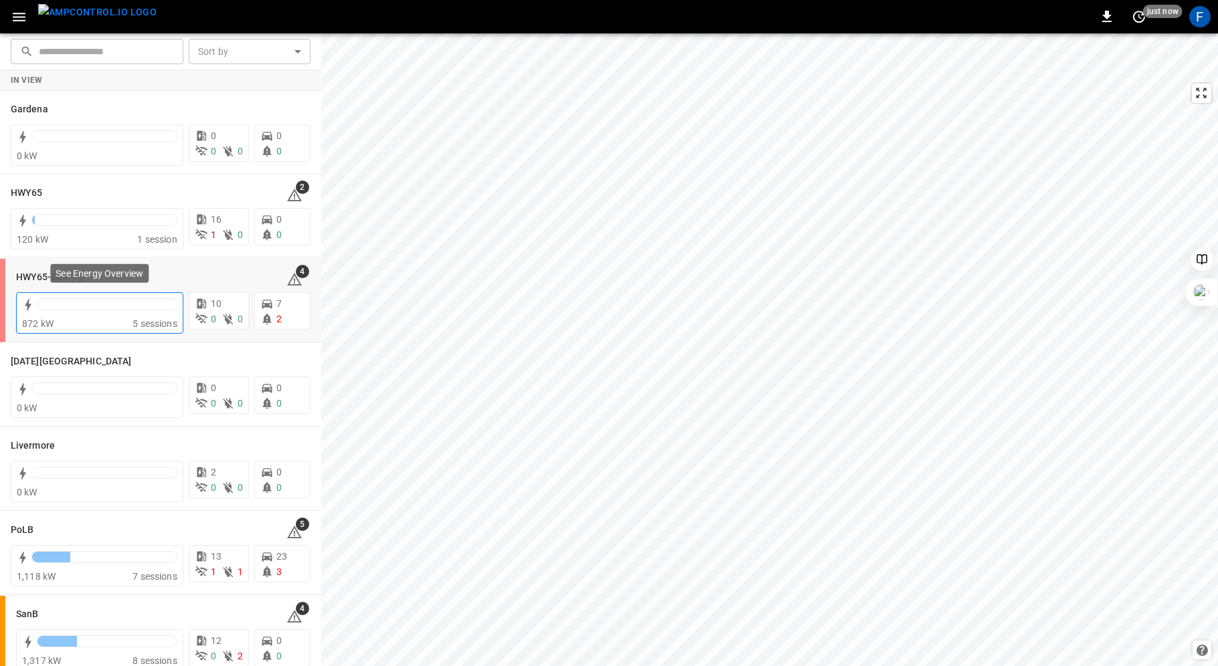
click at [79, 317] on div "872 kW" at bounding box center [77, 323] width 110 height 13
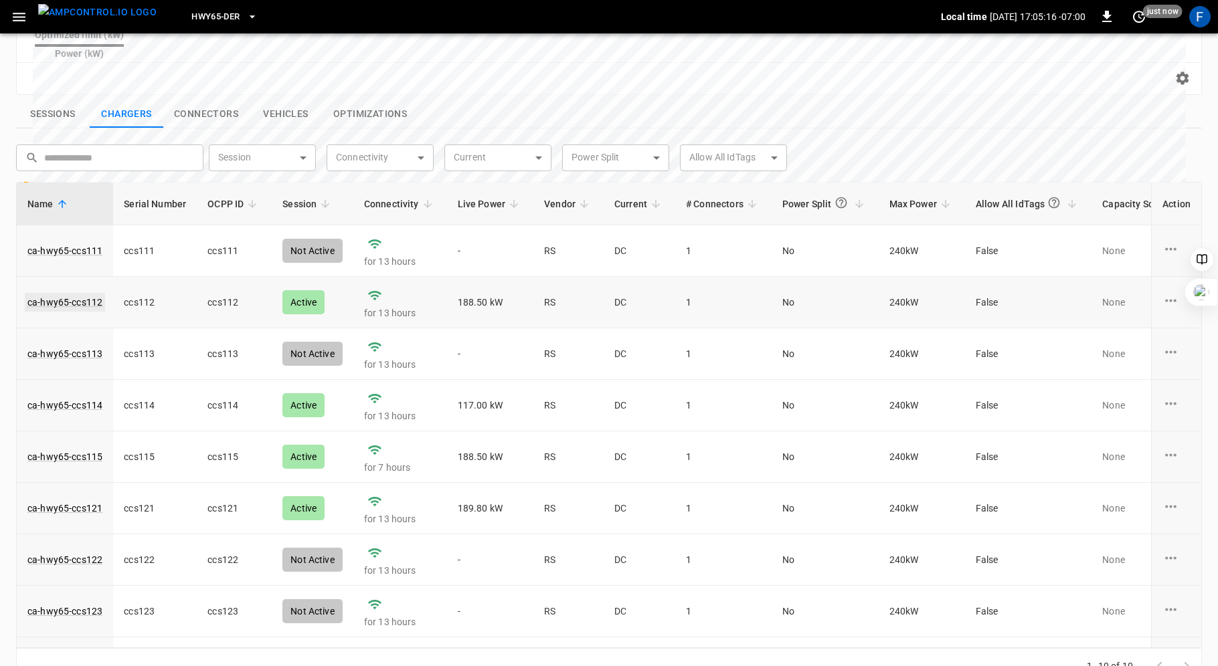
click at [65, 293] on link "ca-hwy65-ccs112" at bounding box center [65, 302] width 80 height 19
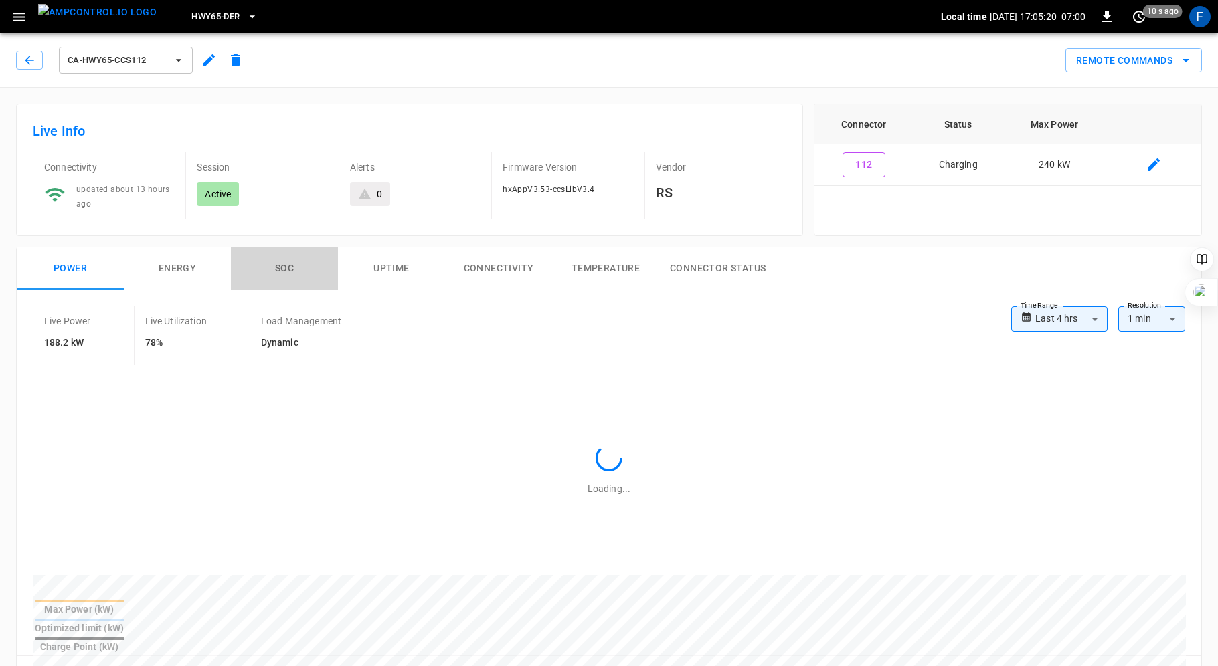
click at [268, 260] on button "SOC" at bounding box center [284, 269] width 107 height 43
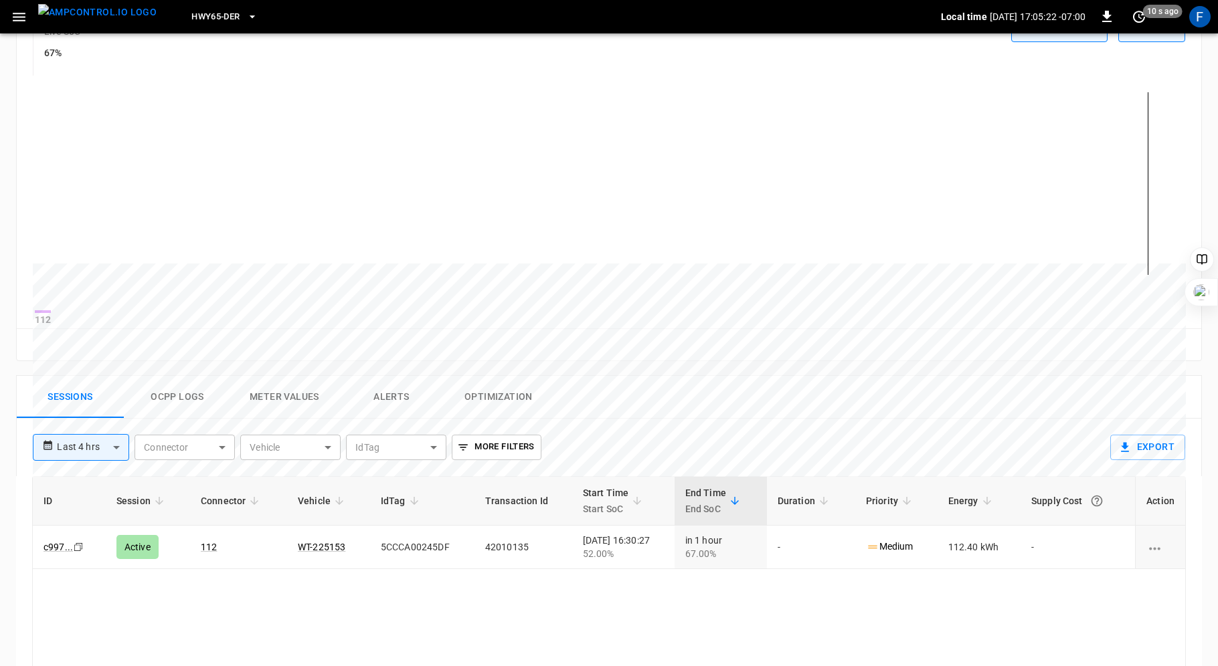
scroll to position [316, 0]
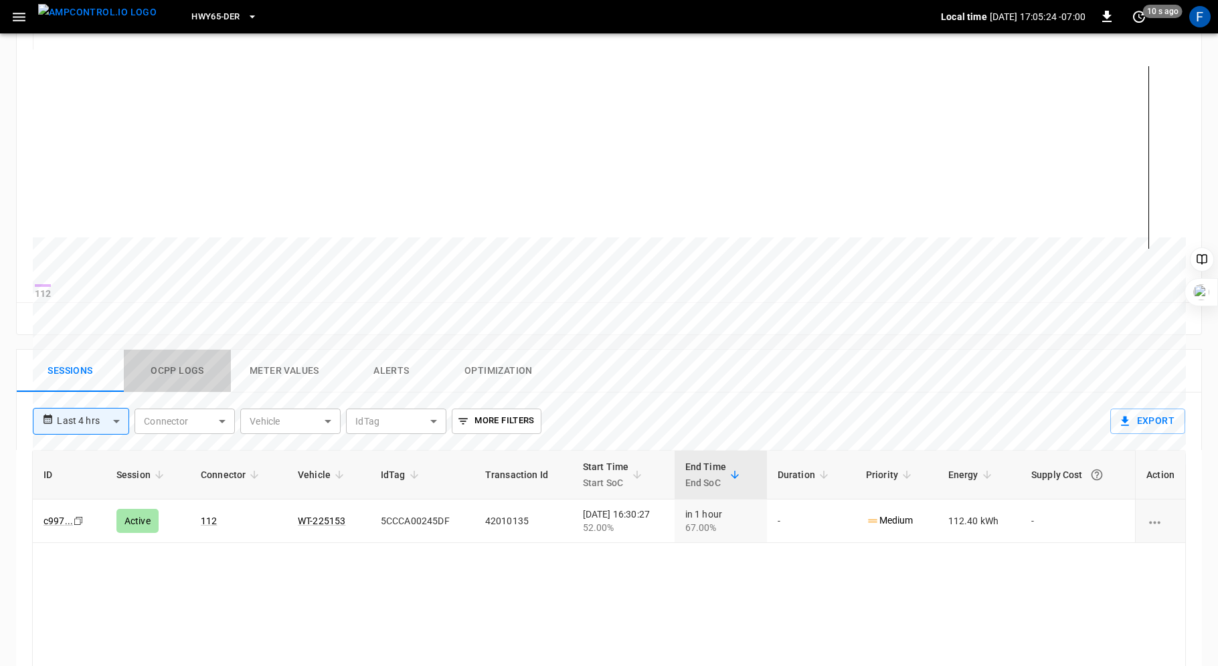
click at [166, 385] on button "Ocpp logs" at bounding box center [177, 371] width 107 height 43
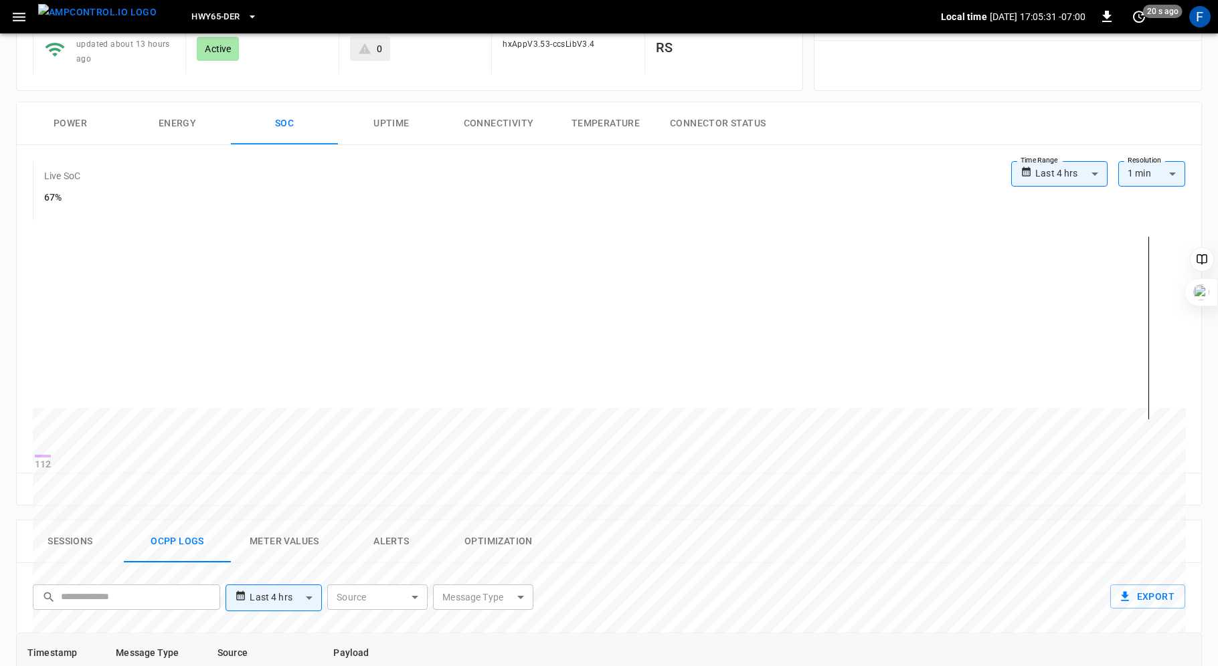
scroll to position [0, 0]
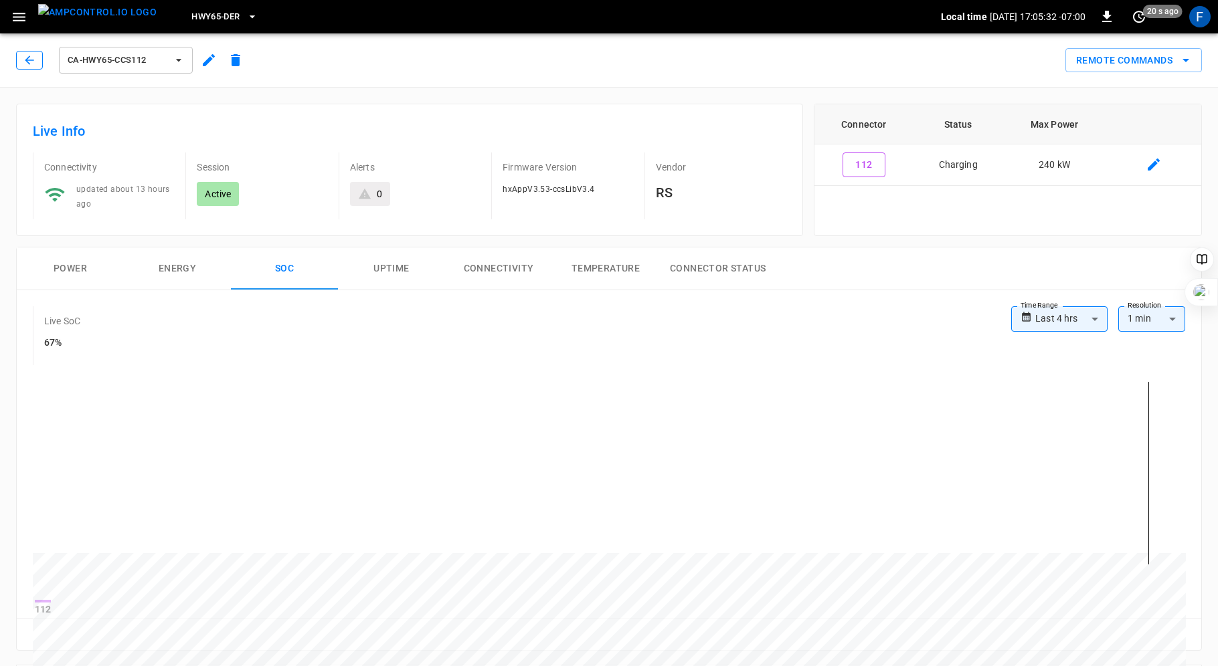
click at [21, 56] on button "button" at bounding box center [29, 60] width 27 height 19
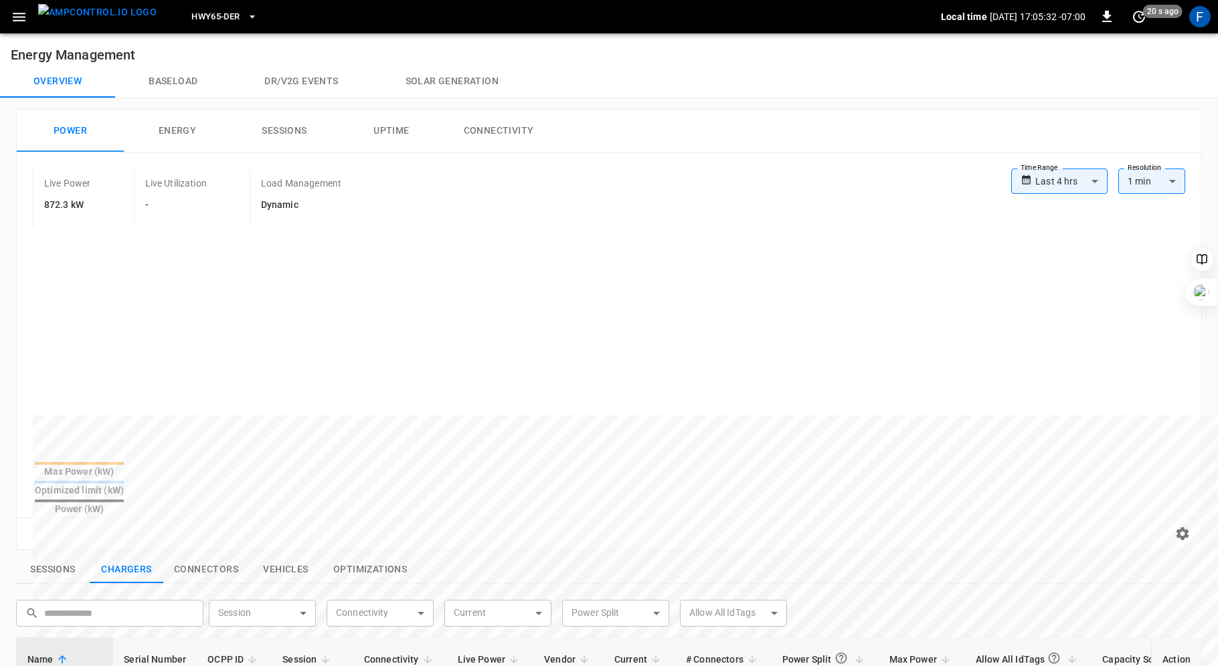
scroll to position [456, 0]
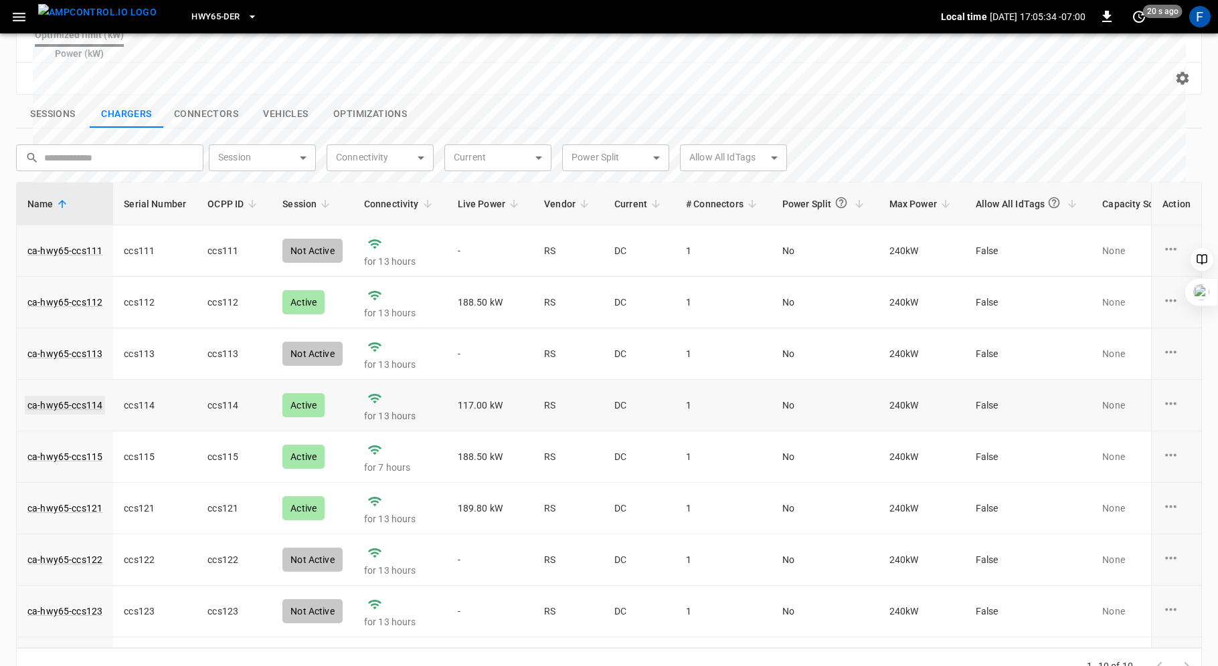
click at [59, 396] on link "ca-hwy65-ccs114" at bounding box center [65, 405] width 80 height 19
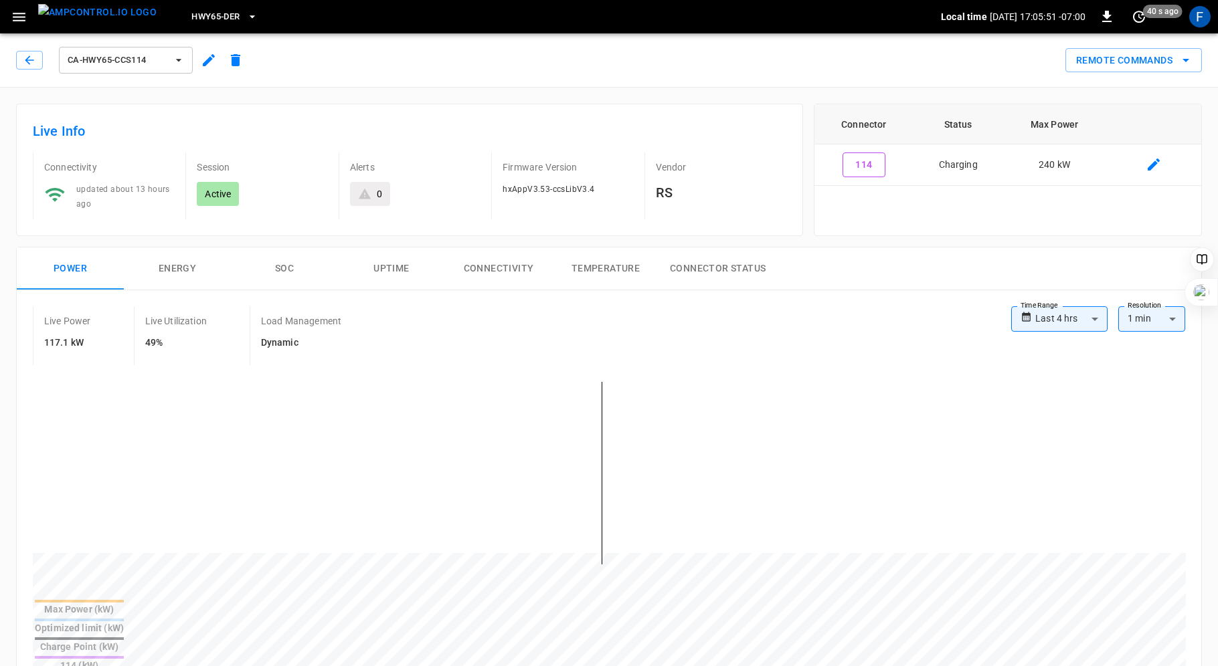
click at [277, 266] on button "SOC" at bounding box center [284, 269] width 107 height 43
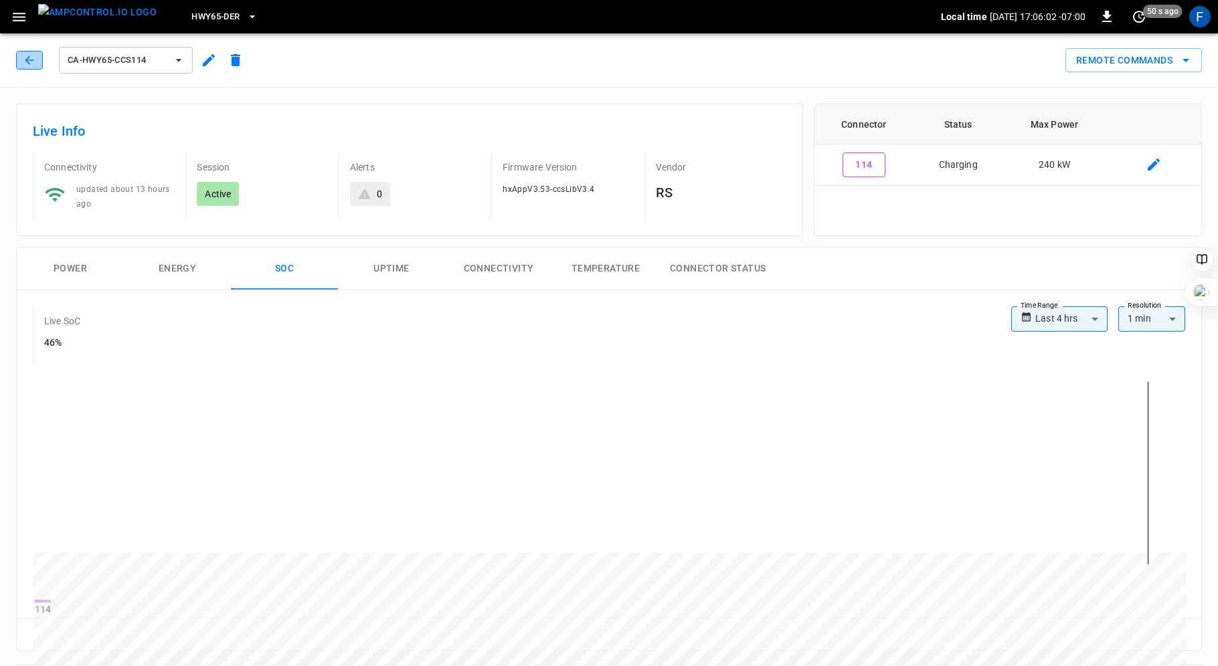
click at [25, 60] on icon "button" at bounding box center [29, 60] width 9 height 9
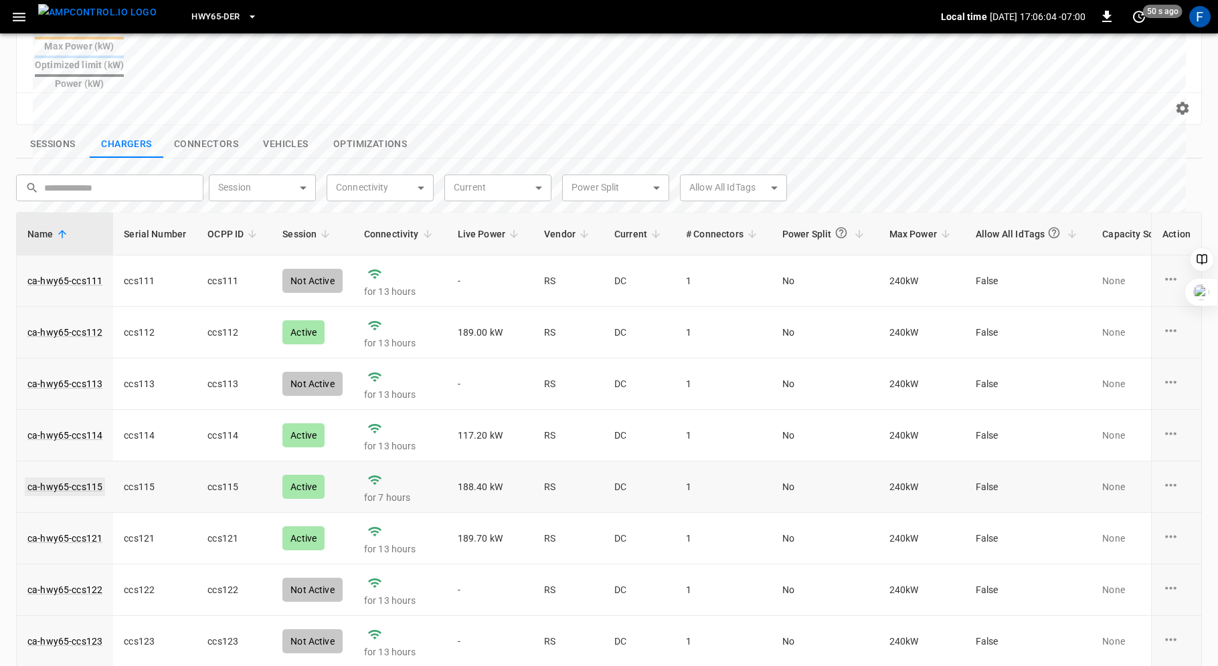
click at [80, 478] on link "ca-hwy65-ccs115" at bounding box center [65, 487] width 80 height 19
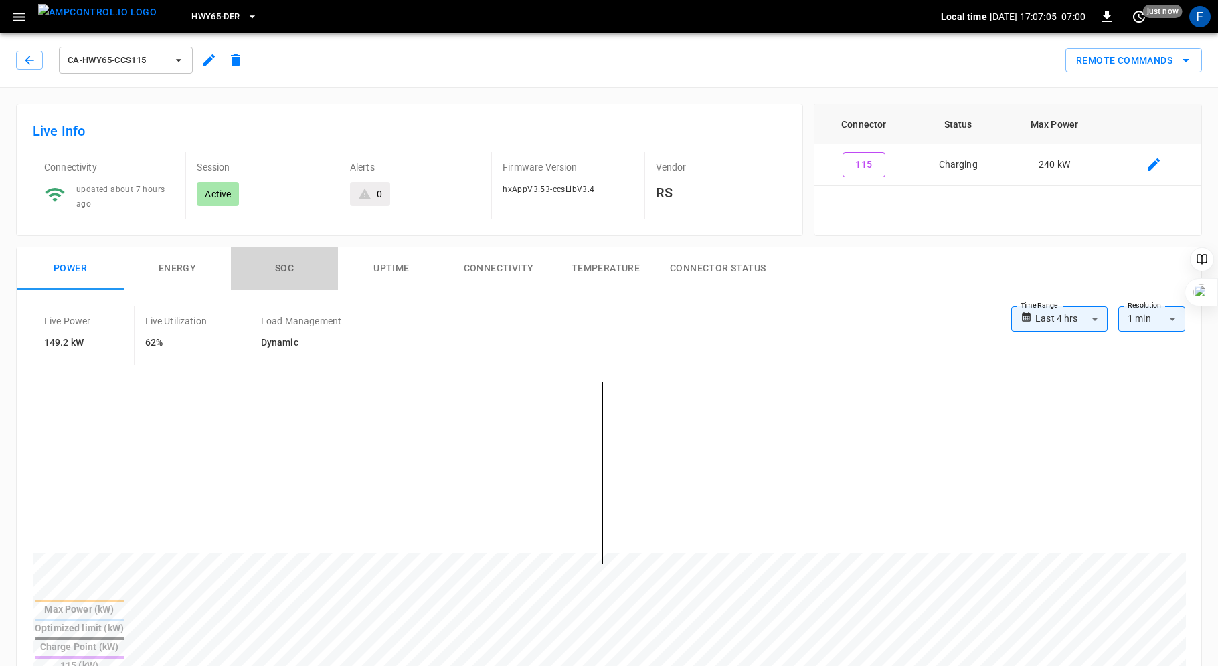
click at [278, 262] on button "SOC" at bounding box center [284, 269] width 107 height 43
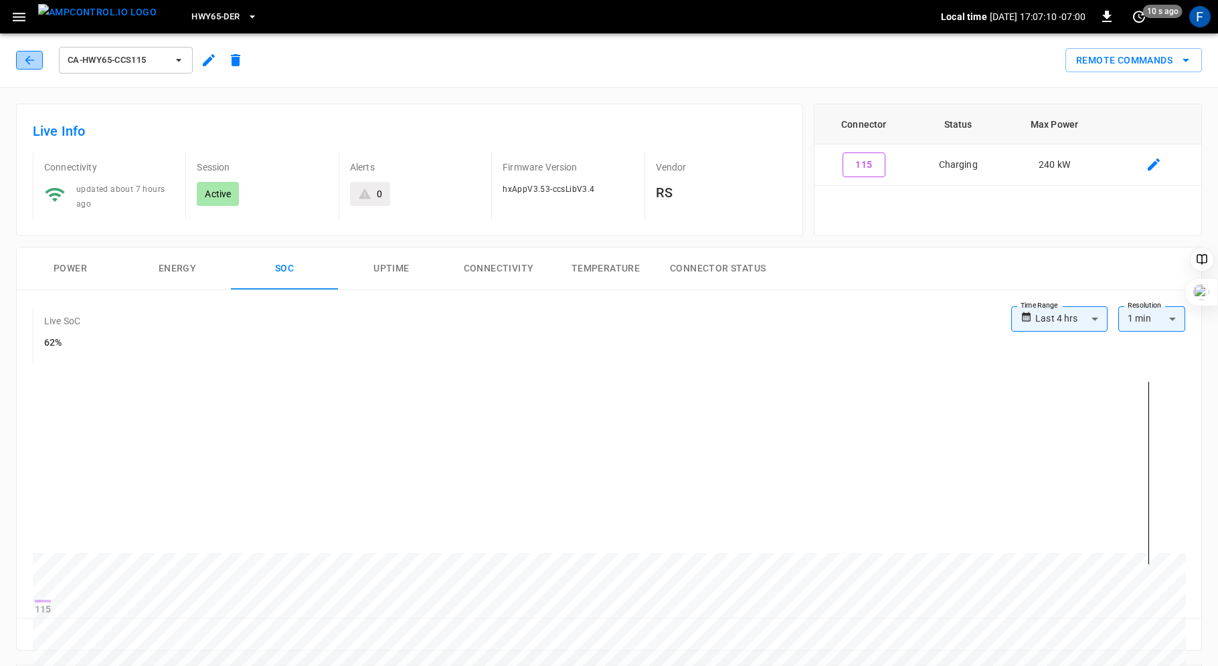
click at [19, 56] on button "button" at bounding box center [29, 60] width 27 height 19
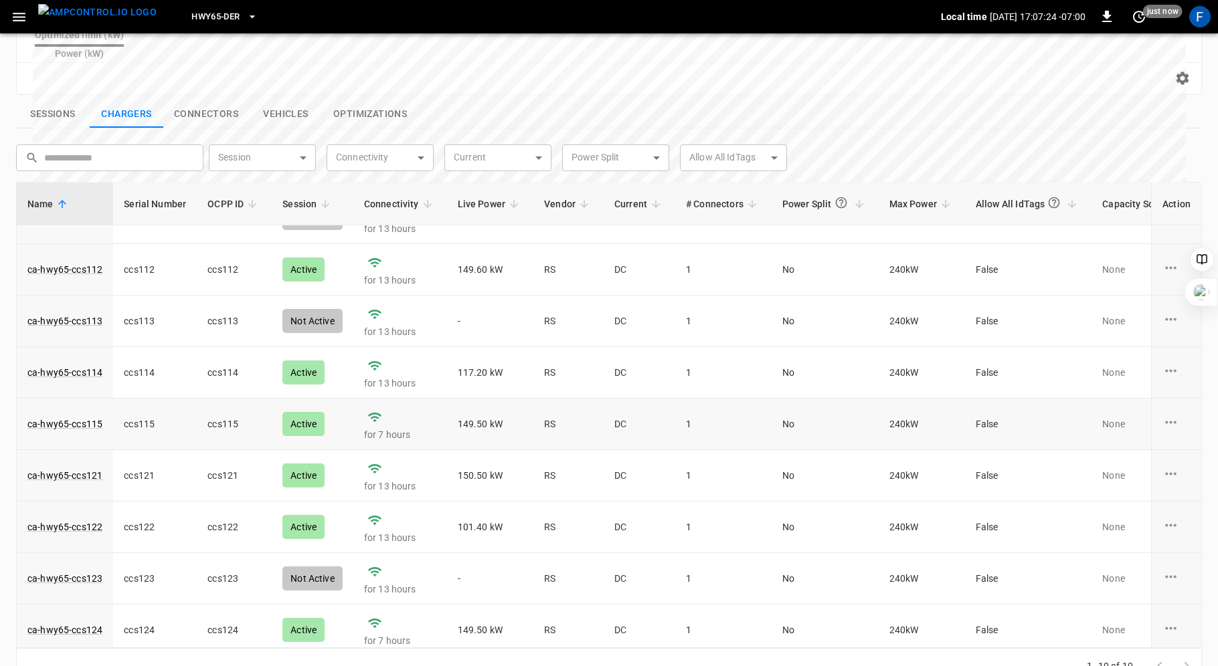
scroll to position [90, 0]
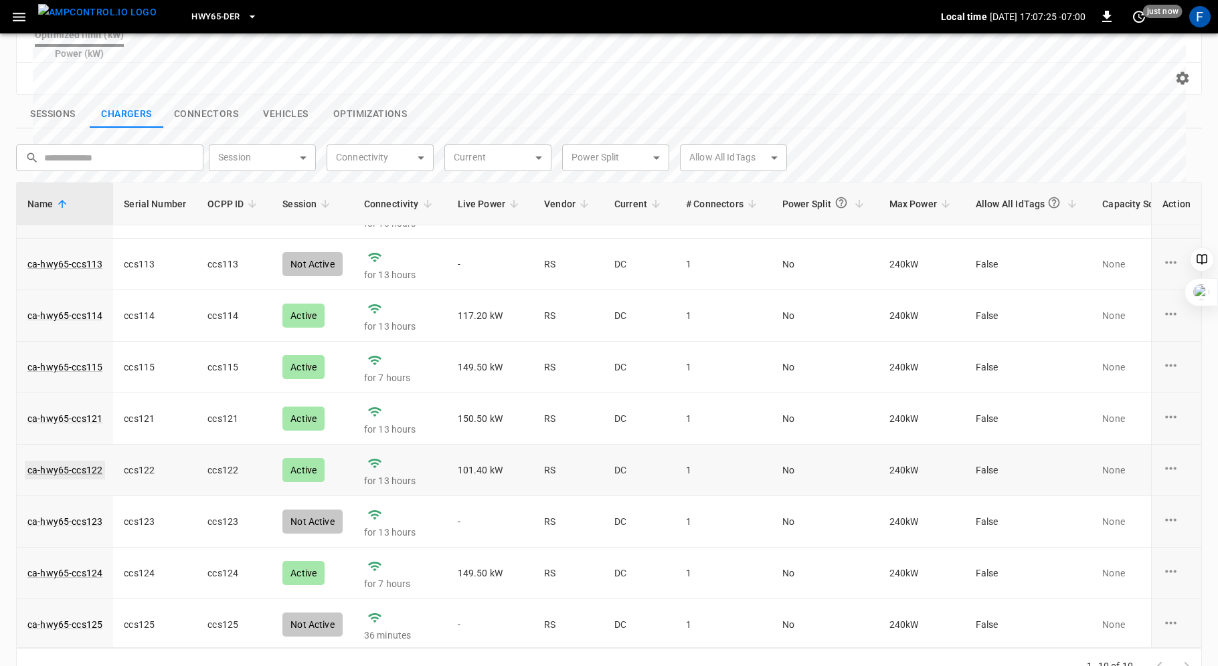
click at [76, 461] on link "ca-hwy65-ccs122" at bounding box center [65, 470] width 80 height 19
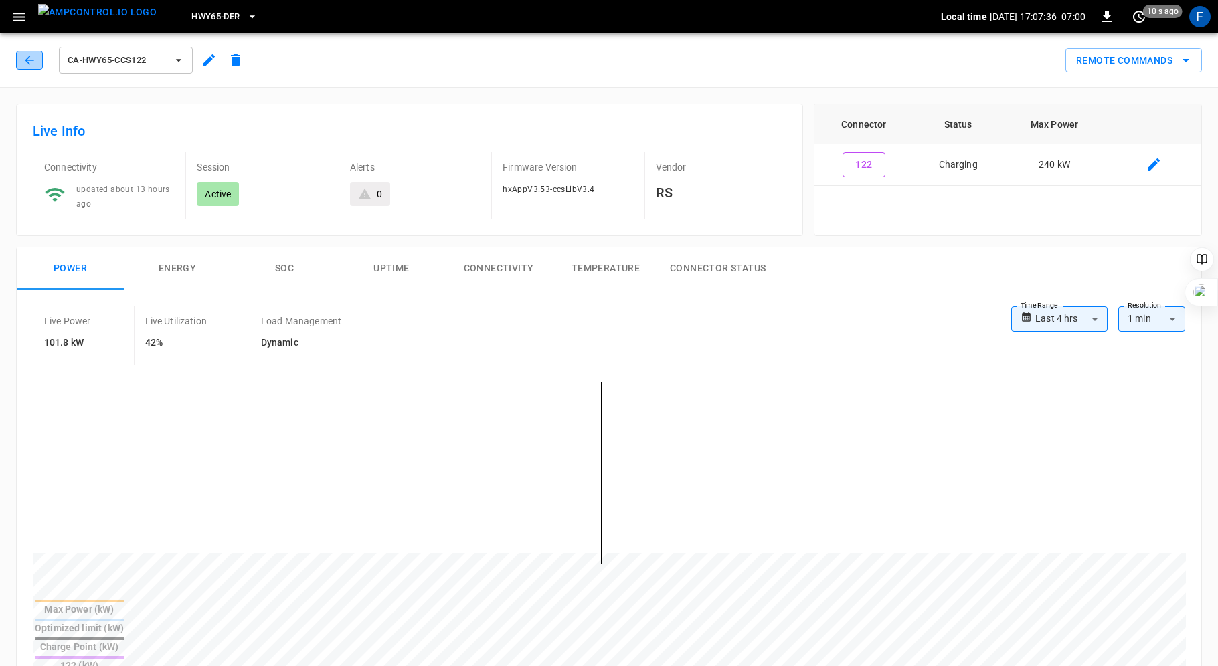
click at [27, 56] on icon "button" at bounding box center [29, 60] width 13 height 13
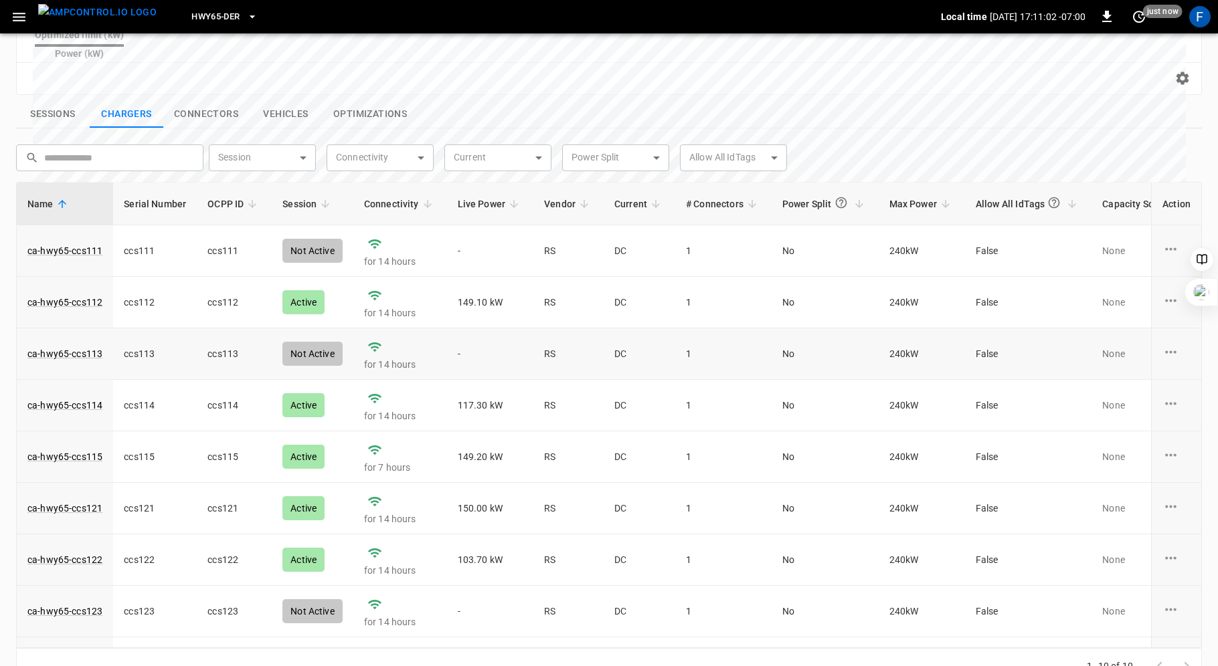
scroll to position [90, 0]
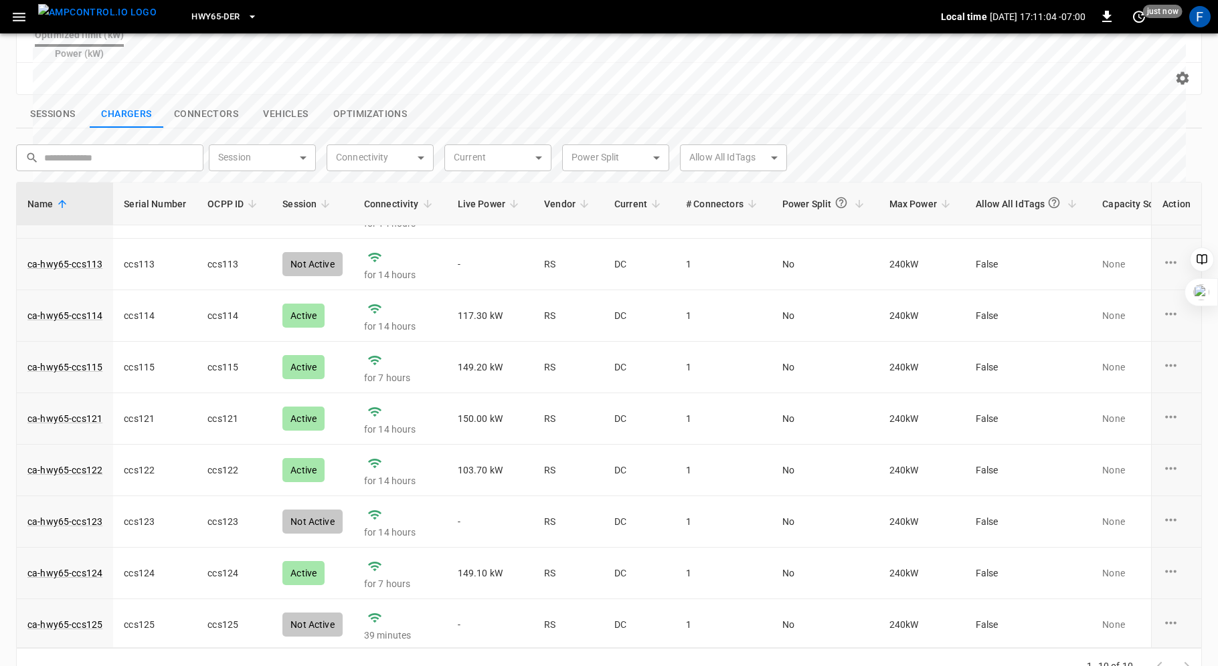
click at [476, 196] on span "Live Power" at bounding box center [491, 204] width 66 height 16
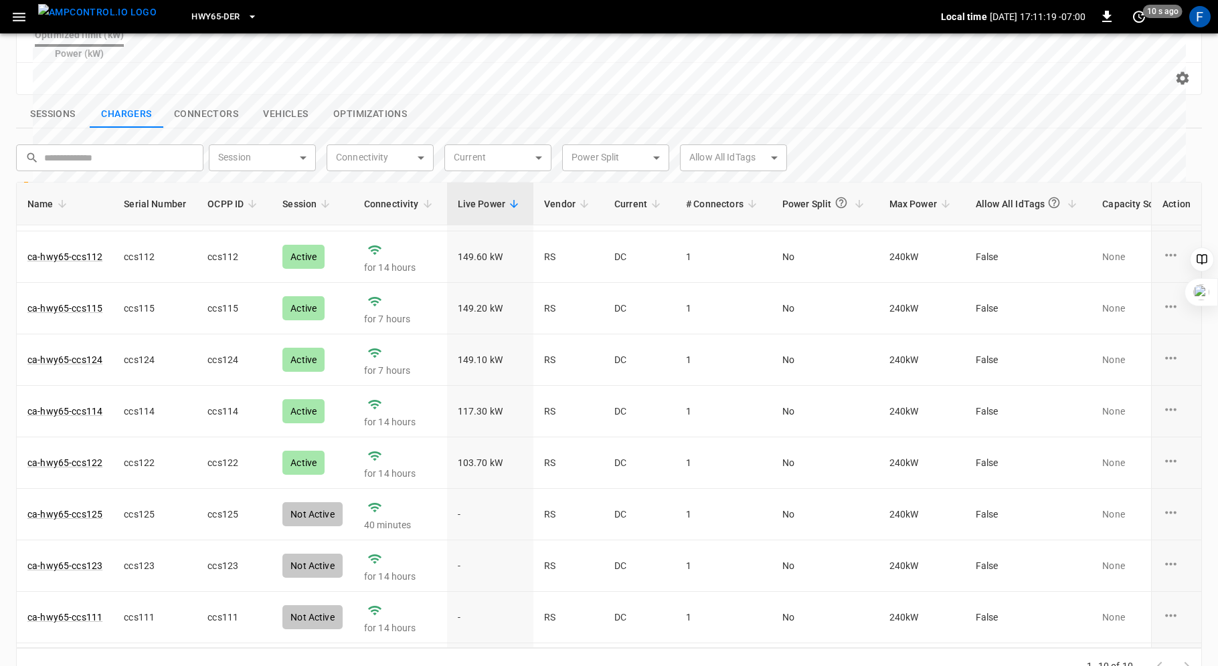
scroll to position [0, 0]
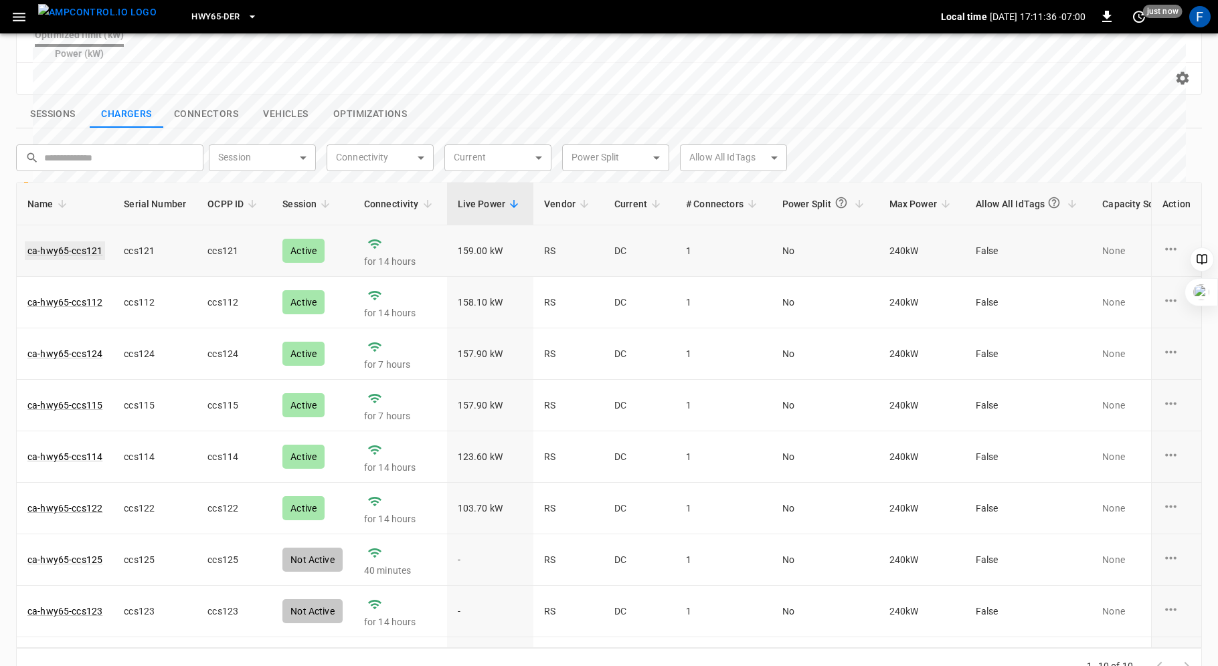
click at [64, 242] on link "ca-hwy65-ccs121" at bounding box center [65, 251] width 80 height 19
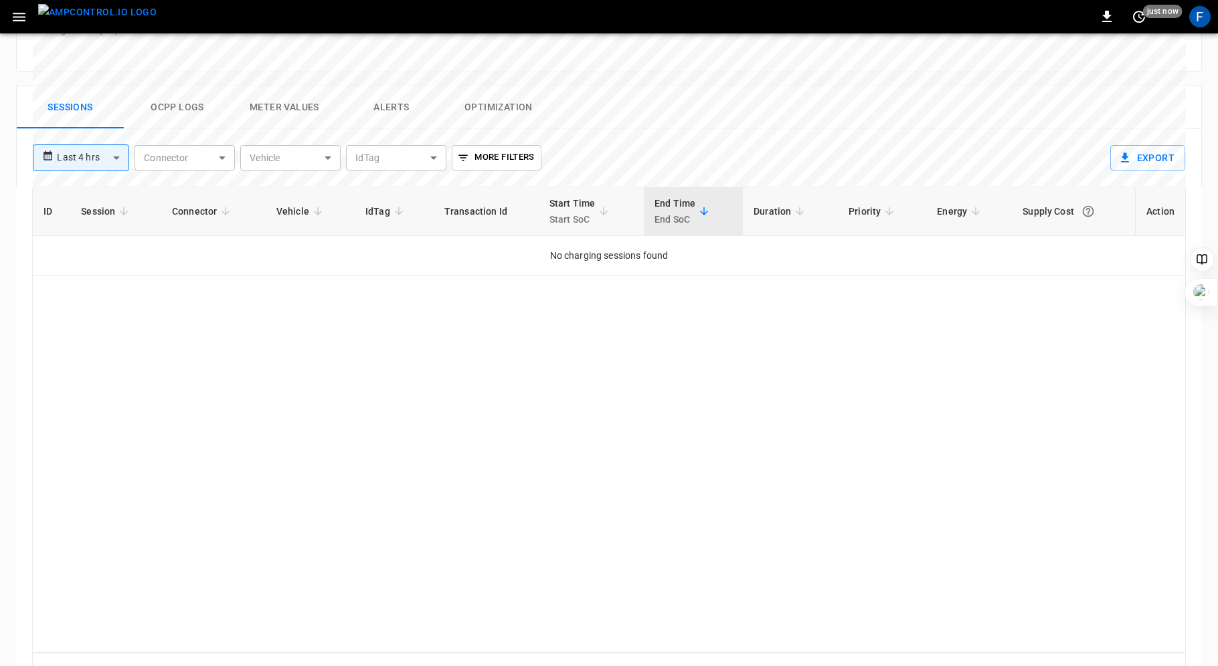
scroll to position [615, 0]
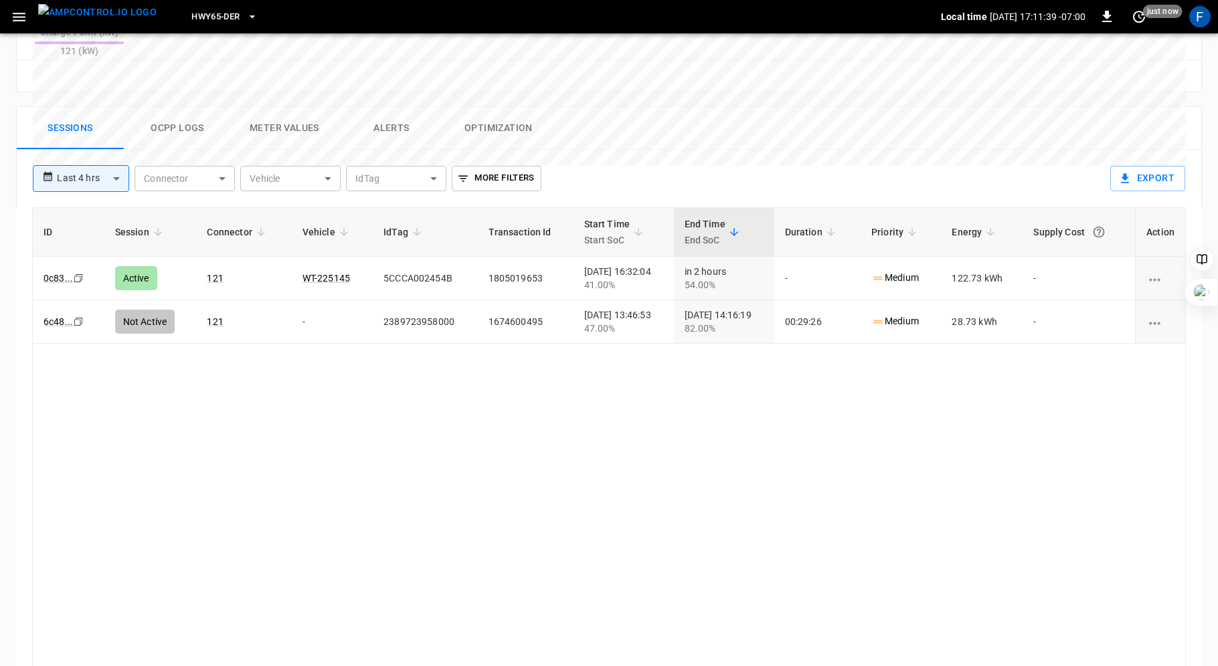
click at [175, 107] on button "Ocpp logs" at bounding box center [177, 128] width 107 height 43
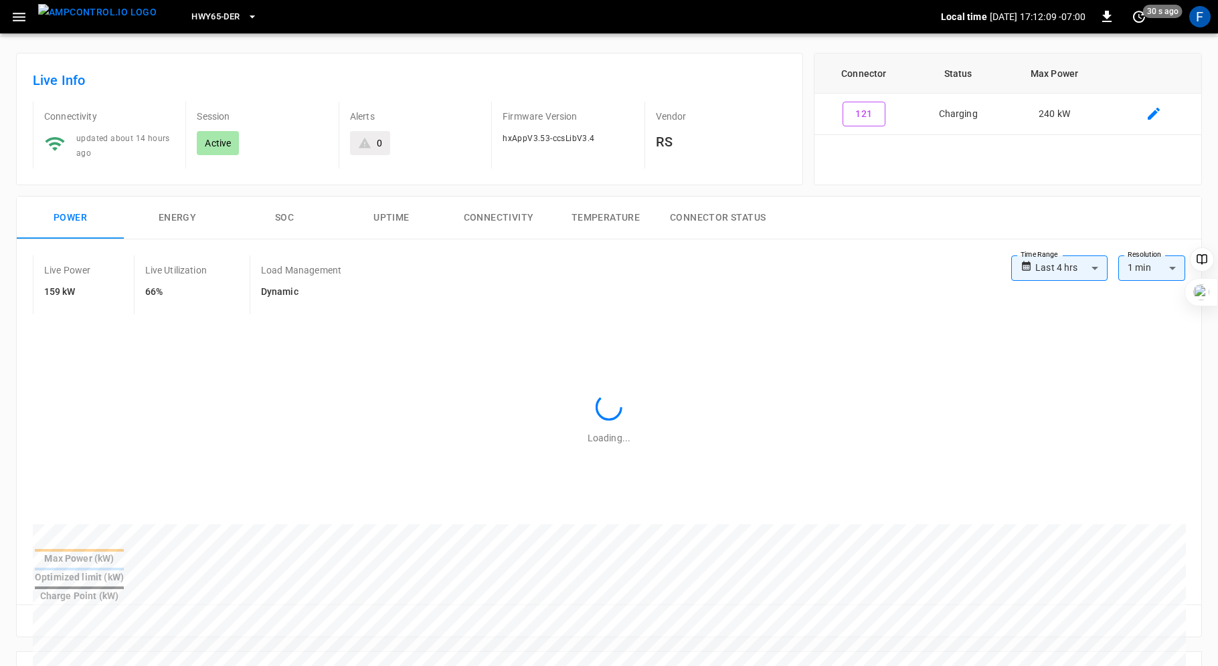
scroll to position [0, 0]
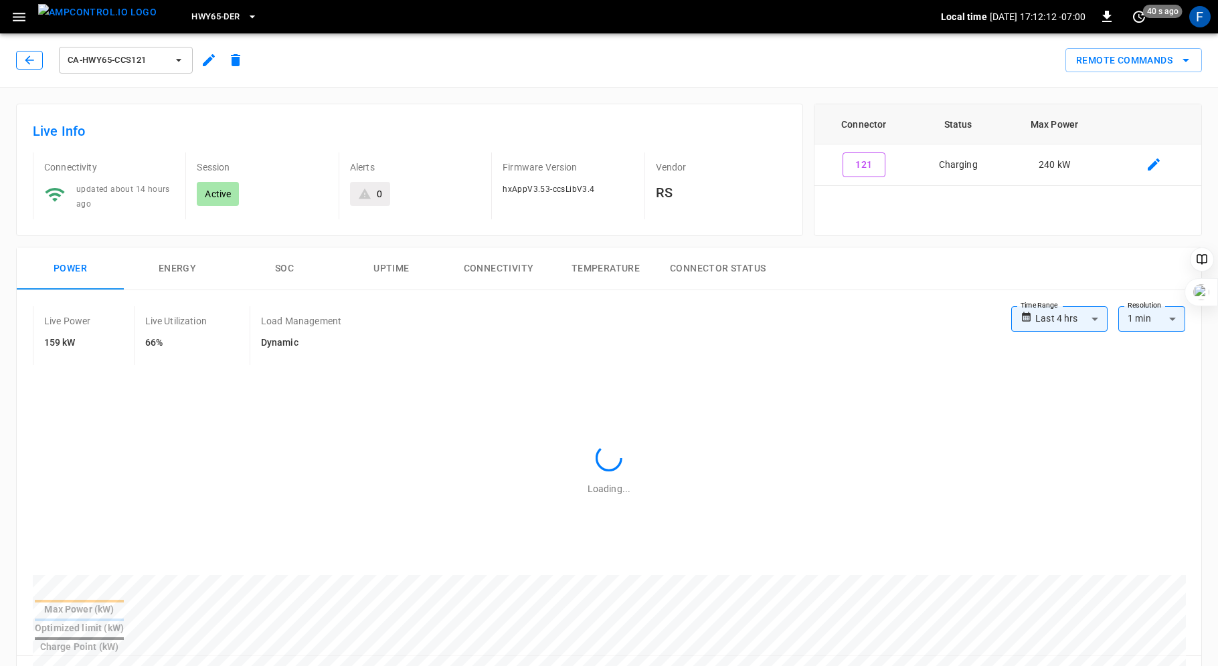
click at [35, 60] on icon "button" at bounding box center [29, 60] width 13 height 13
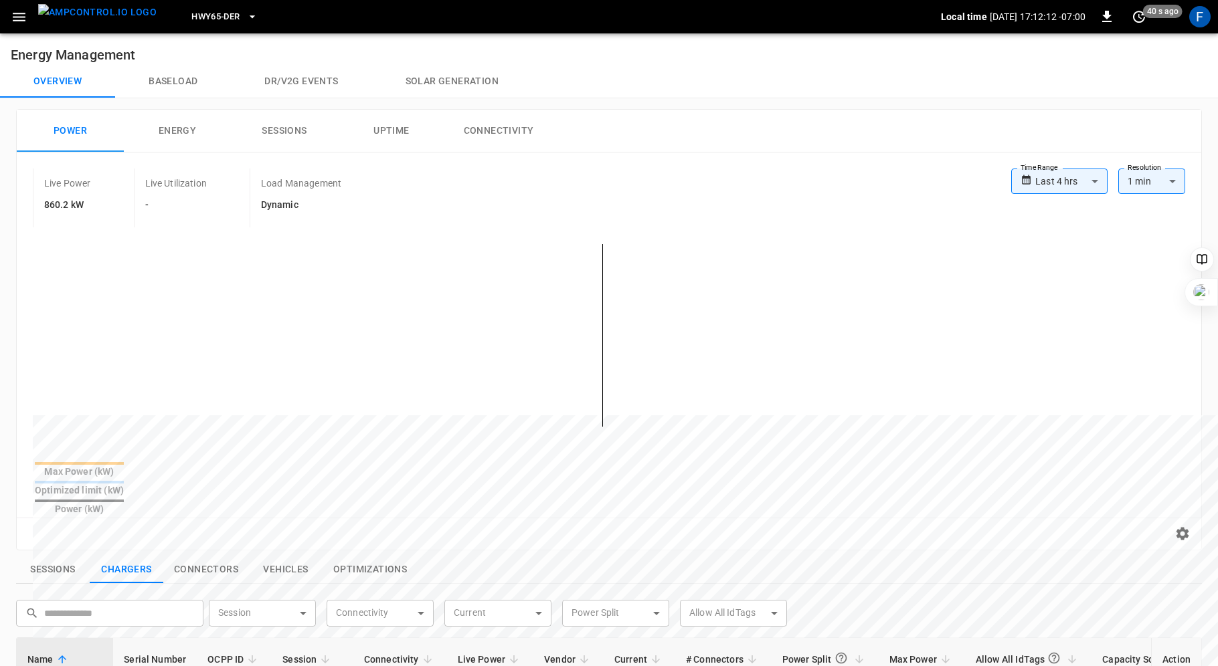
scroll to position [456, 0]
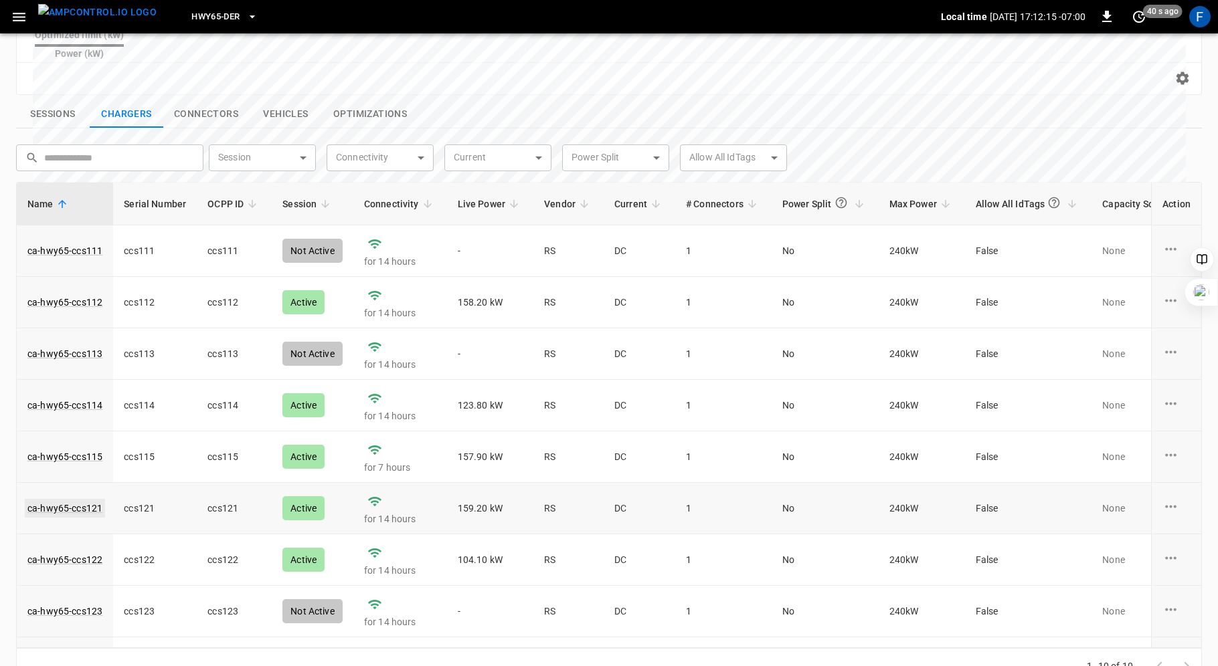
click at [78, 499] on link "ca-hwy65-ccs121" at bounding box center [65, 508] width 80 height 19
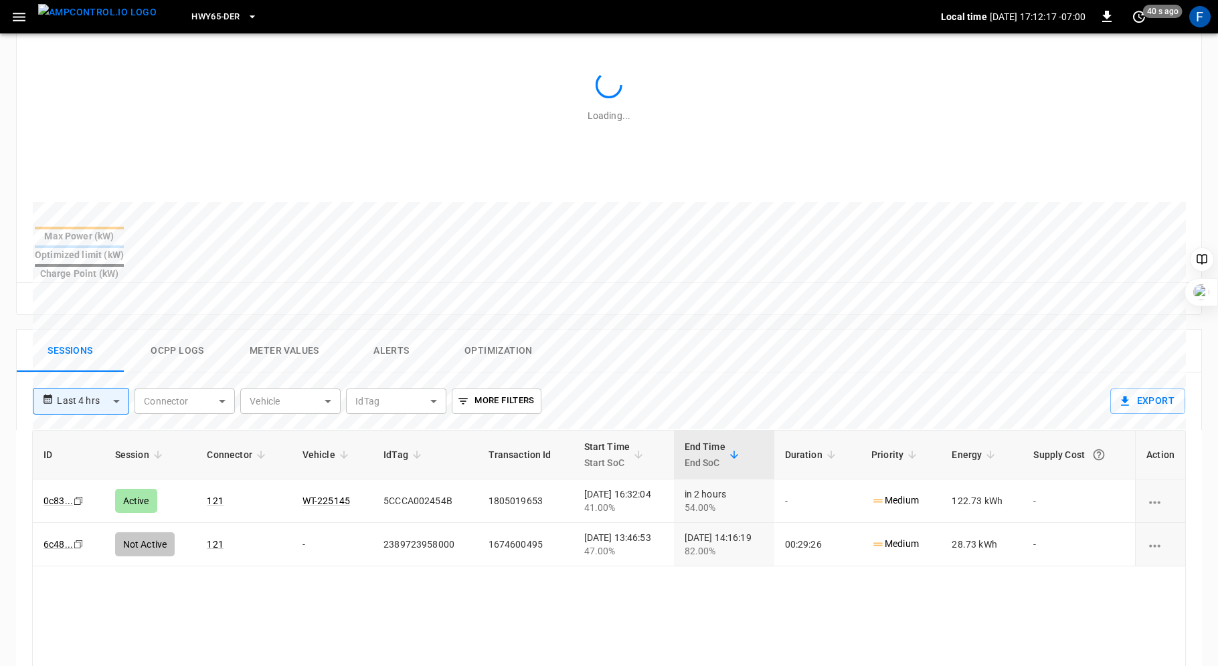
scroll to position [442, 0]
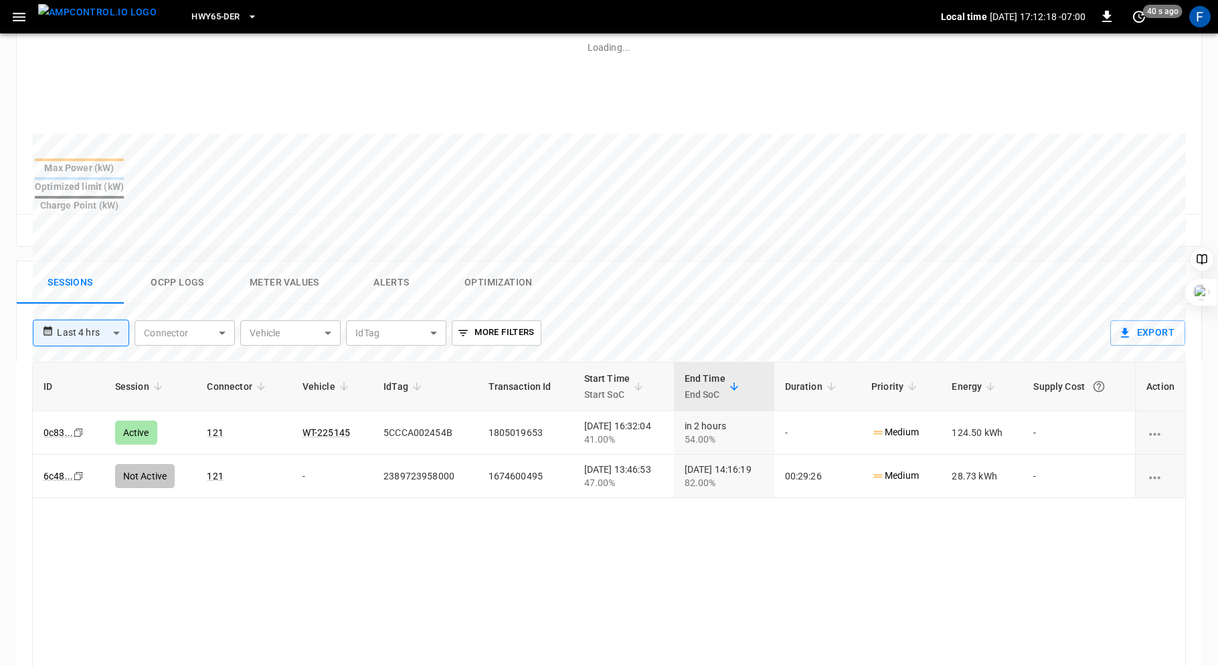
click at [178, 263] on button "Ocpp logs" at bounding box center [177, 283] width 107 height 43
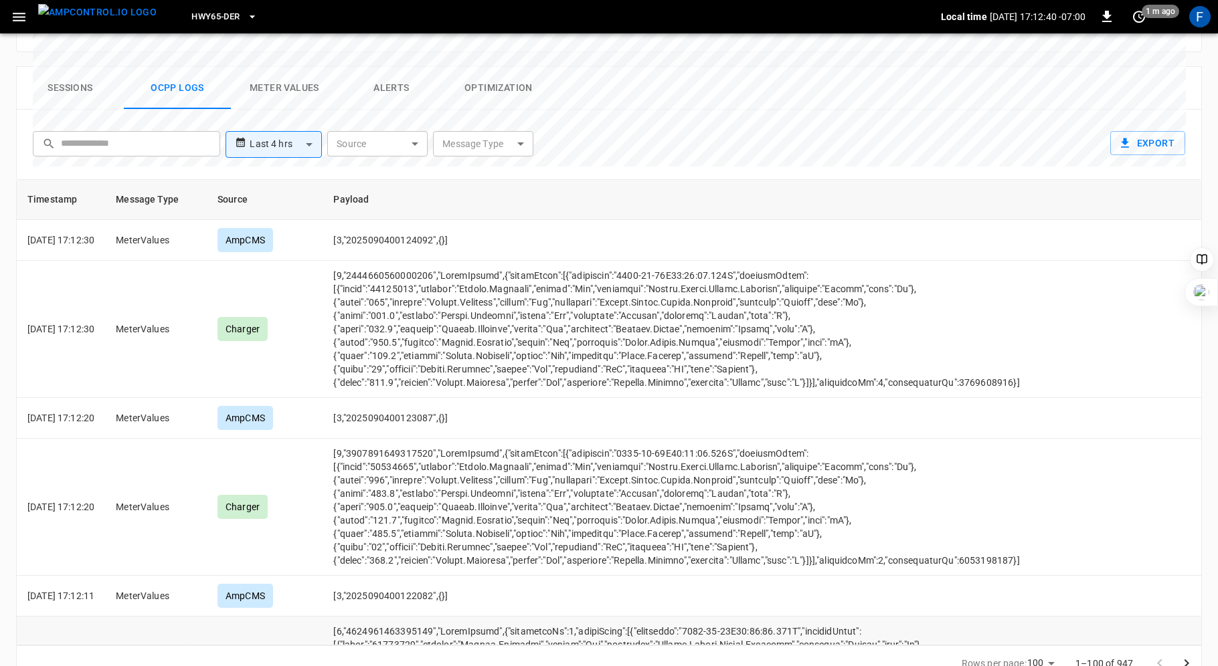
scroll to position [0, 0]
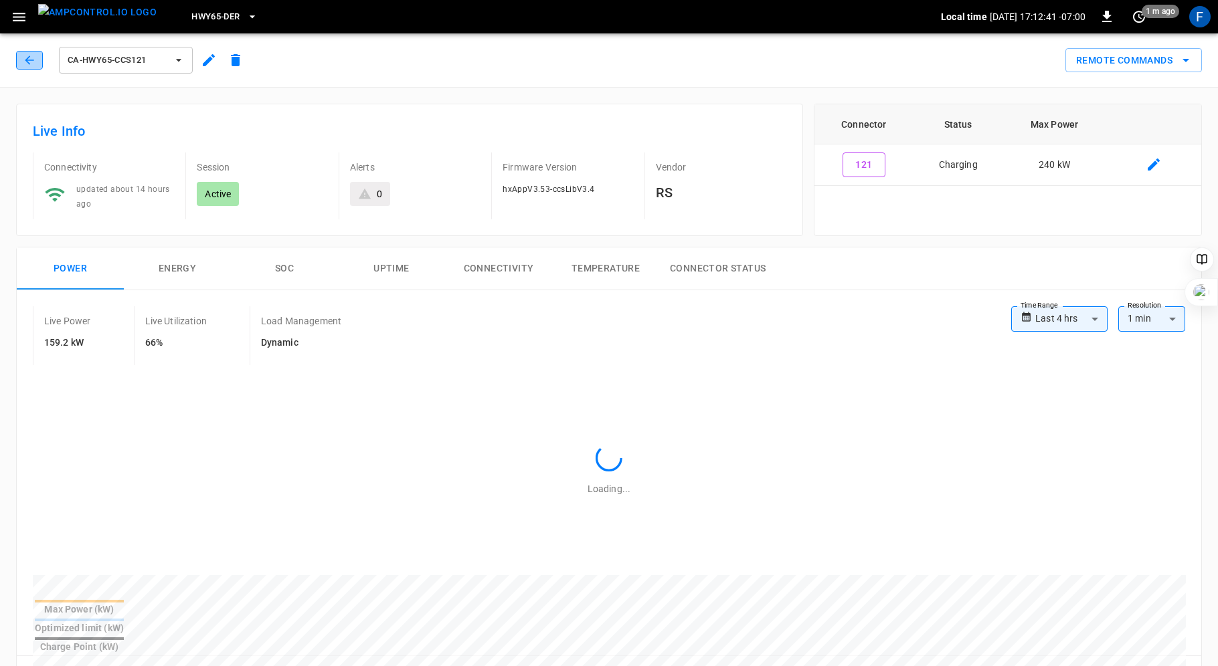
click at [31, 51] on button "button" at bounding box center [29, 60] width 27 height 19
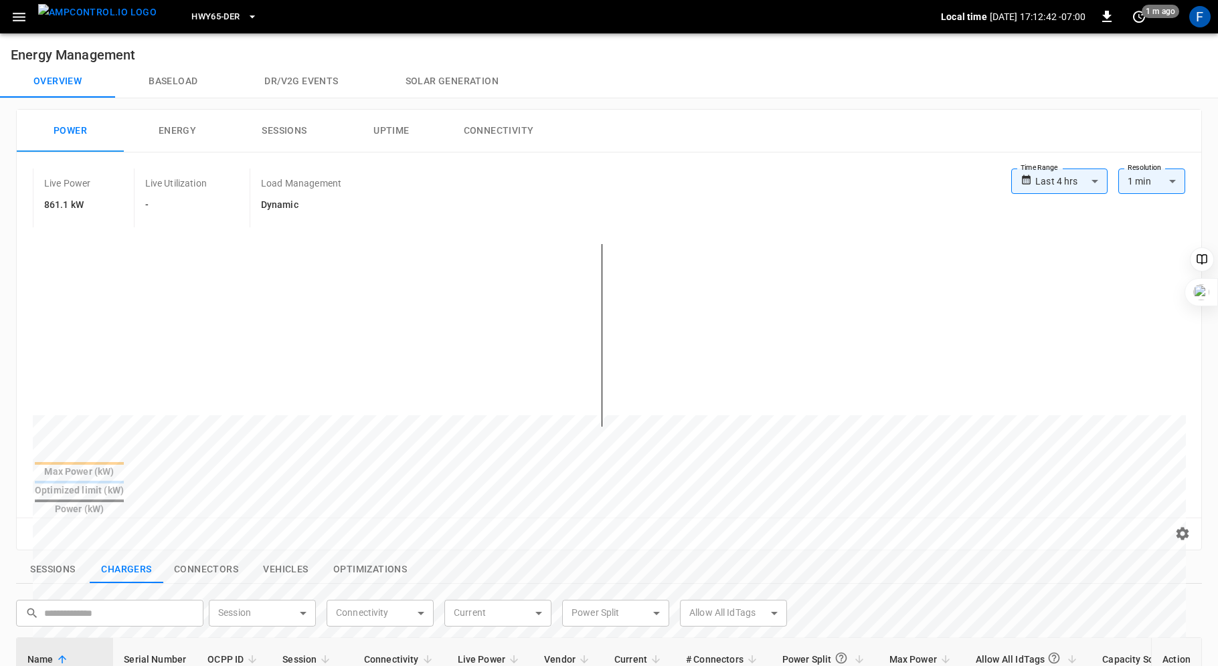
scroll to position [426, 0]
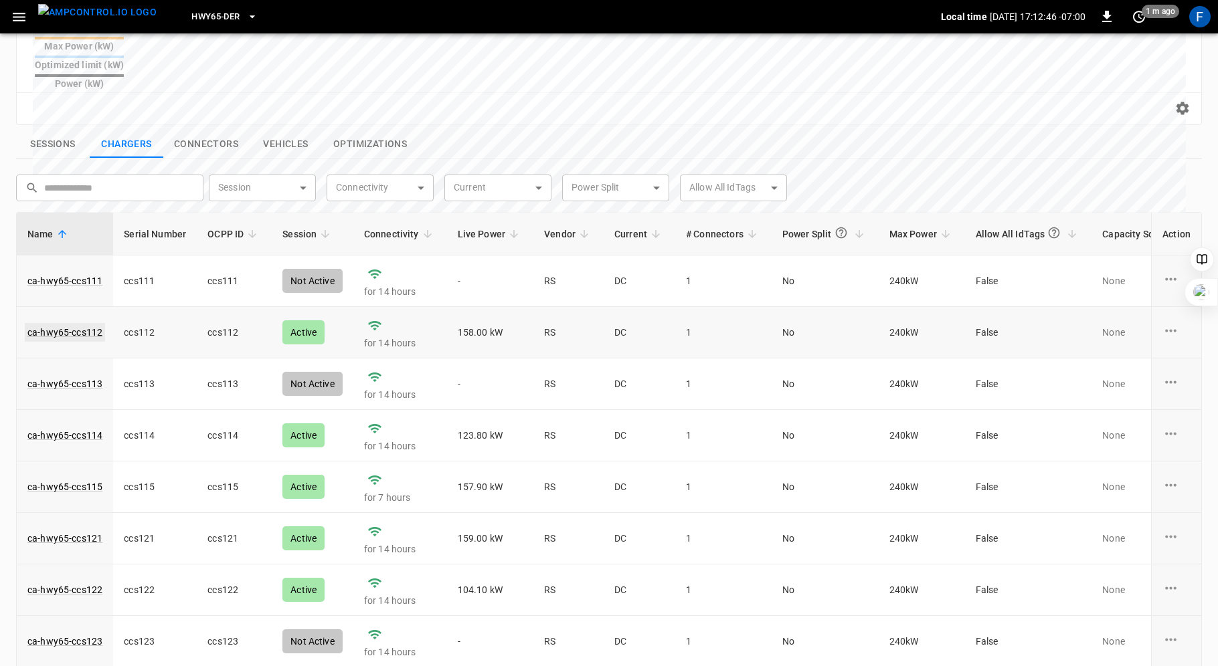
click at [68, 323] on link "ca-hwy65-ccs112" at bounding box center [65, 332] width 80 height 19
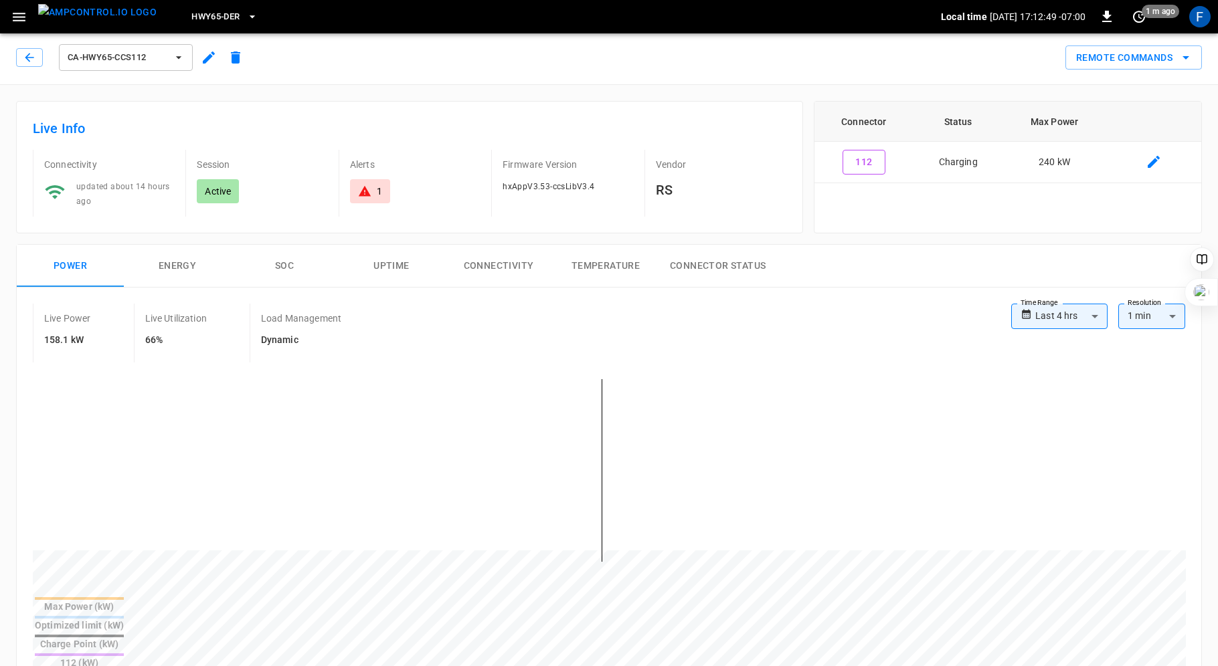
click at [374, 195] on div "1" at bounding box center [370, 191] width 24 height 13
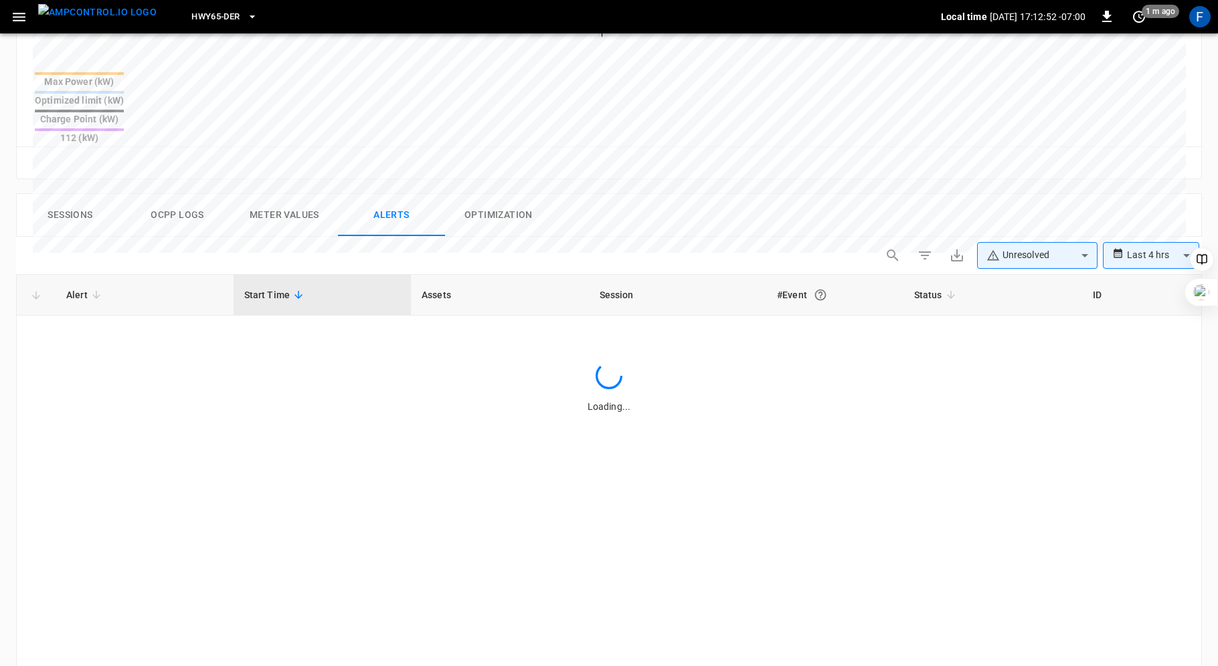
scroll to position [365, 0]
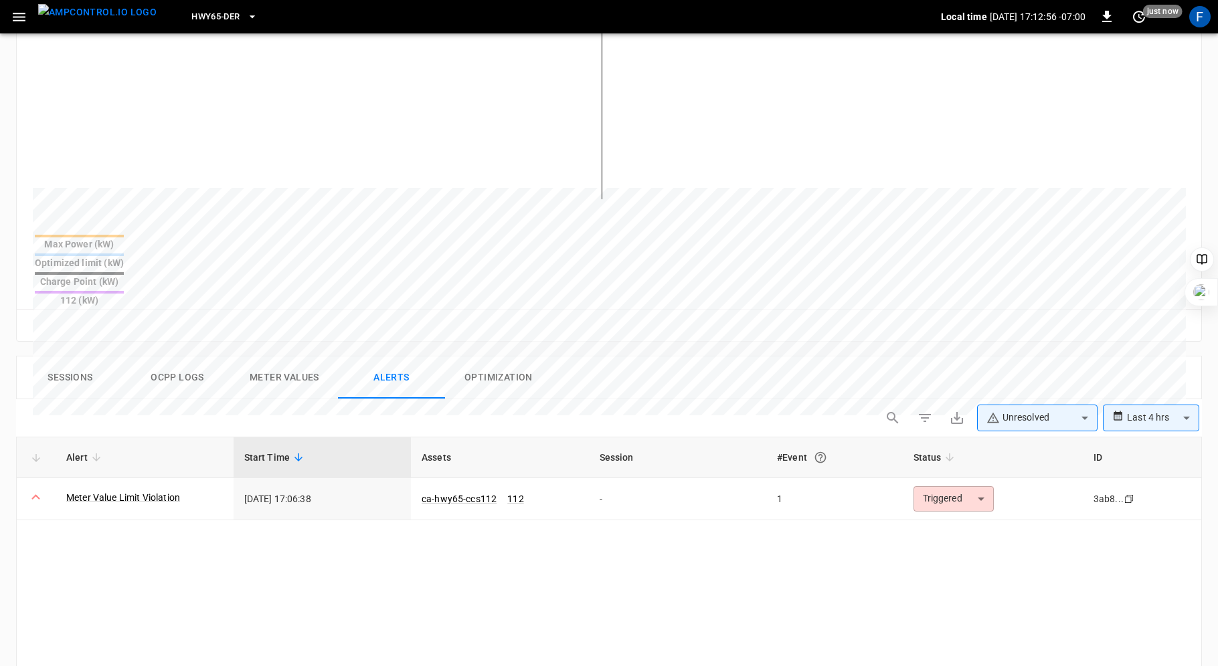
click at [172, 357] on button "Ocpp logs" at bounding box center [177, 378] width 107 height 43
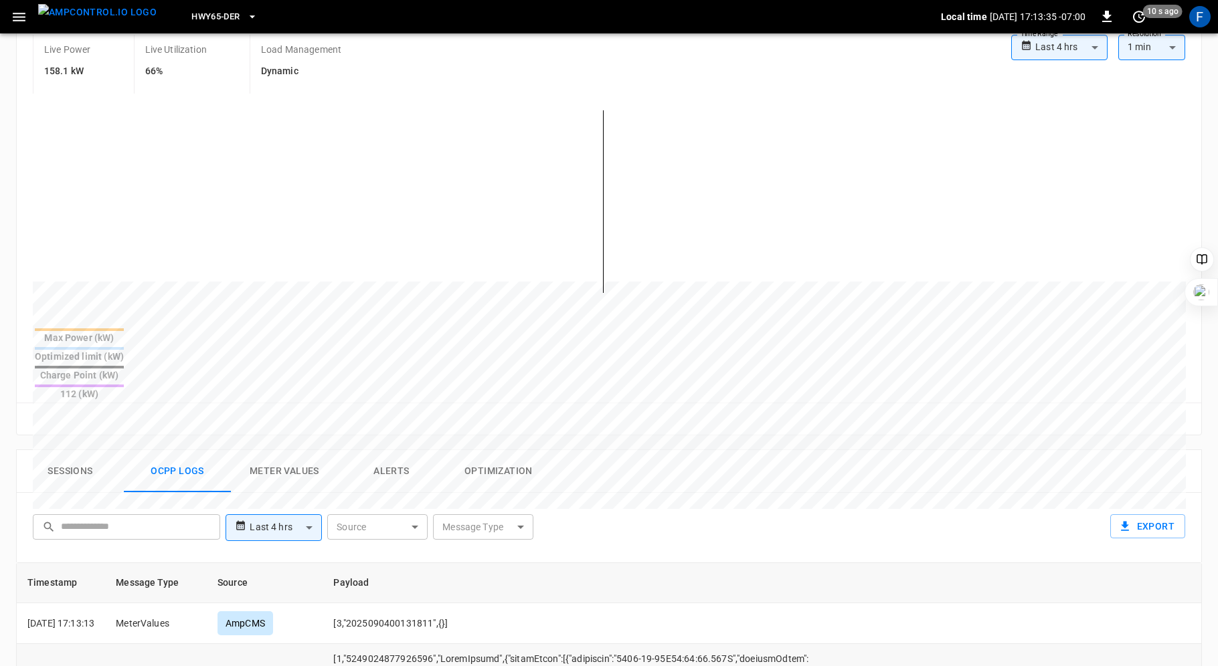
scroll to position [0, 0]
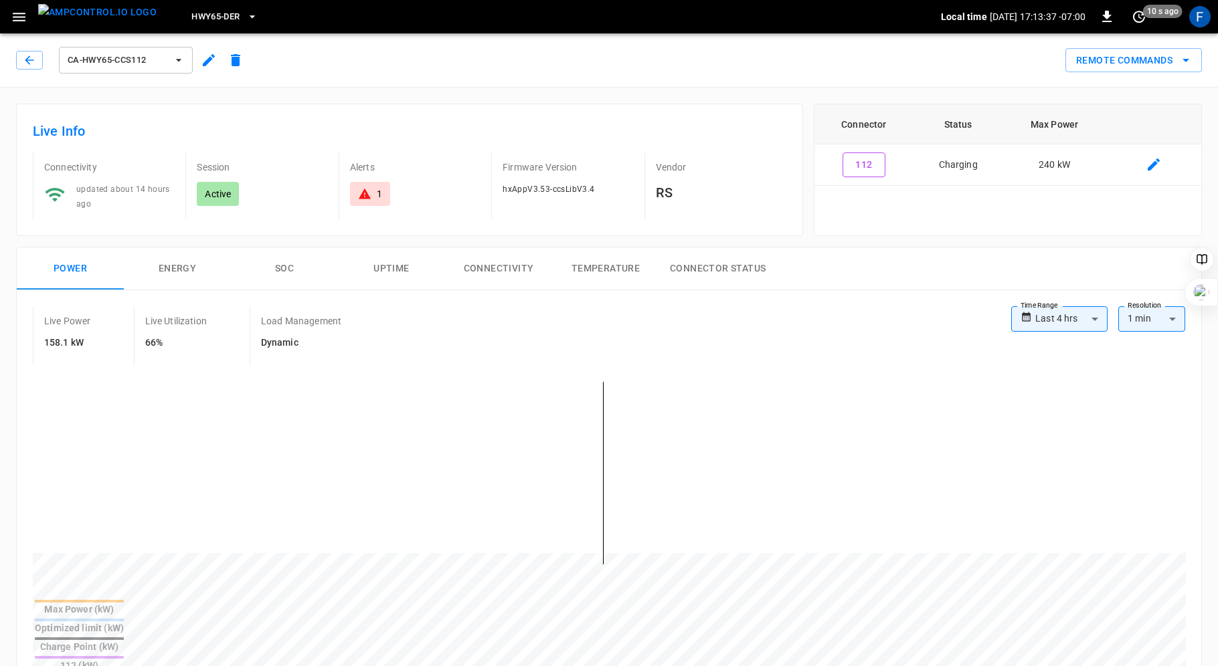
click at [15, 59] on div "ca-hwy65-ccs112" at bounding box center [130, 57] width 238 height 37
click at [20, 54] on button "button" at bounding box center [29, 60] width 27 height 19
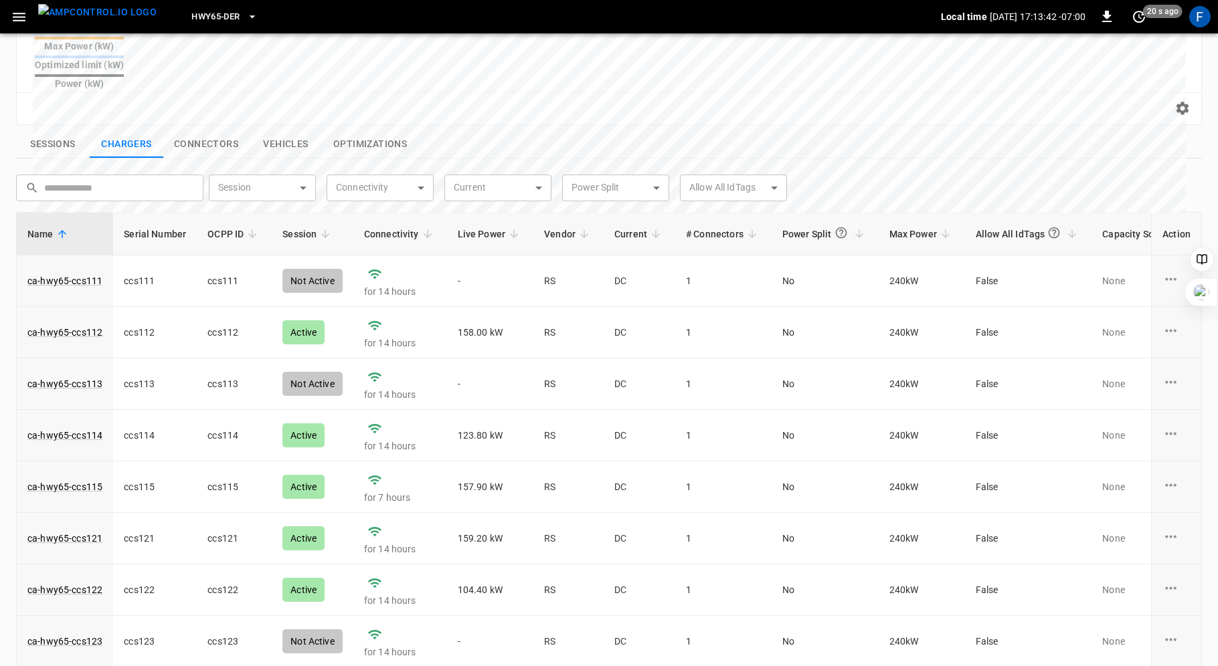
click at [482, 226] on span "Live Power" at bounding box center [491, 234] width 66 height 16
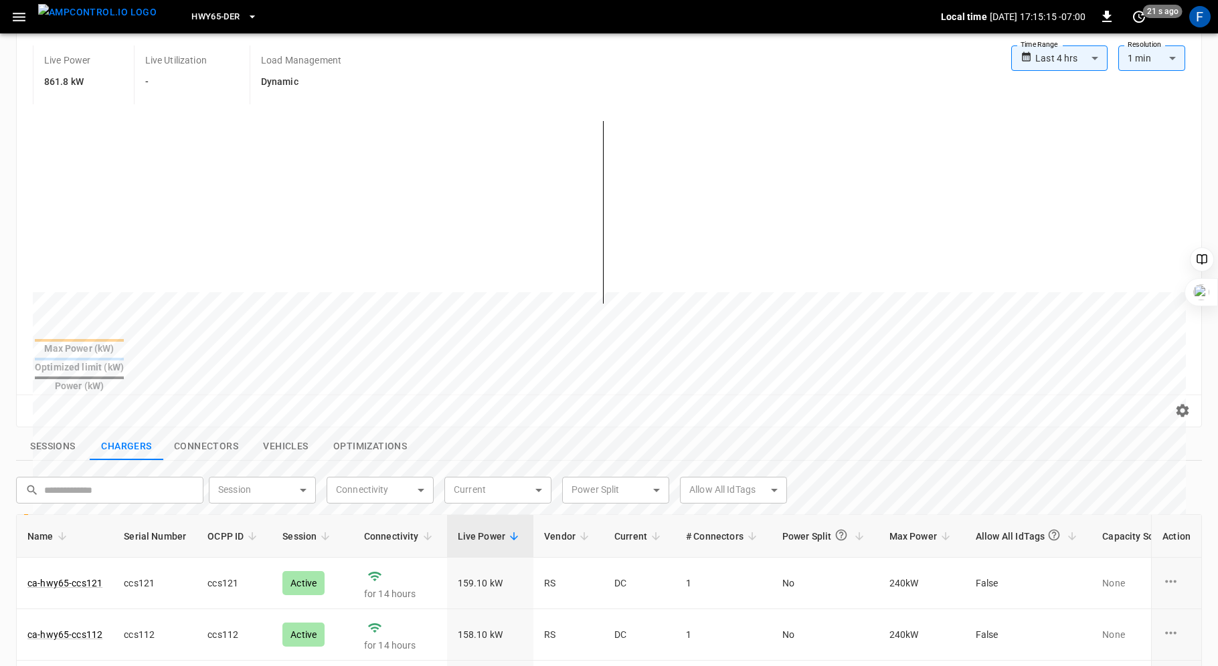
scroll to position [456, 0]
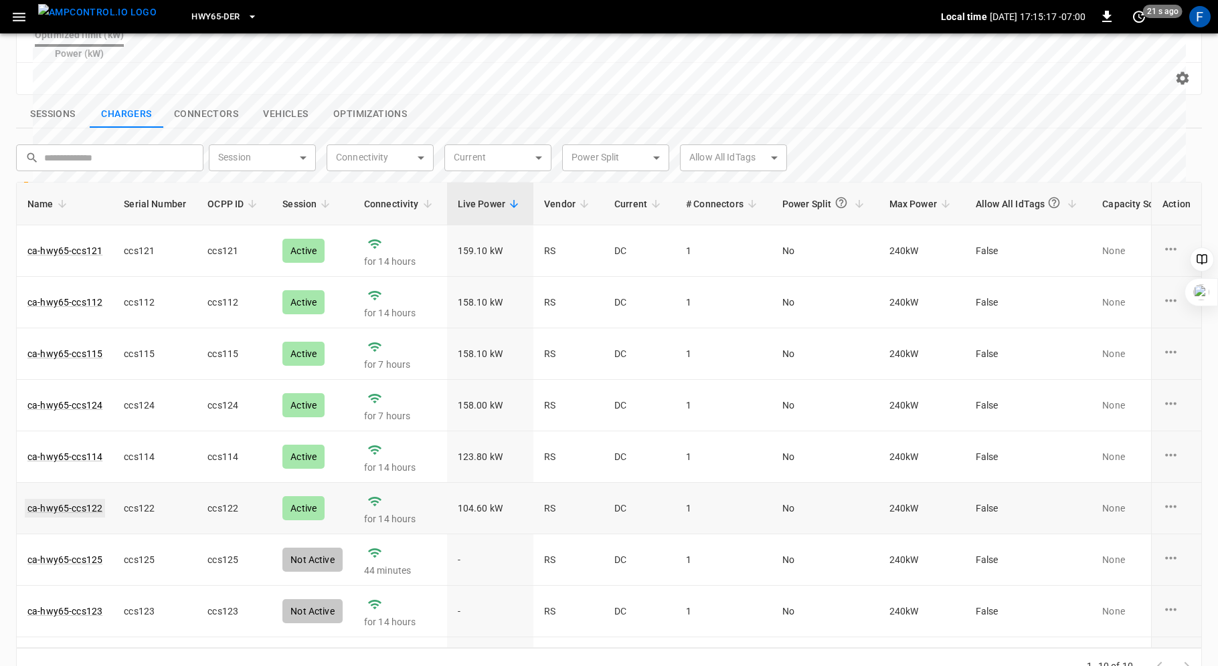
click at [80, 499] on link "ca-hwy65-ccs122" at bounding box center [65, 508] width 80 height 19
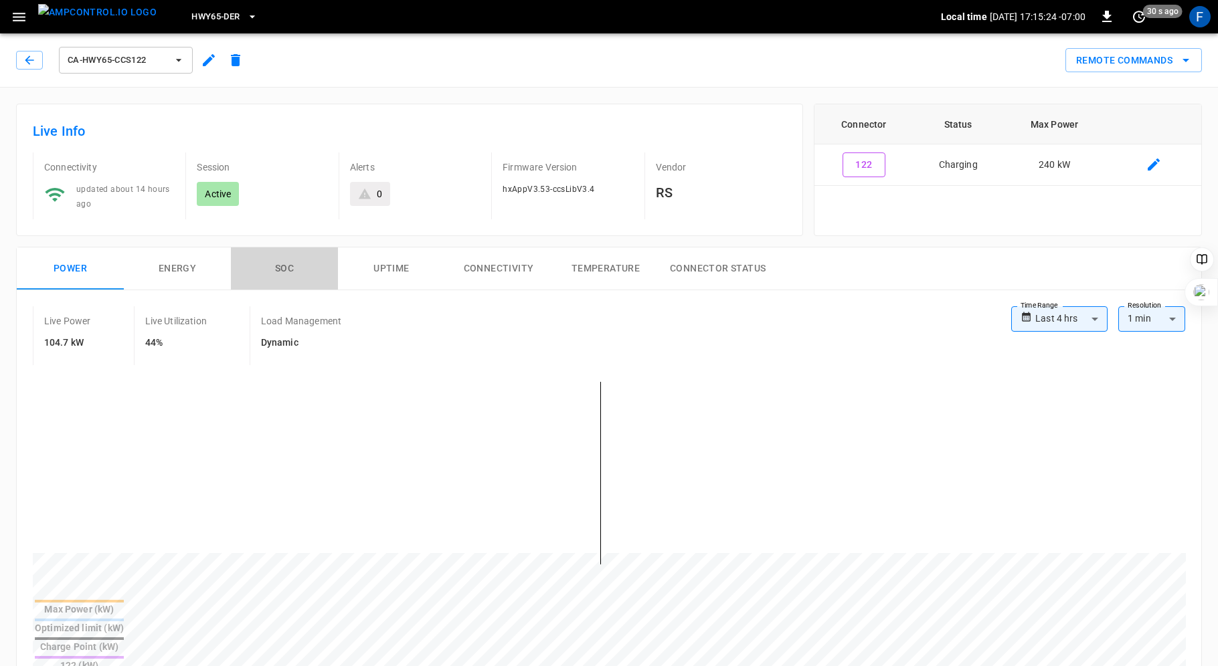
click at [284, 267] on button "SOC" at bounding box center [284, 269] width 107 height 43
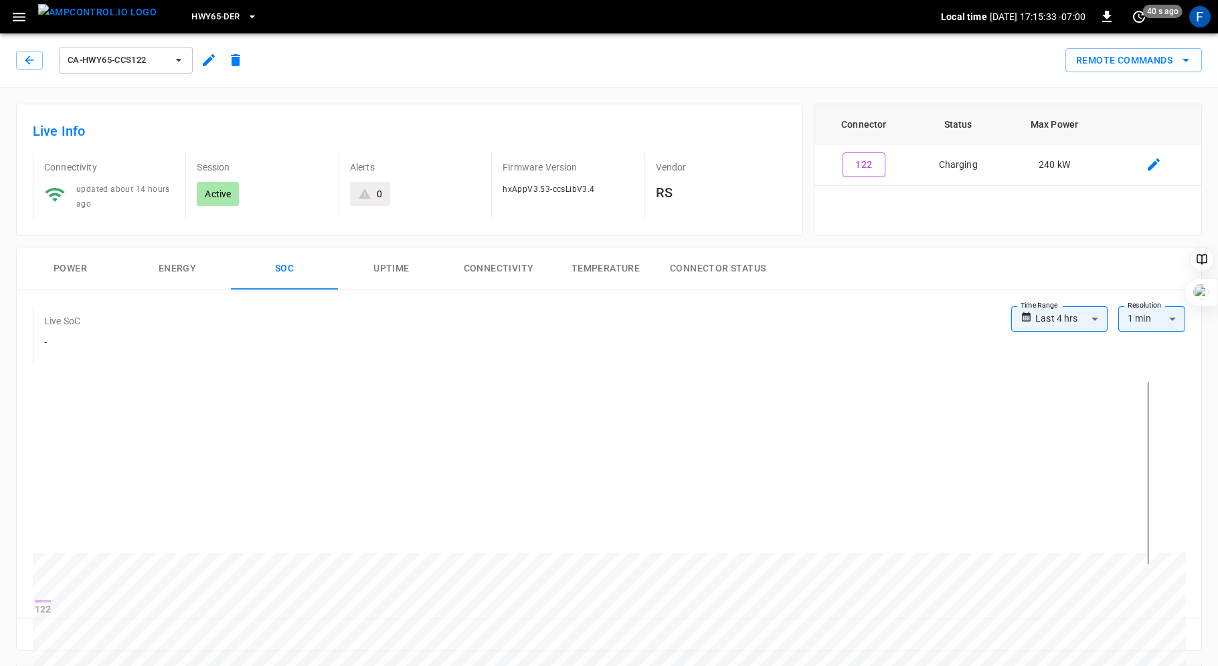
click at [46, 257] on button "Power" at bounding box center [70, 269] width 107 height 43
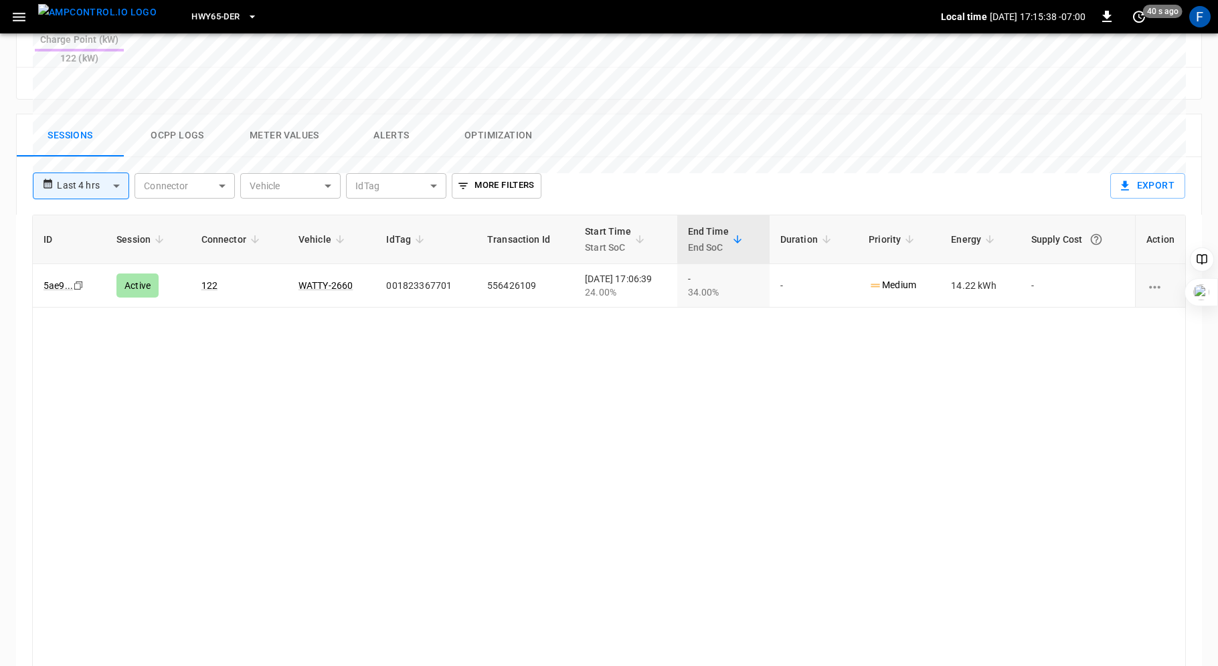
scroll to position [624, 0]
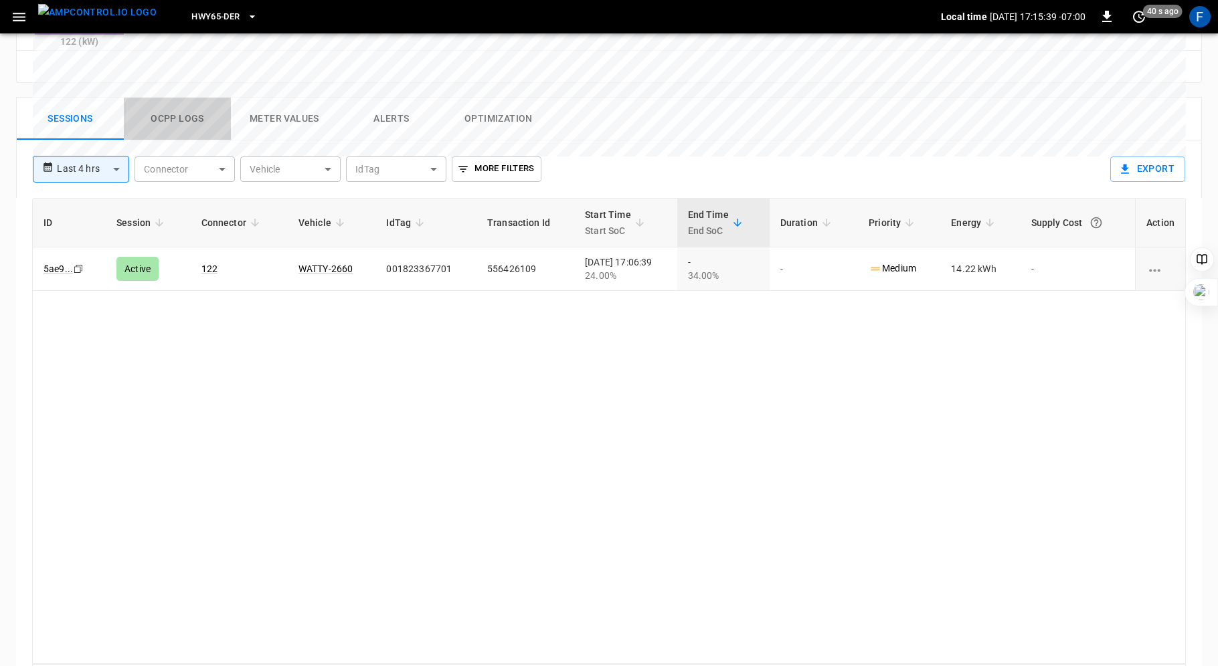
click at [172, 98] on button "Ocpp logs" at bounding box center [177, 119] width 107 height 43
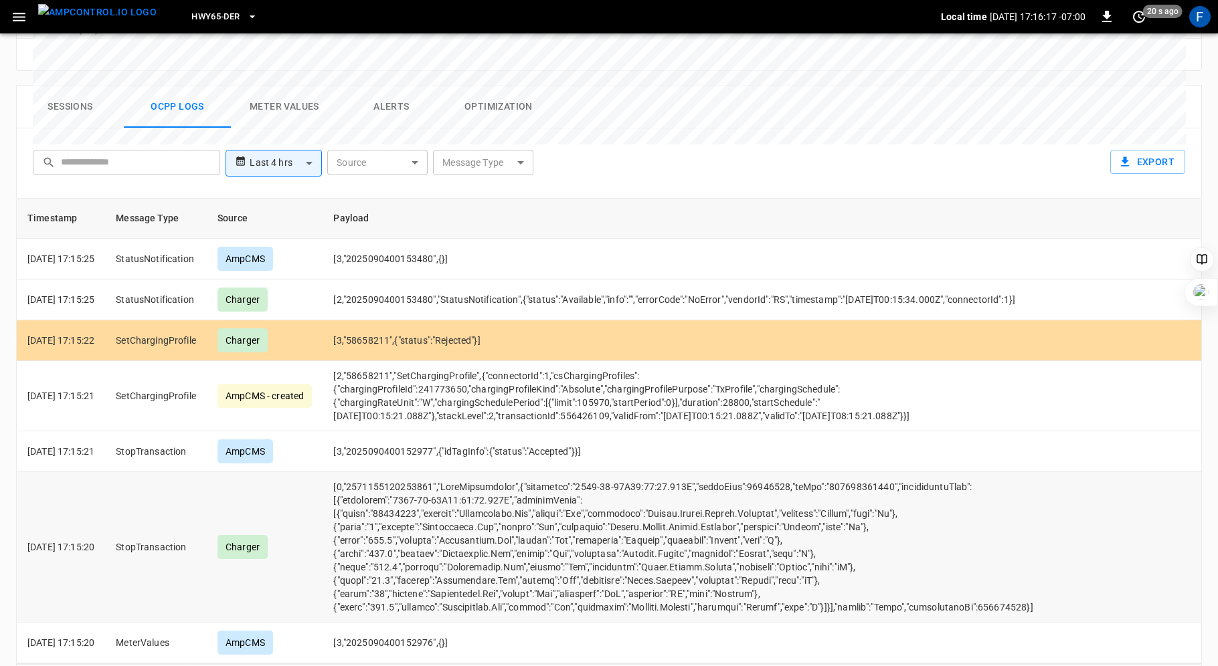
scroll to position [0, 0]
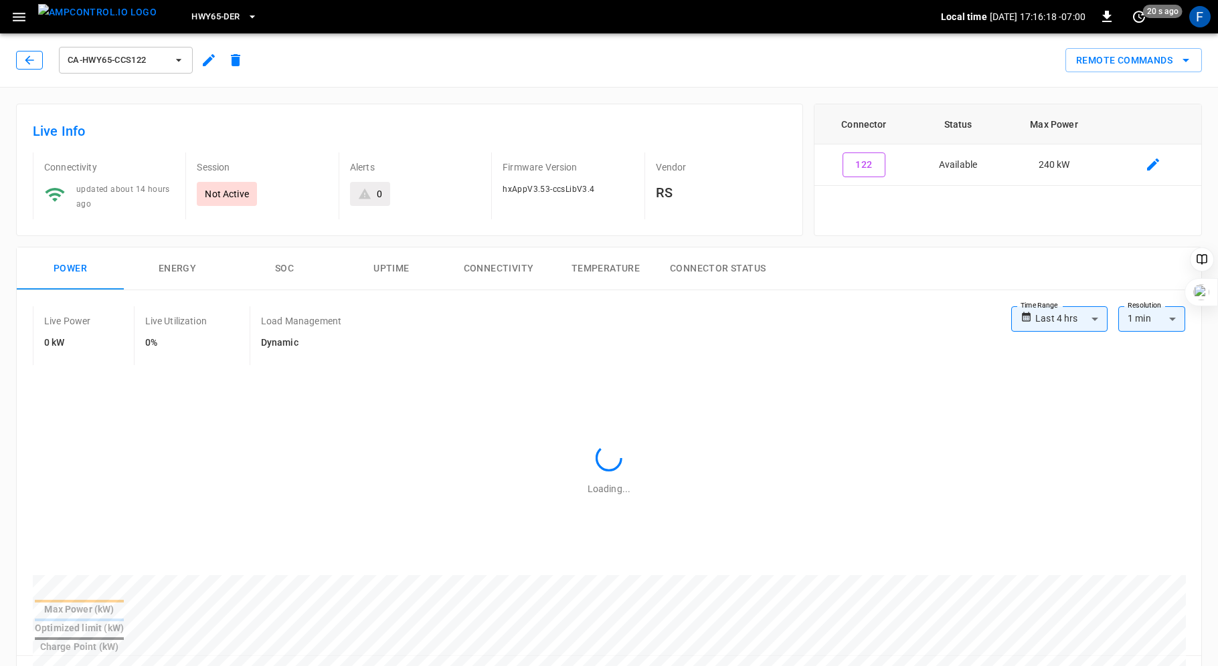
click at [30, 58] on icon "button" at bounding box center [29, 60] width 13 height 13
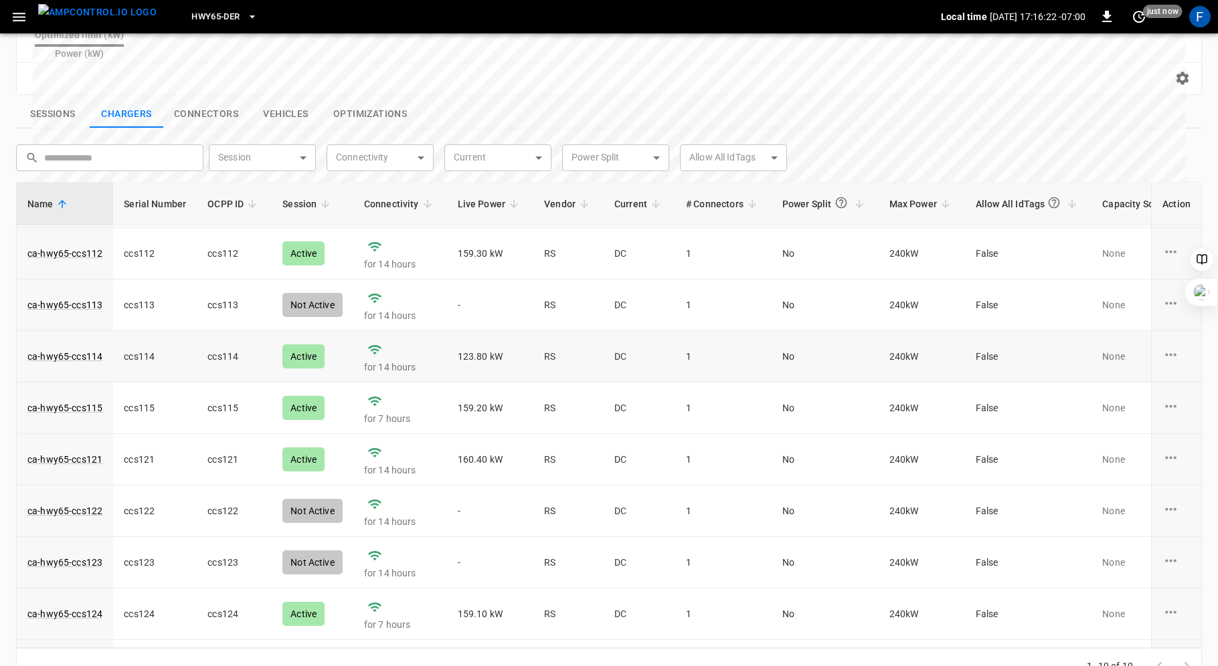
scroll to position [90, 0]
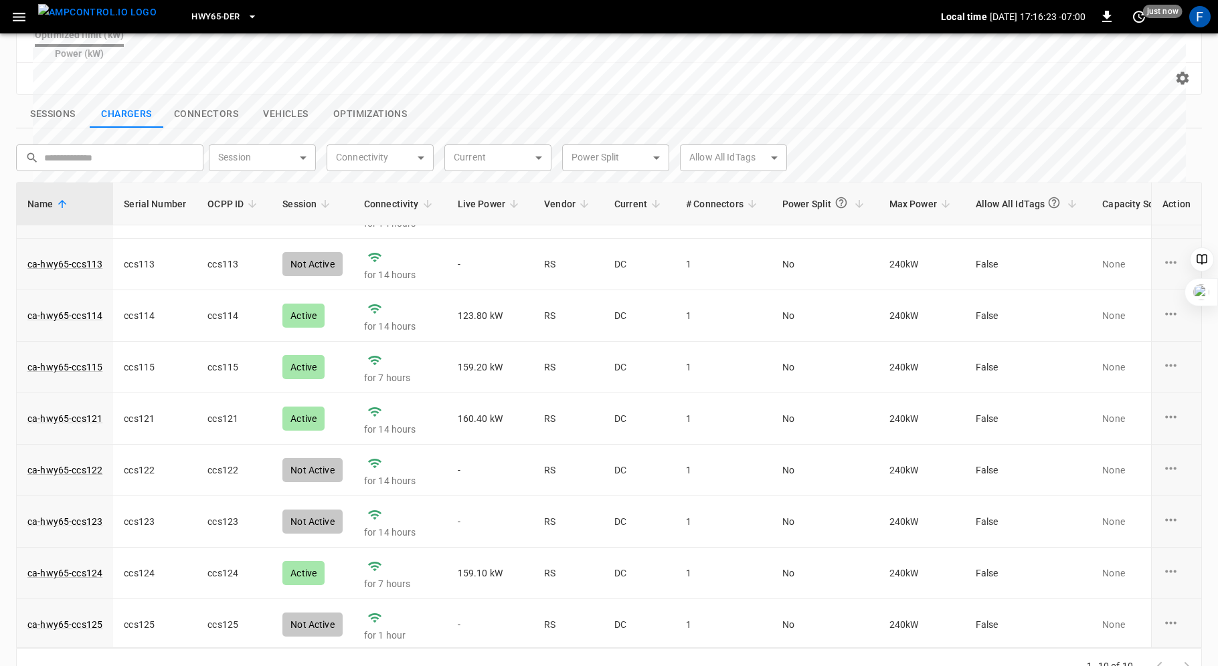
click at [492, 196] on span "Live Power" at bounding box center [491, 204] width 66 height 16
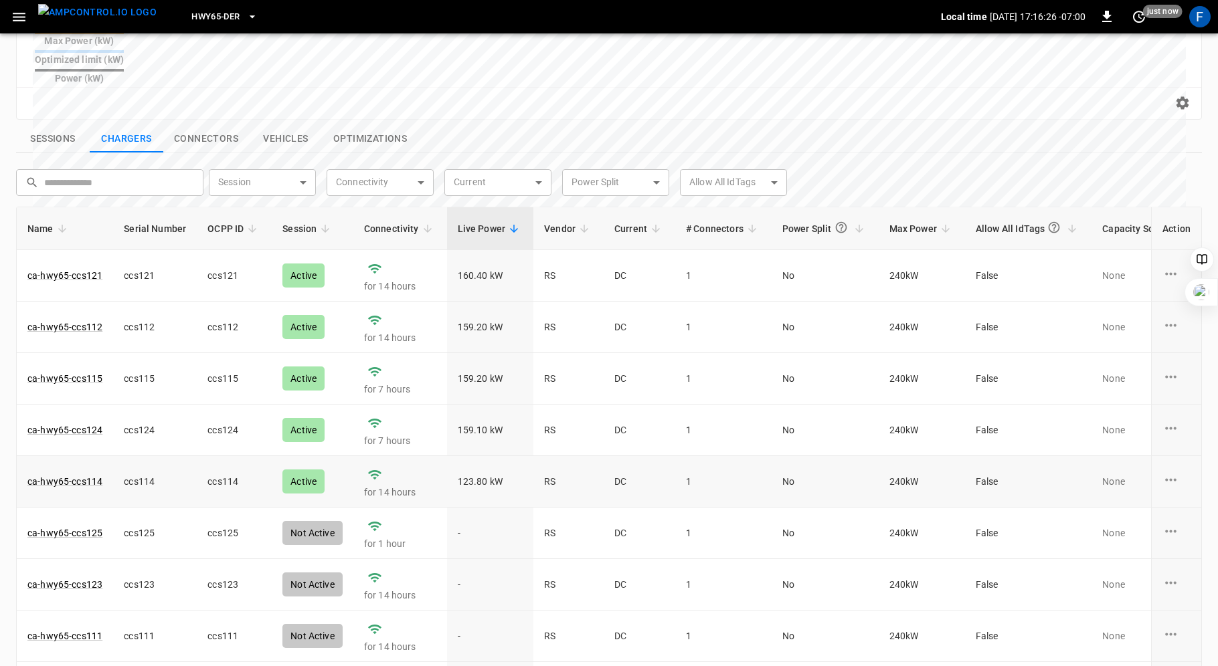
scroll to position [424, 0]
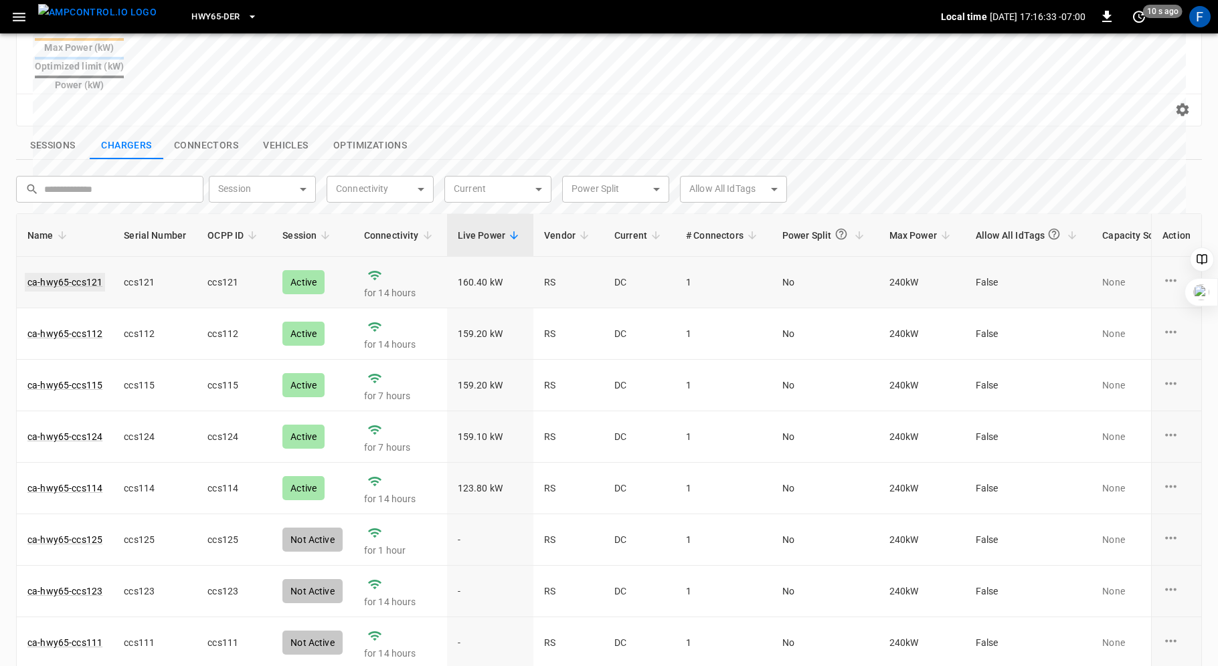
click at [76, 273] on link "ca-hwy65-ccs121" at bounding box center [65, 282] width 80 height 19
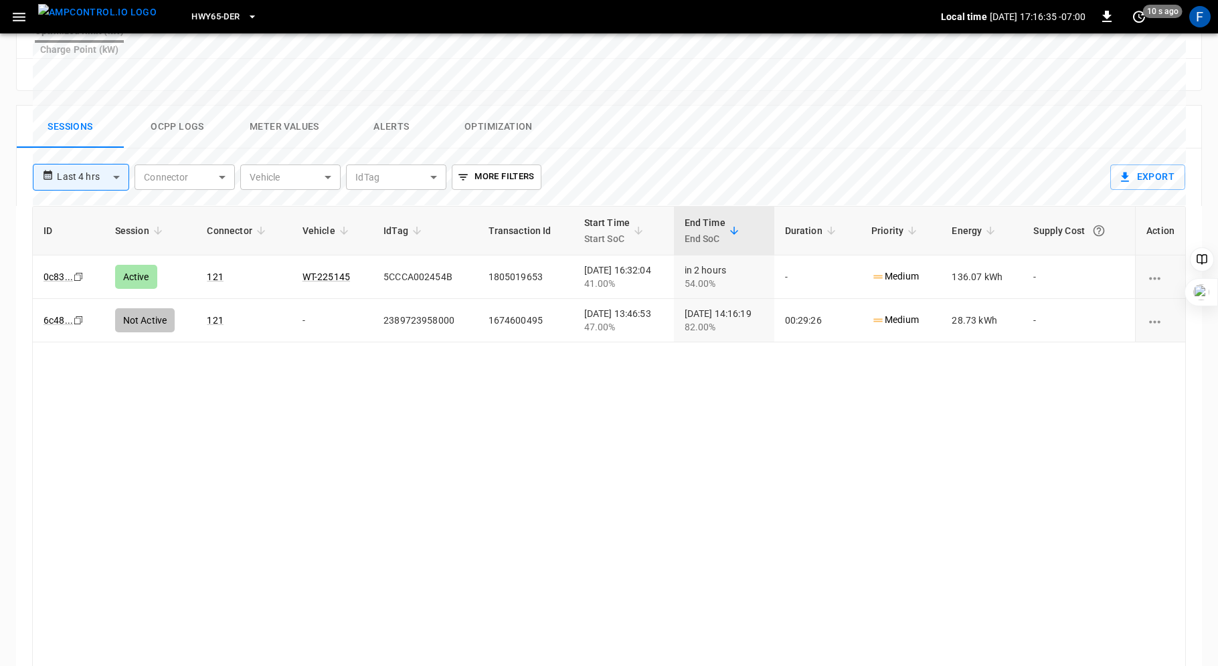
scroll to position [624, 0]
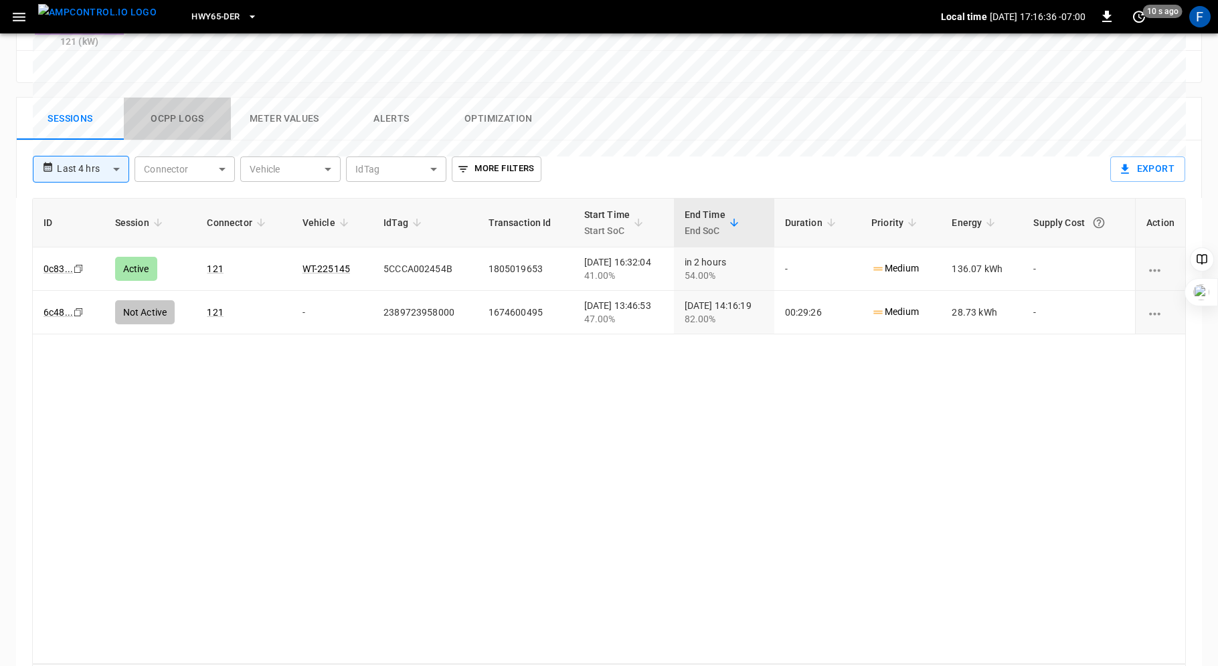
click at [175, 98] on button "Ocpp logs" at bounding box center [177, 119] width 107 height 43
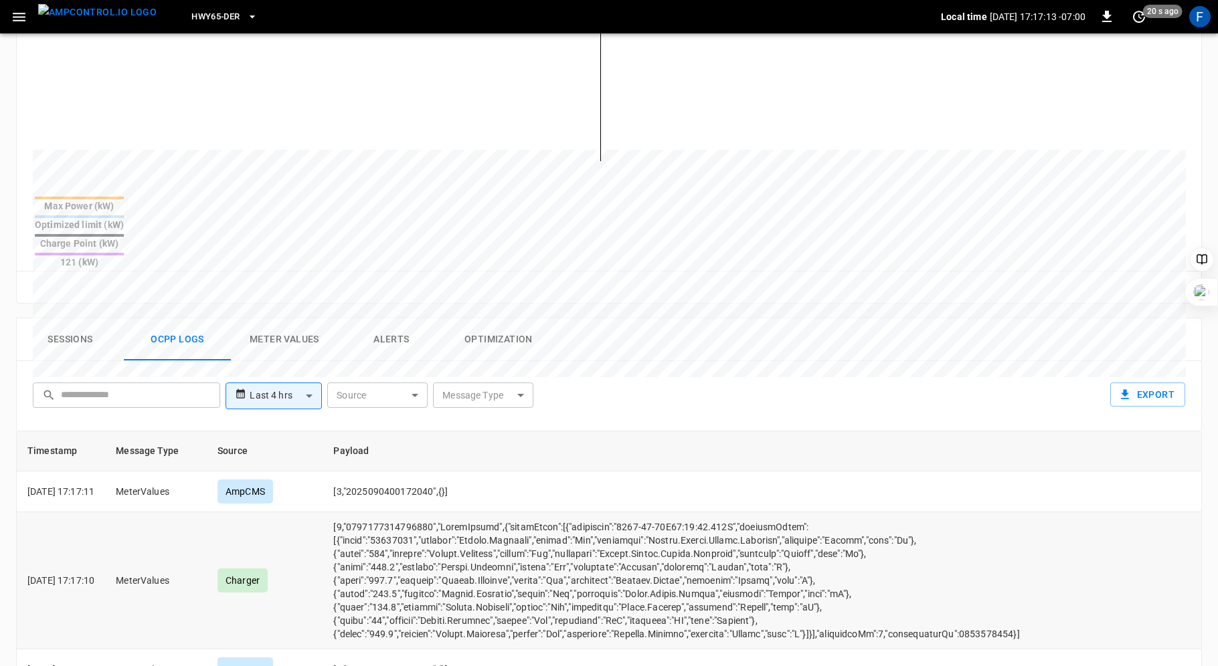
scroll to position [0, 0]
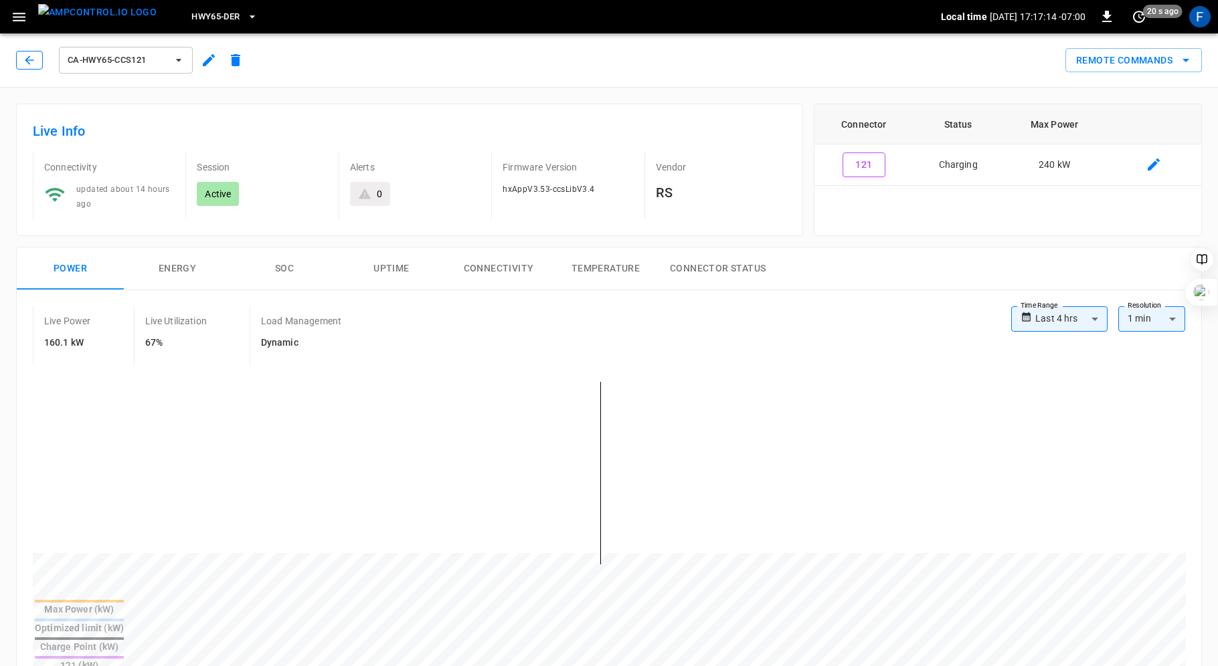
click at [37, 63] on button "button" at bounding box center [29, 60] width 27 height 19
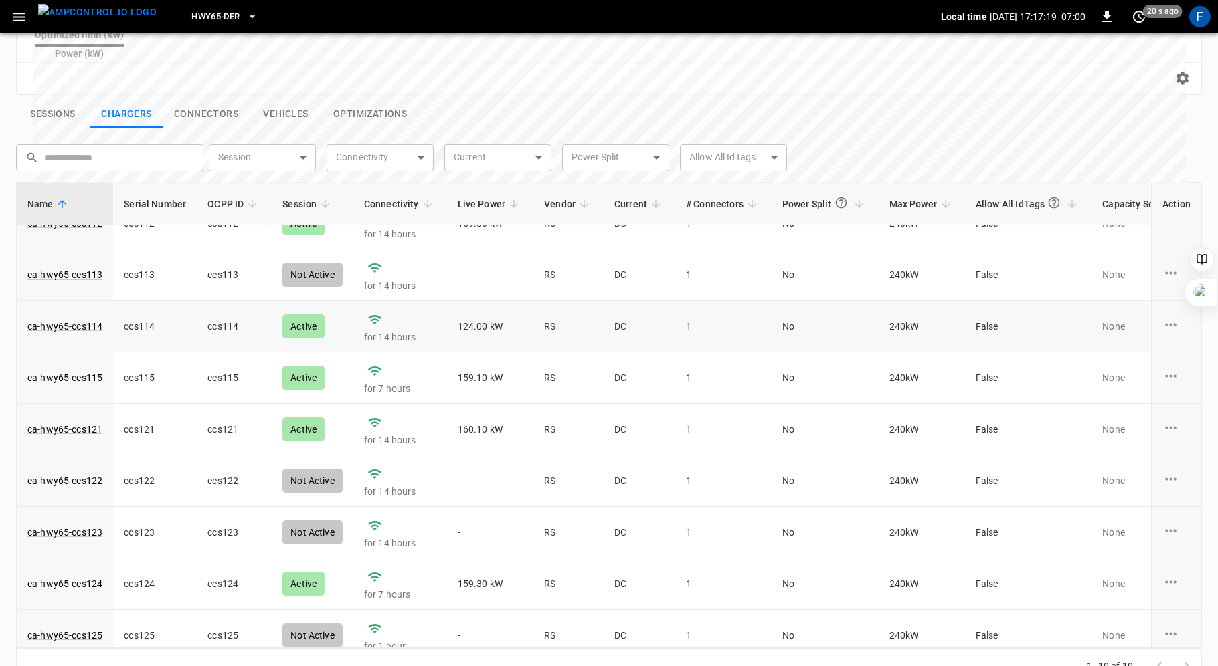
scroll to position [90, 0]
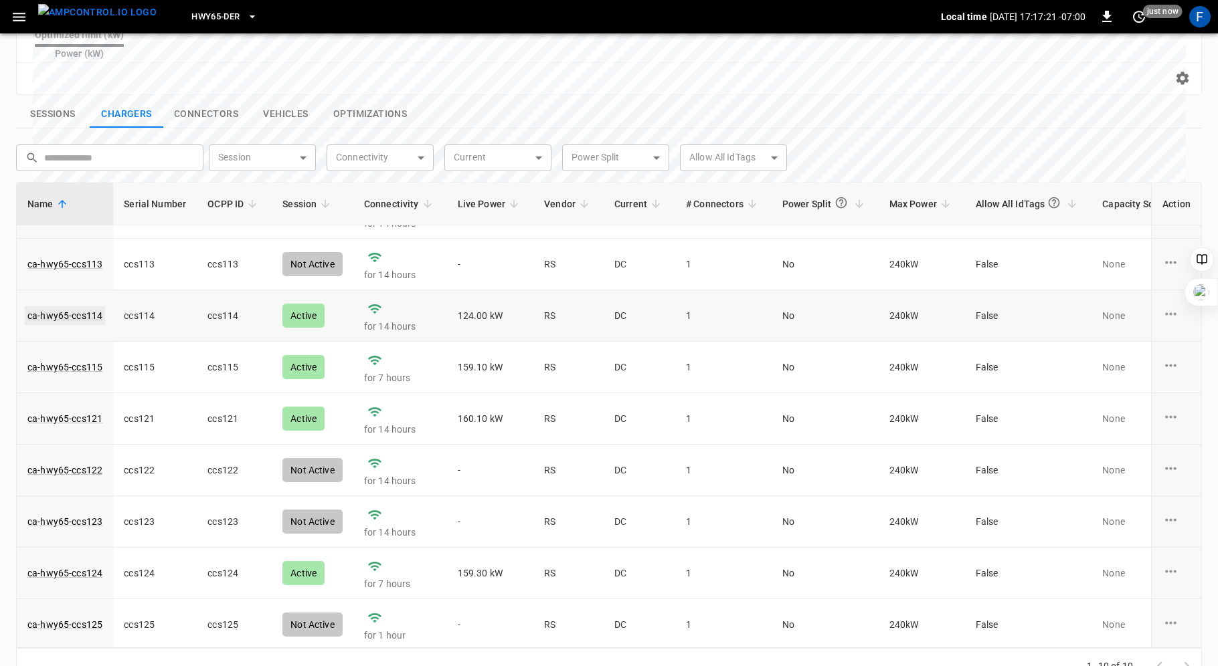
click at [77, 306] on link "ca-hwy65-ccs114" at bounding box center [65, 315] width 80 height 19
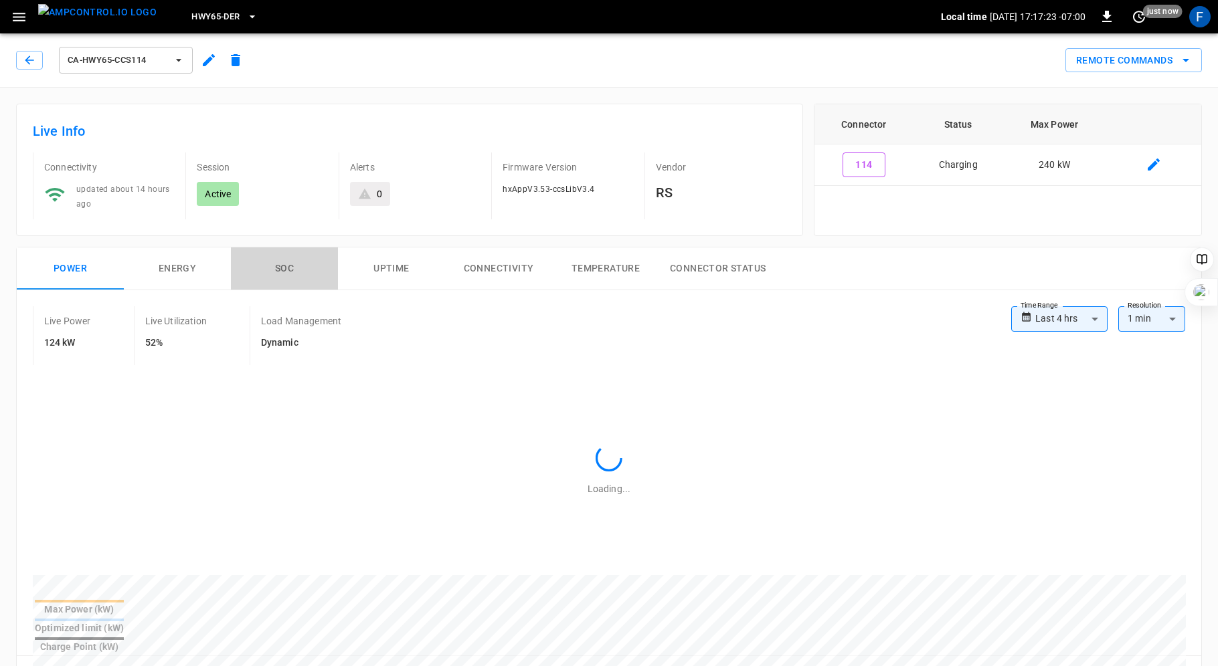
click at [287, 264] on button "SOC" at bounding box center [284, 269] width 107 height 43
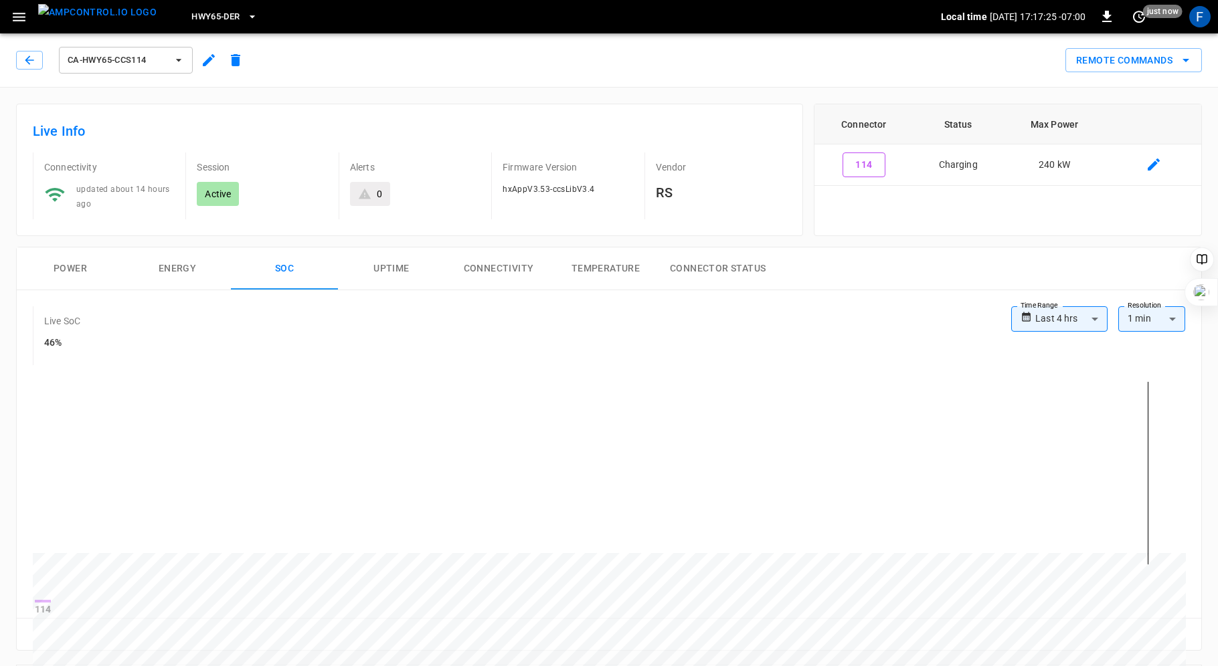
click at [70, 264] on button "Power" at bounding box center [70, 269] width 107 height 43
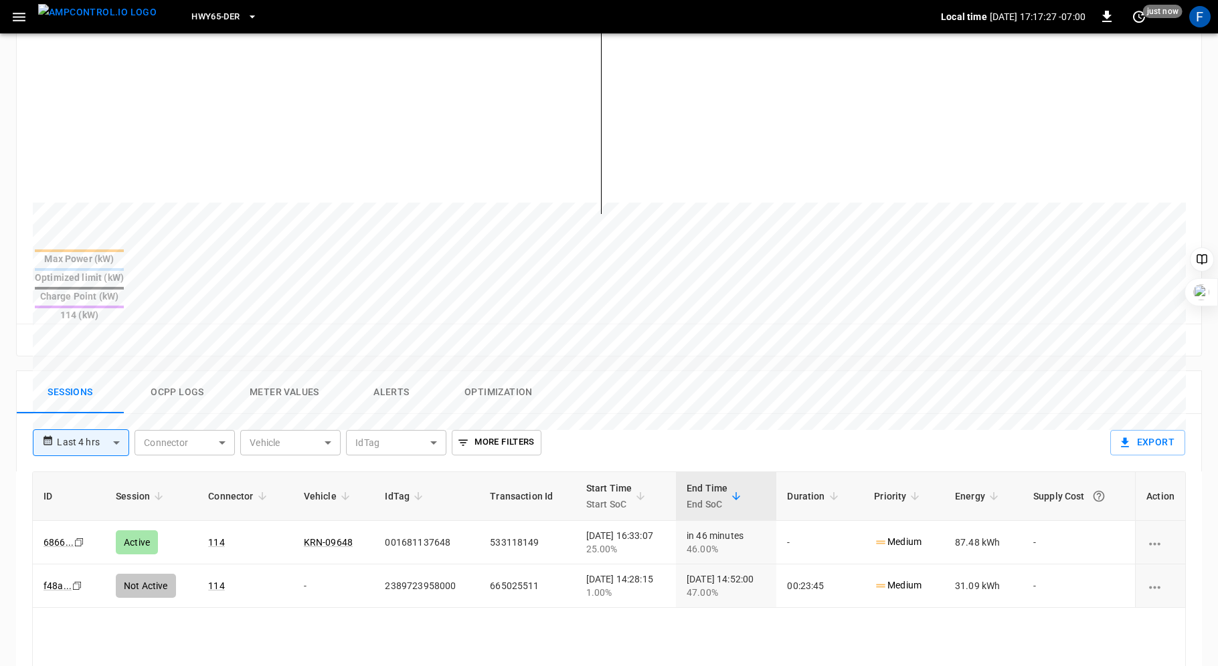
scroll to position [354, 0]
click at [177, 368] on button "Ocpp logs" at bounding box center [177, 389] width 107 height 43
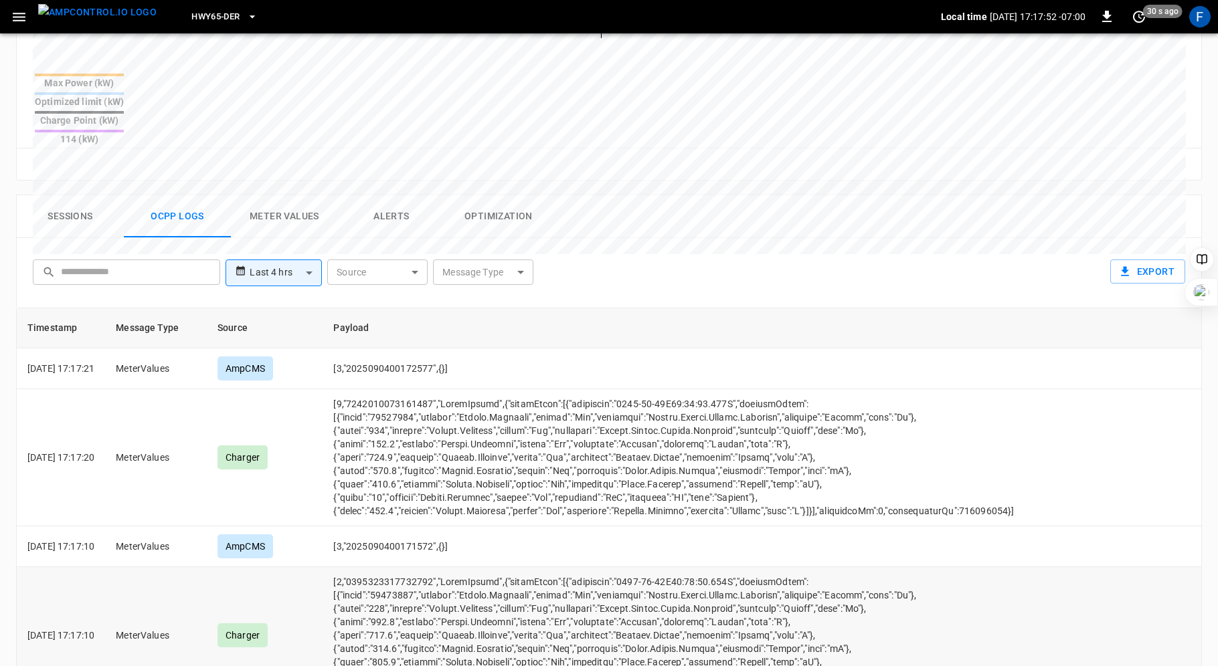
scroll to position [0, 0]
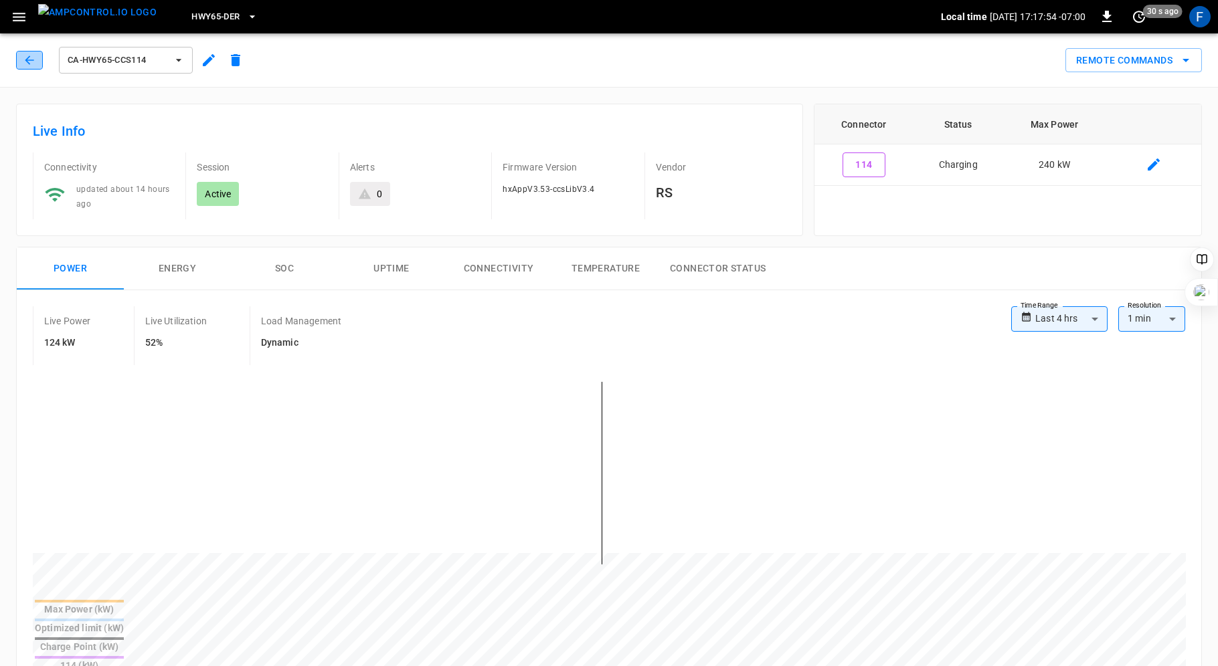
click at [27, 61] on icon "button" at bounding box center [29, 60] width 13 height 13
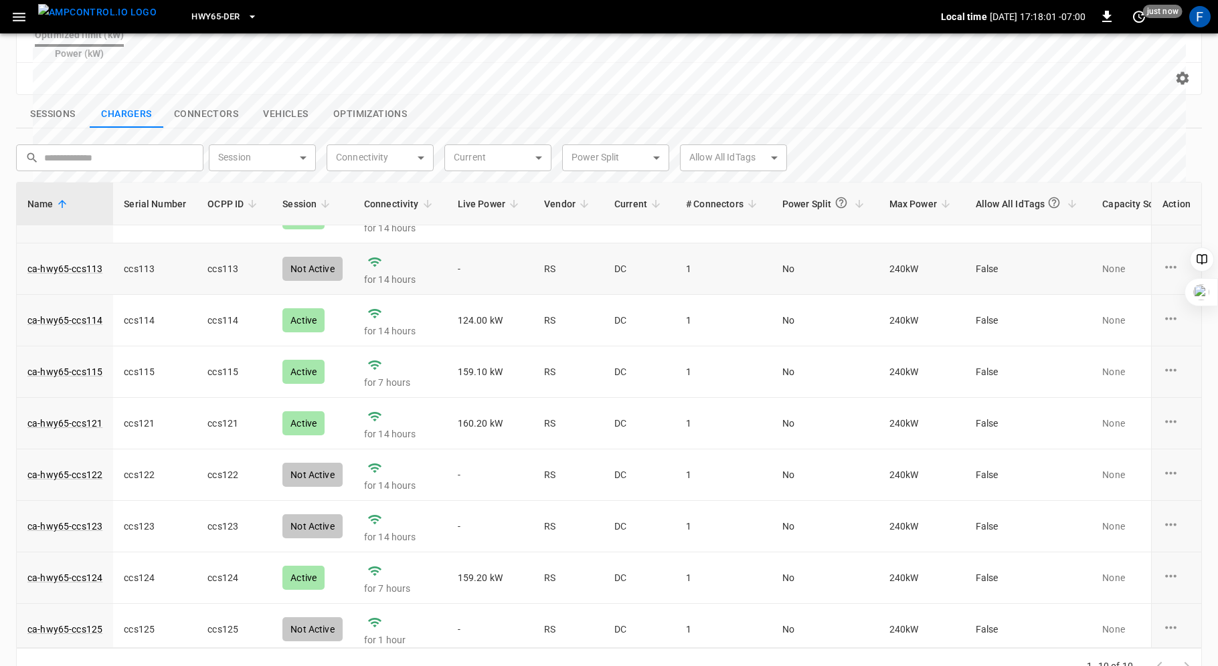
scroll to position [88, 0]
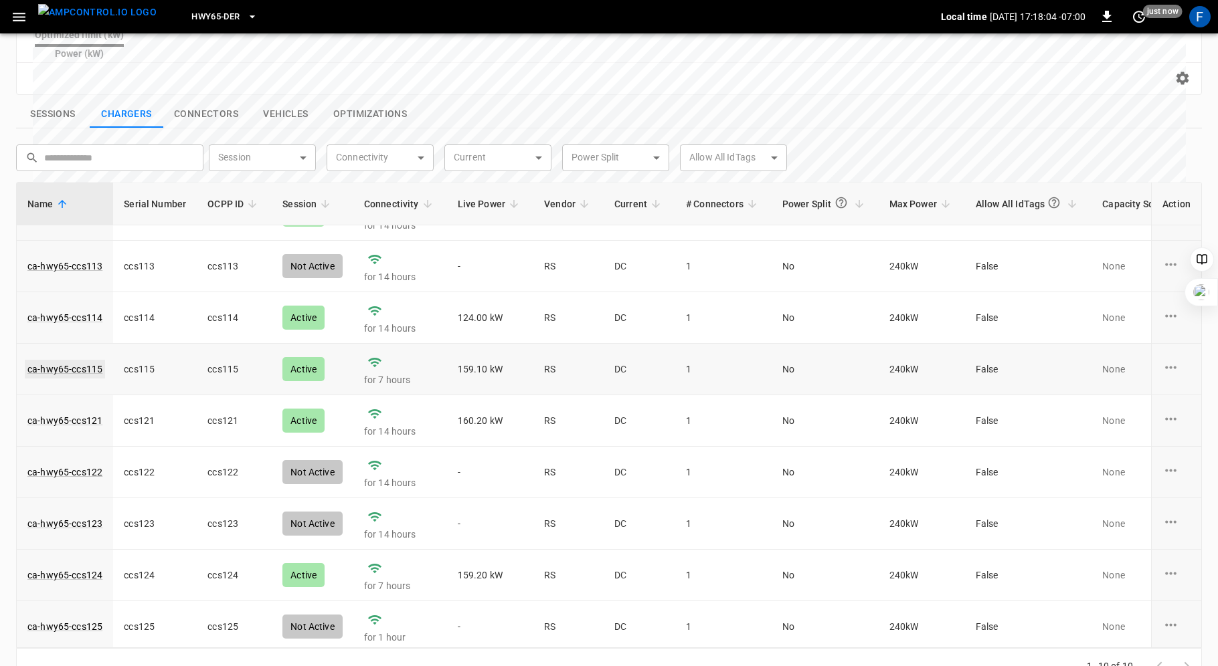
click at [65, 360] on link "ca-hwy65-ccs115" at bounding box center [65, 369] width 80 height 19
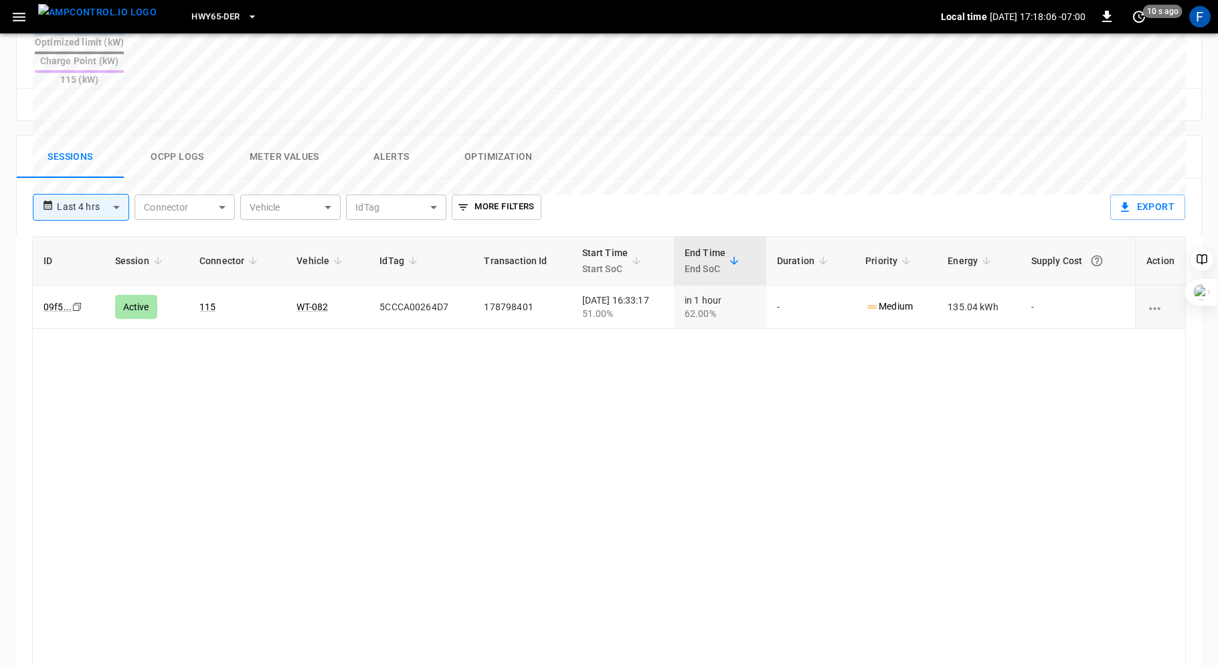
scroll to position [624, 0]
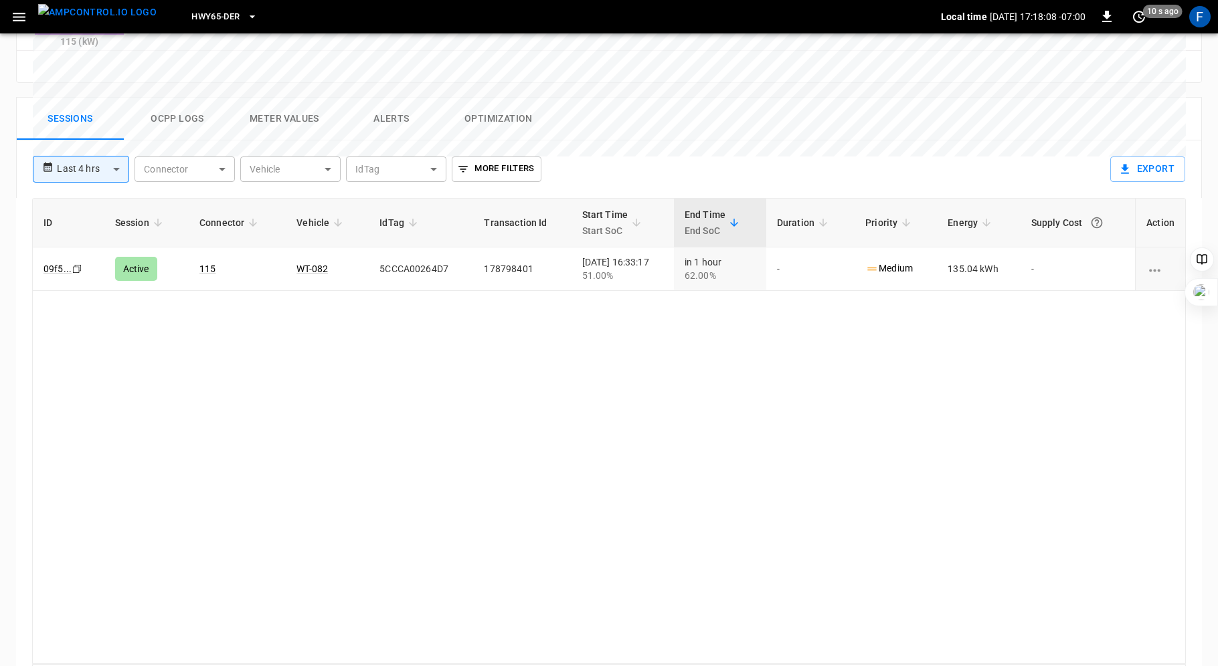
click at [182, 98] on button "Ocpp logs" at bounding box center [177, 119] width 107 height 43
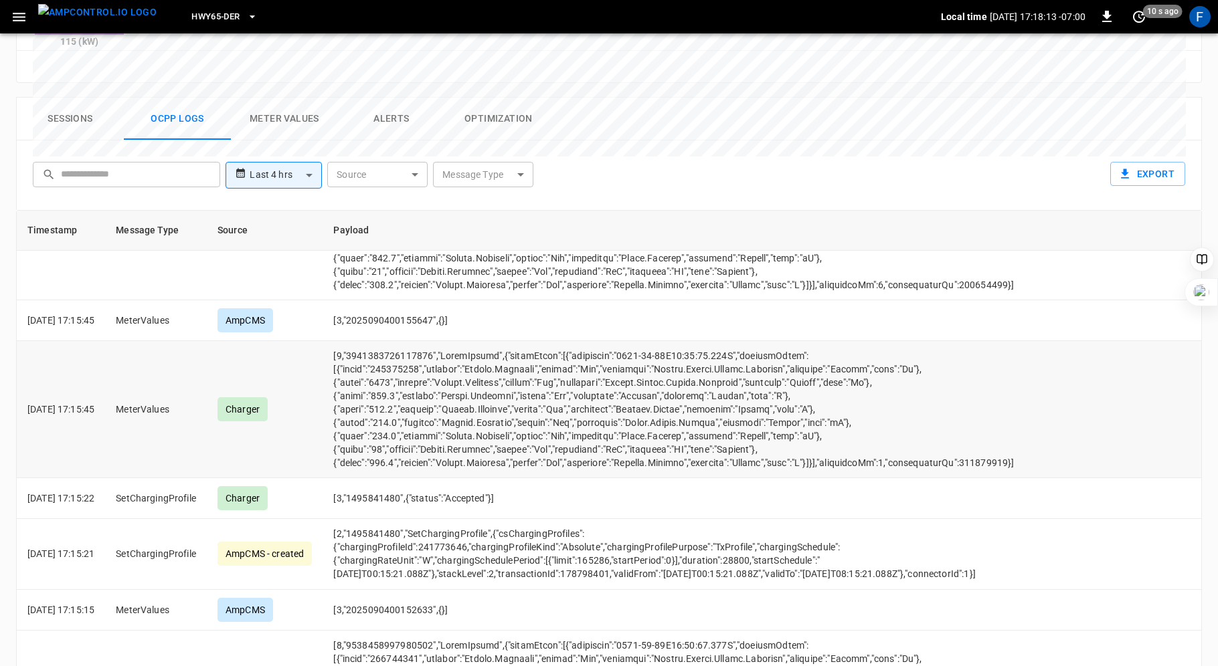
scroll to position [665, 0]
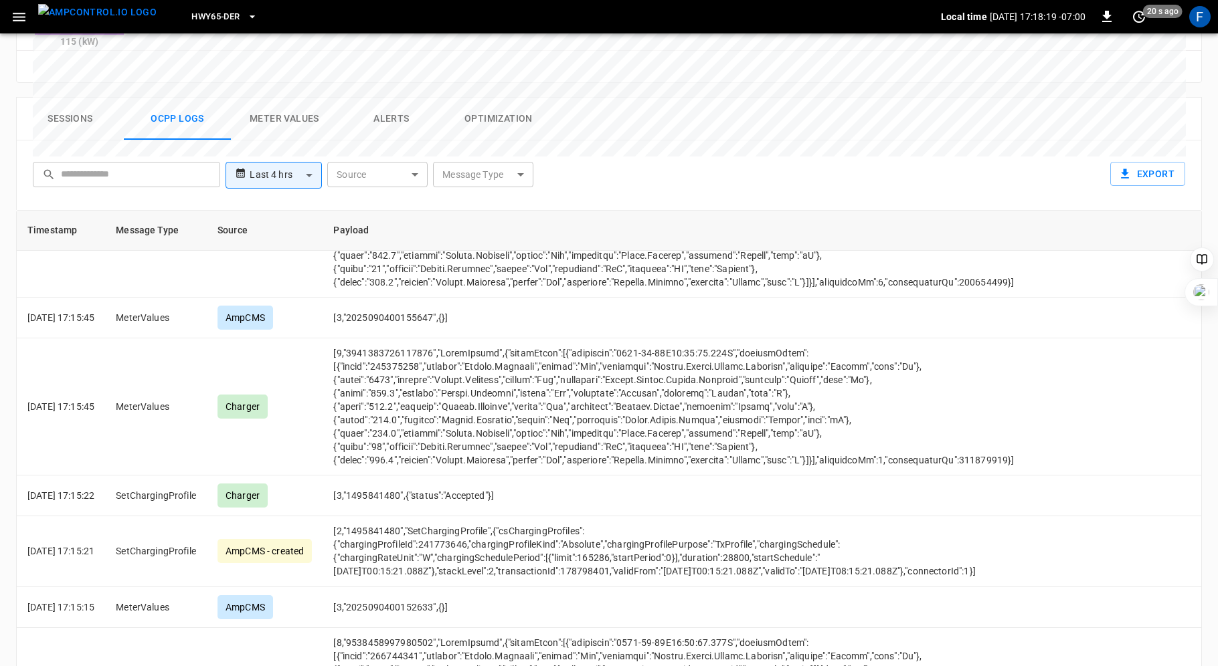
scroll to position [456, 0]
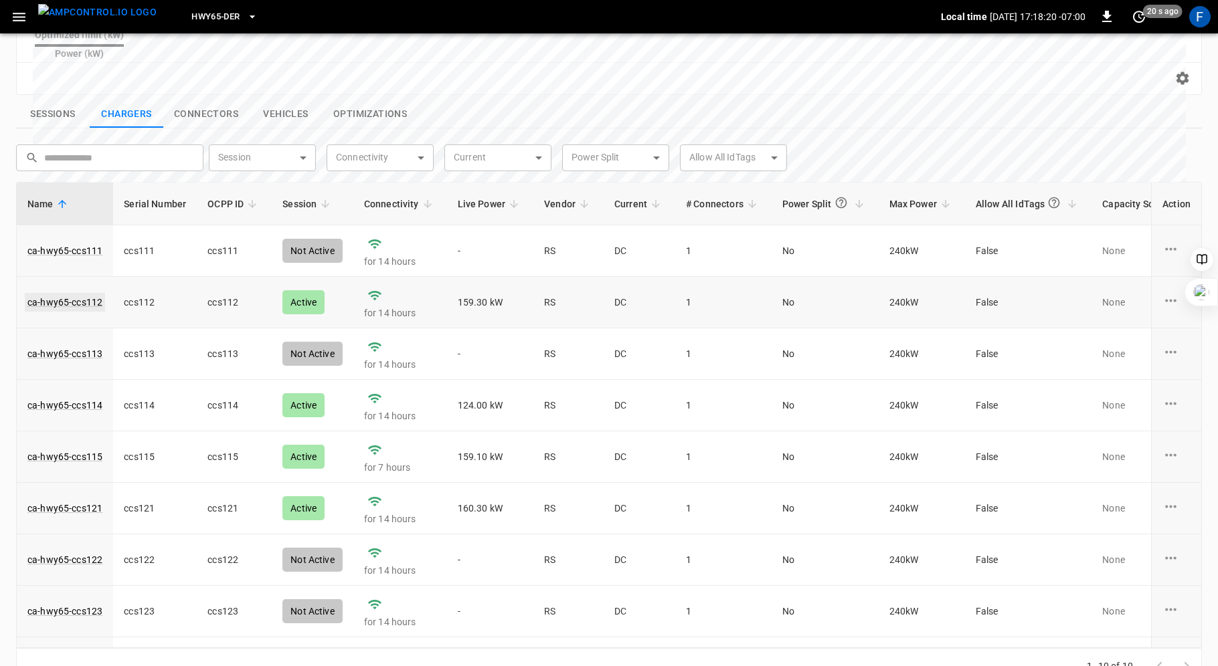
click at [83, 293] on link "ca-hwy65-ccs112" at bounding box center [65, 302] width 80 height 19
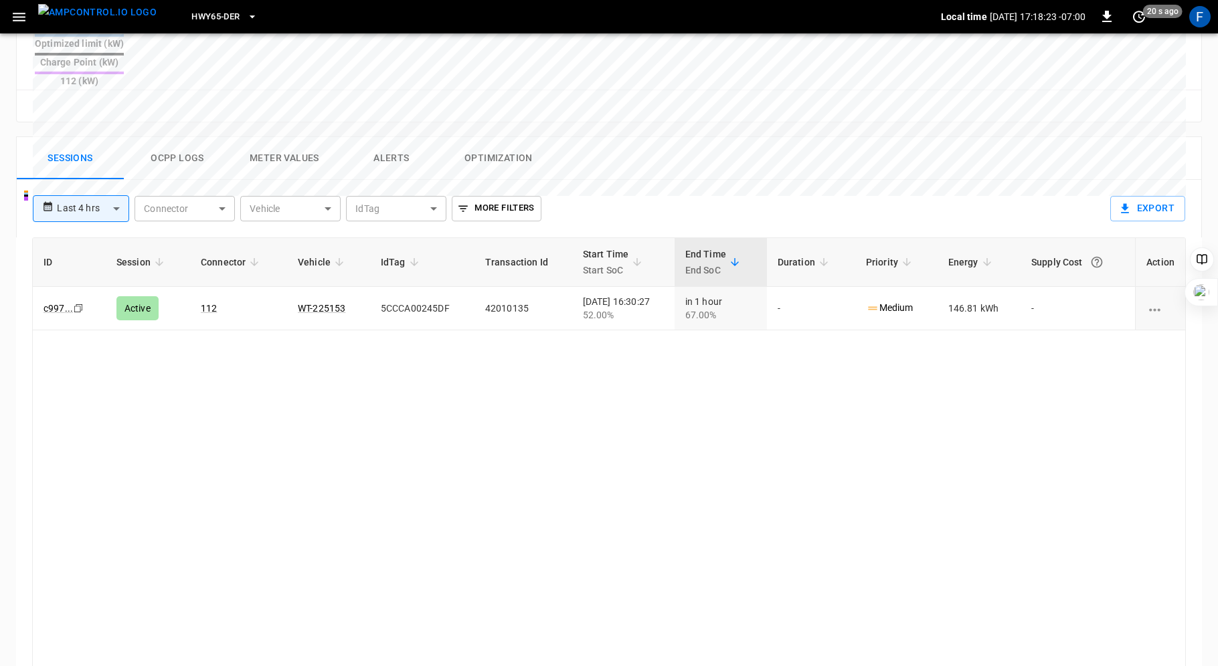
scroll to position [612, 0]
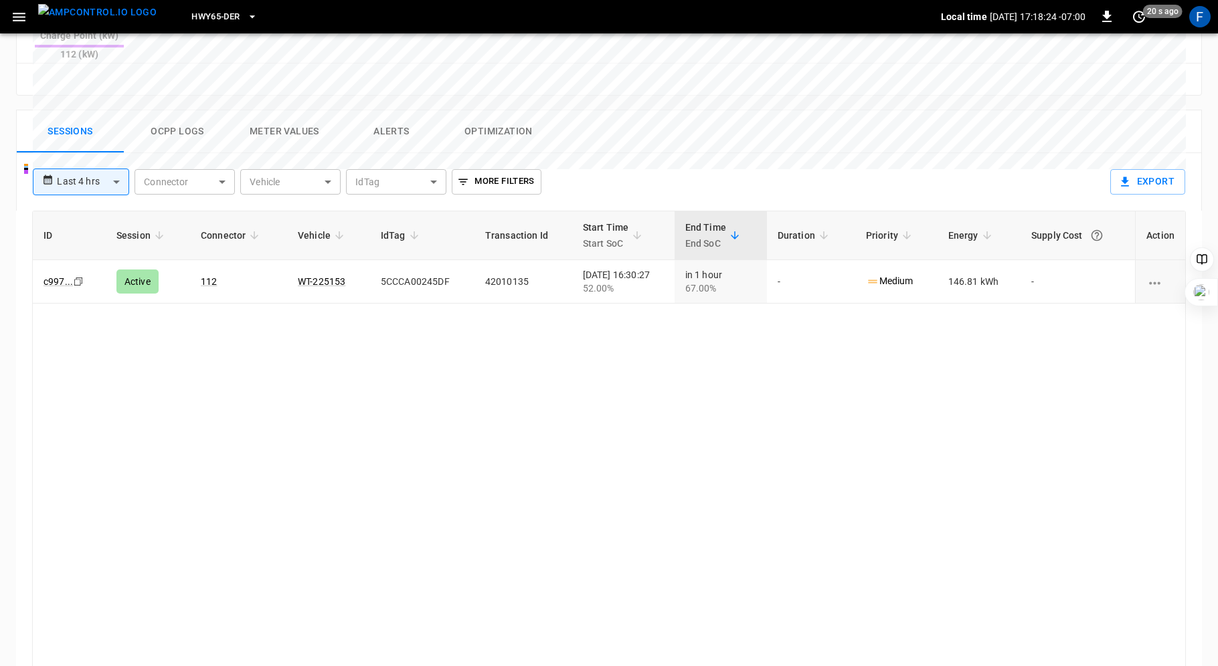
click at [175, 110] on button "Ocpp logs" at bounding box center [177, 131] width 107 height 43
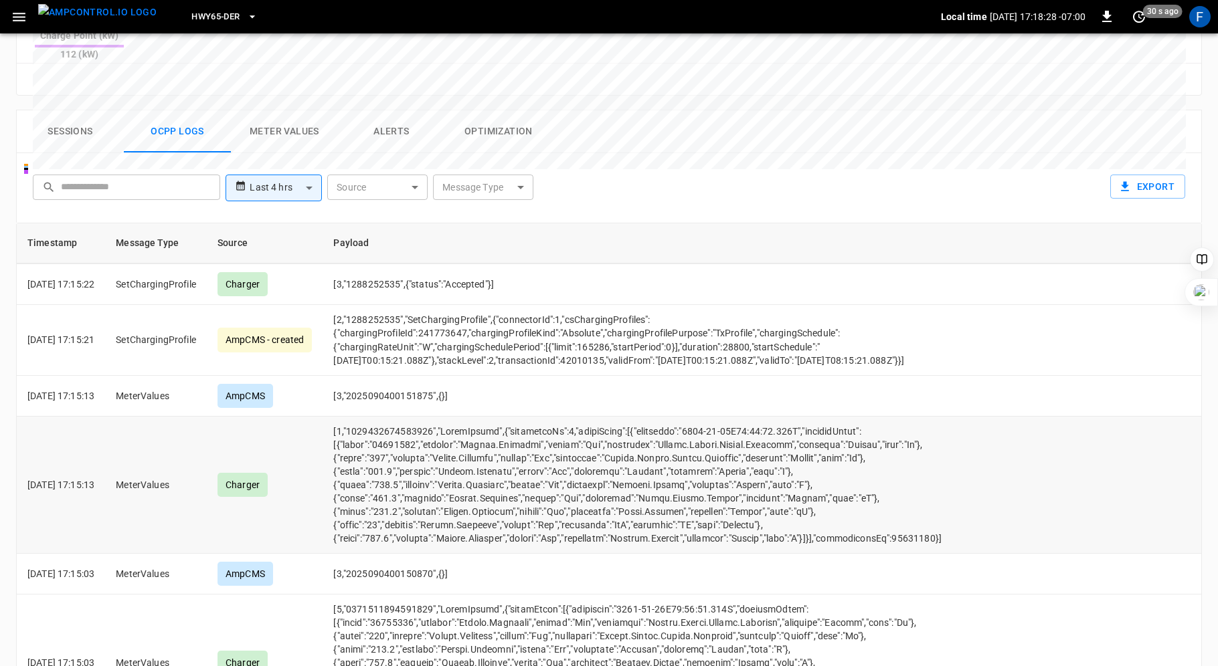
scroll to position [3225, 0]
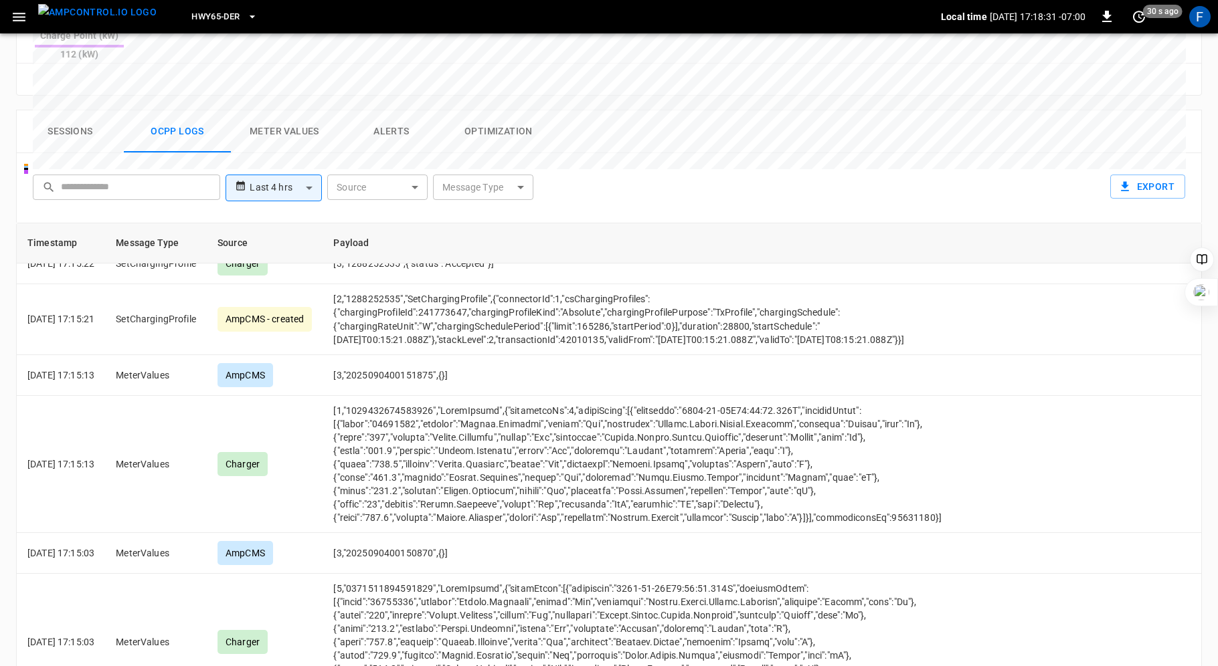
scroll to position [456, 0]
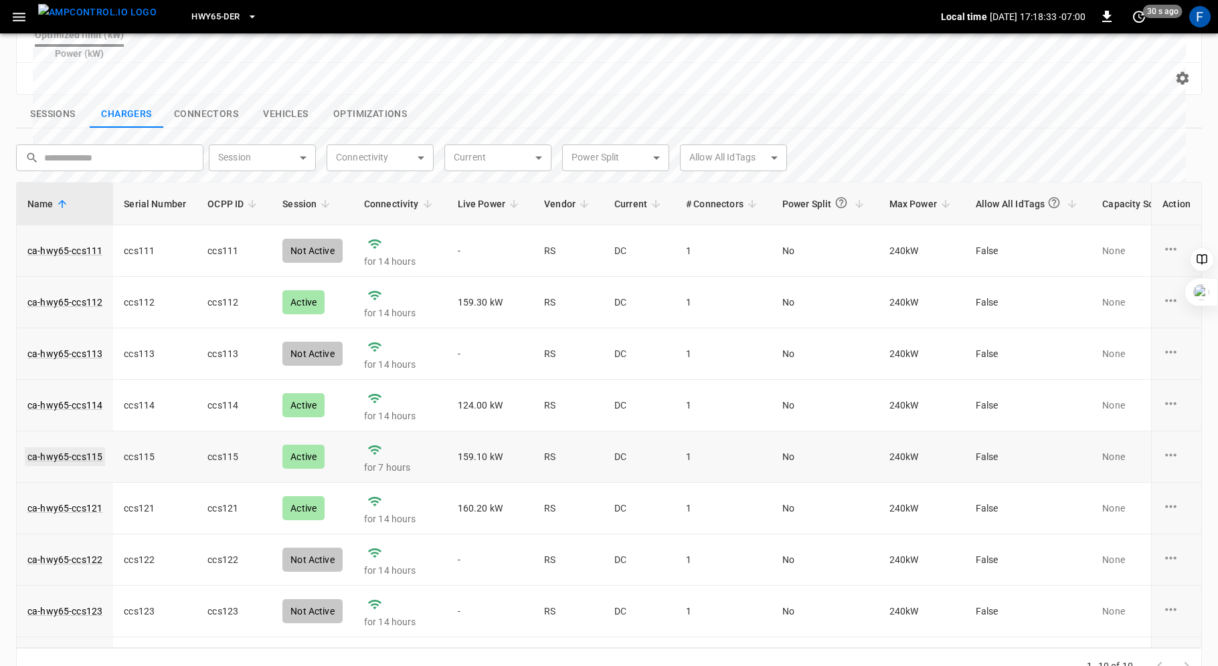
click at [62, 448] on link "ca-hwy65-ccs115" at bounding box center [65, 457] width 80 height 19
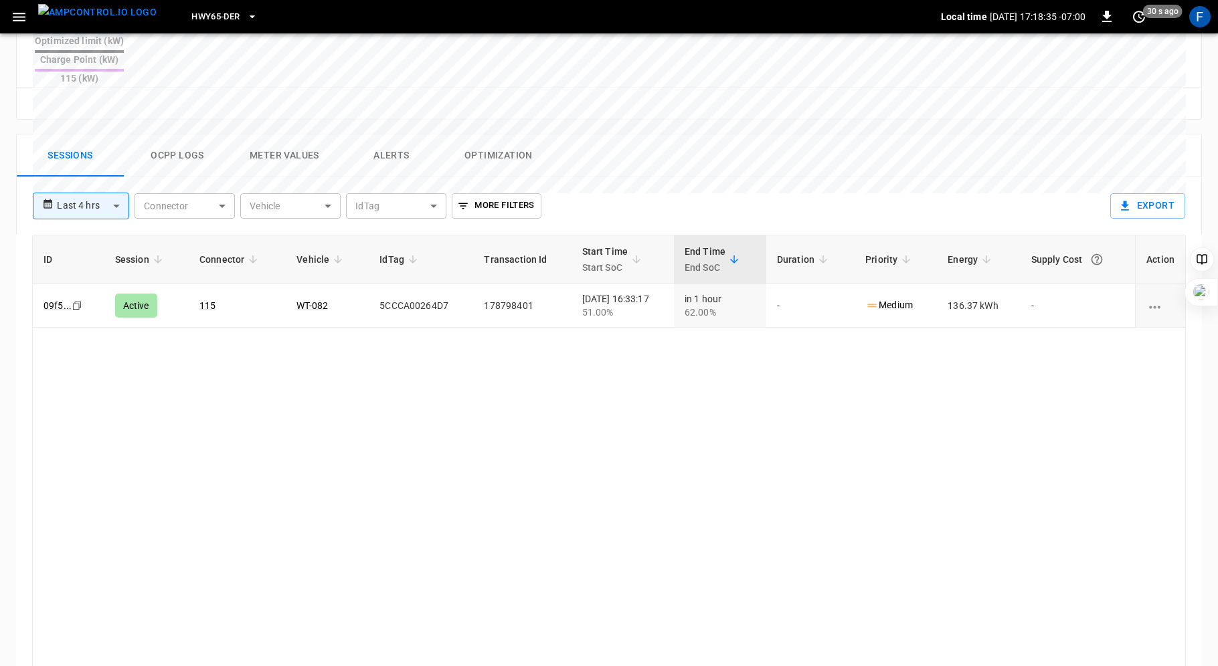
scroll to position [624, 0]
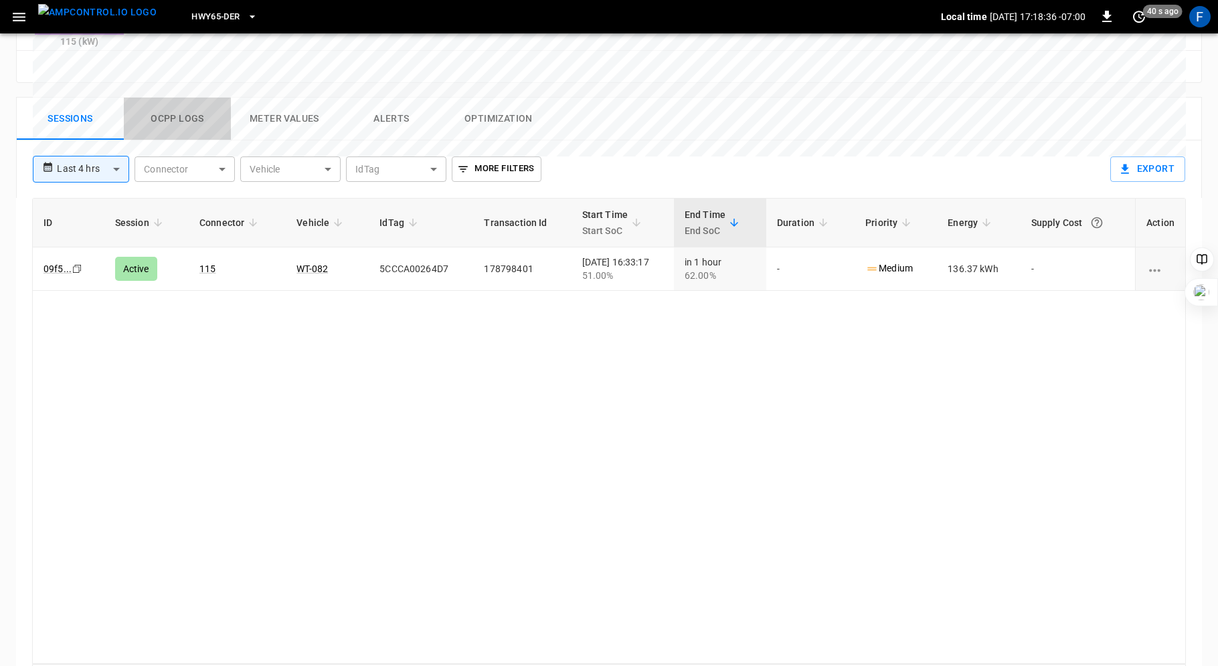
click at [183, 98] on button "Ocpp logs" at bounding box center [177, 119] width 107 height 43
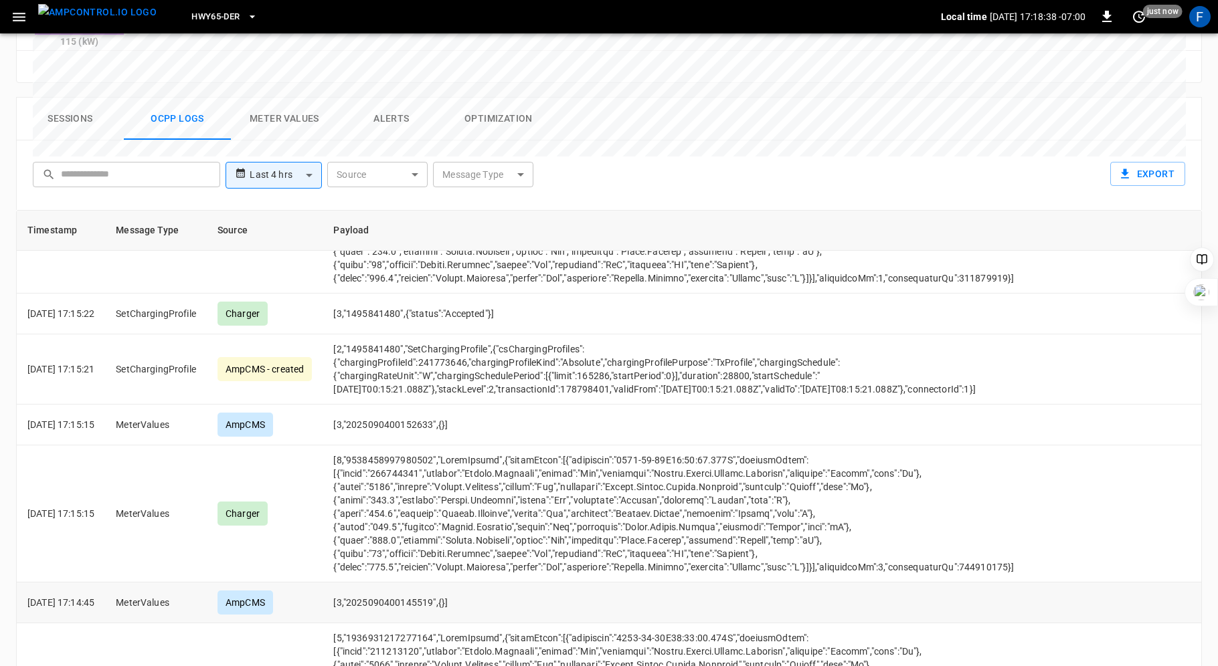
scroll to position [1014, 0]
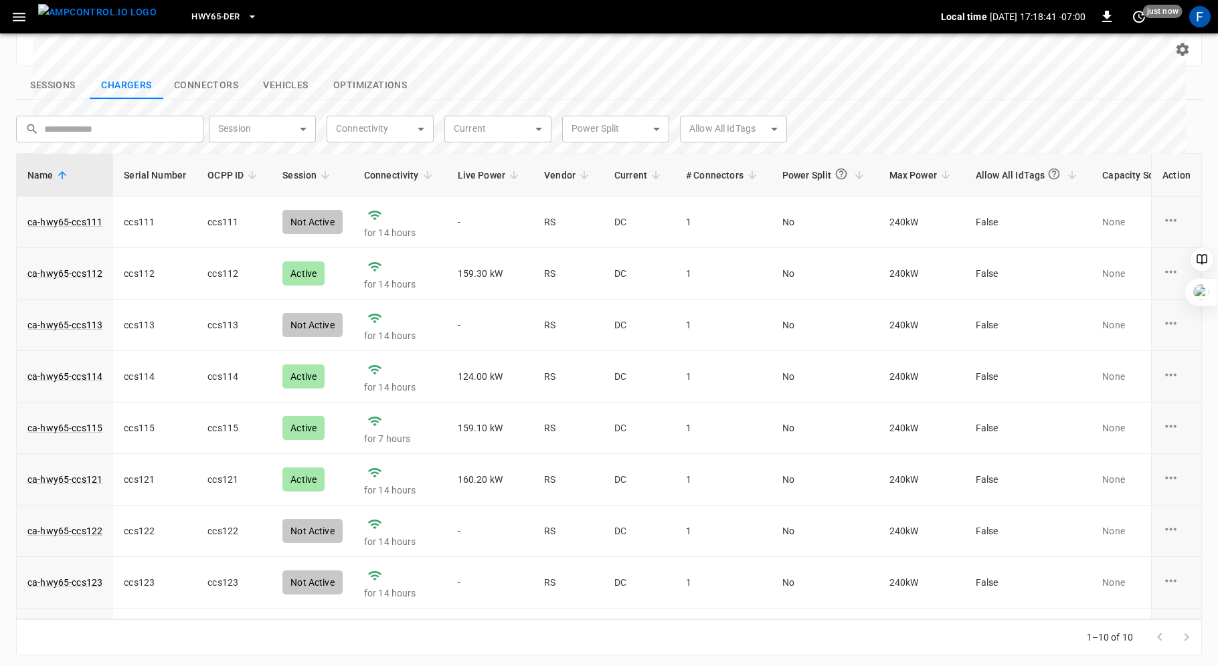
scroll to position [456, 0]
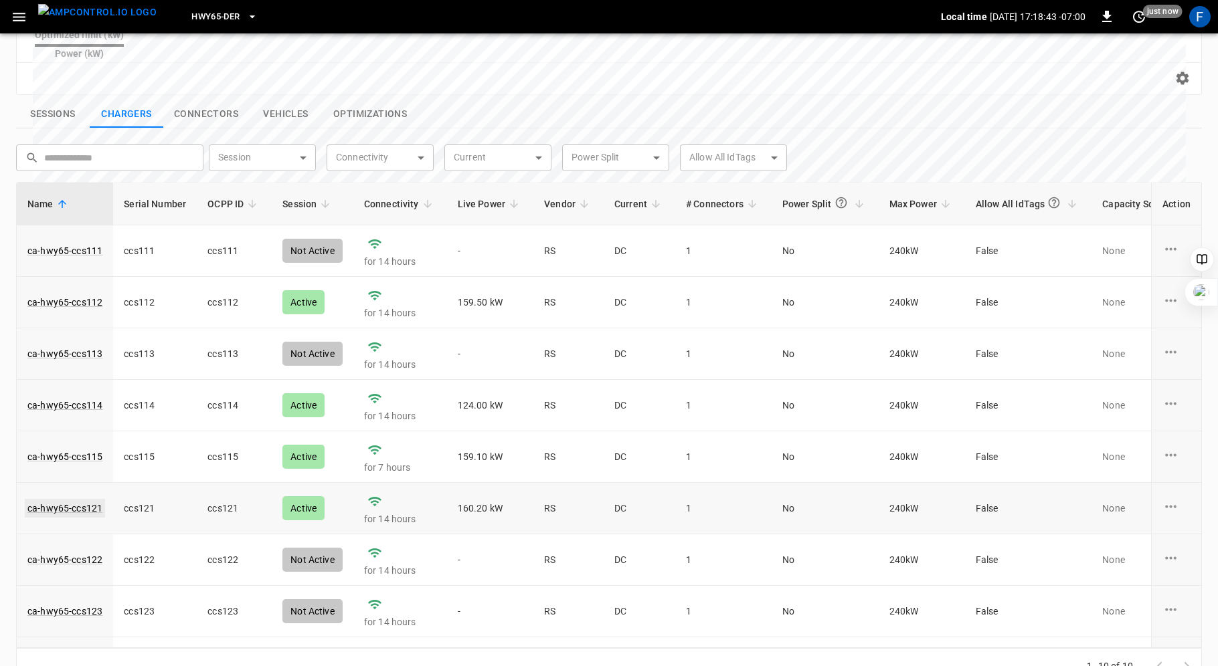
click at [80, 499] on link "ca-hwy65-ccs121" at bounding box center [65, 508] width 80 height 19
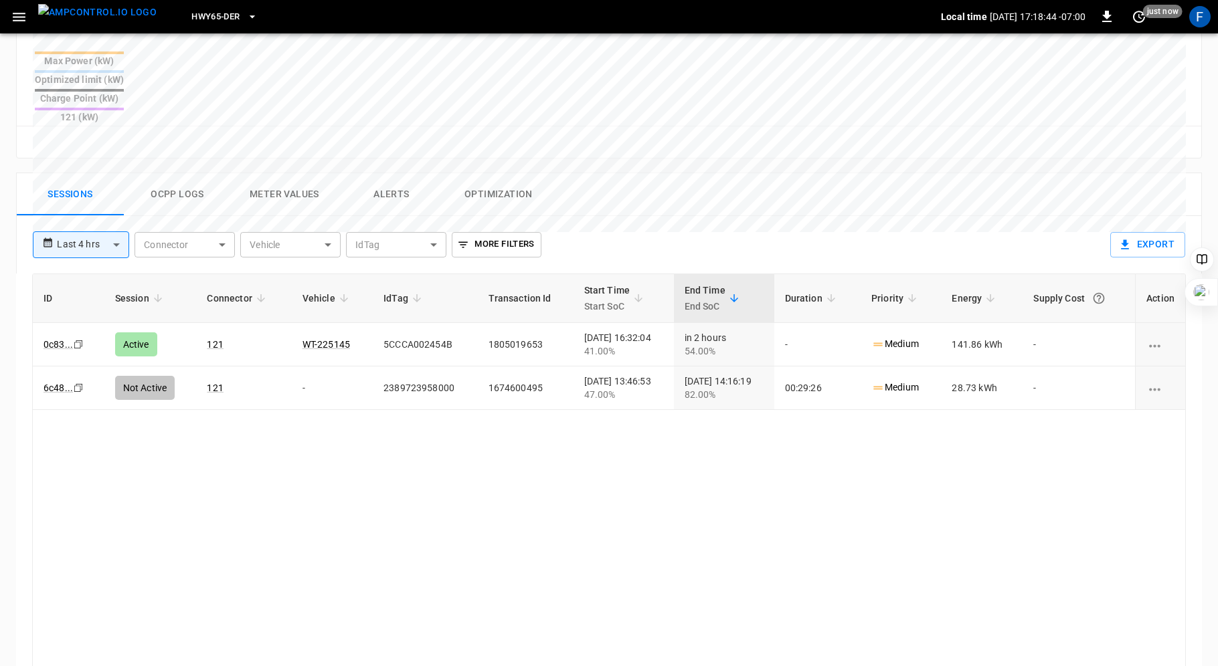
scroll to position [624, 0]
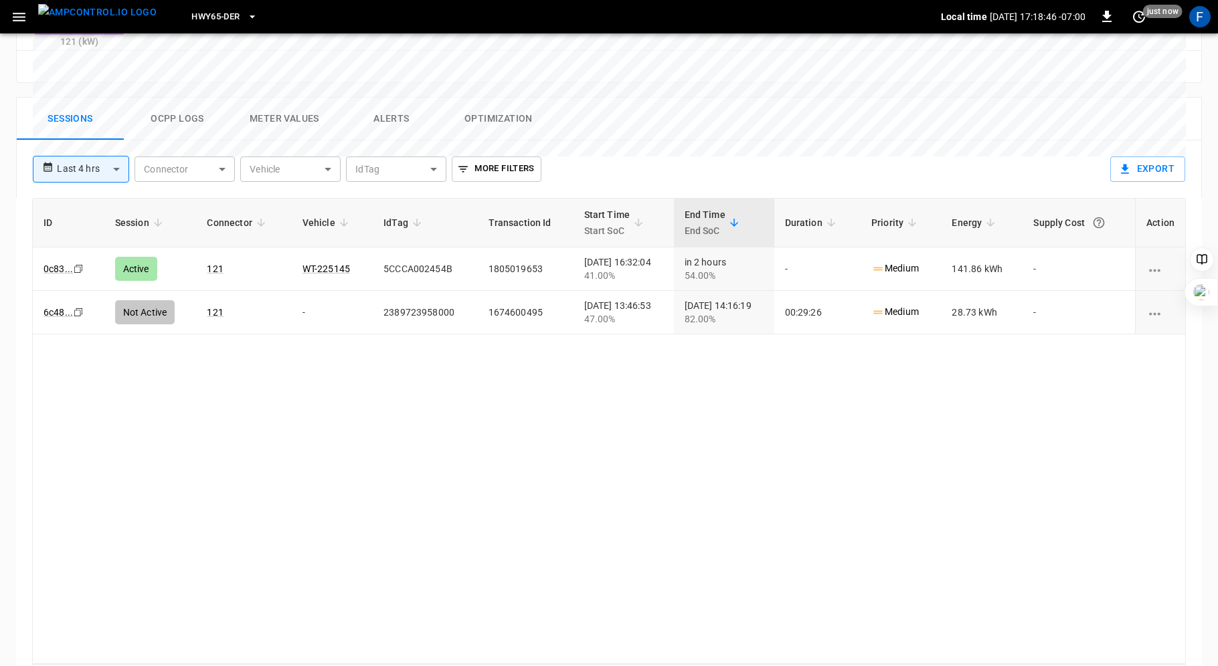
click at [176, 98] on button "Ocpp logs" at bounding box center [177, 119] width 107 height 43
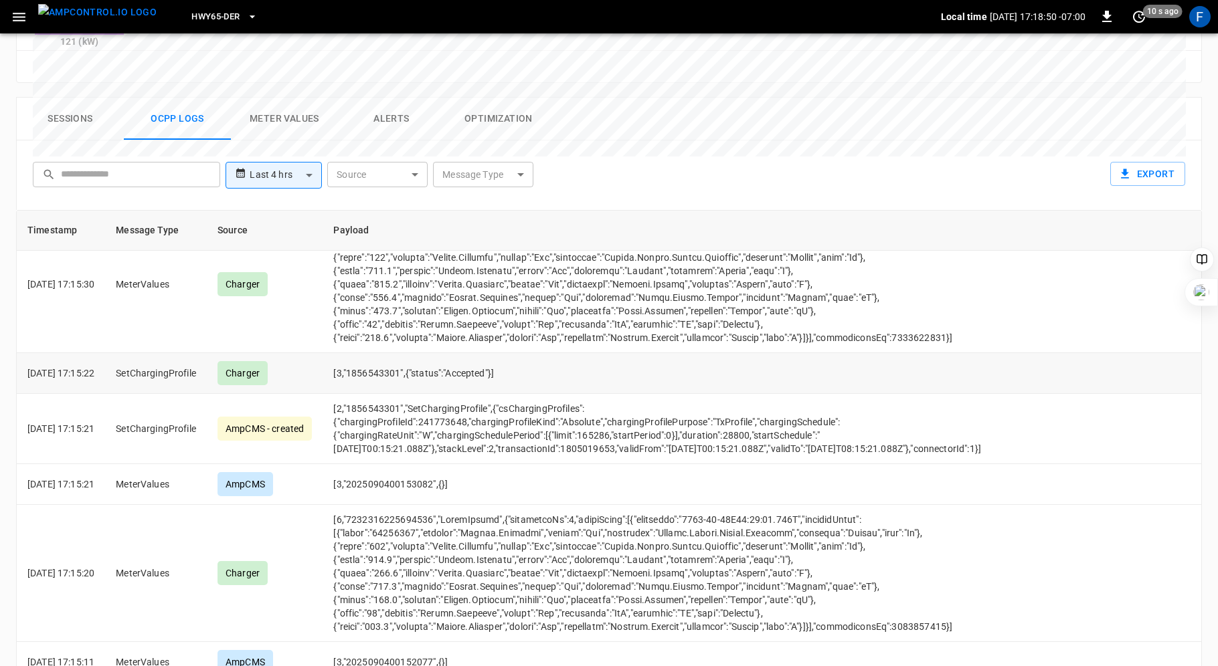
scroll to position [3477, 0]
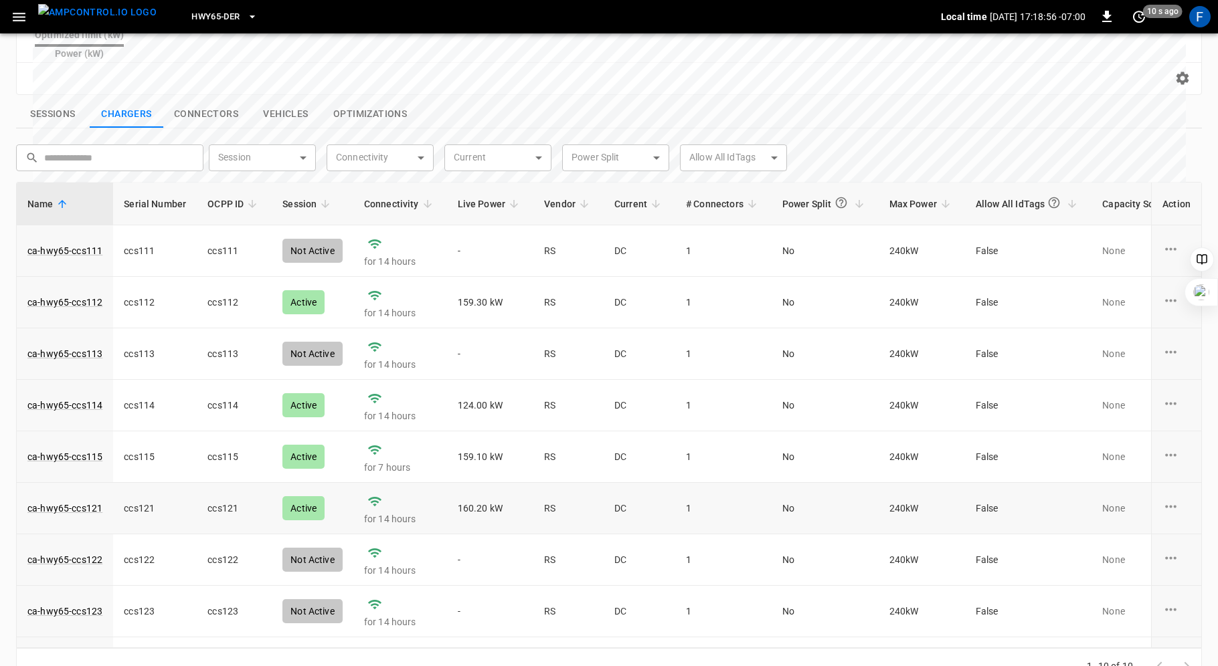
scroll to position [90, 0]
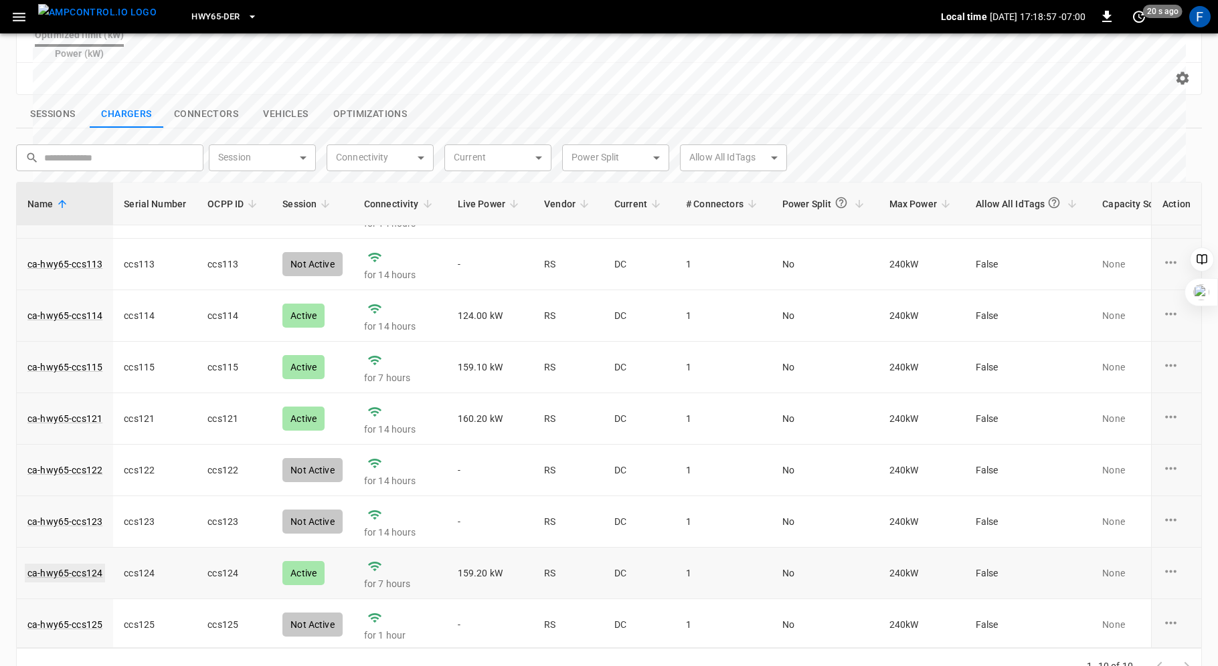
click at [43, 564] on link "ca-hwy65-ccs124" at bounding box center [65, 573] width 80 height 19
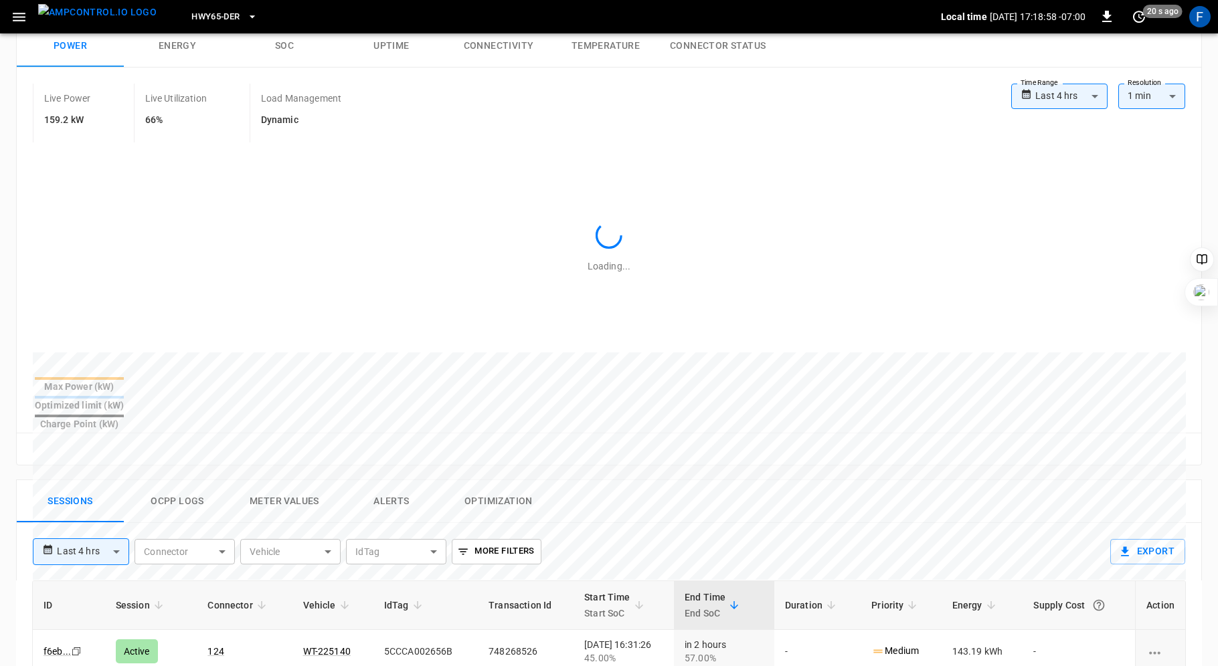
scroll to position [619, 0]
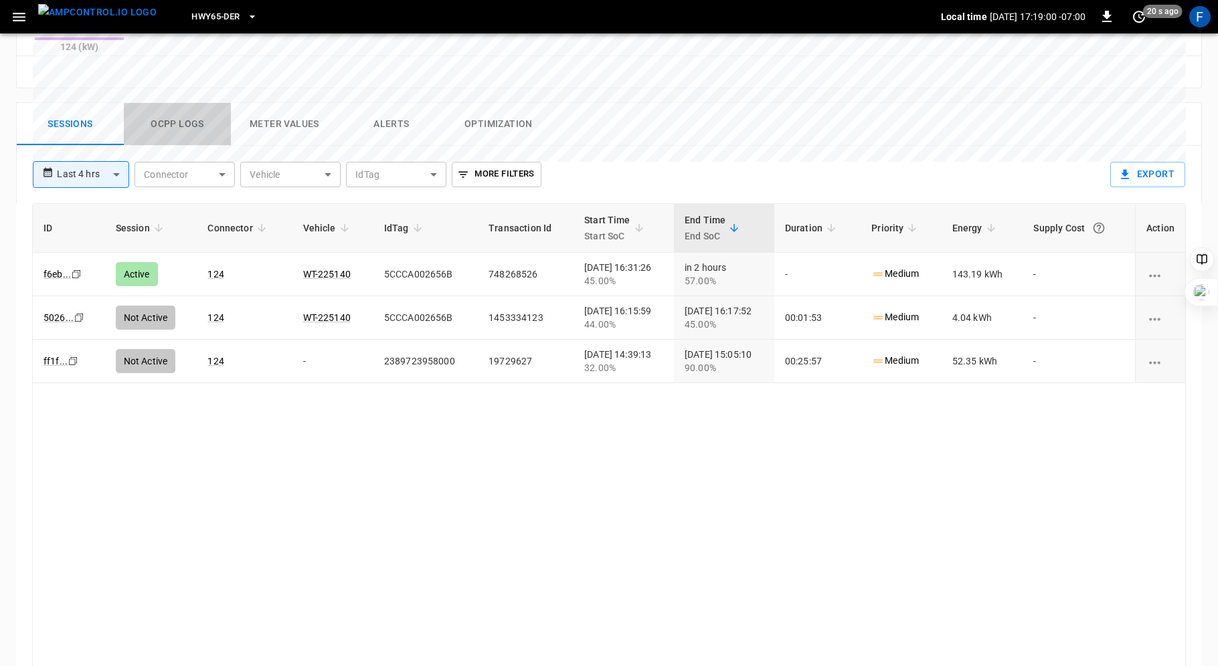
click at [173, 103] on button "Ocpp logs" at bounding box center [177, 124] width 107 height 43
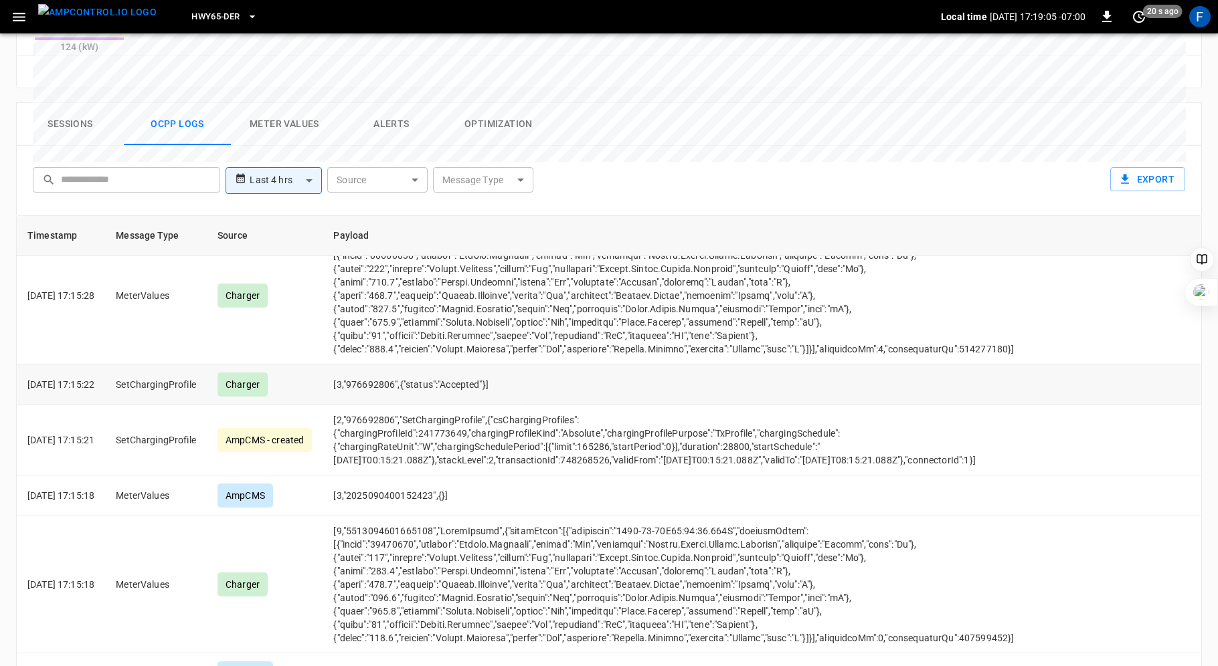
scroll to position [3811, 0]
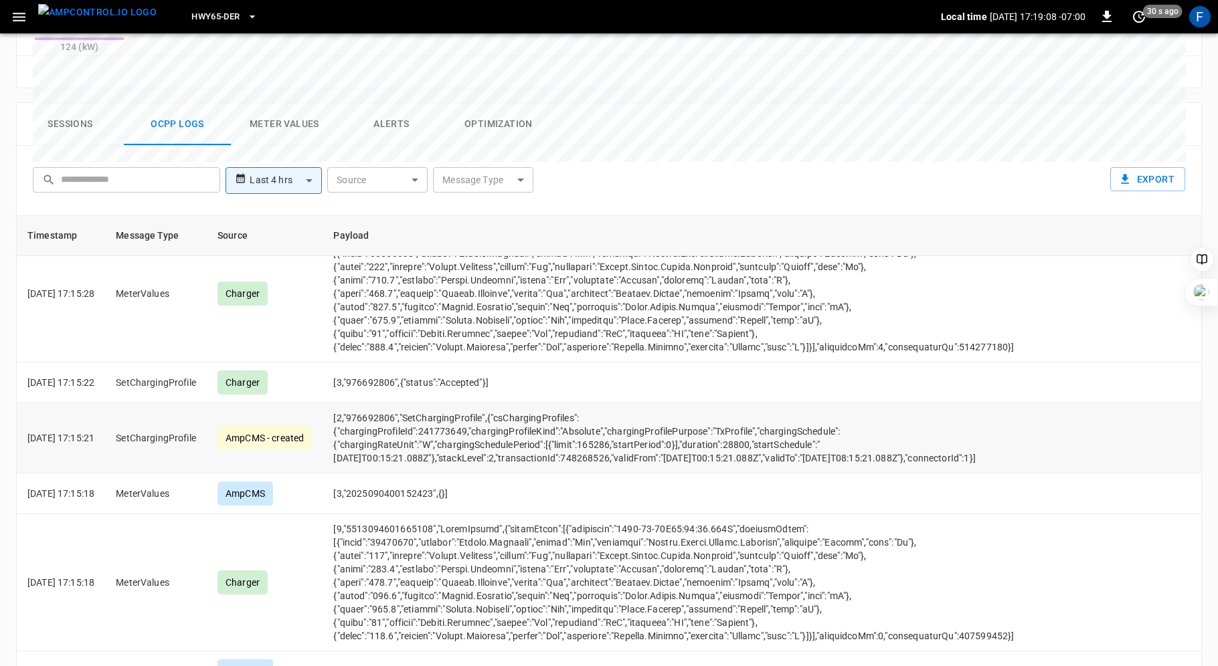
click at [619, 403] on td "[2,"976692806","SetChargingProfile",{"csChargingProfiles":{"chargingProfileId":…" at bounding box center [673, 438] width 702 height 70
click at [595, 403] on td "[2,"976692806","SetChargingProfile",{"csChargingProfiles":{"chargingProfileId":…" at bounding box center [673, 438] width 702 height 70
drag, startPoint x: 577, startPoint y: 383, endPoint x: 631, endPoint y: 385, distance: 53.6
click at [631, 403] on td "[2,"976692806","SetChargingProfile",{"csChargingProfiles":{"chargingProfileId":…" at bounding box center [673, 438] width 702 height 70
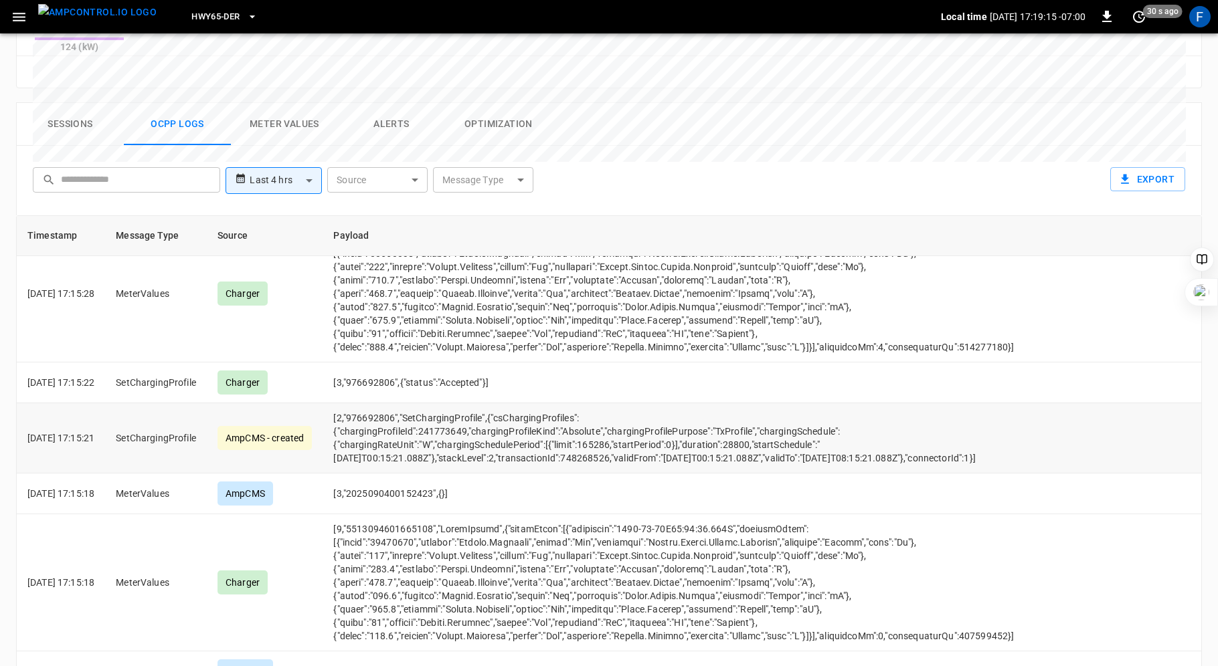
drag, startPoint x: 575, startPoint y: 387, endPoint x: 616, endPoint y: 382, distance: 41.8
click at [616, 403] on td "[2,"976692806","SetChargingProfile",{"csChargingProfiles":{"chargingProfileId":…" at bounding box center [673, 438] width 702 height 70
drag, startPoint x: 632, startPoint y: 382, endPoint x: 576, endPoint y: 382, distance: 55.5
click at [576, 403] on td "[2,"976692806","SetChargingProfile",{"csChargingProfiles":{"chargingProfileId":…" at bounding box center [673, 438] width 702 height 70
copy td "limit":165286"
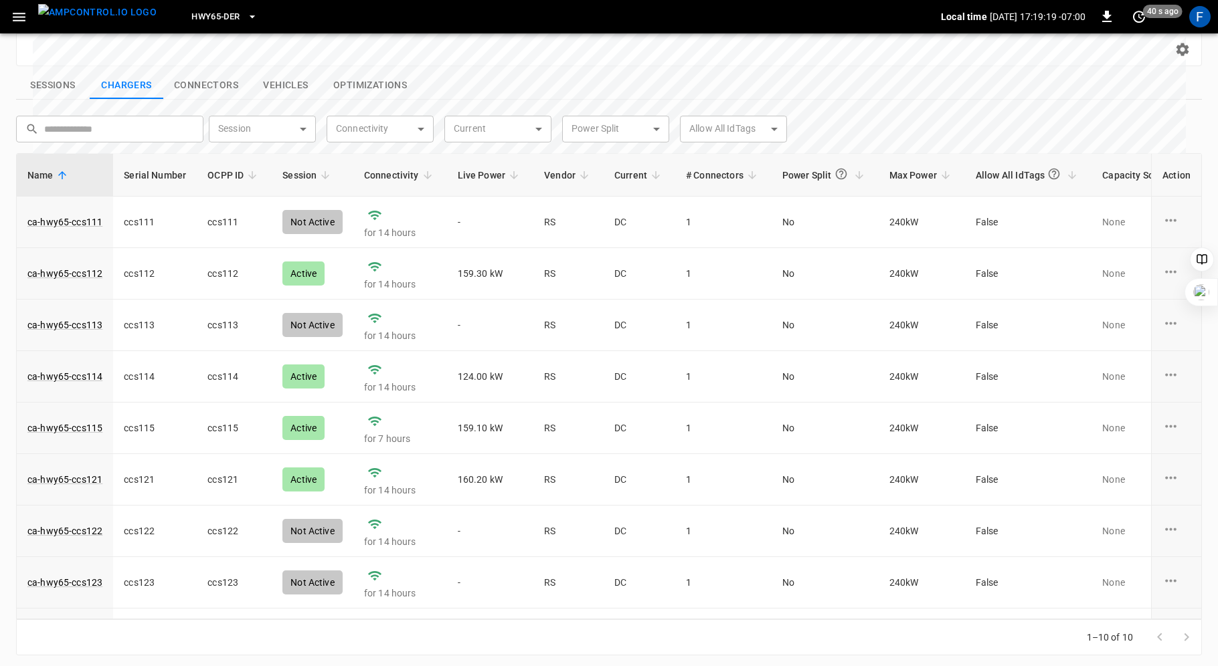
scroll to position [456, 0]
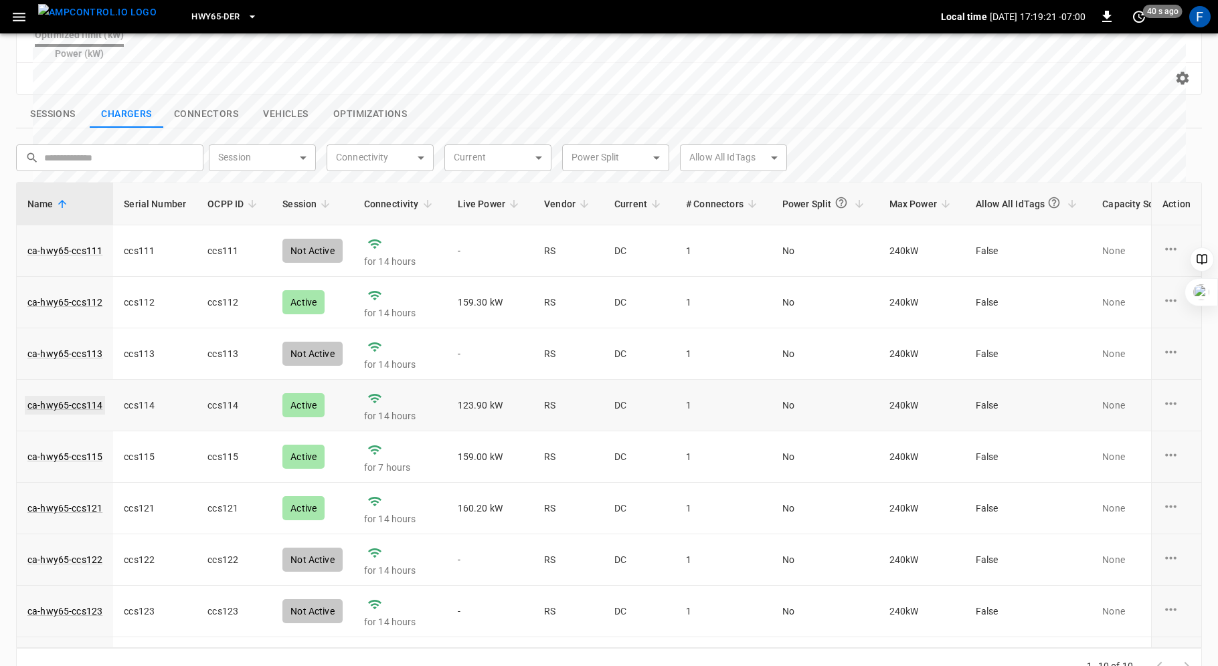
click at [35, 396] on link "ca-hwy65-ccs114" at bounding box center [65, 405] width 80 height 19
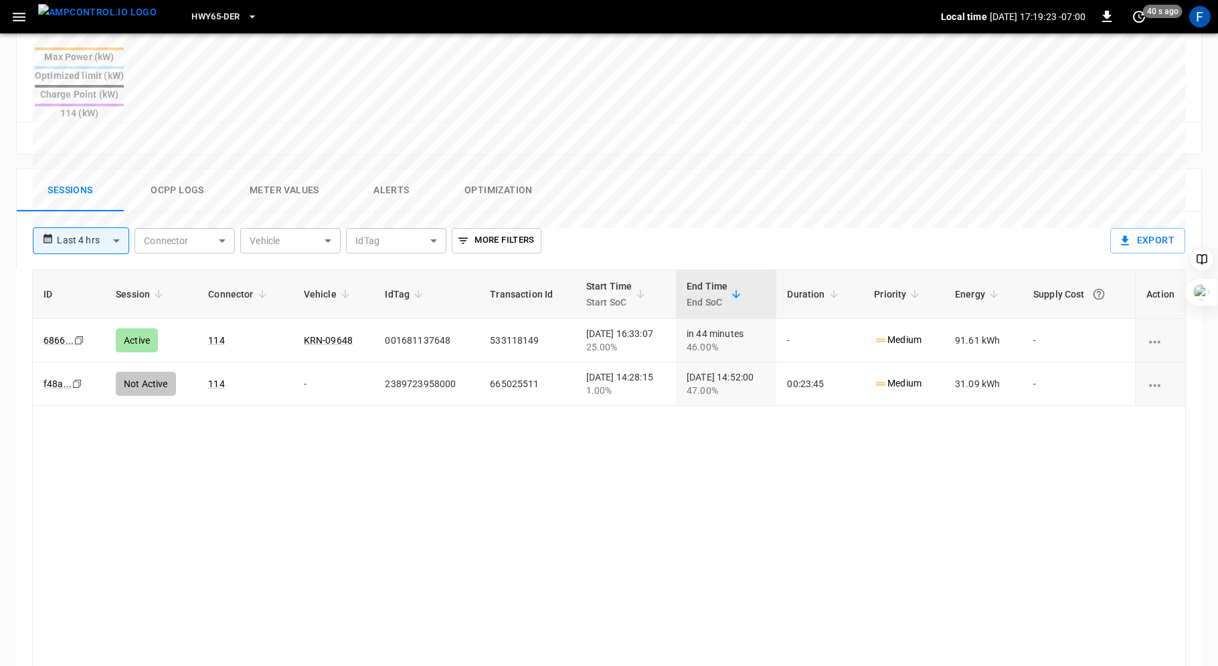
scroll to position [624, 0]
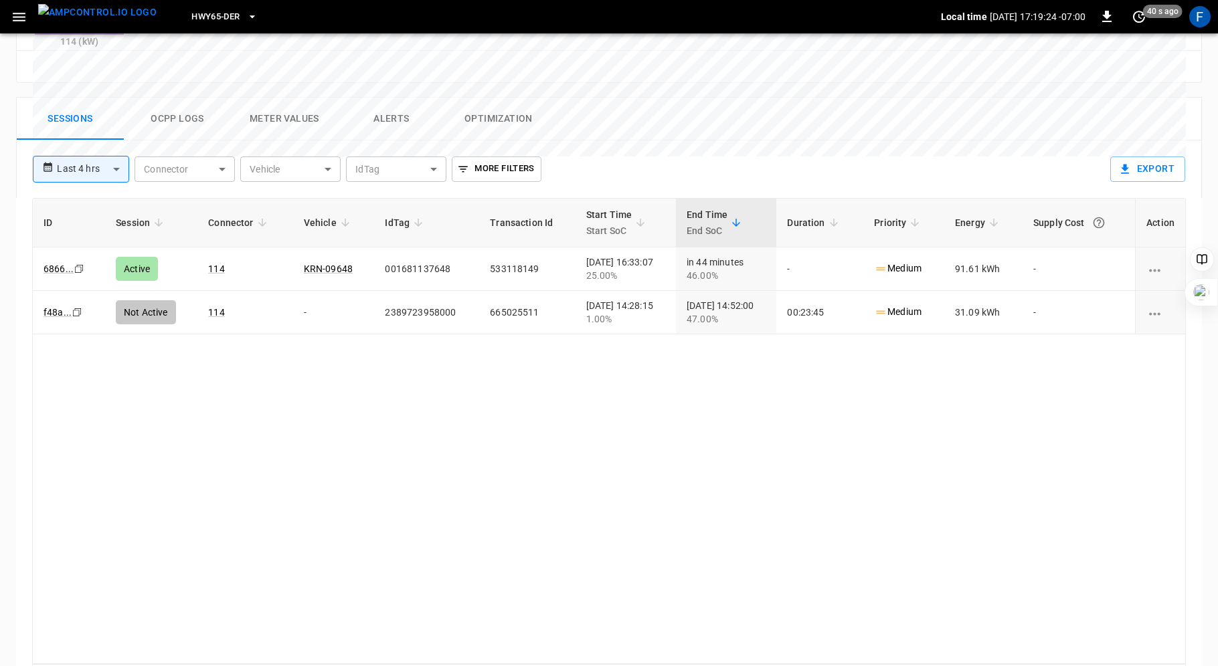
click at [199, 98] on button "Ocpp logs" at bounding box center [177, 119] width 107 height 43
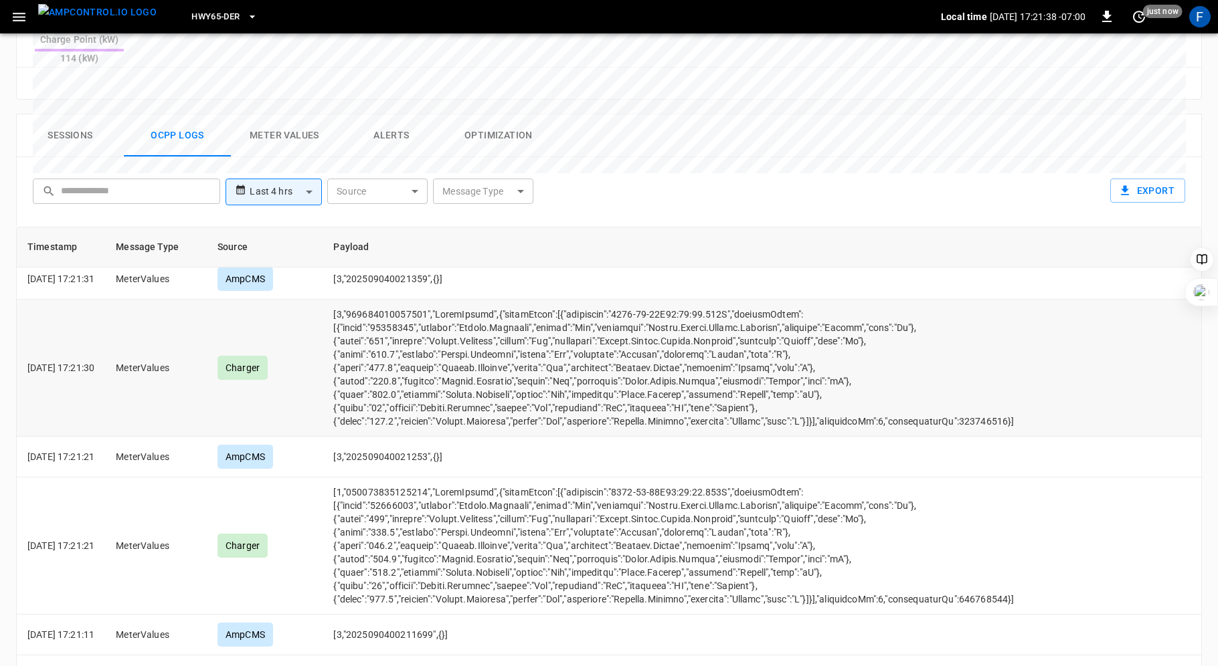
scroll to position [0, 0]
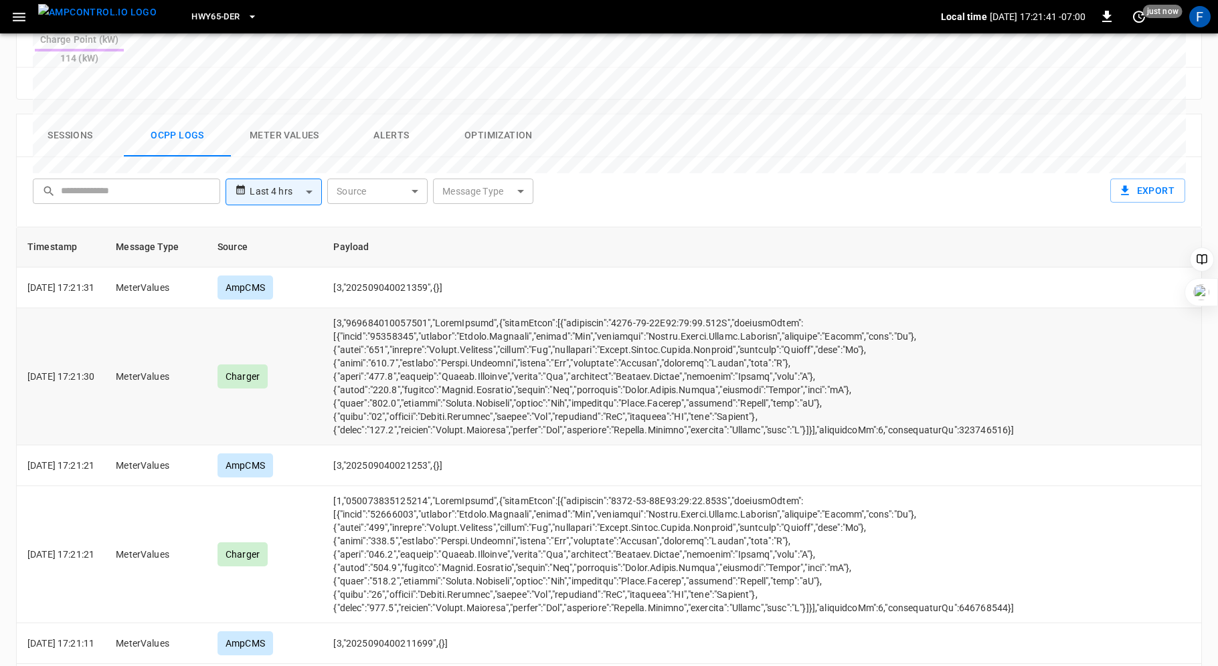
click at [398, 339] on td "opcc-messages-table" at bounding box center [673, 376] width 702 height 137
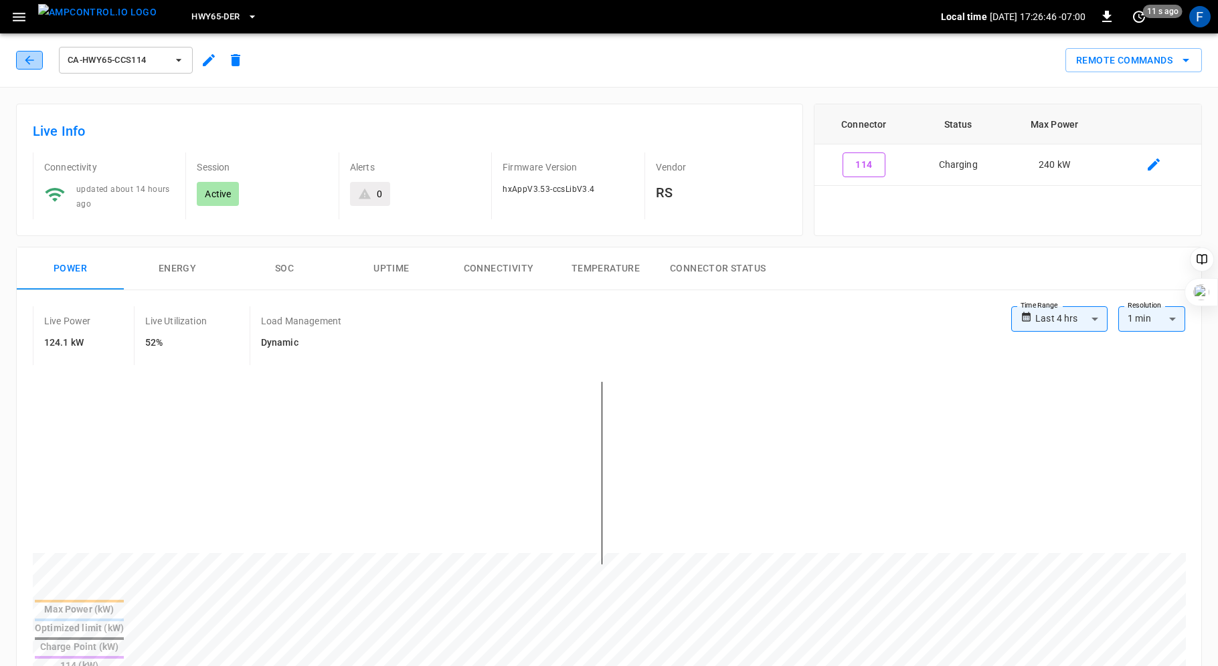
click at [24, 60] on icon "button" at bounding box center [29, 60] width 13 height 13
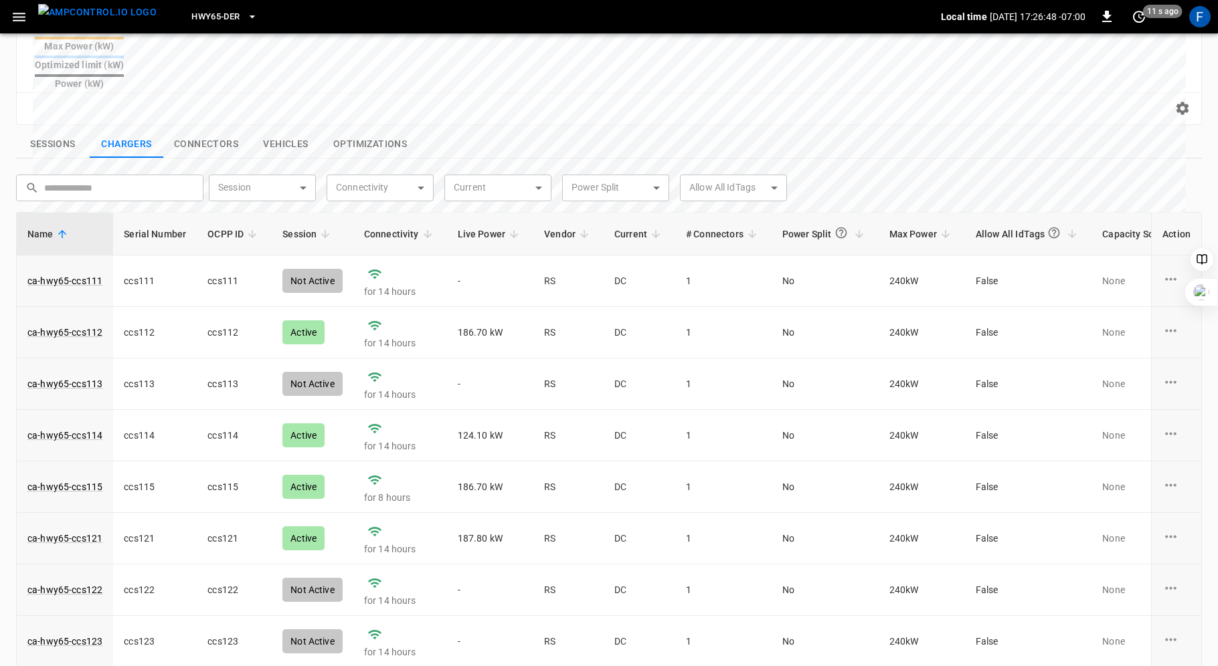
click at [501, 226] on span "Live Power" at bounding box center [491, 234] width 66 height 16
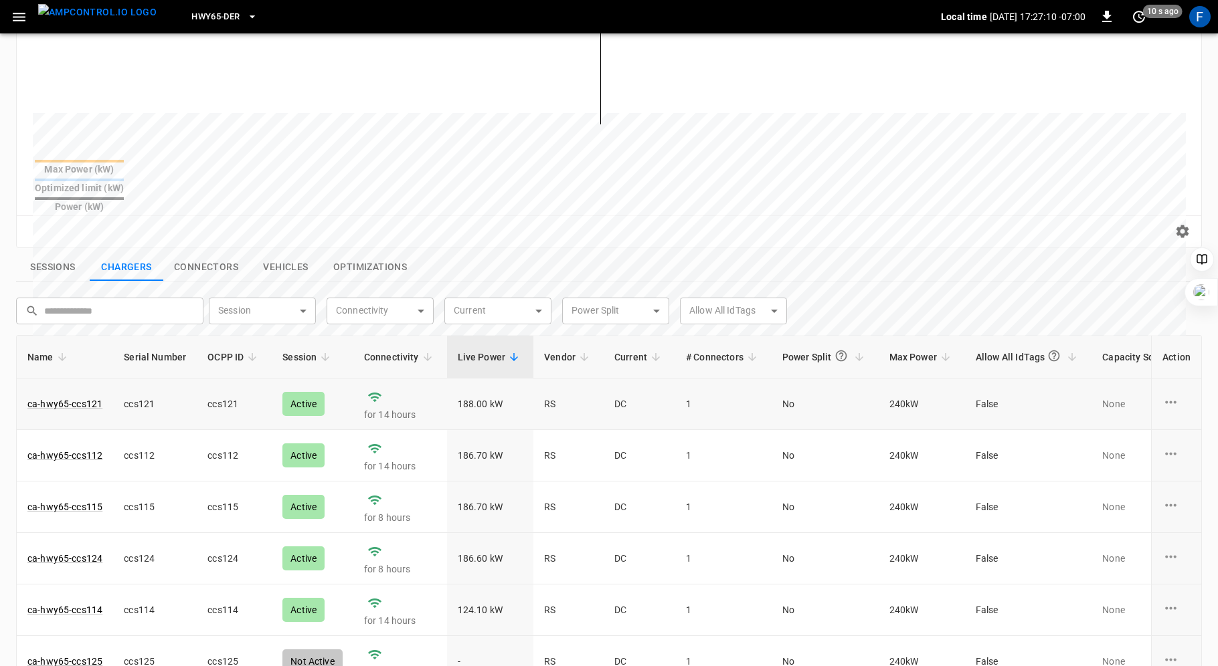
scroll to position [96, 0]
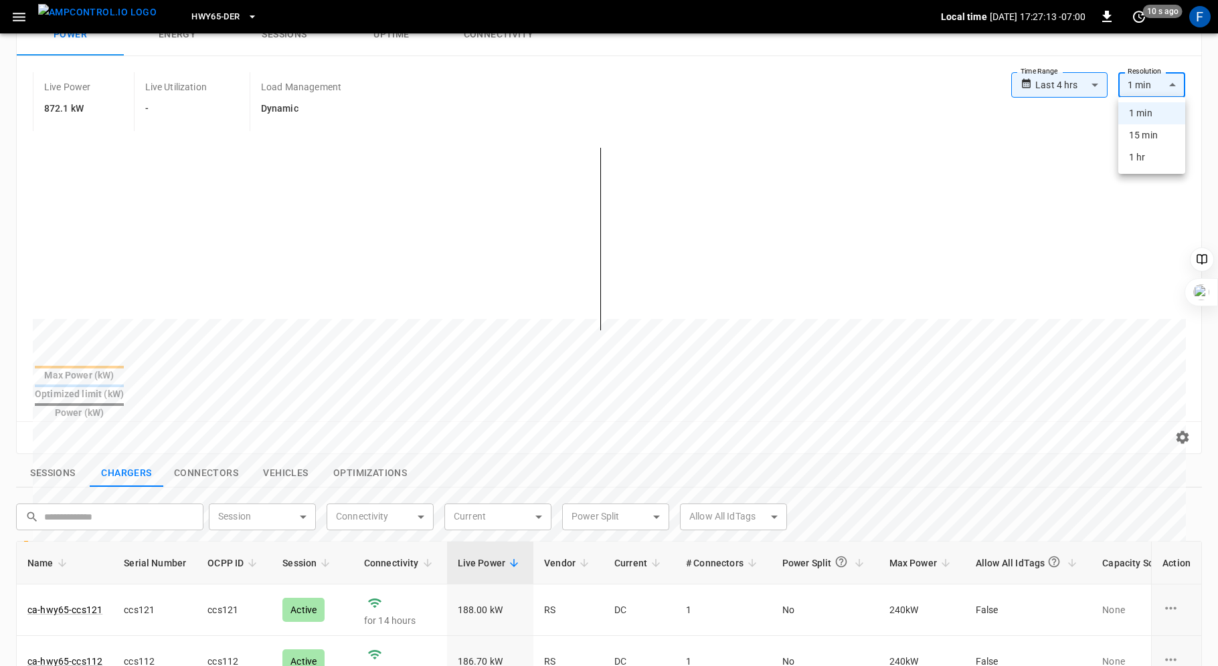
click at [1166, 72] on body "**********" at bounding box center [609, 479] width 1218 height 1151
click at [1153, 128] on li "15 min" at bounding box center [1151, 135] width 67 height 22
click at [1173, 85] on body "**********" at bounding box center [609, 479] width 1218 height 1151
click at [1137, 108] on li "1 min" at bounding box center [1151, 113] width 67 height 22
click at [1169, 85] on body "**********" at bounding box center [609, 479] width 1218 height 1151
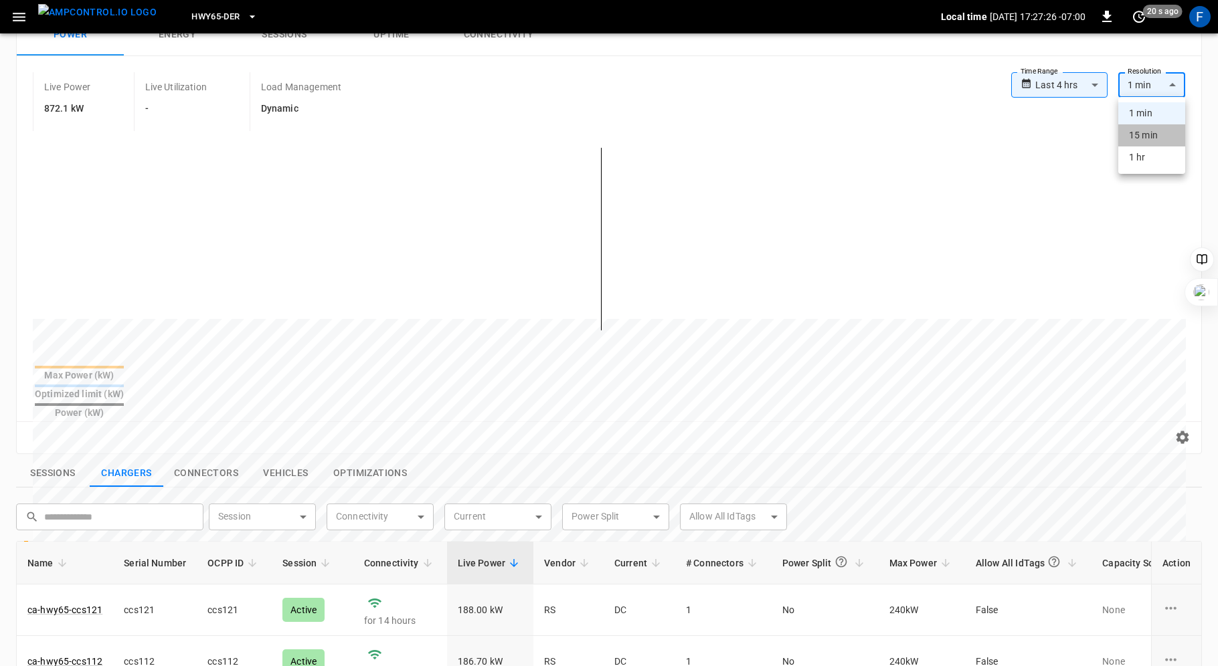
click at [1149, 134] on li "15 min" at bounding box center [1151, 135] width 67 height 22
click at [1157, 92] on body "**********" at bounding box center [609, 479] width 1218 height 1151
click at [1142, 112] on li "1 min" at bounding box center [1151, 113] width 67 height 22
click at [1151, 83] on body "**********" at bounding box center [609, 479] width 1218 height 1151
click at [1147, 143] on li "15 min" at bounding box center [1151, 135] width 67 height 22
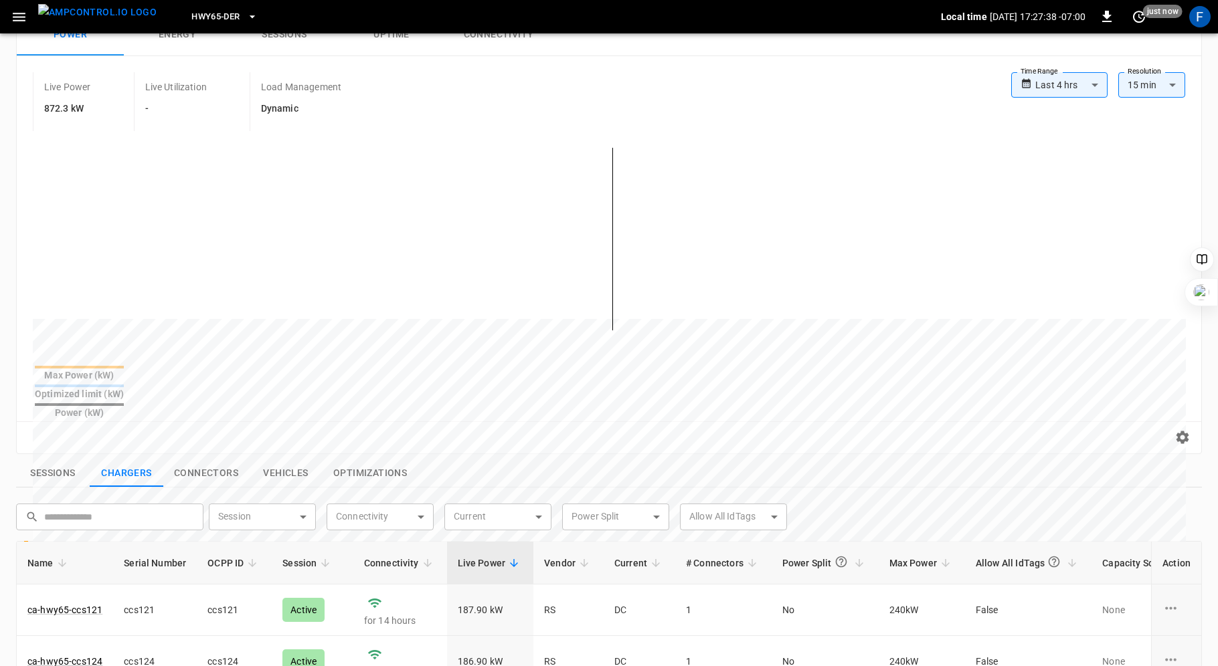
click at [378, 368] on div "Max Power (kW) Optimized limit (kW) Power (kW)" at bounding box center [609, 278] width 1152 height 285
drag, startPoint x: 322, startPoint y: 243, endPoint x: 531, endPoint y: 242, distance: 208.1
click at [531, 550] on div at bounding box center [584, 641] width 1103 height 183
drag, startPoint x: 343, startPoint y: 260, endPoint x: 481, endPoint y: 262, distance: 138.5
click at [483, 550] on div at bounding box center [584, 641] width 1103 height 183
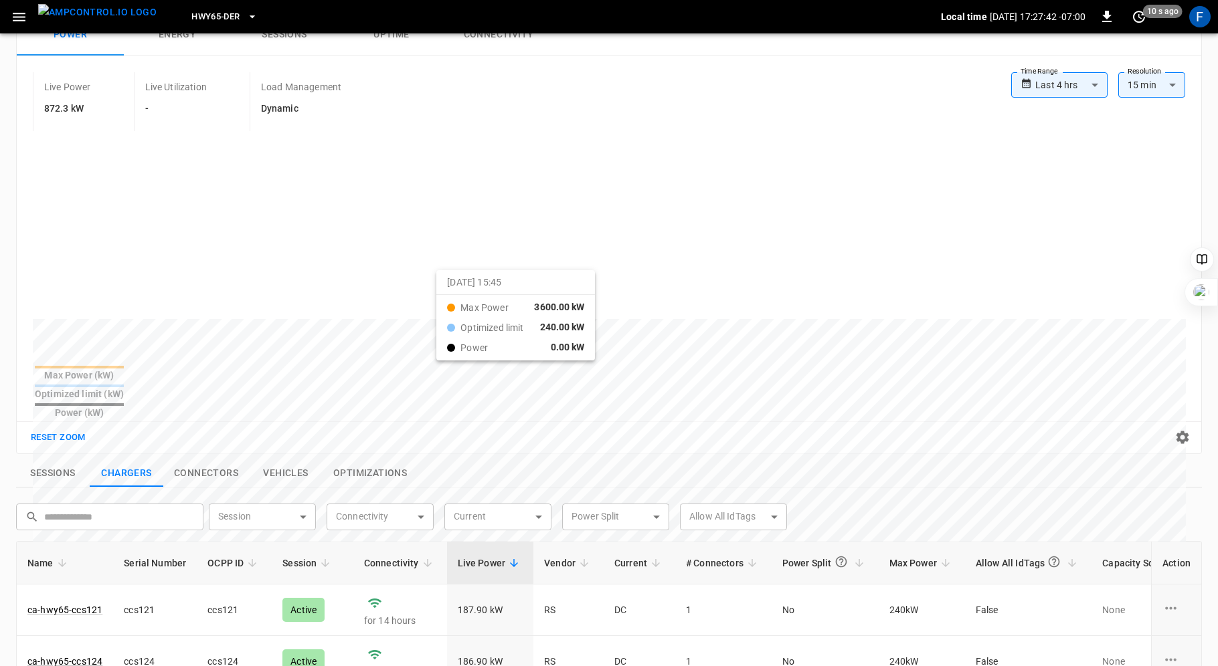
drag, startPoint x: 726, startPoint y: 252, endPoint x: 382, endPoint y: 278, distance: 344.9
click at [382, 550] on div at bounding box center [584, 641] width 1103 height 183
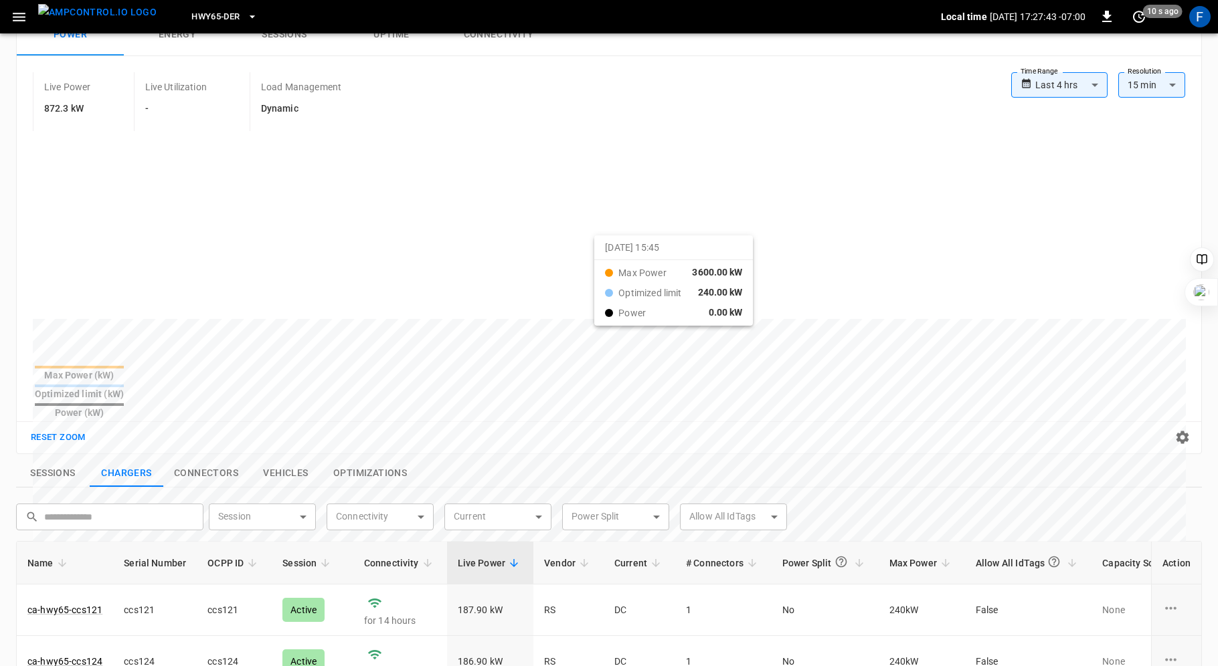
drag, startPoint x: 909, startPoint y: 247, endPoint x: 592, endPoint y: 242, distance: 317.2
click at [592, 550] on div at bounding box center [584, 641] width 1103 height 183
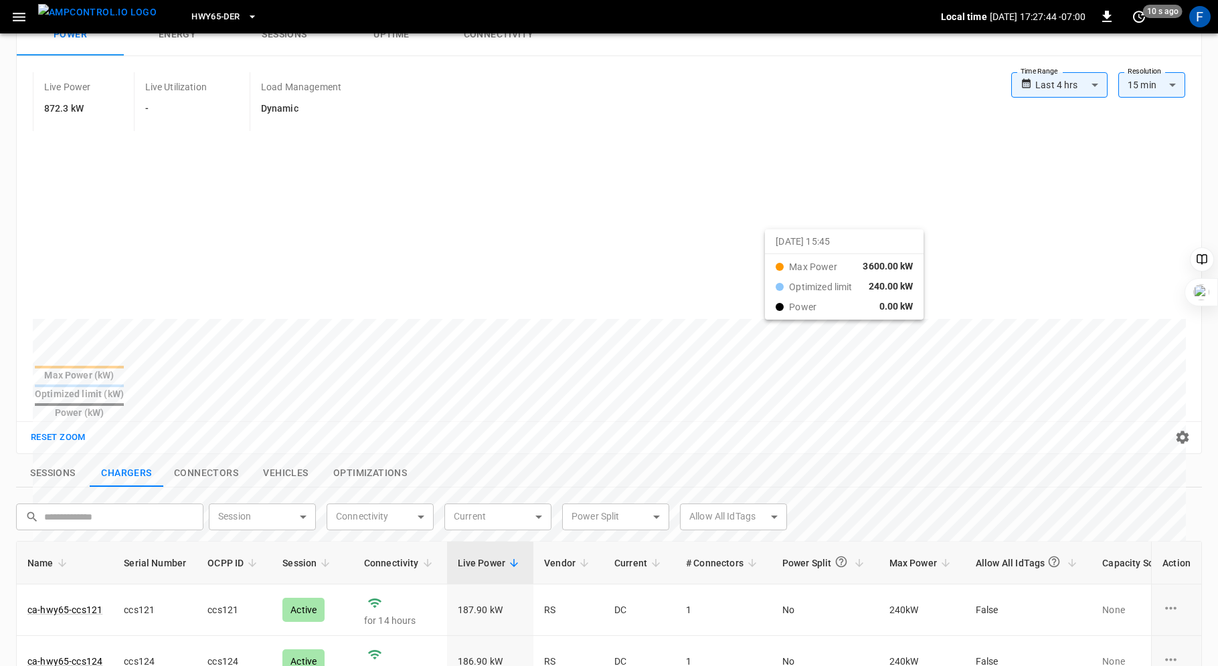
drag, startPoint x: 1054, startPoint y: 243, endPoint x: 767, endPoint y: 239, distance: 287.1
click at [767, 550] on div at bounding box center [584, 641] width 1103 height 183
click at [1160, 78] on body "**********" at bounding box center [609, 479] width 1218 height 1151
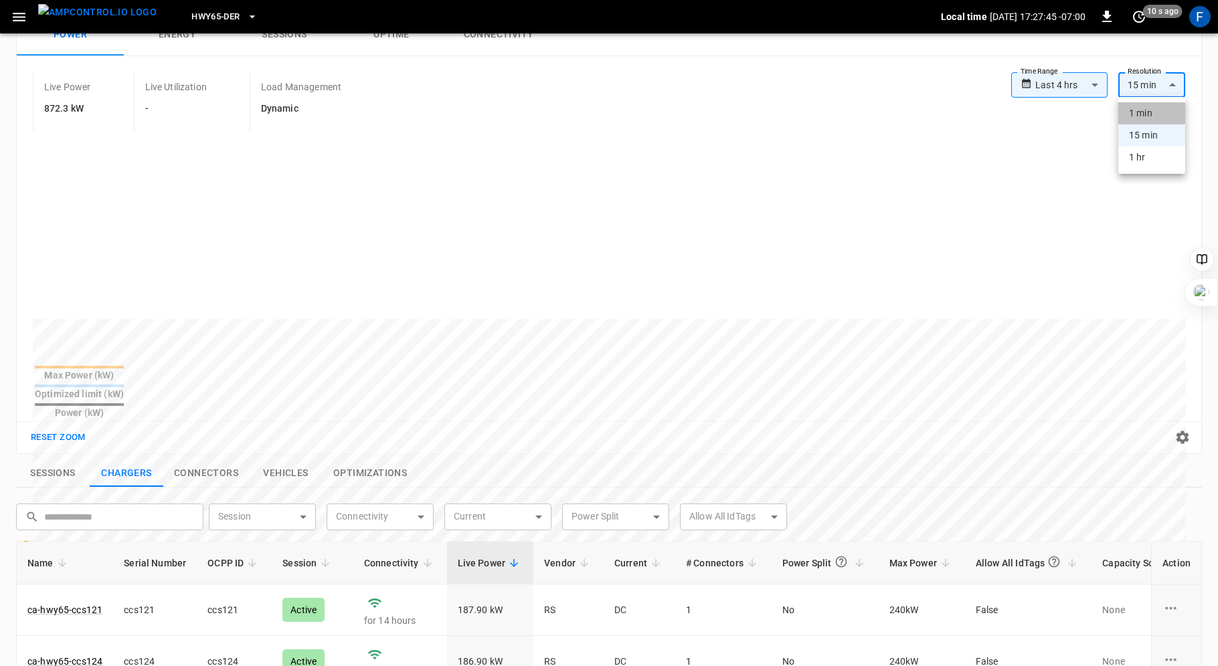
click at [1147, 108] on li "1 min" at bounding box center [1151, 113] width 67 height 22
type input "**"
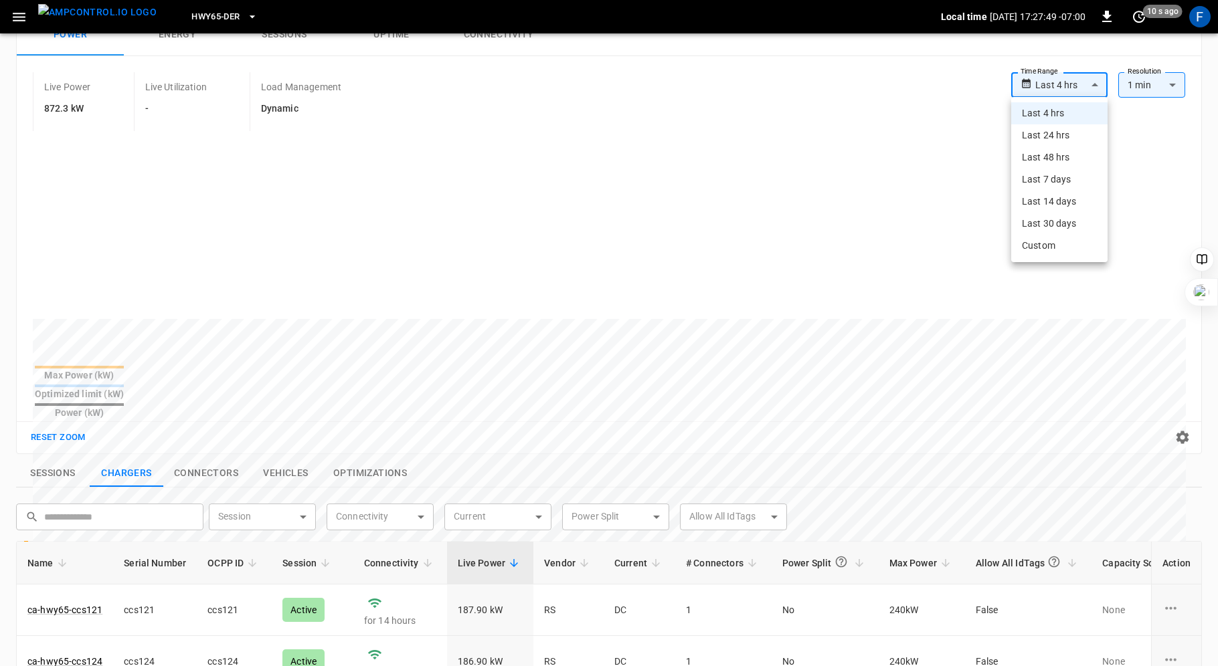
click at [1087, 84] on body "**********" at bounding box center [609, 479] width 1218 height 1151
click at [1053, 128] on li "Last 24 hrs" at bounding box center [1059, 135] width 96 height 22
click at [1093, 84] on body "**********" at bounding box center [609, 479] width 1218 height 1151
click at [1073, 112] on li "Last 4 hrs" at bounding box center [1057, 113] width 102 height 22
type input "**********"
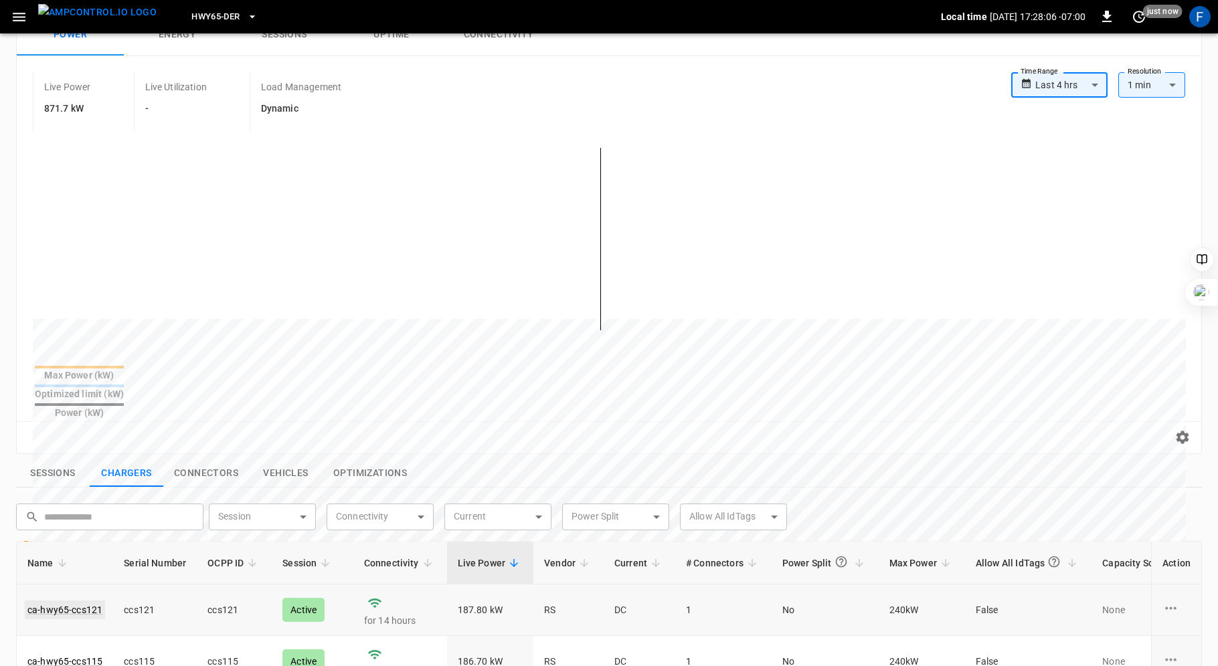
click at [88, 601] on link "ca-hwy65-ccs121" at bounding box center [65, 610] width 80 height 19
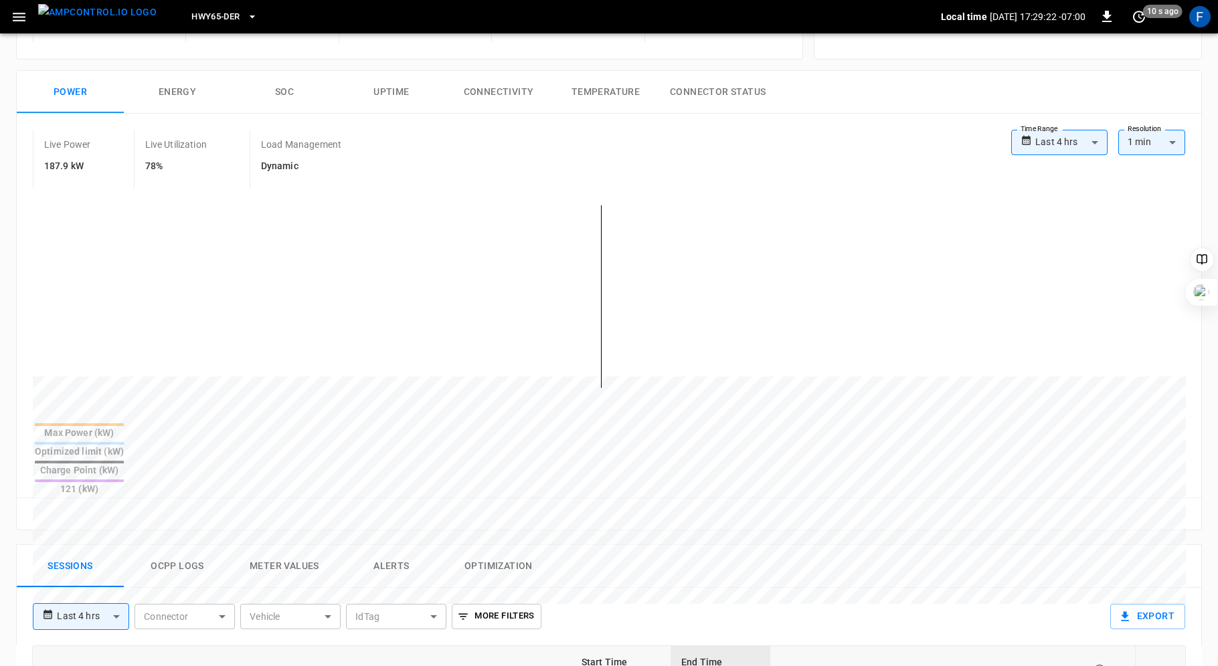
scroll to position [114, 0]
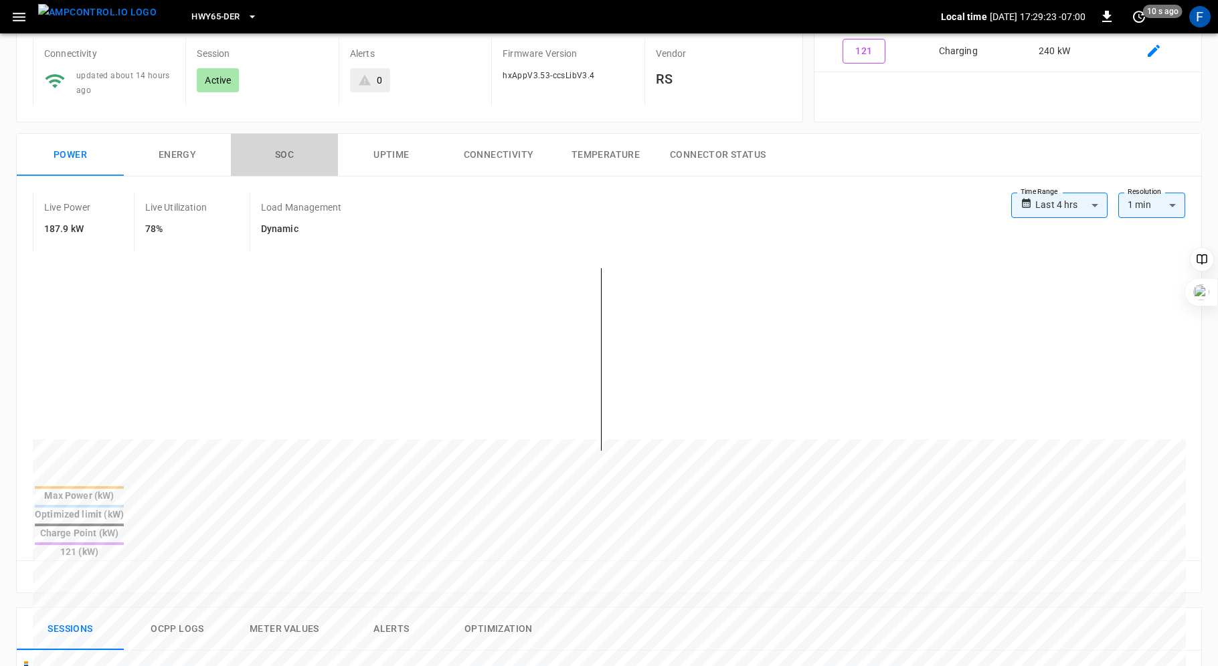
click at [286, 141] on button "SOC" at bounding box center [284, 155] width 107 height 43
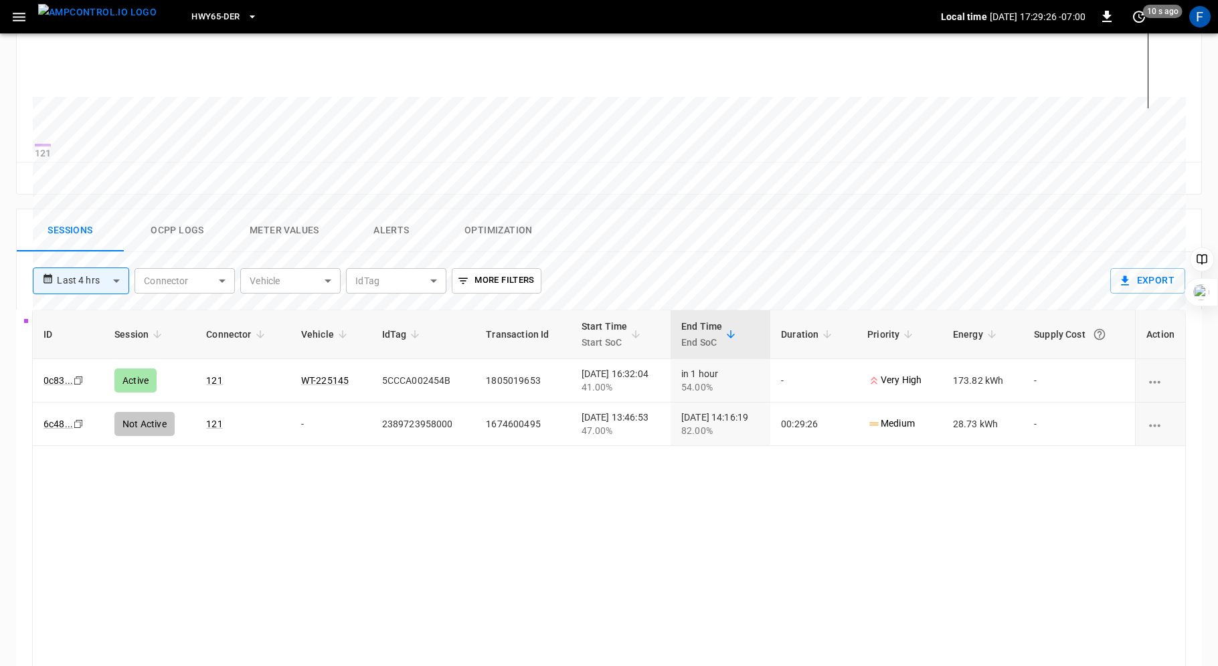
scroll to position [460, 0]
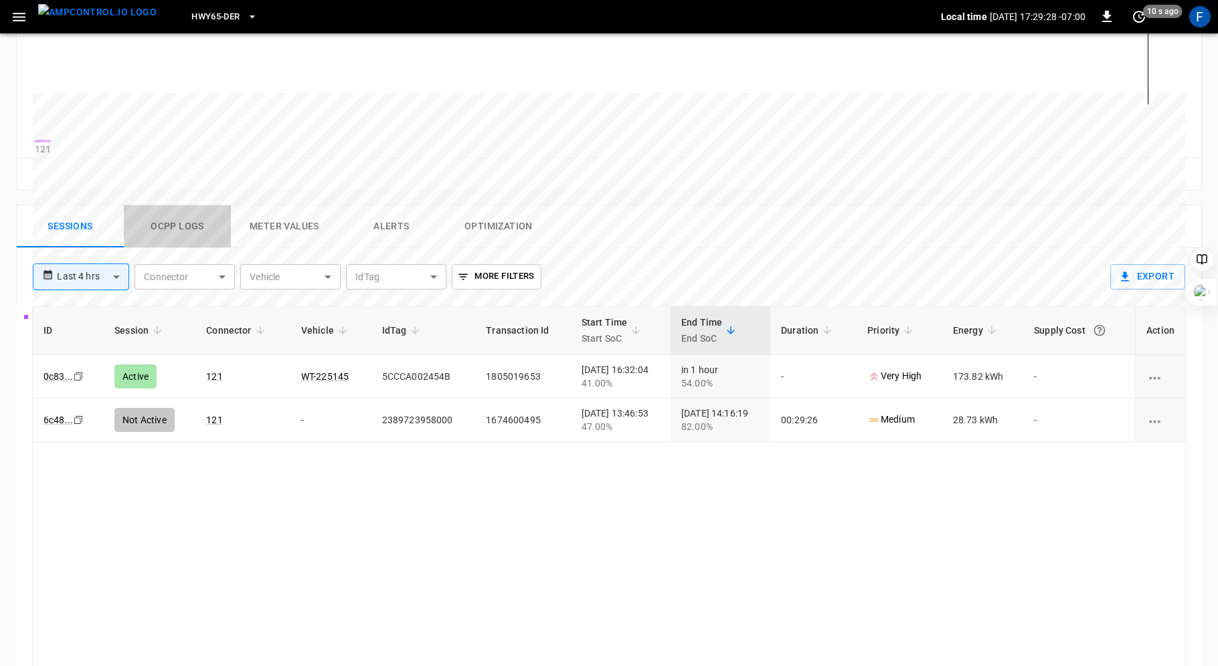
click at [177, 228] on button "Ocpp logs" at bounding box center [177, 226] width 107 height 43
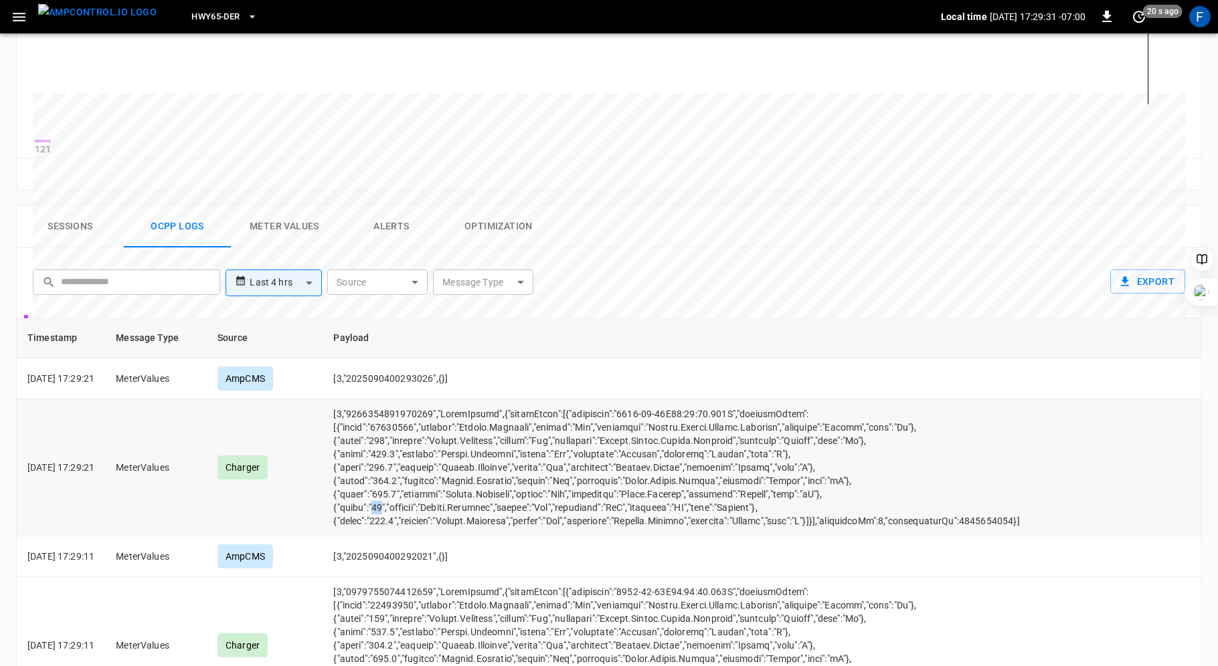
drag, startPoint x: 392, startPoint y: 514, endPoint x: 401, endPoint y: 514, distance: 9.4
click at [401, 514] on td "opcc-messages-table" at bounding box center [675, 467] width 707 height 137
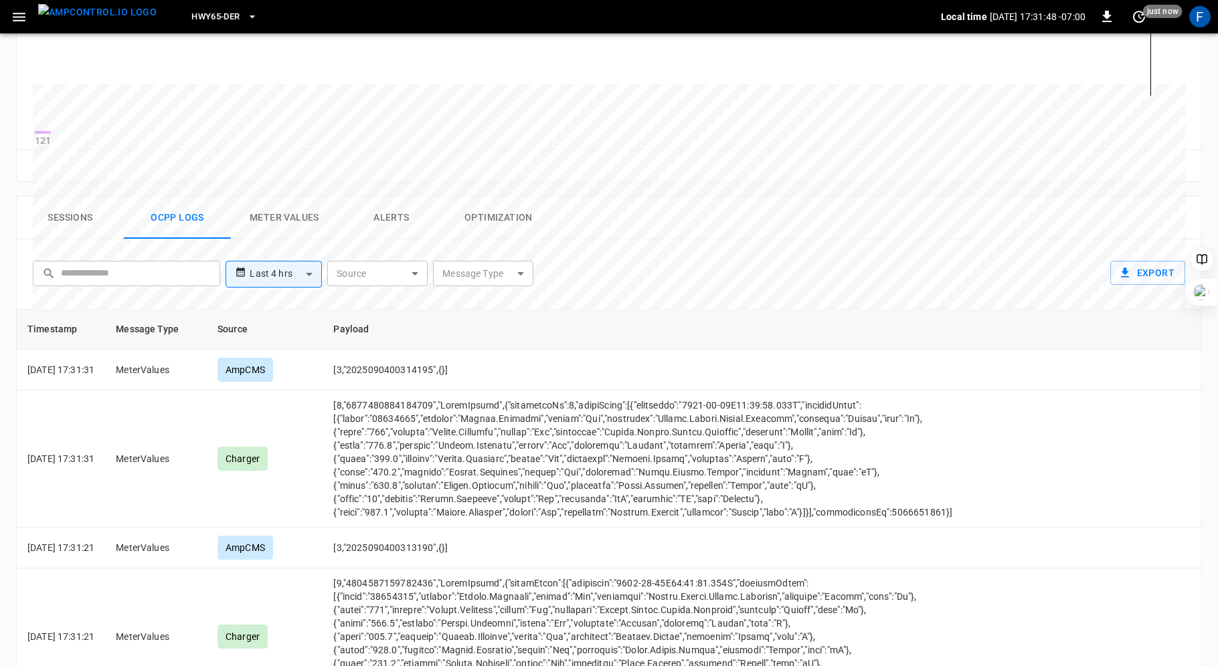
scroll to position [466, 0]
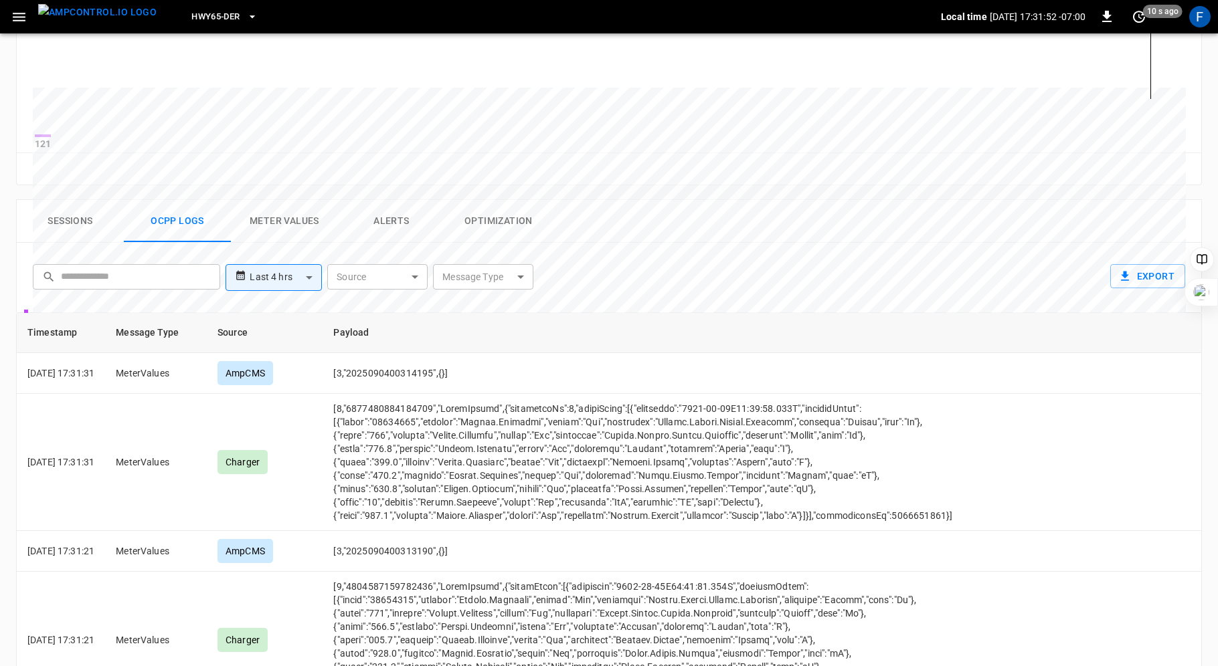
click at [332, 179] on div "Reset zoom" at bounding box center [608, 169] width 1163 height 21
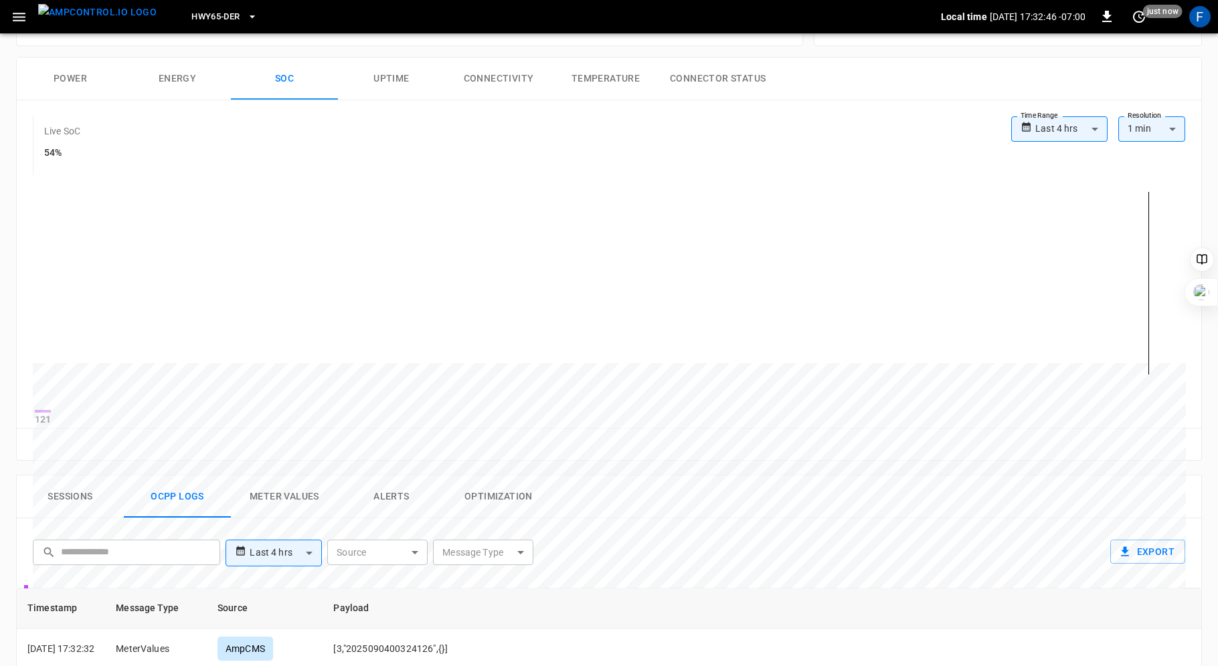
scroll to position [0, 0]
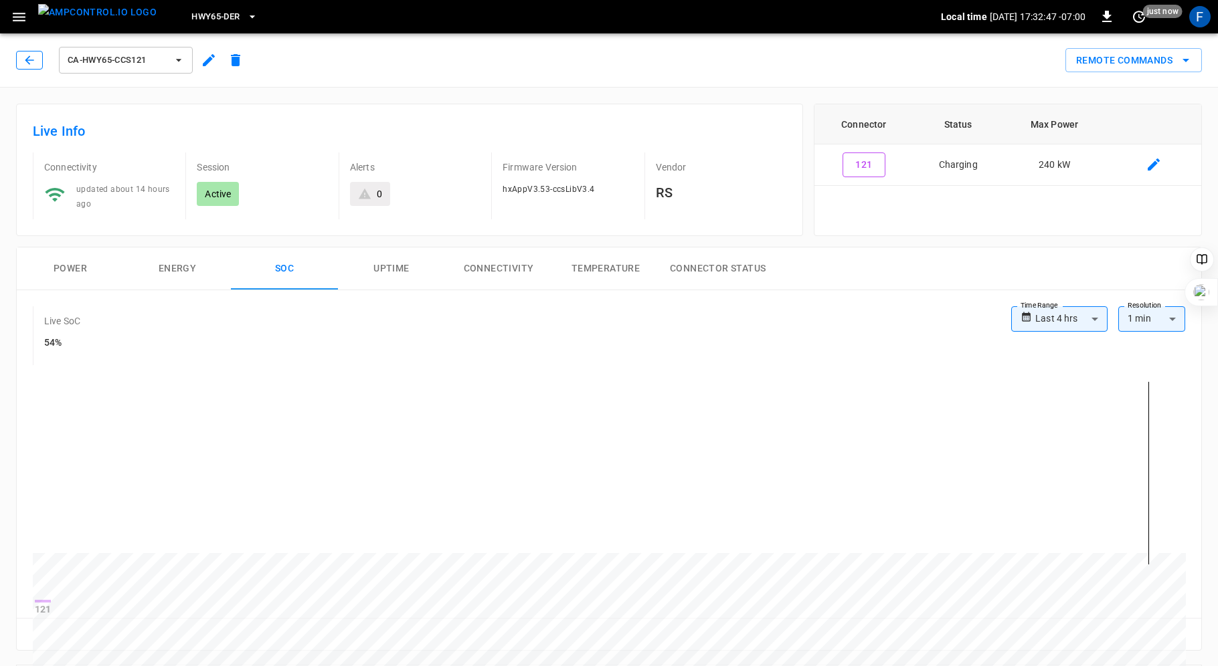
click at [29, 67] on button "button" at bounding box center [29, 60] width 27 height 19
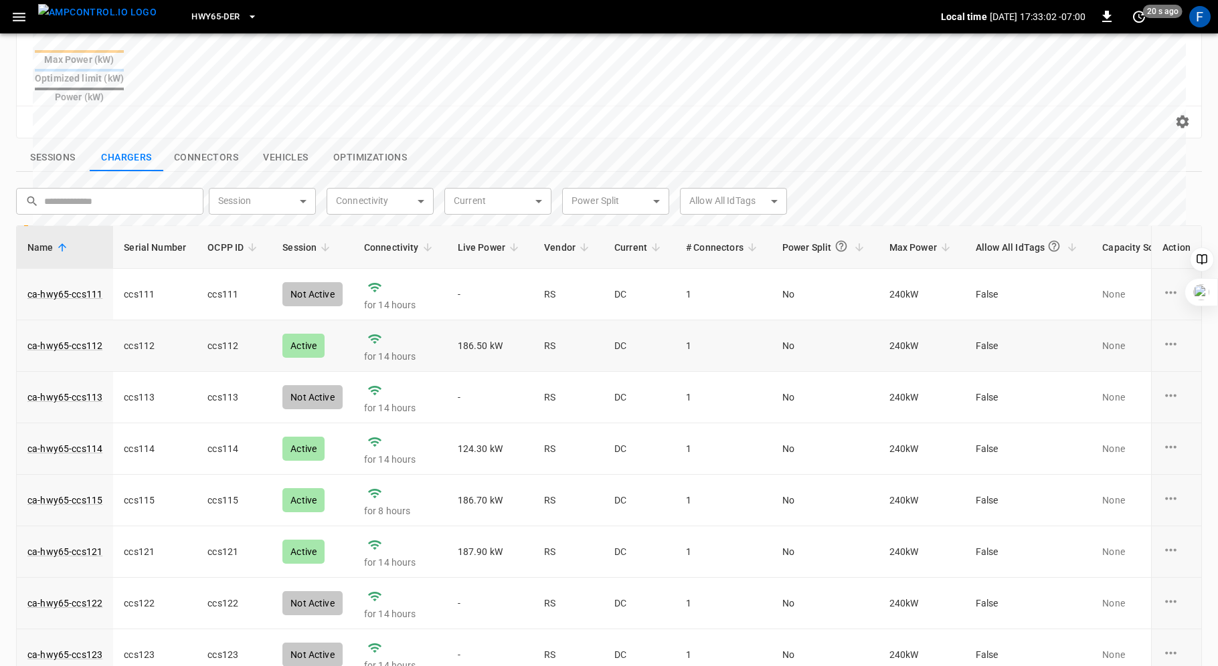
click at [48, 144] on button "Sessions" at bounding box center [53, 158] width 74 height 28
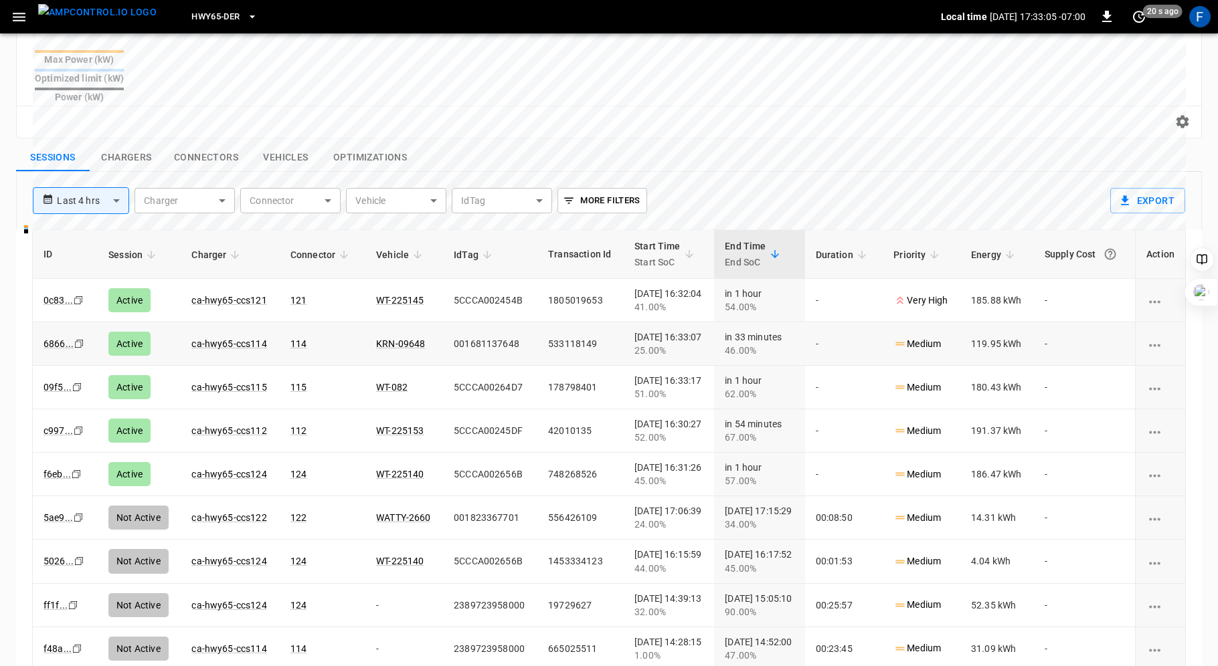
click at [937, 337] on p "Medium" at bounding box center [917, 344] width 48 height 14
click at [907, 337] on icon "sessions table" at bounding box center [899, 343] width 13 height 13
click at [939, 294] on p "Very High" at bounding box center [920, 301] width 54 height 14
click at [1157, 337] on icon "charging session options" at bounding box center [1154, 345] width 17 height 17
click at [1153, 370] on li "Edit Priority" at bounding box center [1169, 369] width 77 height 22
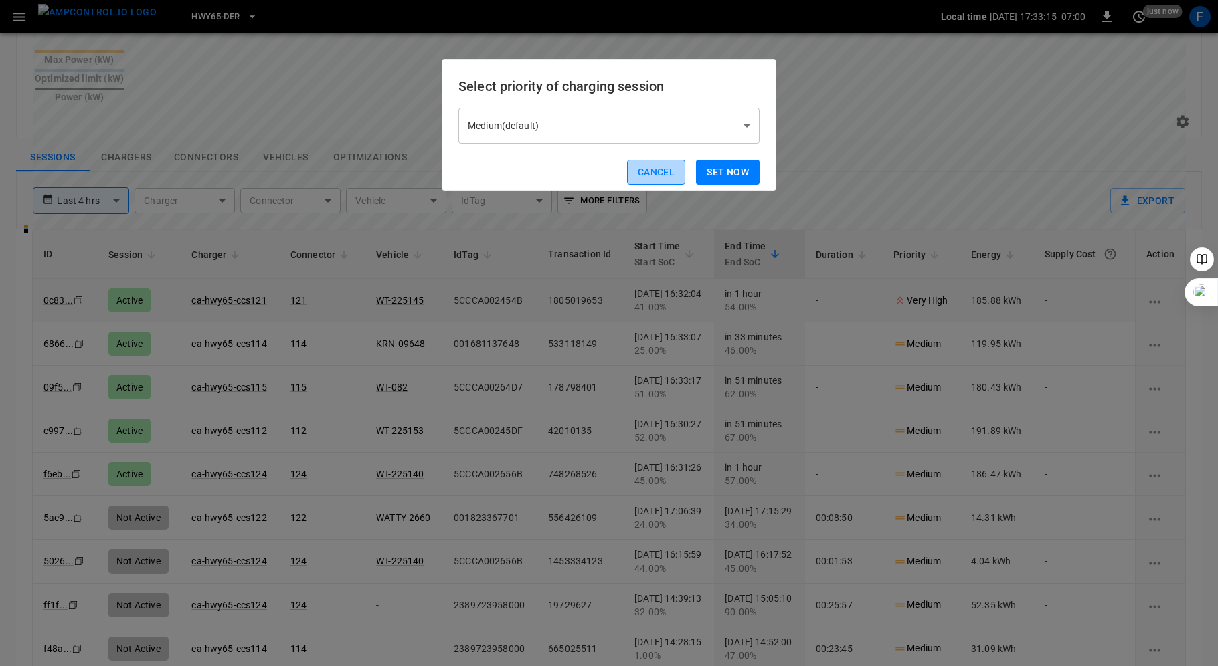
click at [651, 164] on button "Cancel" at bounding box center [656, 172] width 58 height 25
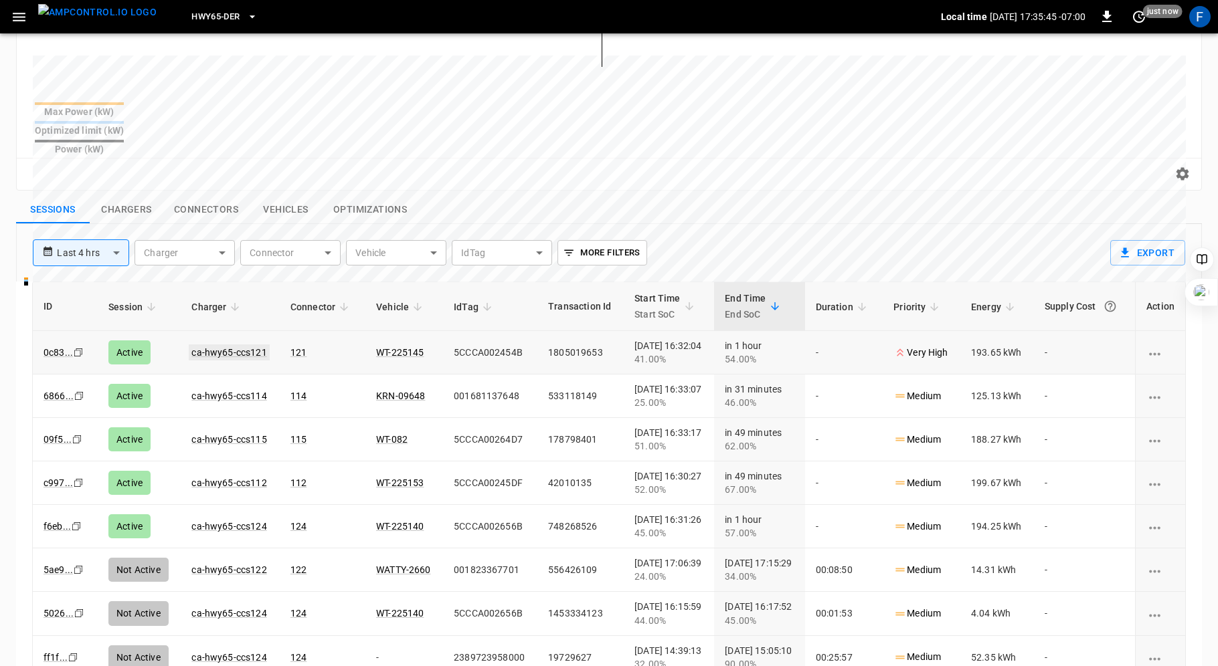
click at [229, 345] on link "ca-hwy65-ccs121" at bounding box center [229, 353] width 80 height 16
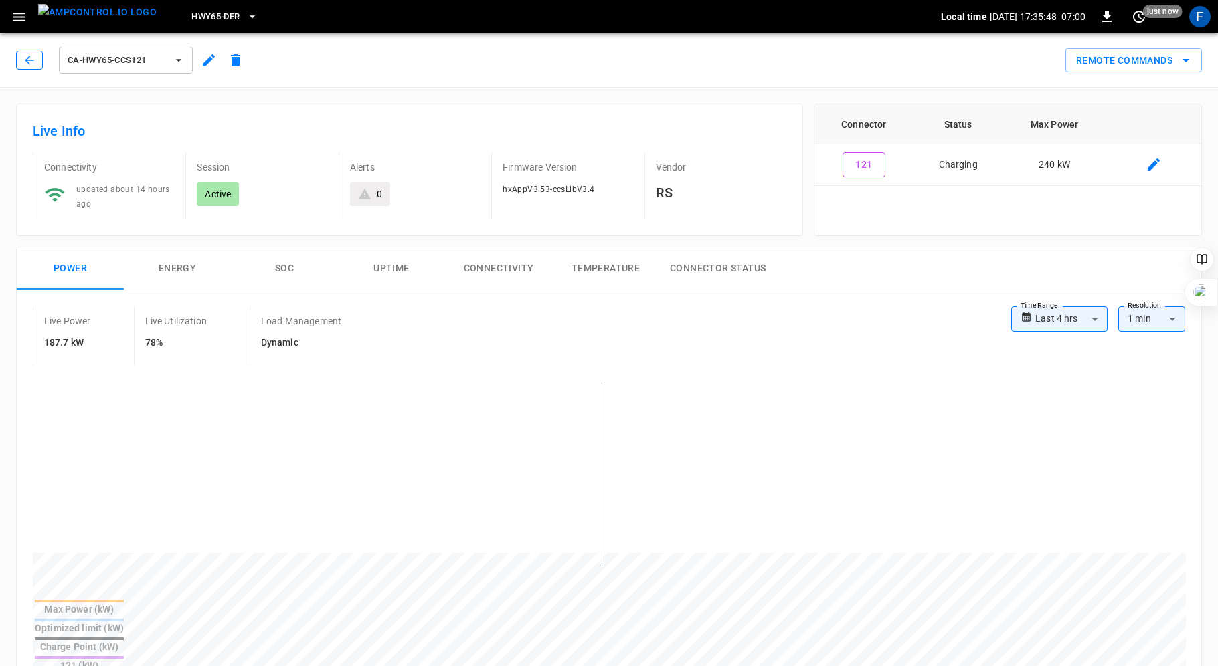
click at [27, 67] on button "button" at bounding box center [29, 60] width 27 height 19
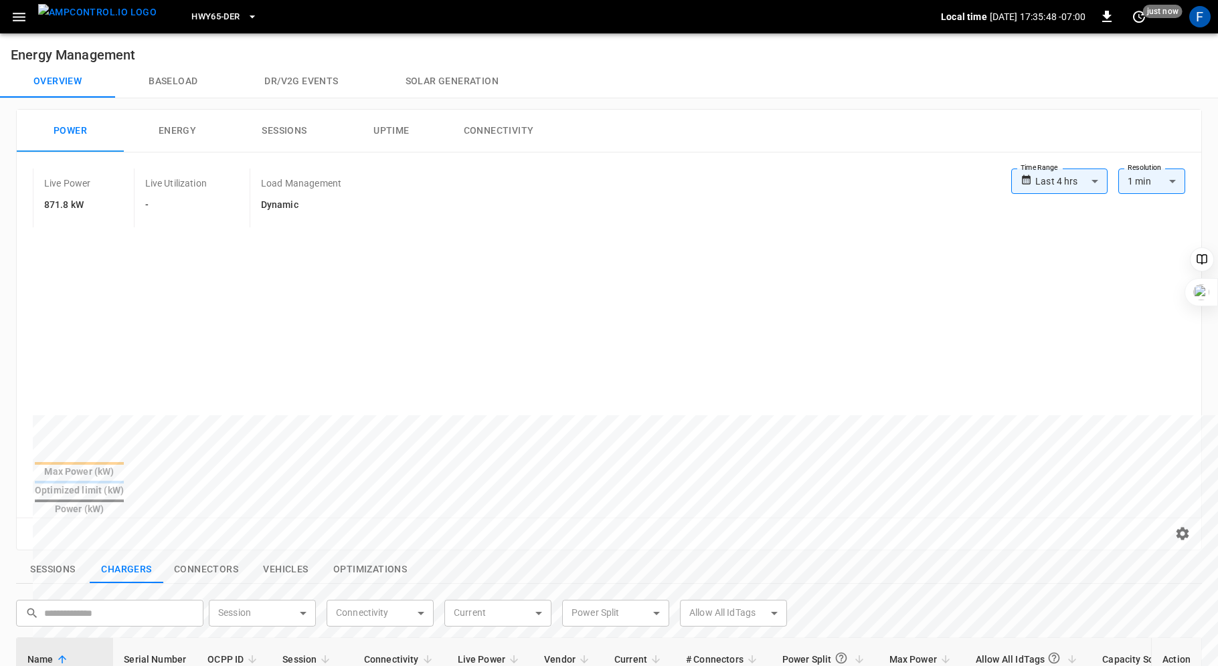
scroll to position [360, 0]
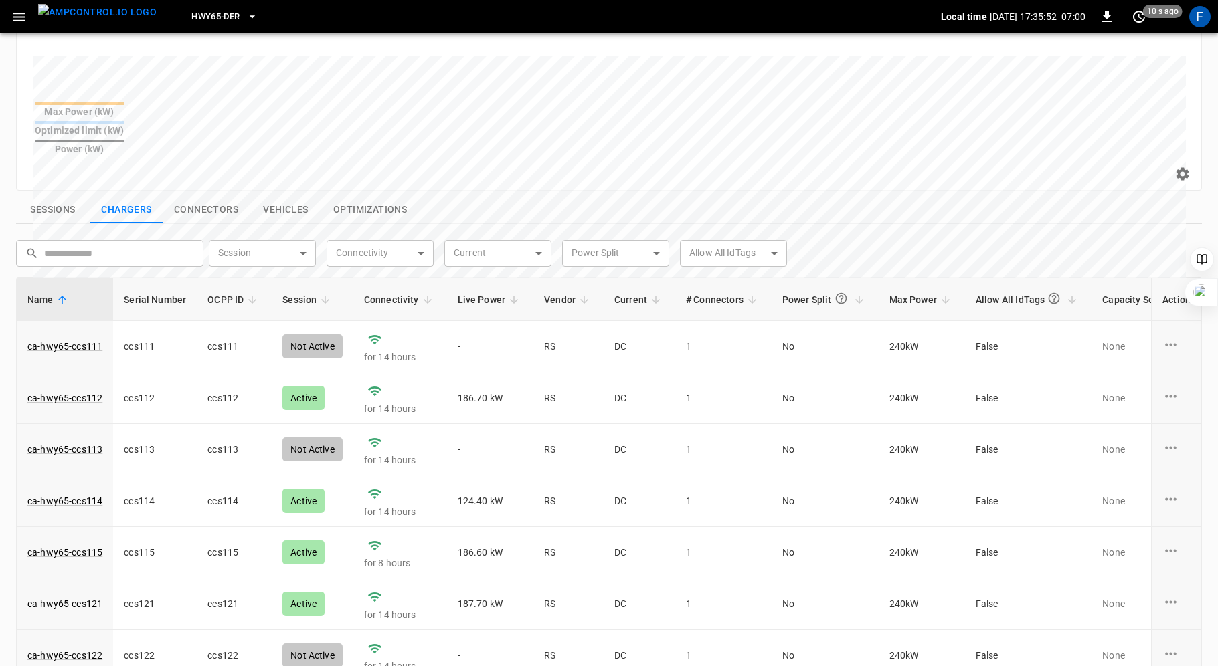
click at [482, 292] on span "Live Power" at bounding box center [491, 300] width 66 height 16
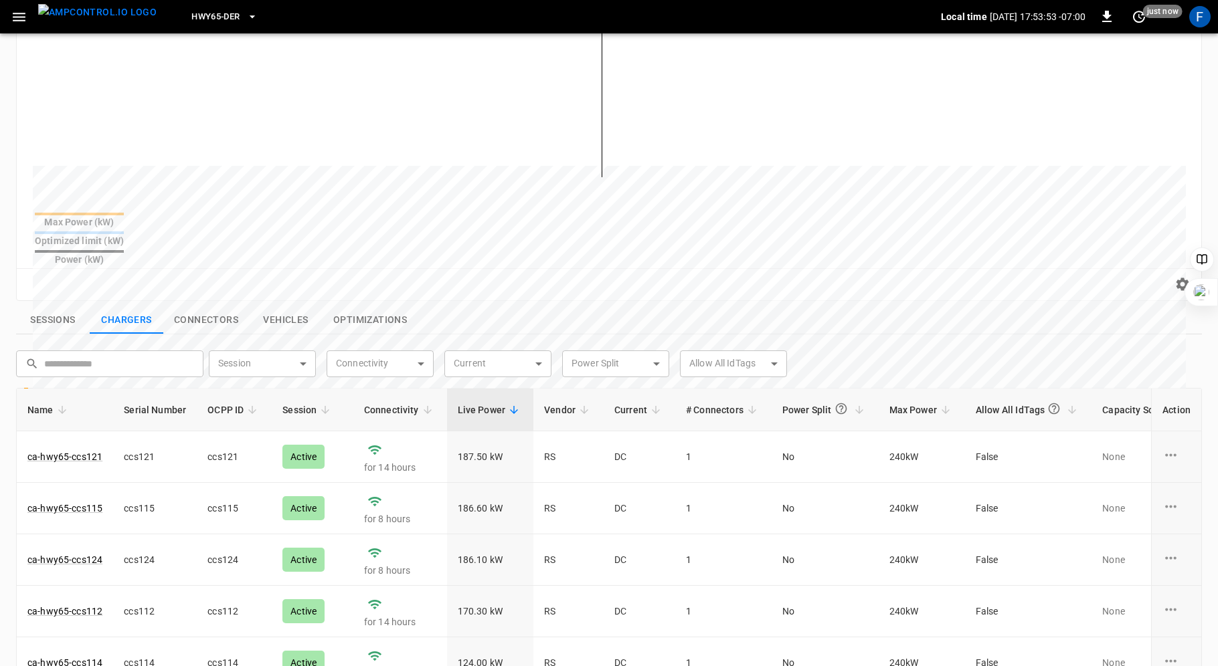
scroll to position [381, 0]
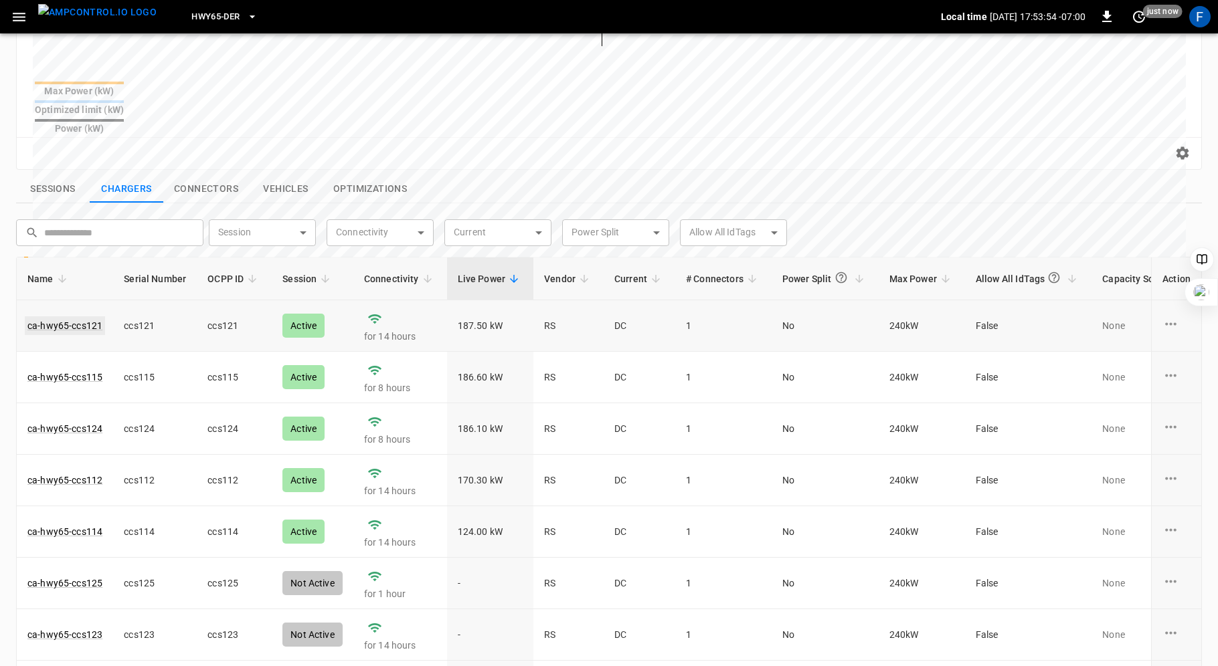
click at [76, 316] on link "ca-hwy65-ccs121" at bounding box center [65, 325] width 80 height 19
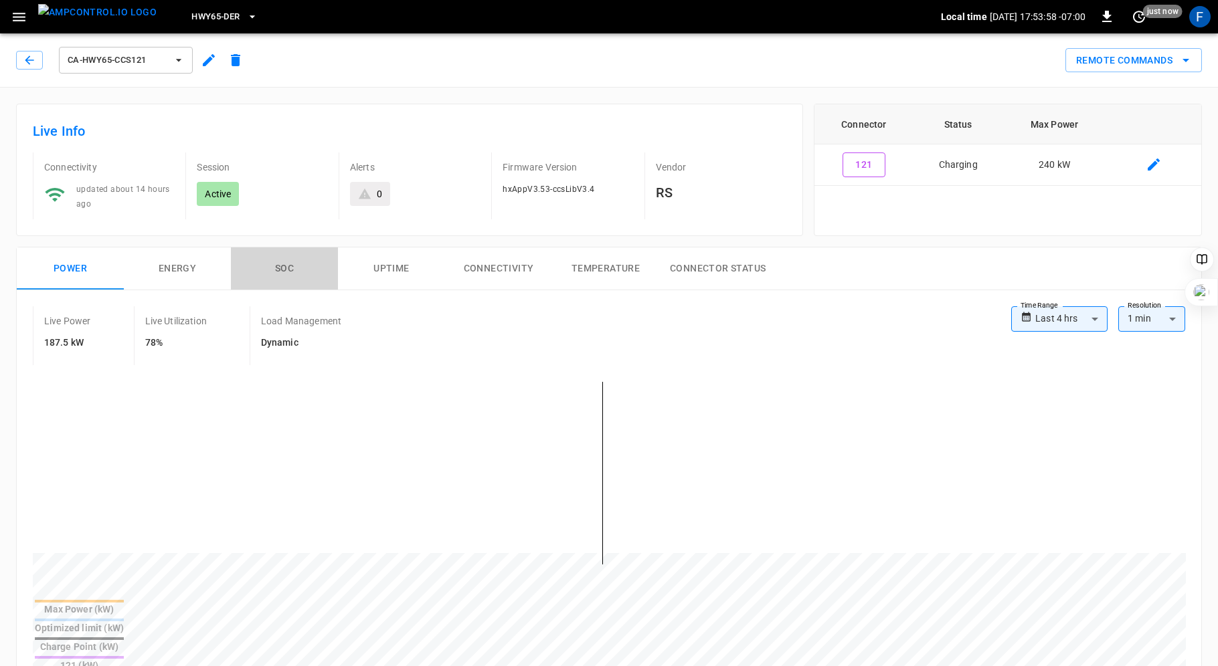
click at [283, 266] on button "SOC" at bounding box center [284, 269] width 107 height 43
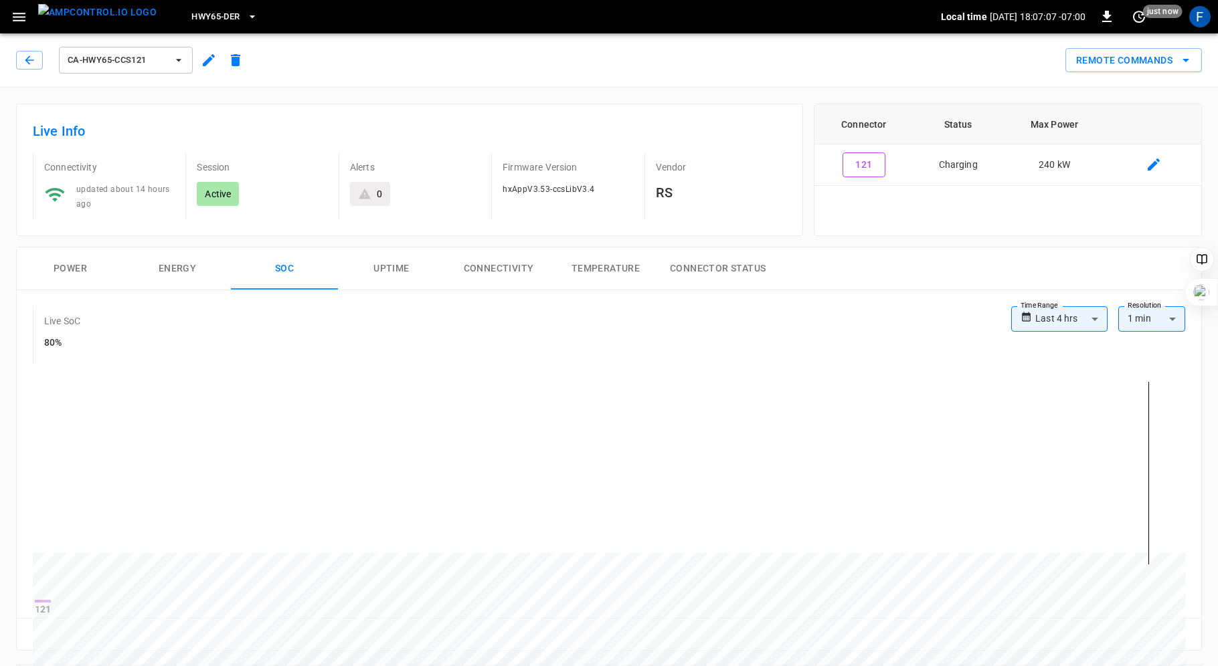
click at [25, 50] on div "ca-hwy65-ccs121" at bounding box center [132, 60] width 233 height 32
click at [29, 65] on icon "button" at bounding box center [29, 60] width 13 height 13
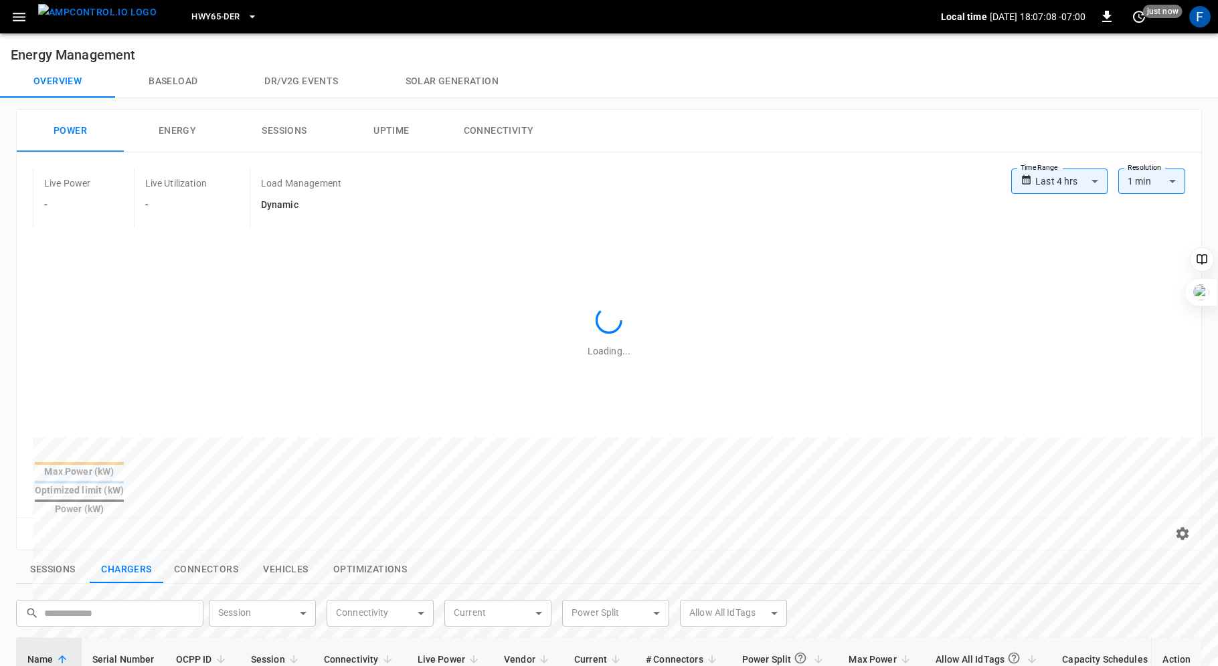
scroll to position [381, 0]
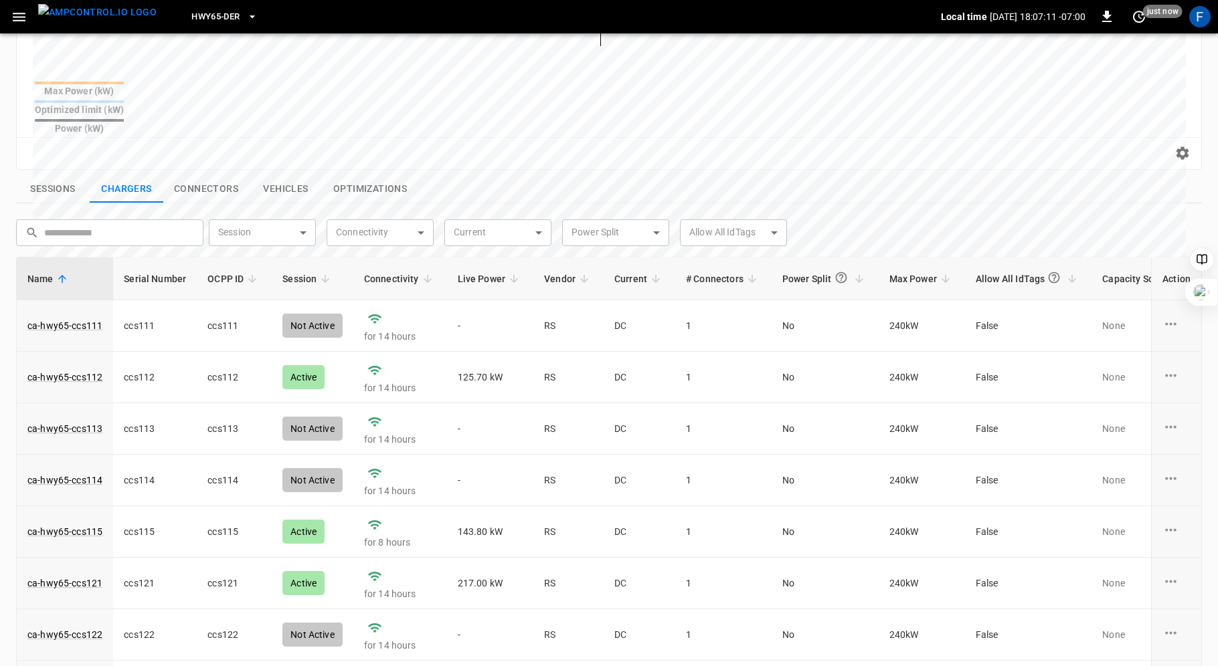
click at [476, 271] on span "Live Power" at bounding box center [491, 279] width 66 height 16
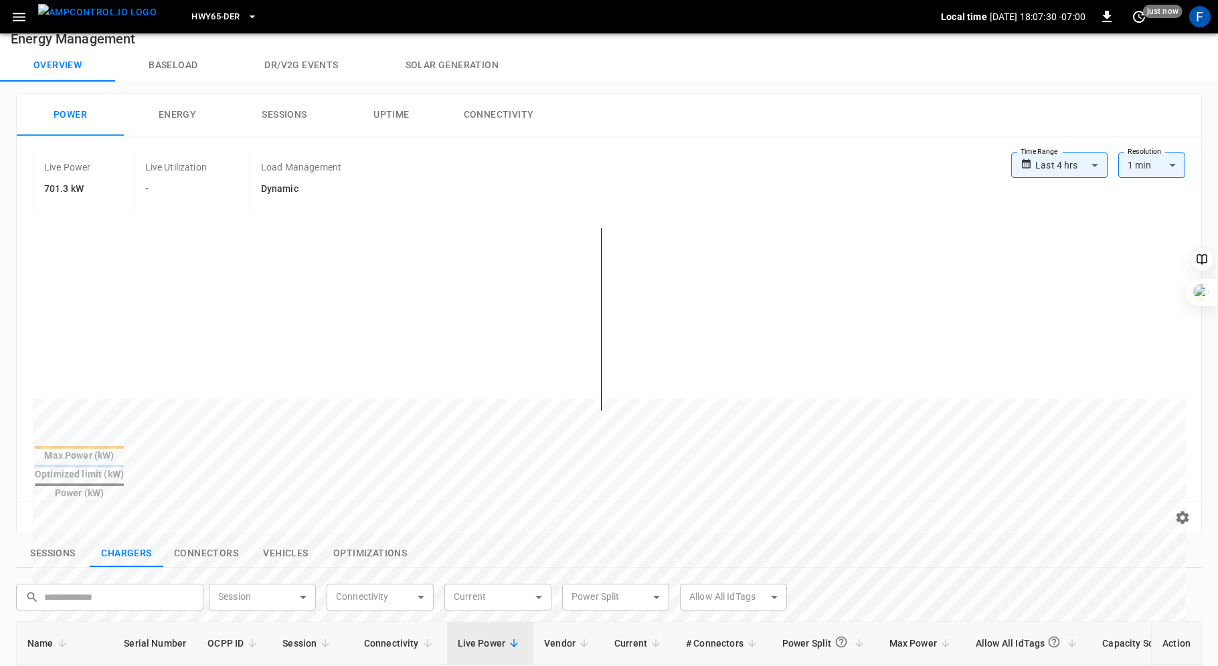
scroll to position [22, 0]
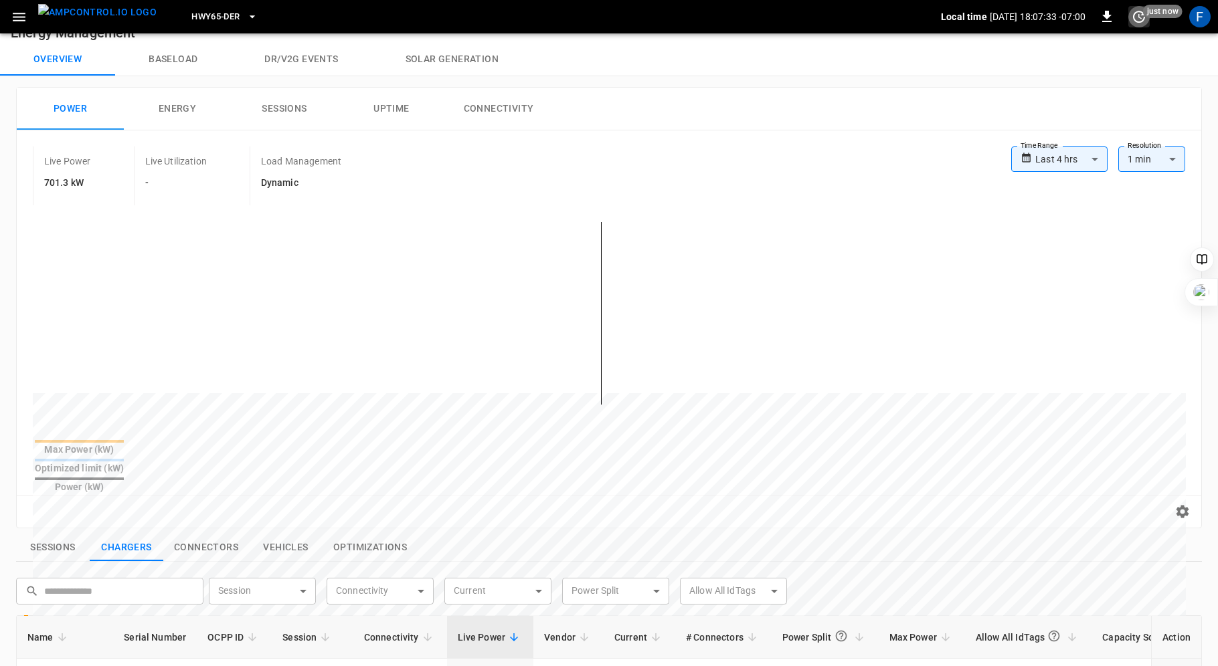
click at [1136, 19] on icon "set refresh interval" at bounding box center [1139, 17] width 16 height 16
click at [1105, 62] on li "Update every 5 sec" at bounding box center [1095, 66] width 106 height 22
click at [1143, 21] on icon "set refresh interval" at bounding box center [1139, 17] width 16 height 16
click at [1120, 41] on li "refreshing dashboard" at bounding box center [1095, 44] width 106 height 22
click at [508, 495] on div at bounding box center [609, 333] width 1218 height 666
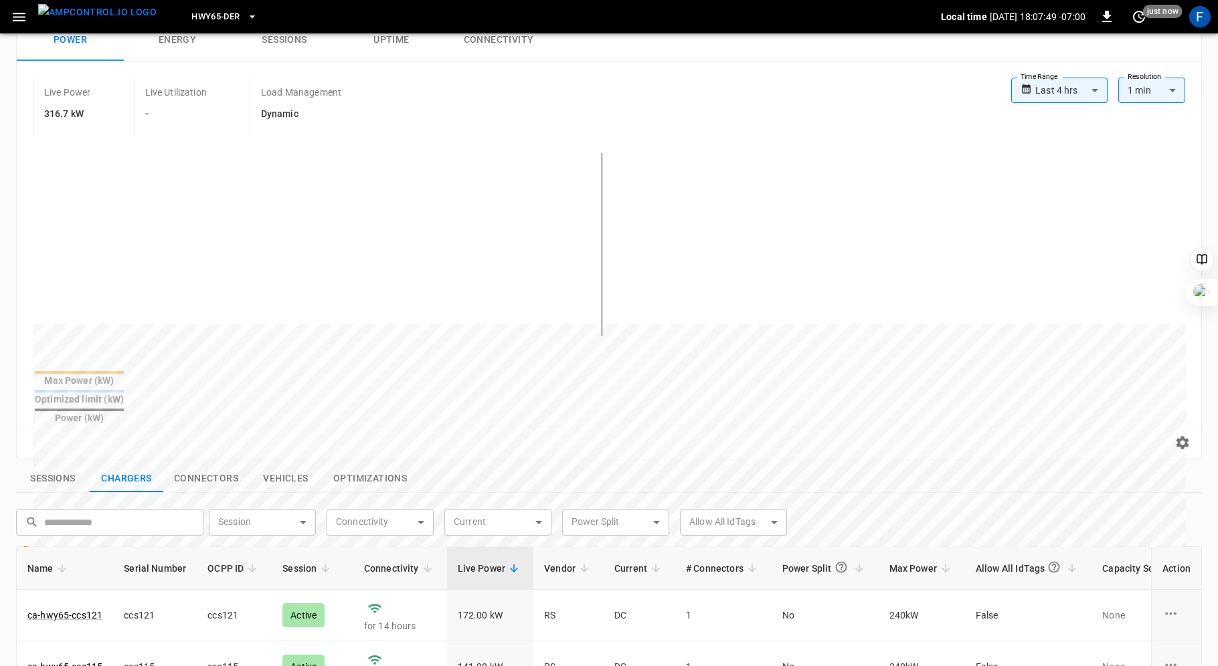
scroll to position [0, 0]
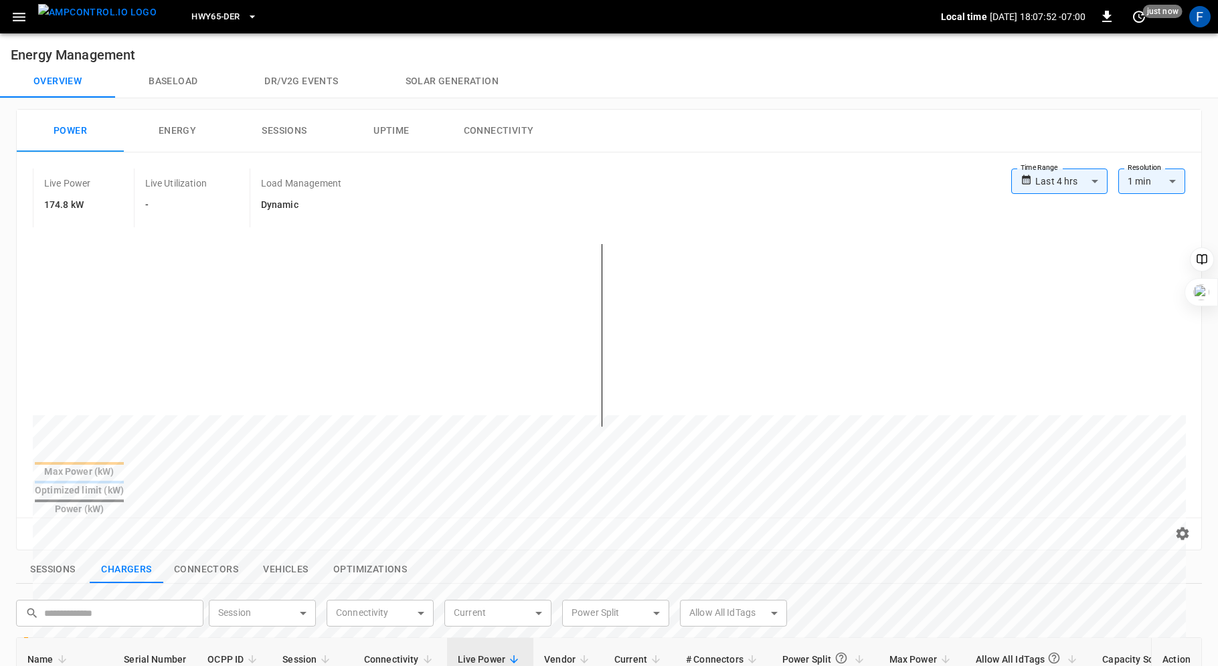
click at [515, 193] on div "Live Power 174.8 kW Live Utilization - Load Management Dynamic" at bounding box center [522, 198] width 978 height 59
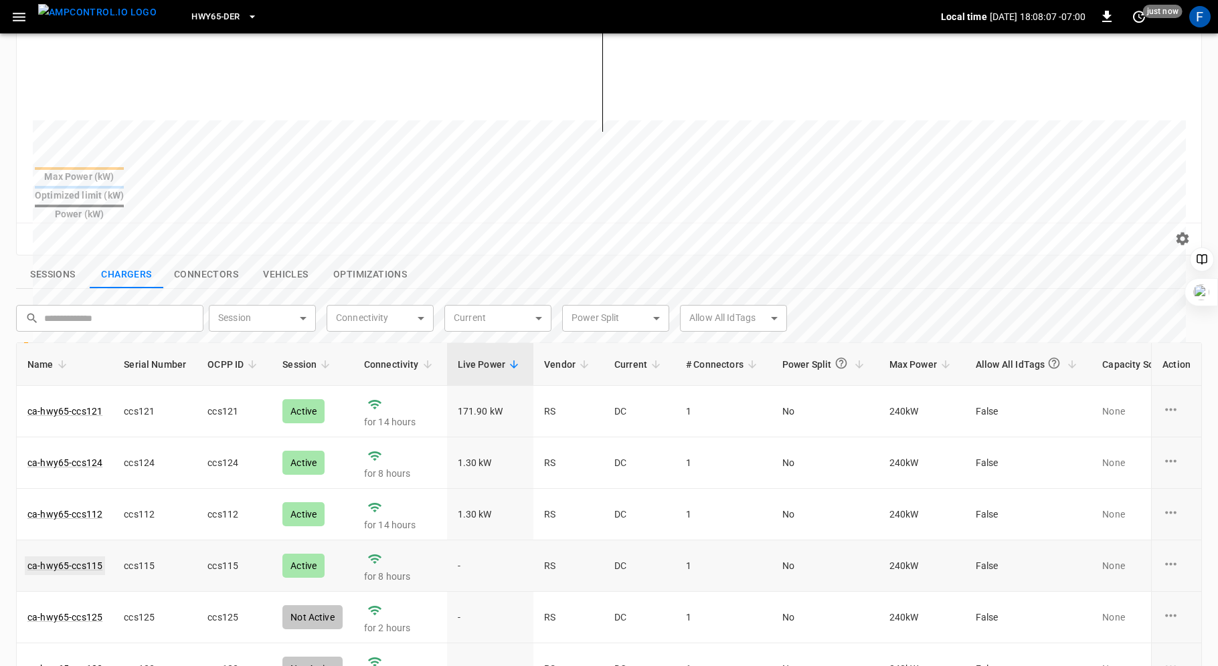
click at [39, 557] on link "ca-hwy65-ccs115" at bounding box center [65, 566] width 80 height 19
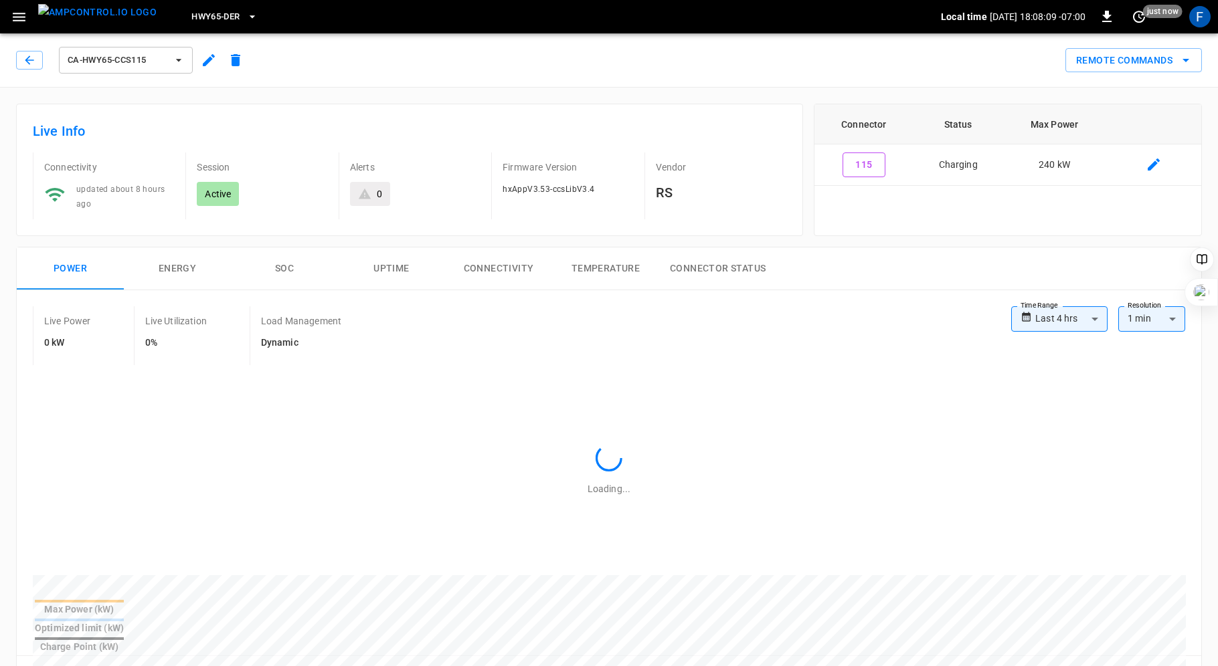
click at [288, 262] on button "SOC" at bounding box center [284, 269] width 107 height 43
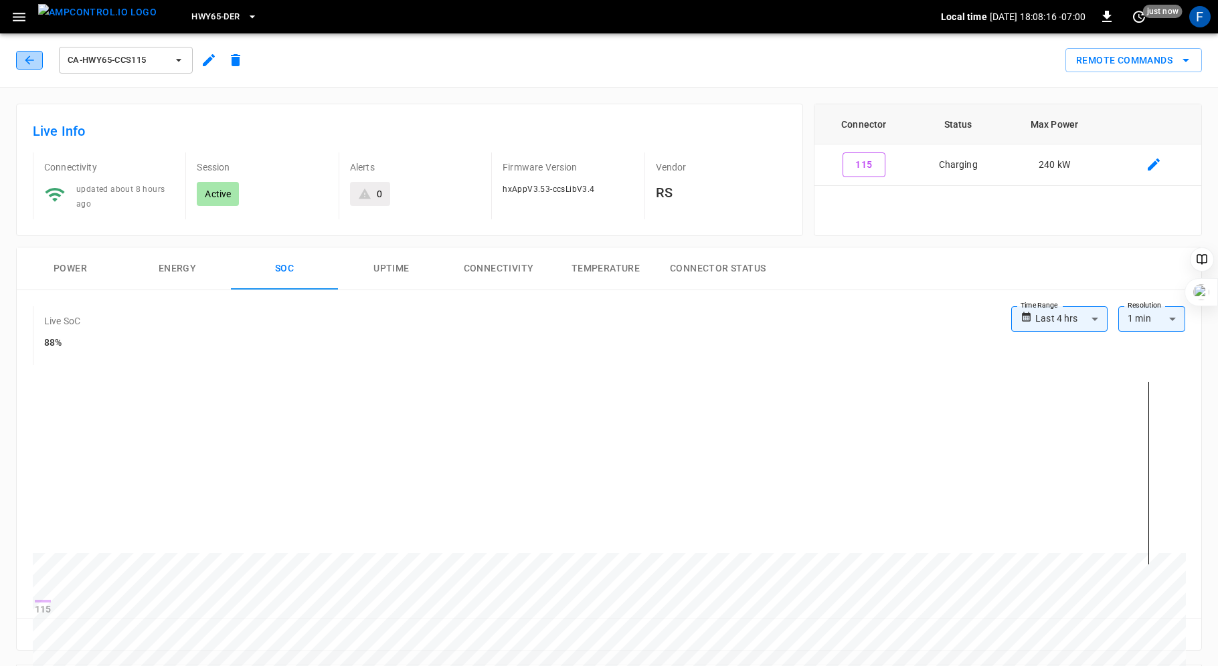
click at [24, 60] on icon "button" at bounding box center [29, 60] width 13 height 13
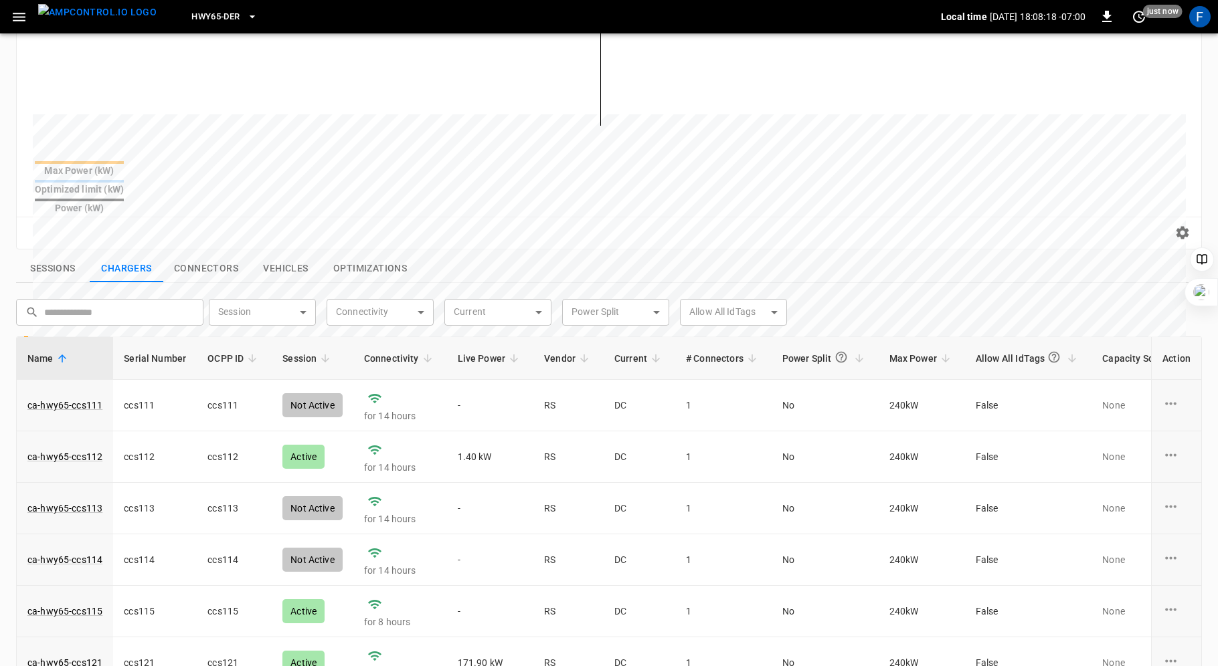
scroll to position [456, 0]
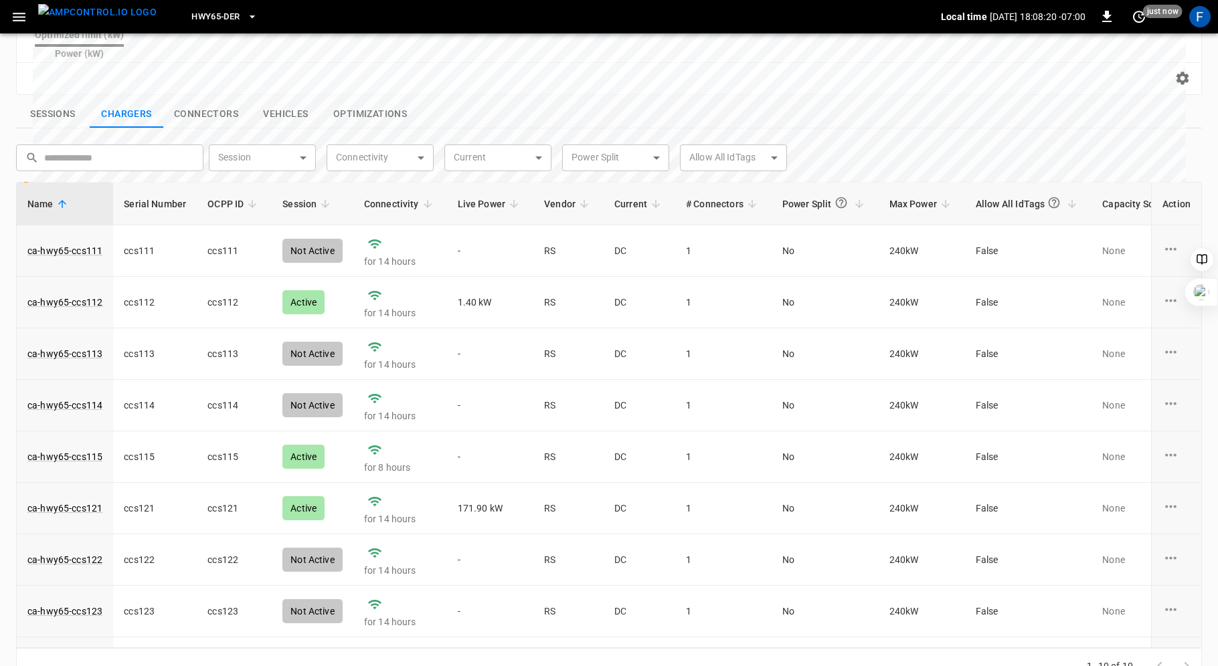
click at [473, 196] on span "Live Power" at bounding box center [491, 204] width 66 height 16
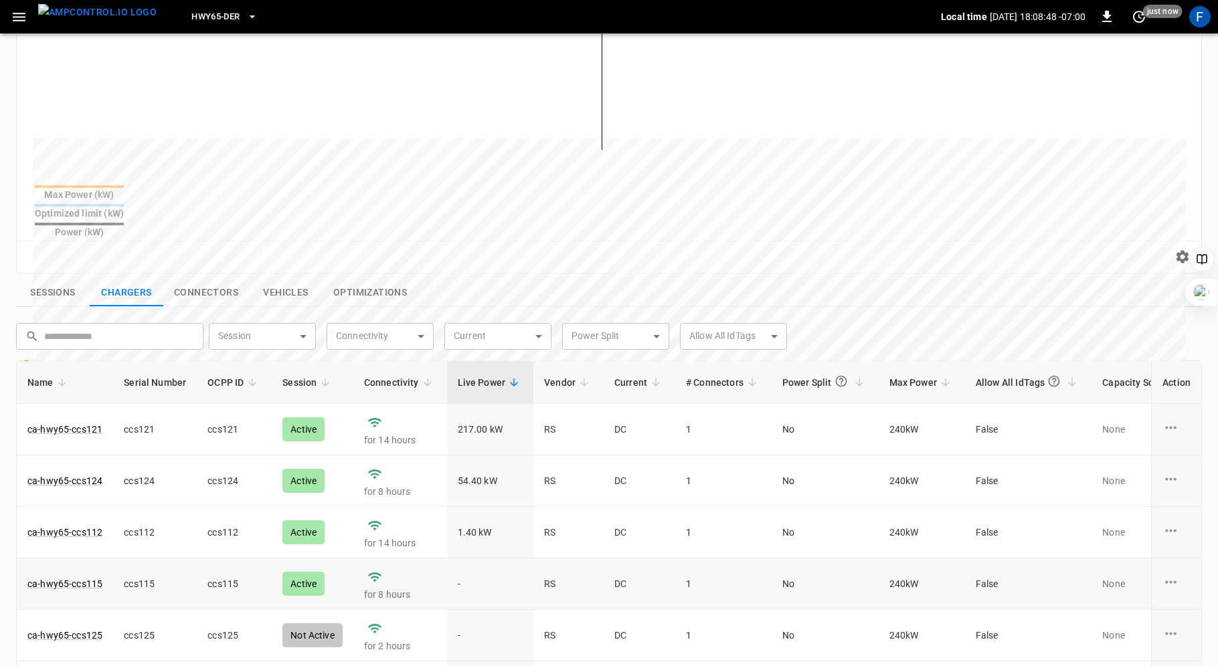
scroll to position [279, 0]
click at [90, 573] on link "ca-hwy65-ccs115" at bounding box center [65, 582] width 80 height 19
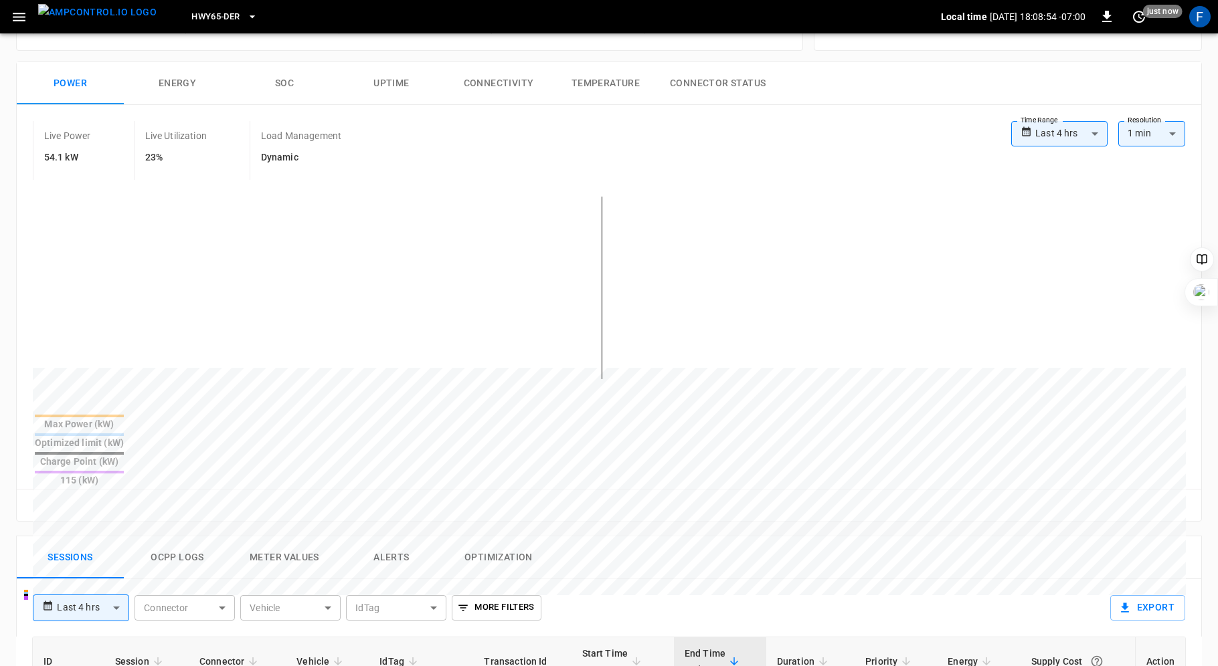
scroll to position [363, 0]
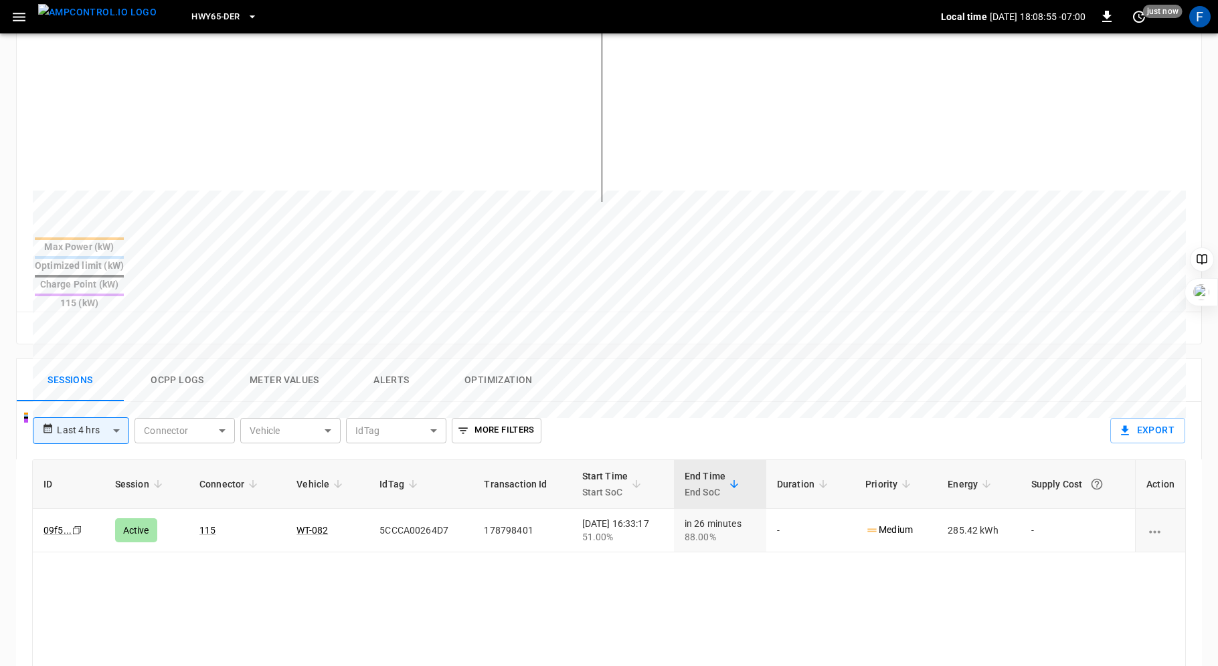
click at [176, 359] on button "Ocpp logs" at bounding box center [177, 380] width 107 height 43
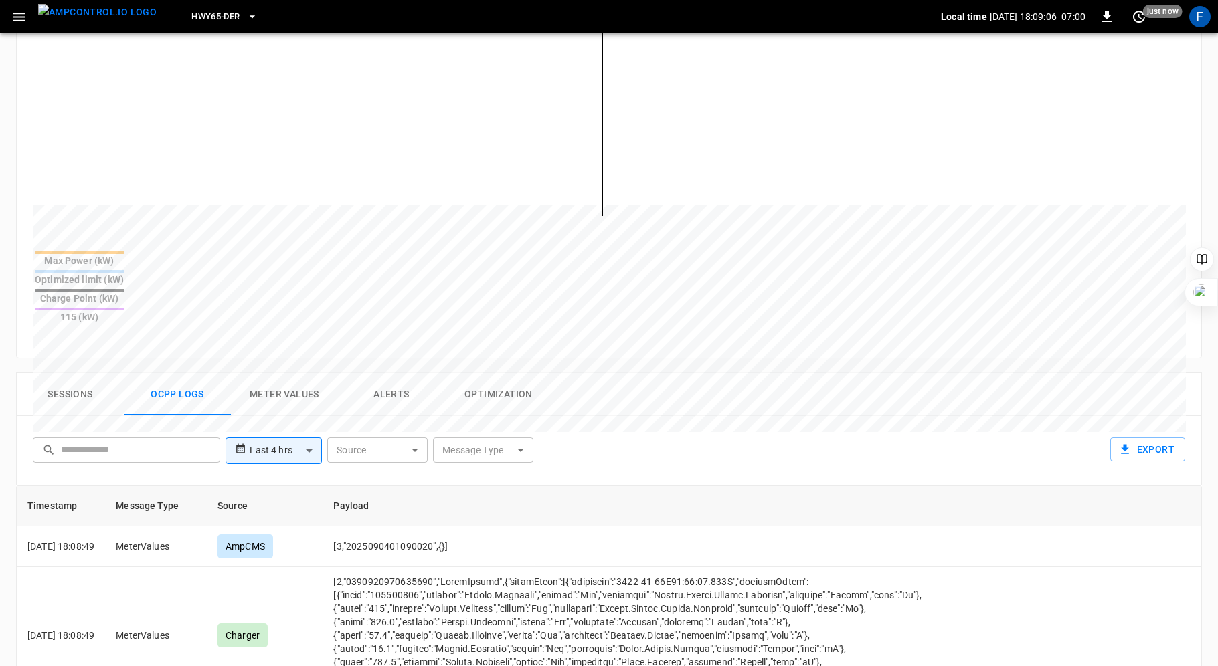
scroll to position [349, 0]
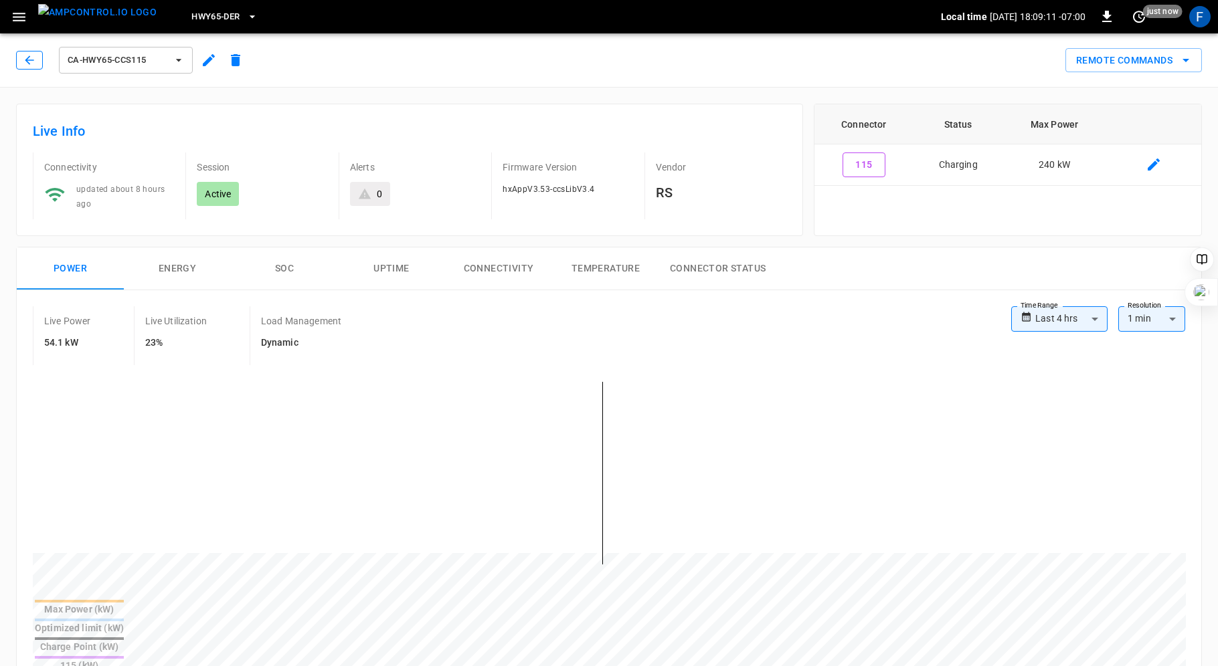
click at [29, 54] on icon "button" at bounding box center [29, 60] width 13 height 13
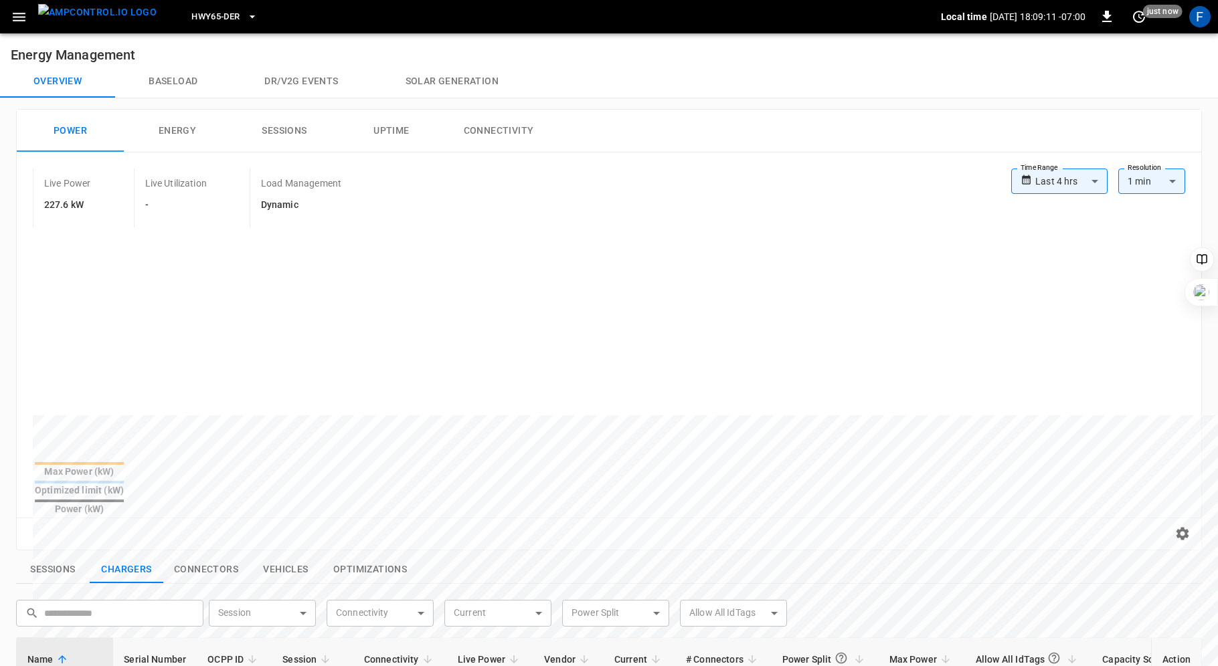
scroll to position [279, 0]
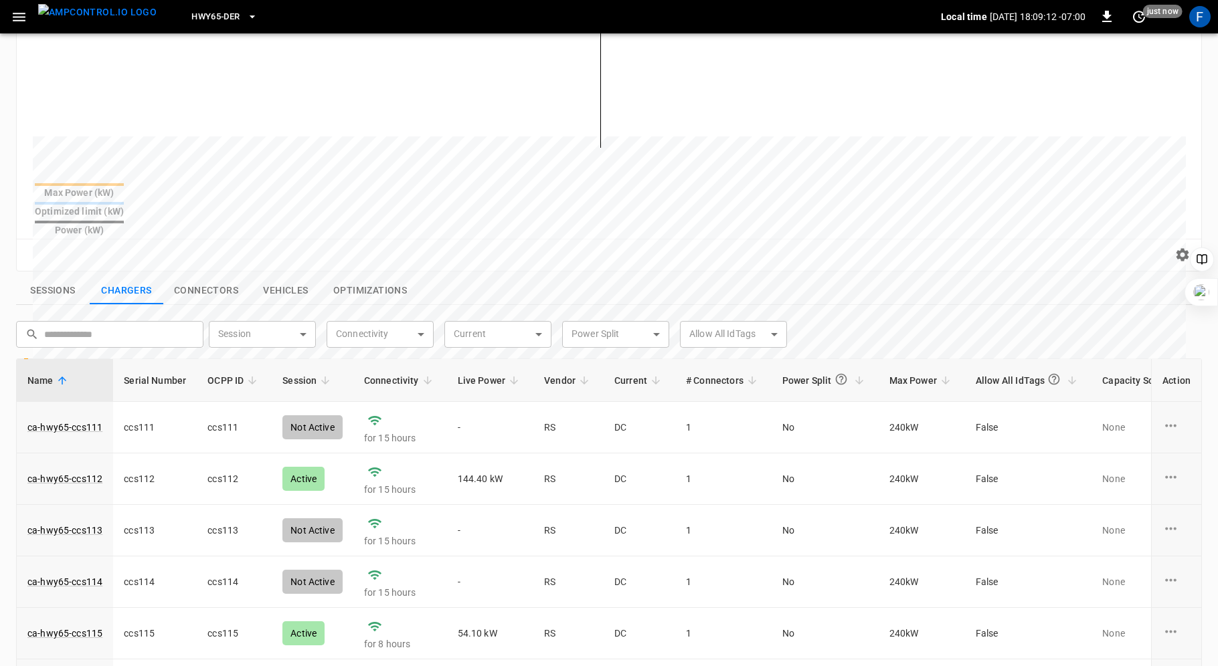
click at [482, 373] on span "Live Power" at bounding box center [491, 381] width 66 height 16
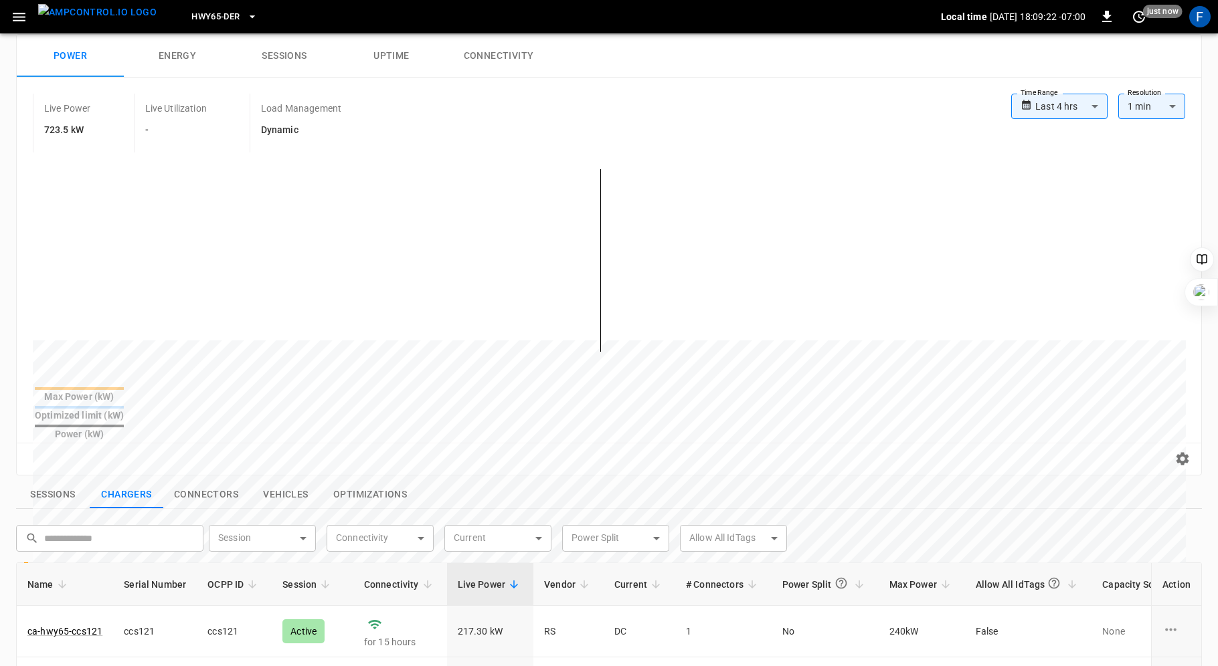
scroll to position [9, 0]
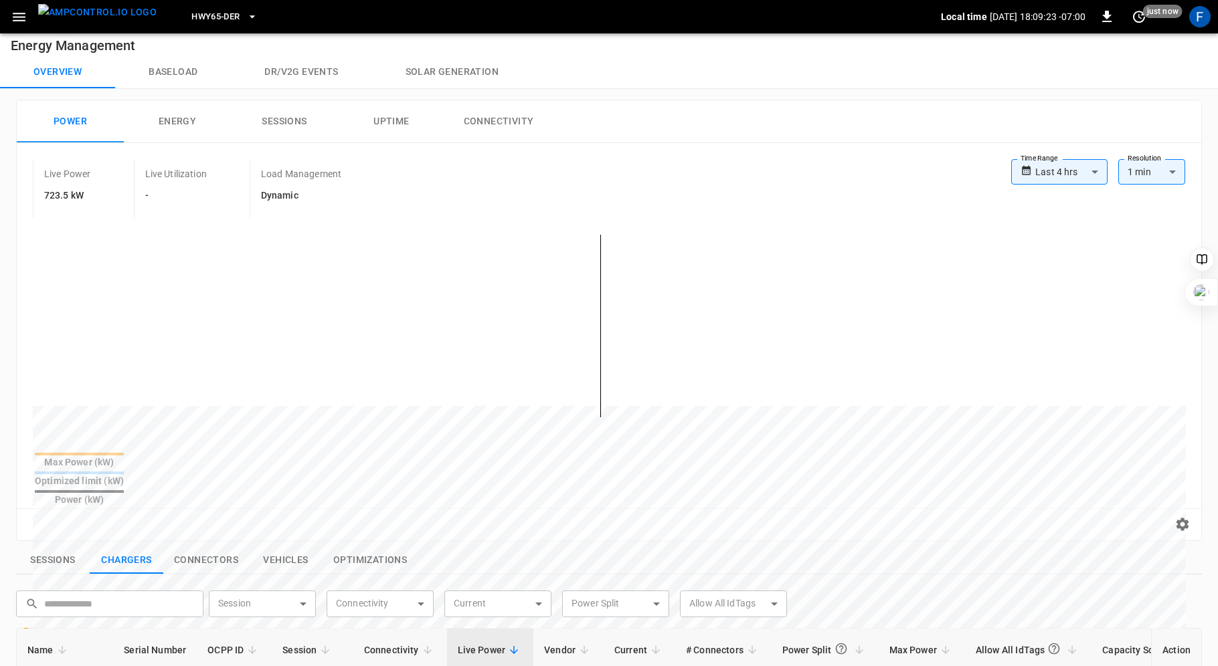
click at [1088, 169] on body "**********" at bounding box center [609, 566] width 1218 height 1151
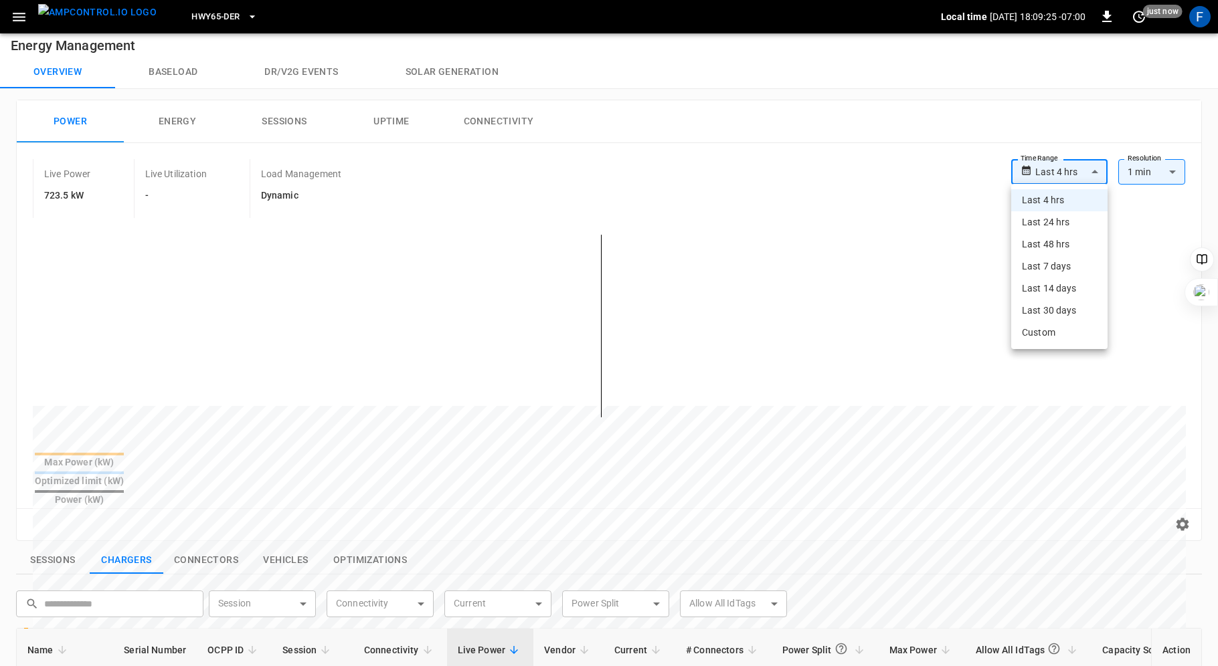
click at [1088, 169] on div at bounding box center [609, 333] width 1218 height 666
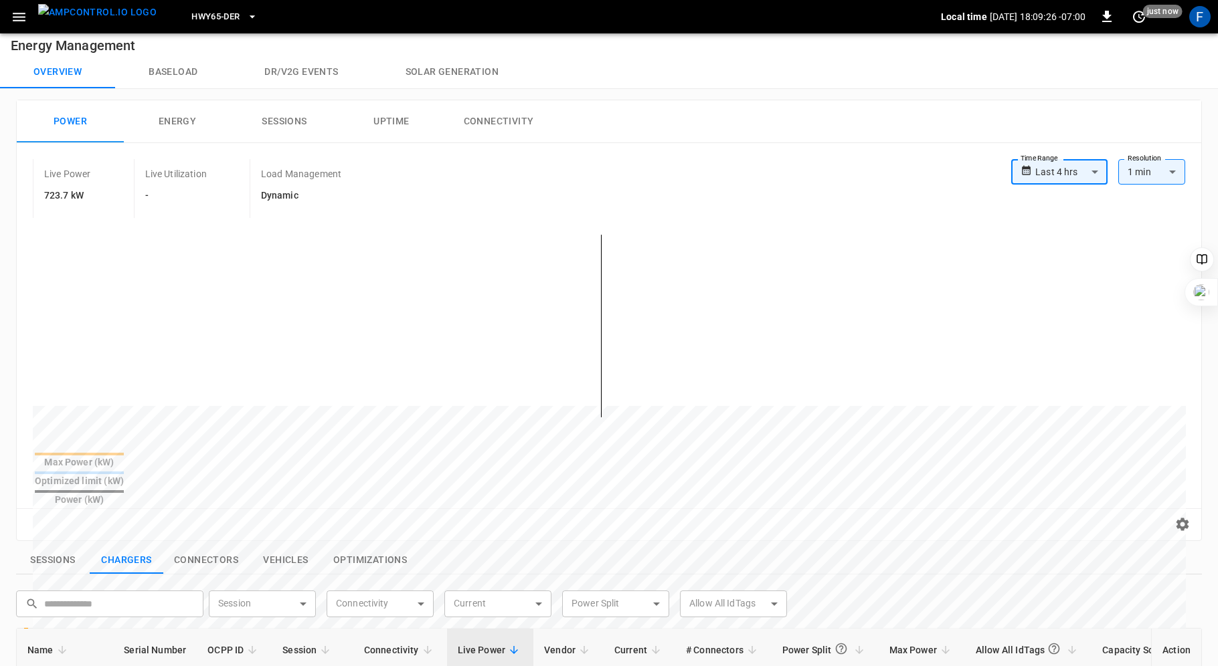
click at [1097, 167] on body "**********" at bounding box center [609, 566] width 1218 height 1151
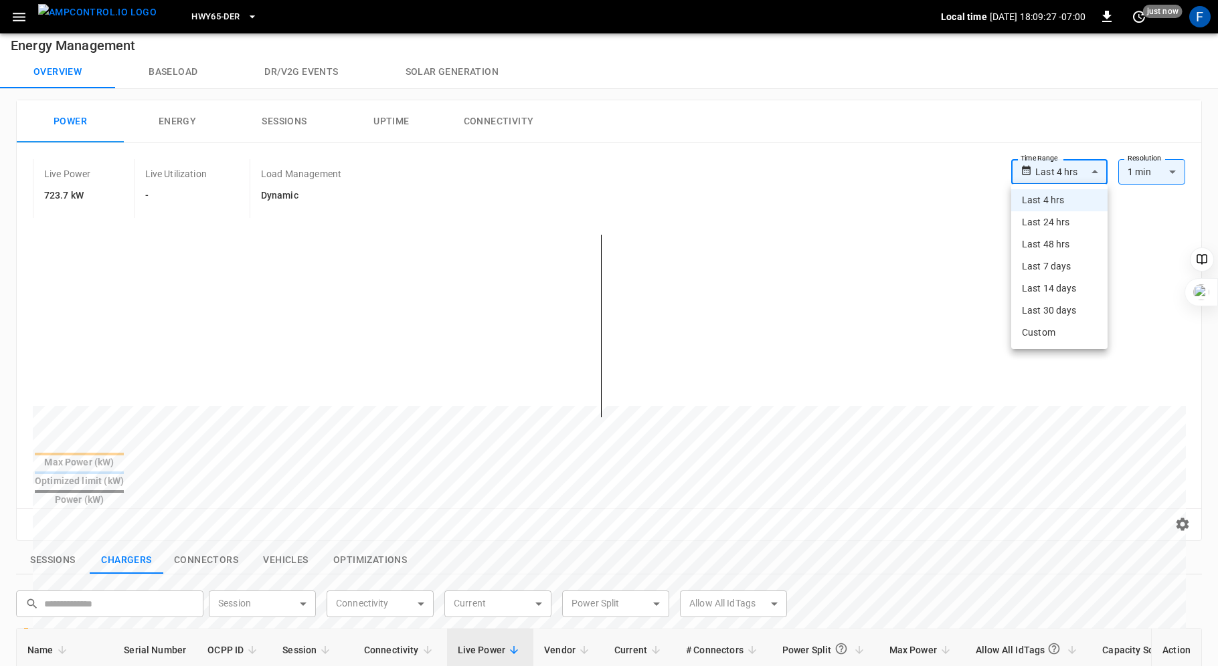
click at [1046, 337] on li "Custom" at bounding box center [1059, 333] width 96 height 22
type input "******"
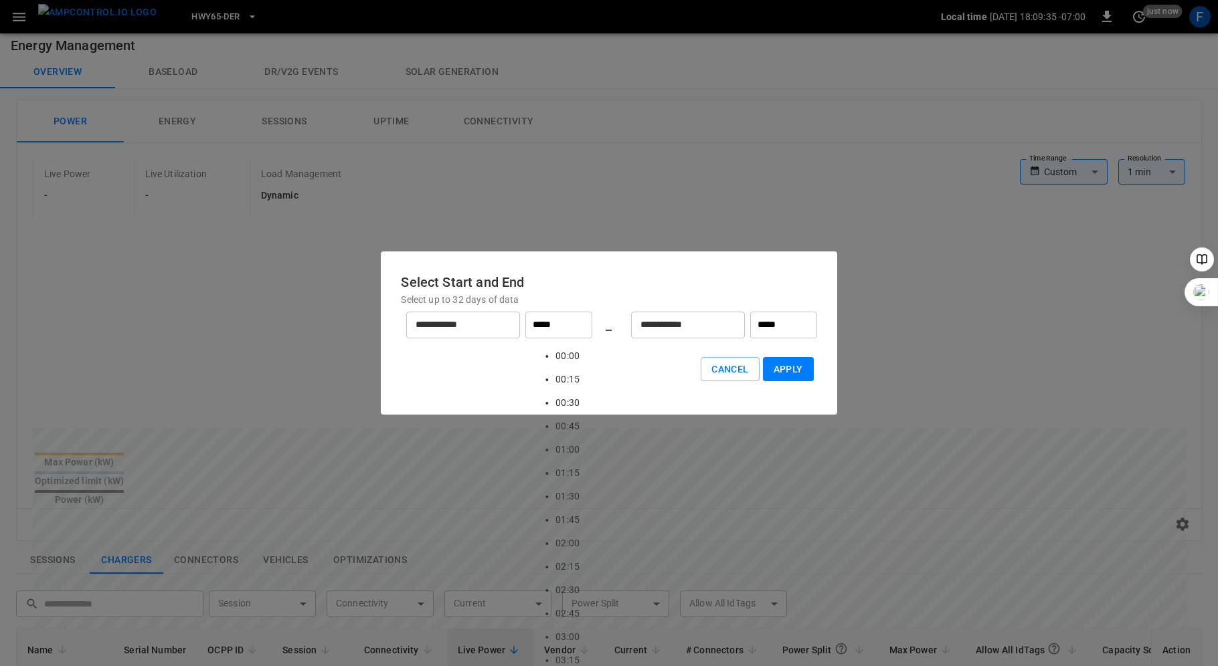
scroll to position [1628, 0]
click at [538, 325] on input "*****" at bounding box center [558, 325] width 67 height 27
type input "*****"
click at [761, 326] on input "*****" at bounding box center [783, 325] width 67 height 27
type input "*****"
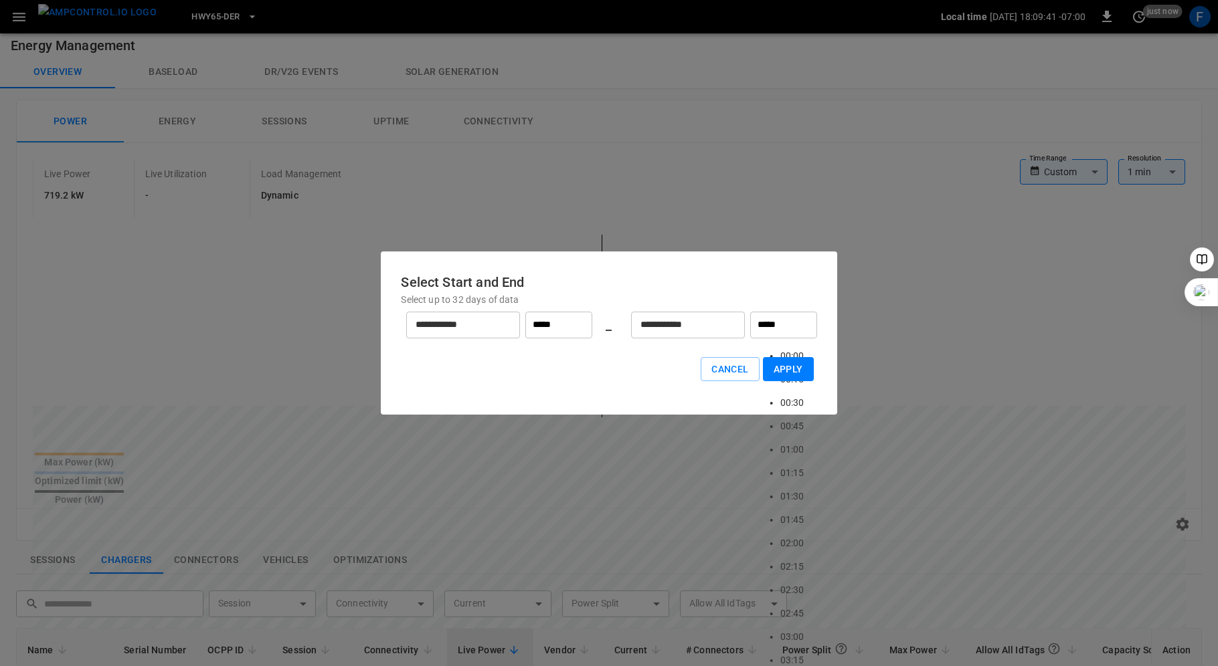
click at [654, 363] on div "Cancel Apply" at bounding box center [608, 370] width 415 height 52
click at [786, 369] on button "Apply" at bounding box center [788, 369] width 51 height 25
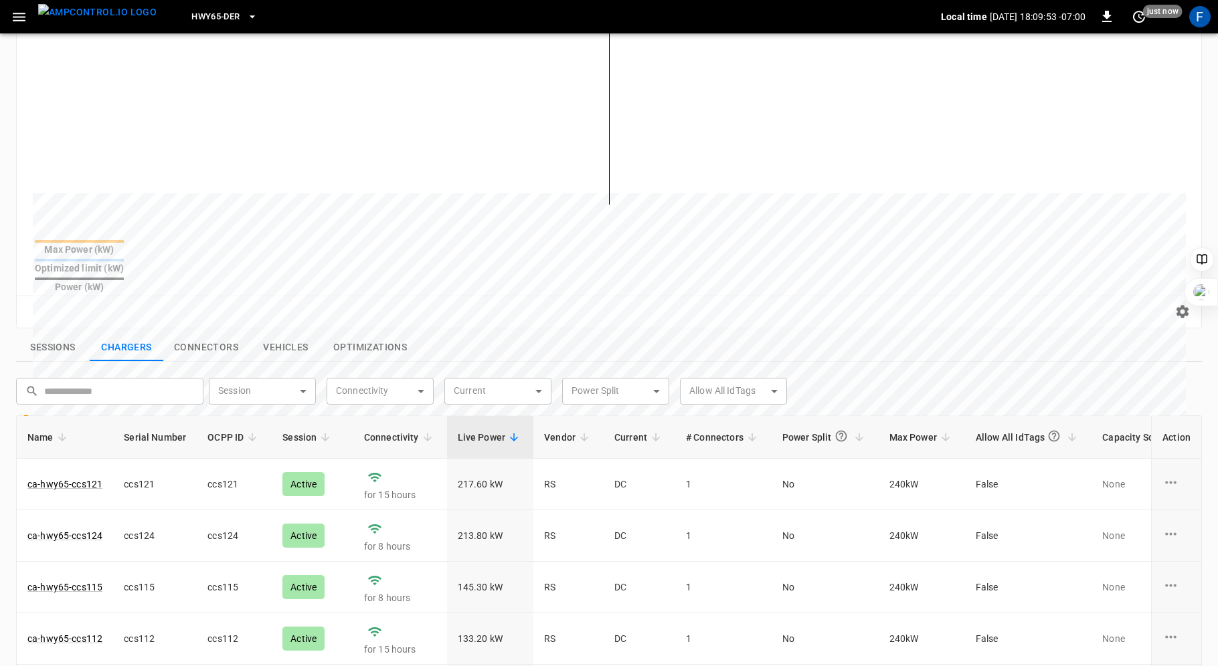
scroll to position [225, 0]
click at [771, 429] on div "Power Energy Sessions Uptime Connectivity Live Power 708.9 kW Live Utilization …" at bounding box center [606, 397] width 1191 height 1036
click at [547, 331] on div "Sessions Chargers Connectors Vehicles Optimizations" at bounding box center [609, 345] width 1186 height 28
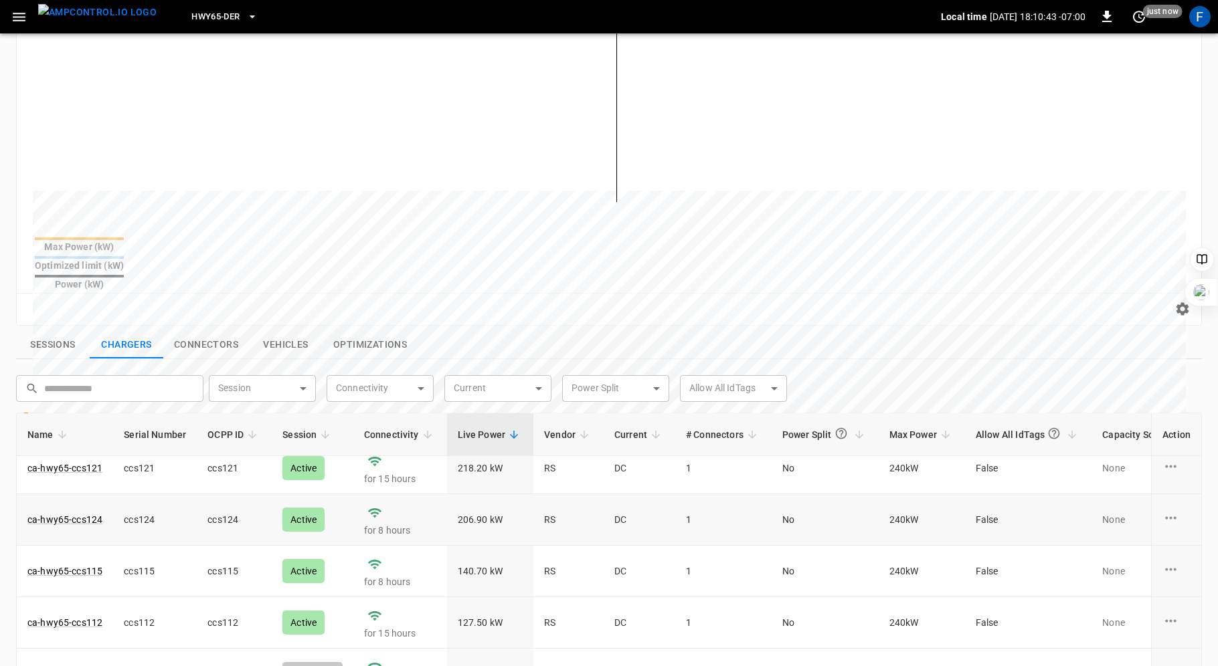
scroll to position [0, 0]
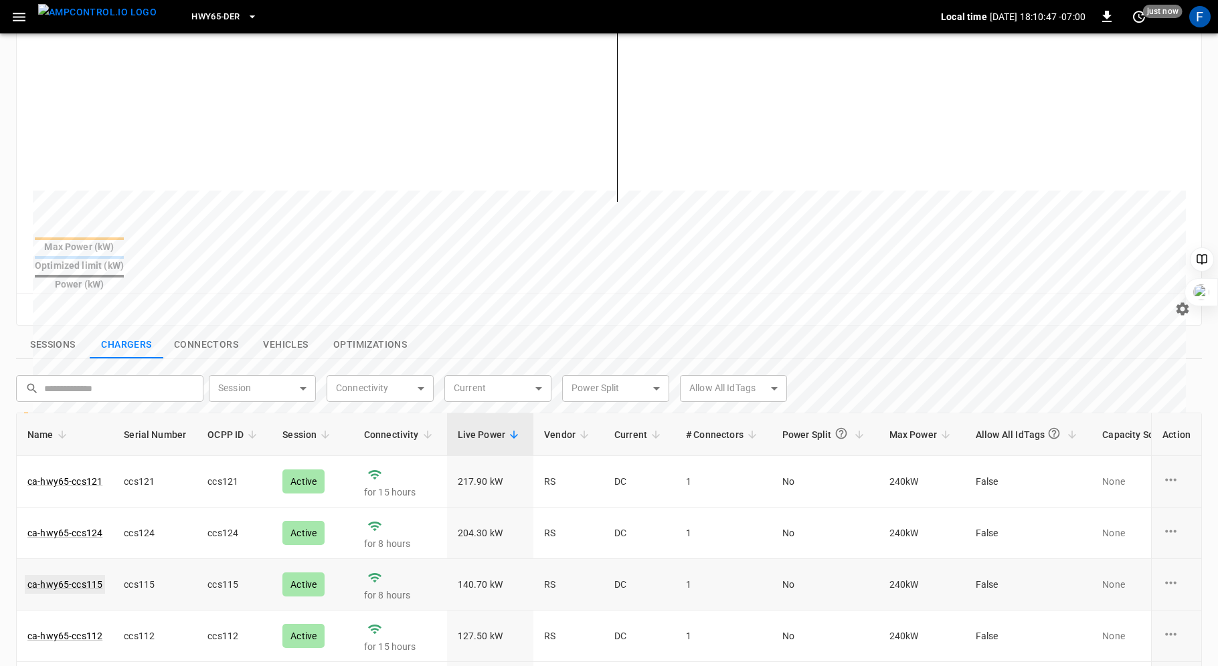
click at [87, 575] on link "ca-hwy65-ccs115" at bounding box center [65, 584] width 80 height 19
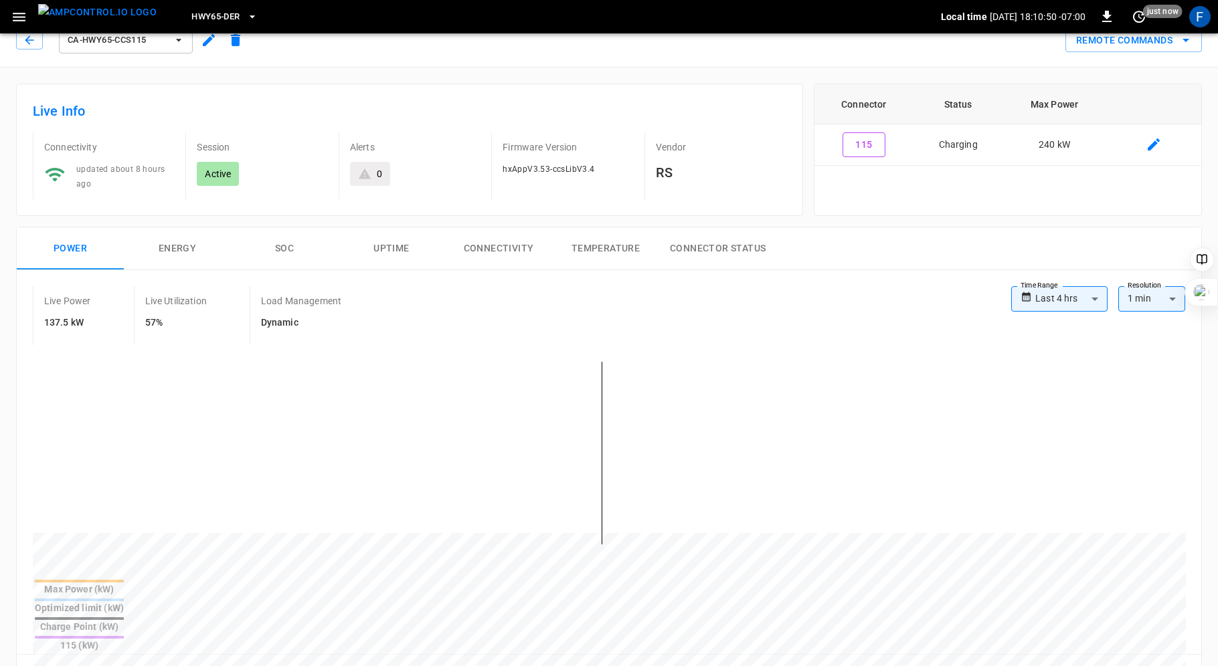
scroll to position [27, 0]
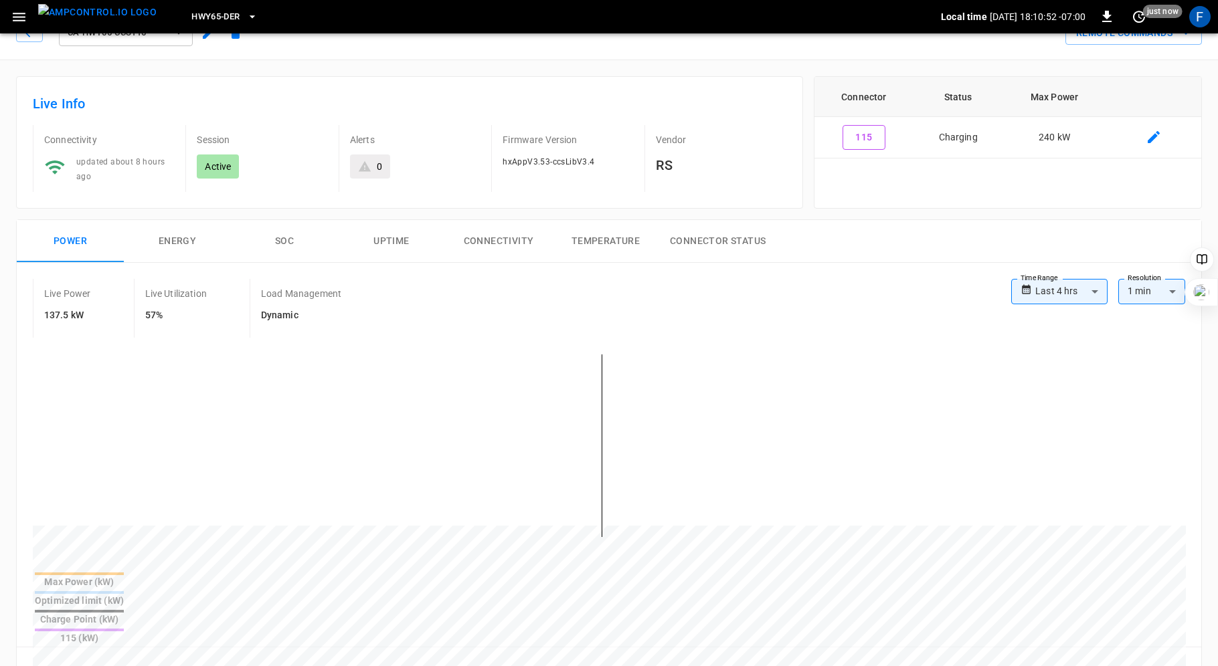
click at [285, 242] on button "SOC" at bounding box center [284, 241] width 107 height 43
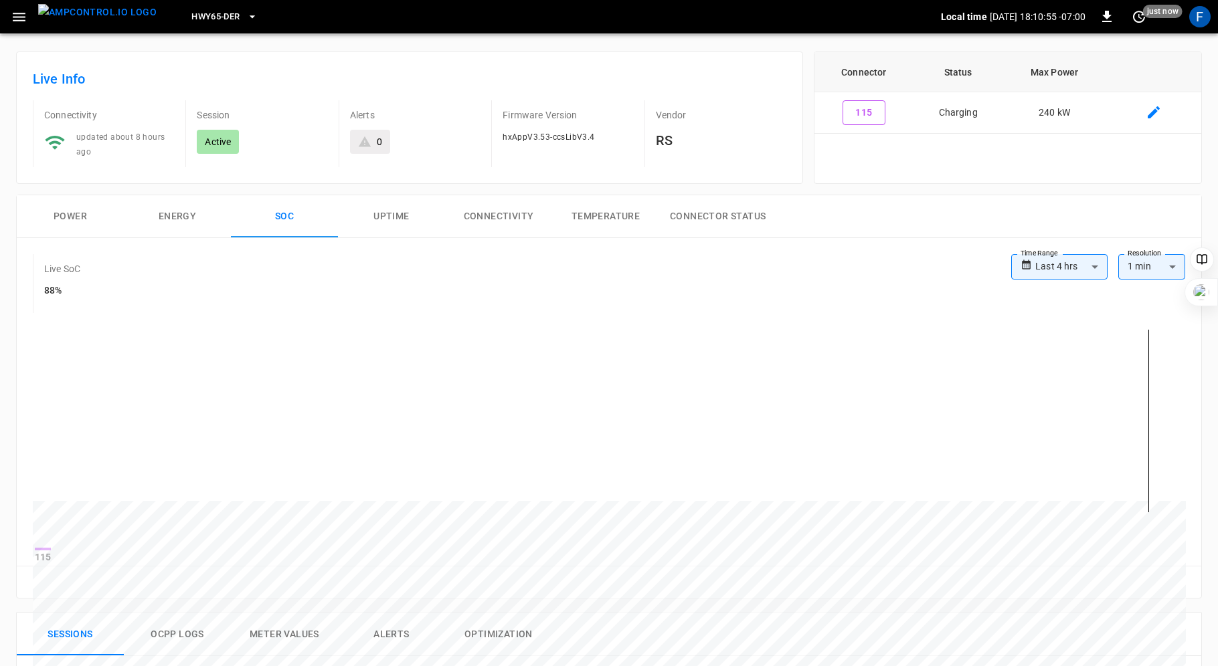
scroll to position [320, 0]
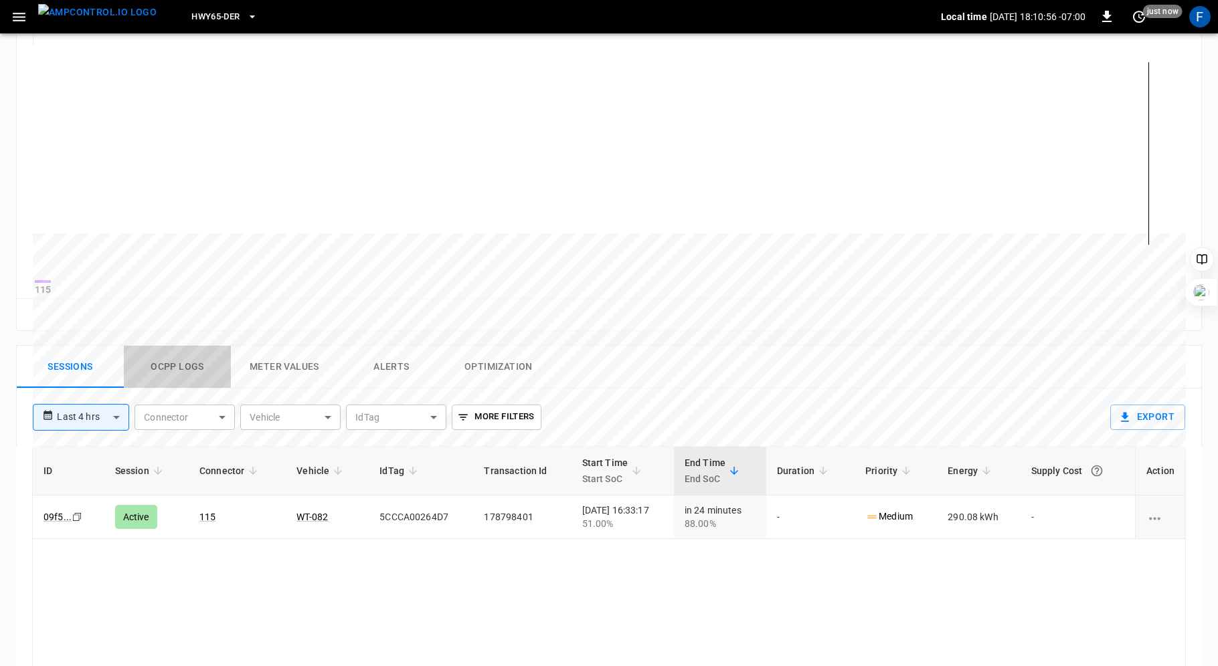
click at [161, 373] on button "Ocpp logs" at bounding box center [177, 367] width 107 height 43
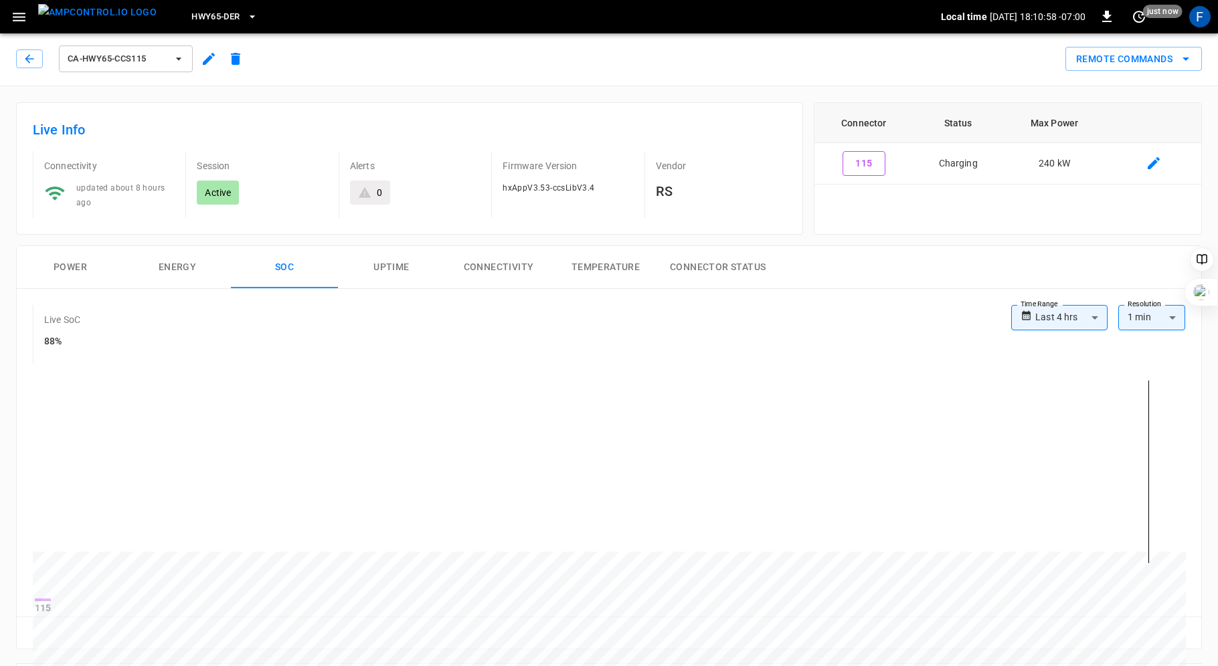
scroll to position [0, 0]
click at [30, 72] on div "ca-hwy65-ccs115" at bounding box center [132, 60] width 233 height 32
click at [30, 68] on button "button" at bounding box center [29, 60] width 27 height 19
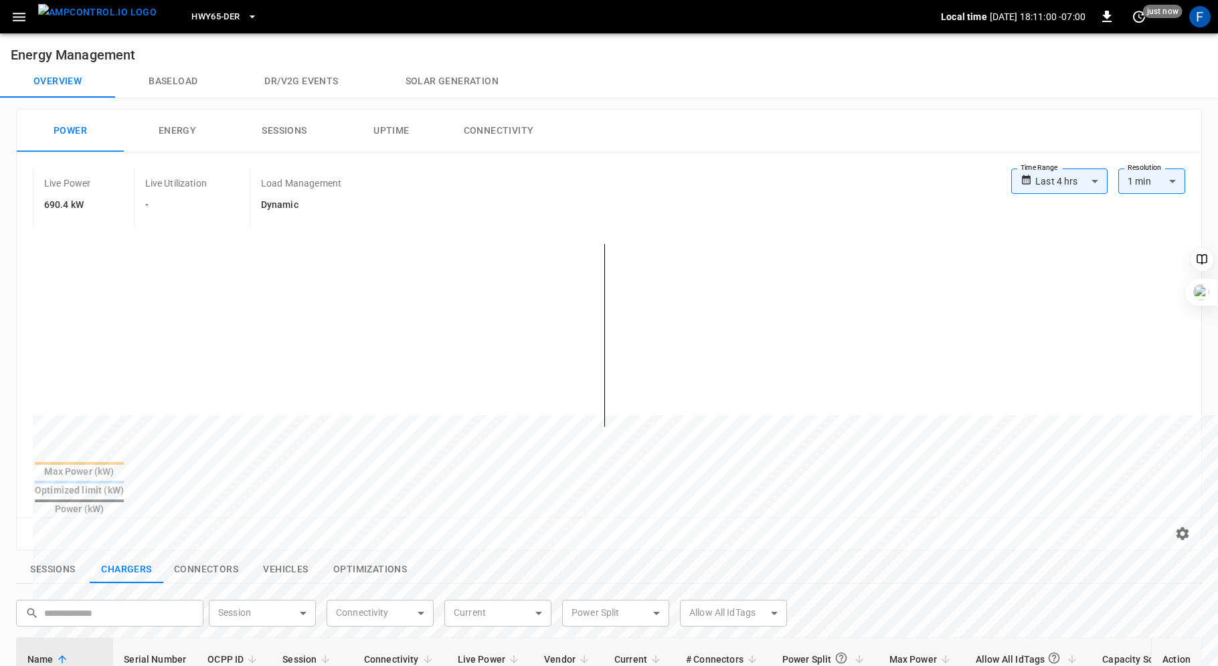
scroll to position [225, 0]
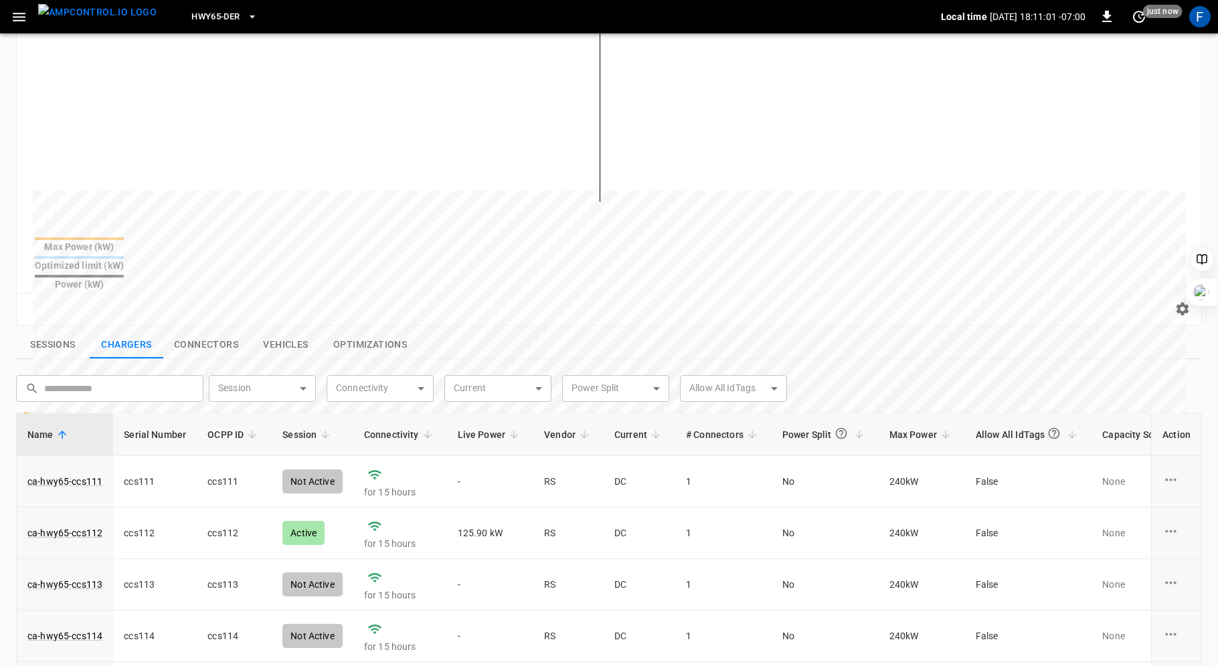
click at [480, 427] on span "Live Power" at bounding box center [491, 435] width 66 height 16
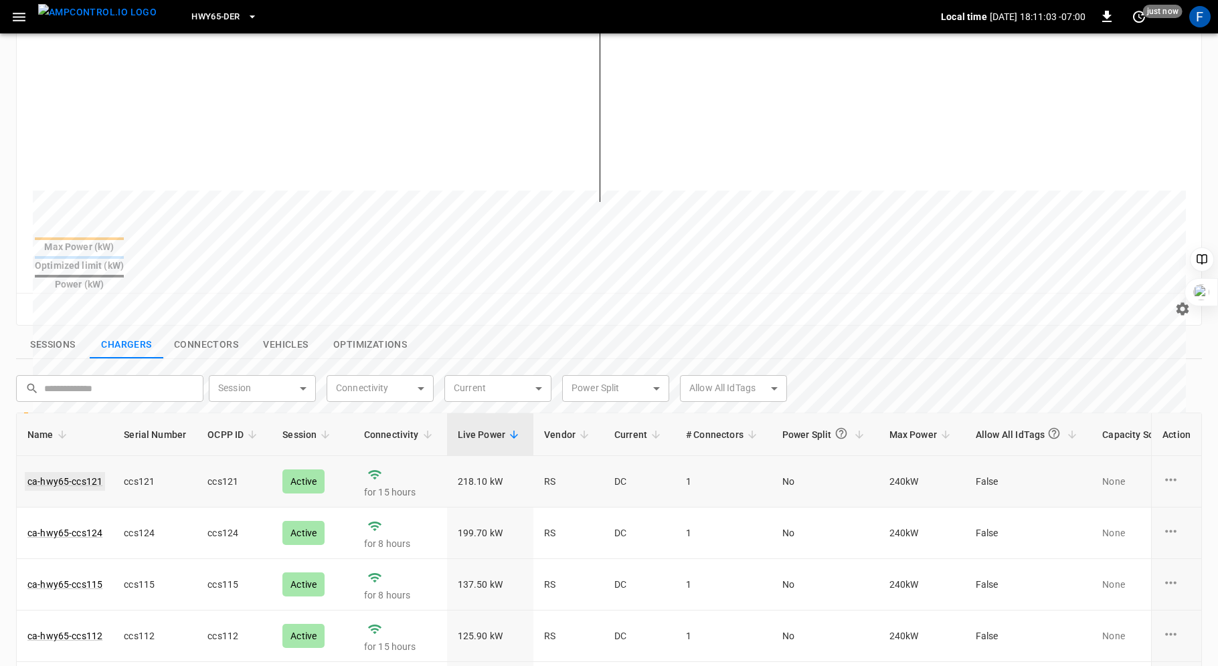
click at [76, 472] on link "ca-hwy65-ccs121" at bounding box center [65, 481] width 80 height 19
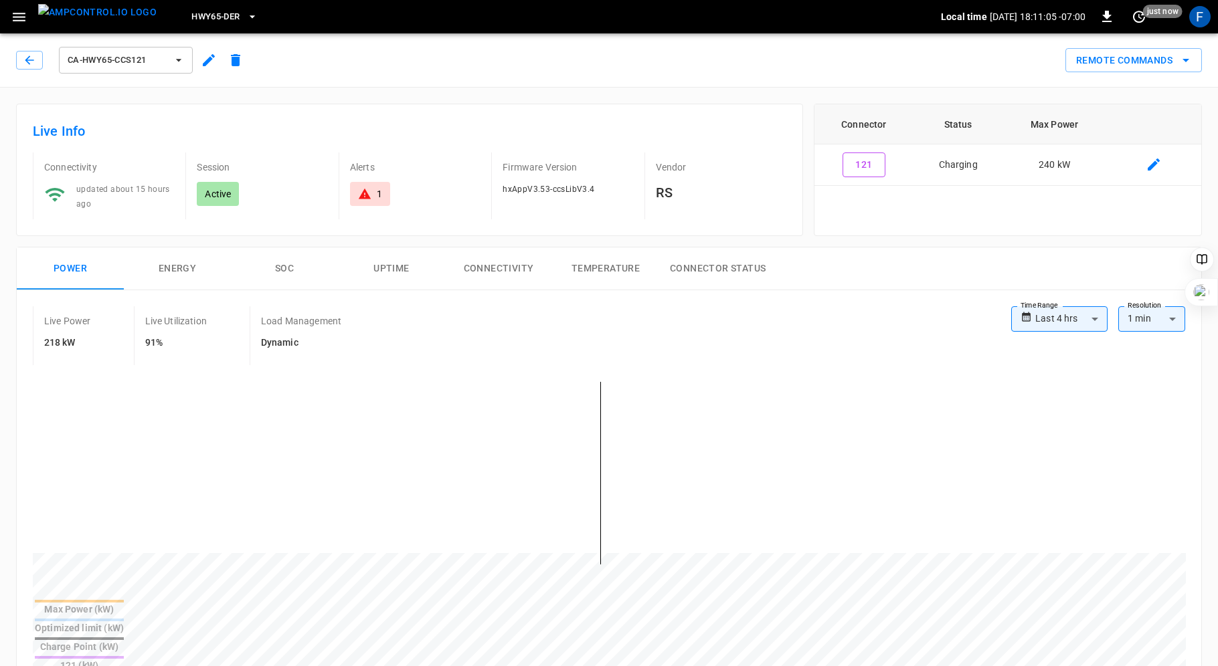
click at [270, 271] on button "SOC" at bounding box center [284, 269] width 107 height 43
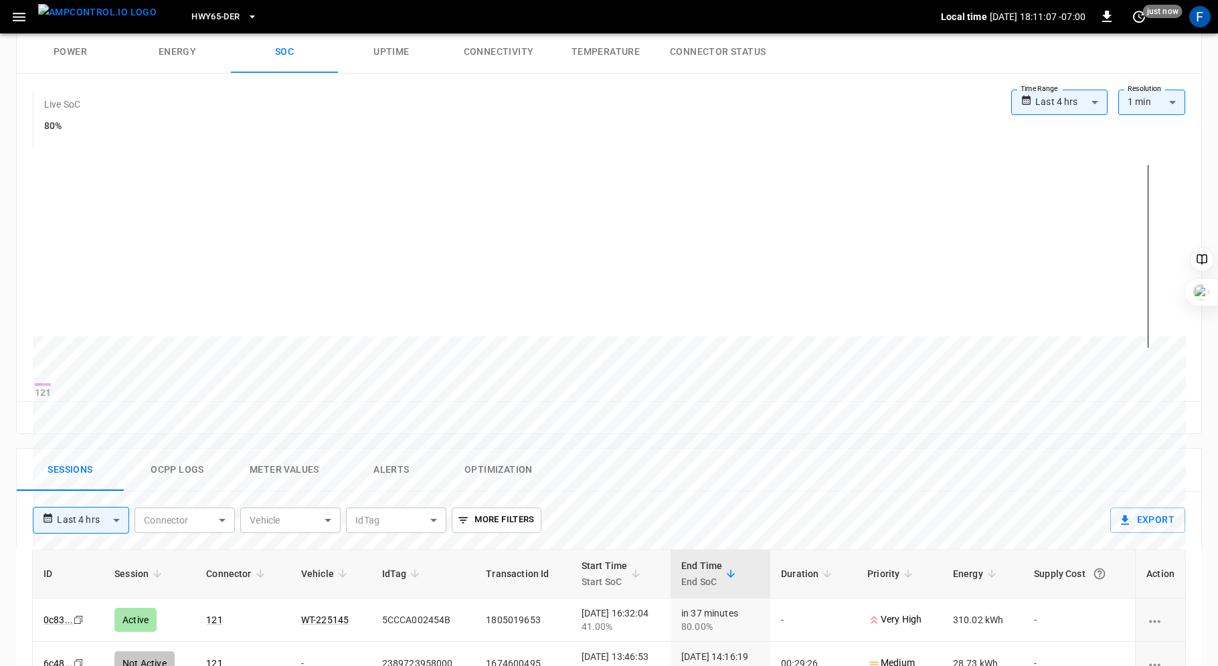
scroll to position [308, 0]
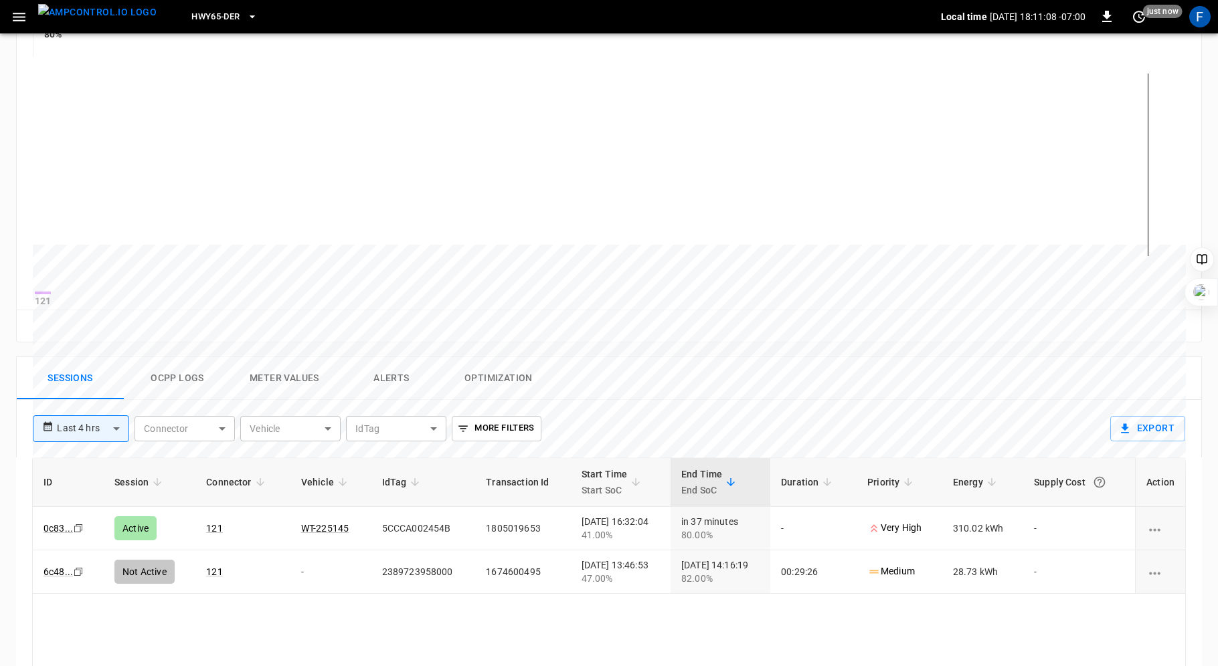
click at [169, 380] on button "Ocpp logs" at bounding box center [177, 378] width 107 height 43
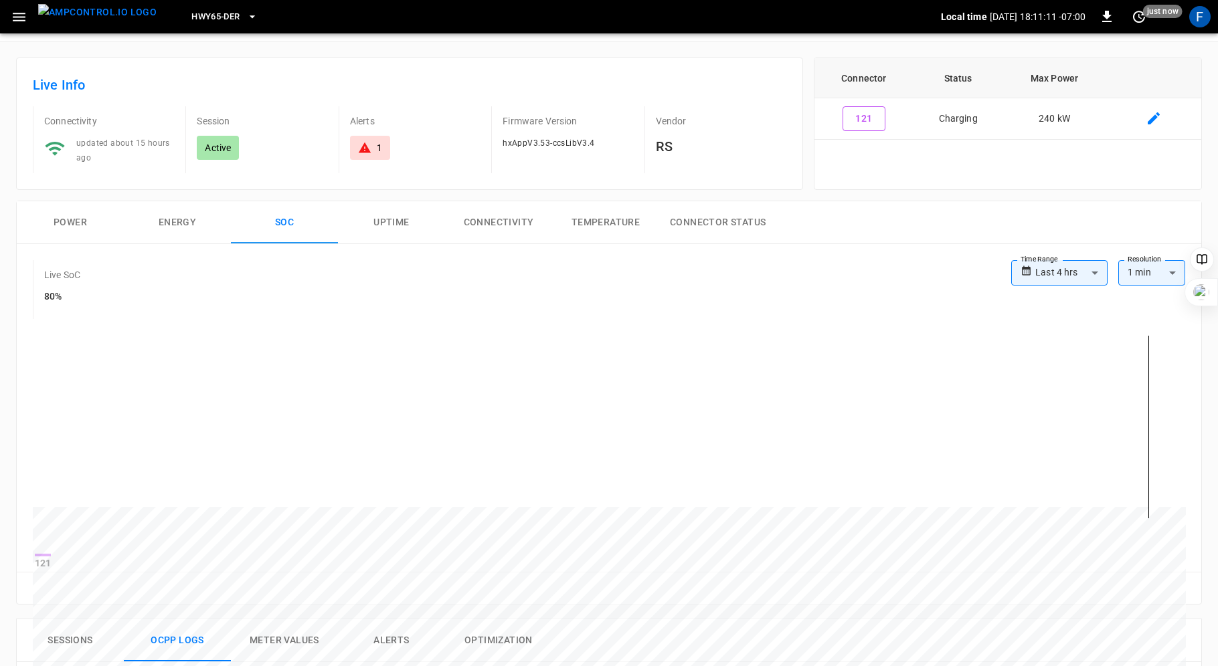
scroll to position [0, 0]
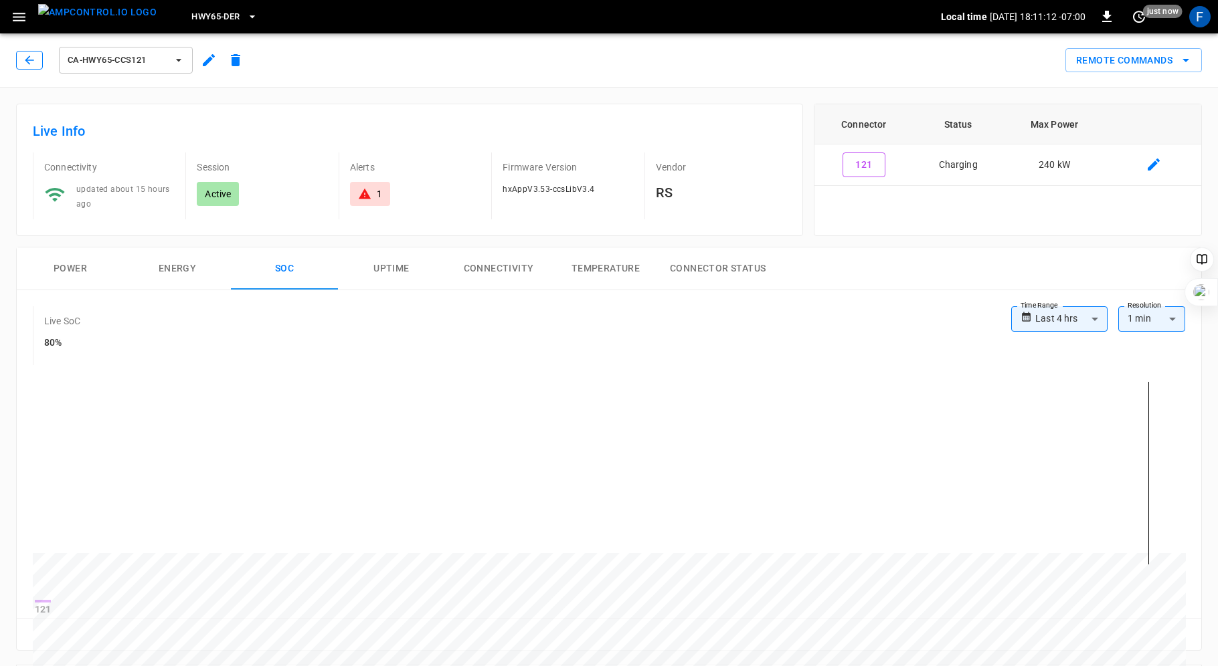
click at [27, 56] on icon "button" at bounding box center [29, 60] width 13 height 13
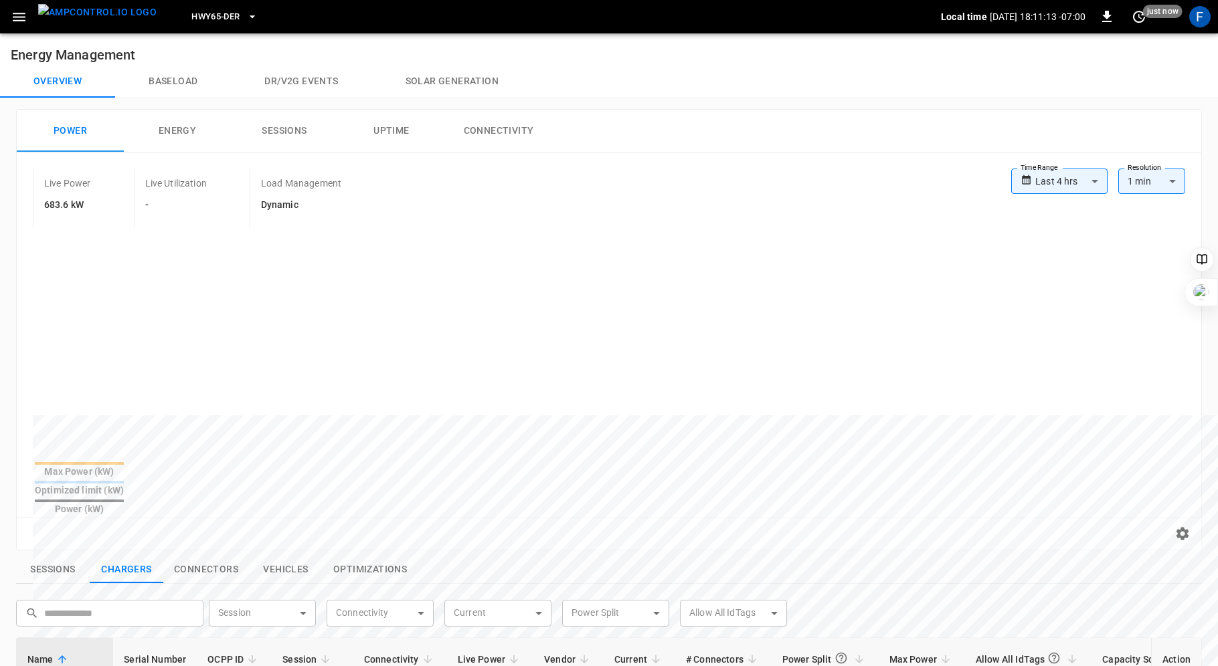
scroll to position [225, 0]
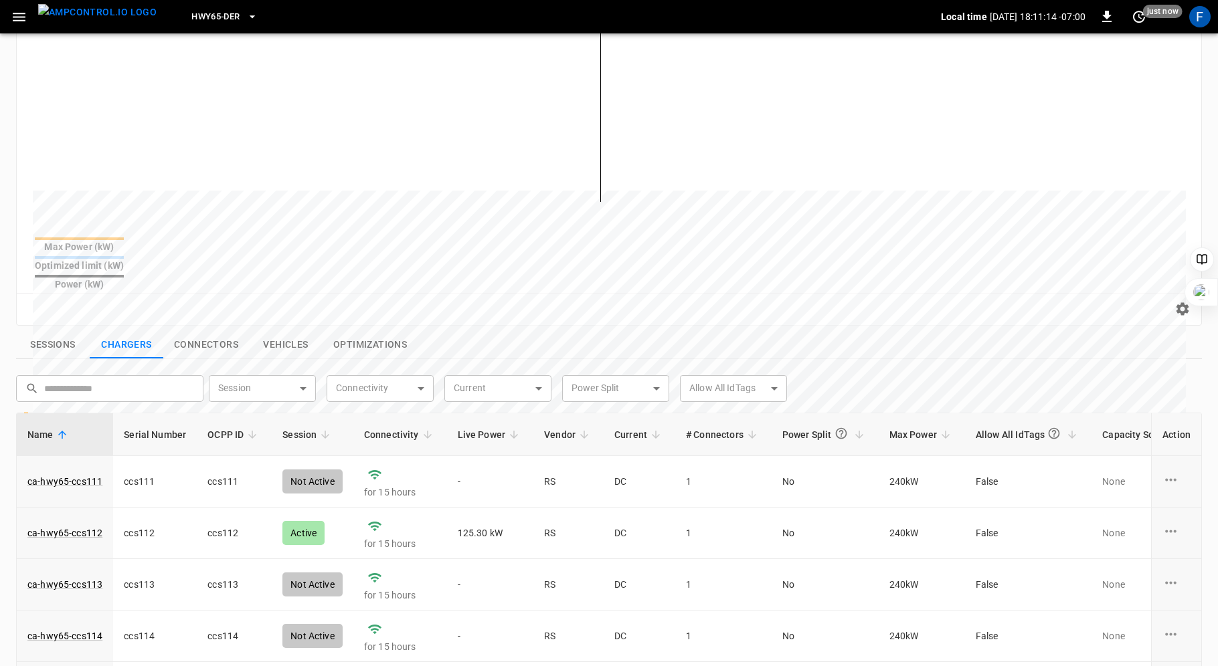
click at [481, 427] on span "Live Power" at bounding box center [491, 435] width 66 height 16
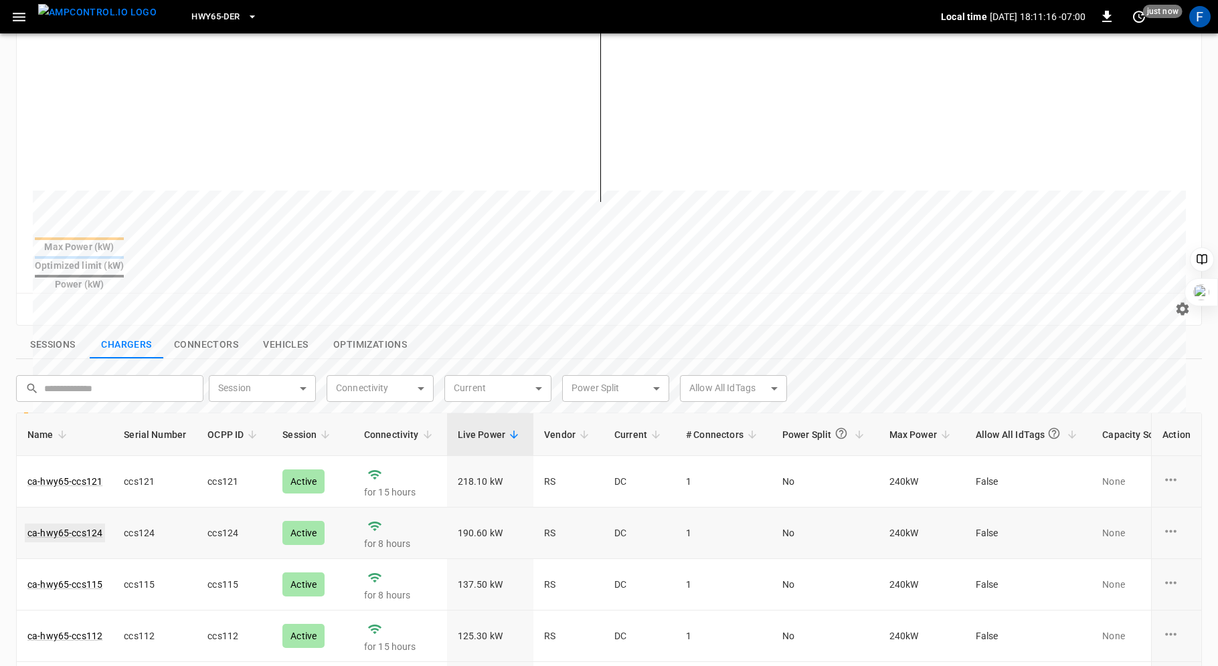
click at [84, 524] on link "ca-hwy65-ccs124" at bounding box center [65, 533] width 80 height 19
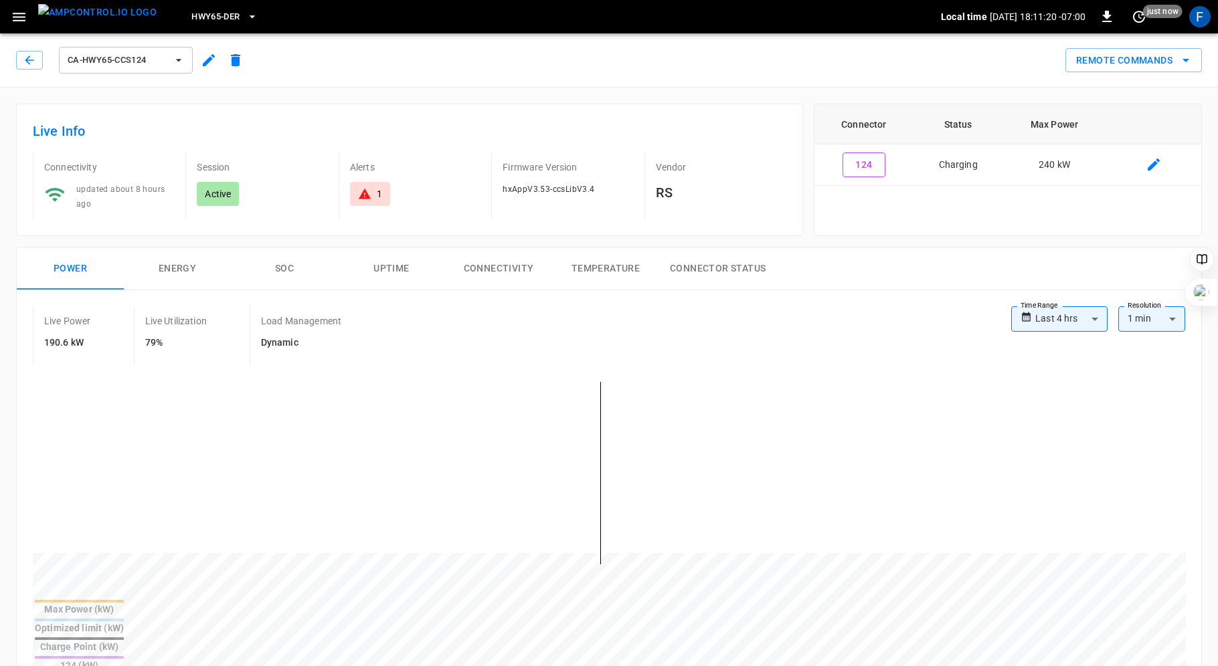
click at [288, 266] on button "SOC" at bounding box center [284, 269] width 107 height 43
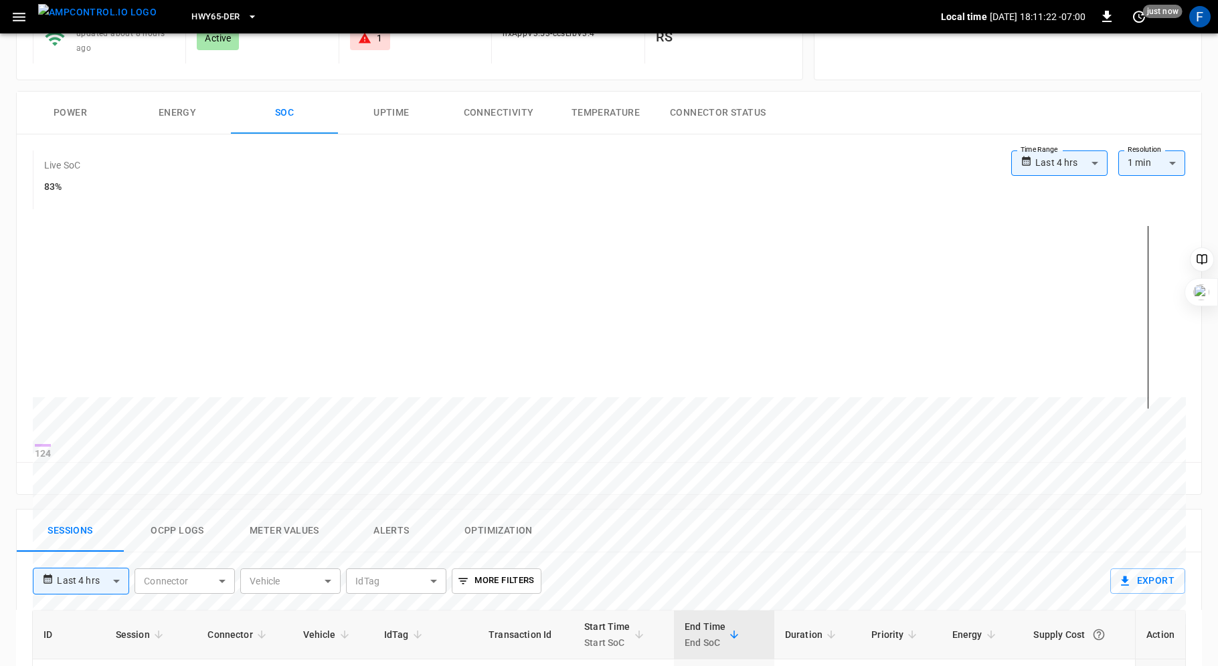
scroll to position [333, 0]
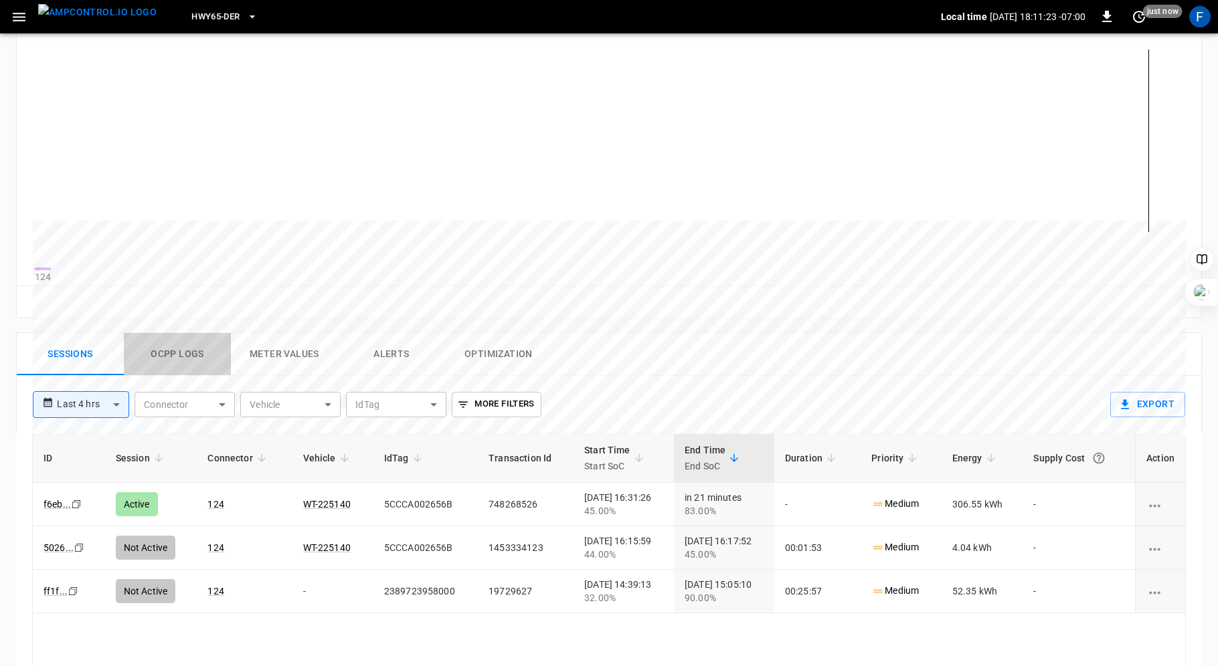
click at [175, 365] on button "Ocpp logs" at bounding box center [177, 354] width 107 height 43
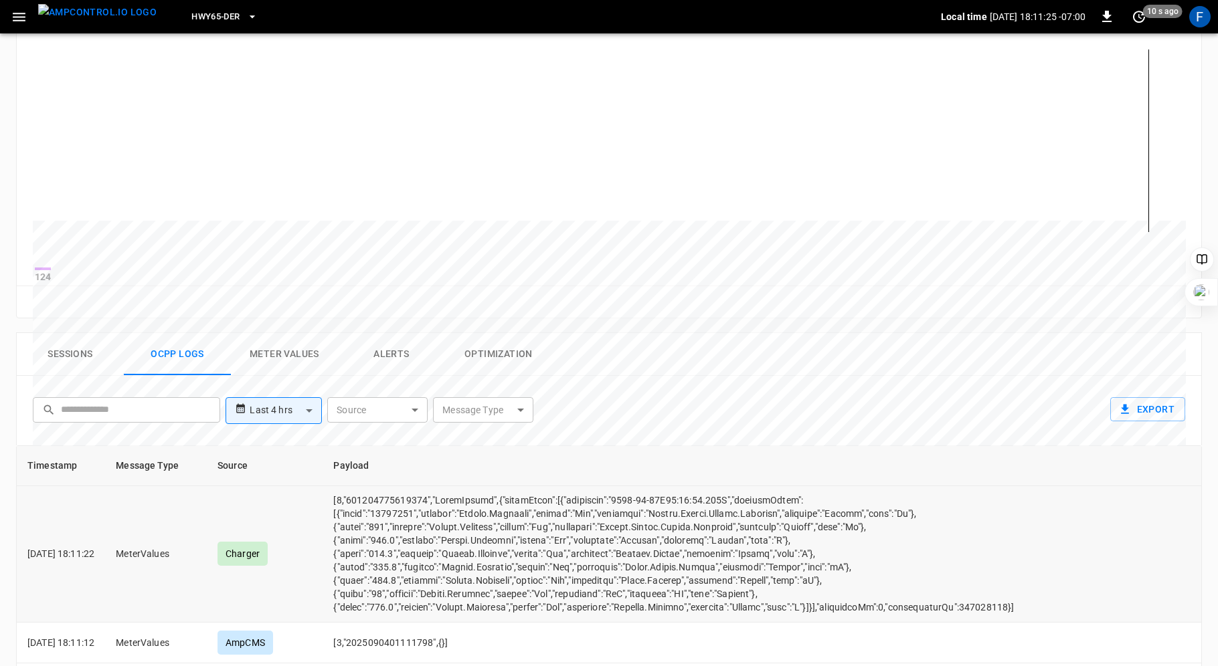
scroll to position [43, 0]
drag, startPoint x: 393, startPoint y: 599, endPoint x: 404, endPoint y: 599, distance: 11.4
click at [404, 599] on td "opcc-messages-table" at bounding box center [673, 552] width 702 height 137
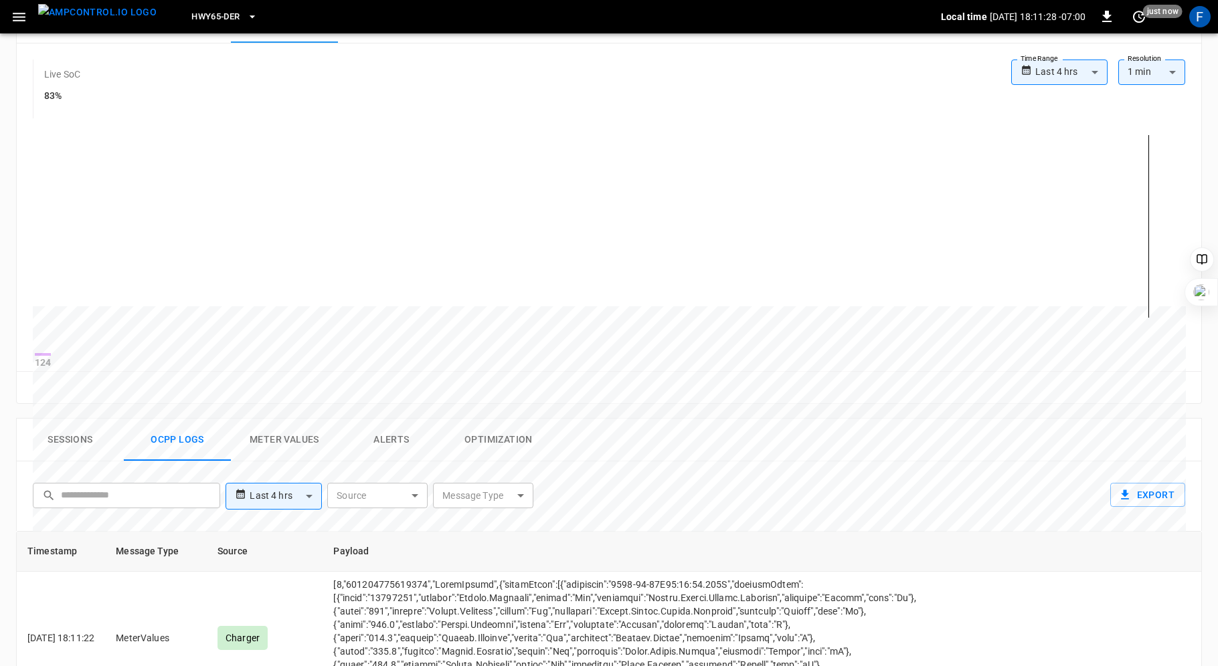
scroll to position [0, 0]
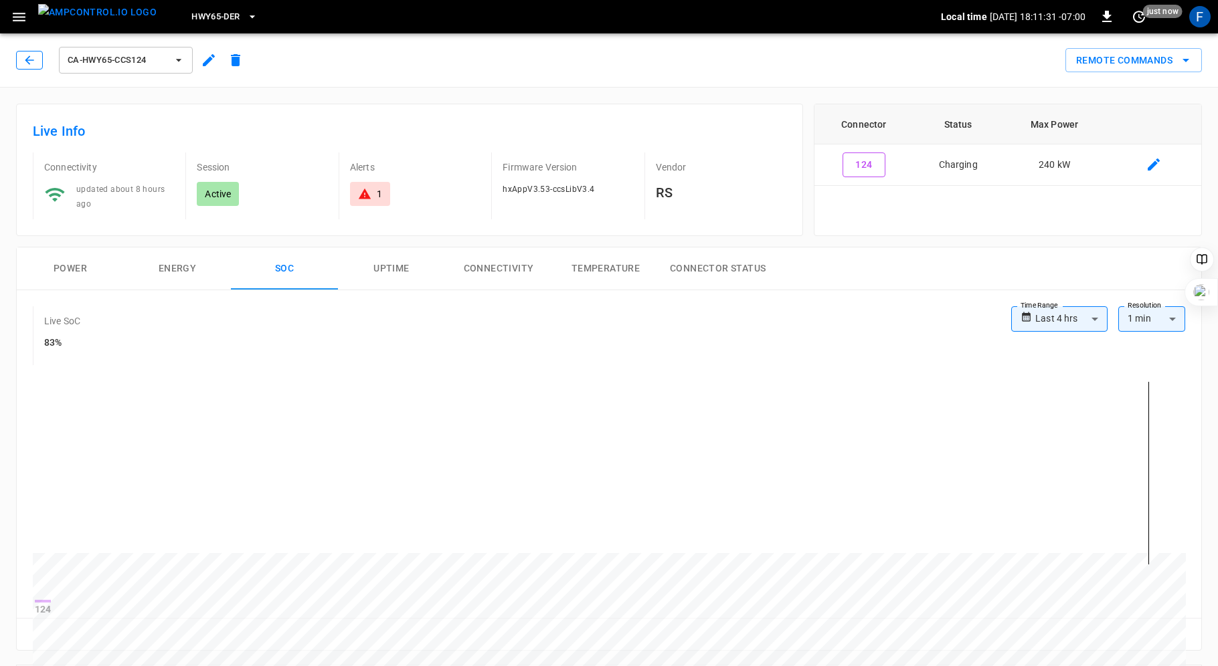
click at [29, 64] on icon "button" at bounding box center [29, 60] width 13 height 13
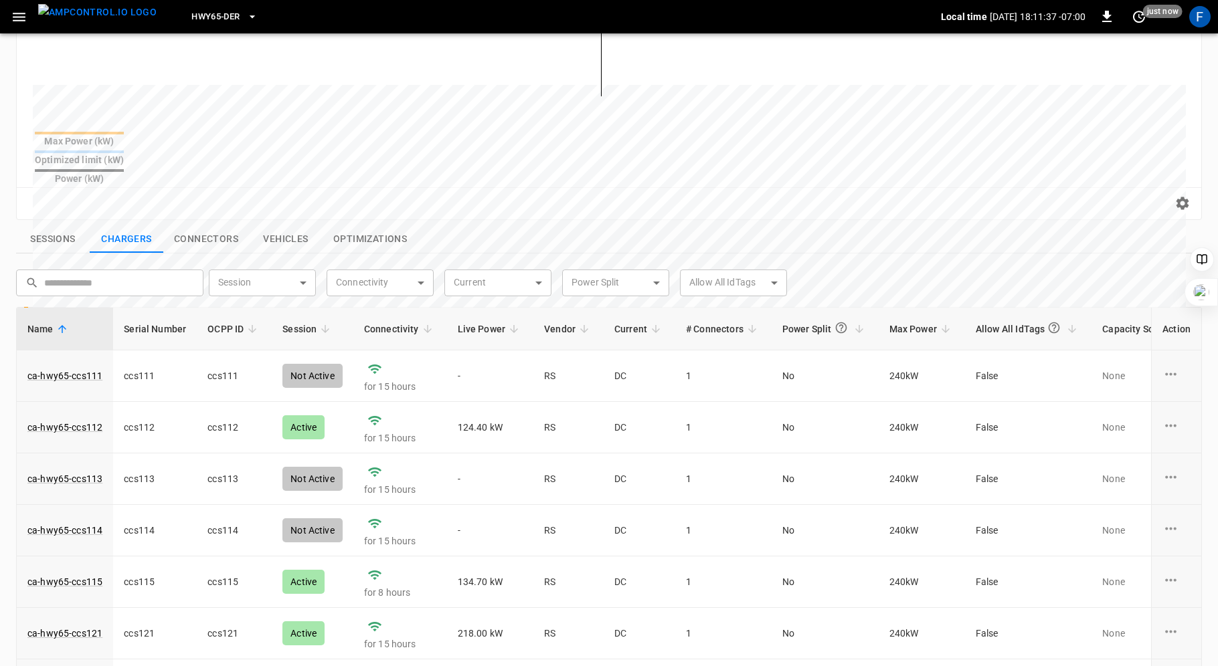
scroll to position [364, 0]
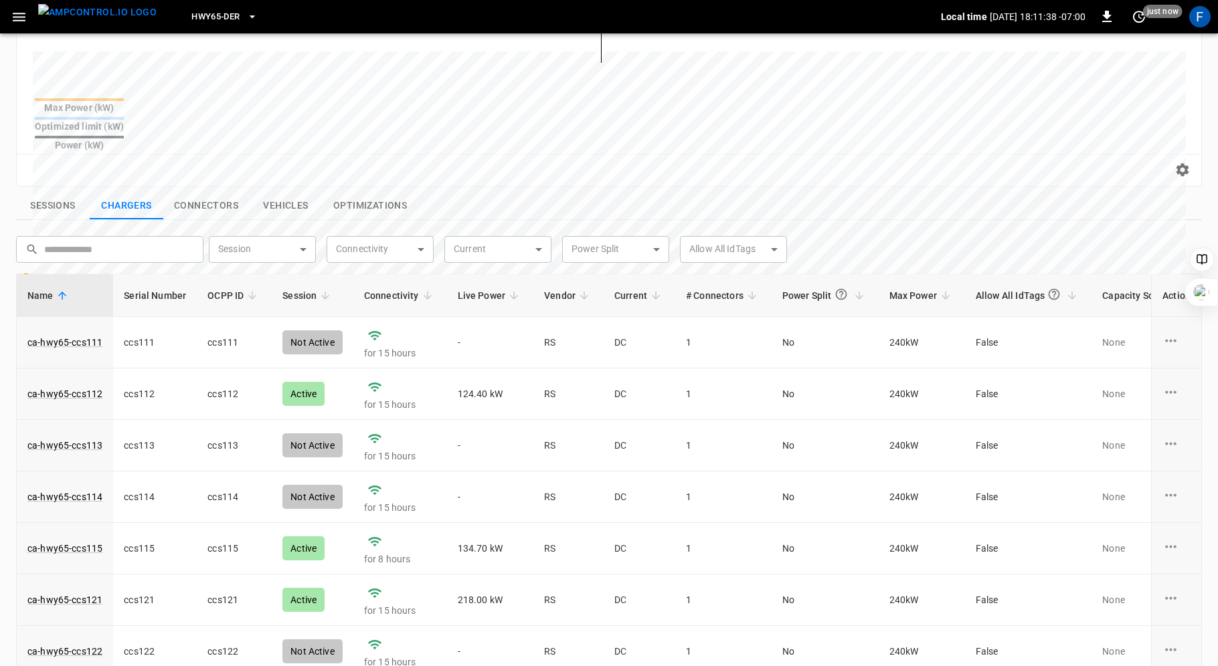
click at [471, 288] on span "Live Power" at bounding box center [491, 296] width 66 height 16
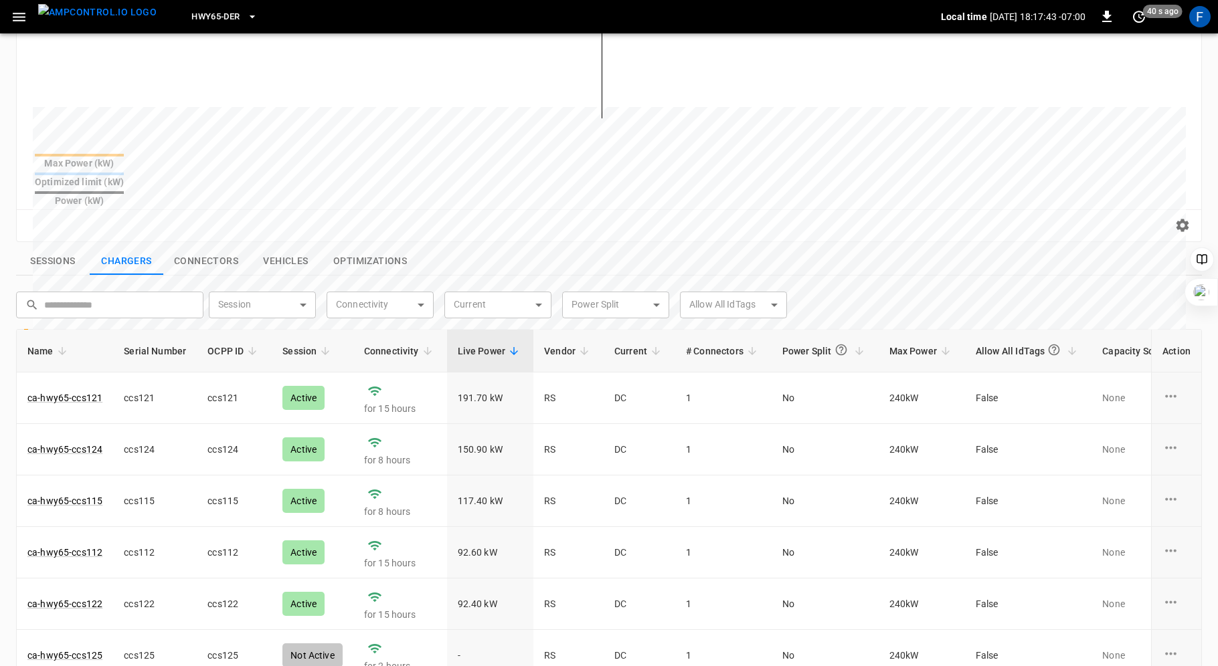
scroll to position [337, 0]
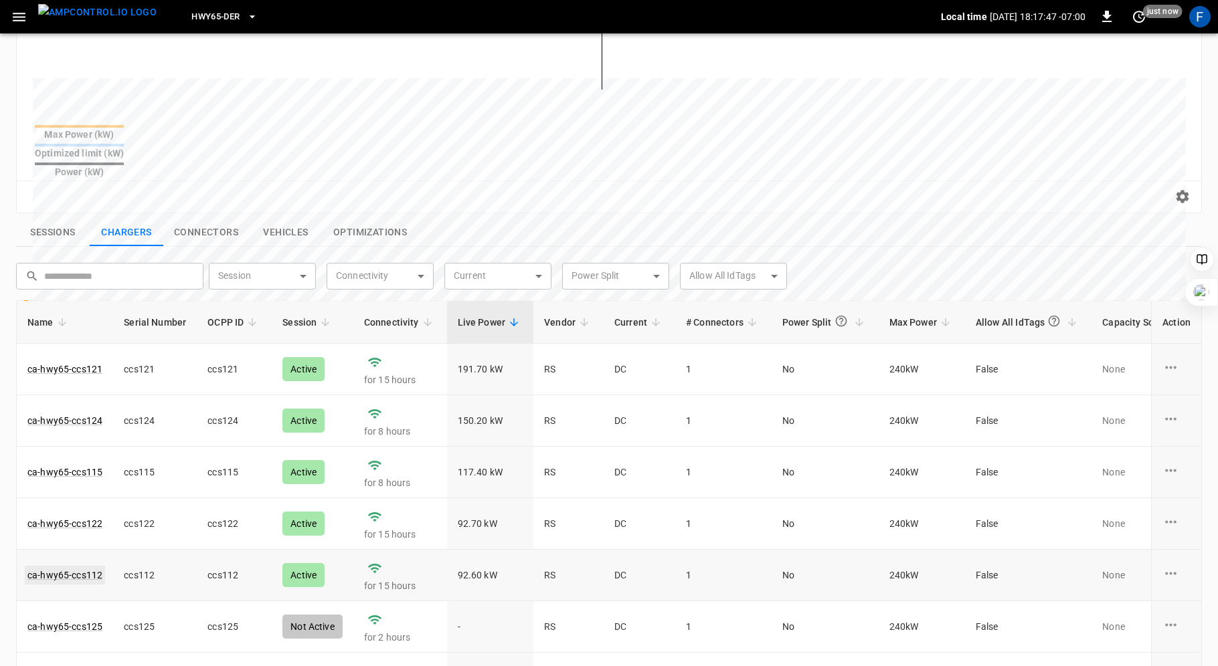
click at [55, 566] on link "ca-hwy65-ccs112" at bounding box center [65, 575] width 80 height 19
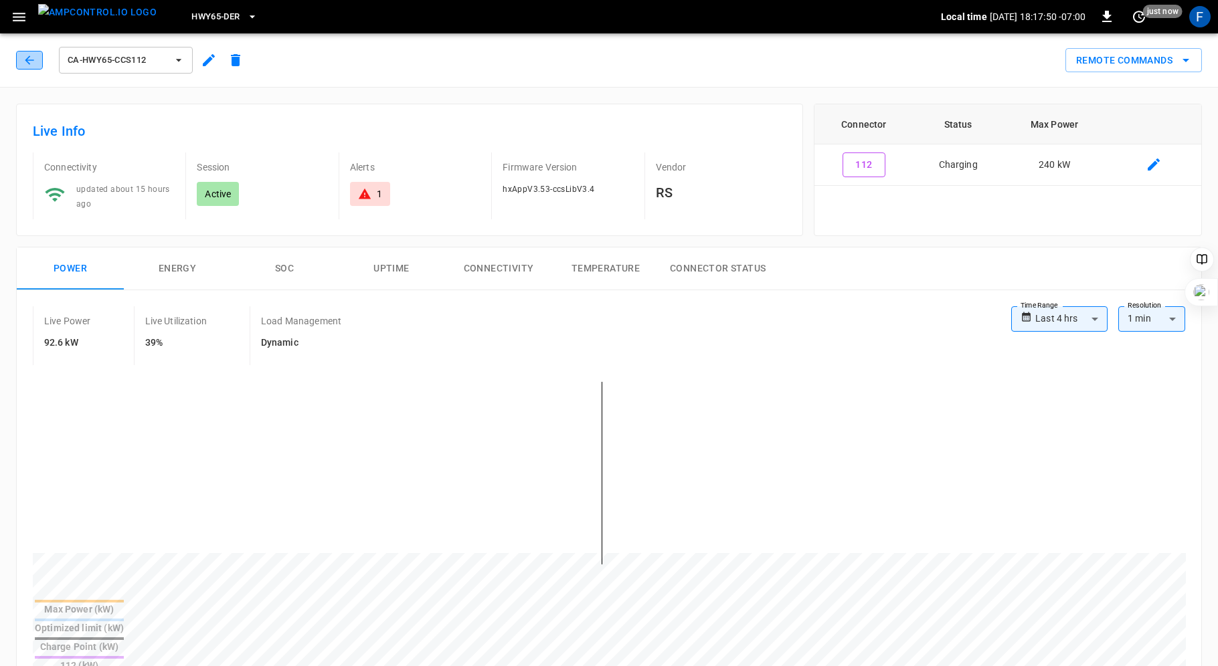
click at [23, 54] on icon "button" at bounding box center [29, 60] width 13 height 13
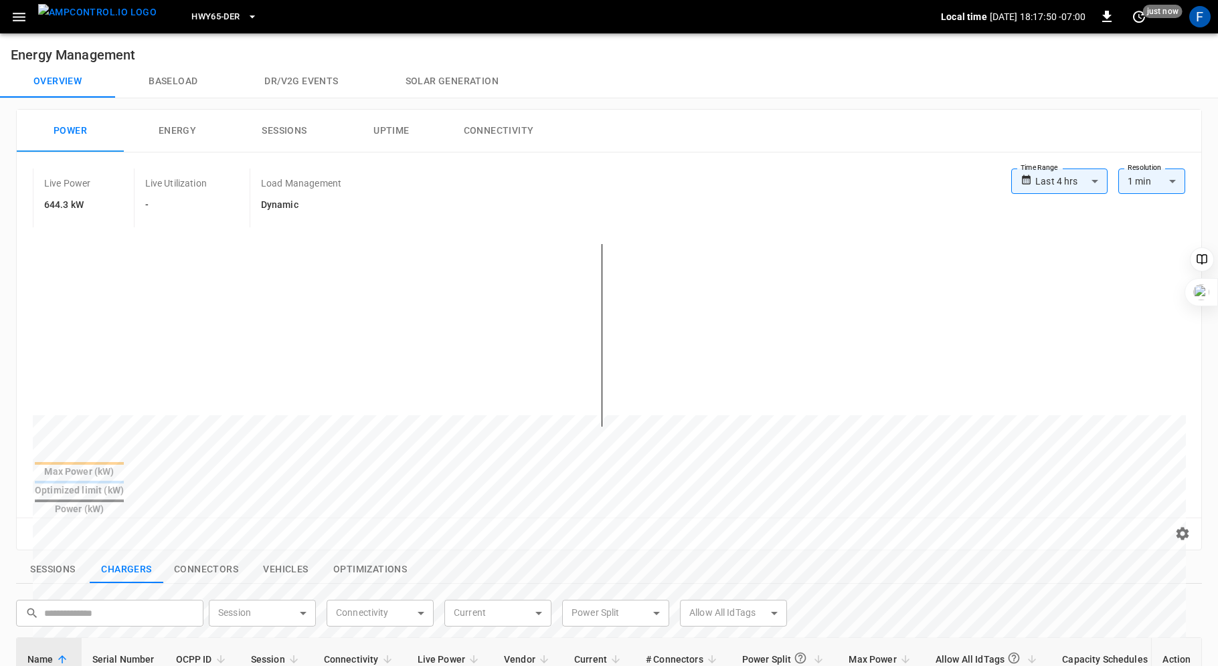
scroll to position [337, 0]
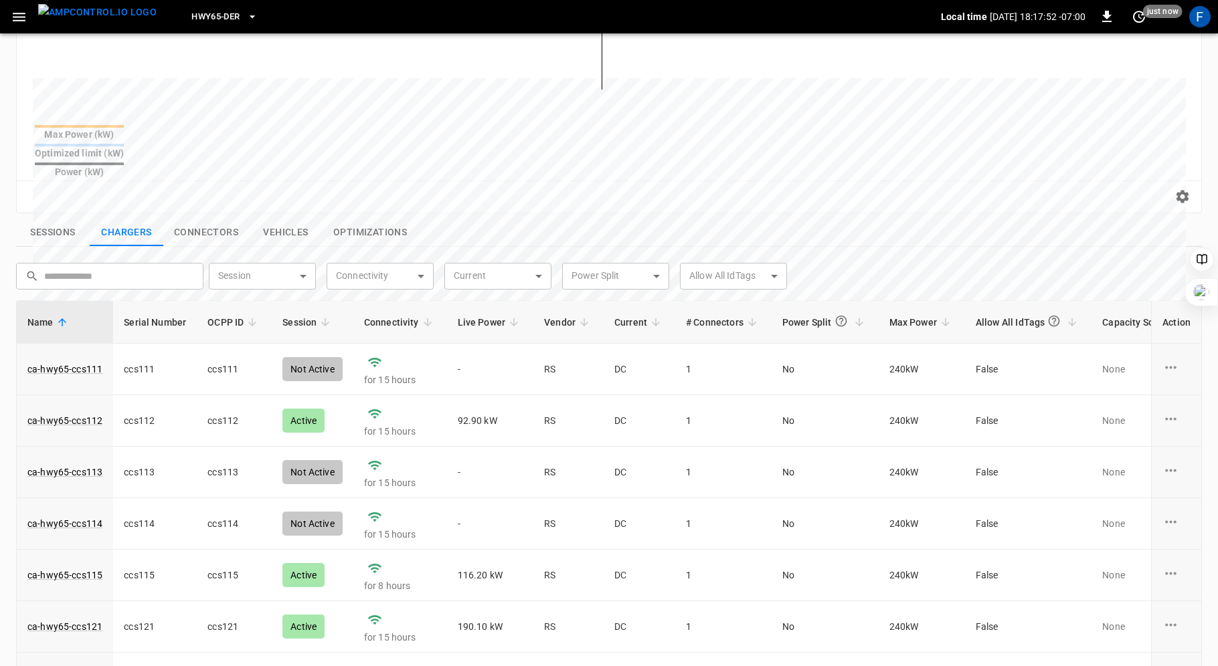
click at [473, 314] on span "Live Power" at bounding box center [491, 322] width 66 height 16
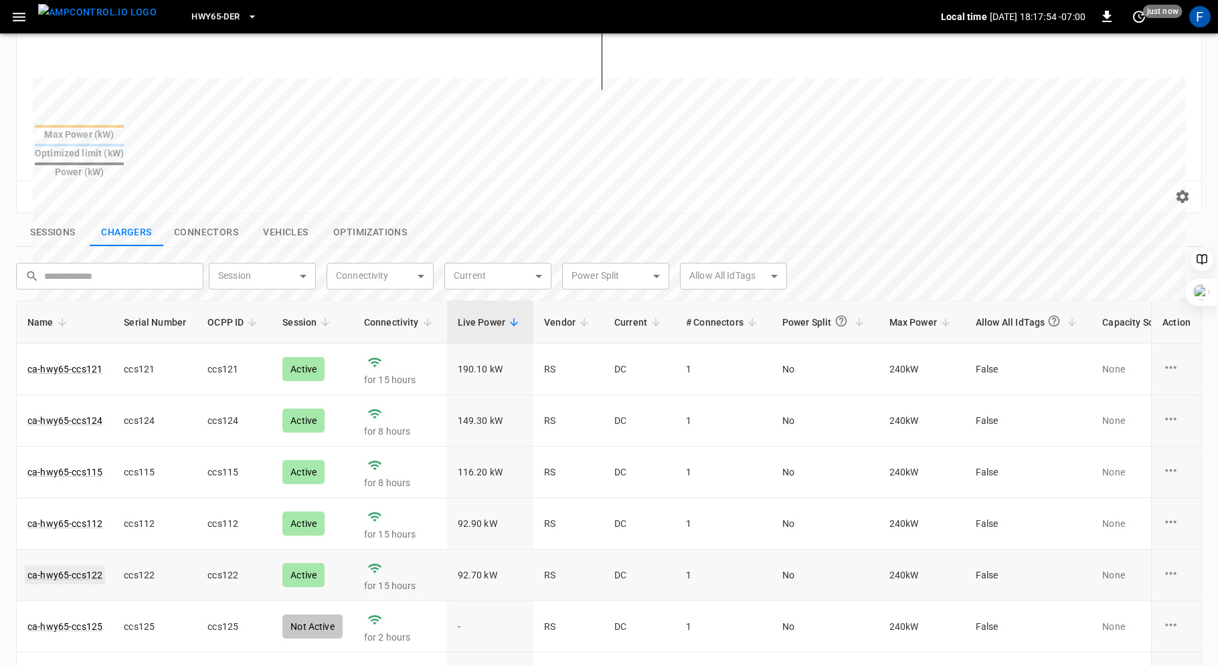
click at [73, 566] on link "ca-hwy65-ccs122" at bounding box center [65, 575] width 80 height 19
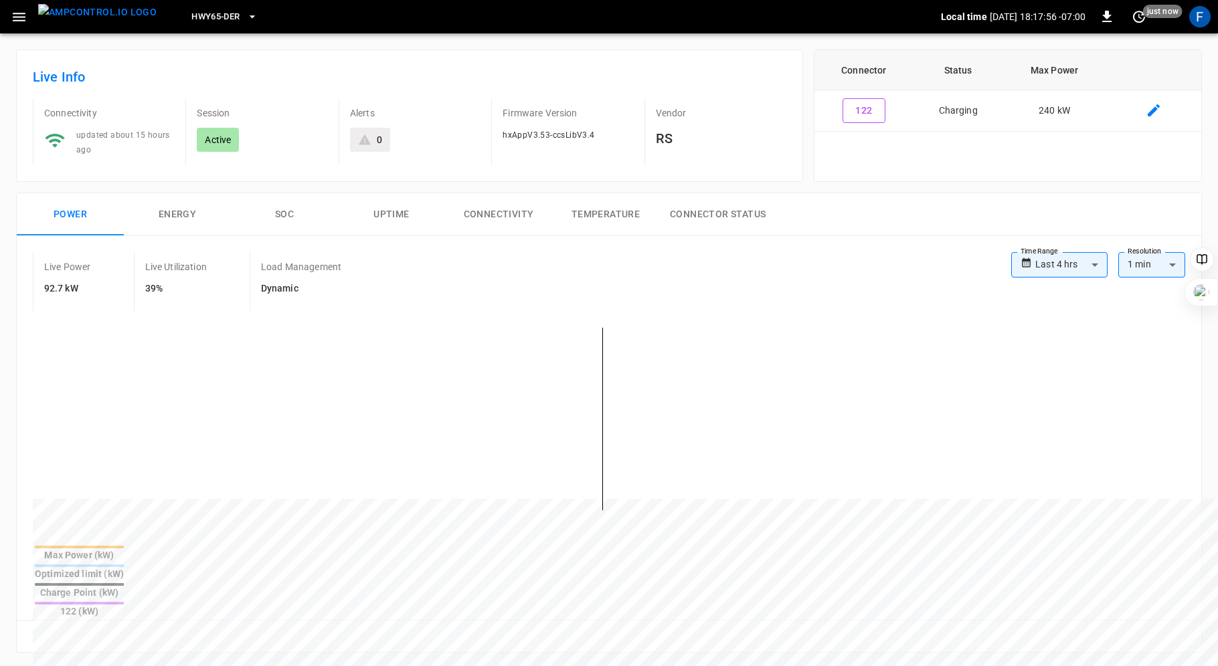
scroll to position [385, 0]
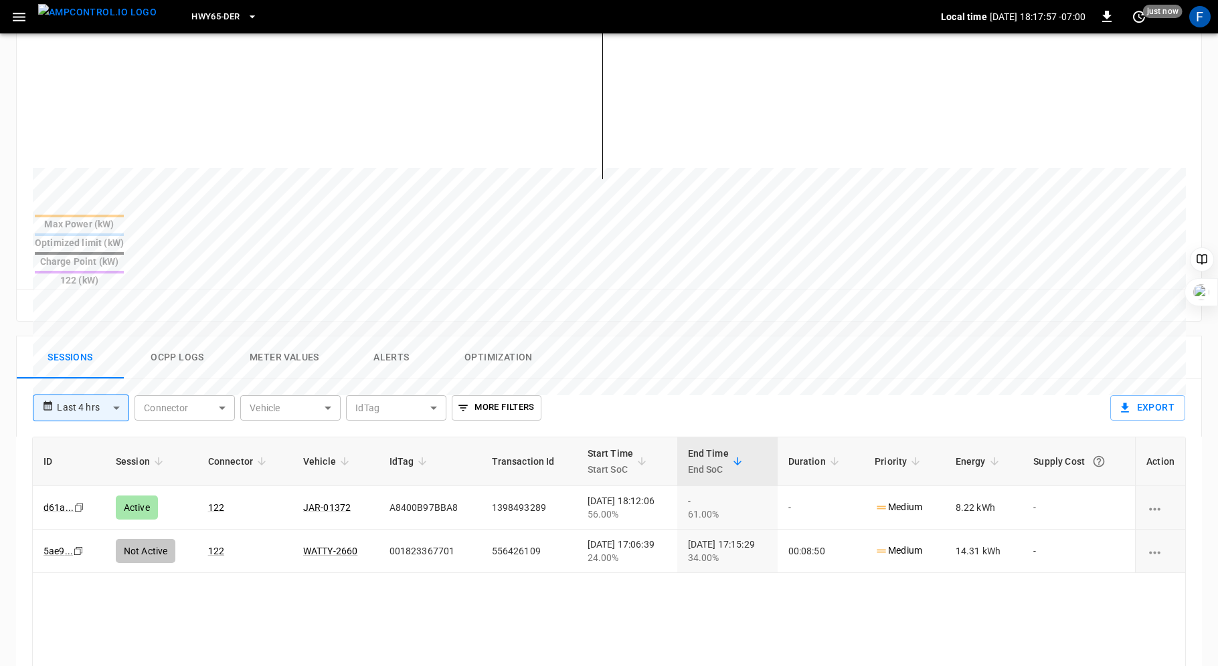
click at [176, 337] on button "Ocpp logs" at bounding box center [177, 358] width 107 height 43
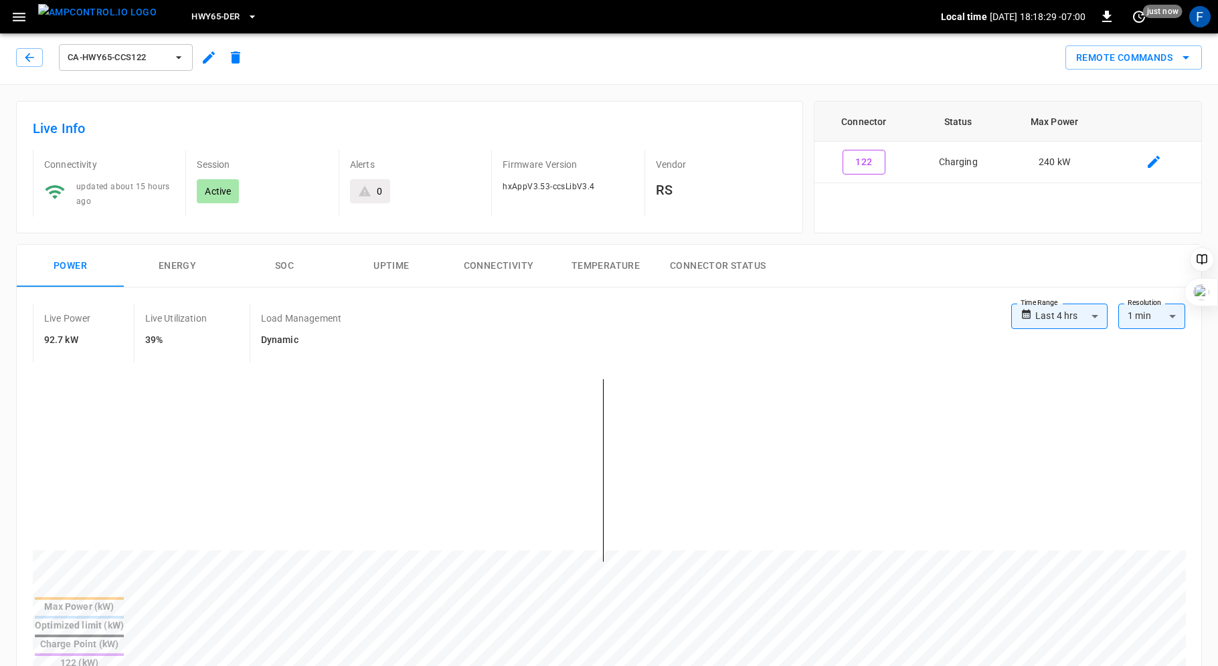
scroll to position [0, 0]
click at [19, 59] on button "button" at bounding box center [29, 60] width 27 height 19
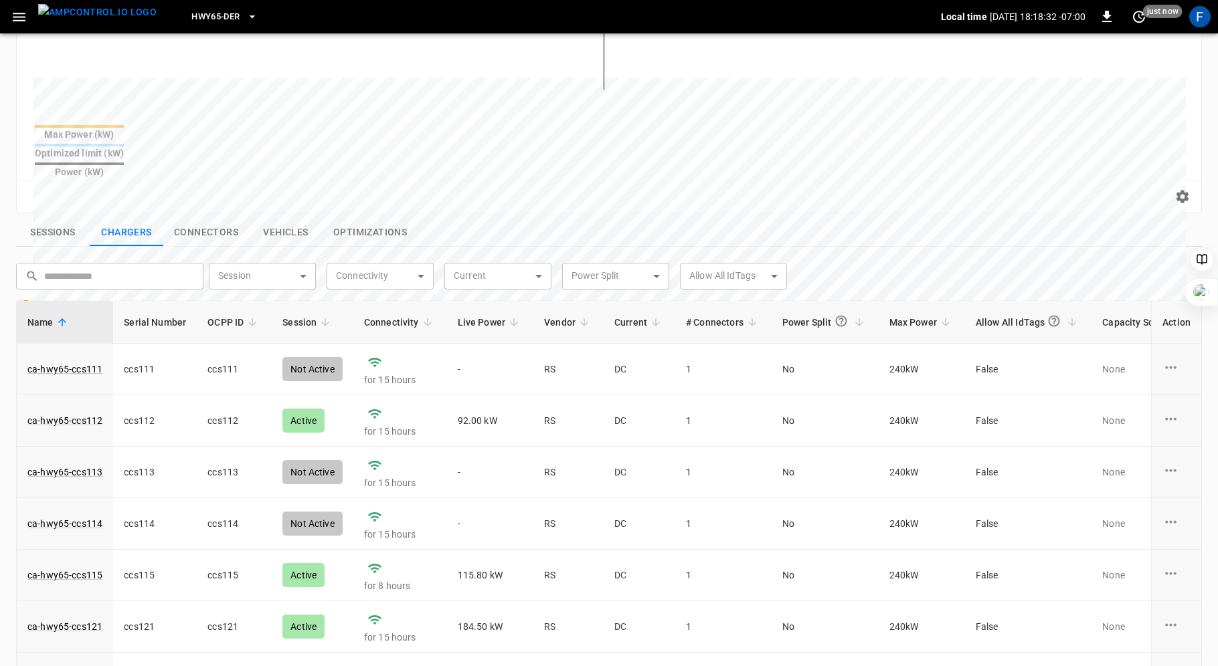
click at [478, 314] on span "Live Power" at bounding box center [491, 322] width 66 height 16
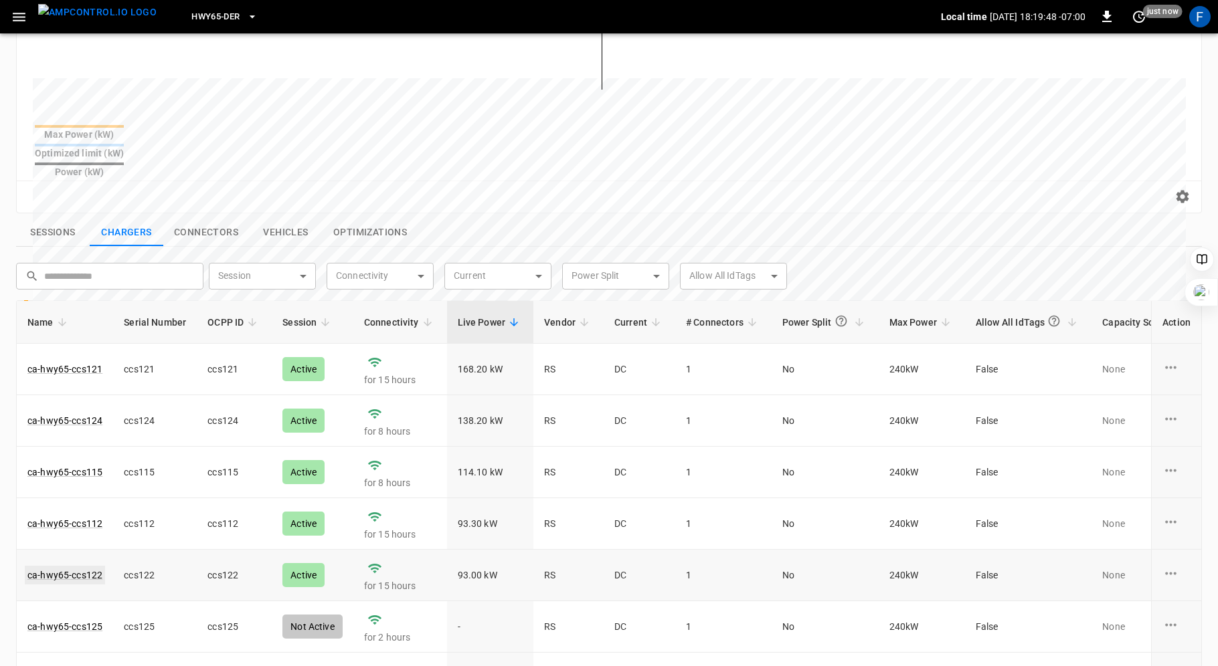
click at [70, 566] on link "ca-hwy65-ccs122" at bounding box center [65, 575] width 80 height 19
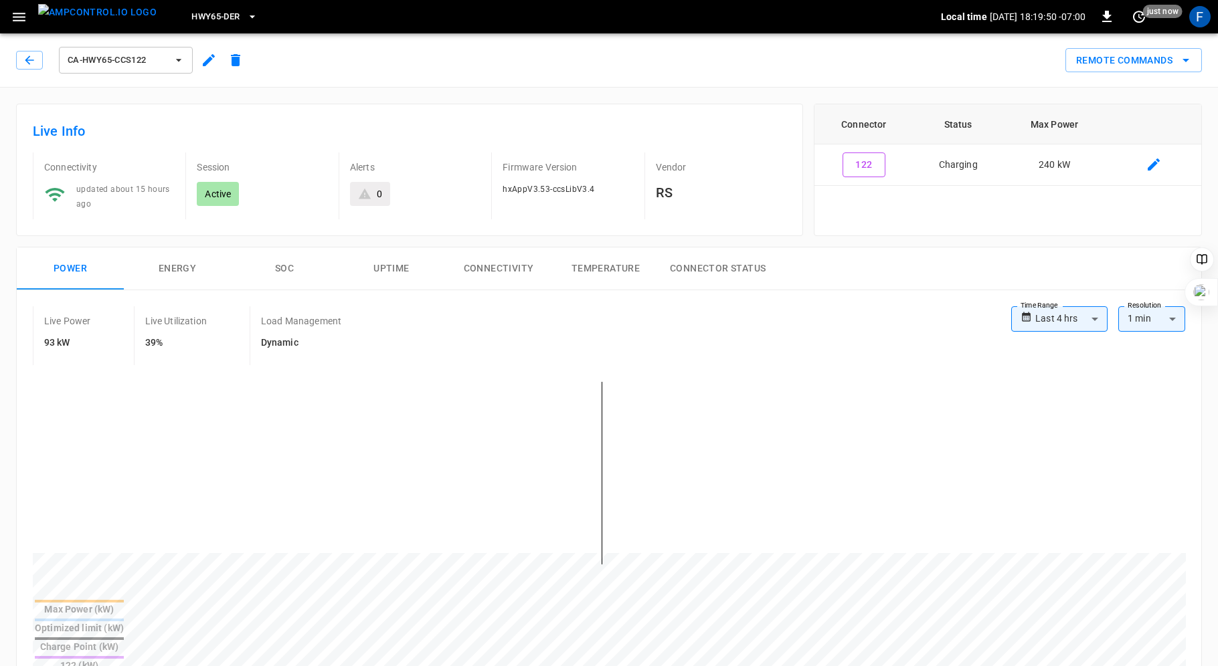
click at [282, 263] on button "SOC" at bounding box center [284, 269] width 107 height 43
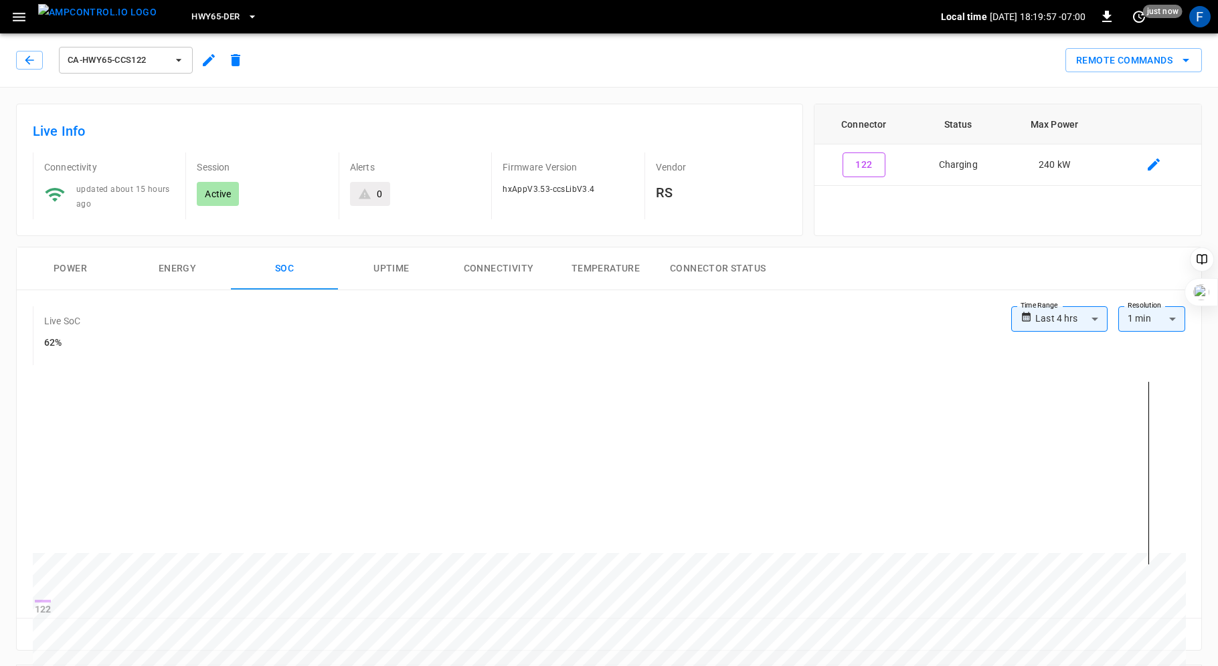
click at [50, 343] on h6 "62%" at bounding box center [62, 343] width 36 height 15
drag, startPoint x: 41, startPoint y: 320, endPoint x: 70, endPoint y: 342, distance: 35.9
click at [70, 342] on div "Live SoC 62%" at bounding box center [78, 335] width 90 height 59
click at [66, 341] on h6 "62%" at bounding box center [62, 343] width 36 height 15
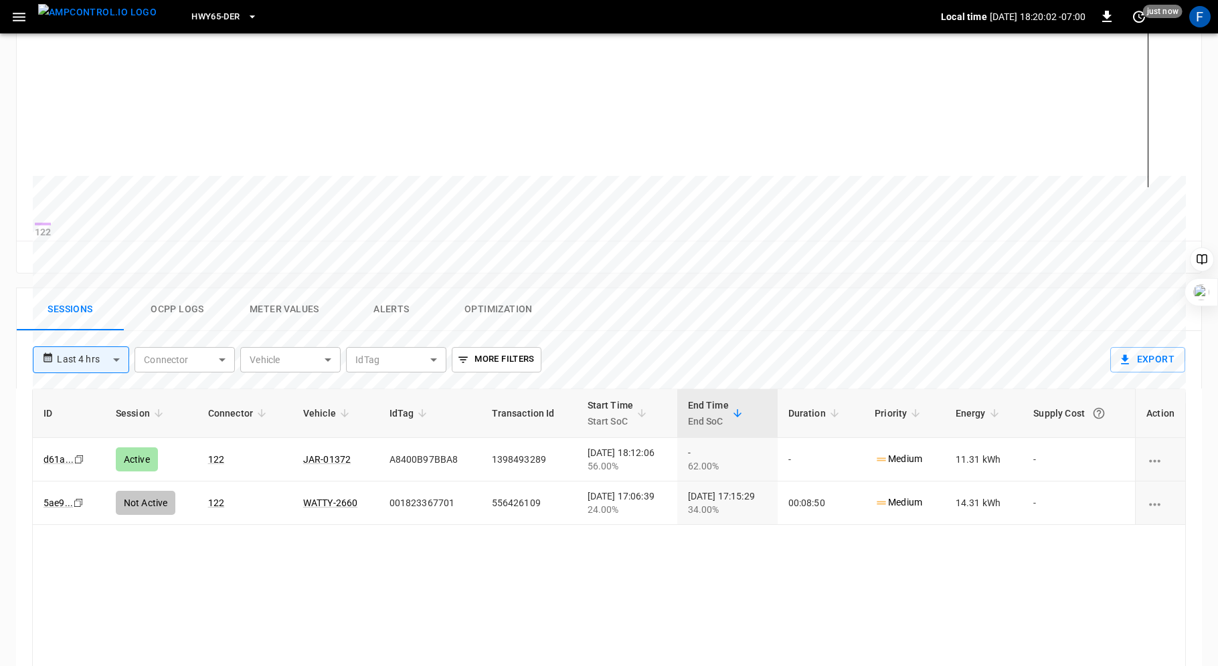
scroll to position [388, 0]
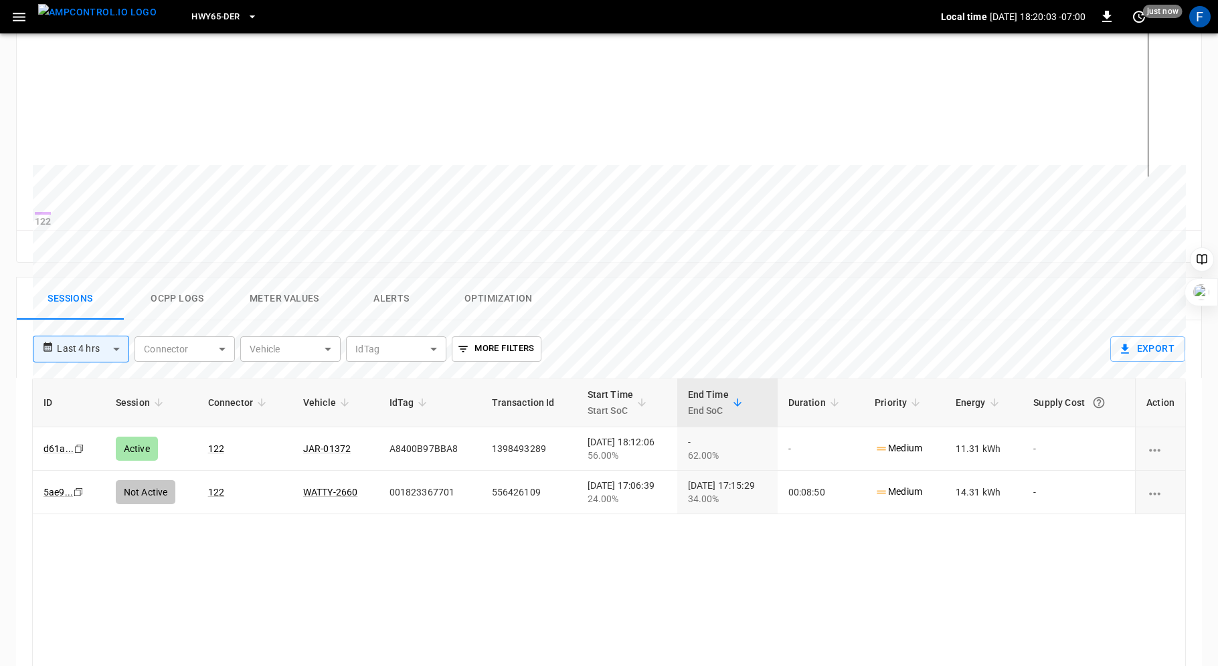
click at [173, 311] on button "Ocpp logs" at bounding box center [177, 299] width 107 height 43
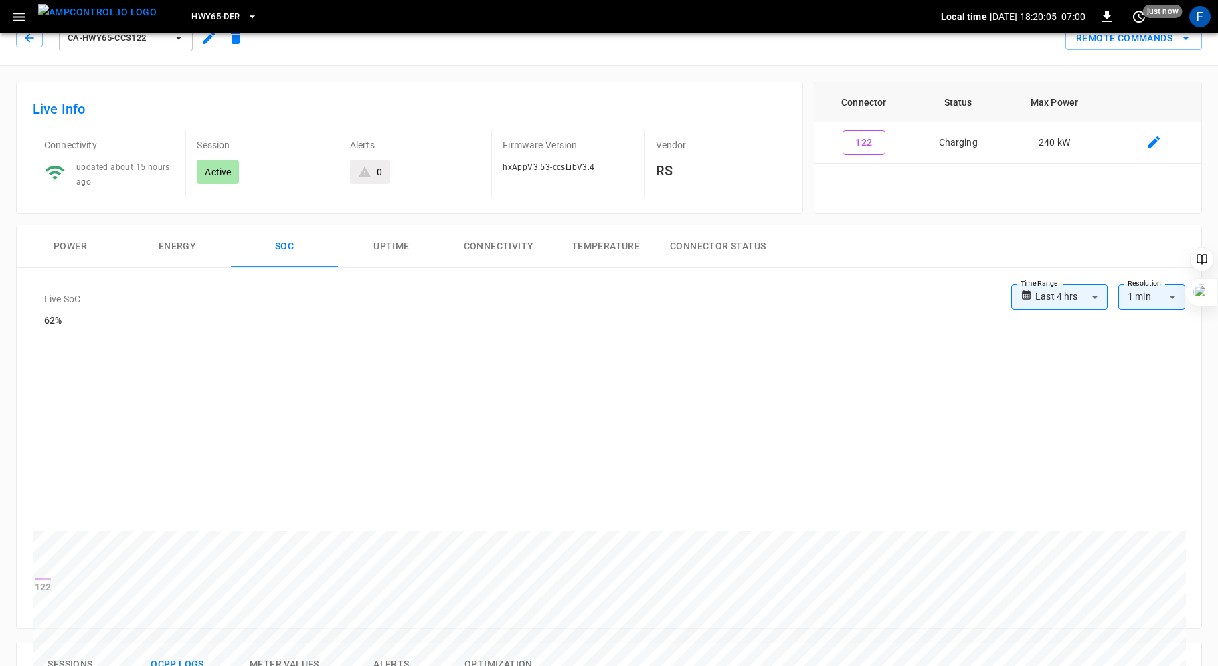
scroll to position [0, 0]
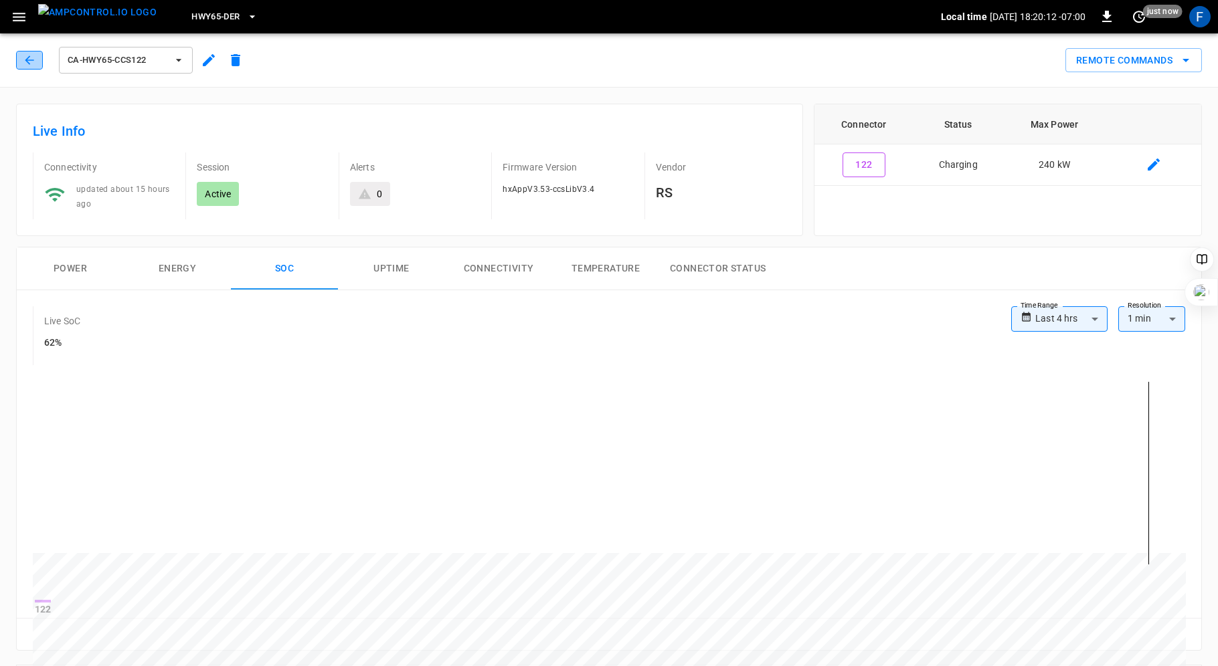
click at [24, 60] on icon "button" at bounding box center [29, 60] width 13 height 13
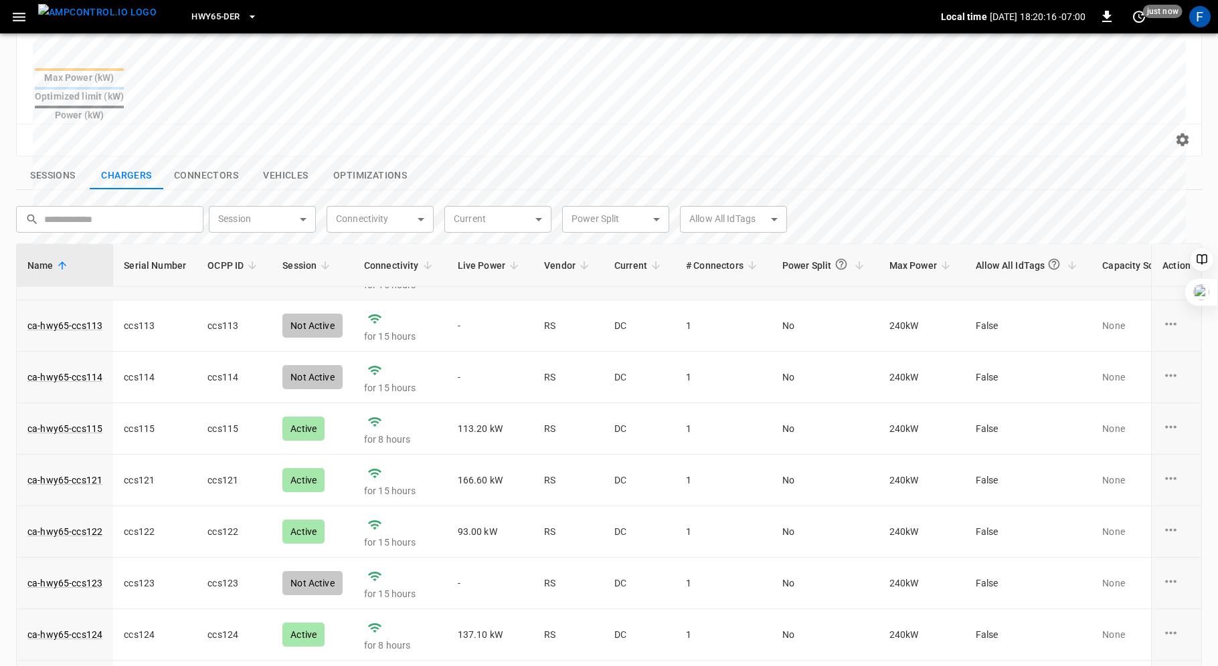
scroll to position [407, 0]
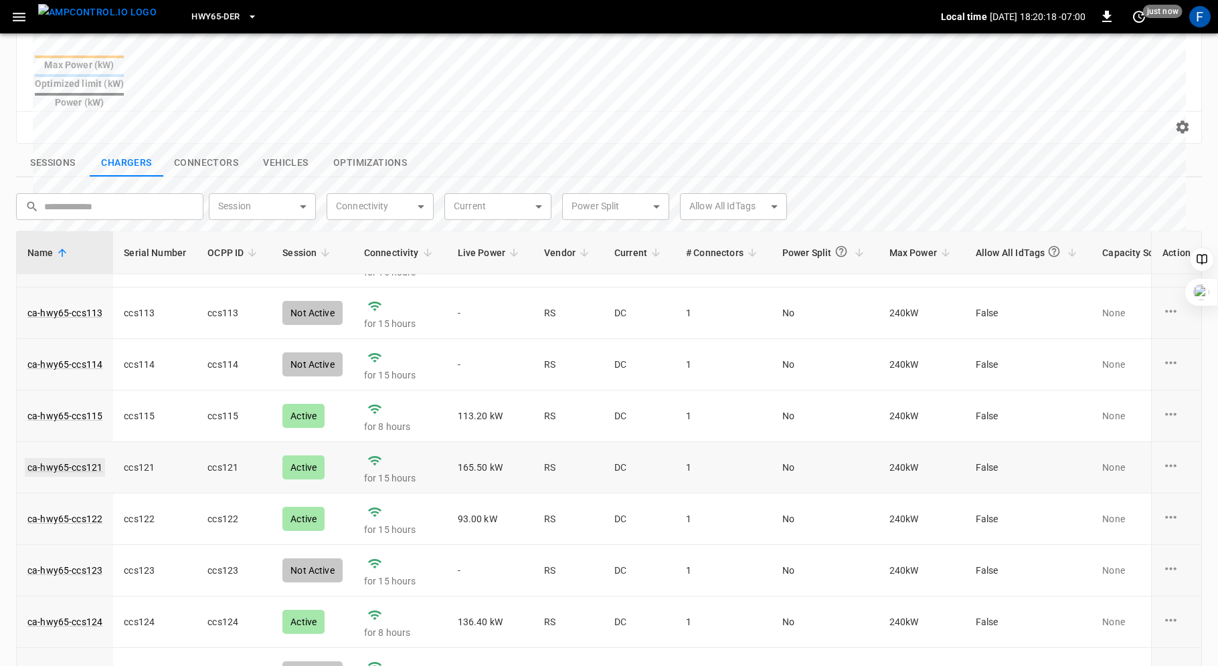
click at [54, 458] on link "ca-hwy65-ccs121" at bounding box center [65, 467] width 80 height 19
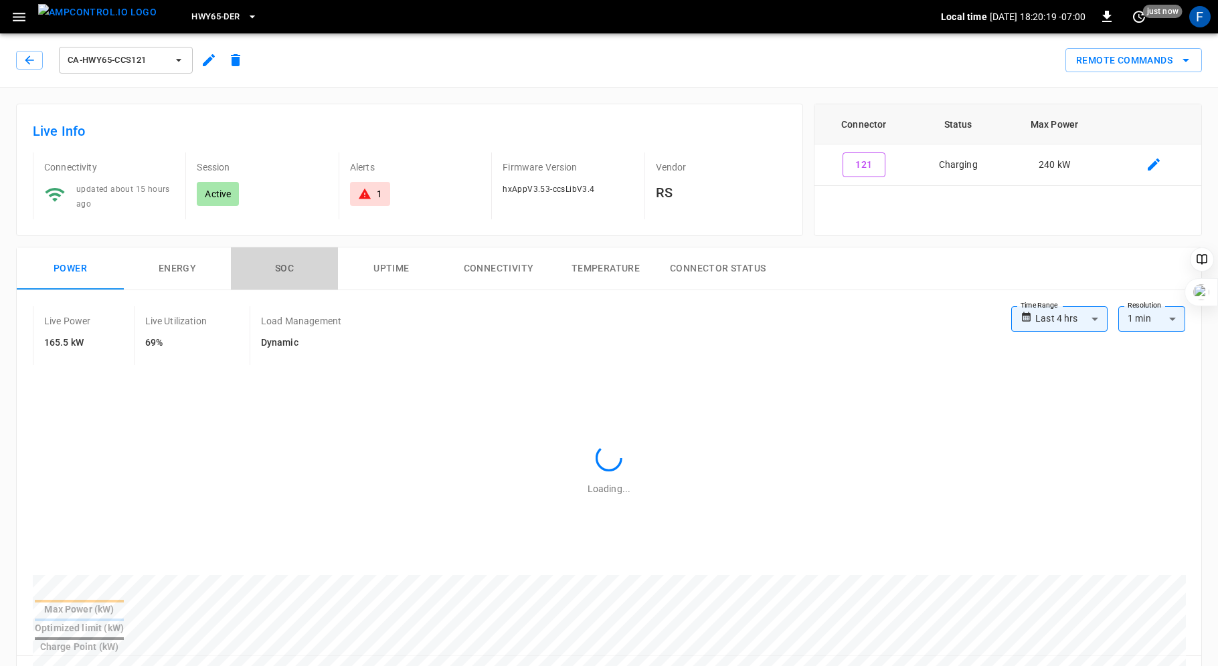
click at [285, 256] on button "SOC" at bounding box center [284, 269] width 107 height 43
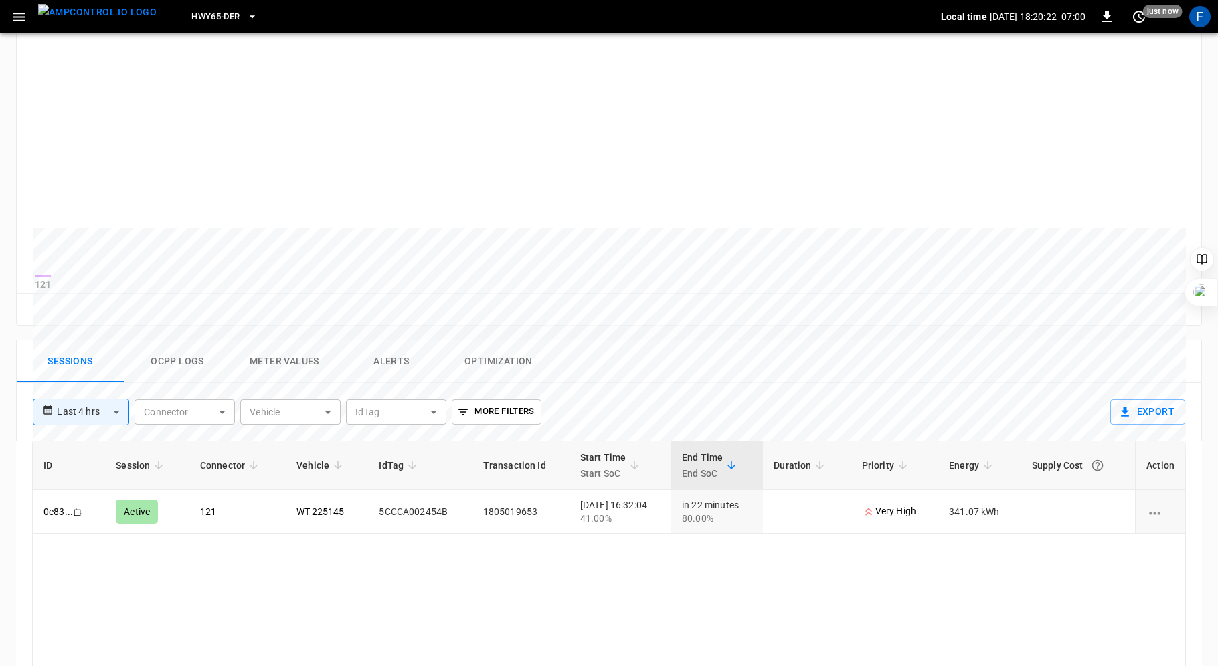
scroll to position [372, 0]
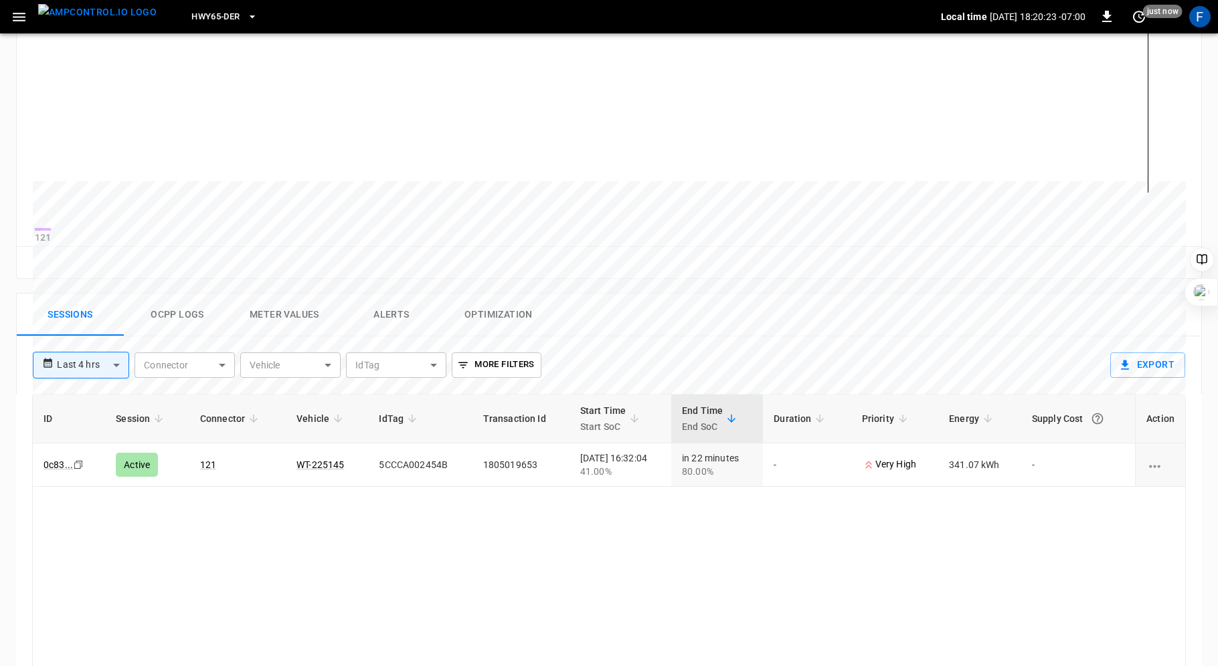
click at [175, 308] on button "Ocpp logs" at bounding box center [177, 315] width 107 height 43
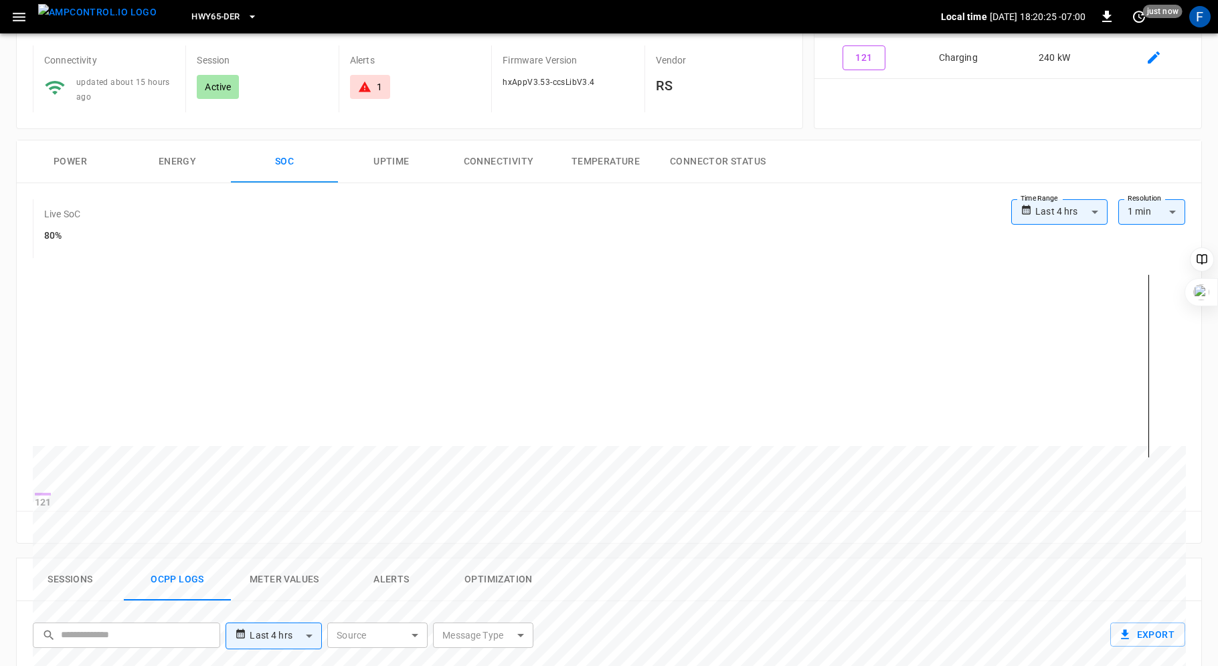
scroll to position [0, 0]
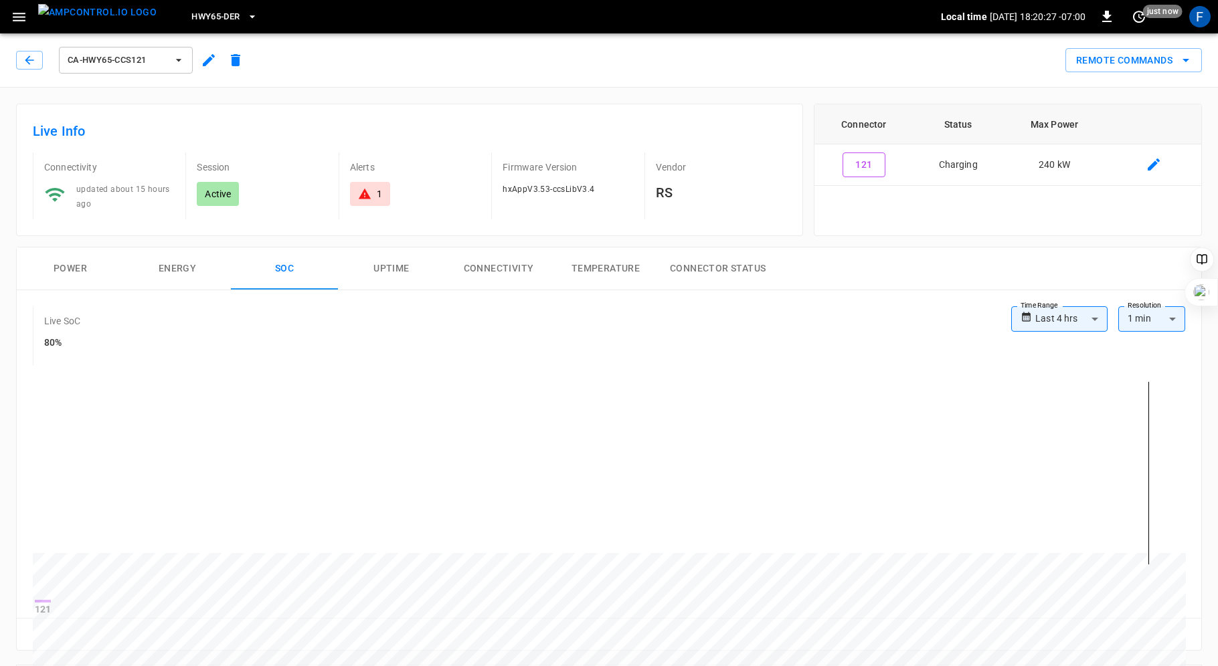
click at [50, 343] on h6 "80%" at bounding box center [62, 343] width 36 height 15
click at [29, 62] on icon "button" at bounding box center [29, 60] width 13 height 13
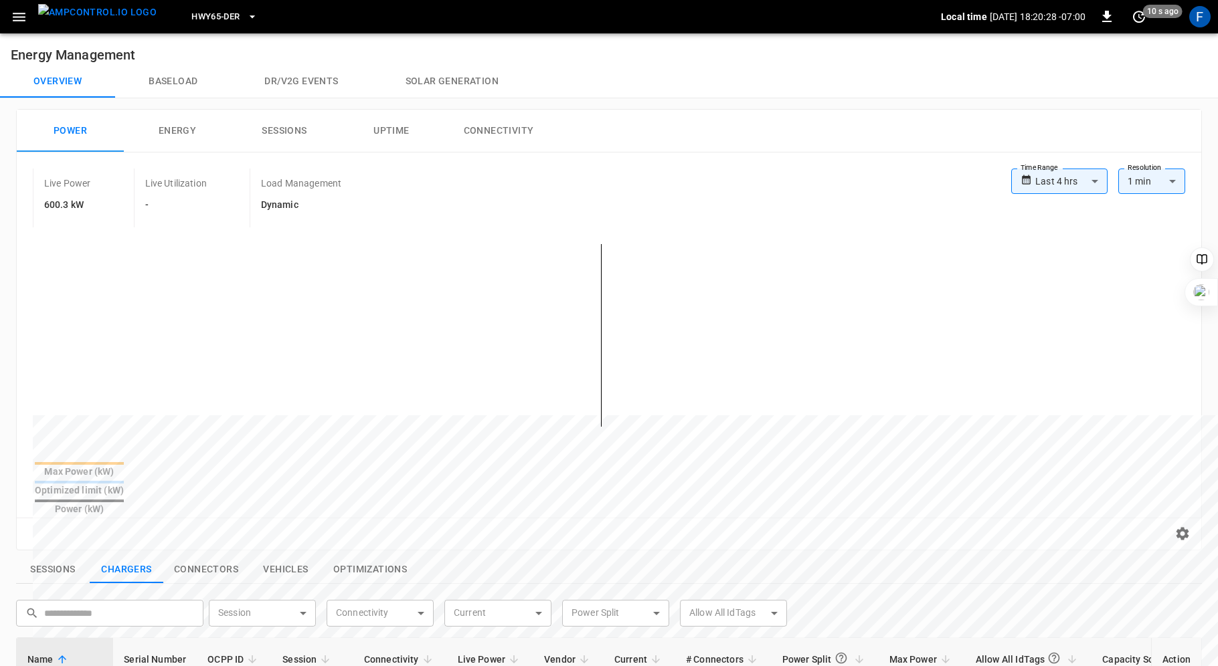
scroll to position [407, 0]
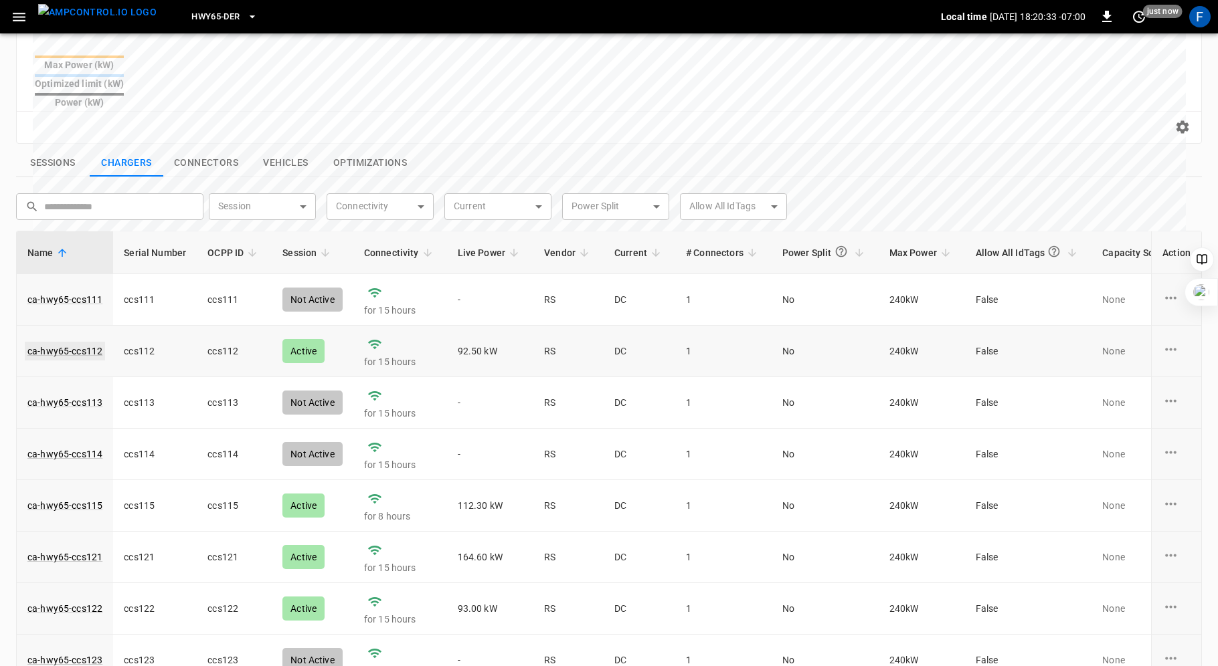
click at [83, 342] on link "ca-hwy65-ccs112" at bounding box center [65, 351] width 80 height 19
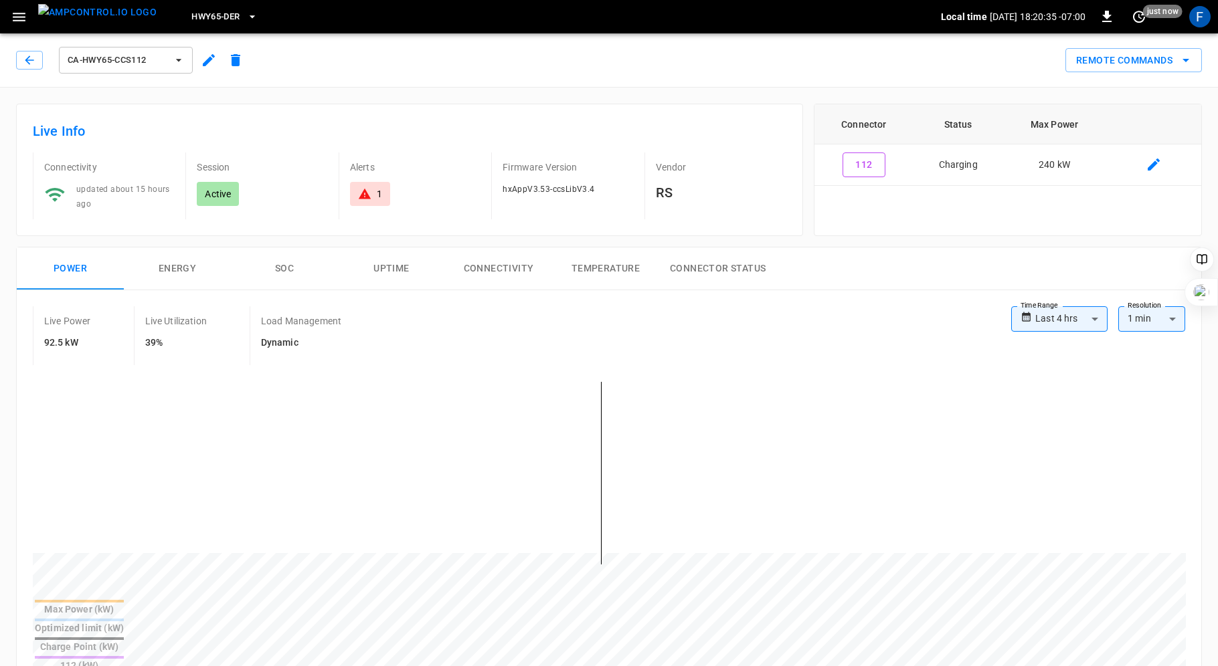
click at [290, 266] on button "SOC" at bounding box center [284, 269] width 107 height 43
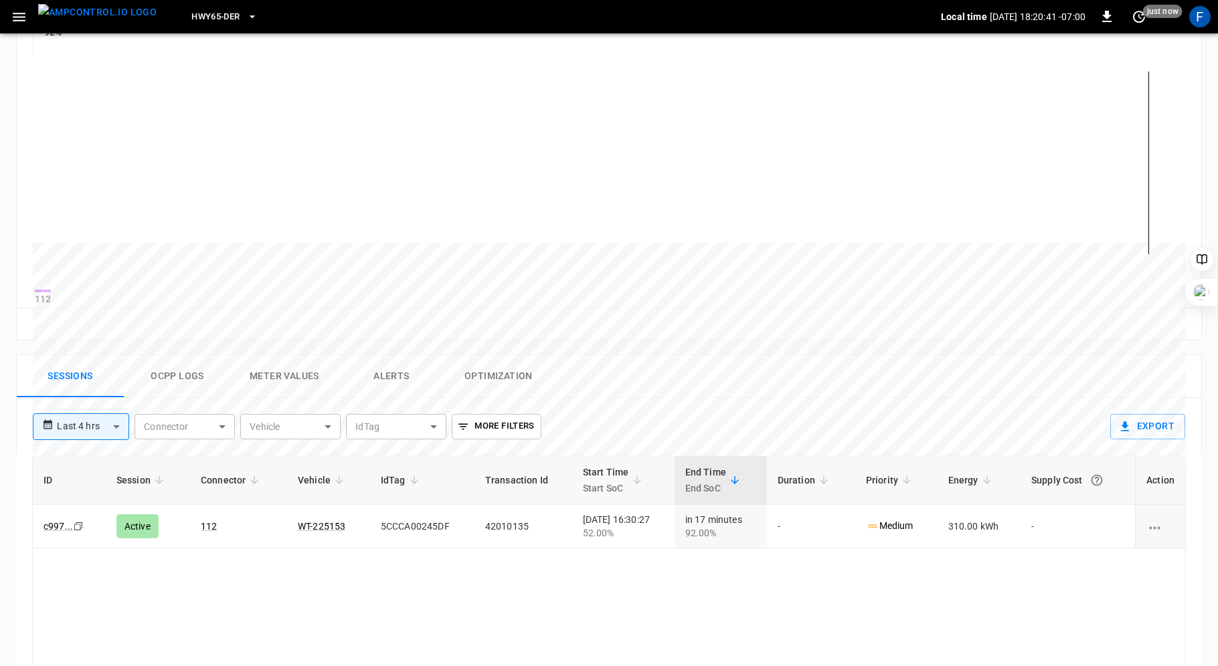
scroll to position [410, 0]
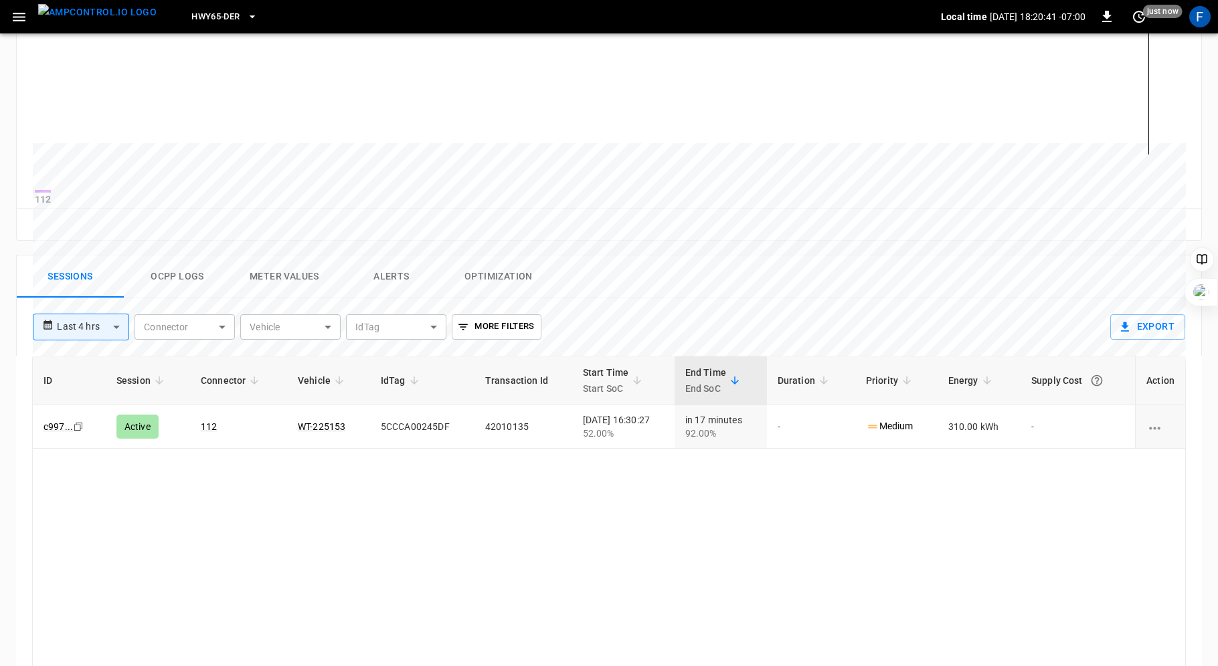
click at [165, 280] on button "Ocpp logs" at bounding box center [177, 277] width 107 height 43
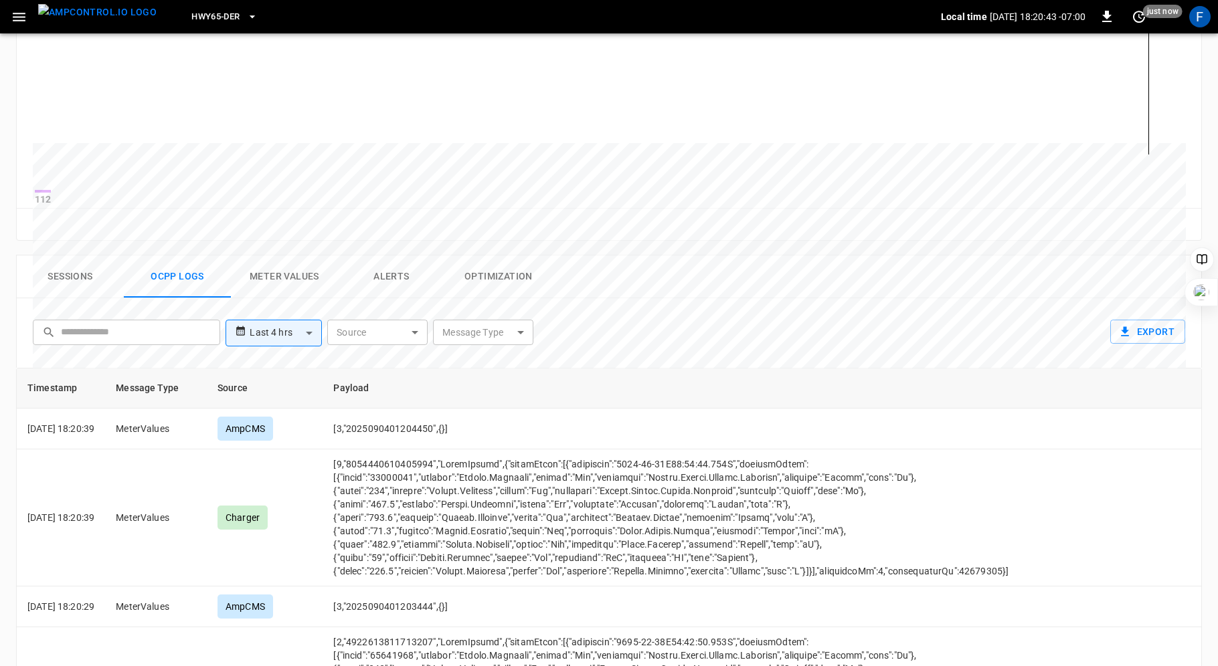
scroll to position [0, 0]
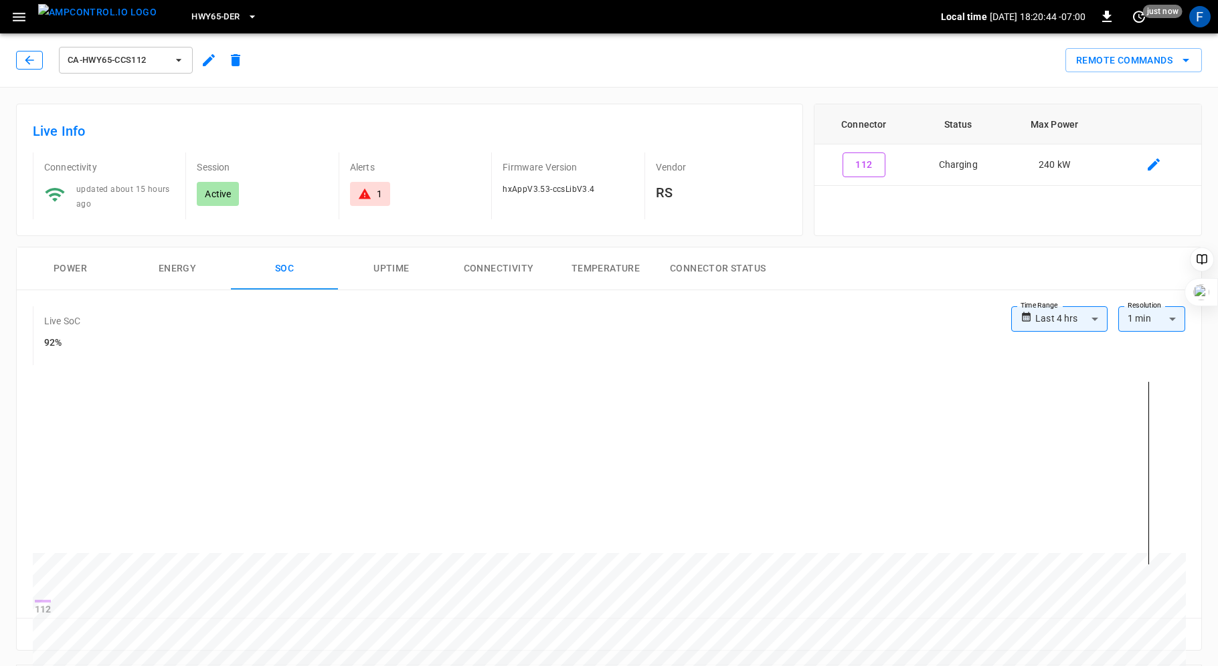
click at [28, 62] on icon "button" at bounding box center [29, 60] width 13 height 13
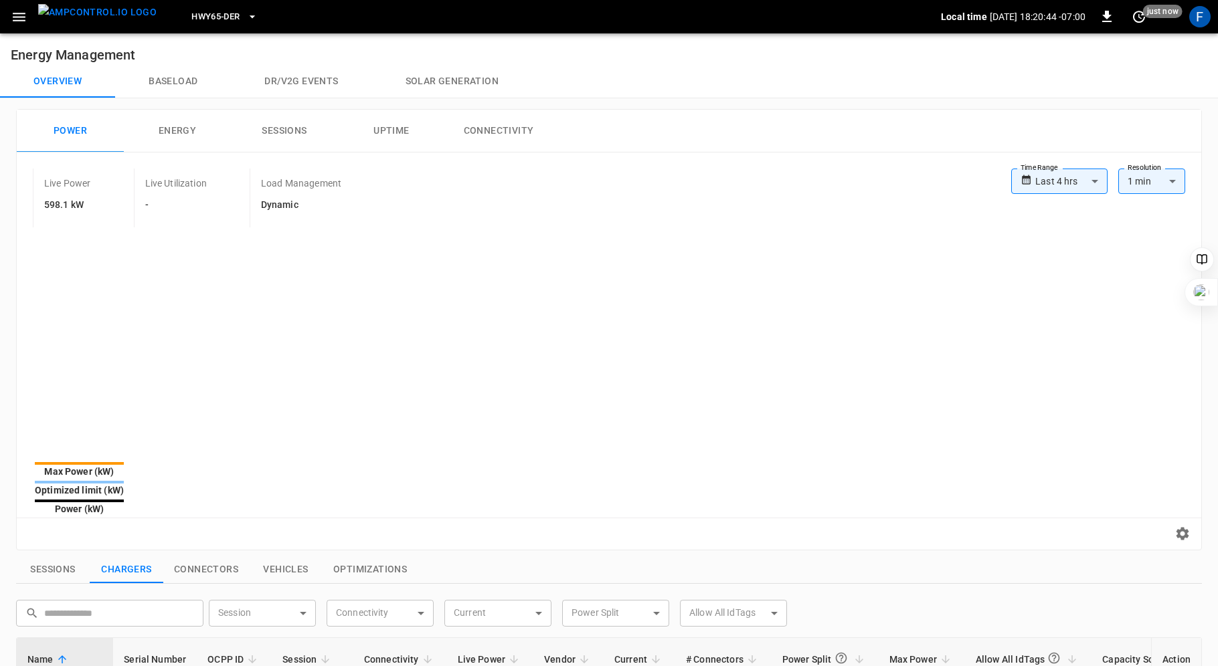
scroll to position [407, 0]
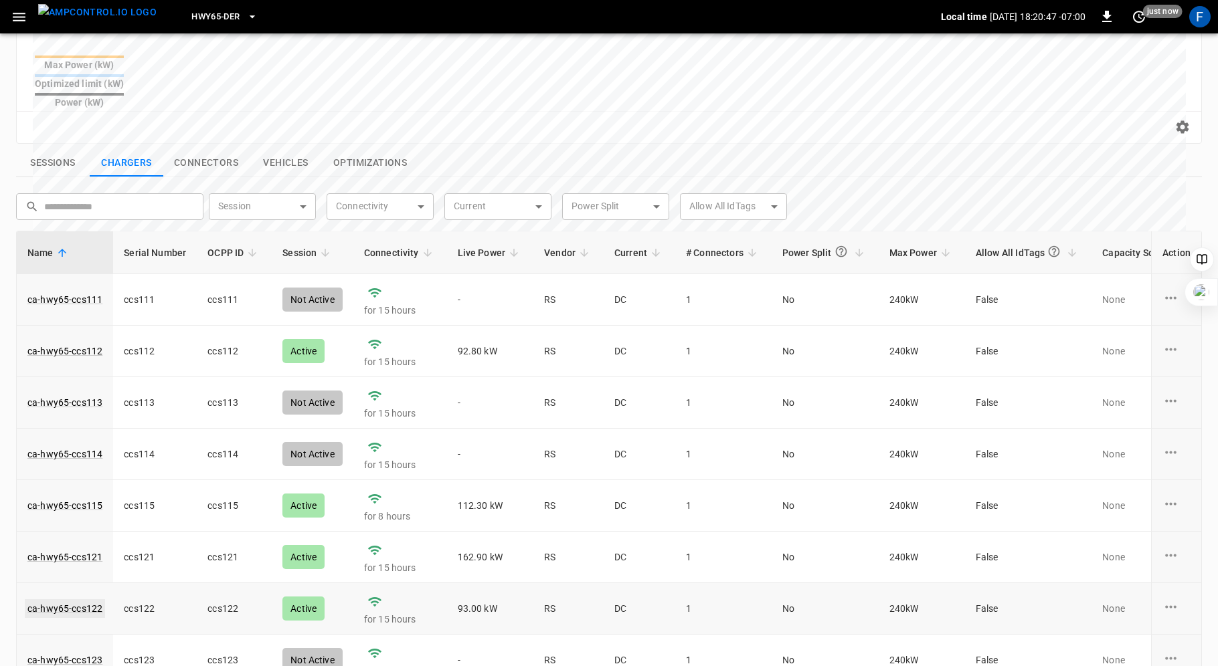
click at [87, 599] on link "ca-hwy65-ccs122" at bounding box center [65, 608] width 80 height 19
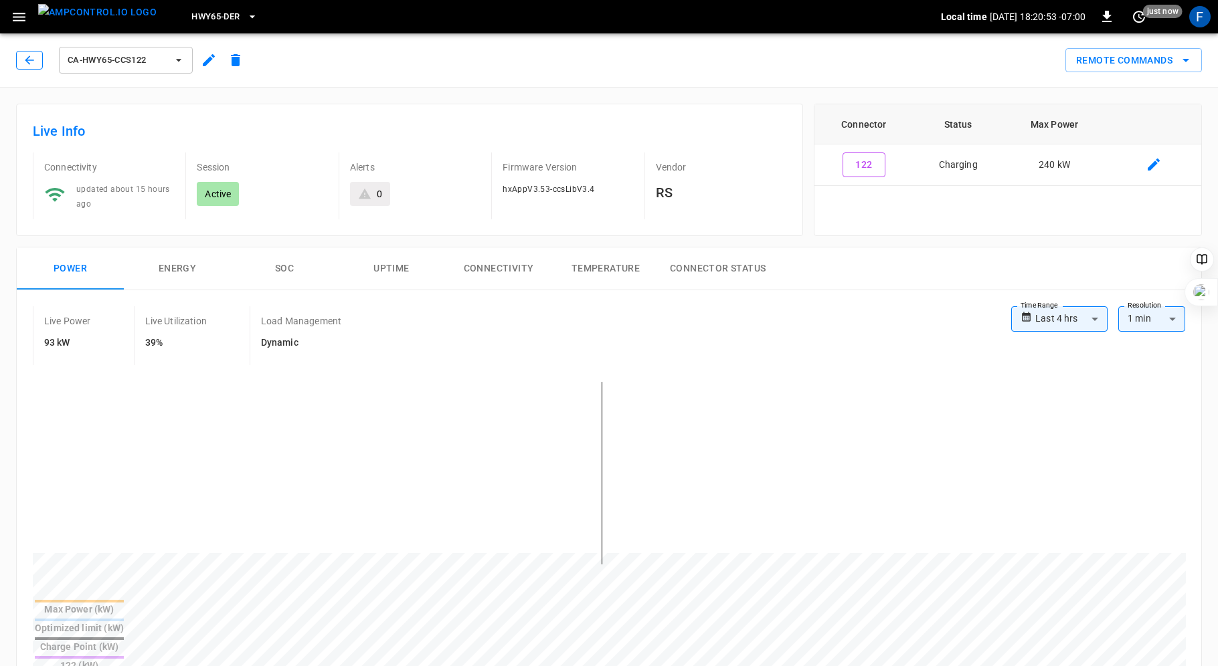
click at [32, 67] on button "button" at bounding box center [29, 60] width 27 height 19
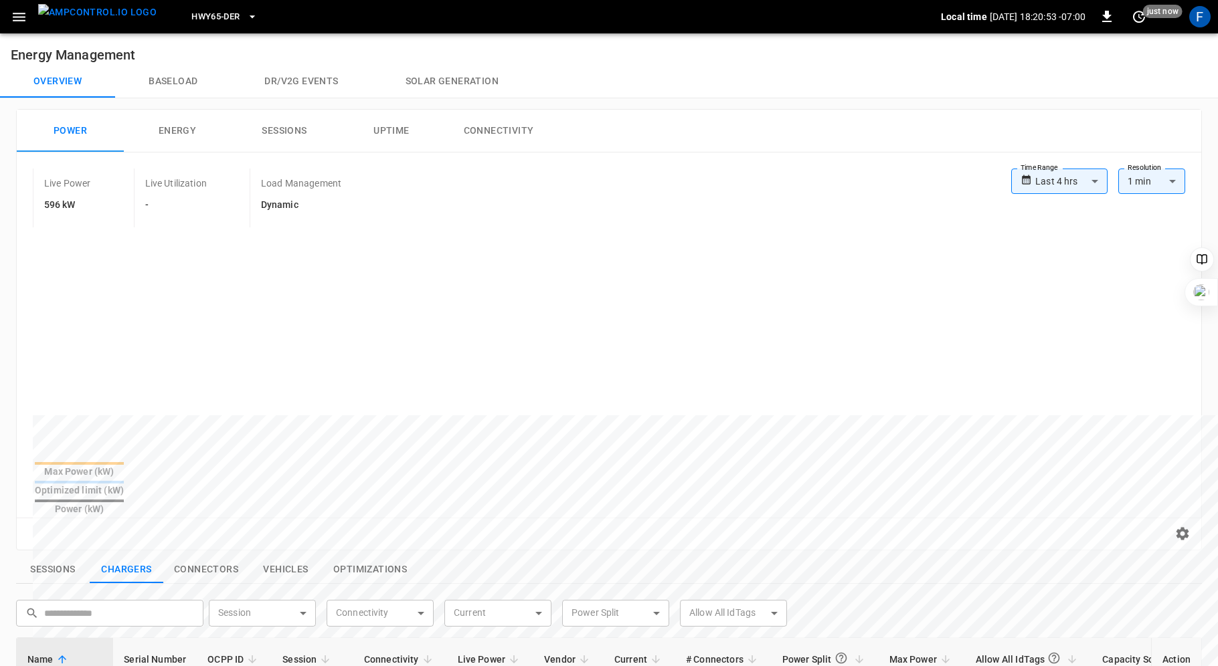
scroll to position [407, 0]
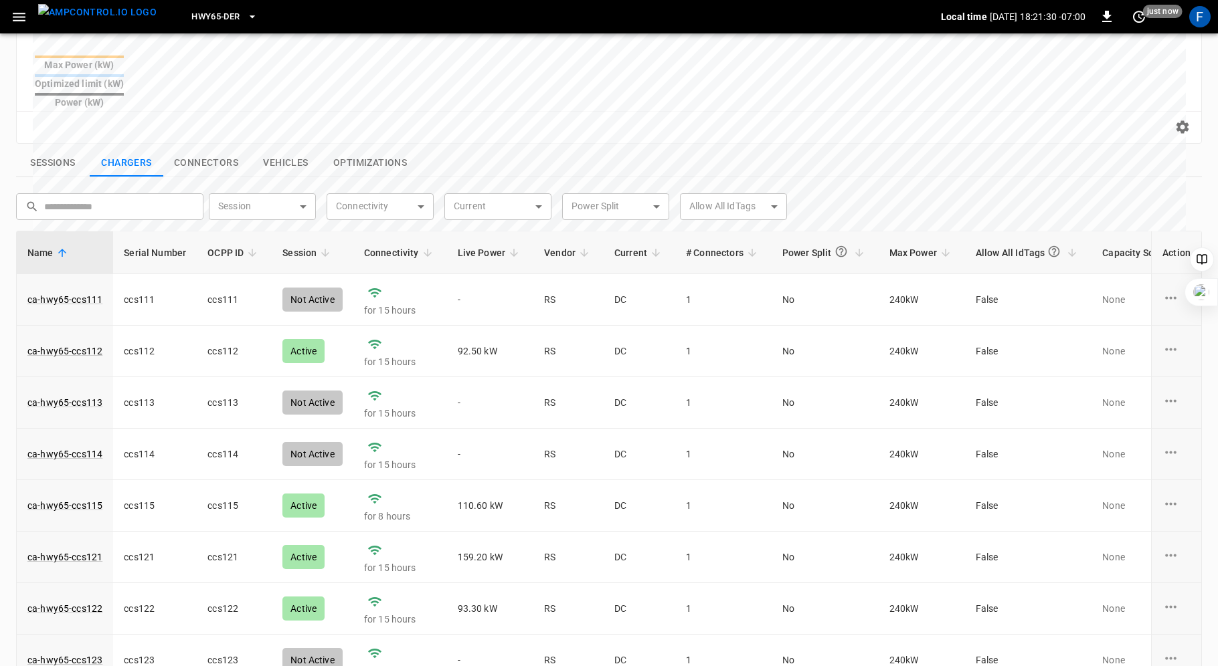
click at [484, 245] on span "Live Power" at bounding box center [491, 253] width 66 height 16
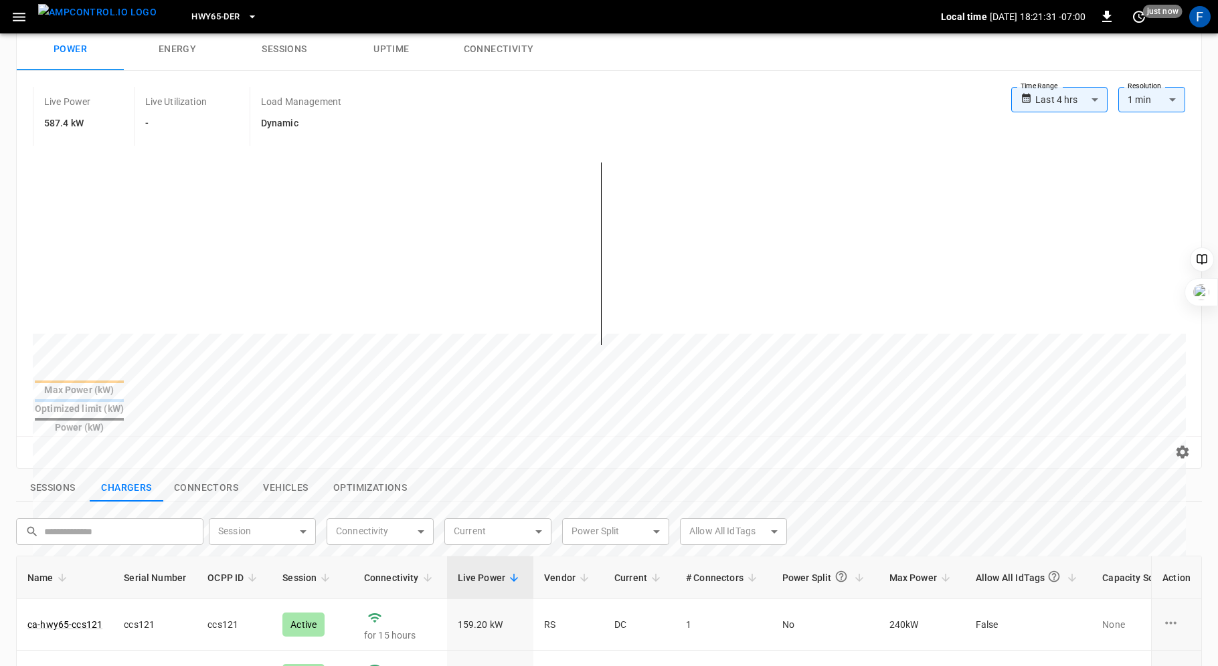
scroll to position [0, 0]
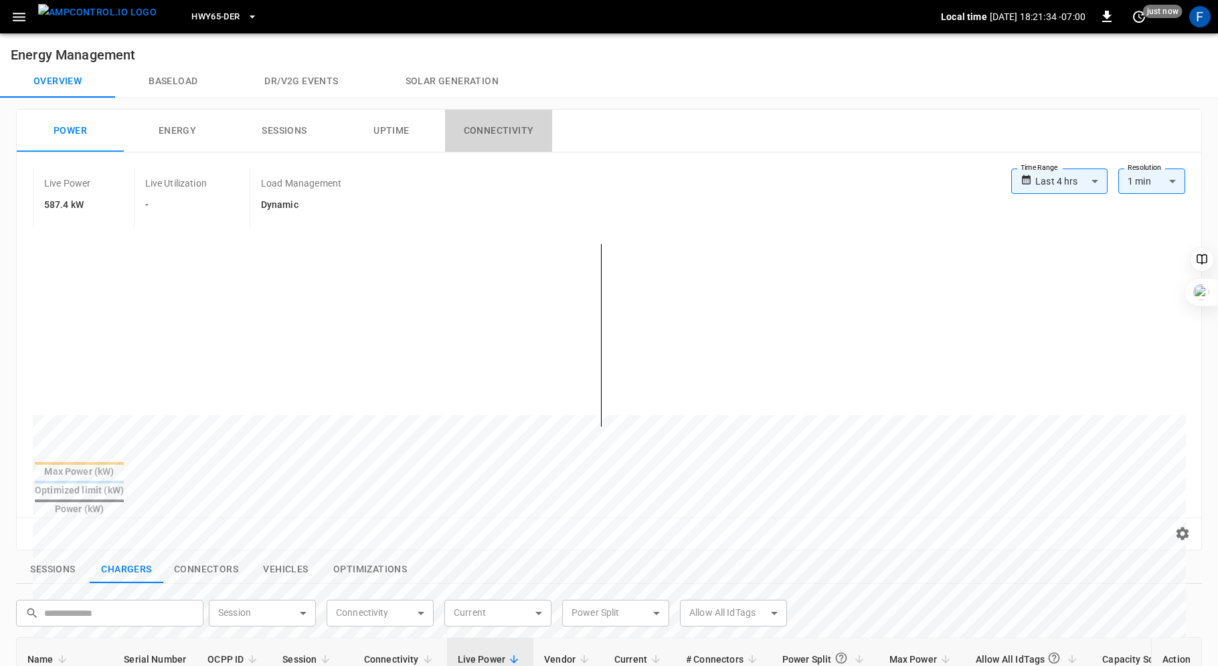
click at [477, 128] on button "Connectivity" at bounding box center [498, 131] width 107 height 43
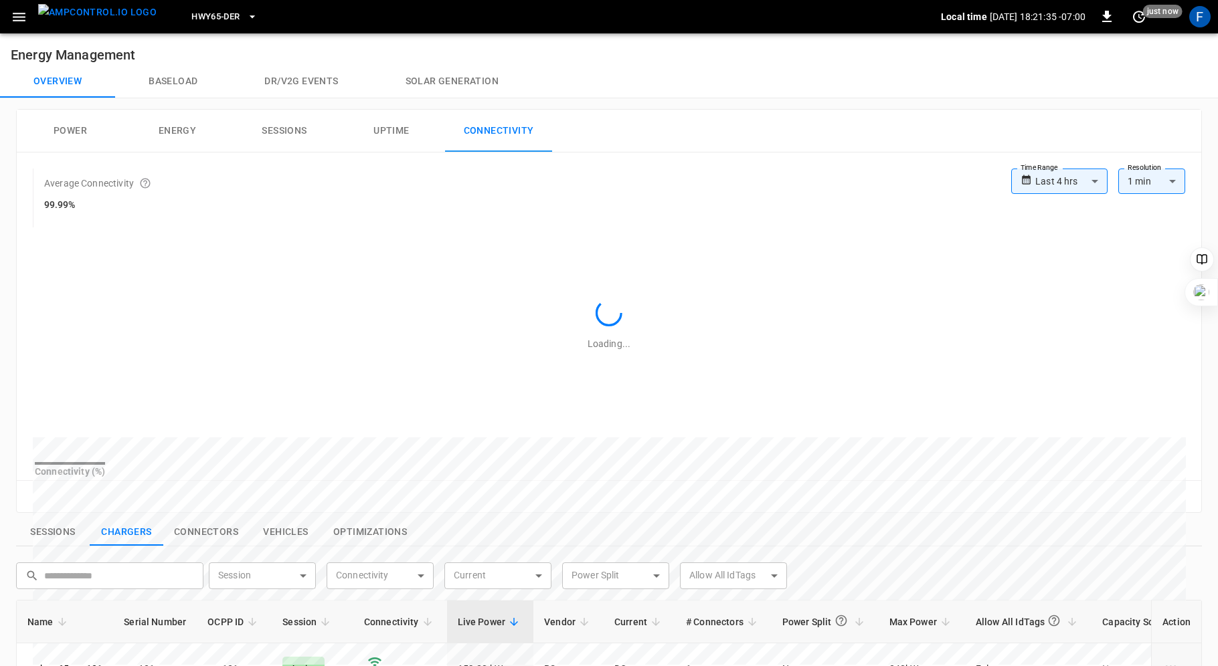
click at [440, 82] on button "Solar generation" at bounding box center [452, 82] width 160 height 32
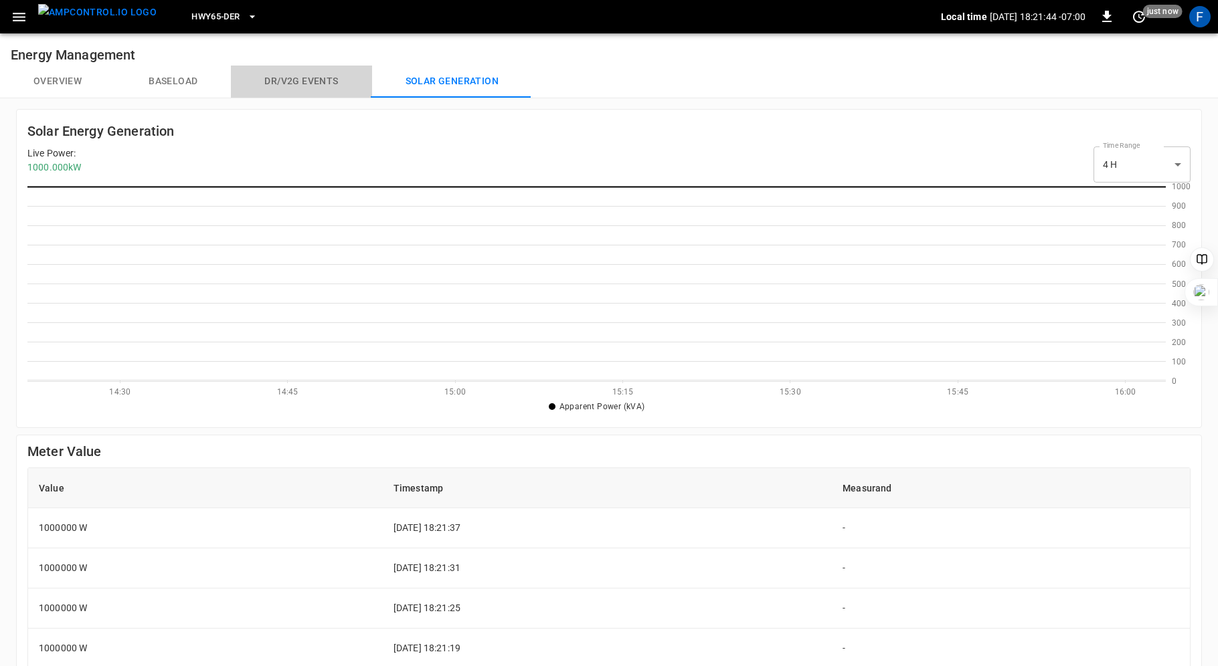
click at [278, 83] on button "Dr/V2G events" at bounding box center [301, 82] width 141 height 32
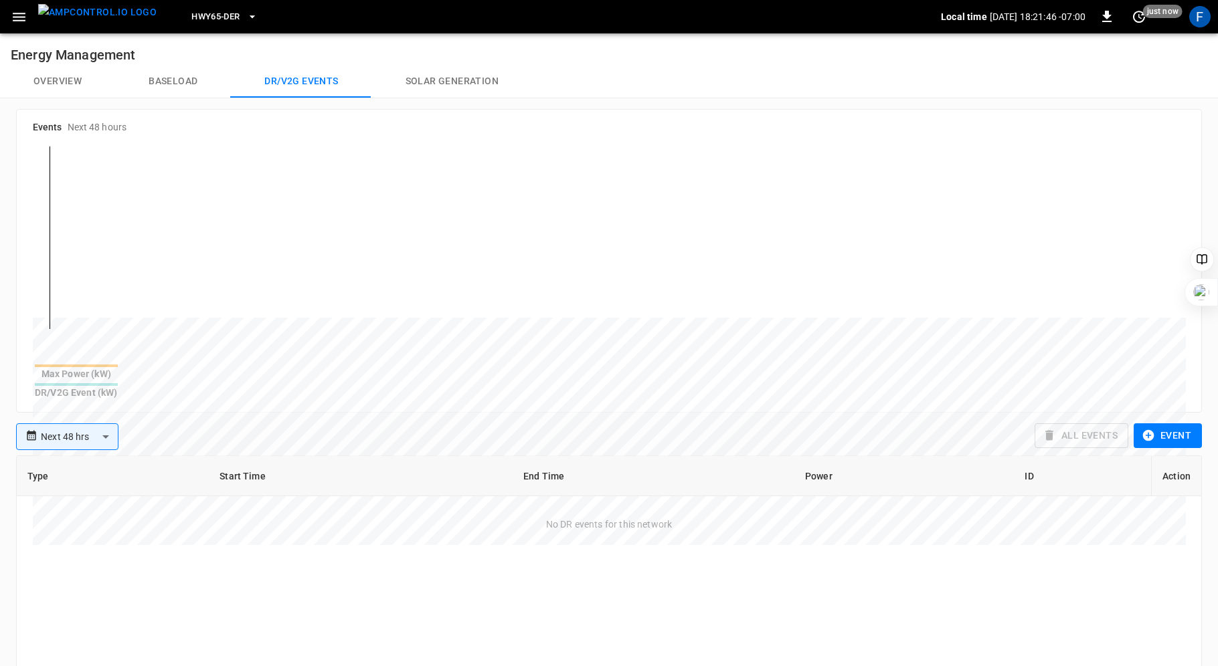
click at [165, 82] on button "Baseload" at bounding box center [173, 82] width 116 height 32
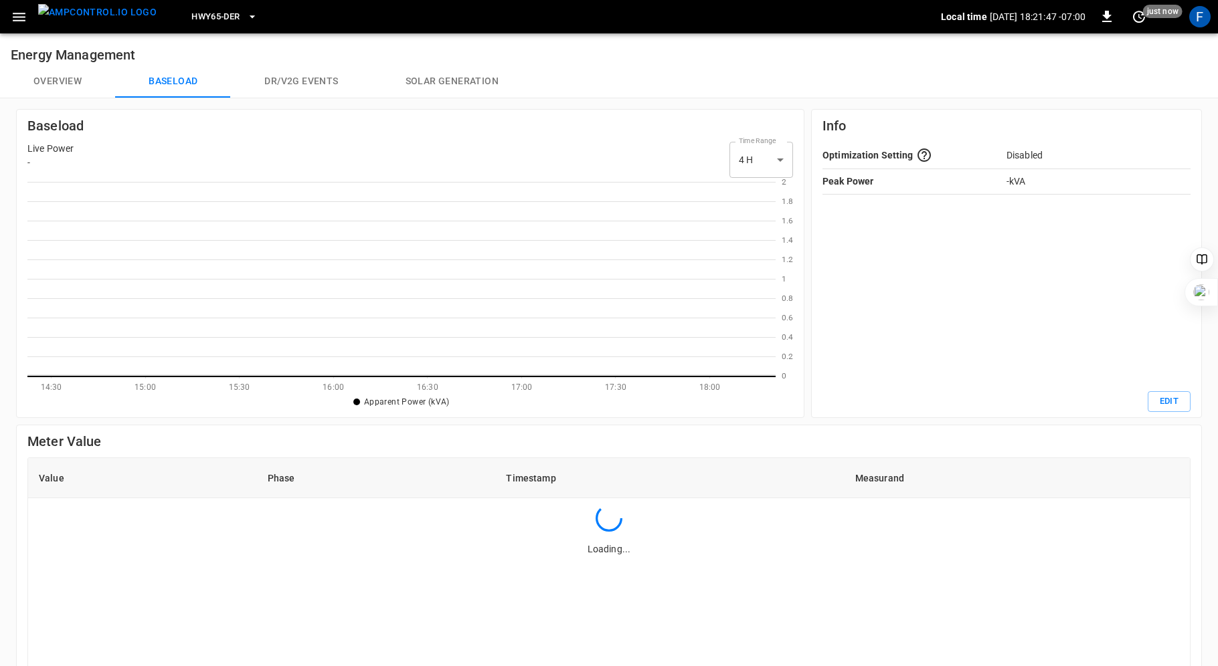
scroll to position [194, 748]
click at [76, 76] on button "Overview" at bounding box center [57, 82] width 115 height 32
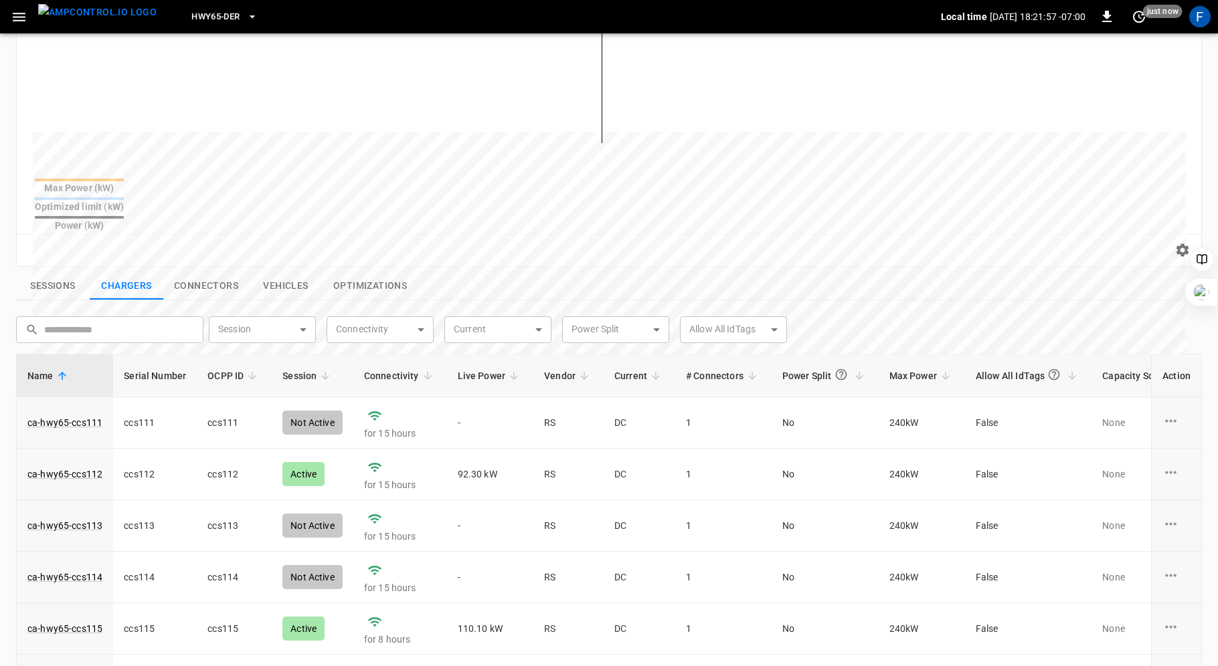
scroll to position [431, 0]
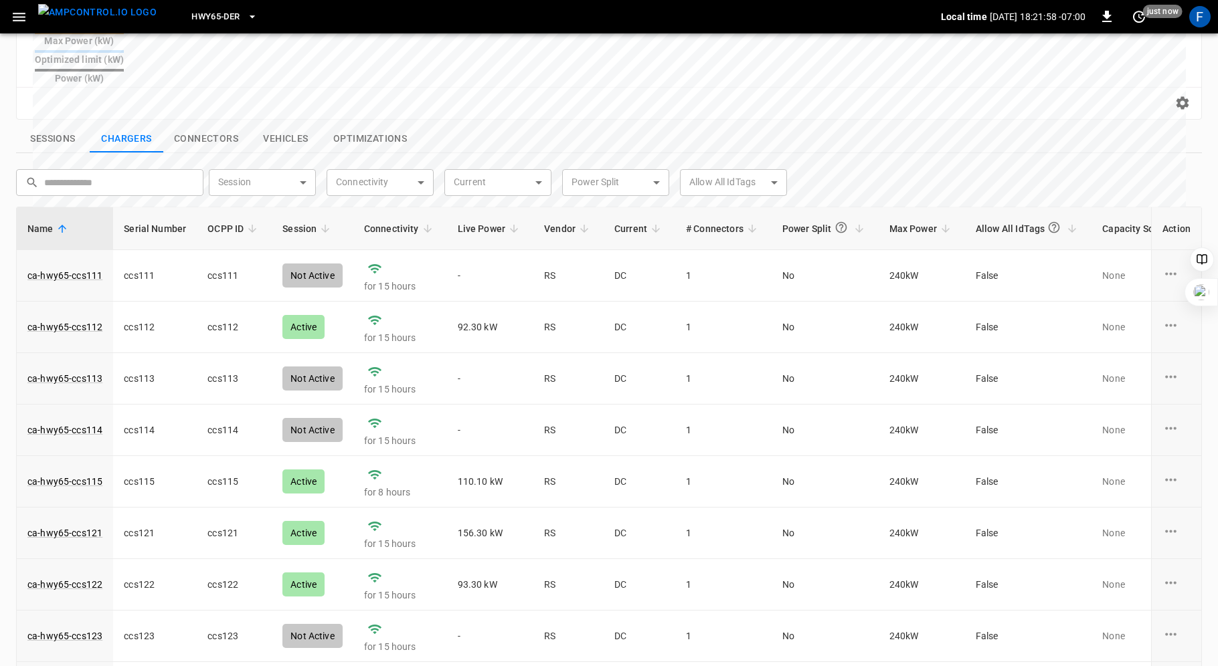
click at [482, 221] on span "Live Power" at bounding box center [491, 229] width 66 height 16
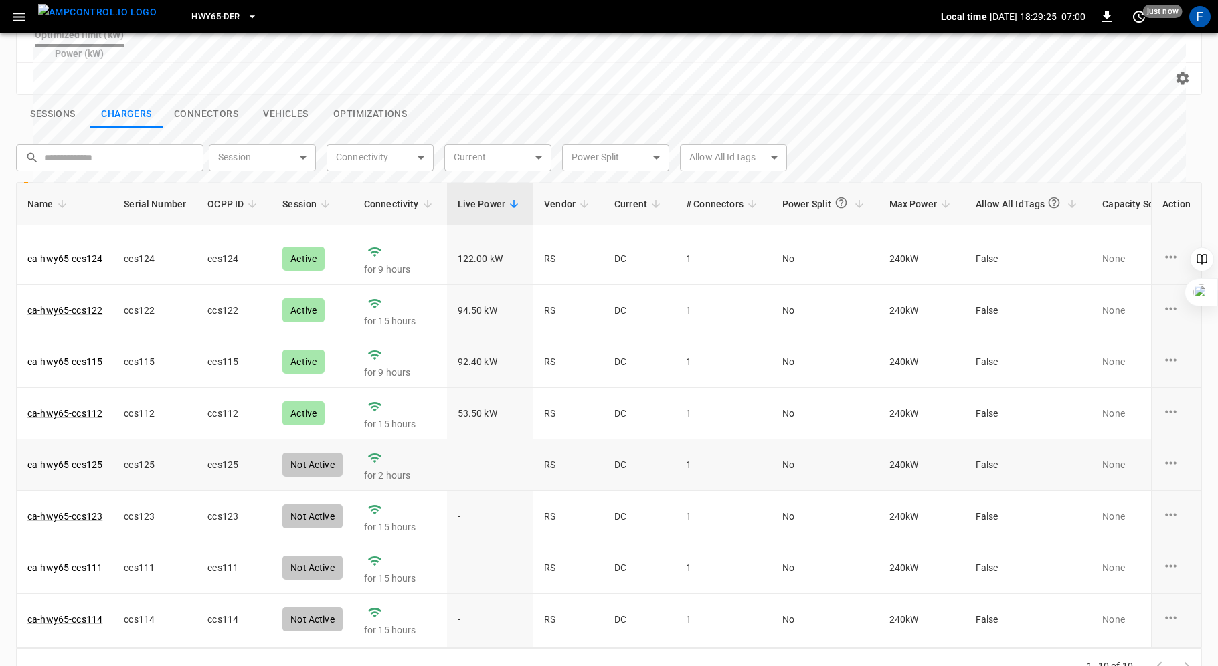
scroll to position [90, 0]
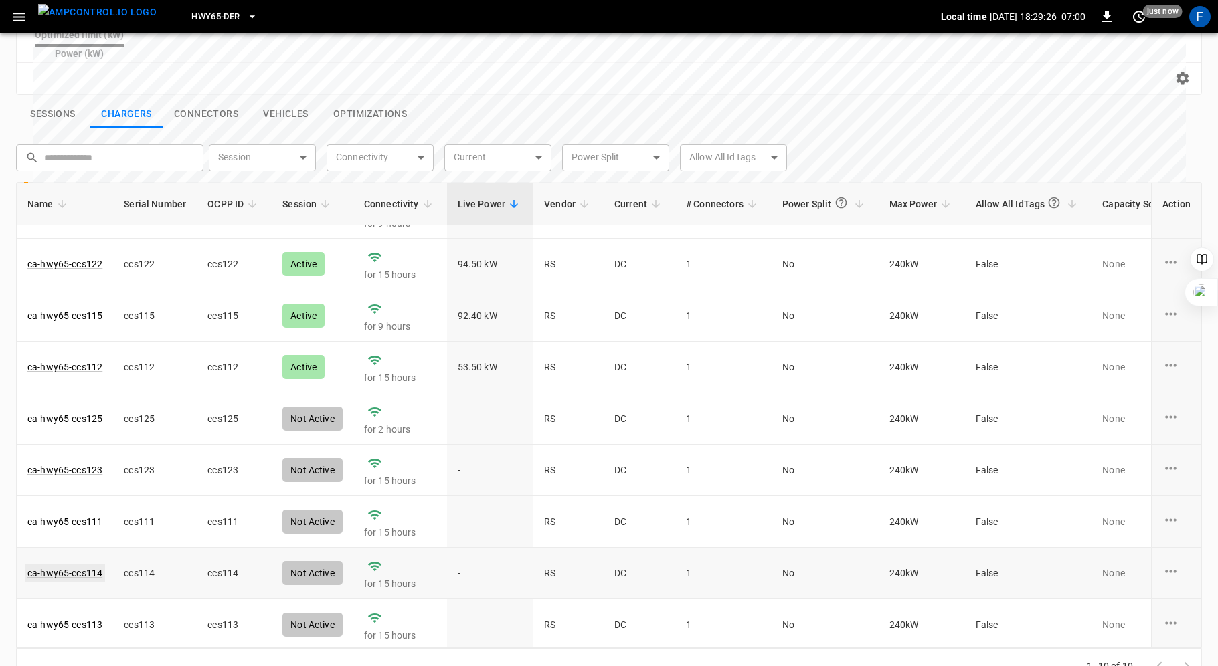
click at [70, 564] on link "ca-hwy65-ccs114" at bounding box center [65, 573] width 80 height 19
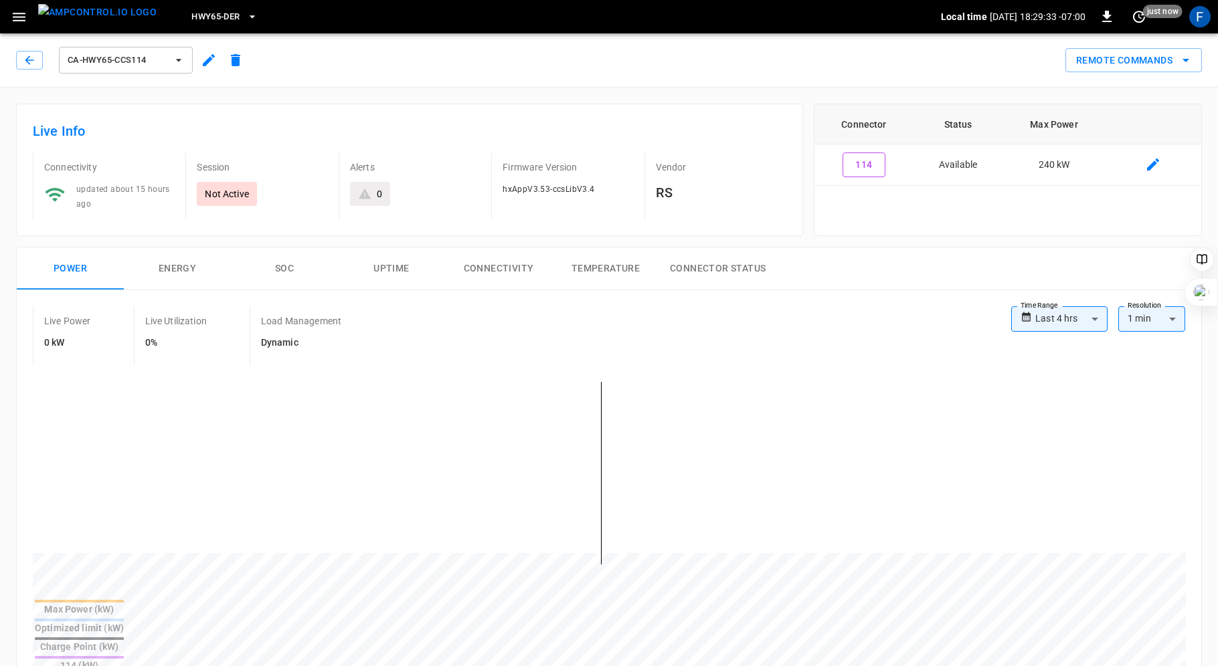
click at [1094, 315] on body "**********" at bounding box center [609, 670] width 1218 height 1341
click at [1061, 475] on li "Custom" at bounding box center [1059, 478] width 96 height 22
type input "******"
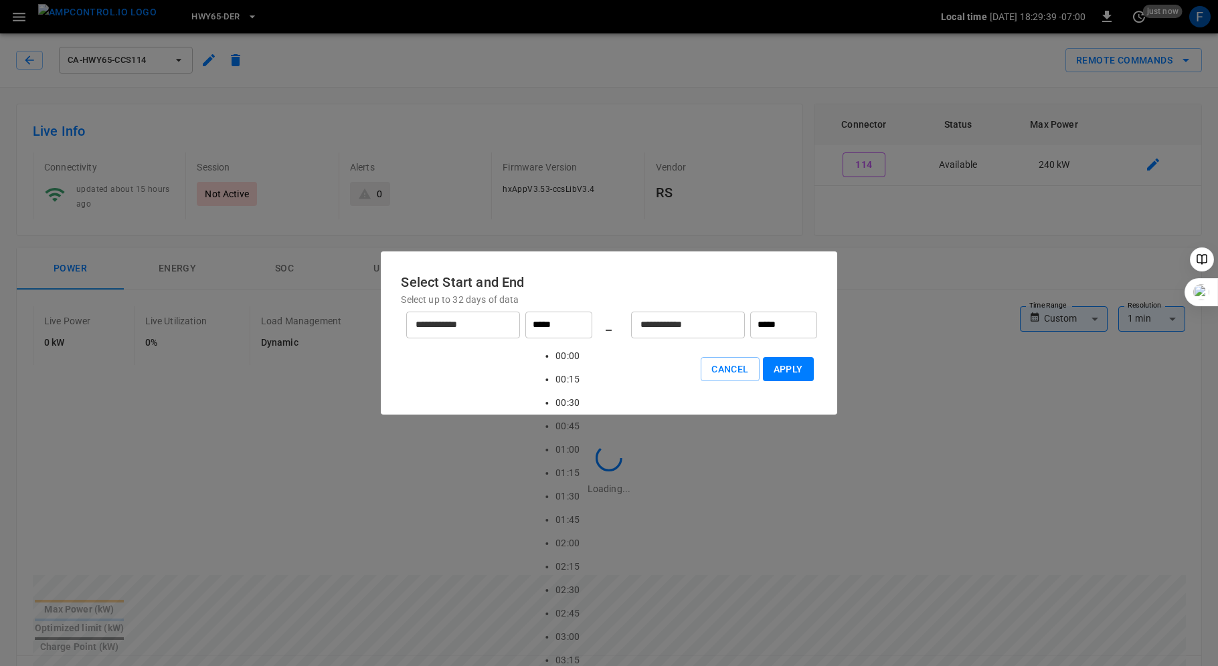
scroll to position [1651, 0]
click at [539, 327] on input "*****" at bounding box center [558, 325] width 67 height 27
type input "*****"
click at [779, 369] on button "Apply" at bounding box center [788, 369] width 51 height 25
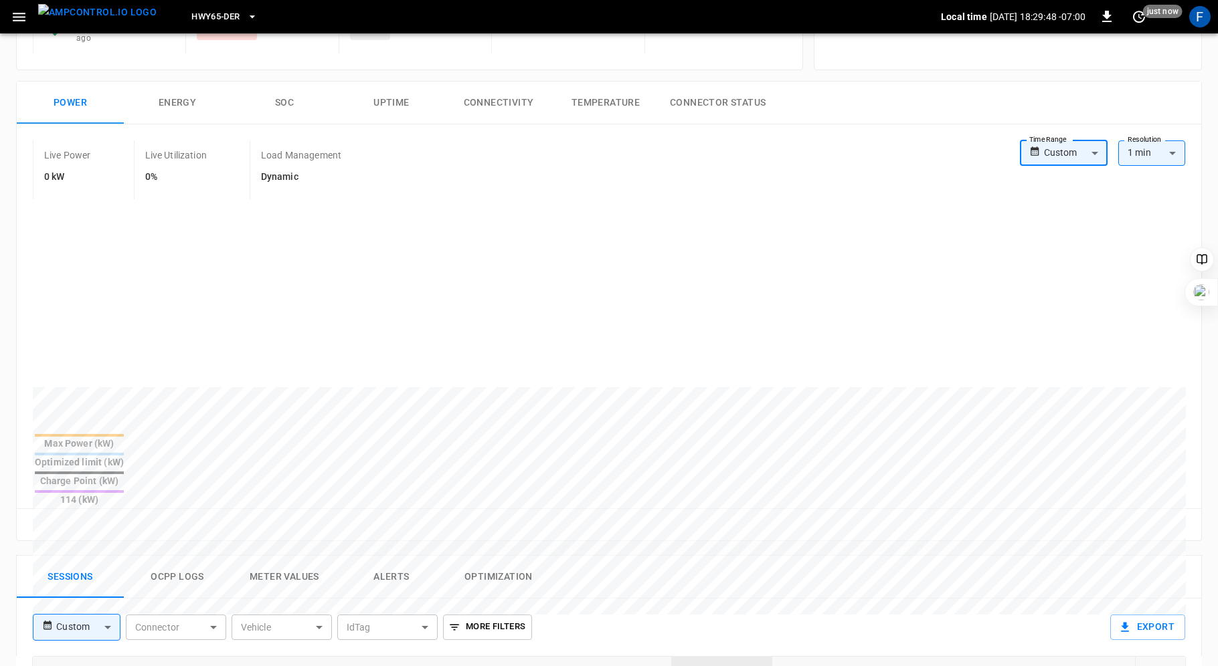
scroll to position [182, 0]
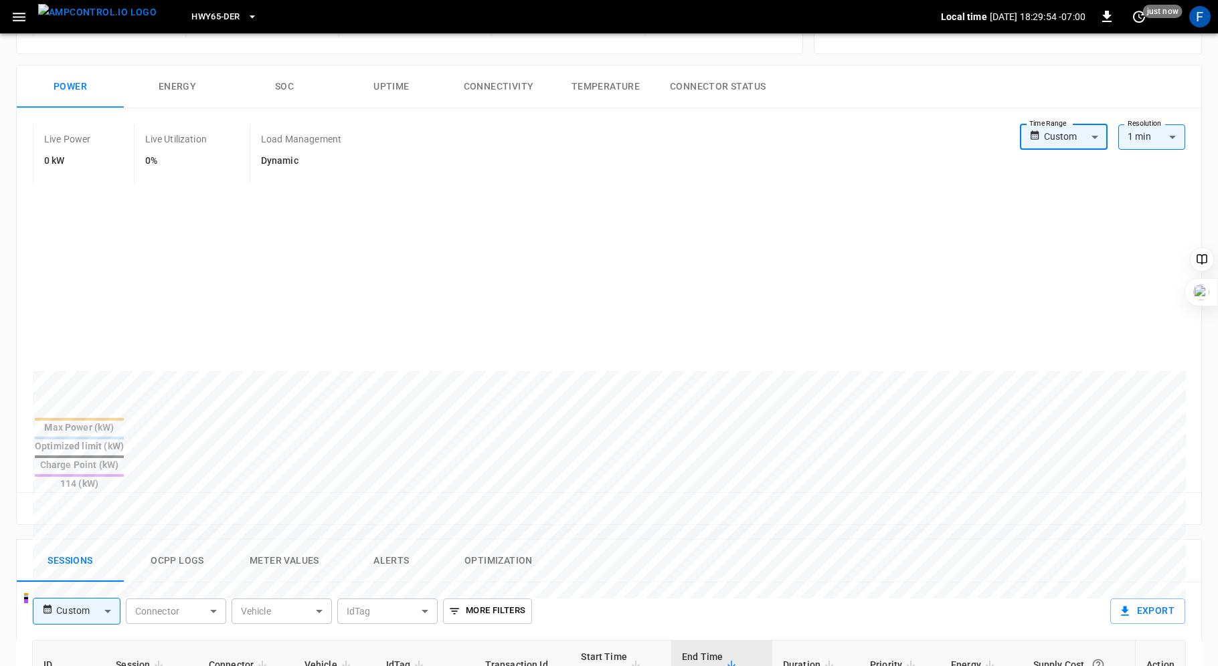
click at [278, 80] on button "SOC" at bounding box center [284, 87] width 107 height 43
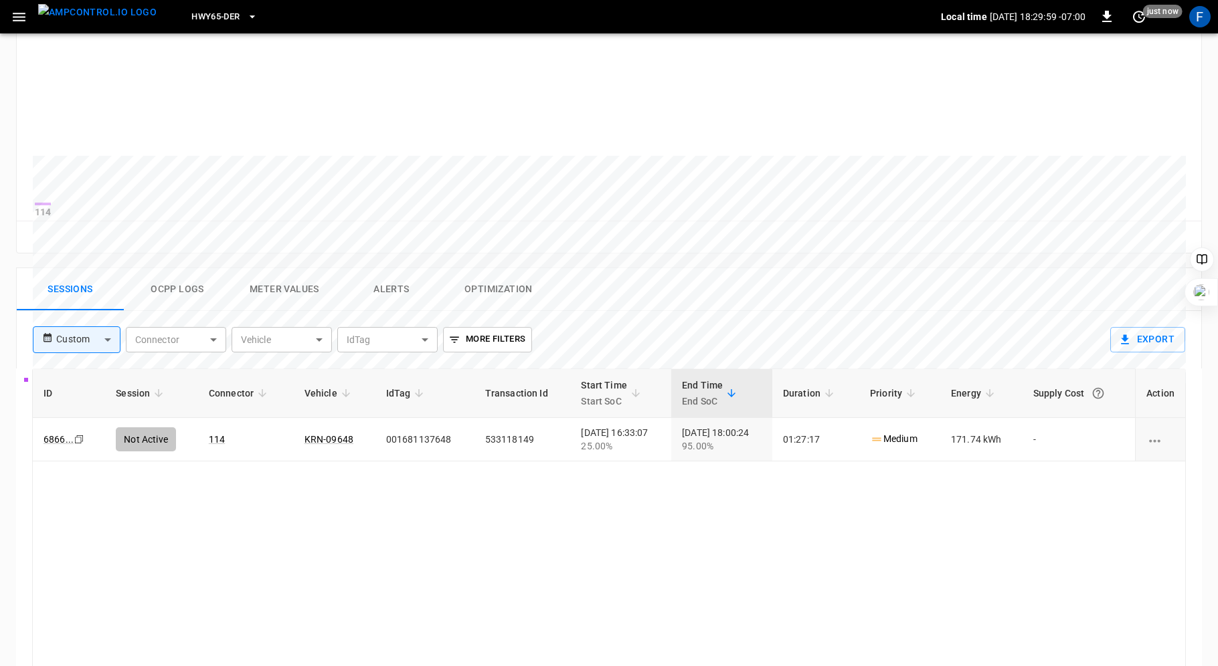
scroll to position [419, 0]
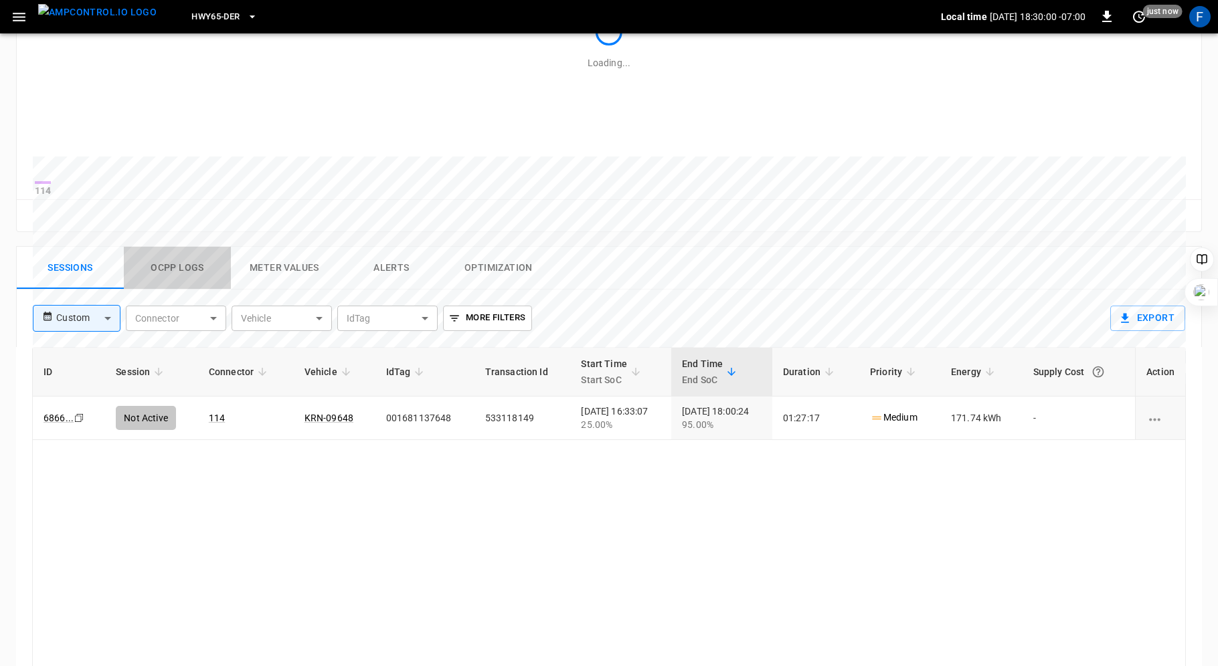
click at [169, 278] on button "Ocpp logs" at bounding box center [177, 268] width 107 height 43
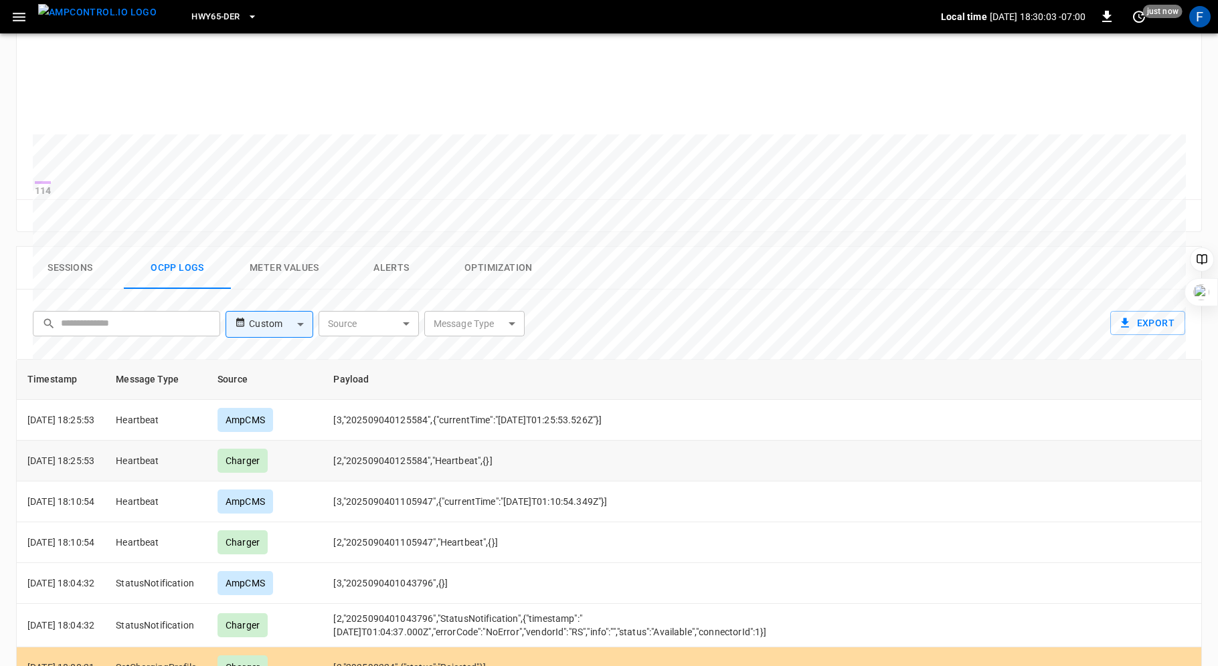
scroll to position [0, 0]
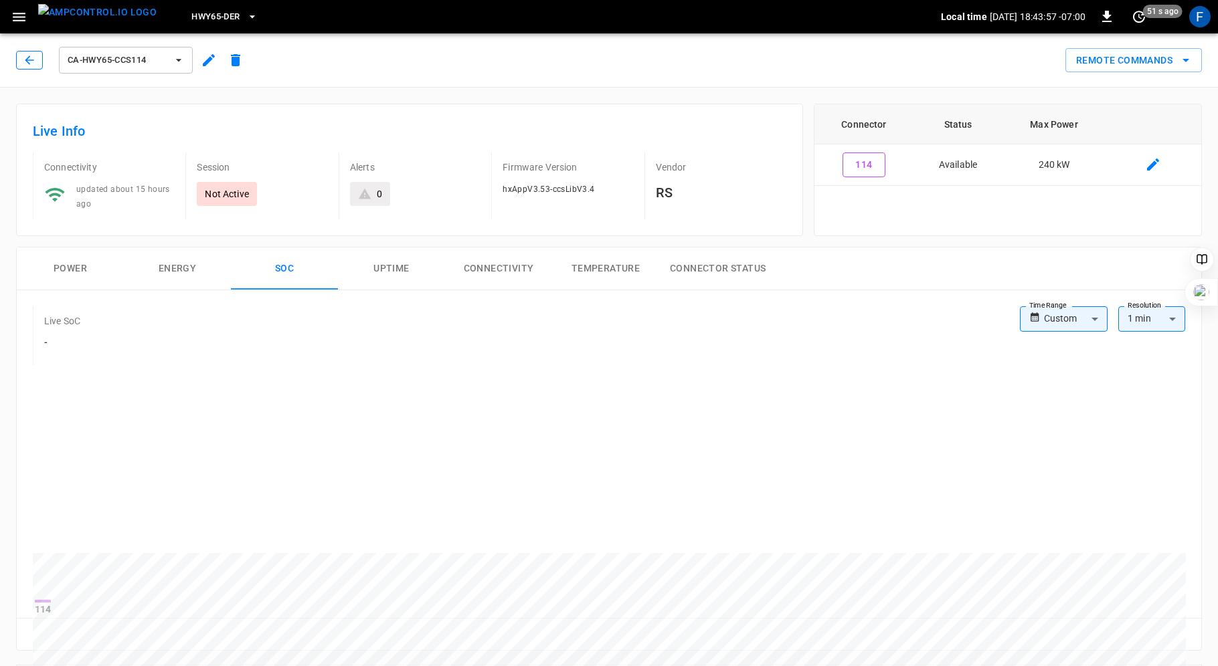
click at [21, 56] on button "button" at bounding box center [29, 60] width 27 height 19
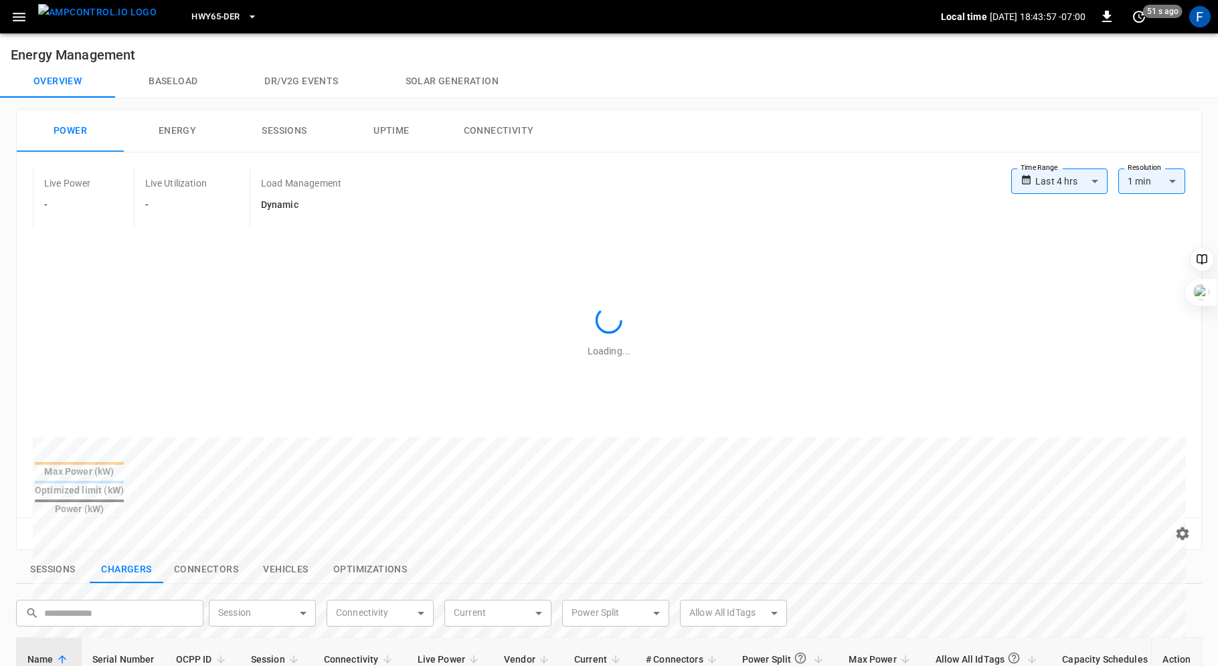
scroll to position [426, 0]
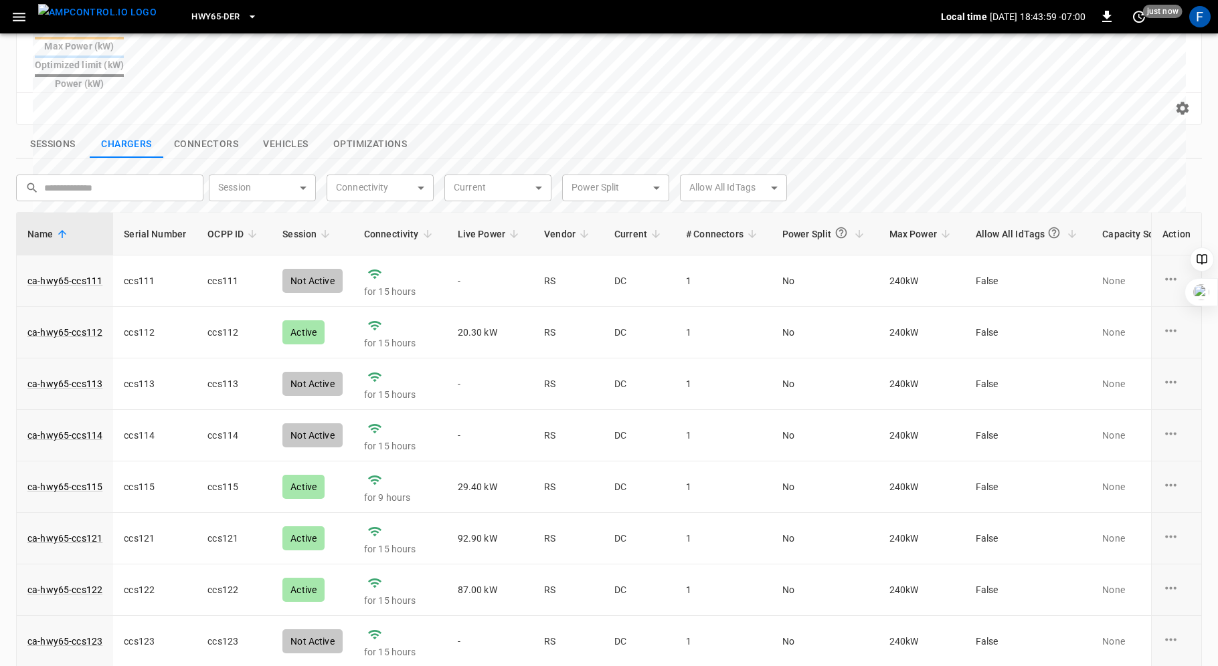
click at [472, 226] on span "Live Power" at bounding box center [491, 234] width 66 height 16
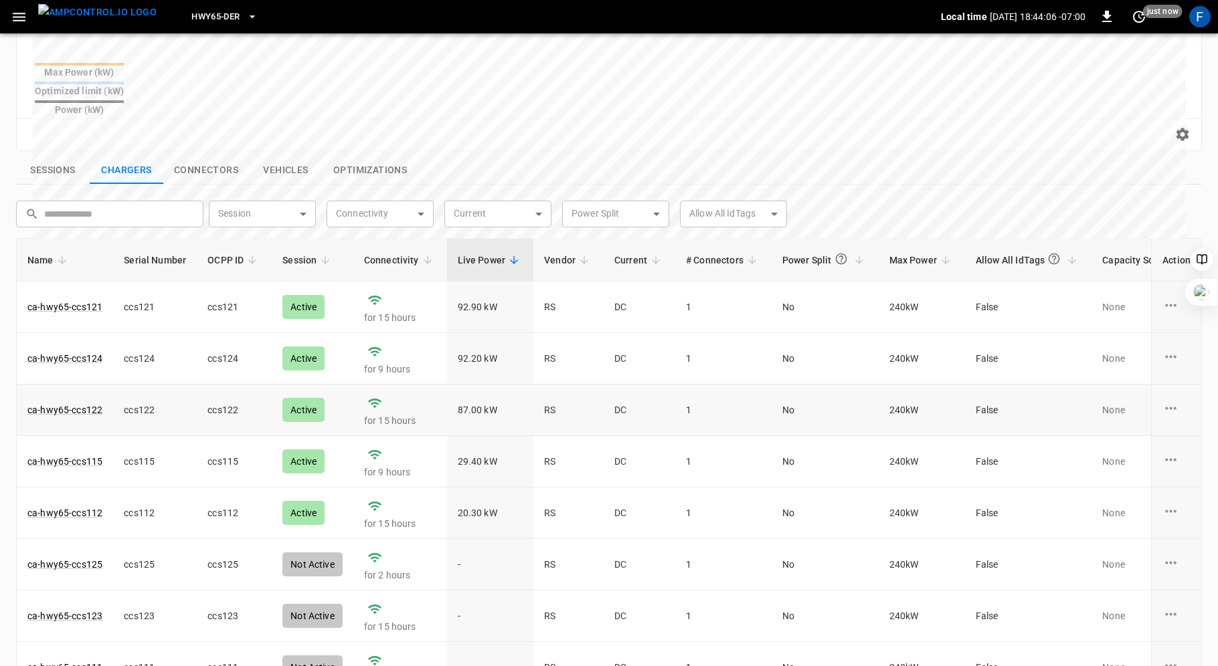
scroll to position [397, 0]
click at [67, 300] on link "ca-hwy65-ccs121" at bounding box center [65, 309] width 80 height 19
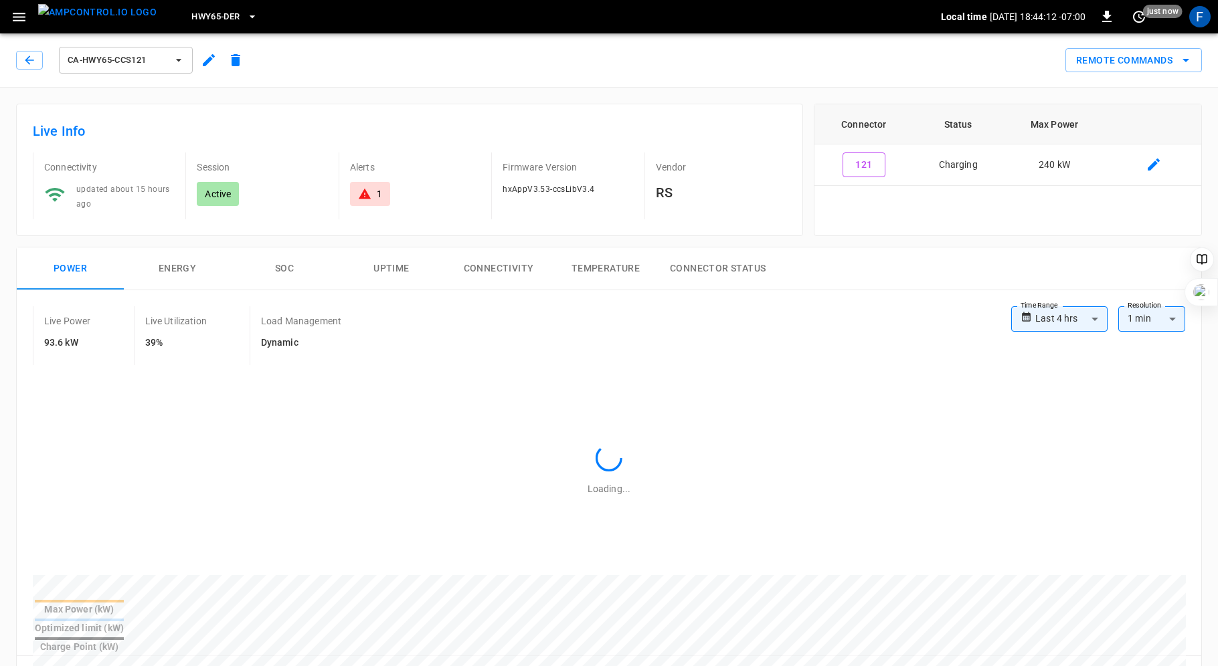
click at [280, 264] on button "SOC" at bounding box center [284, 269] width 107 height 43
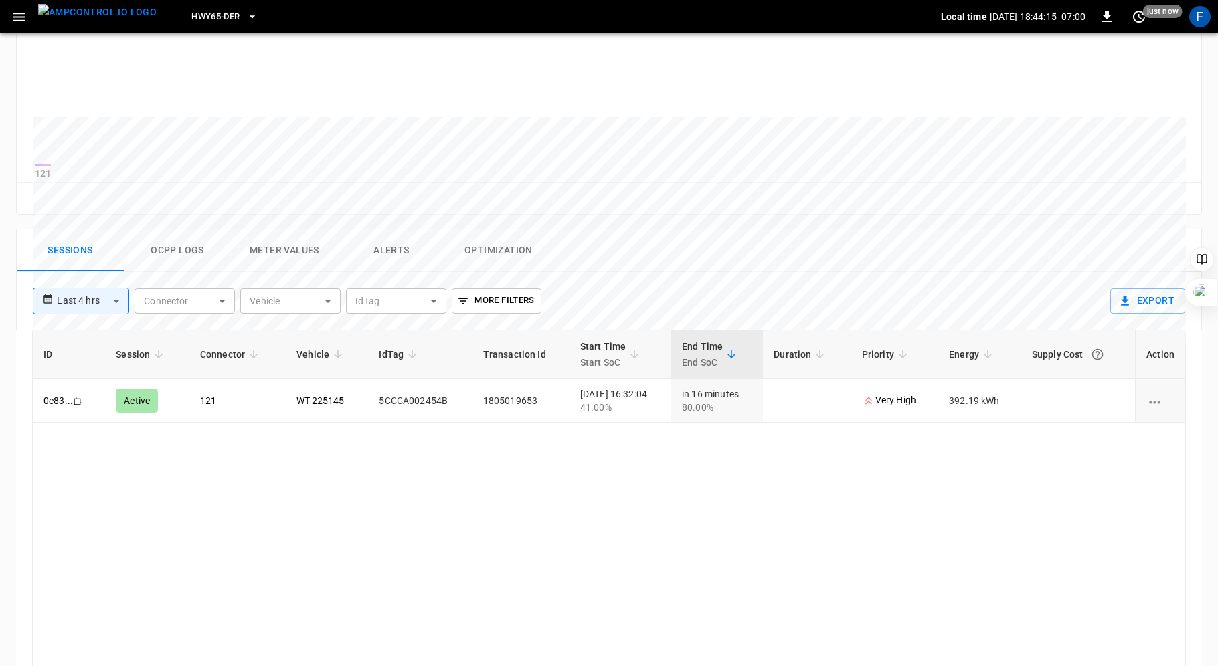
scroll to position [495, 0]
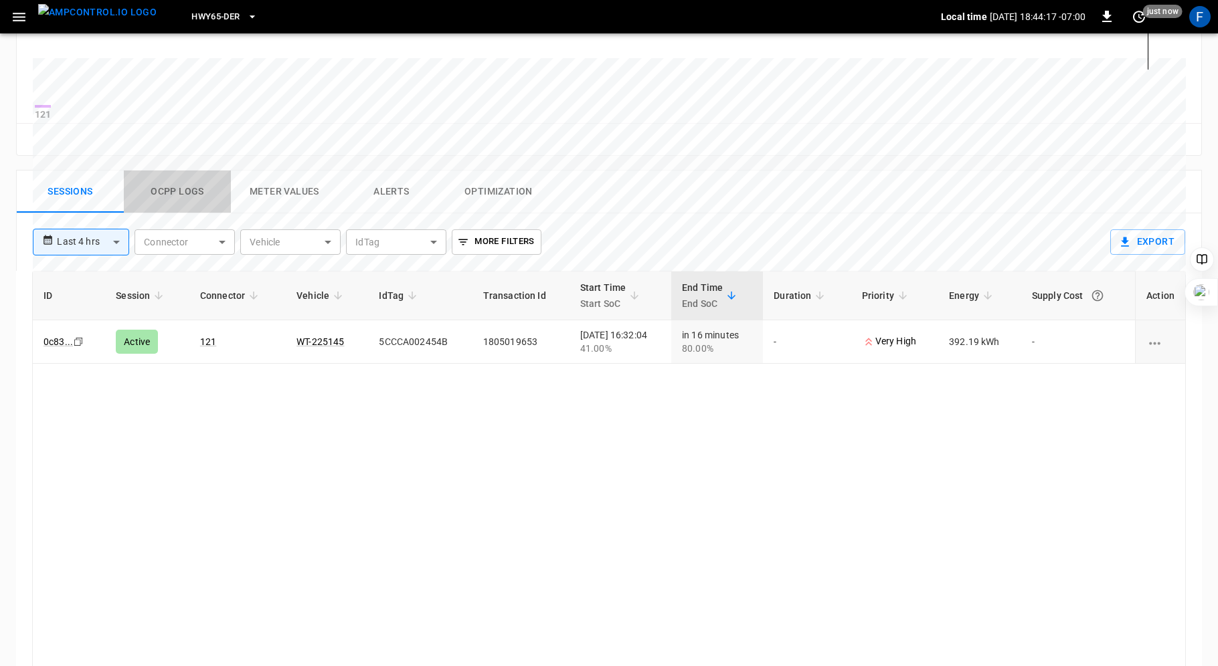
click at [195, 198] on button "Ocpp logs" at bounding box center [177, 192] width 107 height 43
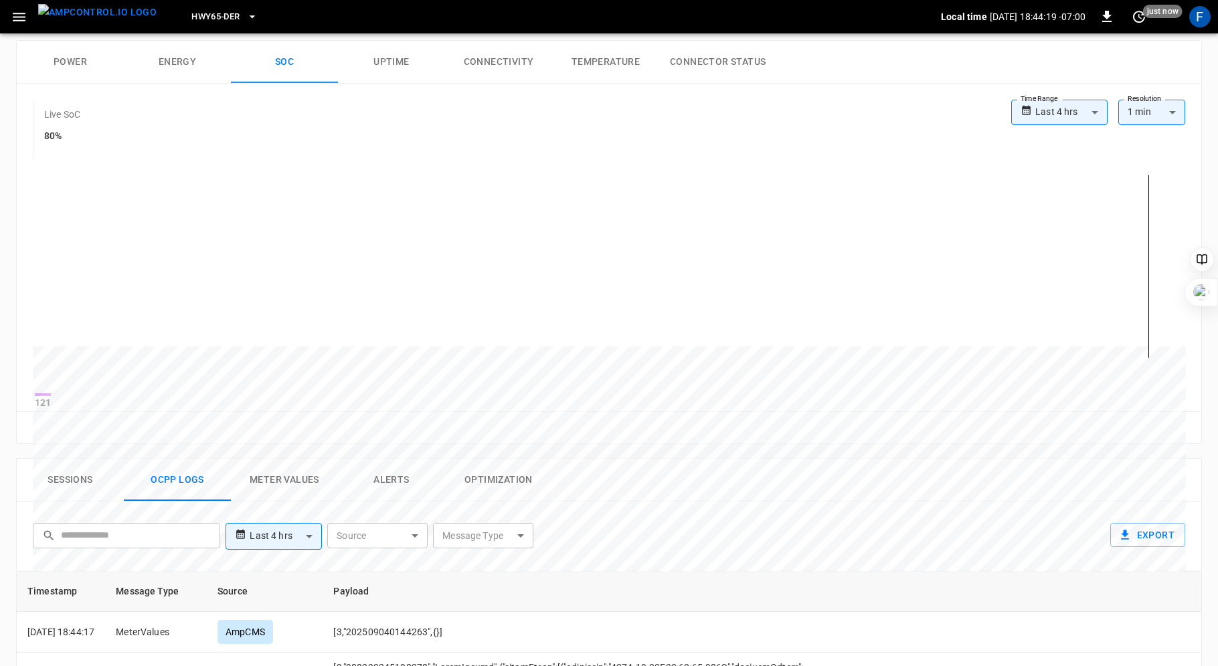
scroll to position [0, 0]
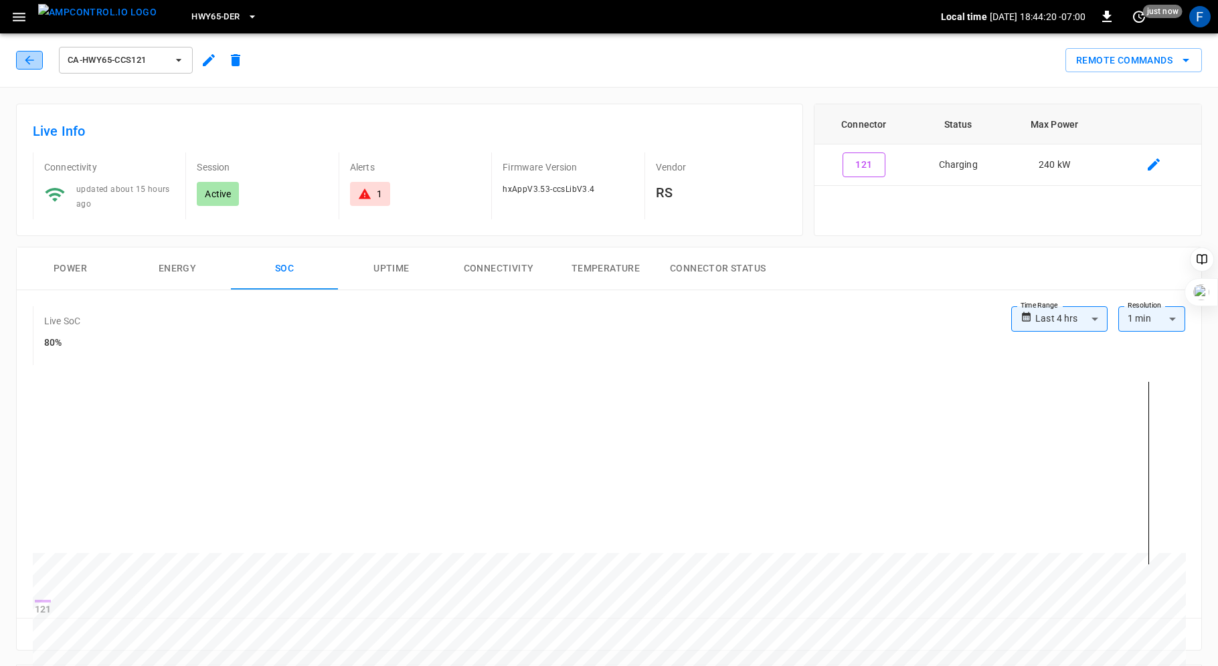
click at [28, 54] on icon "button" at bounding box center [29, 60] width 13 height 13
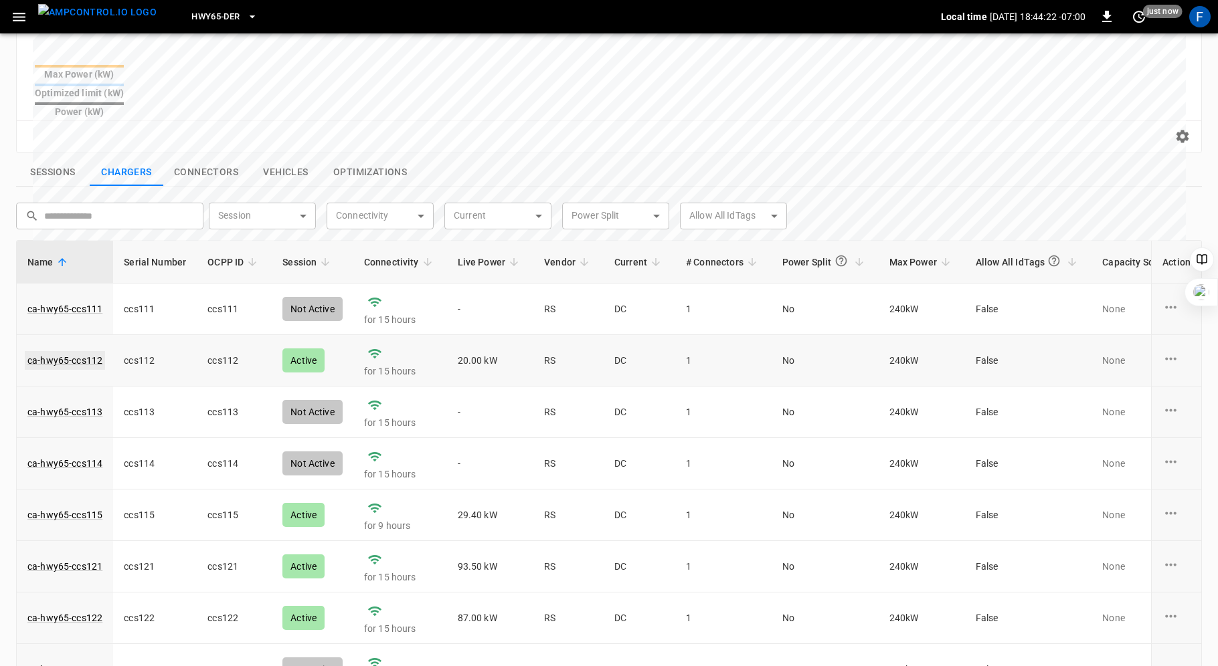
click at [58, 351] on link "ca-hwy65-ccs112" at bounding box center [65, 360] width 80 height 19
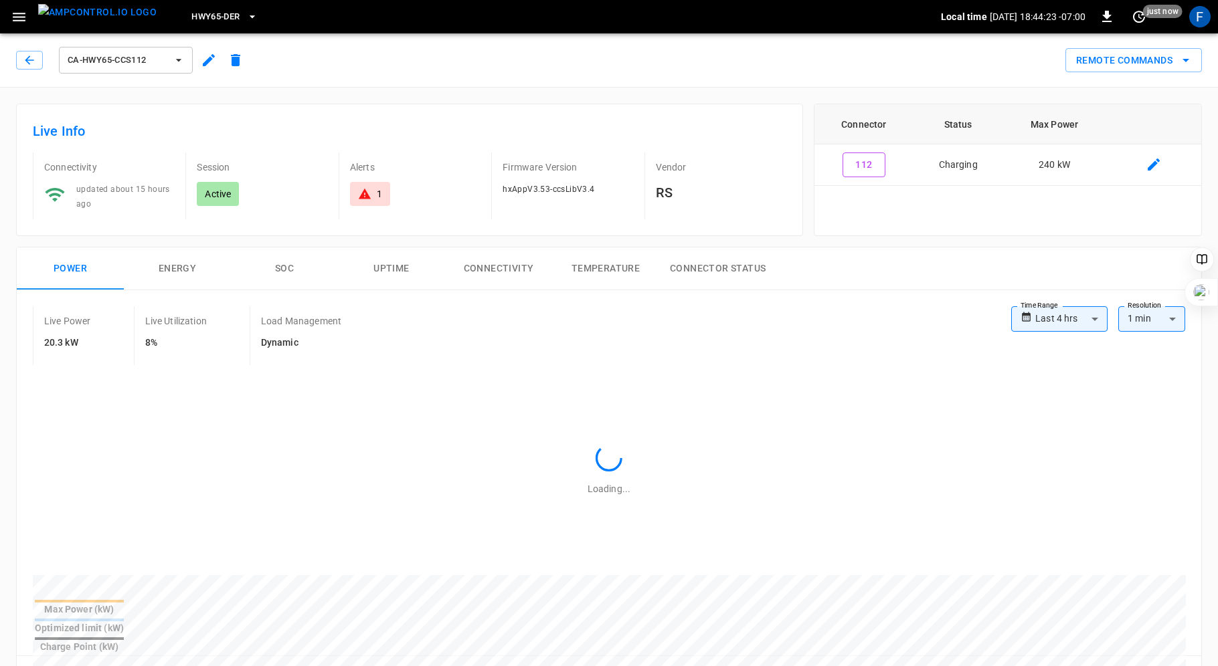
click at [290, 249] on button "SOC" at bounding box center [284, 269] width 107 height 43
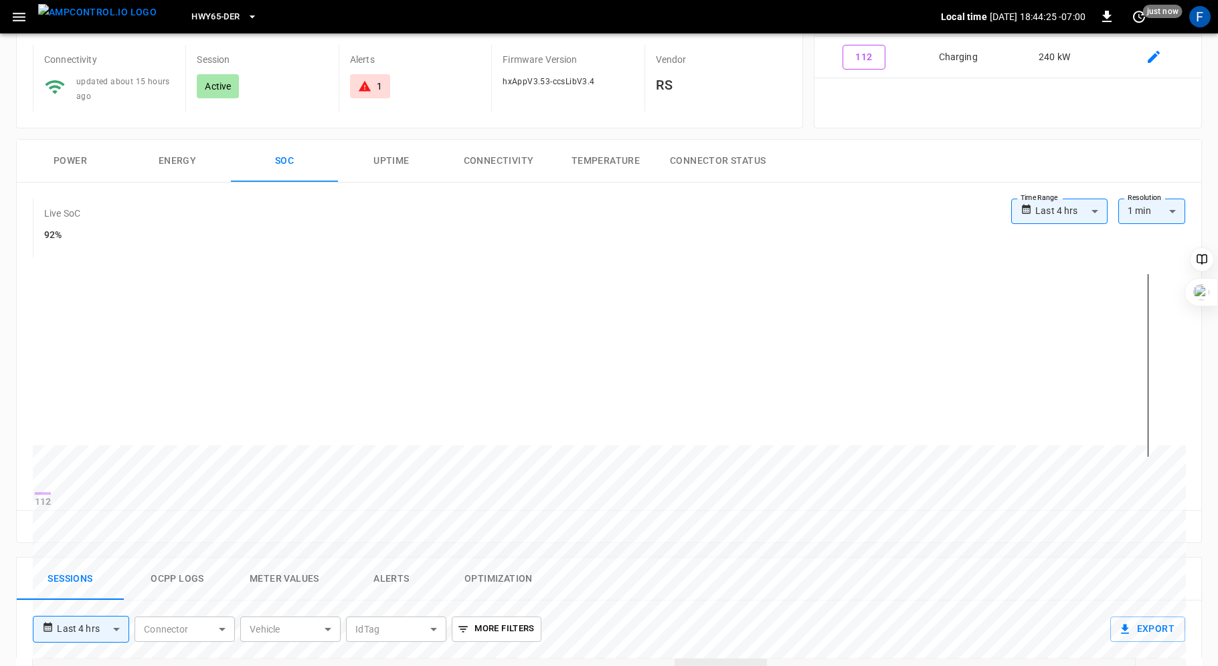
scroll to position [459, 0]
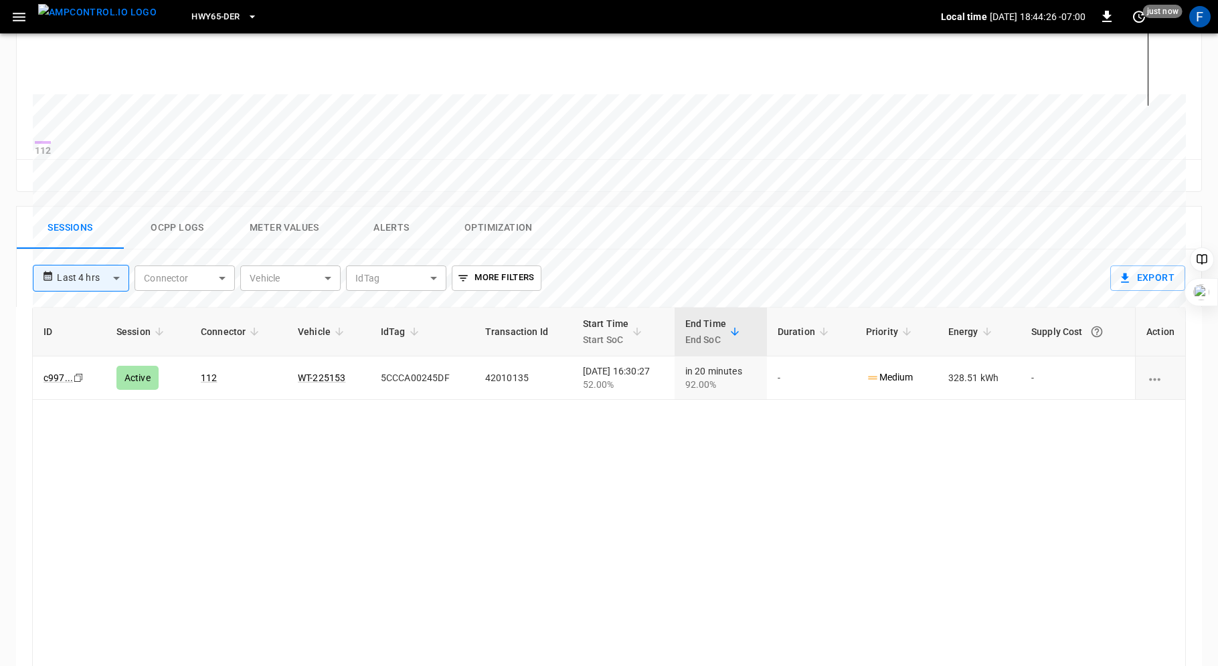
click at [183, 236] on button "Ocpp logs" at bounding box center [177, 228] width 107 height 43
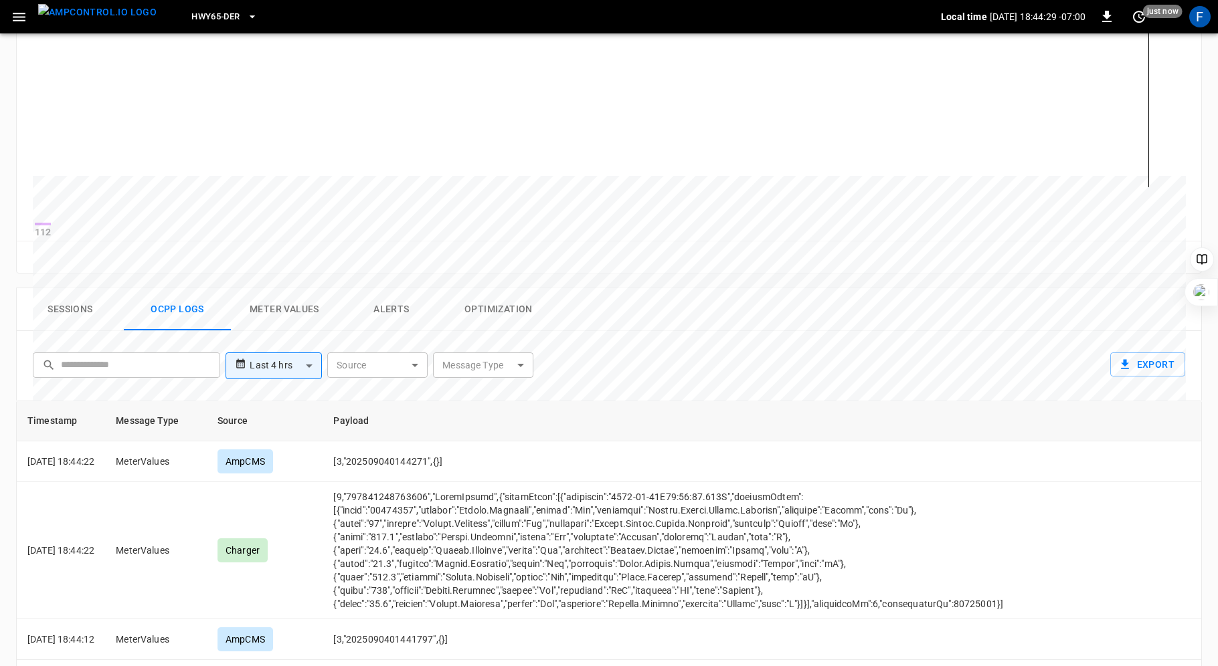
scroll to position [0, 0]
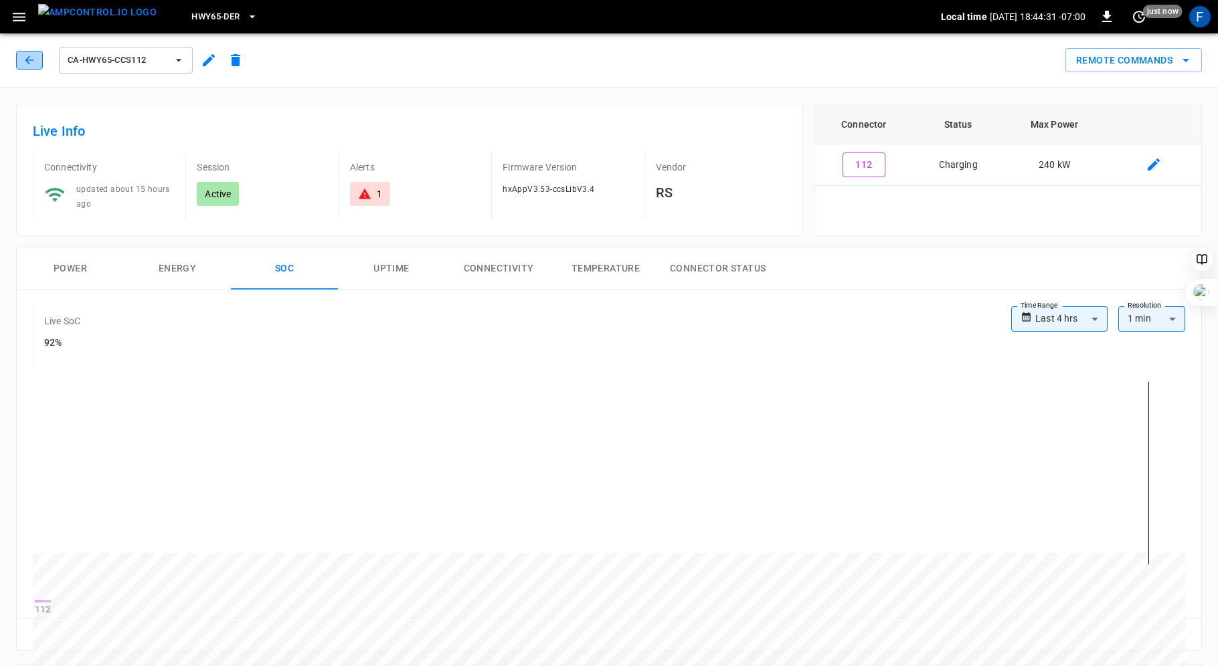
click at [35, 57] on icon "button" at bounding box center [29, 60] width 13 height 13
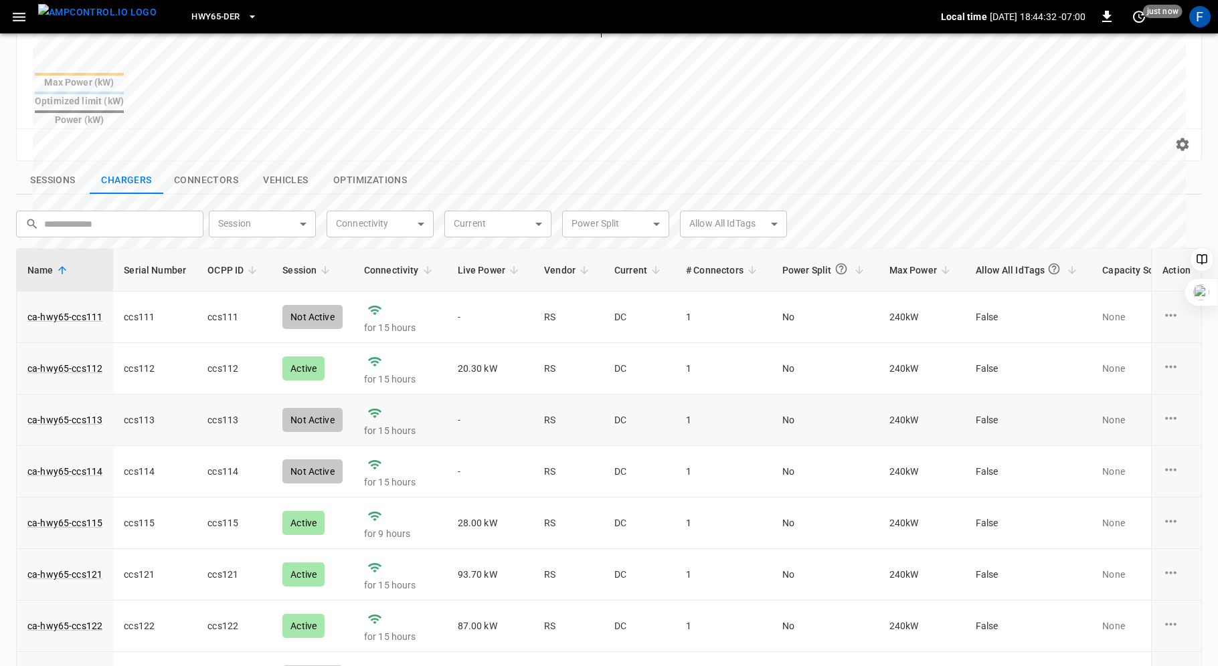
scroll to position [387, 0]
click at [485, 265] on span "Live Power" at bounding box center [491, 273] width 66 height 16
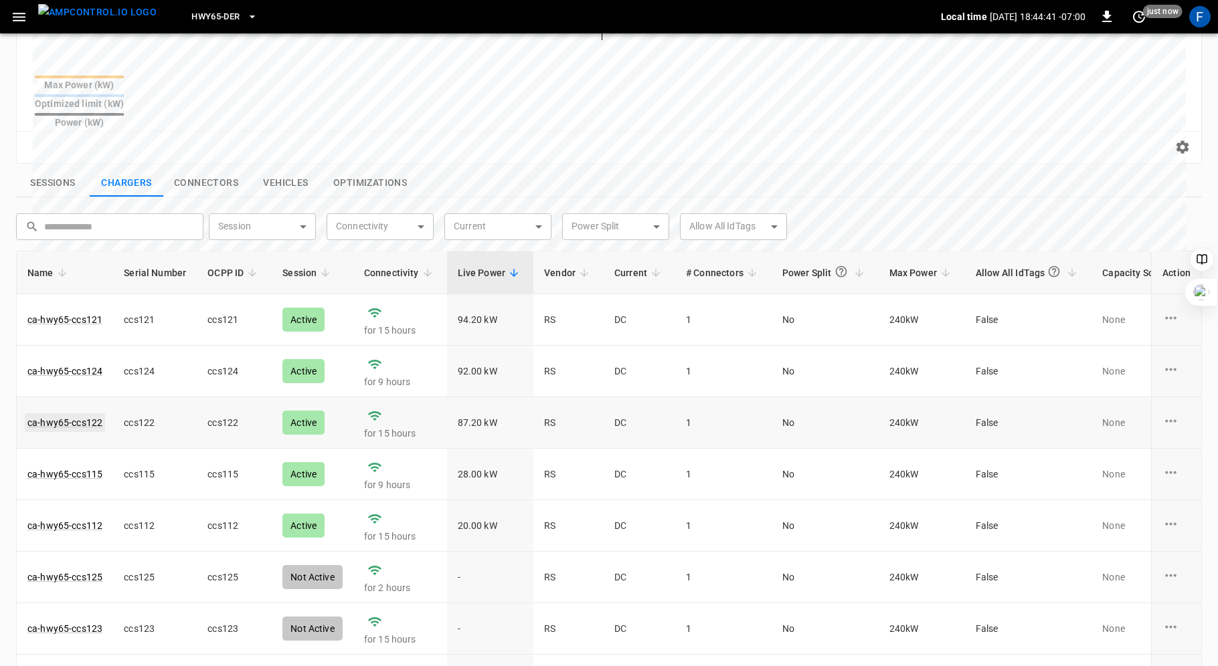
click at [70, 413] on link "ca-hwy65-ccs122" at bounding box center [65, 422] width 80 height 19
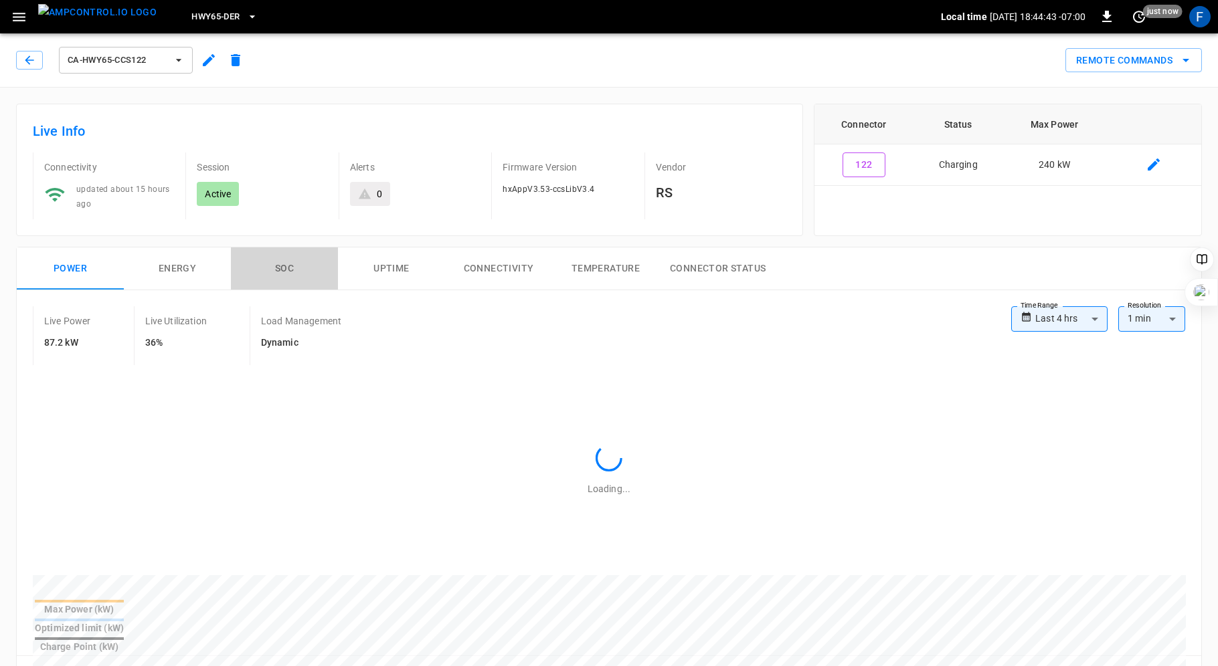
click at [284, 252] on button "SOC" at bounding box center [284, 269] width 107 height 43
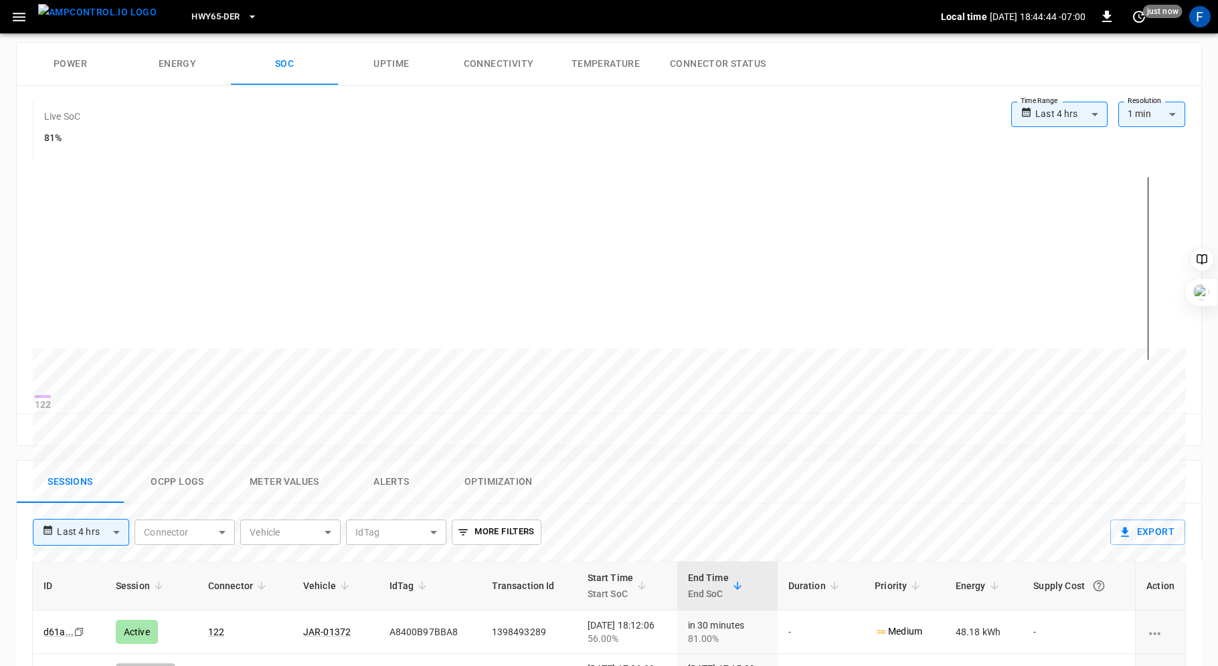
scroll to position [394, 0]
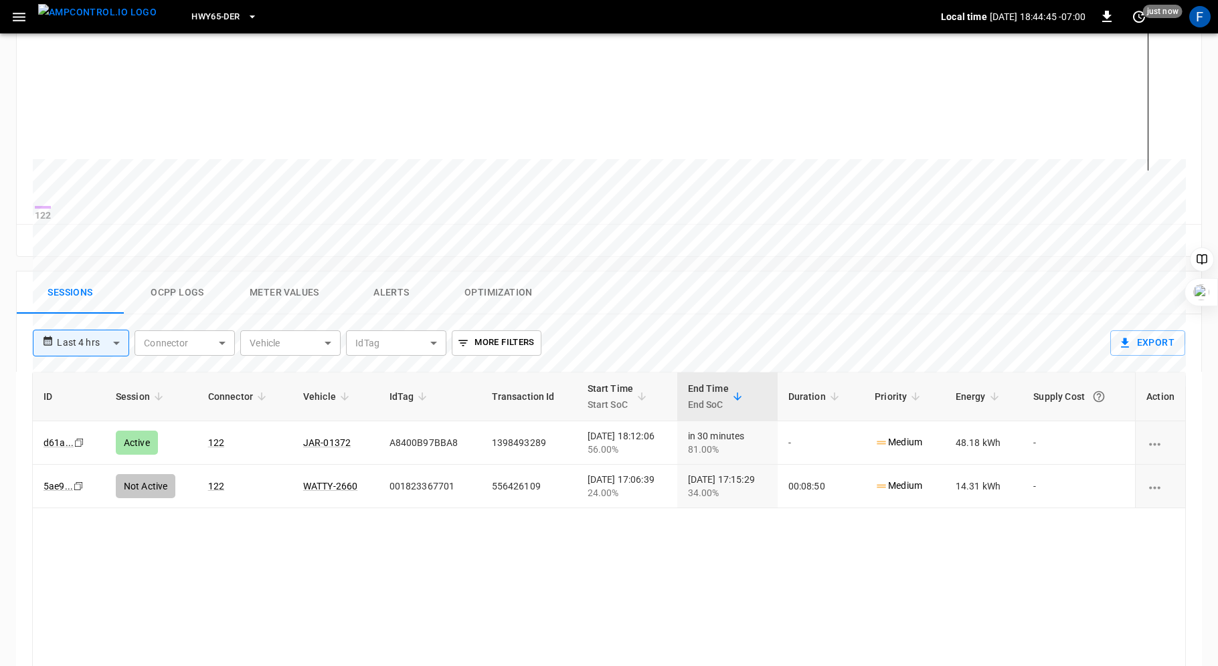
click at [183, 304] on button "Ocpp logs" at bounding box center [177, 293] width 107 height 43
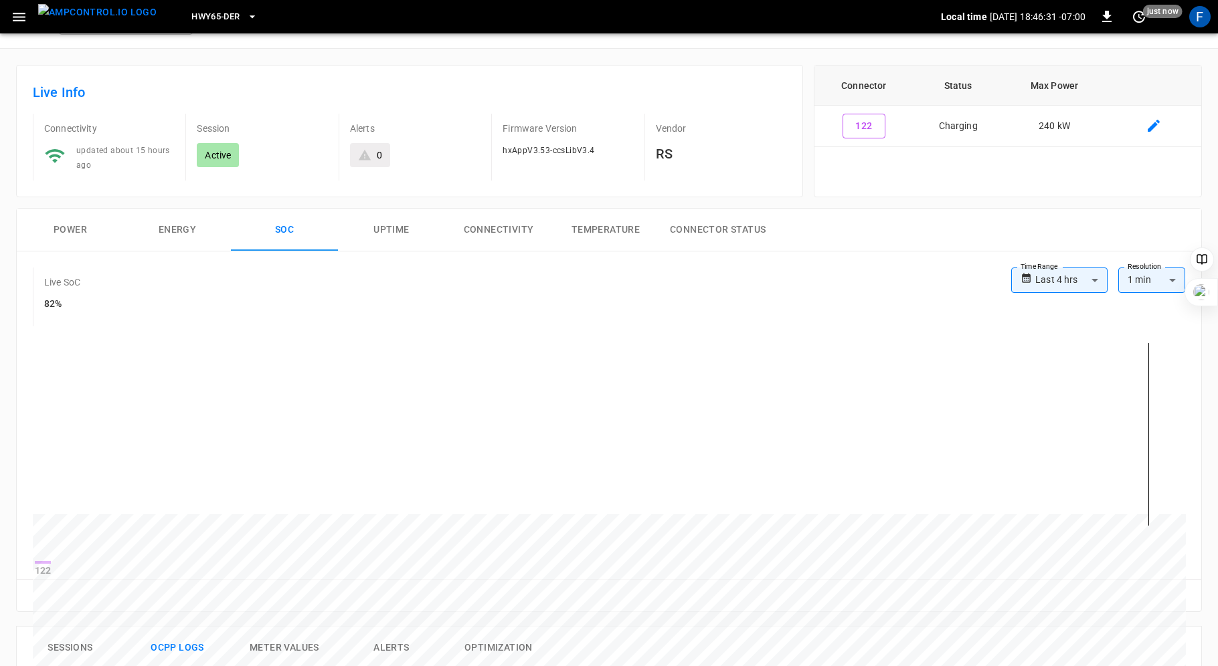
scroll to position [22, 0]
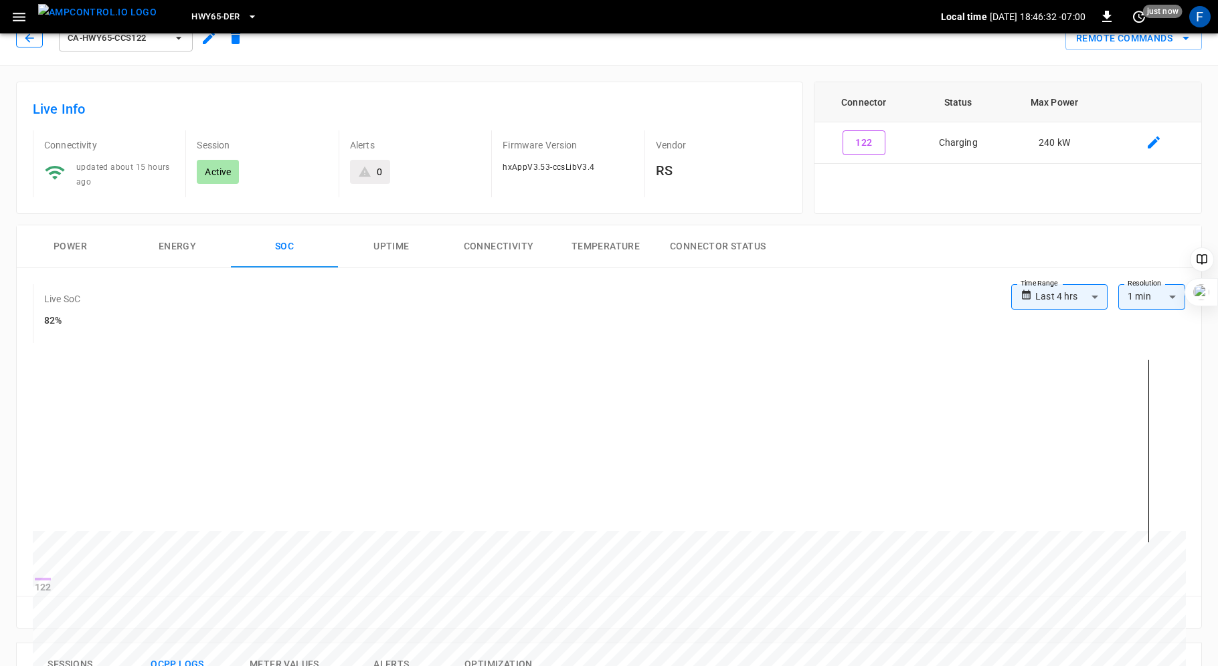
click at [29, 42] on icon "button" at bounding box center [29, 37] width 13 height 13
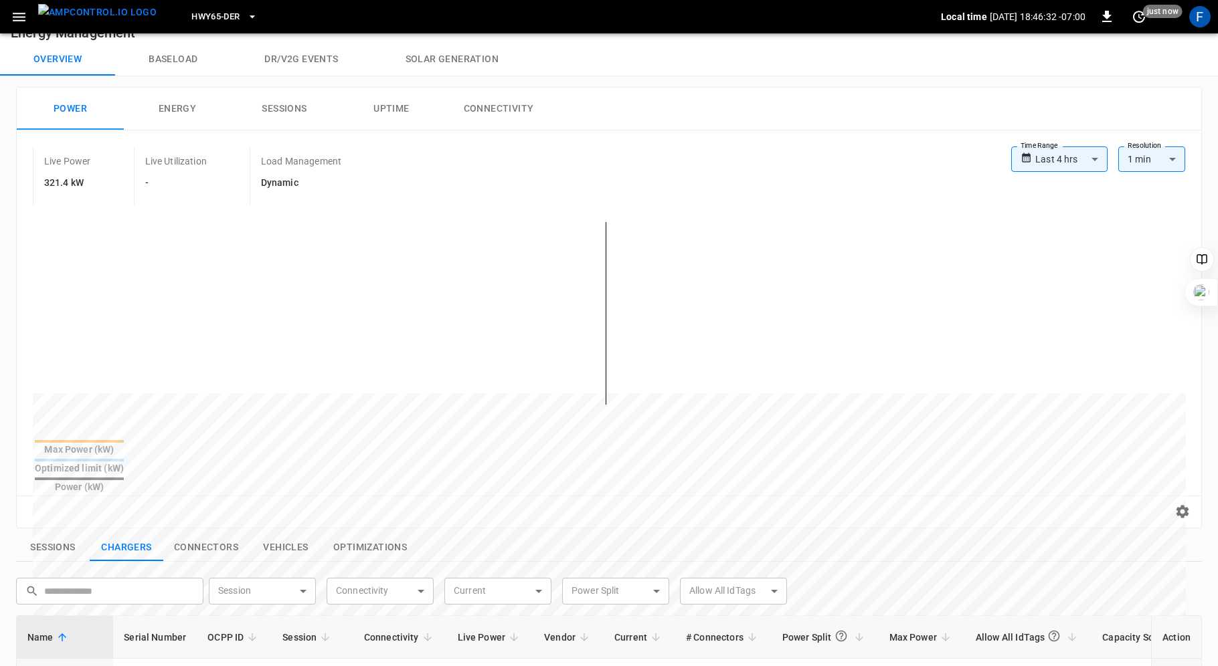
scroll to position [387, 0]
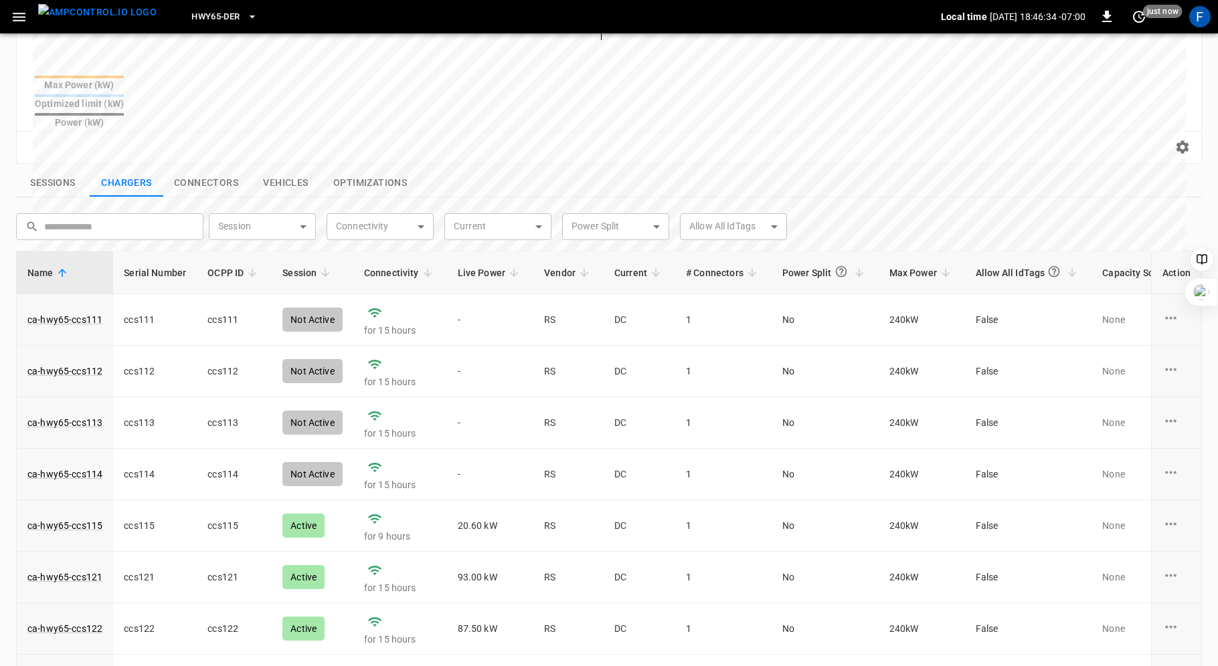
click at [476, 265] on span "Live Power" at bounding box center [491, 273] width 66 height 16
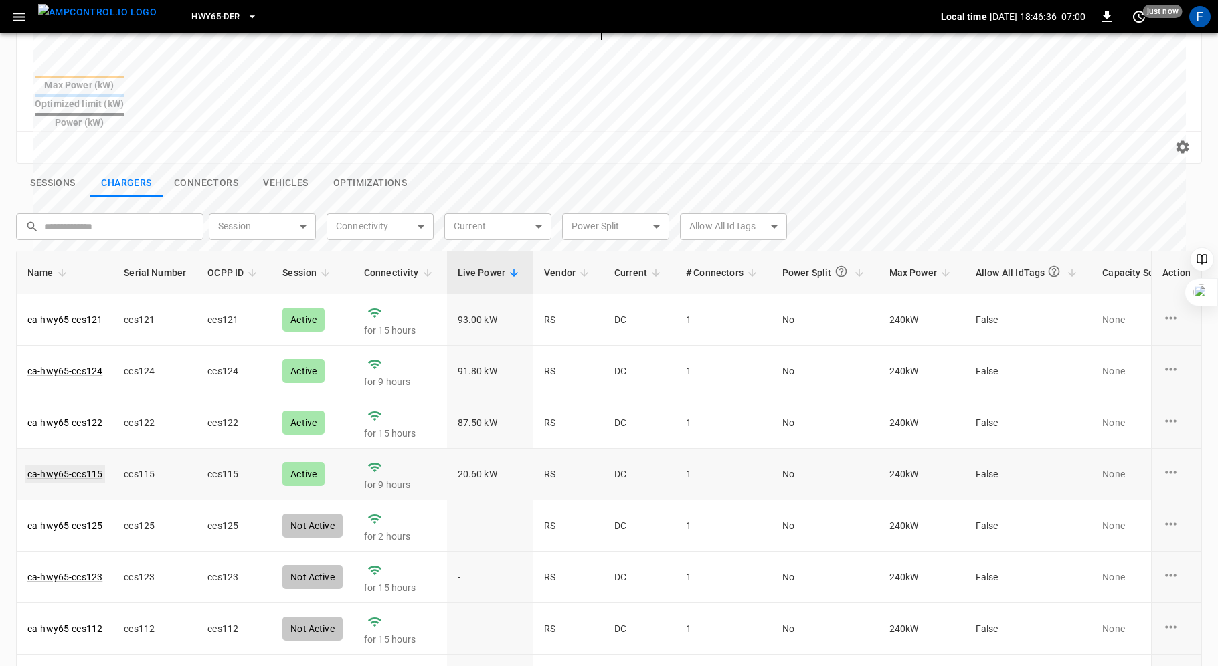
click at [83, 465] on link "ca-hwy65-ccs115" at bounding box center [65, 474] width 80 height 19
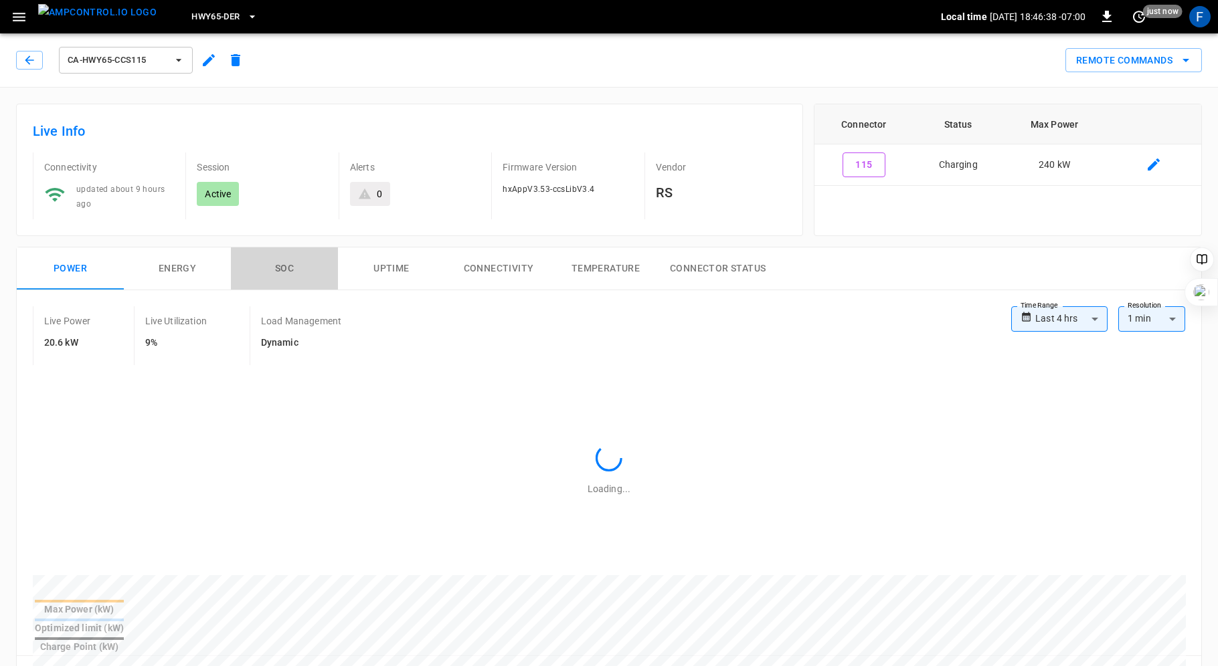
click at [284, 250] on button "SOC" at bounding box center [284, 269] width 107 height 43
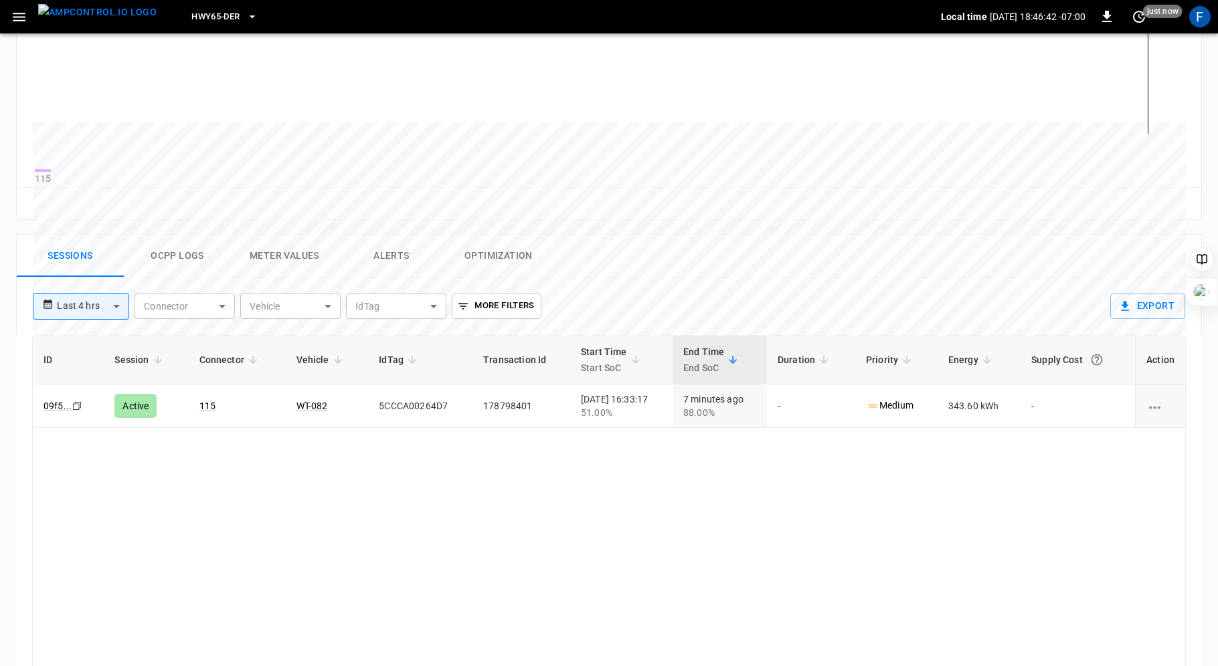
scroll to position [482, 0]
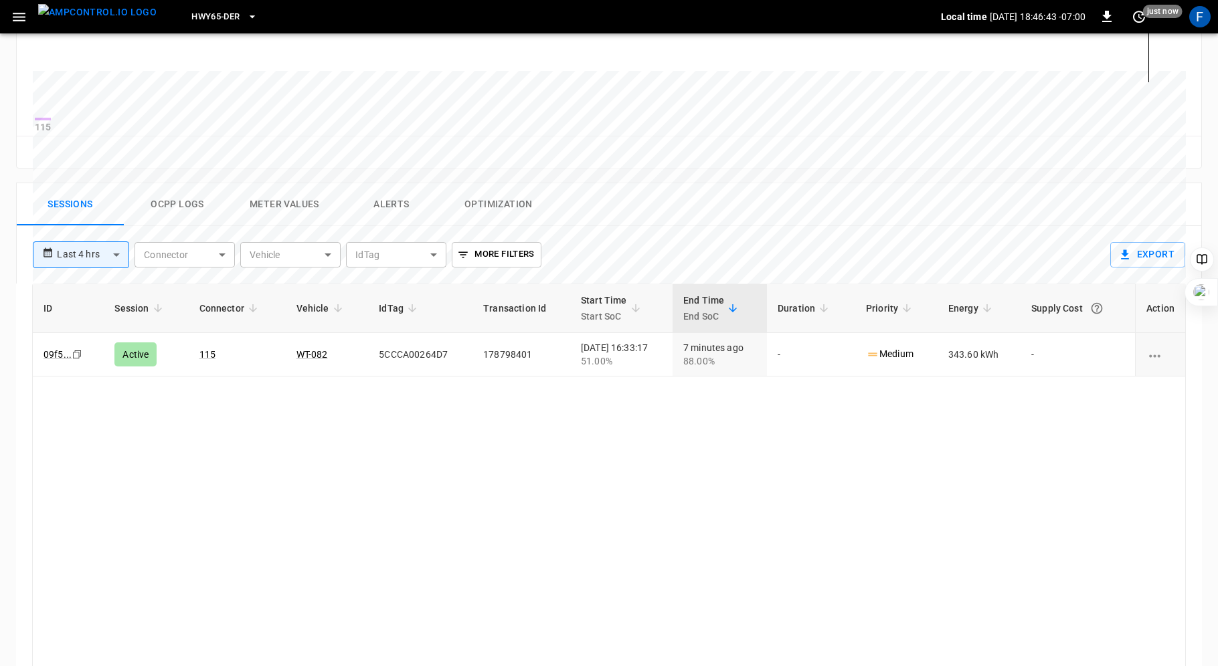
click at [180, 206] on button "Ocpp logs" at bounding box center [177, 204] width 107 height 43
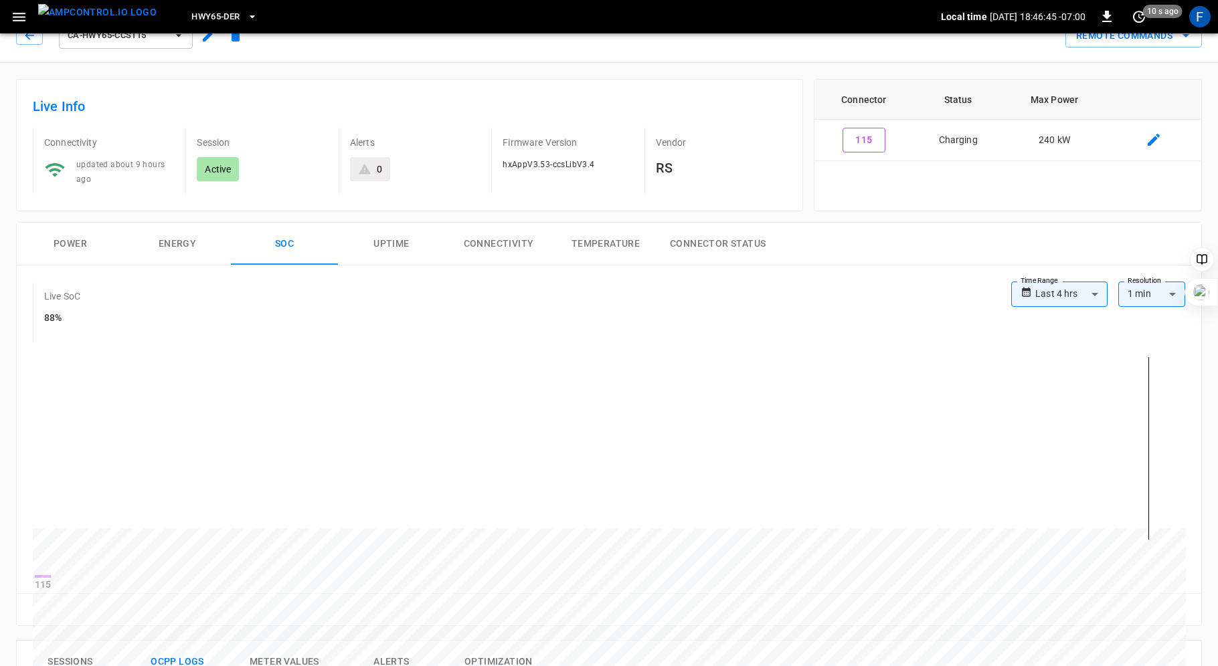
scroll to position [0, 0]
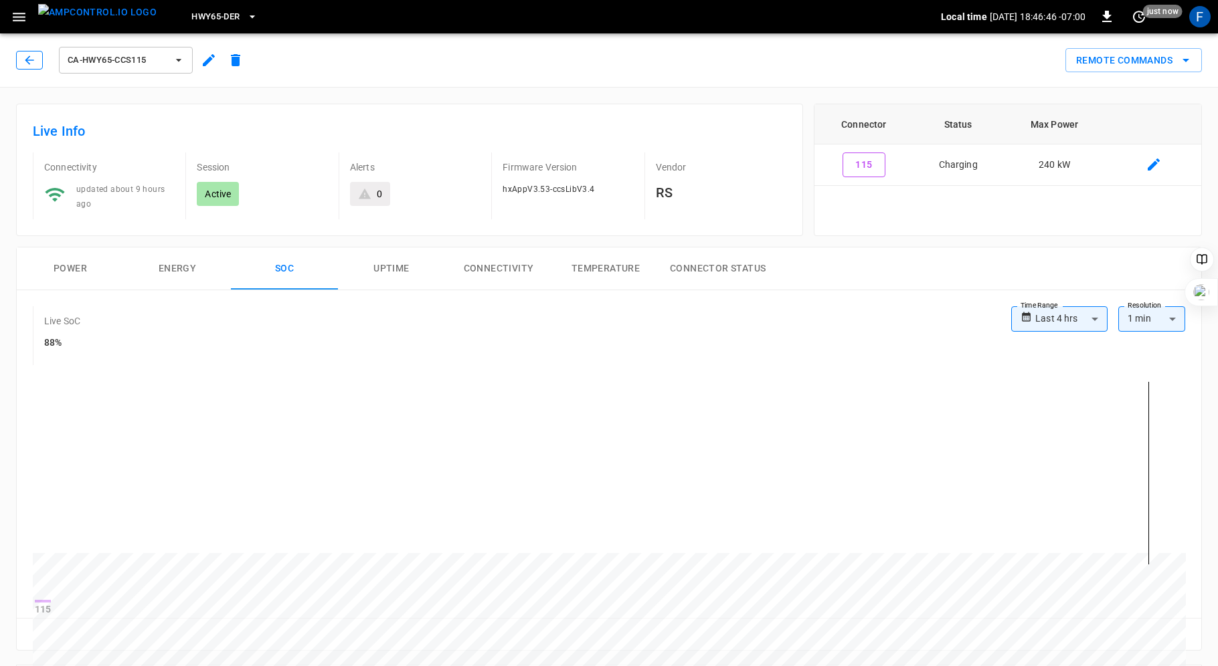
click at [25, 64] on icon "button" at bounding box center [29, 60] width 13 height 13
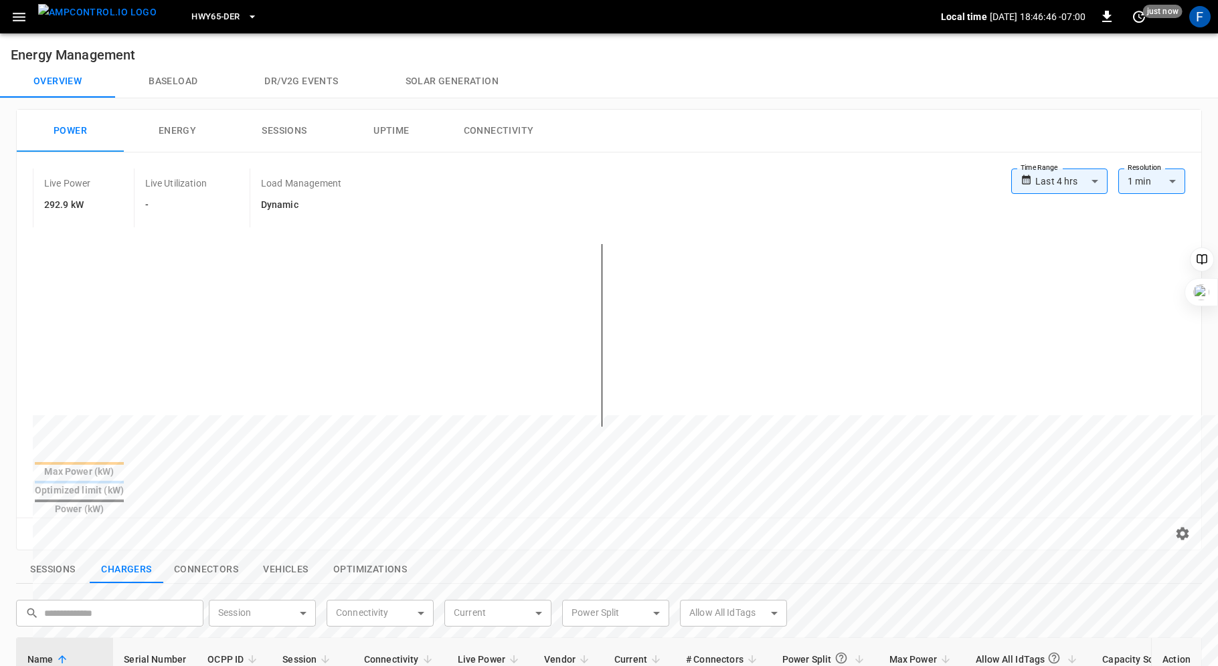
scroll to position [387, 0]
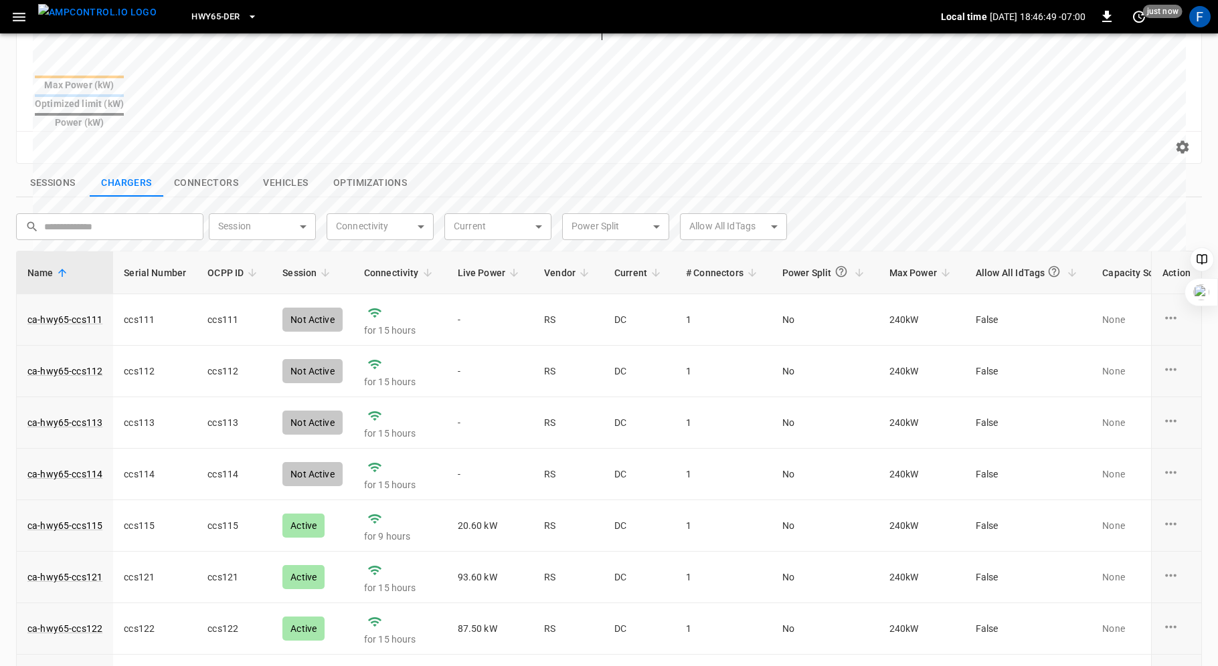
click at [489, 253] on th "Live Power" at bounding box center [490, 273] width 87 height 43
click at [482, 265] on span "Live Power" at bounding box center [491, 273] width 66 height 16
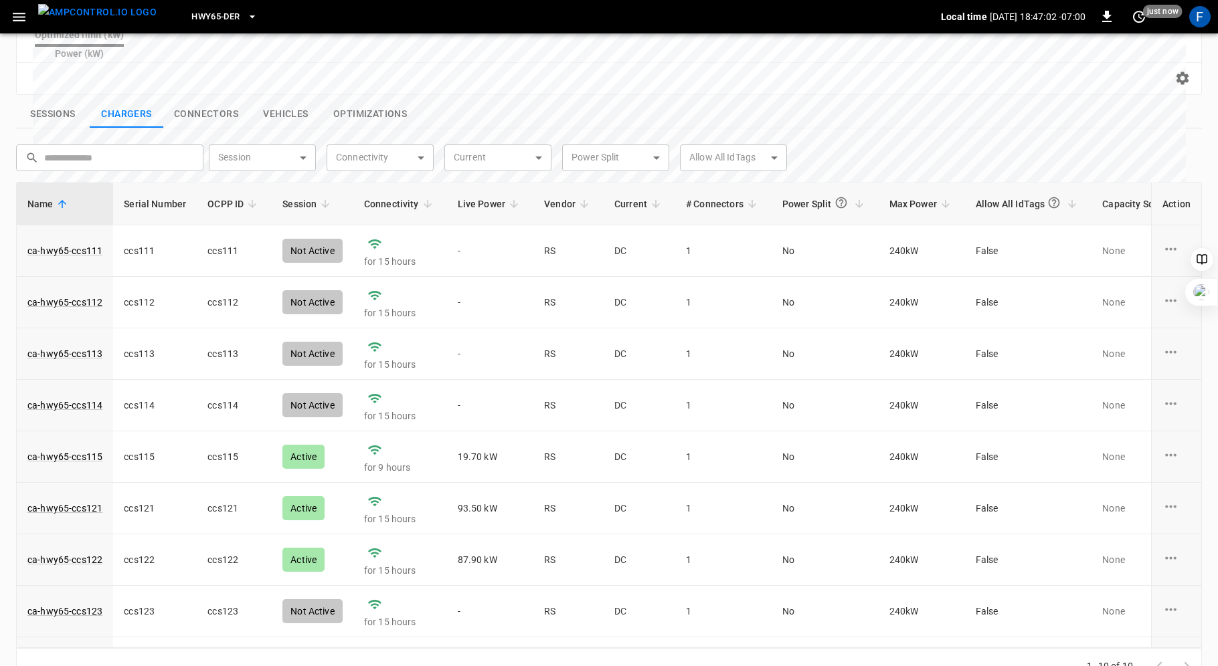
click at [469, 196] on span "Live Power" at bounding box center [491, 204] width 66 height 16
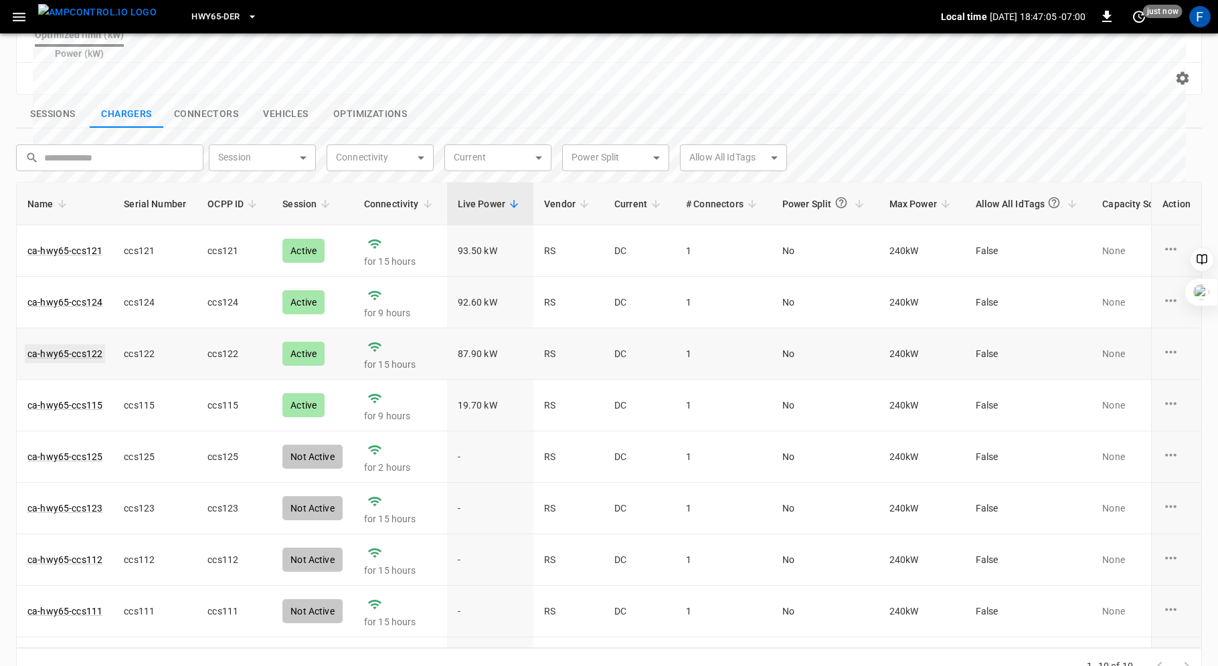
click at [60, 345] on link "ca-hwy65-ccs122" at bounding box center [65, 354] width 80 height 19
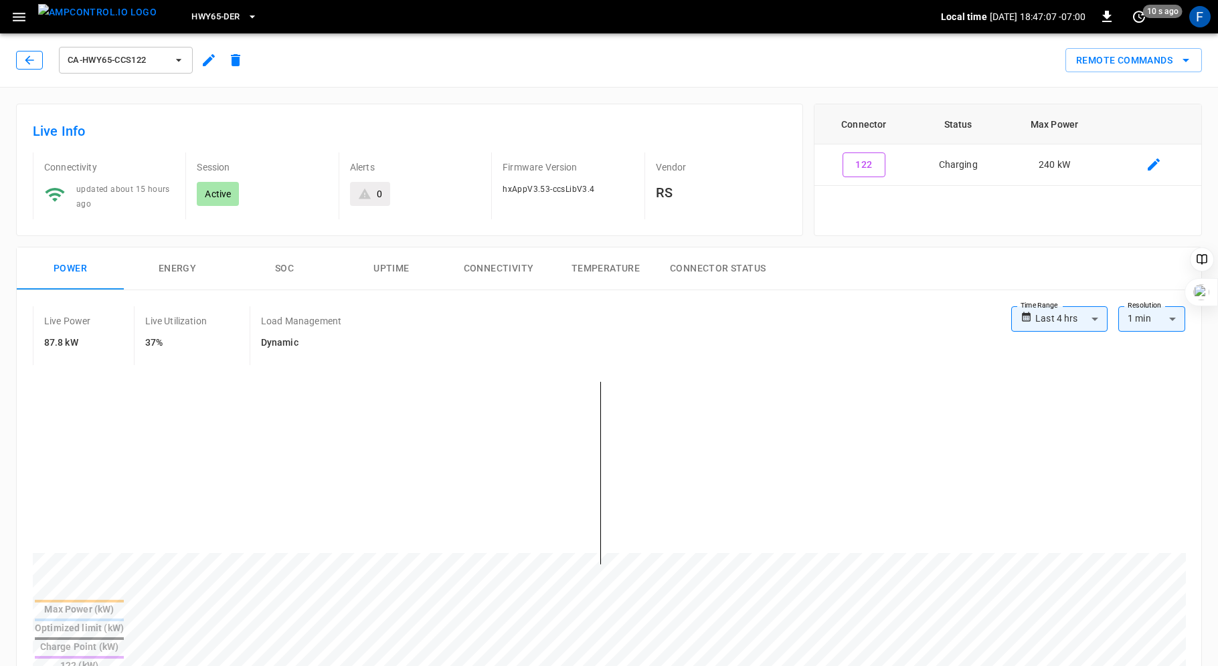
click at [25, 57] on icon "button" at bounding box center [29, 60] width 13 height 13
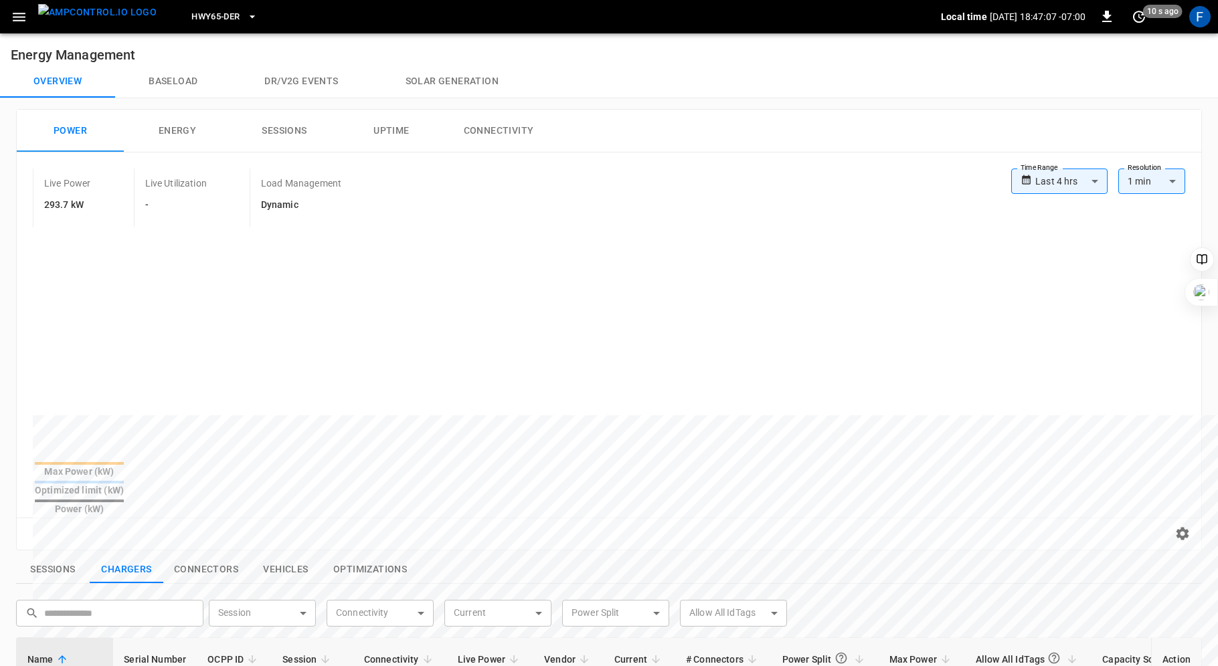
scroll to position [426, 0]
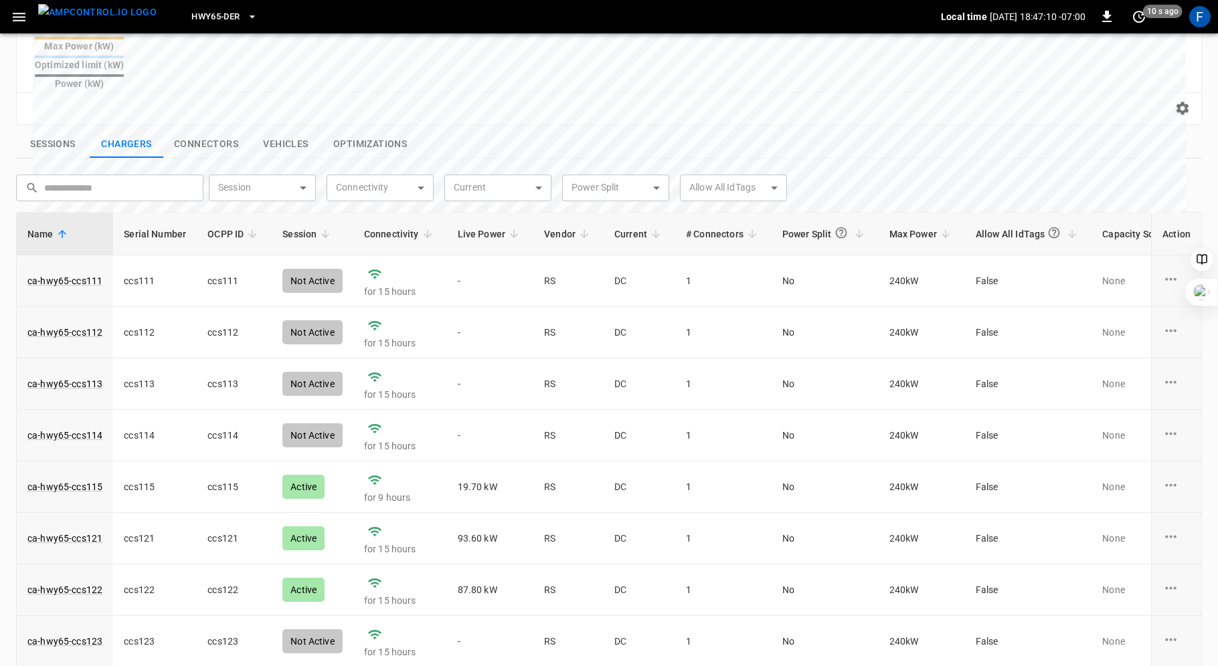
click at [480, 226] on span "Live Power" at bounding box center [491, 234] width 66 height 16
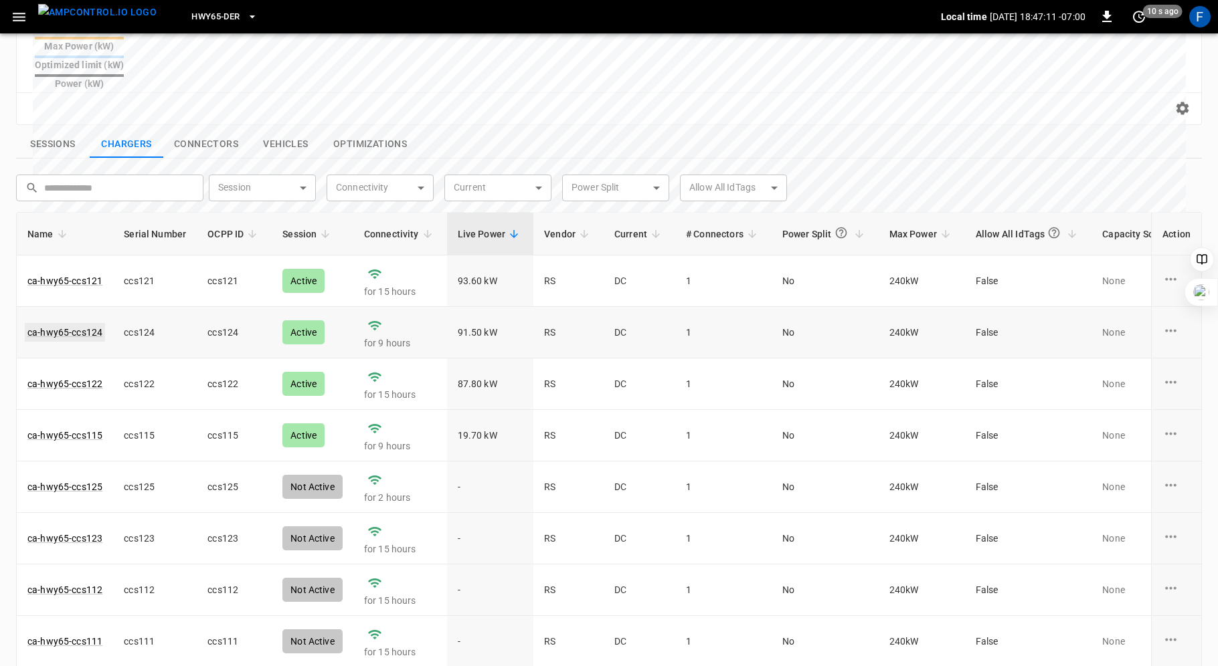
click at [56, 323] on link "ca-hwy65-ccs124" at bounding box center [65, 332] width 80 height 19
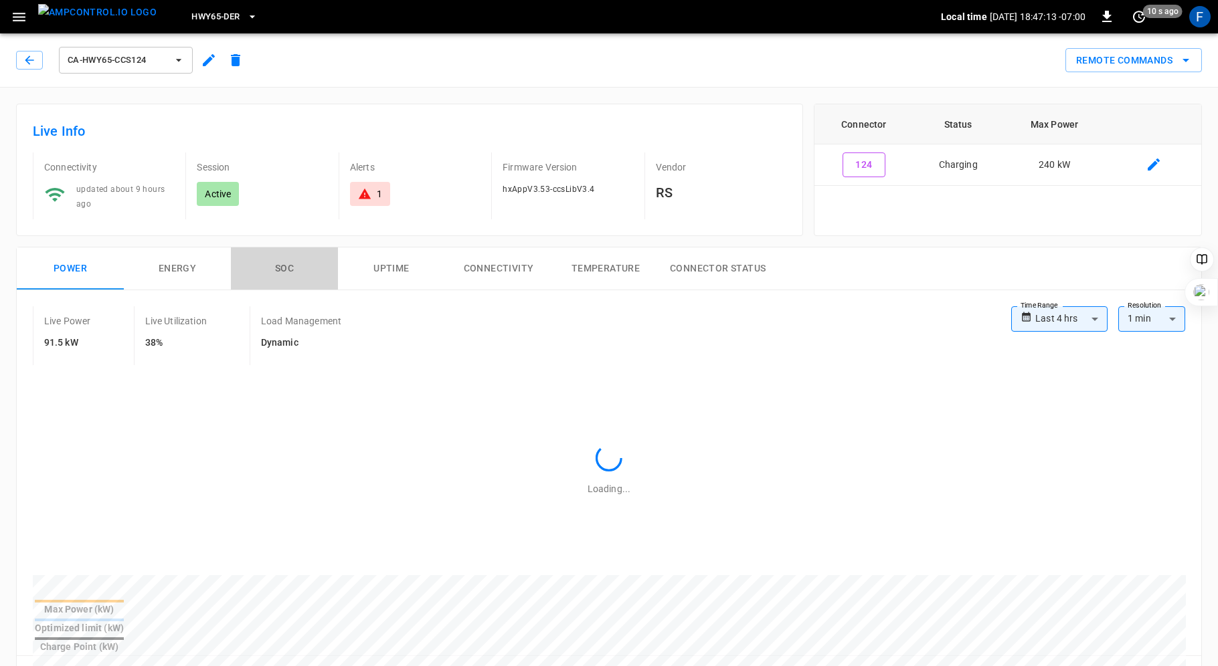
click at [284, 262] on button "SOC" at bounding box center [284, 269] width 107 height 43
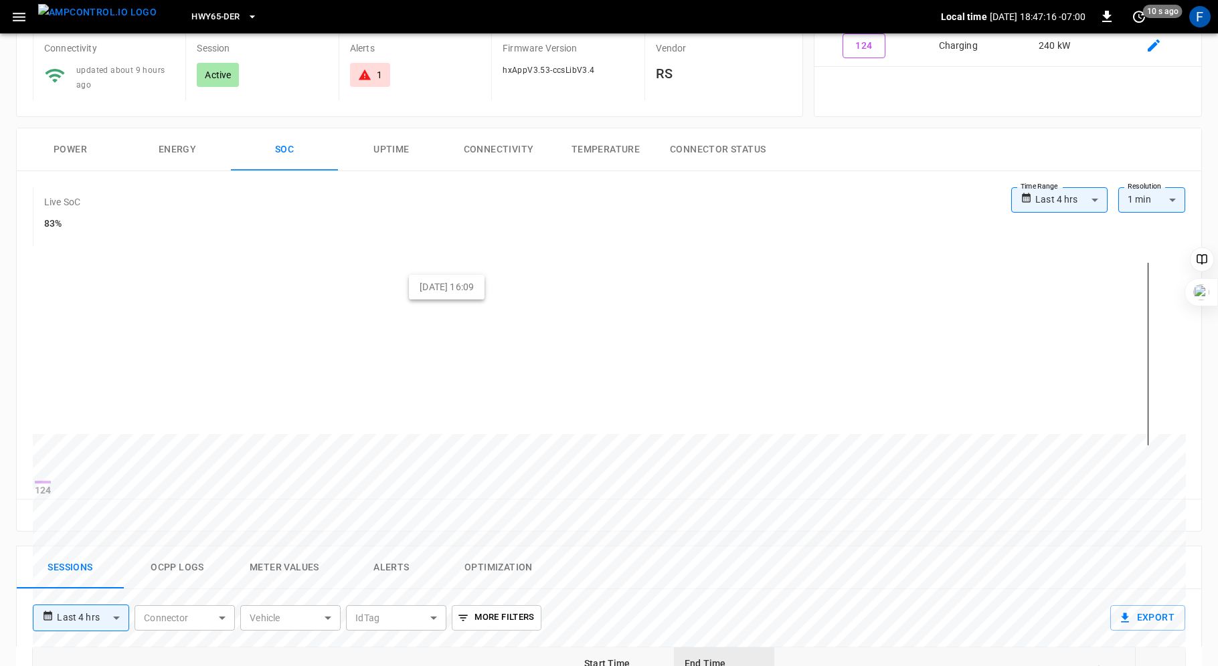
scroll to position [270, 0]
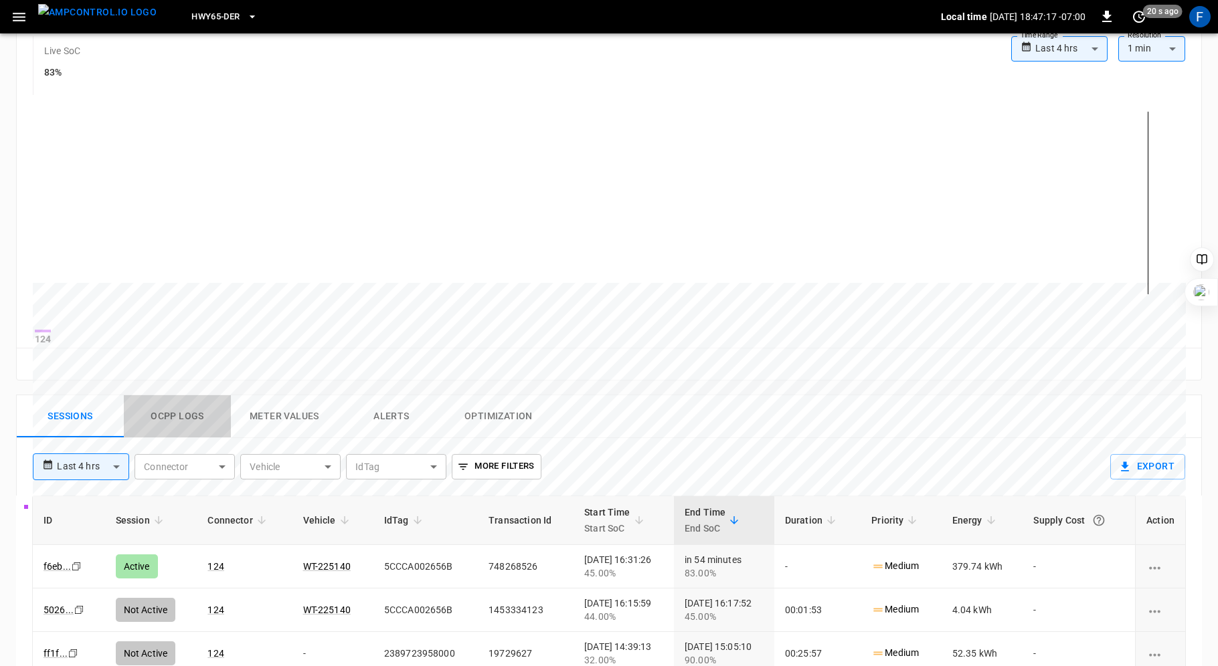
click at [186, 419] on button "Ocpp logs" at bounding box center [177, 416] width 107 height 43
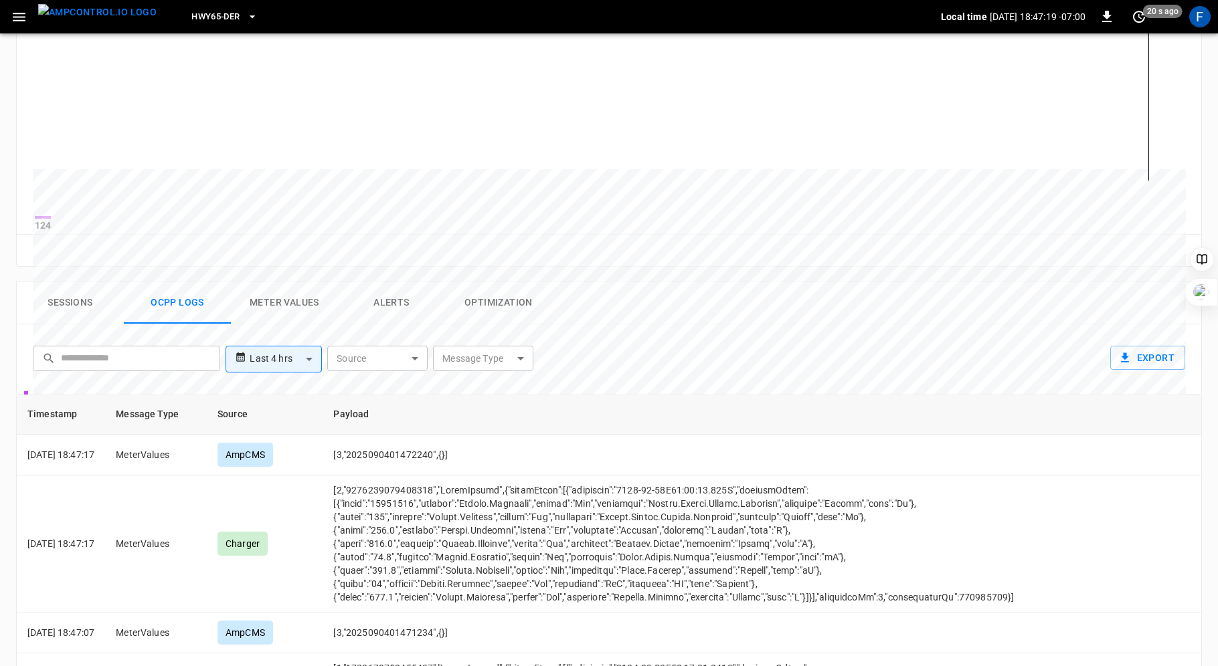
scroll to position [0, 0]
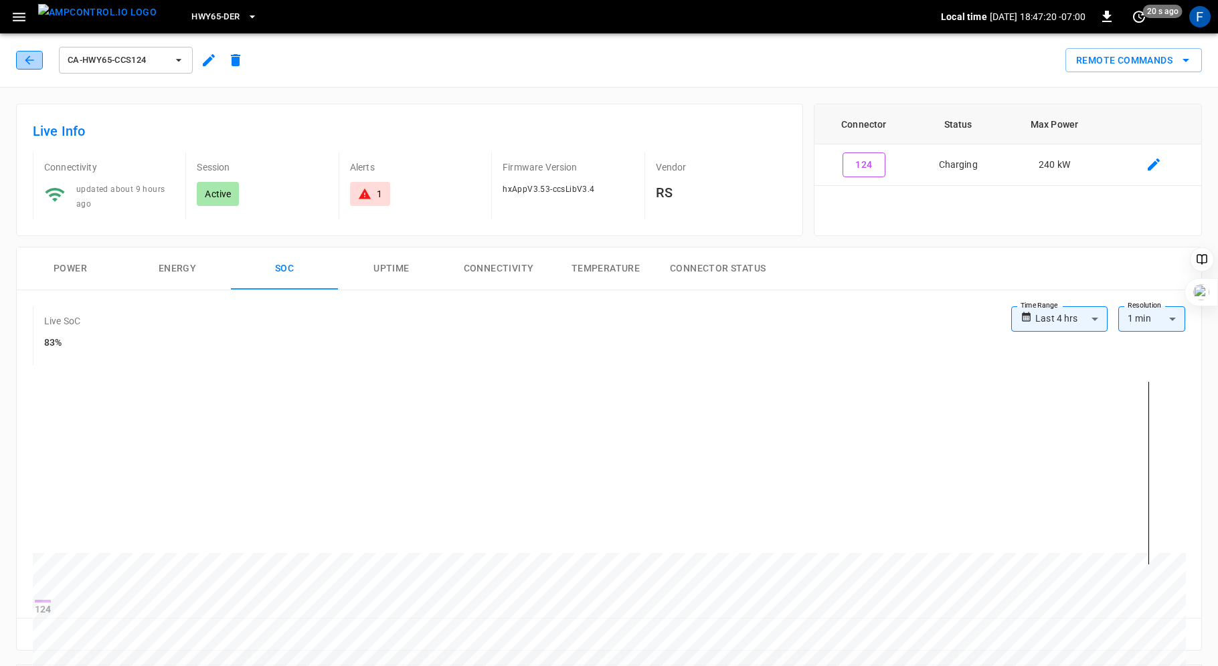
click at [30, 55] on icon "button" at bounding box center [29, 60] width 13 height 13
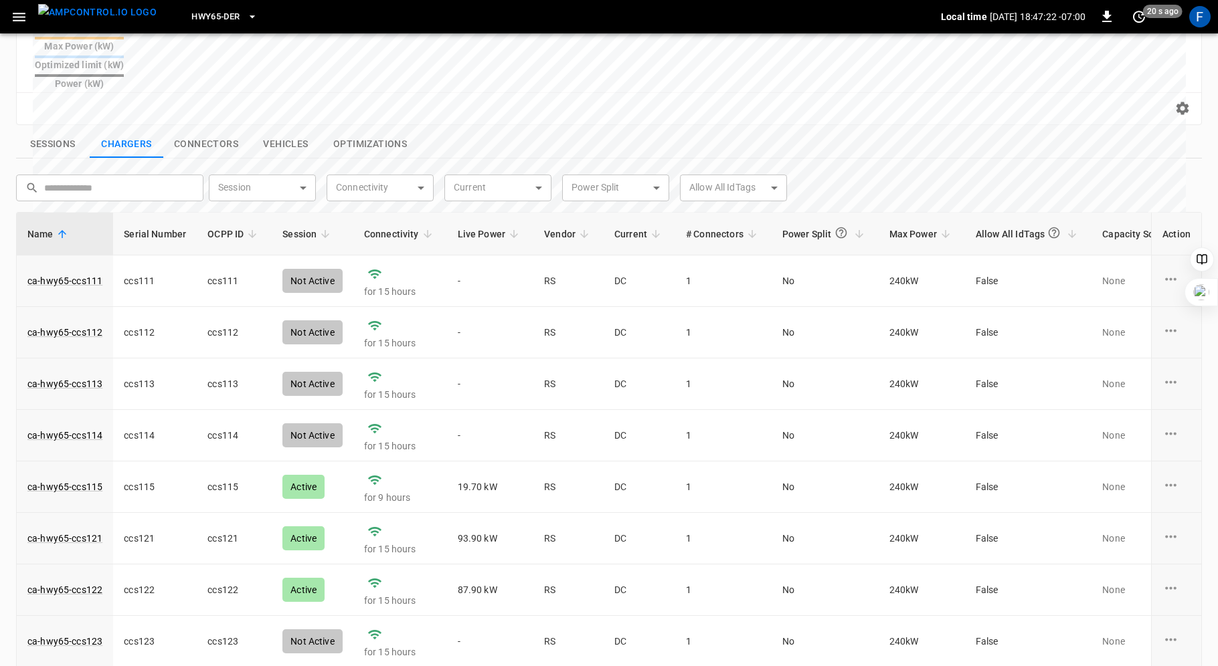
click at [488, 226] on span "Live Power" at bounding box center [491, 234] width 66 height 16
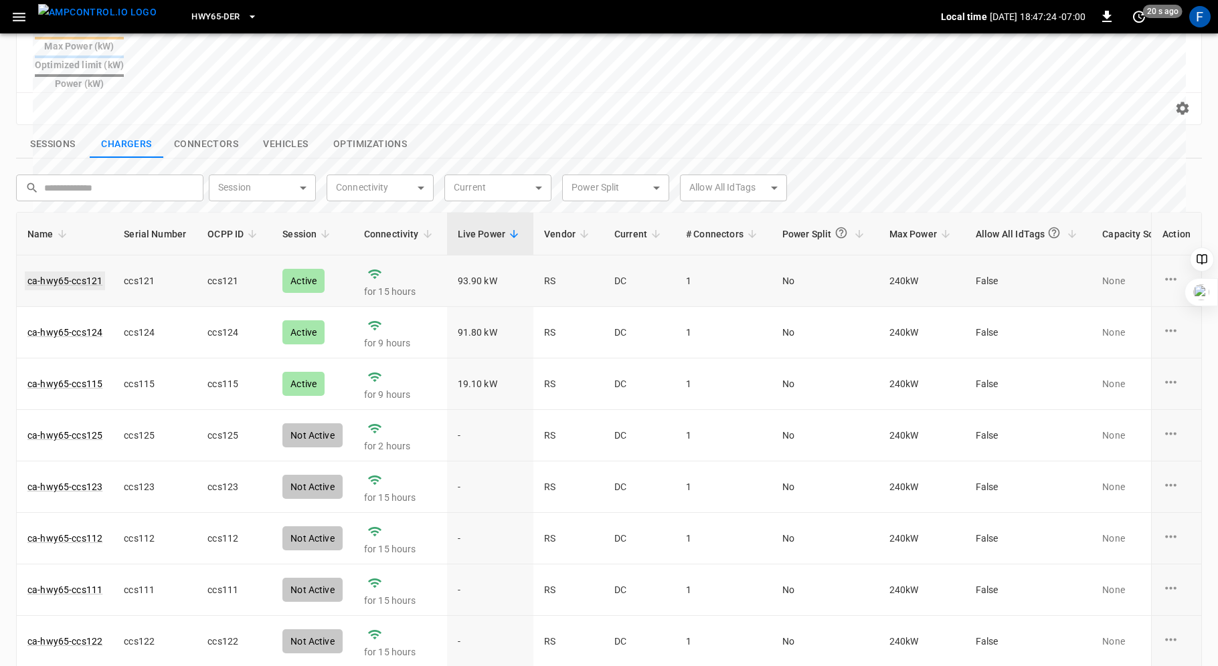
click at [78, 272] on link "ca-hwy65-ccs121" at bounding box center [65, 281] width 80 height 19
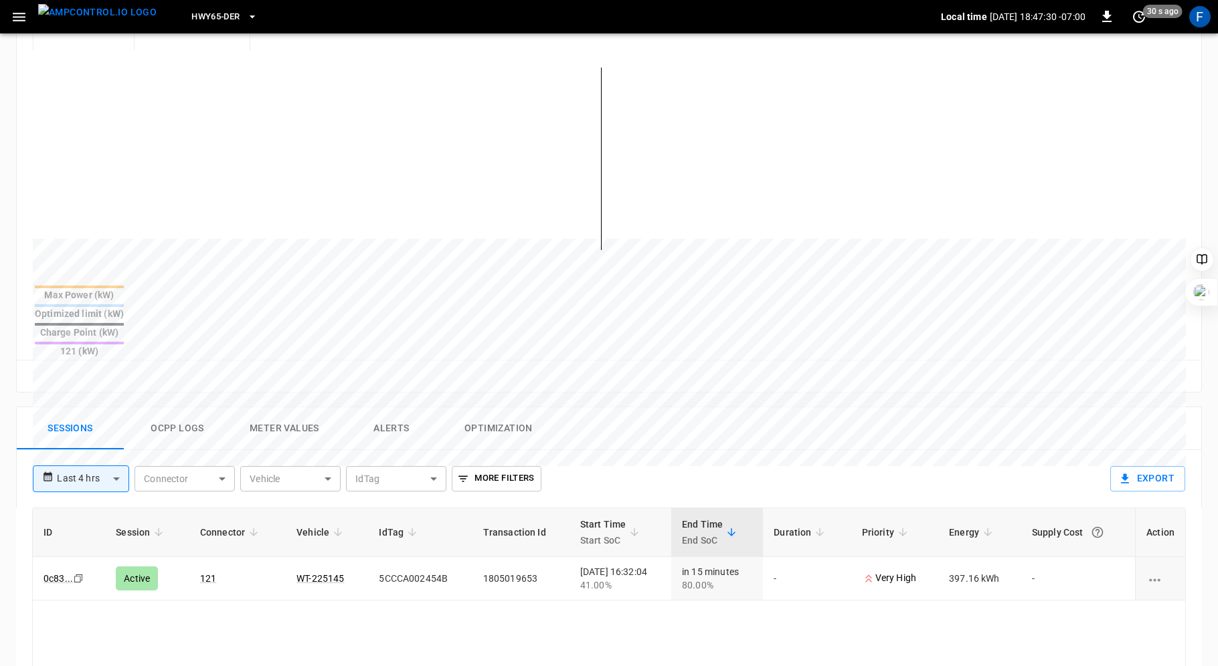
scroll to position [317, 0]
click at [183, 405] on button "Ocpp logs" at bounding box center [177, 426] width 107 height 43
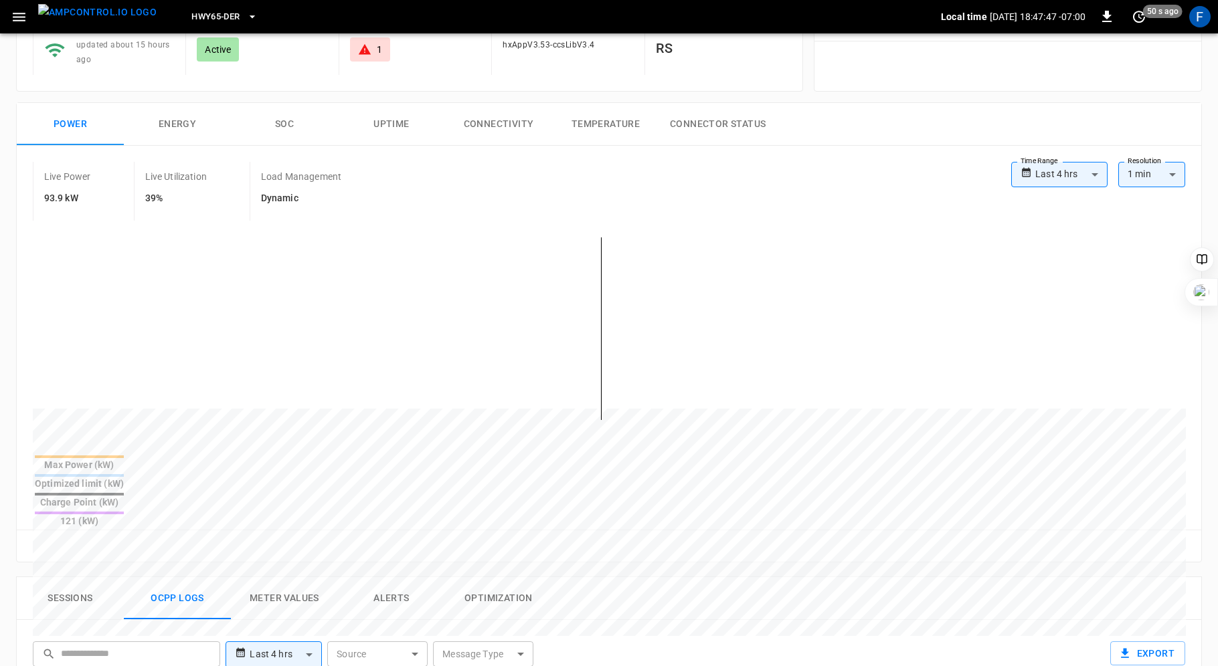
scroll to position [1, 0]
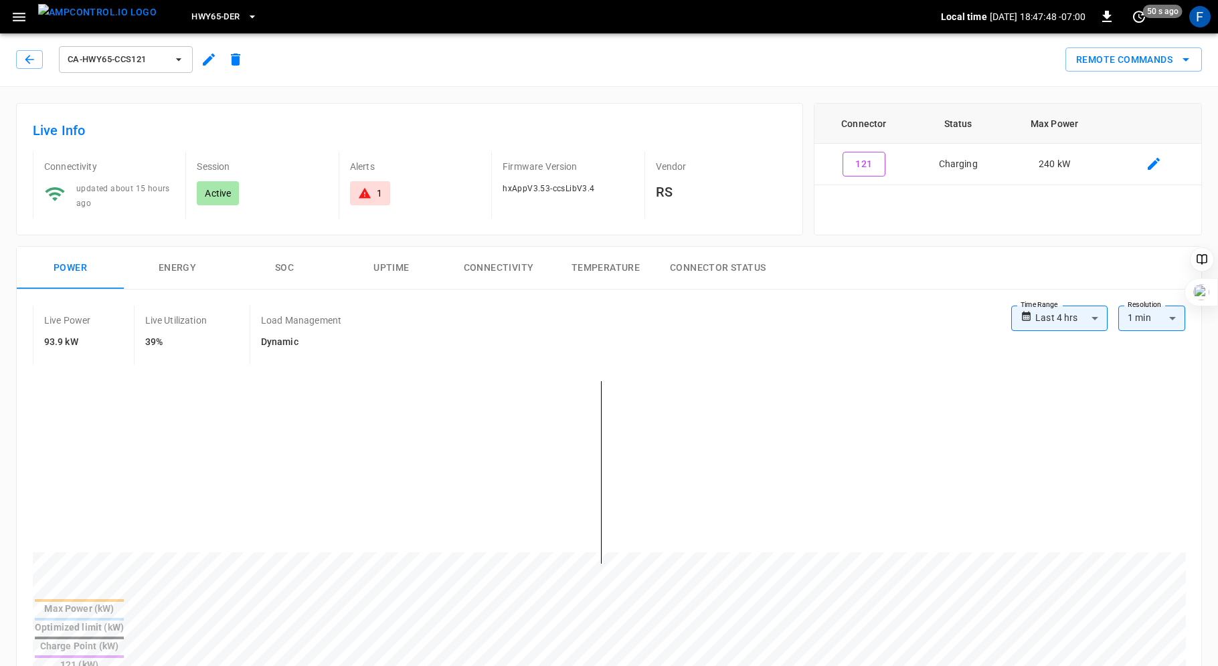
click at [284, 265] on button "SOC" at bounding box center [284, 268] width 107 height 43
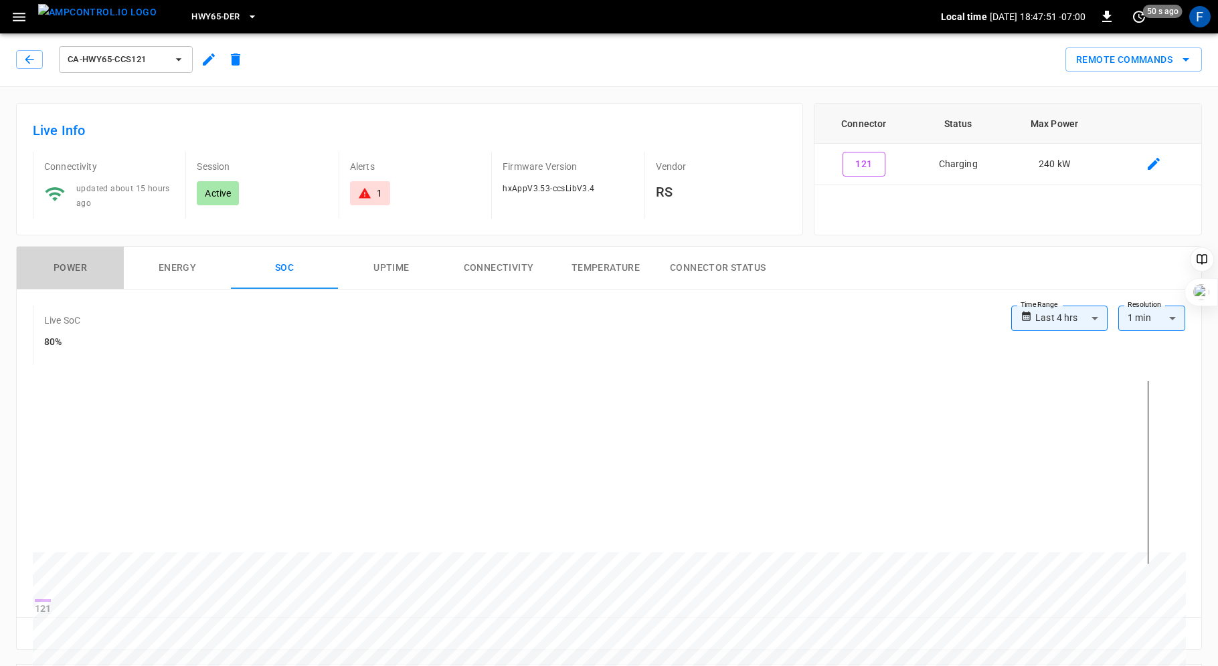
click at [72, 259] on button "Power" at bounding box center [70, 268] width 107 height 43
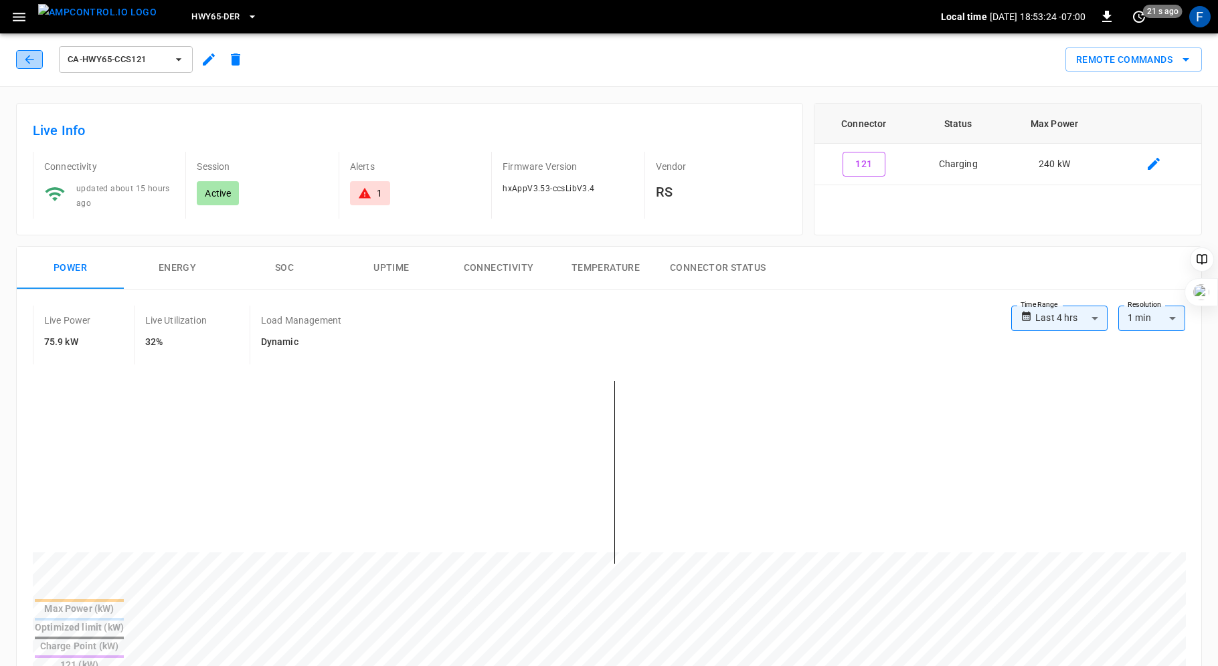
click at [27, 56] on icon "button" at bounding box center [29, 59] width 13 height 13
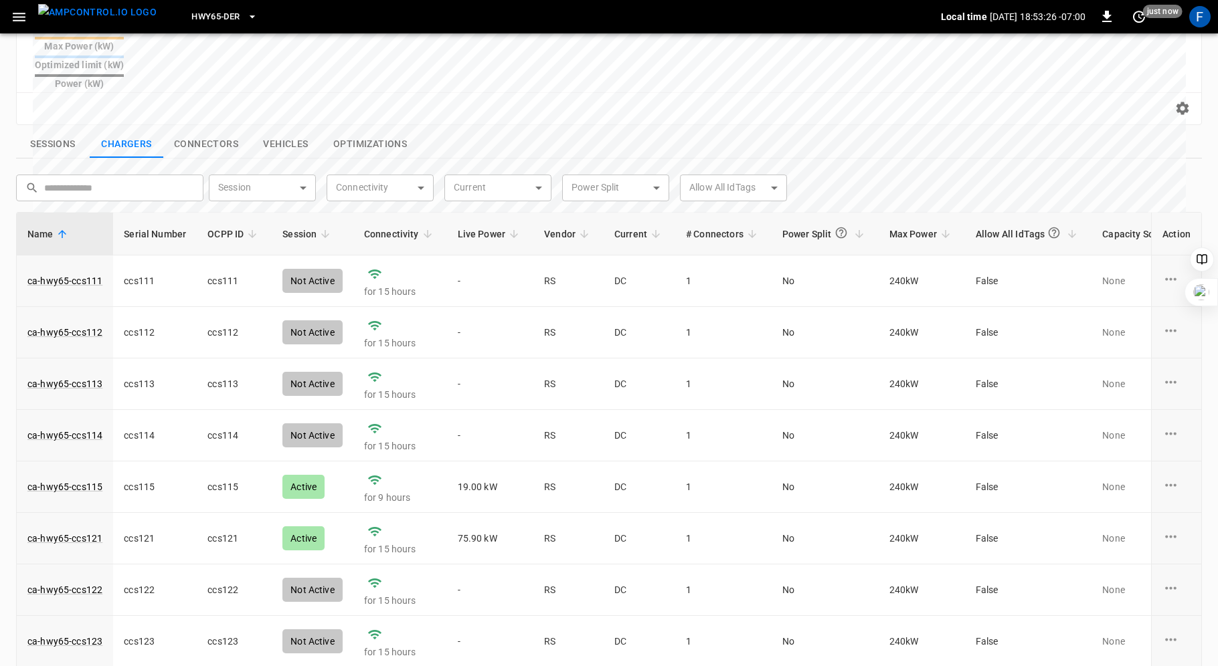
click at [474, 226] on span "Live Power" at bounding box center [491, 234] width 66 height 16
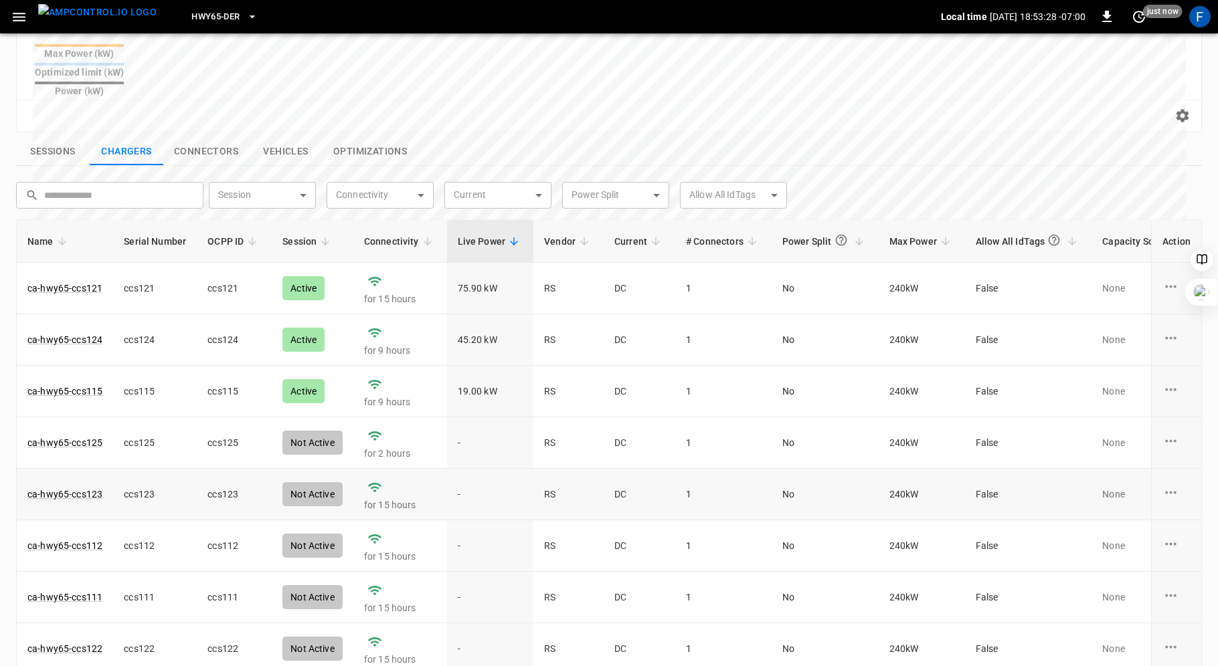
scroll to position [416, 0]
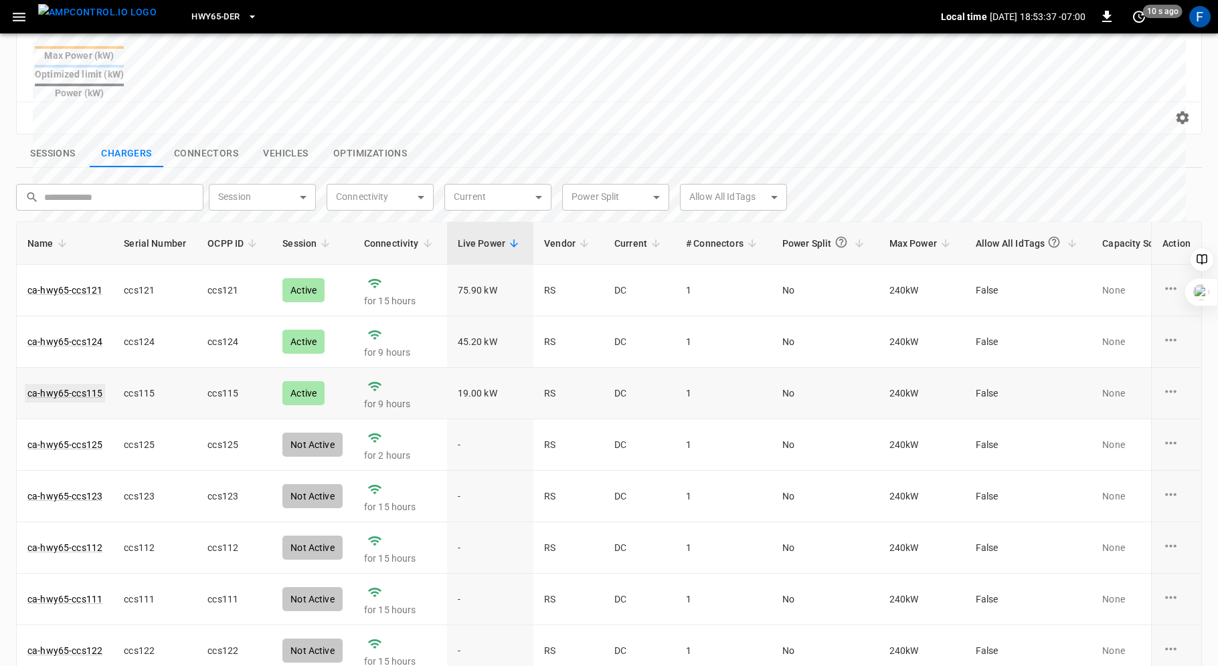
click at [46, 384] on link "ca-hwy65-ccs115" at bounding box center [65, 393] width 80 height 19
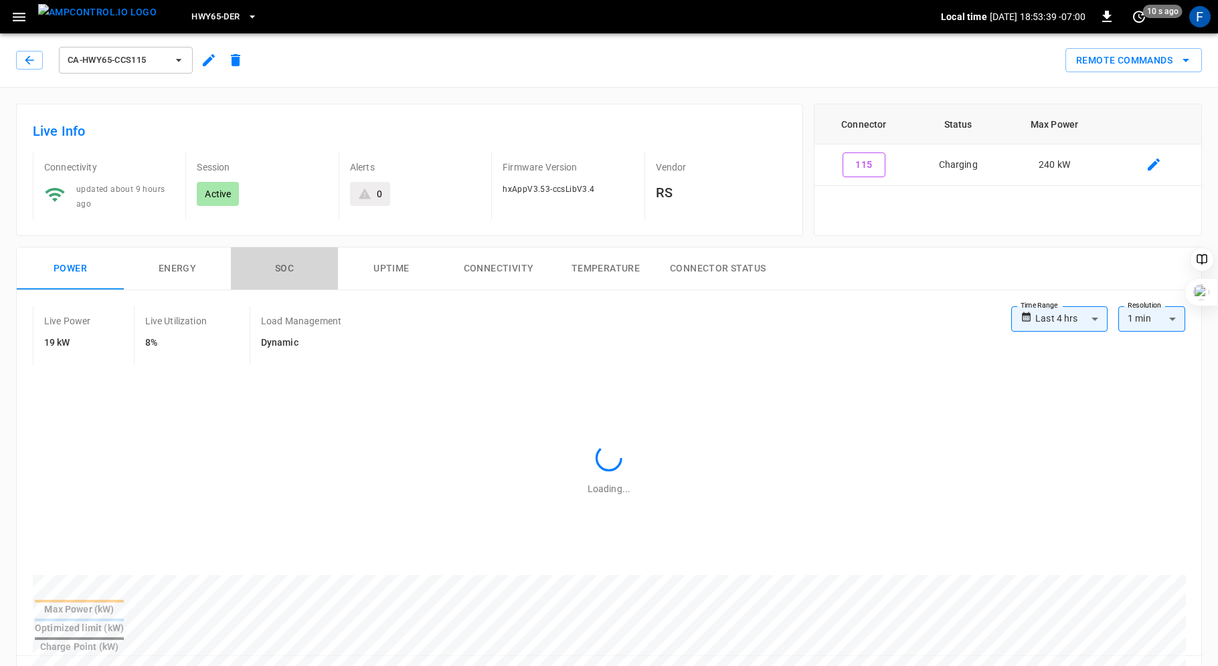
click at [287, 264] on button "SOC" at bounding box center [284, 269] width 107 height 43
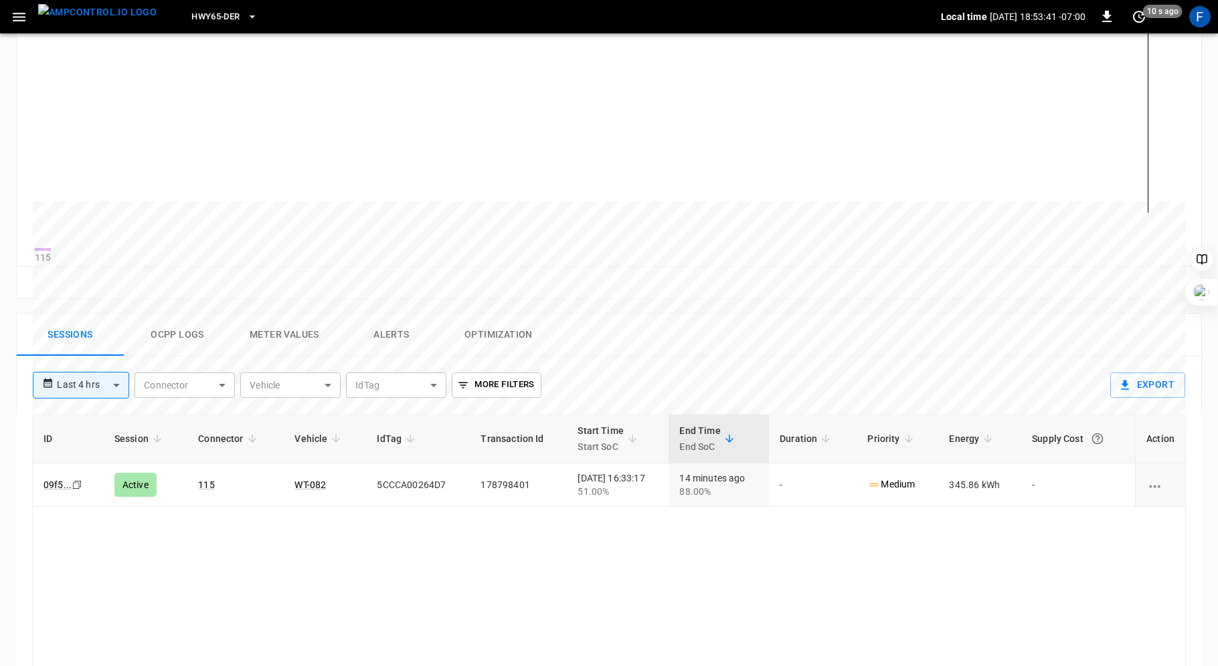
scroll to position [381, 0]
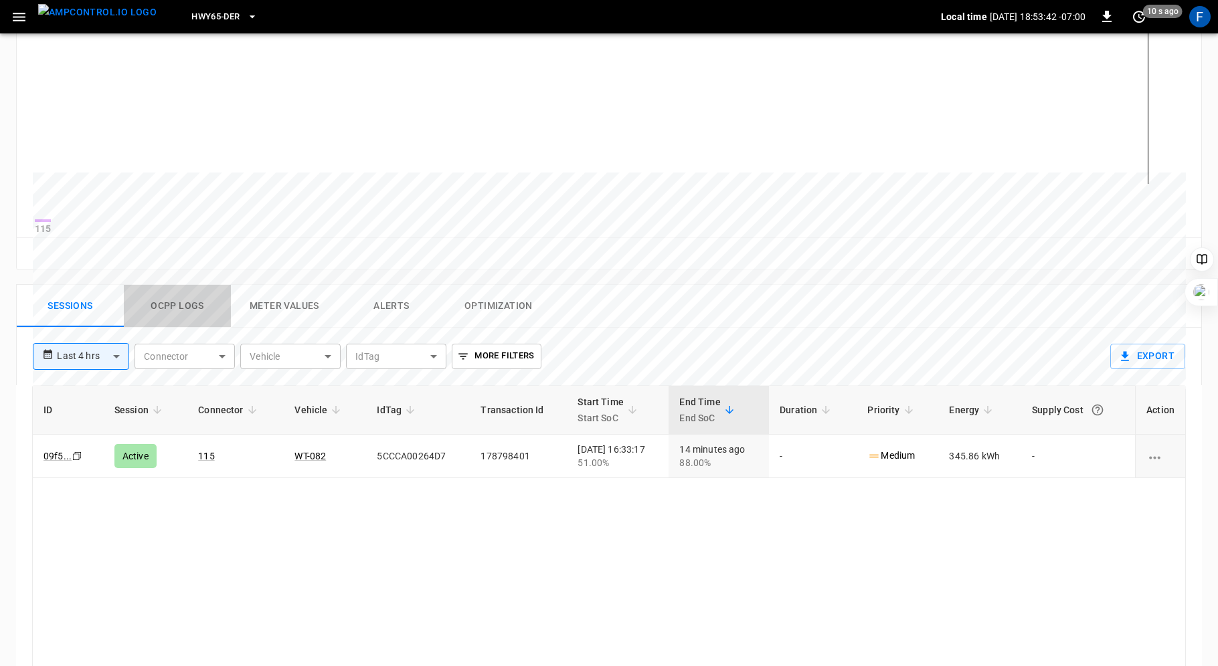
click at [179, 310] on button "Ocpp logs" at bounding box center [177, 306] width 107 height 43
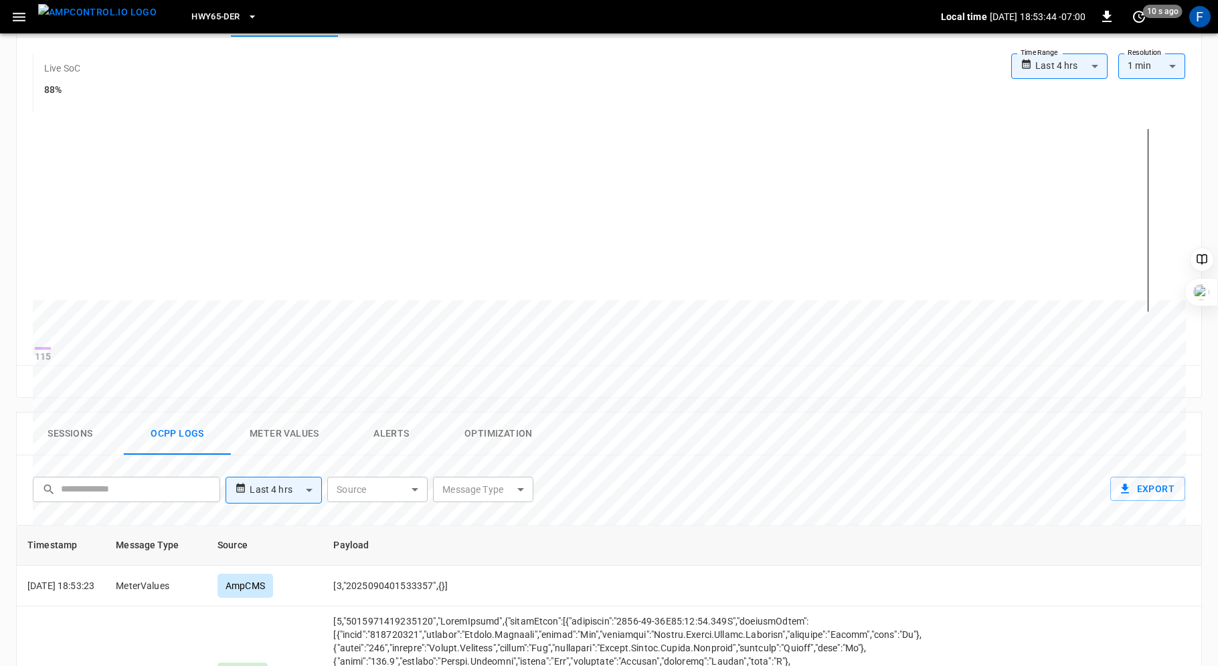
scroll to position [0, 0]
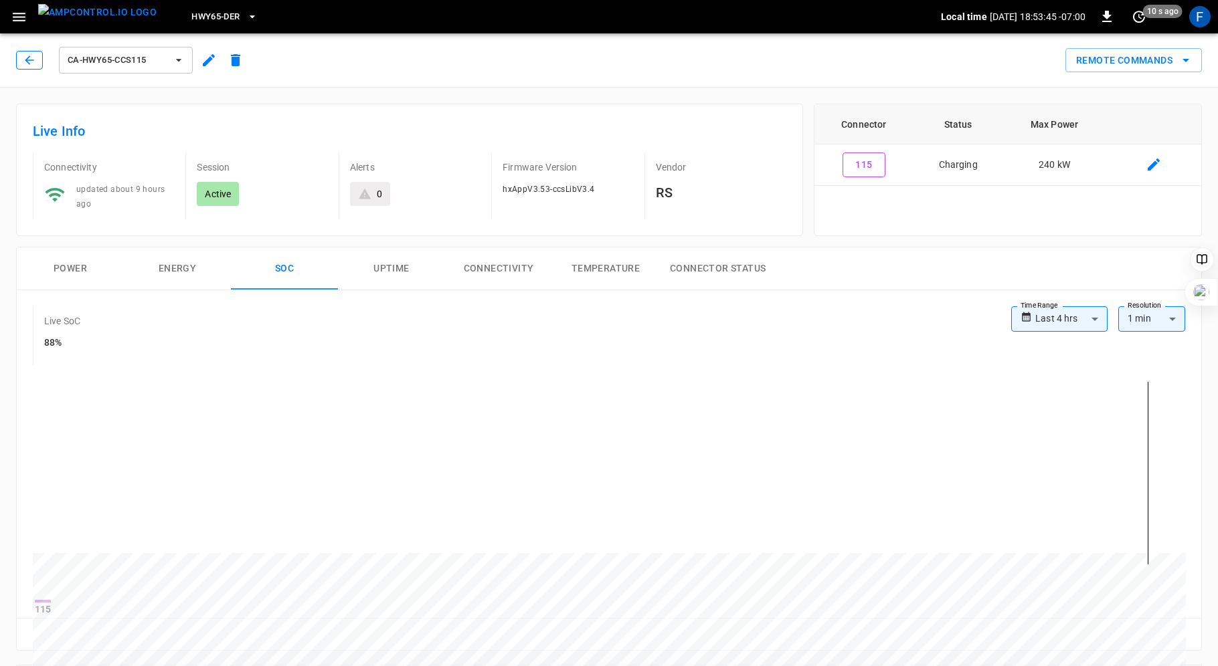
click at [29, 56] on icon "button" at bounding box center [29, 60] width 9 height 9
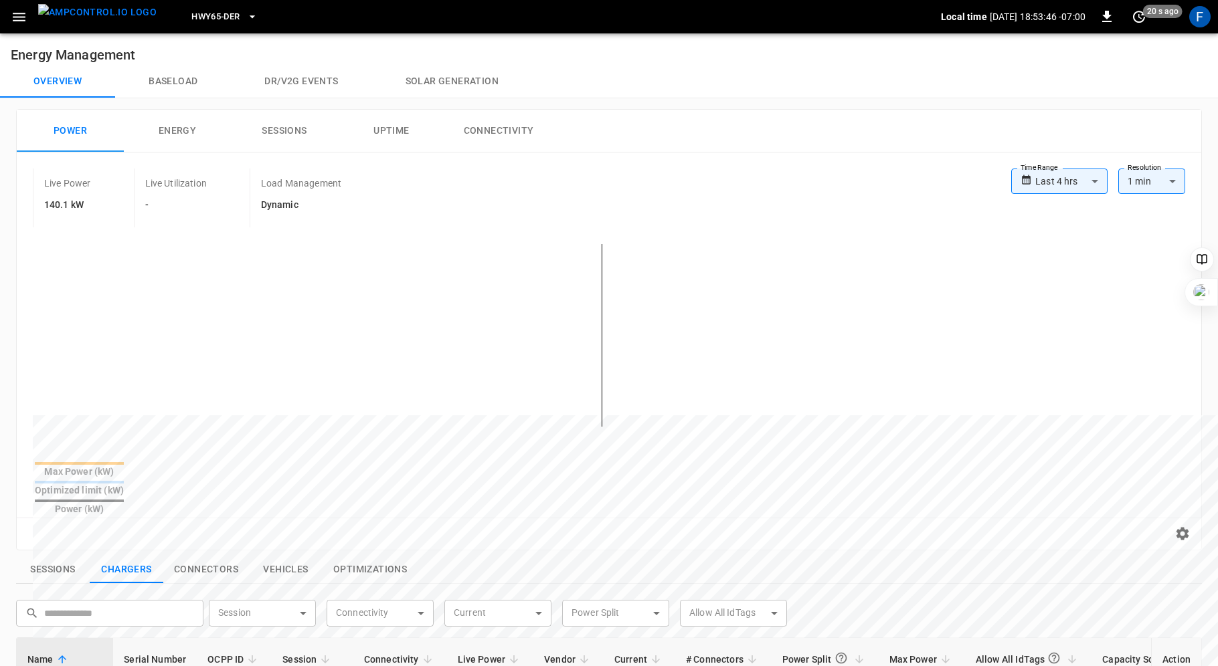
scroll to position [416, 0]
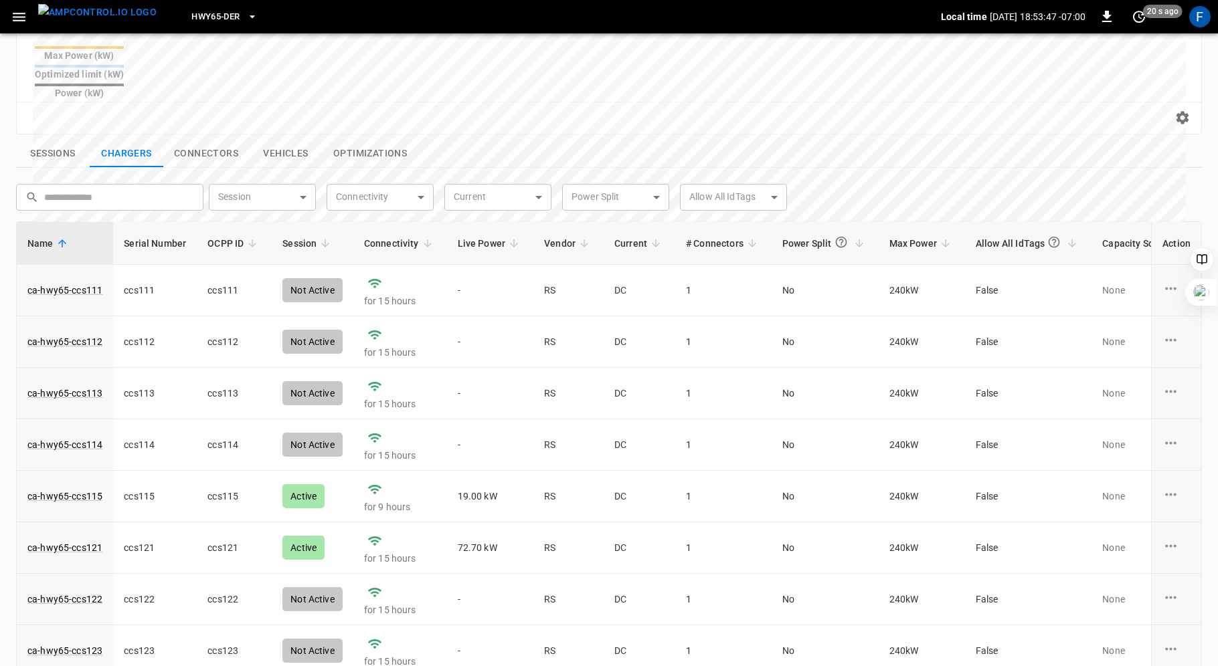
click at [478, 236] on span "Live Power" at bounding box center [491, 244] width 66 height 16
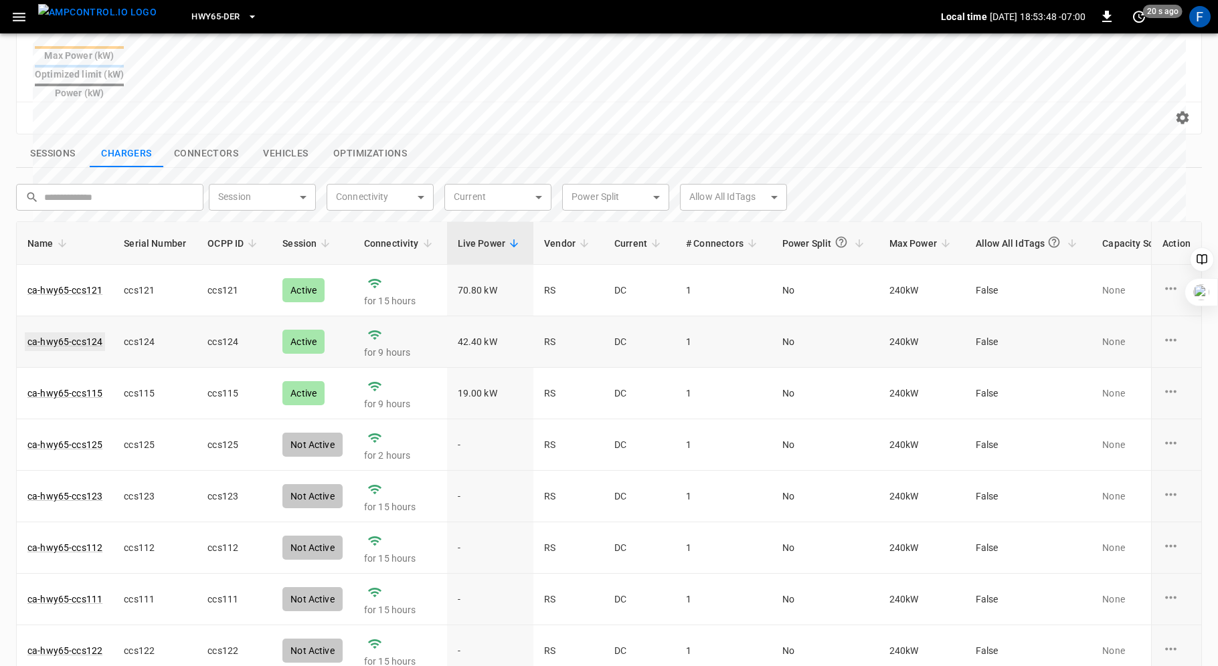
click at [67, 333] on link "ca-hwy65-ccs124" at bounding box center [65, 342] width 80 height 19
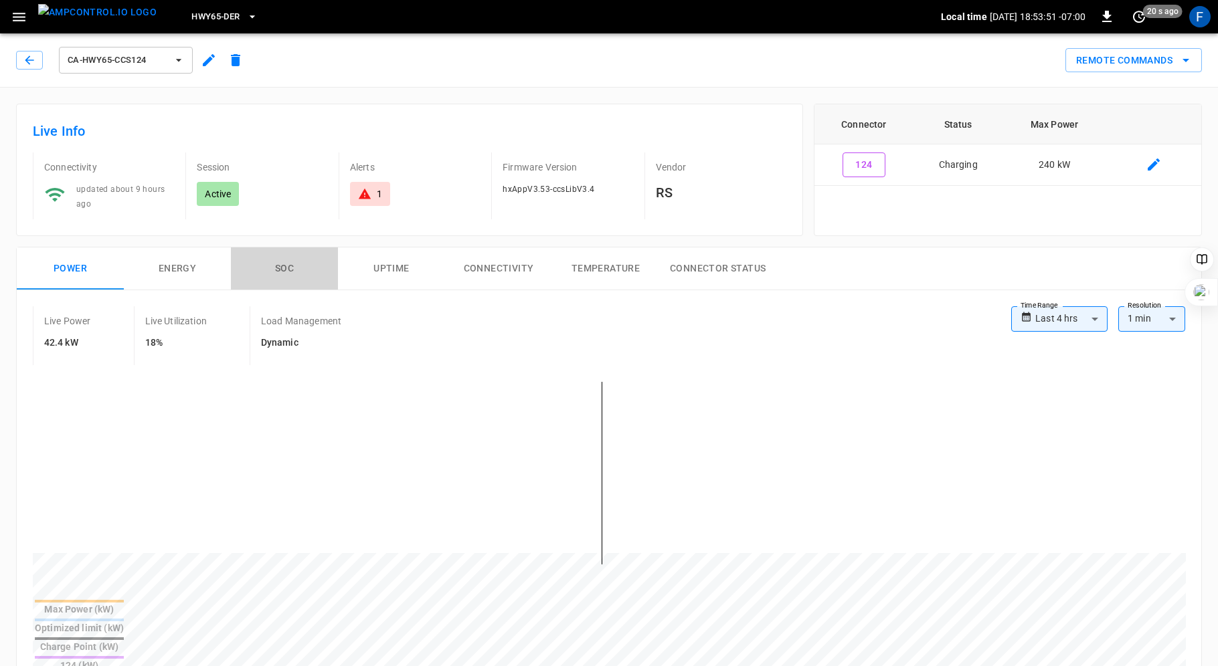
click at [275, 268] on button "SOC" at bounding box center [284, 269] width 107 height 43
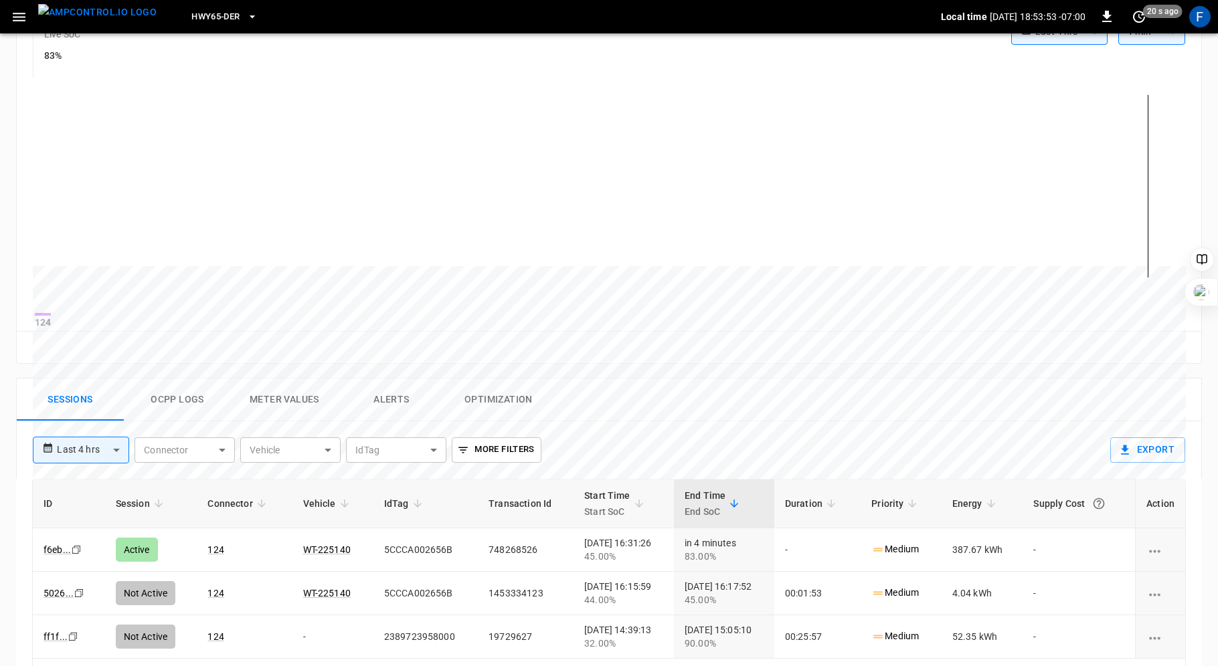
scroll to position [547, 0]
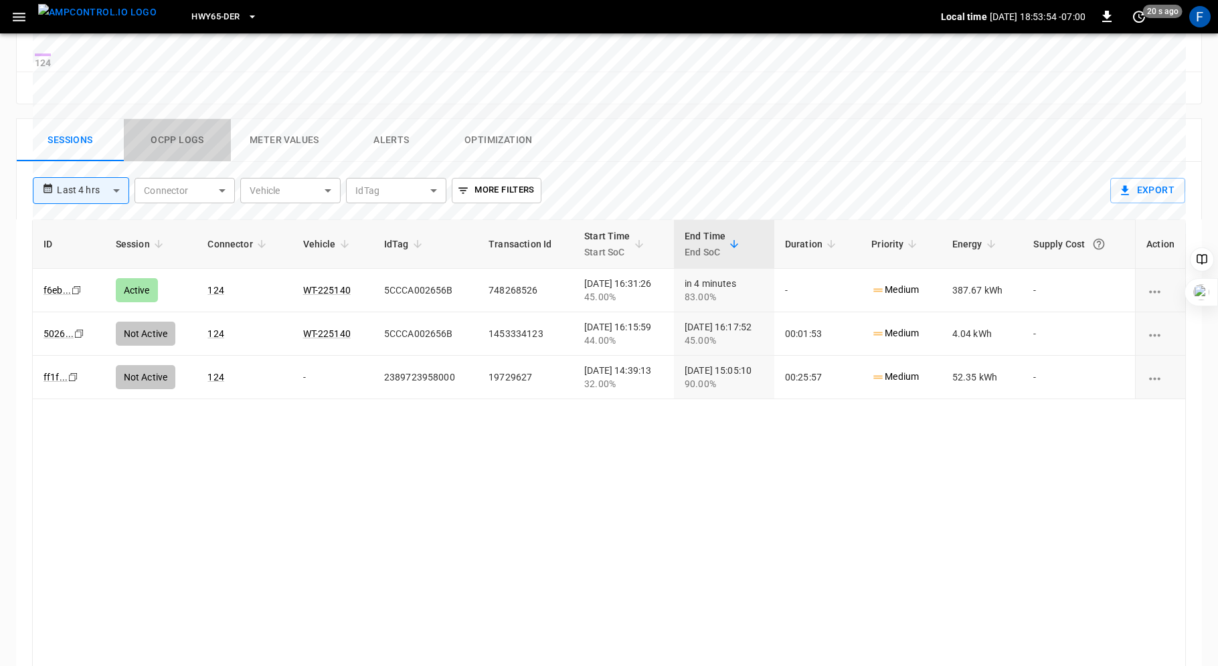
click at [165, 145] on button "Ocpp logs" at bounding box center [177, 140] width 107 height 43
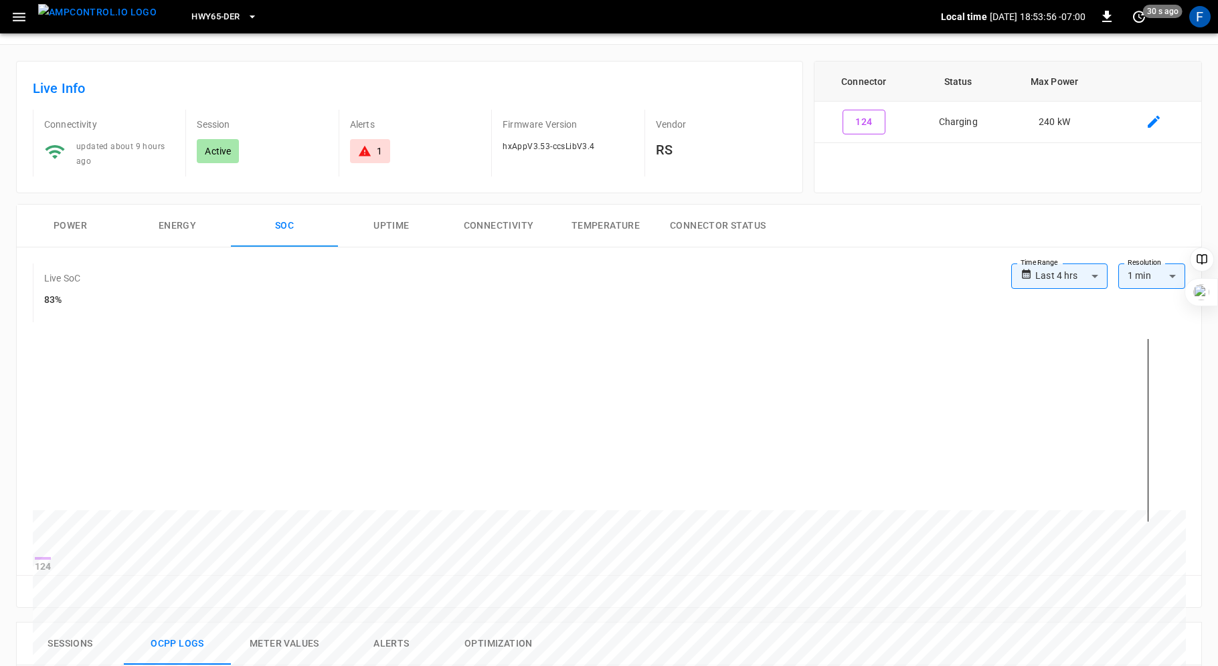
scroll to position [0, 0]
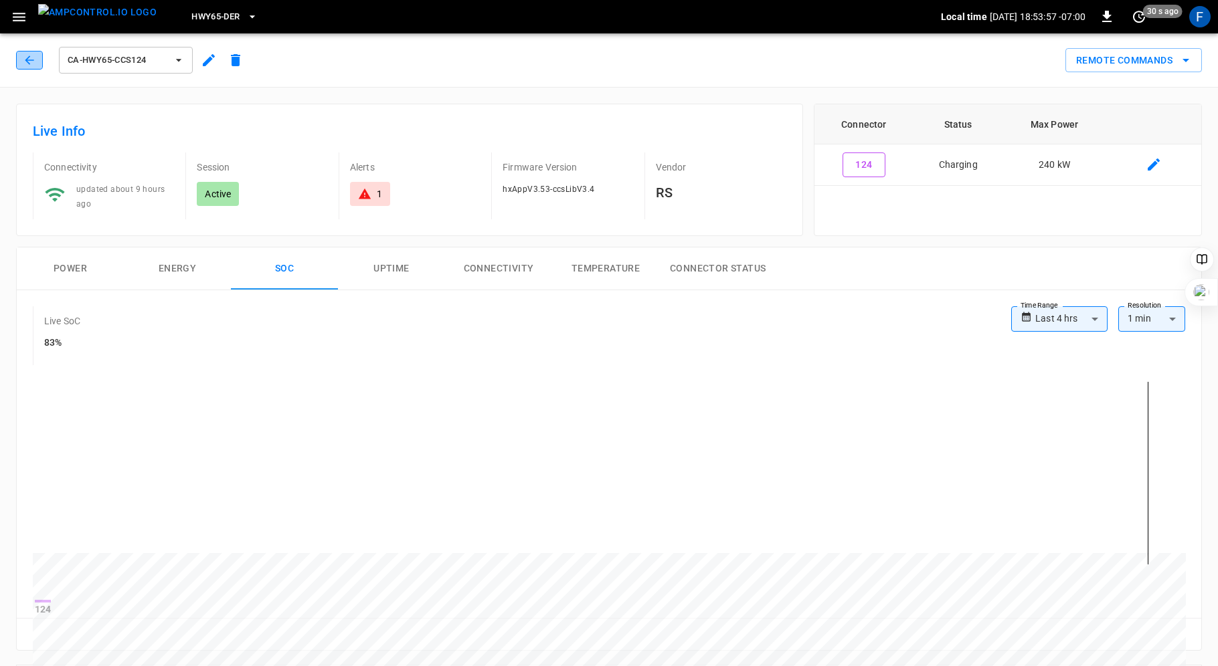
click at [26, 65] on icon "button" at bounding box center [29, 60] width 13 height 13
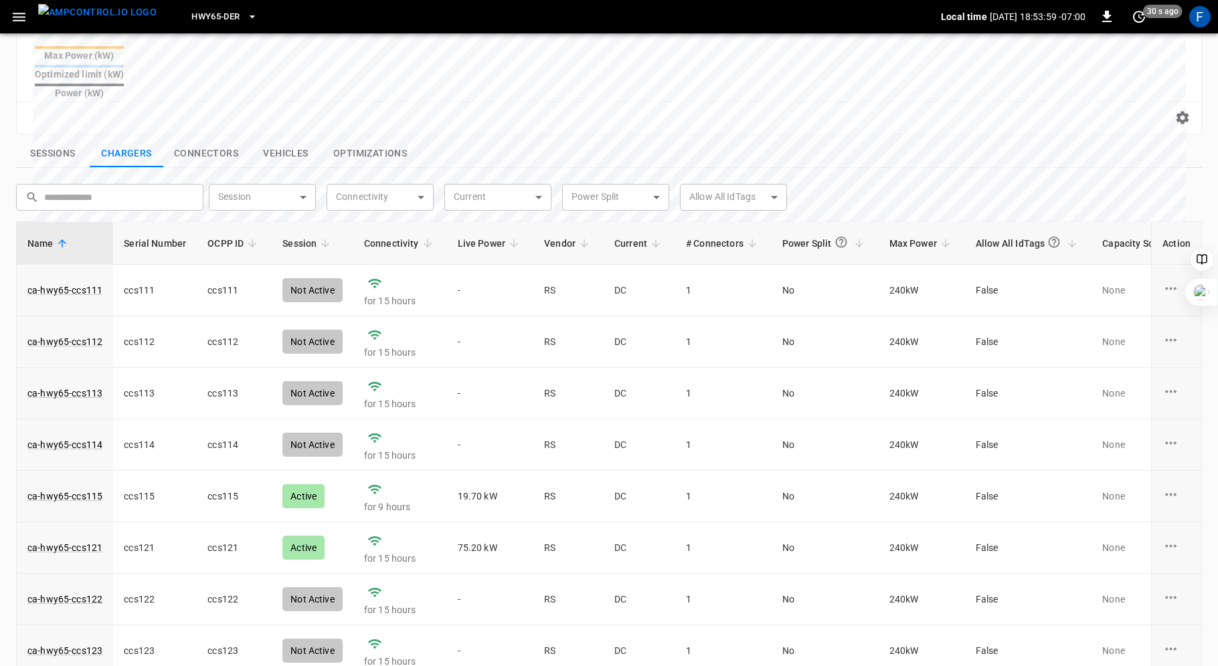
click at [476, 236] on span "Live Power" at bounding box center [491, 244] width 66 height 16
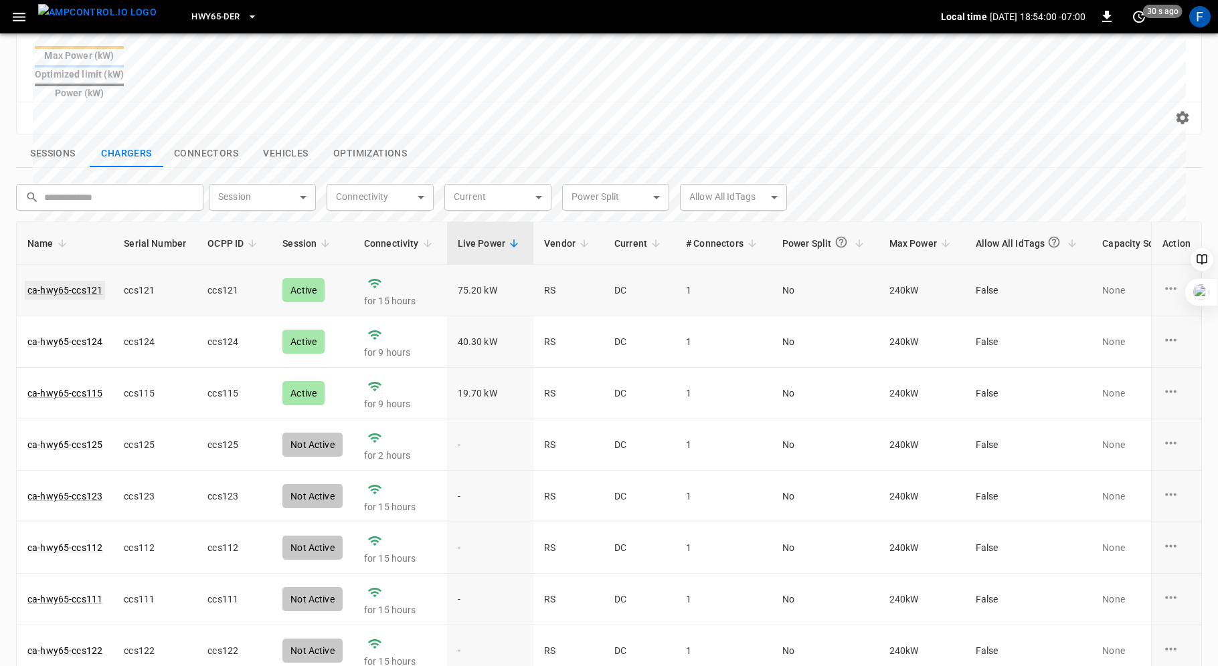
click at [74, 281] on link "ca-hwy65-ccs121" at bounding box center [65, 290] width 80 height 19
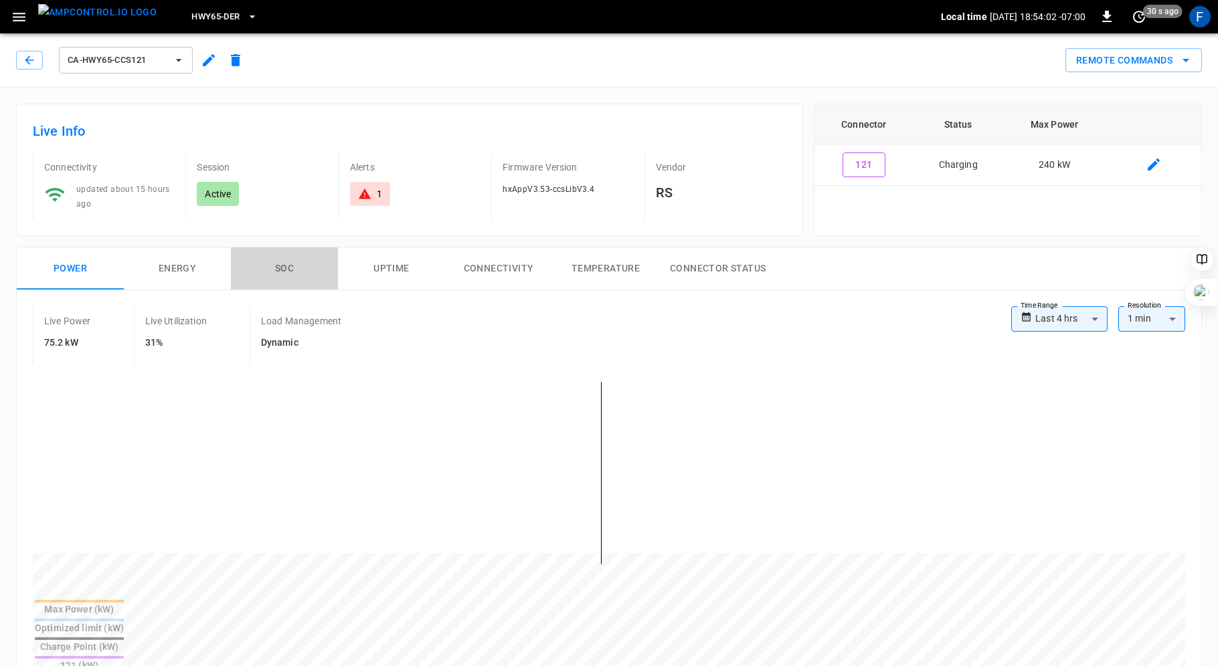
click at [285, 264] on button "SOC" at bounding box center [284, 269] width 107 height 43
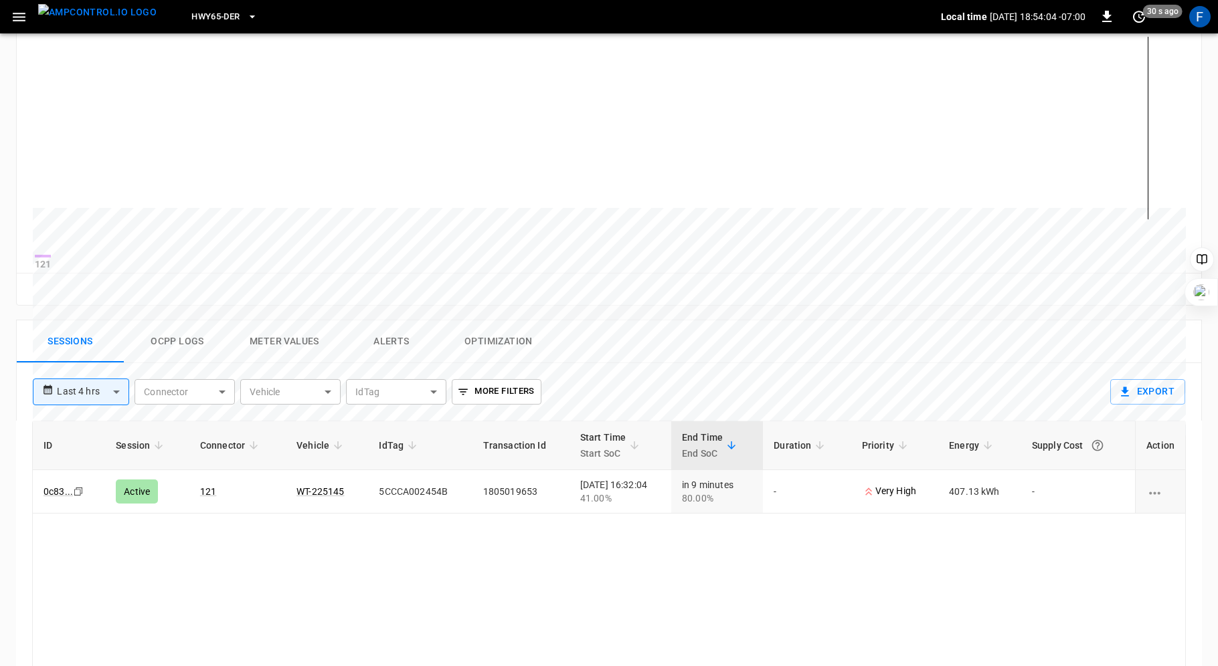
scroll to position [444, 0]
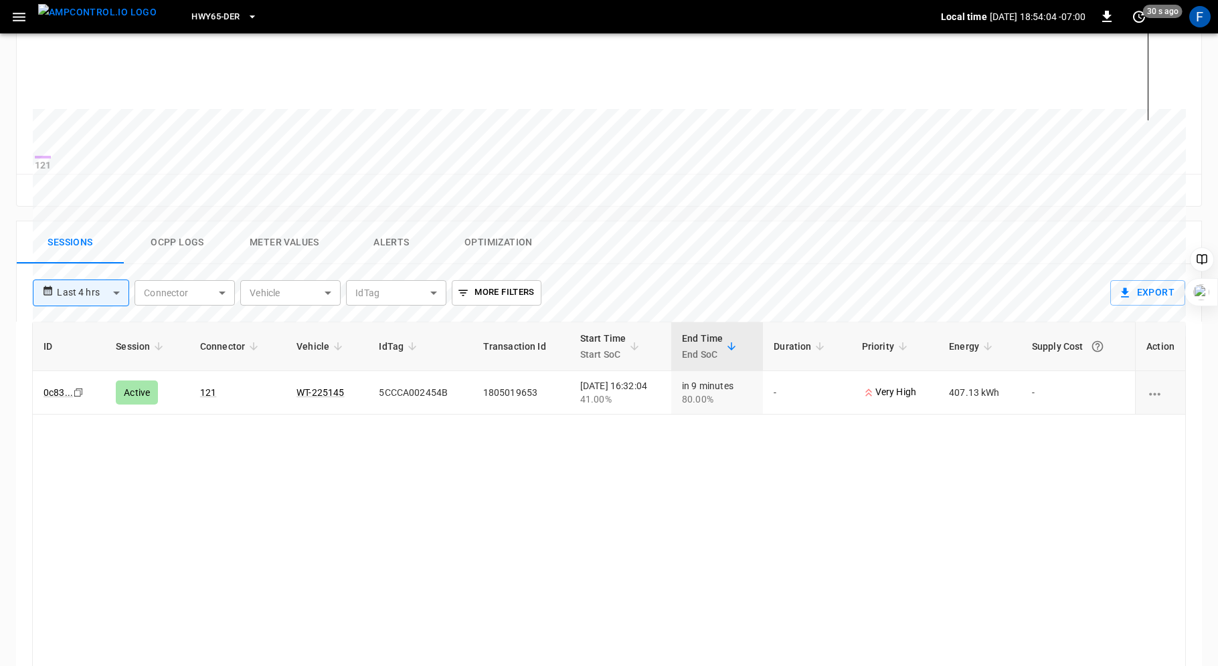
click at [187, 254] on button "Ocpp logs" at bounding box center [177, 242] width 107 height 43
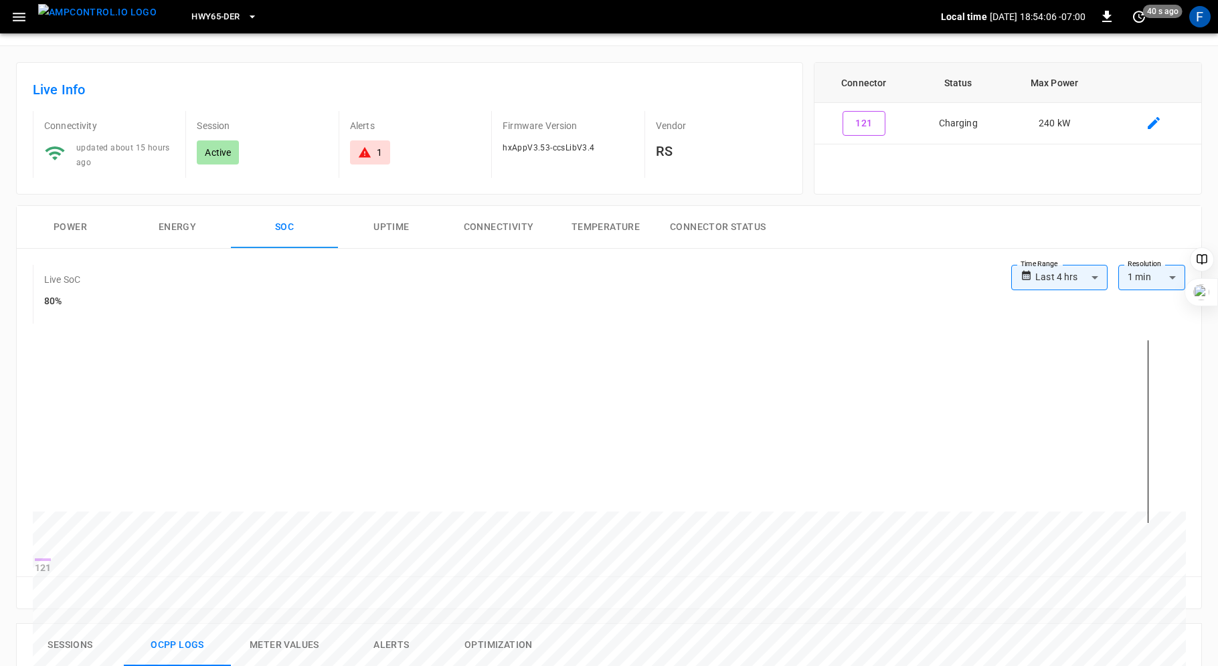
scroll to position [0, 0]
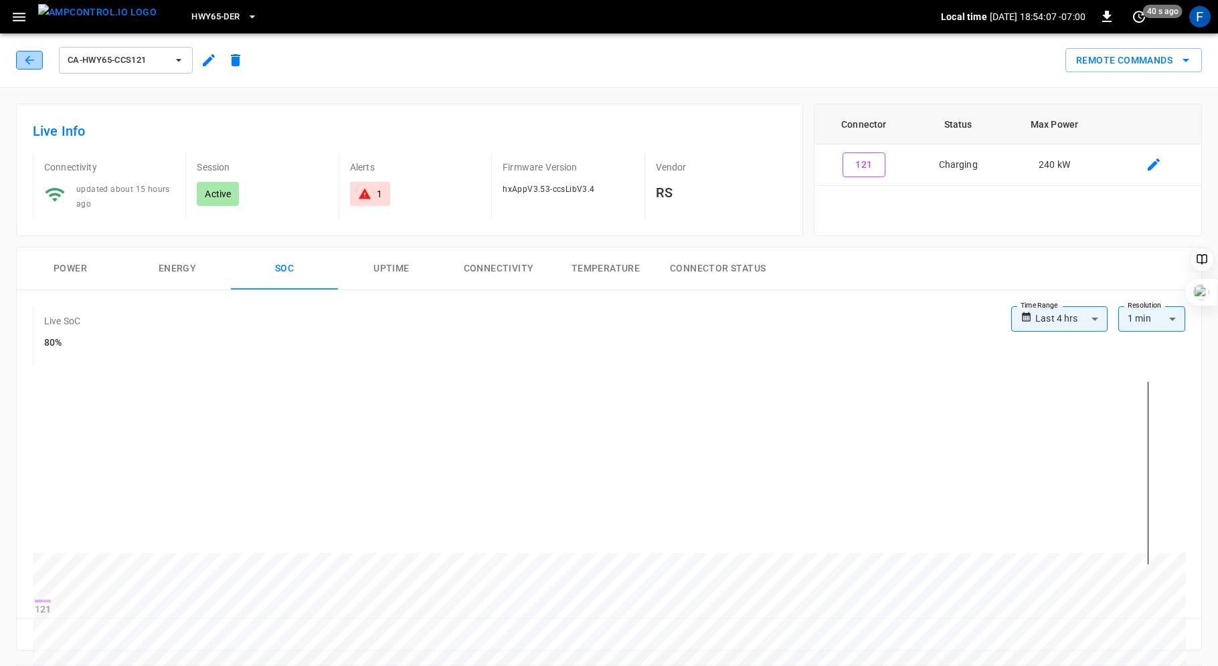
click at [25, 58] on icon "button" at bounding box center [29, 60] width 13 height 13
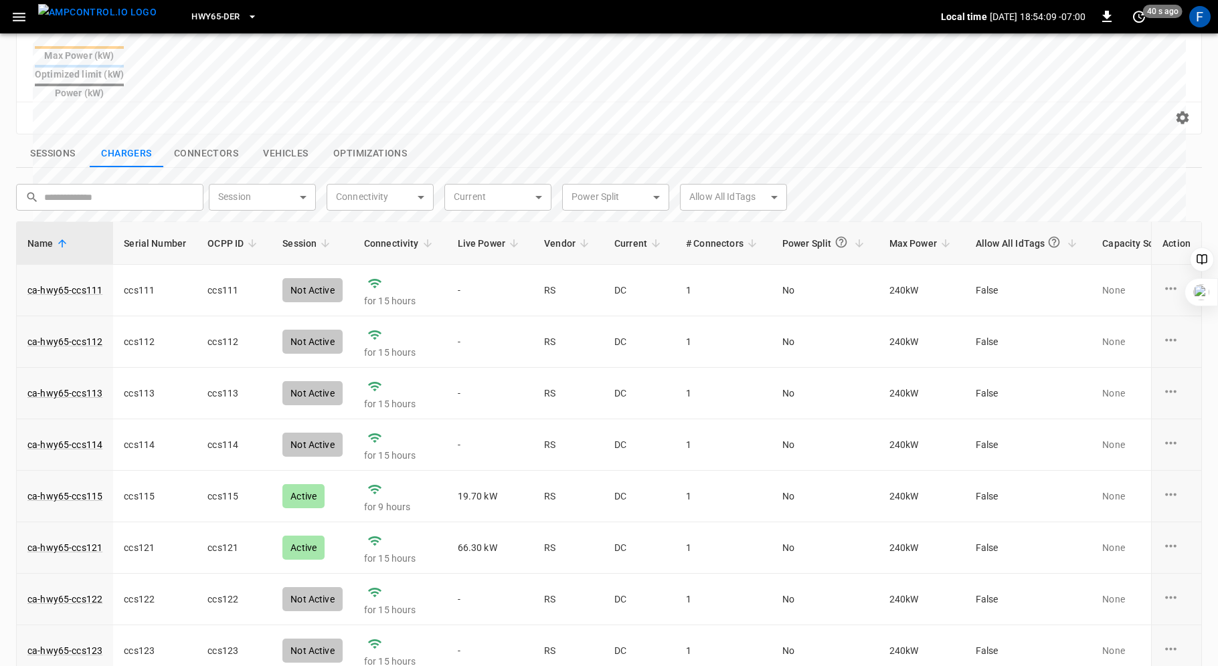
scroll to position [90, 0]
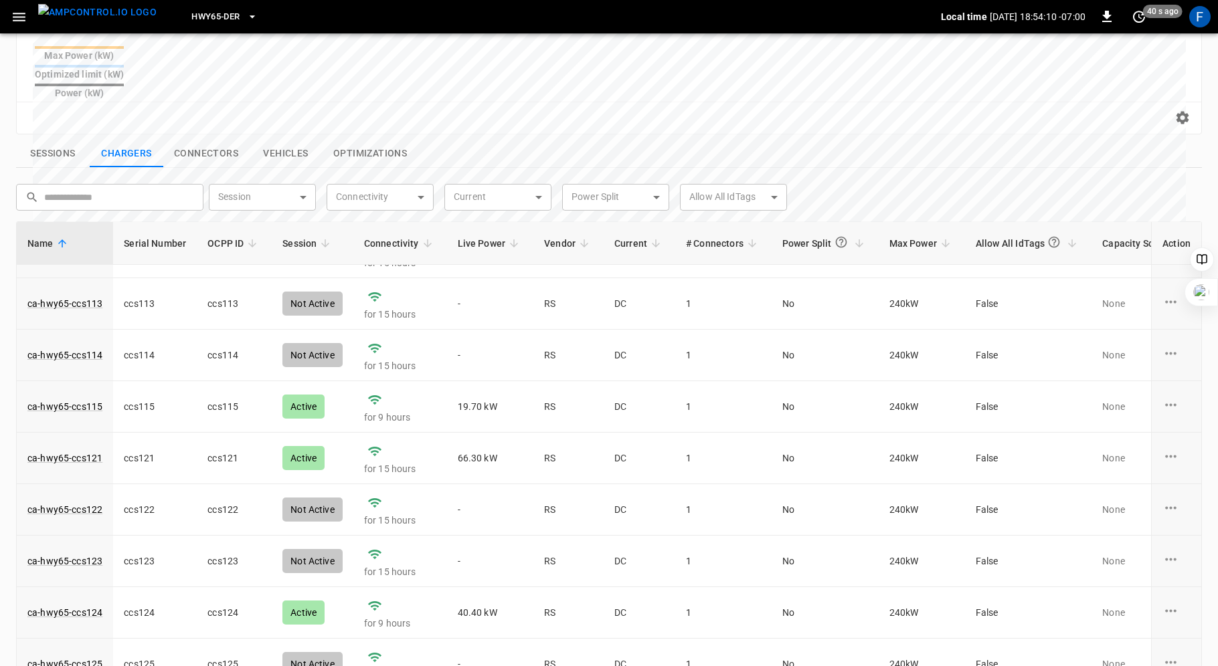
click at [476, 236] on span "Live Power" at bounding box center [491, 244] width 66 height 16
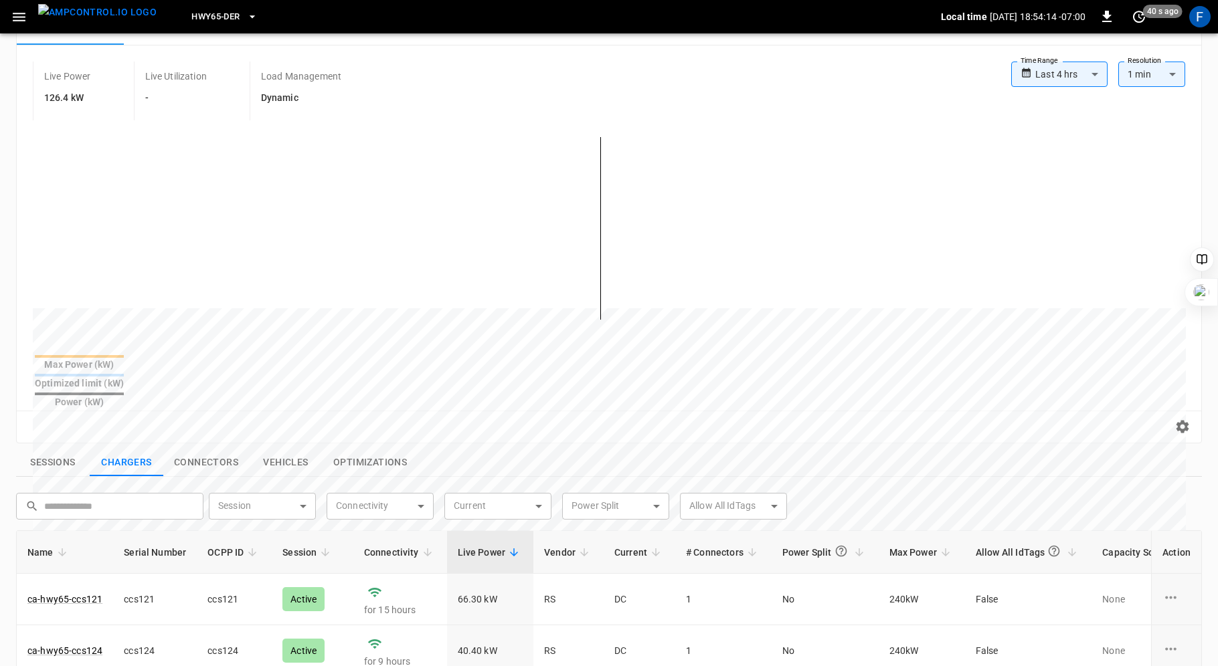
scroll to position [108, 0]
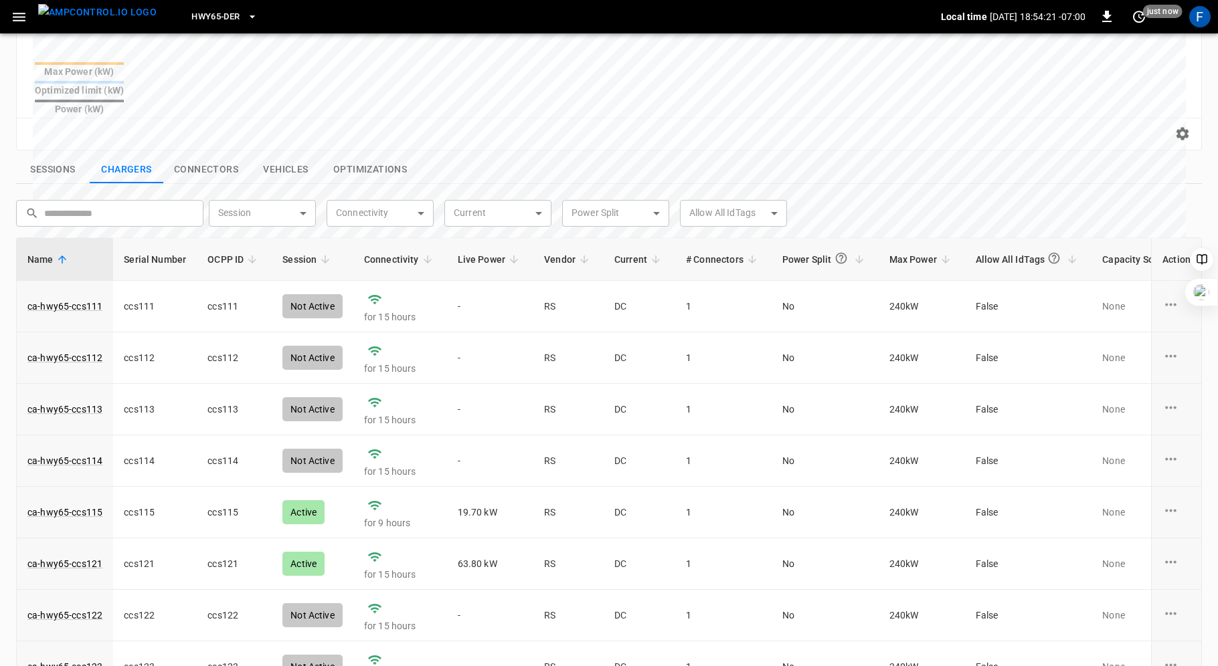
scroll to position [438, 0]
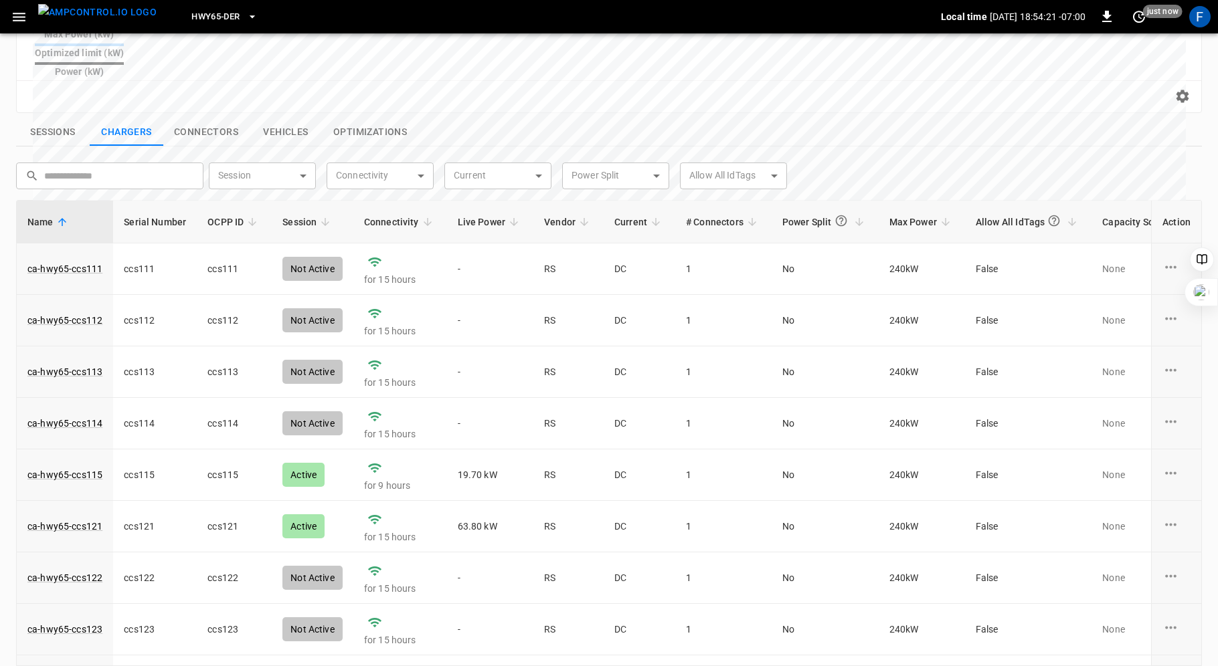
click at [480, 214] on span "Live Power" at bounding box center [491, 222] width 66 height 16
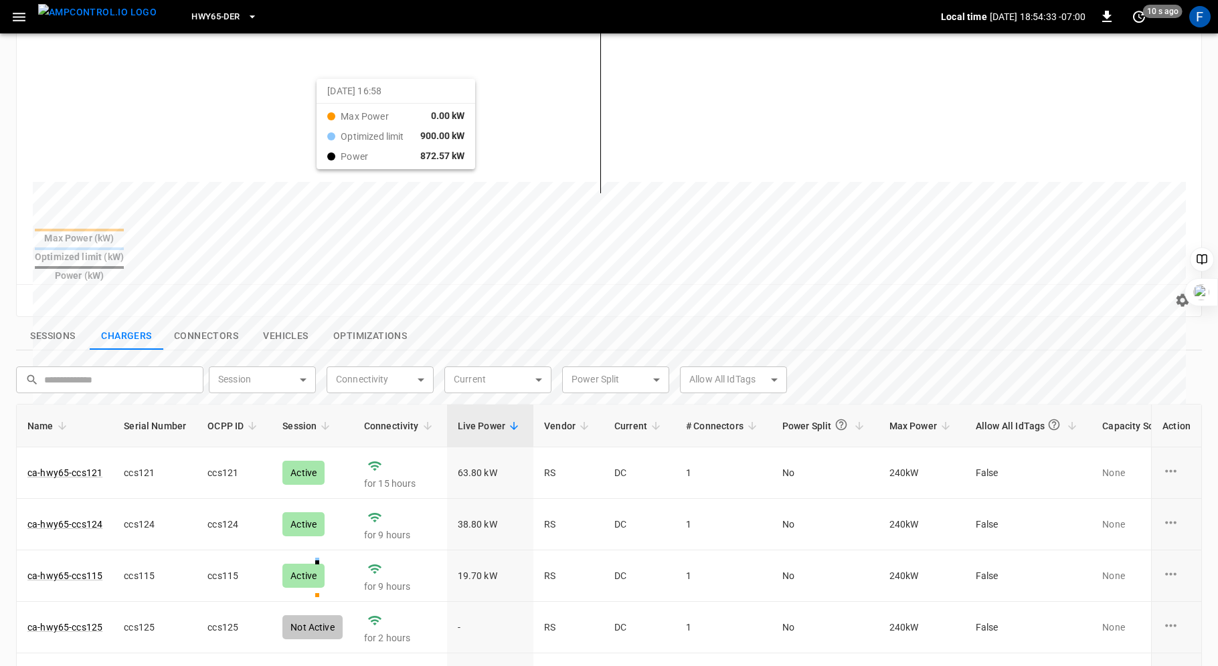
scroll to position [292, 0]
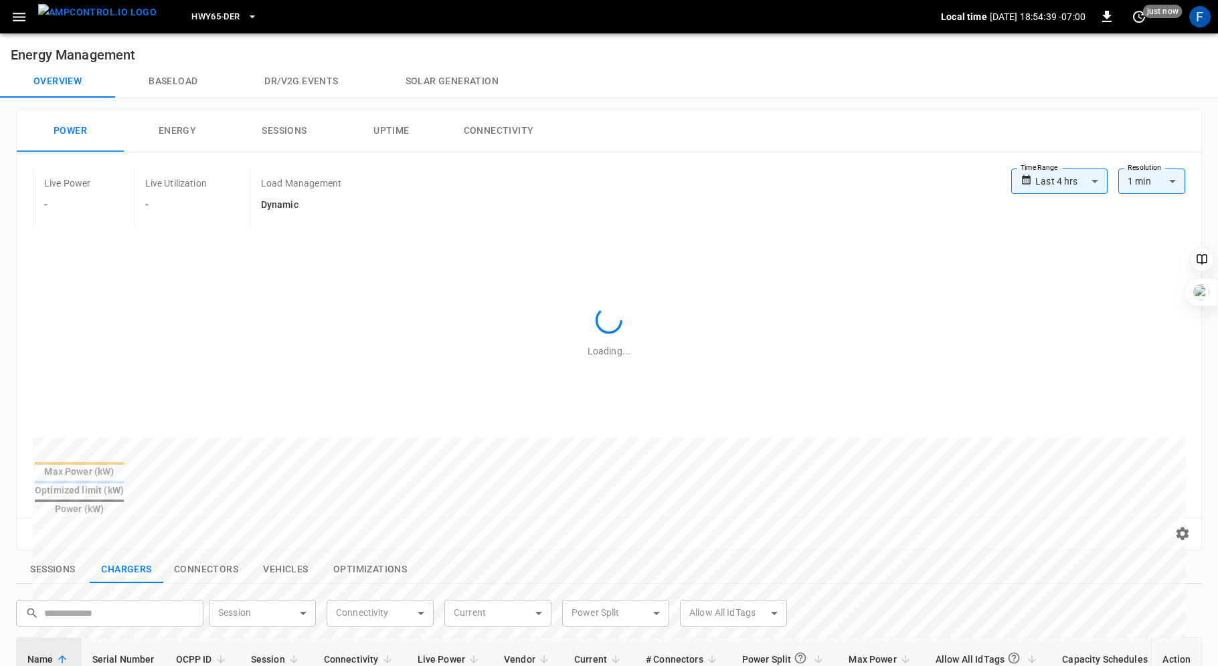
scroll to position [348, 0]
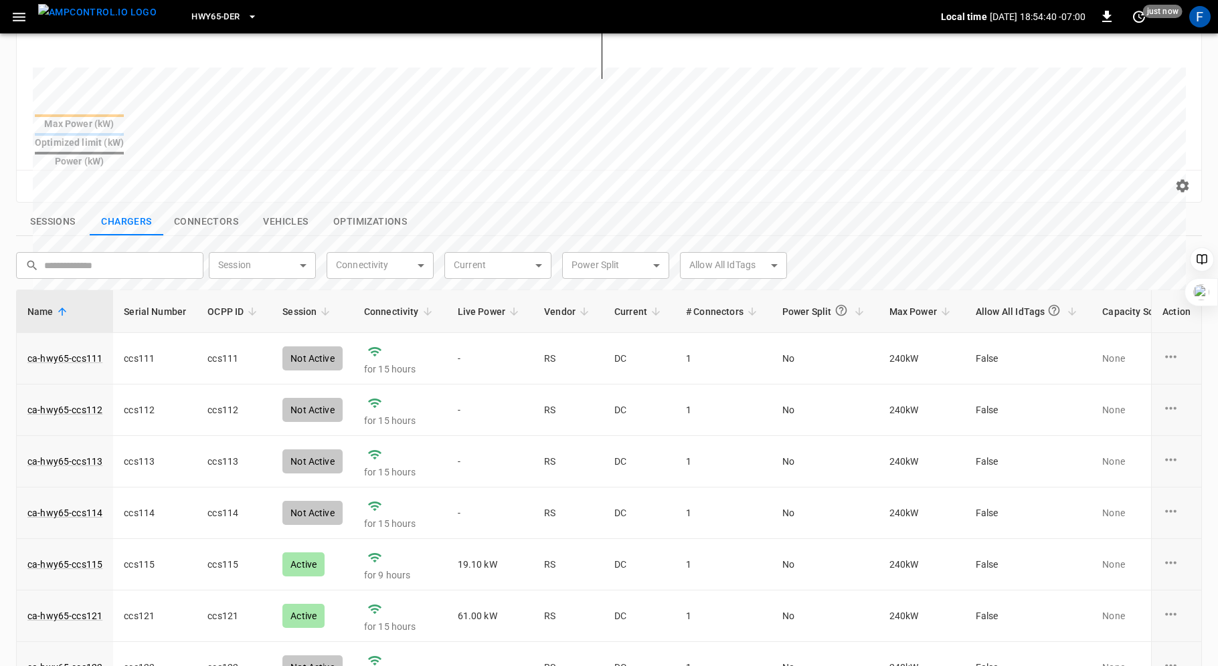
click at [482, 304] on span "Live Power" at bounding box center [491, 312] width 66 height 16
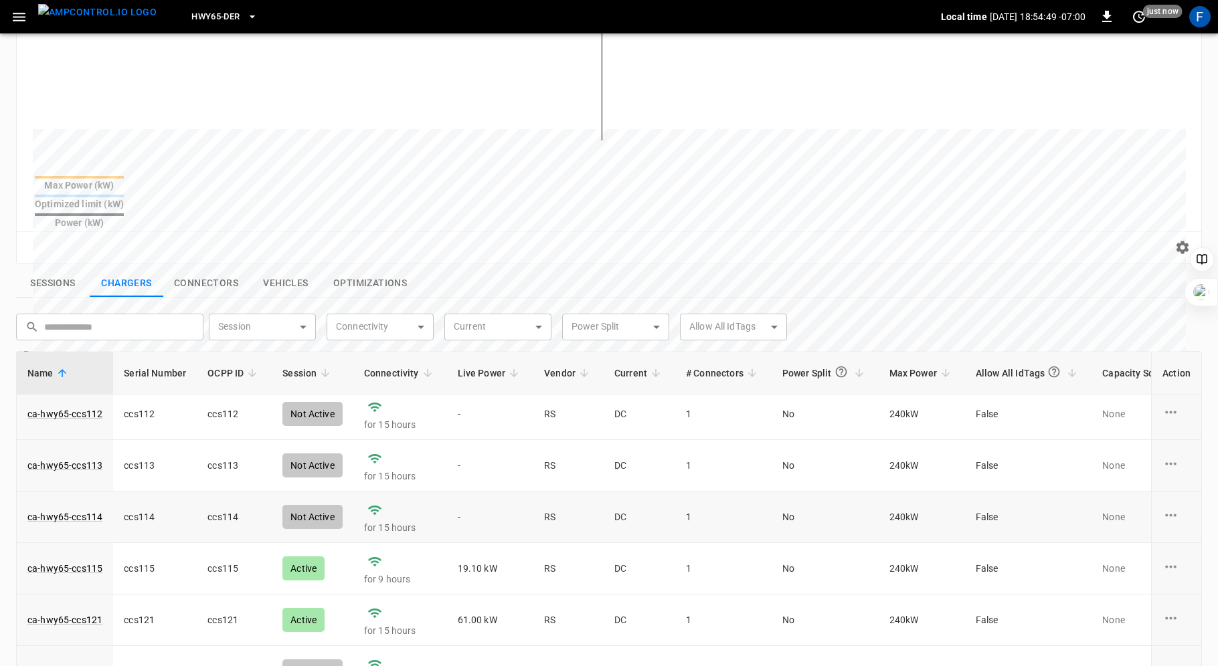
scroll to position [90, 0]
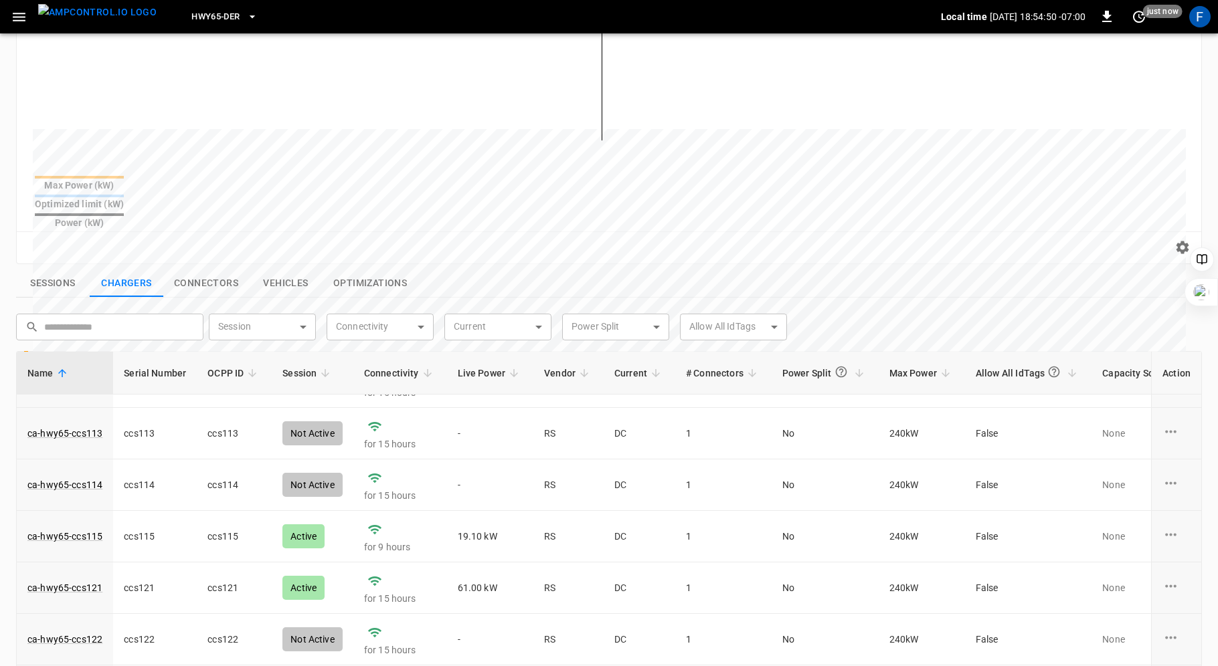
click at [475, 365] on span "Live Power" at bounding box center [491, 373] width 66 height 16
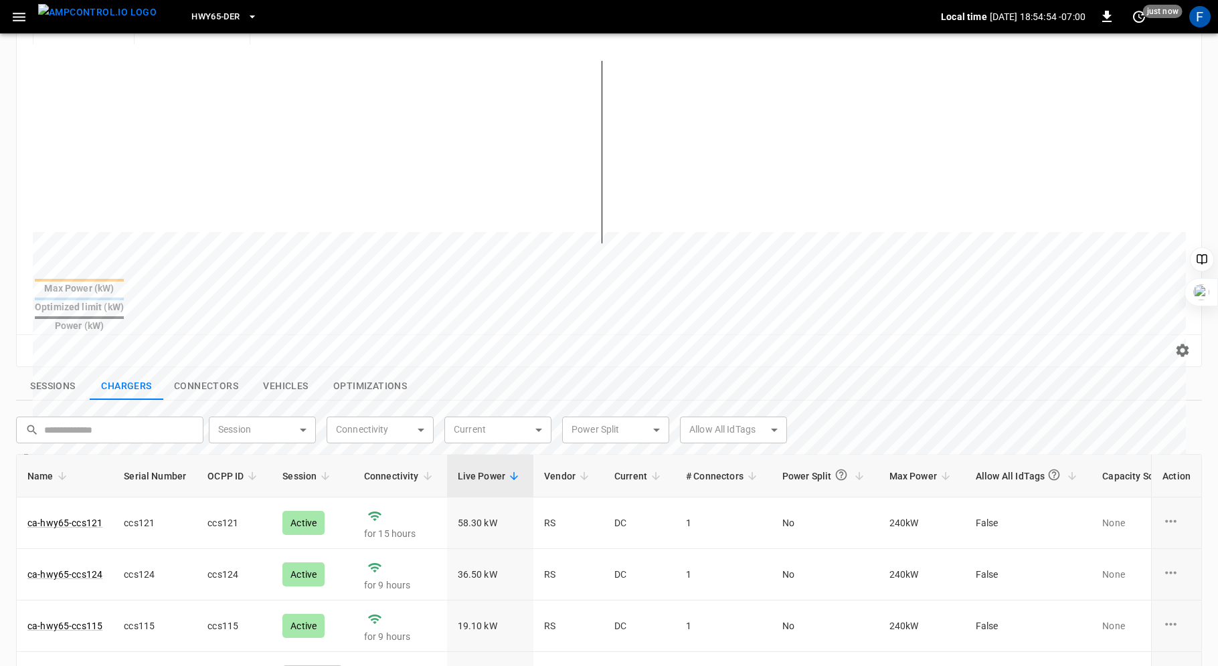
scroll to position [0, 0]
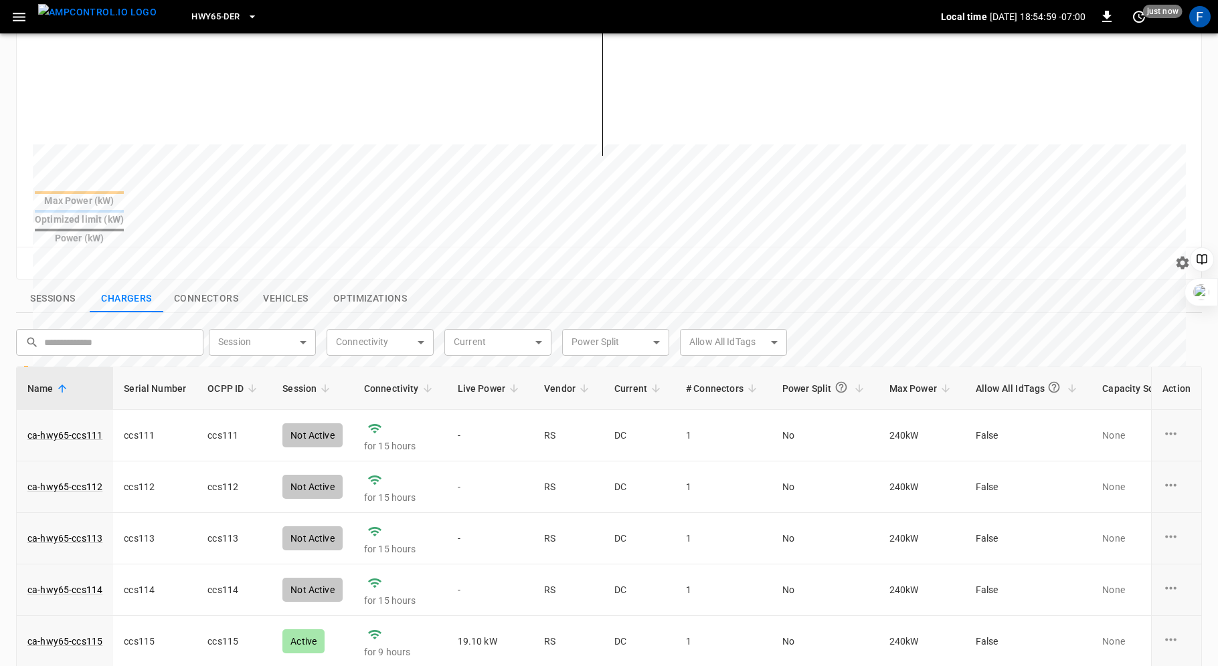
scroll to position [303, 0]
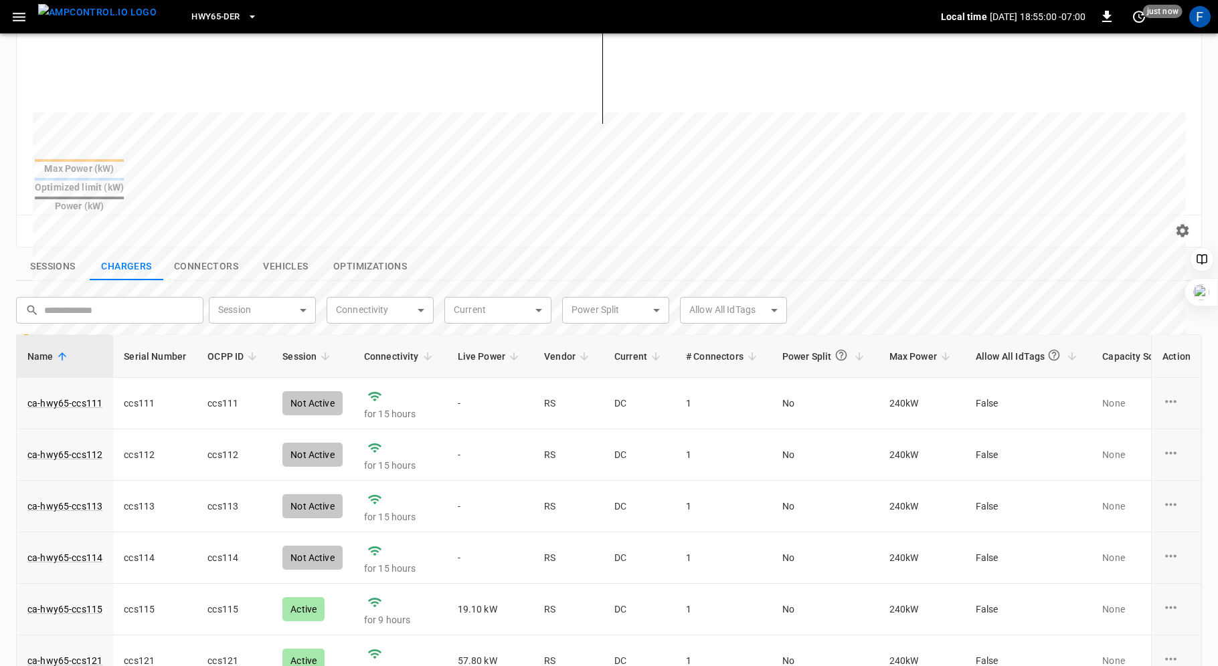
click at [471, 349] on span "Live Power" at bounding box center [491, 357] width 66 height 16
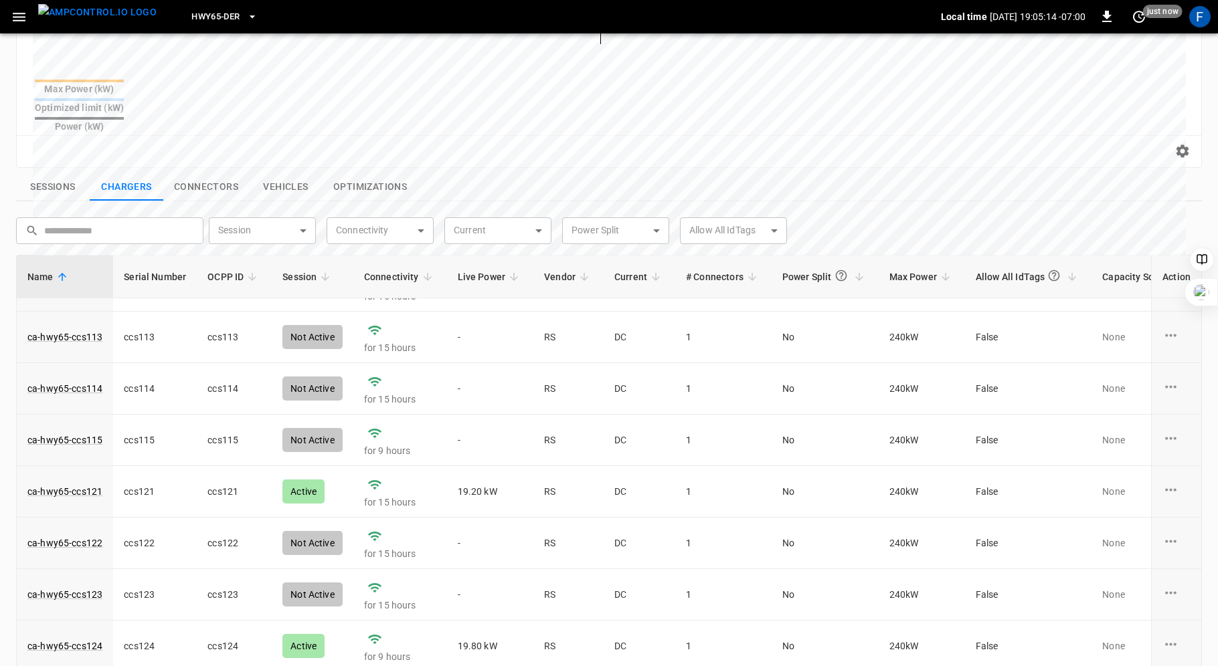
scroll to position [381, 0]
click at [86, 484] on link "ca-hwy65-ccs121" at bounding box center [65, 493] width 80 height 19
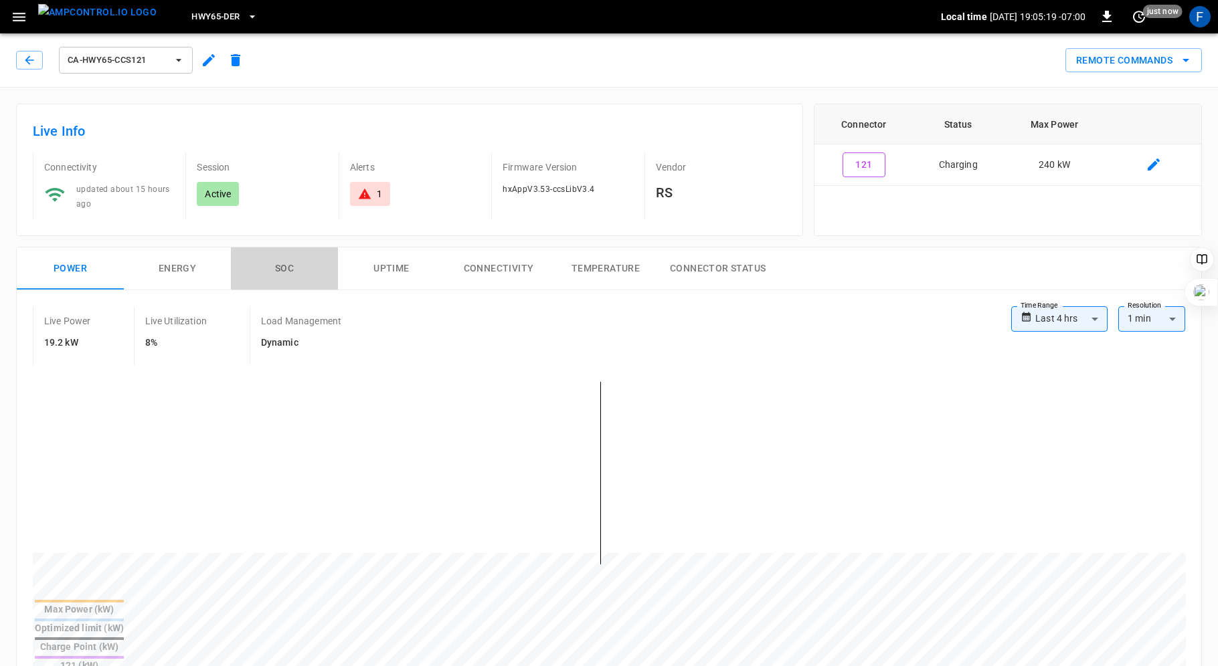
click at [274, 268] on button "SOC" at bounding box center [284, 269] width 107 height 43
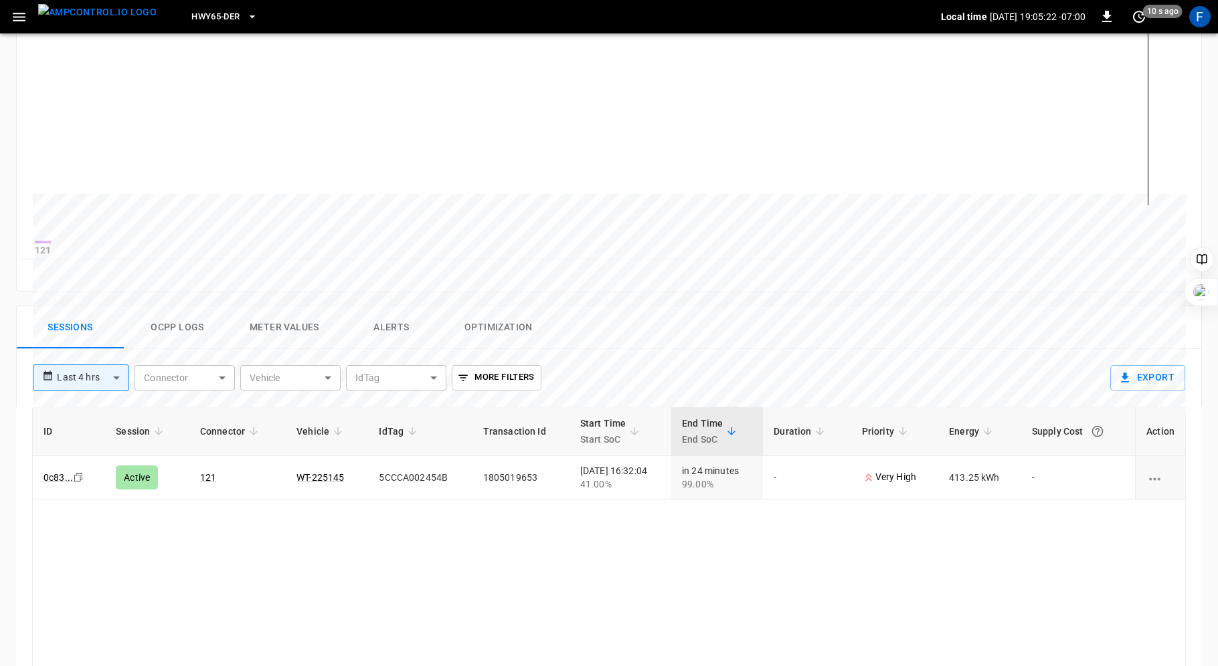
scroll to position [360, 0]
click at [171, 329] on button "Ocpp logs" at bounding box center [177, 327] width 107 height 43
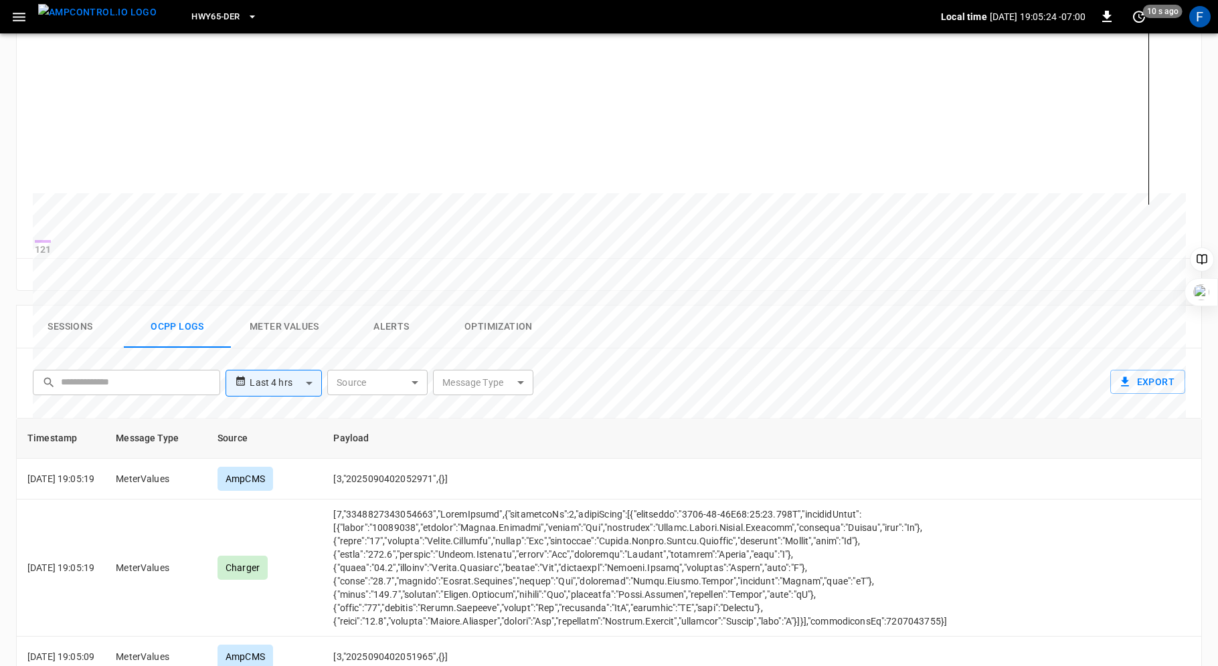
click at [62, 334] on button "Sessions" at bounding box center [70, 327] width 107 height 43
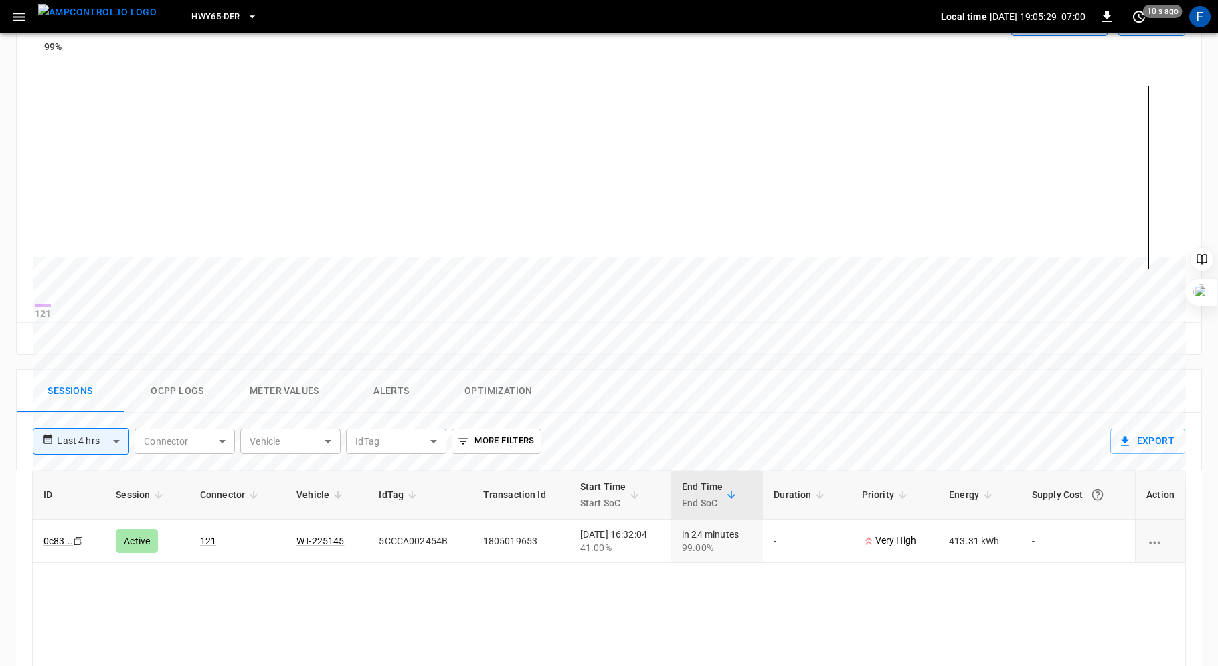
scroll to position [0, 0]
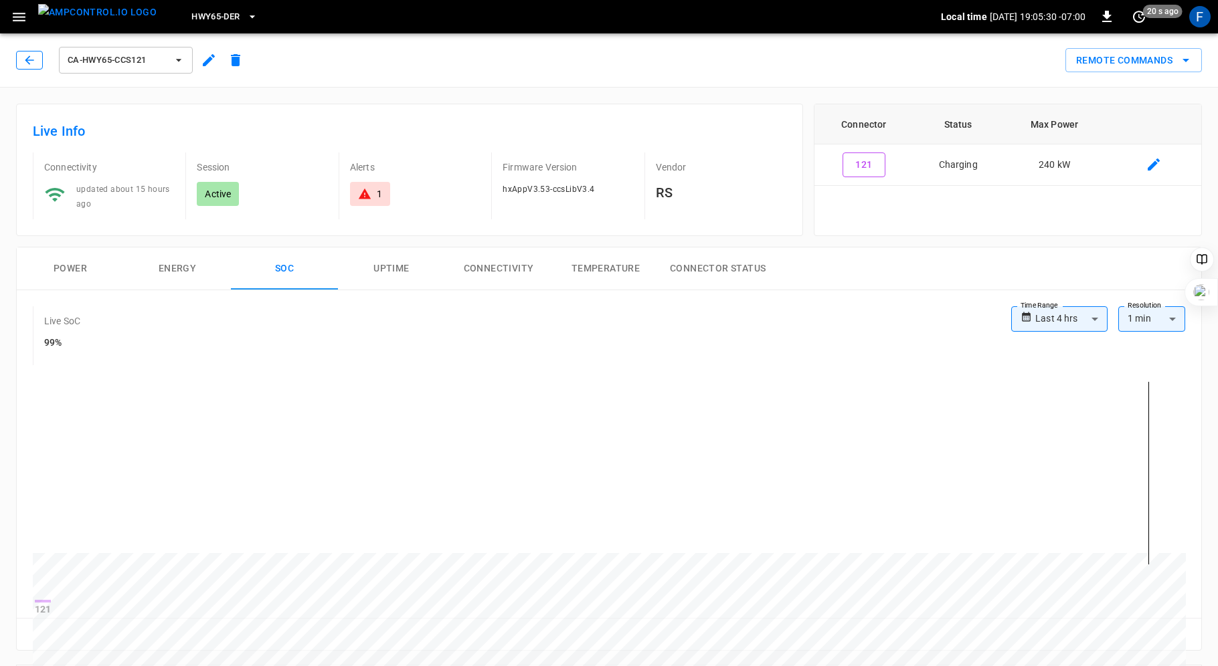
click at [29, 57] on icon "button" at bounding box center [29, 60] width 13 height 13
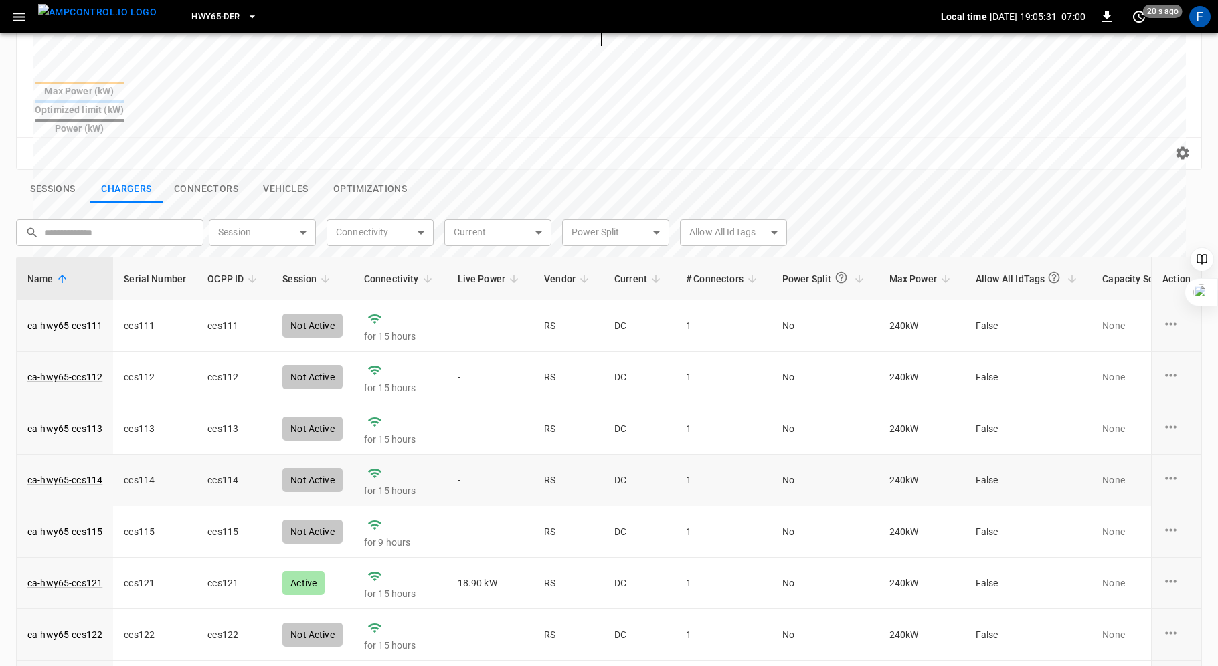
scroll to position [90, 0]
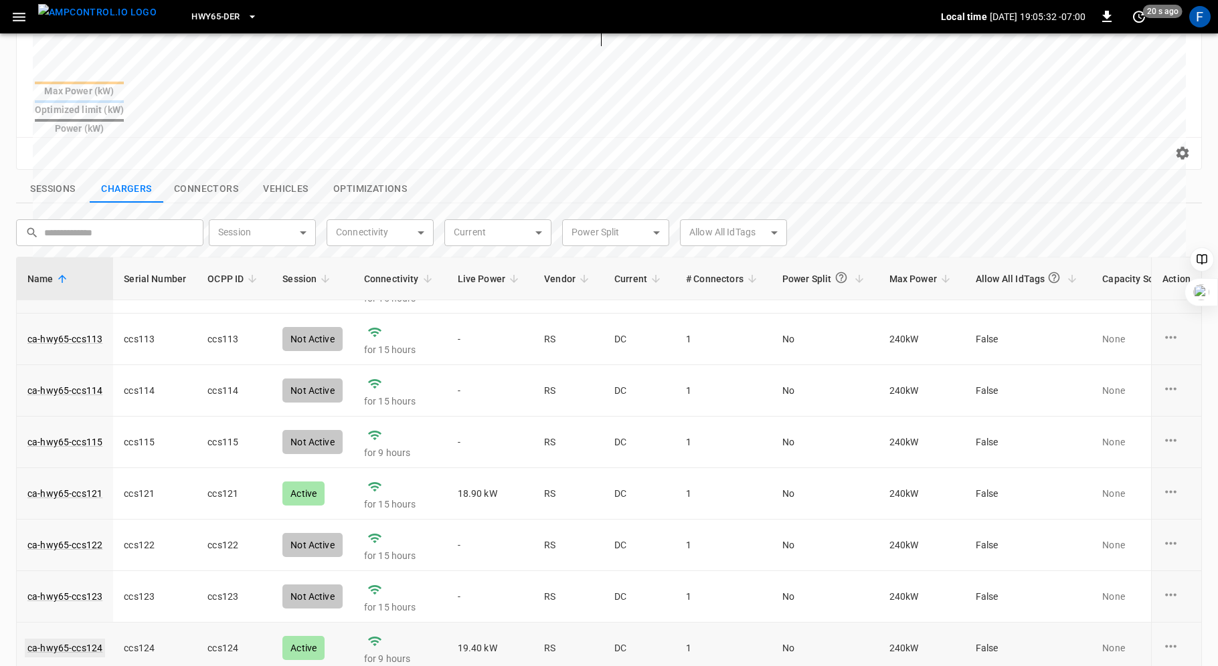
click at [86, 639] on link "ca-hwy65-ccs124" at bounding box center [65, 648] width 80 height 19
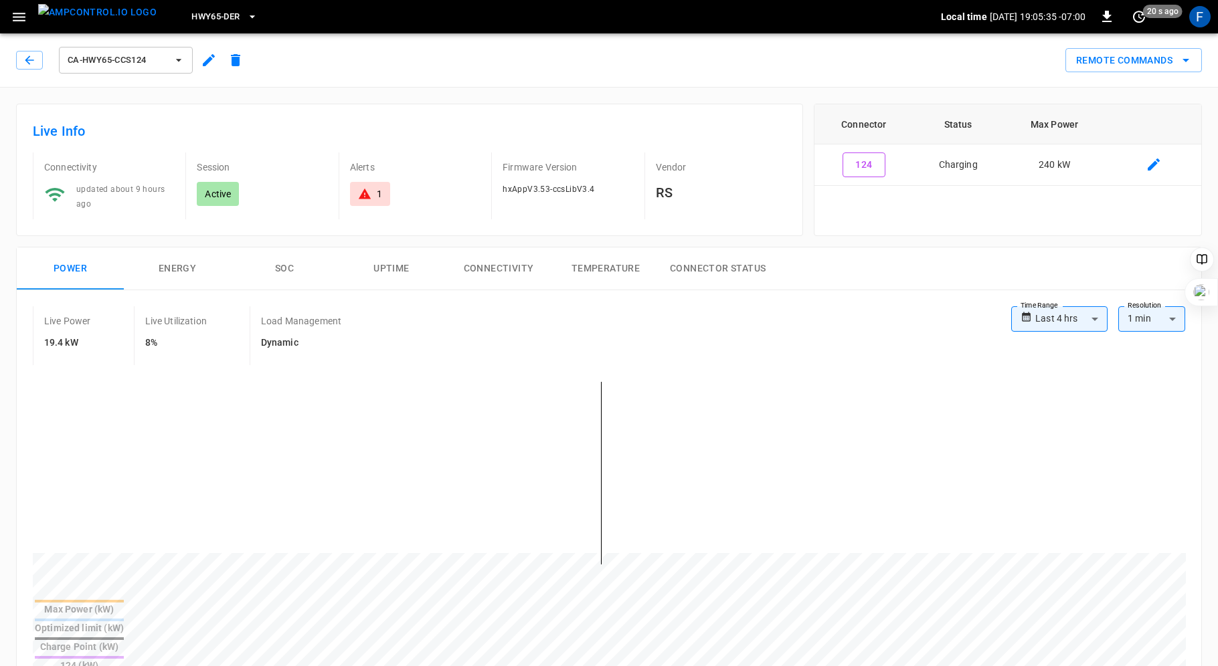
click at [291, 258] on button "SOC" at bounding box center [284, 269] width 107 height 43
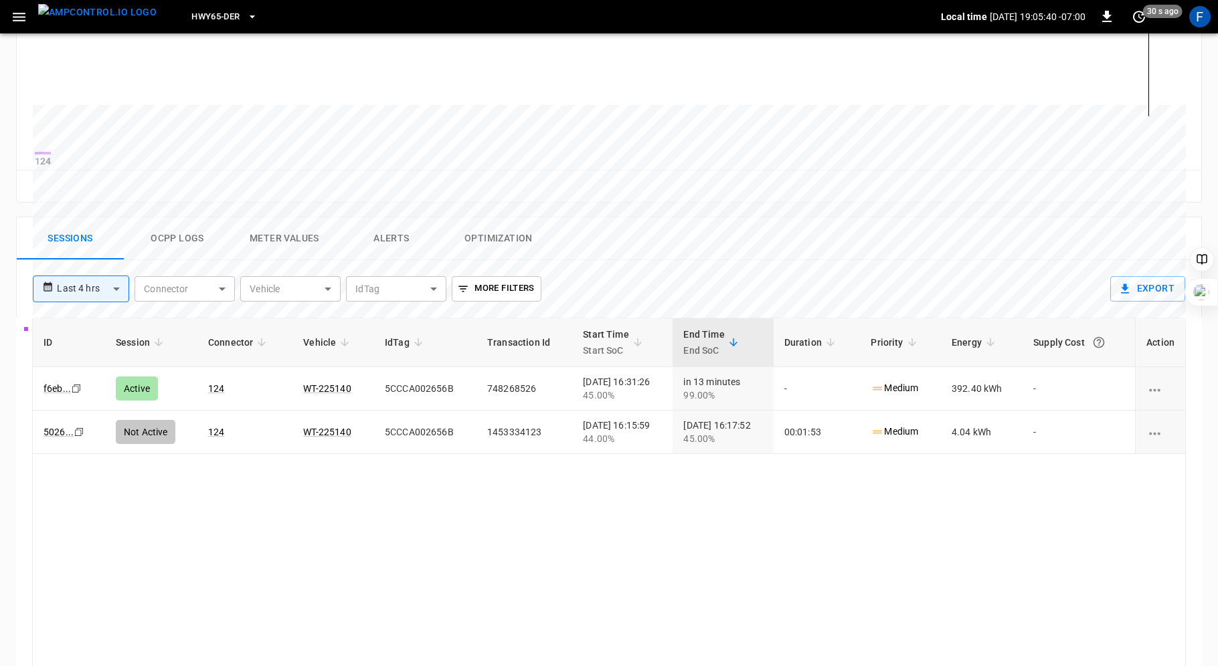
scroll to position [554, 0]
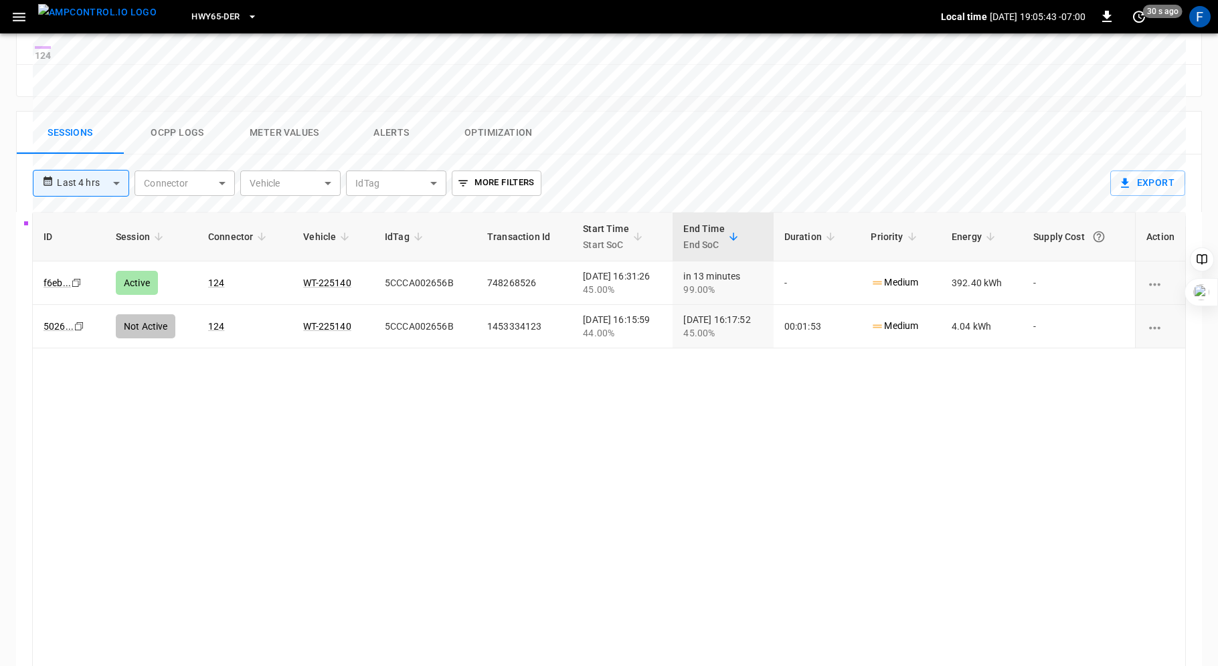
click at [181, 146] on button "Ocpp logs" at bounding box center [177, 133] width 107 height 43
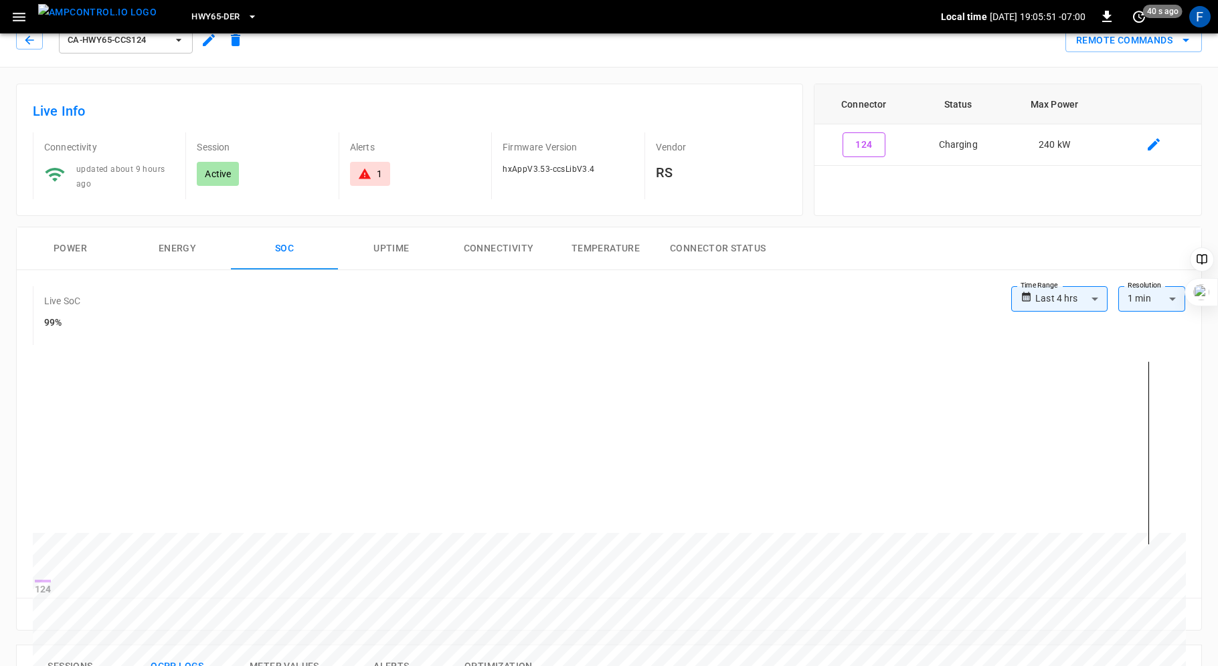
scroll to position [0, 0]
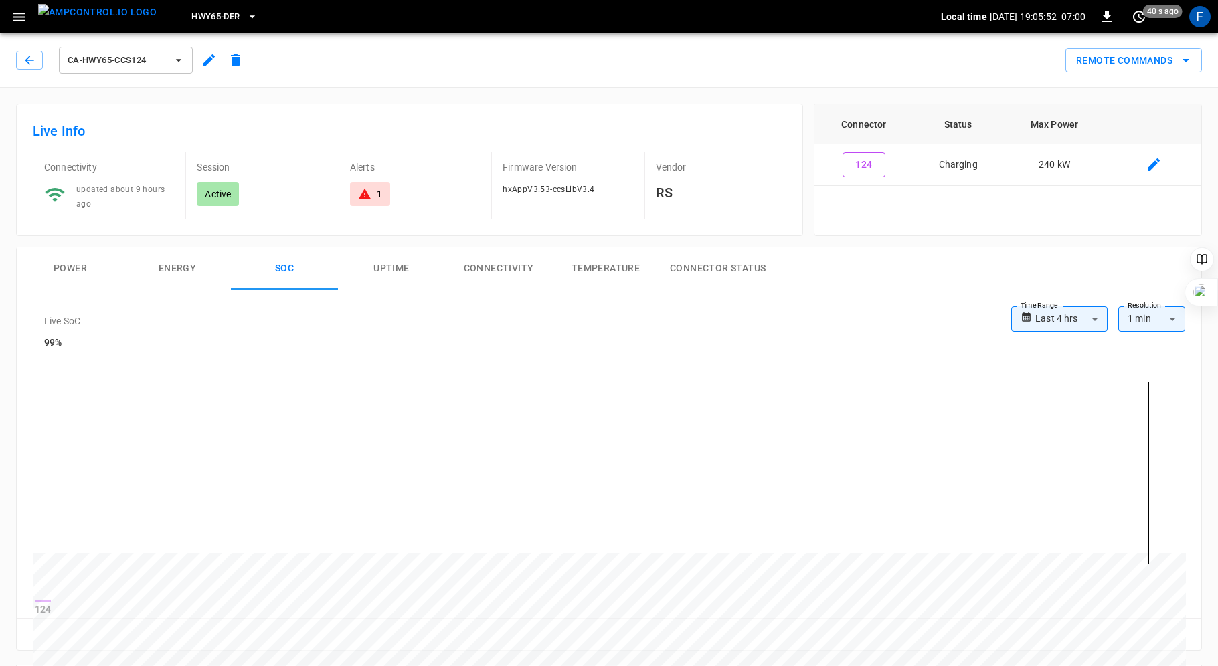
click at [368, 193] on icon at bounding box center [364, 193] width 13 height 13
click at [27, 52] on button "button" at bounding box center [29, 60] width 27 height 19
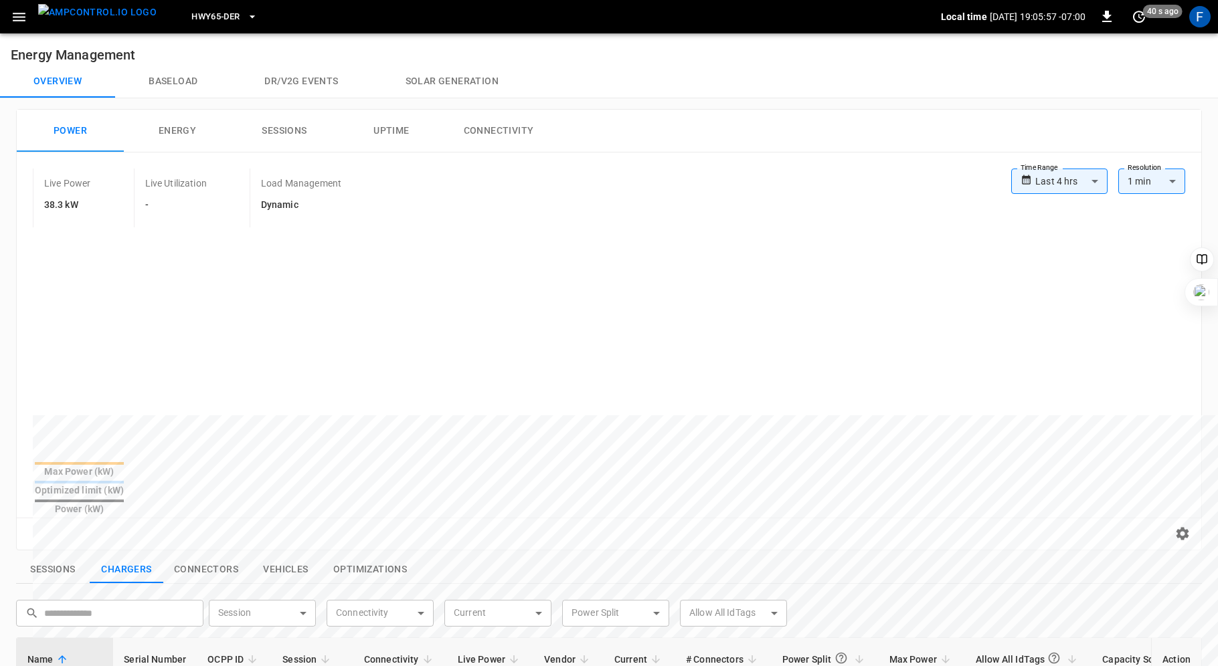
scroll to position [381, 0]
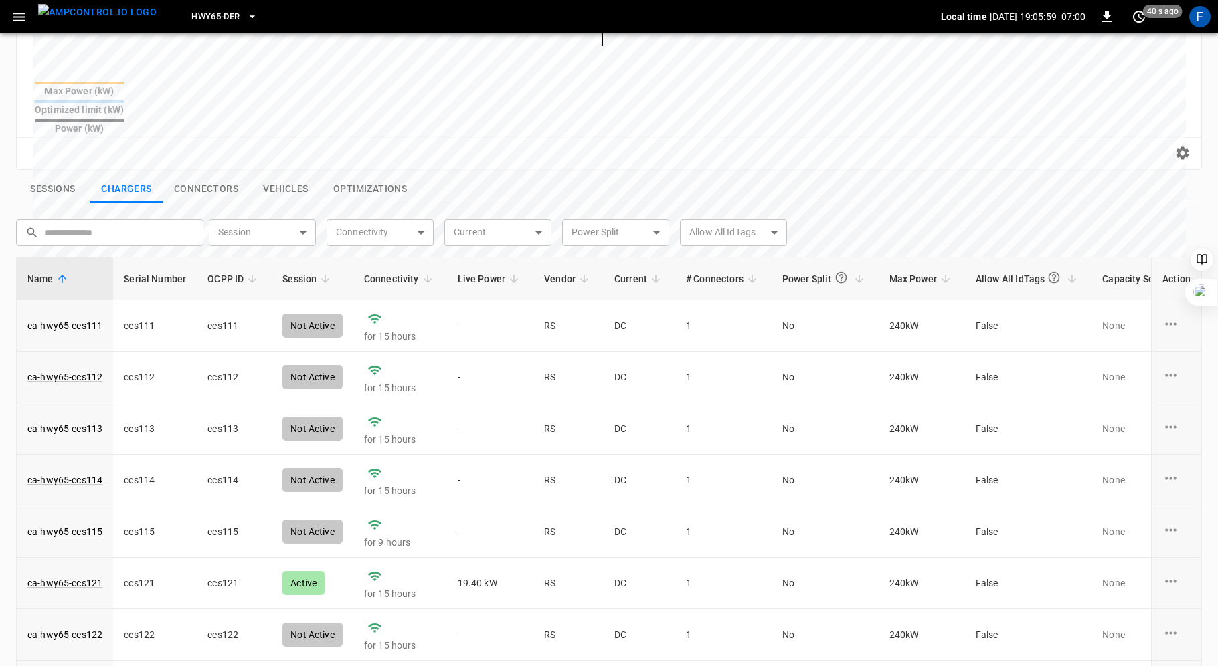
click at [488, 271] on span "Live Power" at bounding box center [491, 279] width 66 height 16
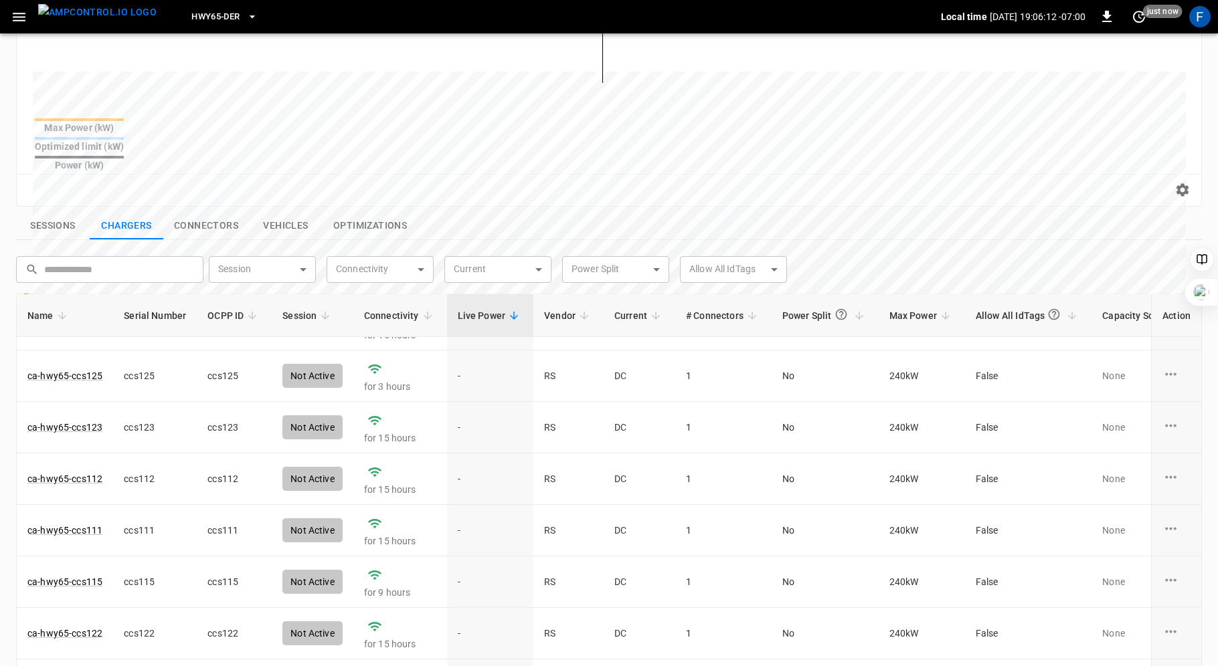
scroll to position [0, 0]
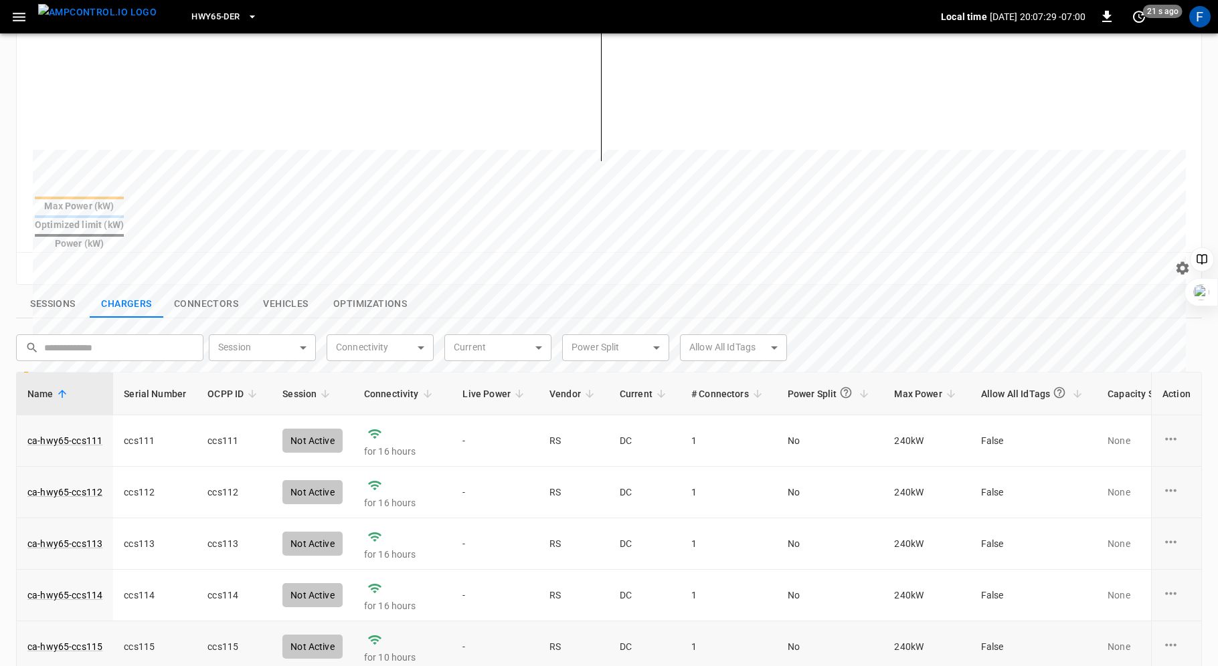
scroll to position [456, 0]
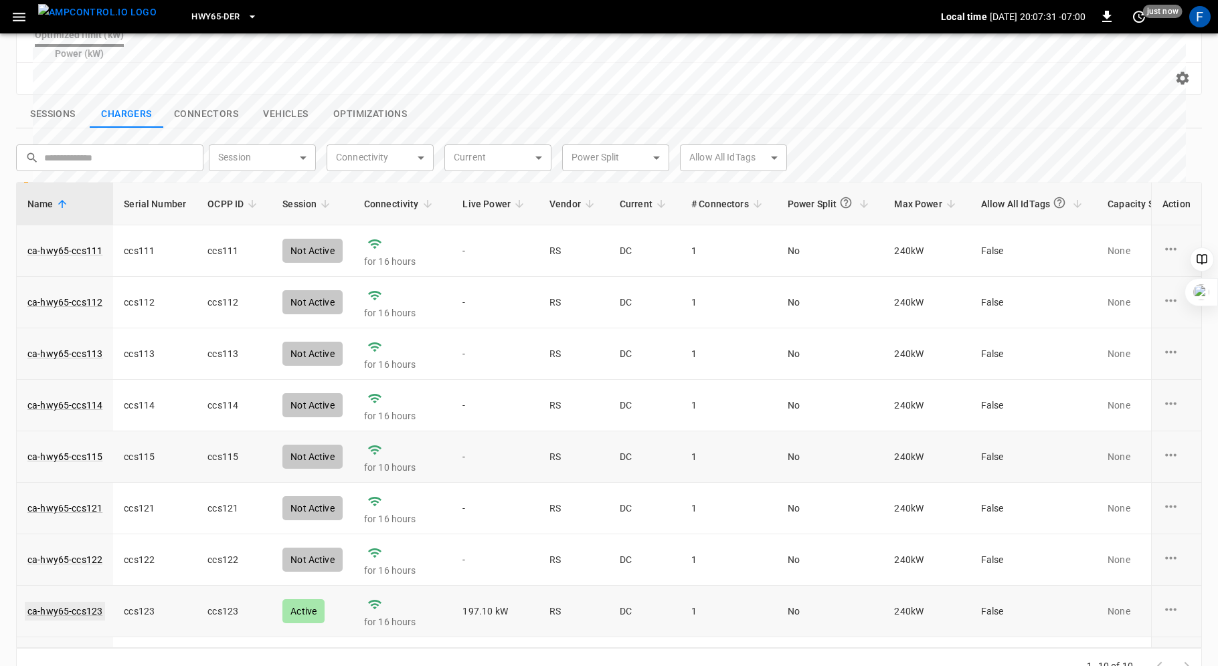
click at [80, 602] on link "ca-hwy65-ccs123" at bounding box center [65, 611] width 80 height 19
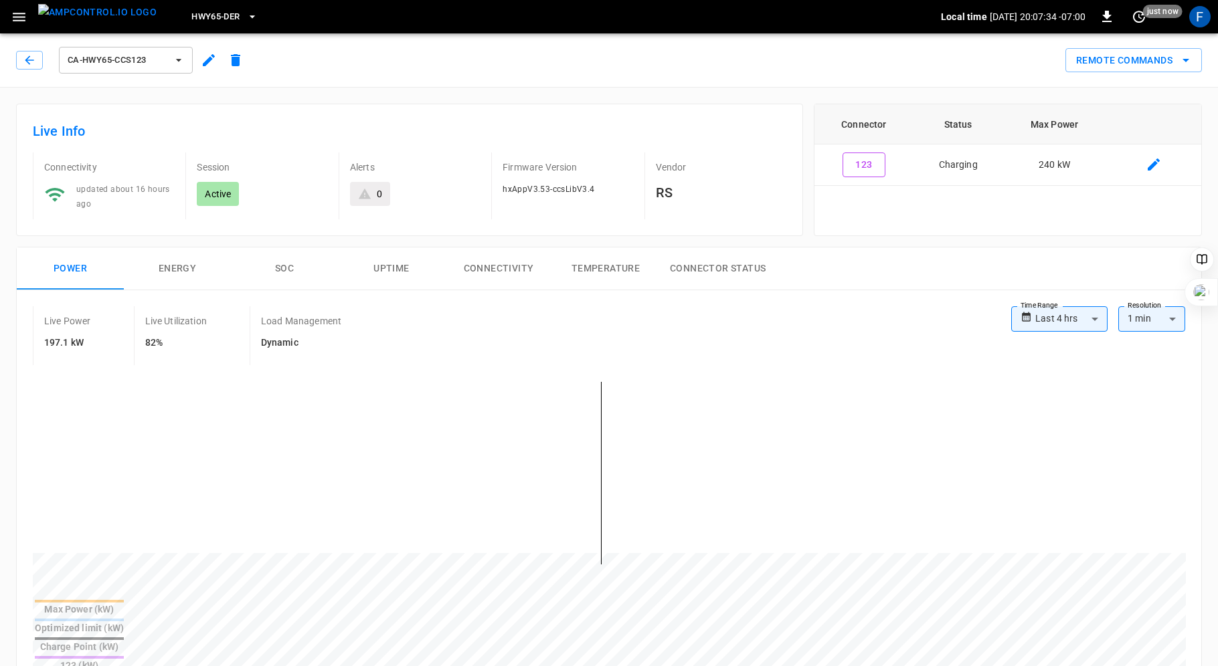
click at [274, 265] on button "SOC" at bounding box center [284, 269] width 107 height 43
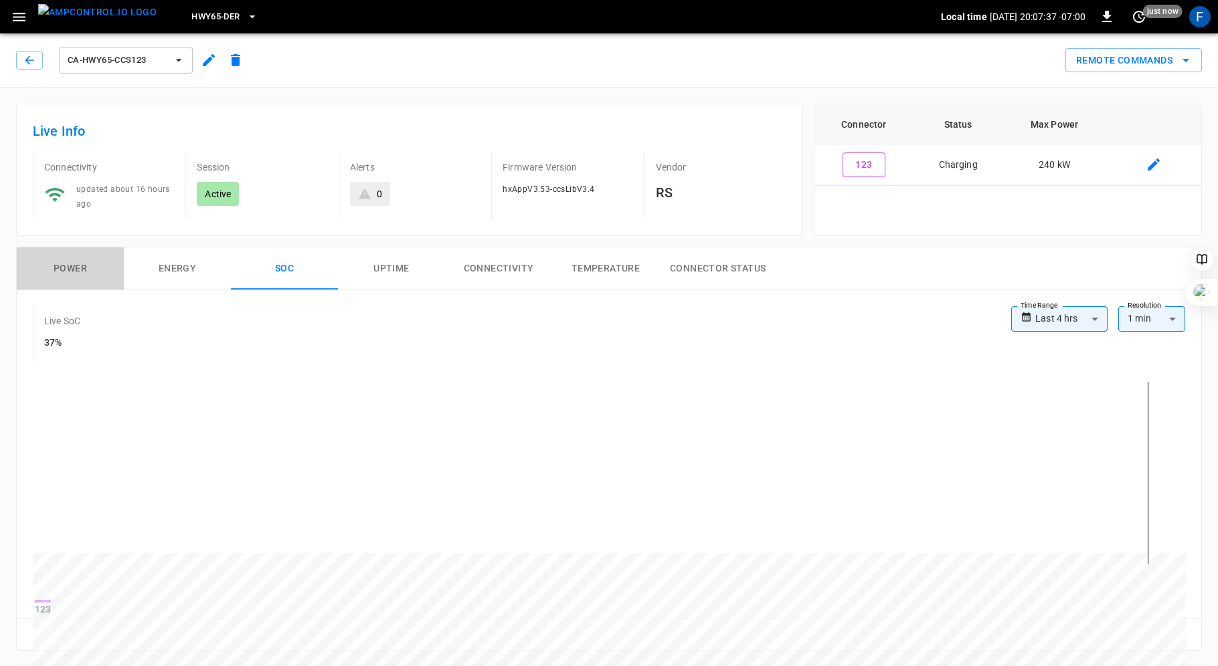
click at [61, 267] on button "Power" at bounding box center [70, 269] width 107 height 43
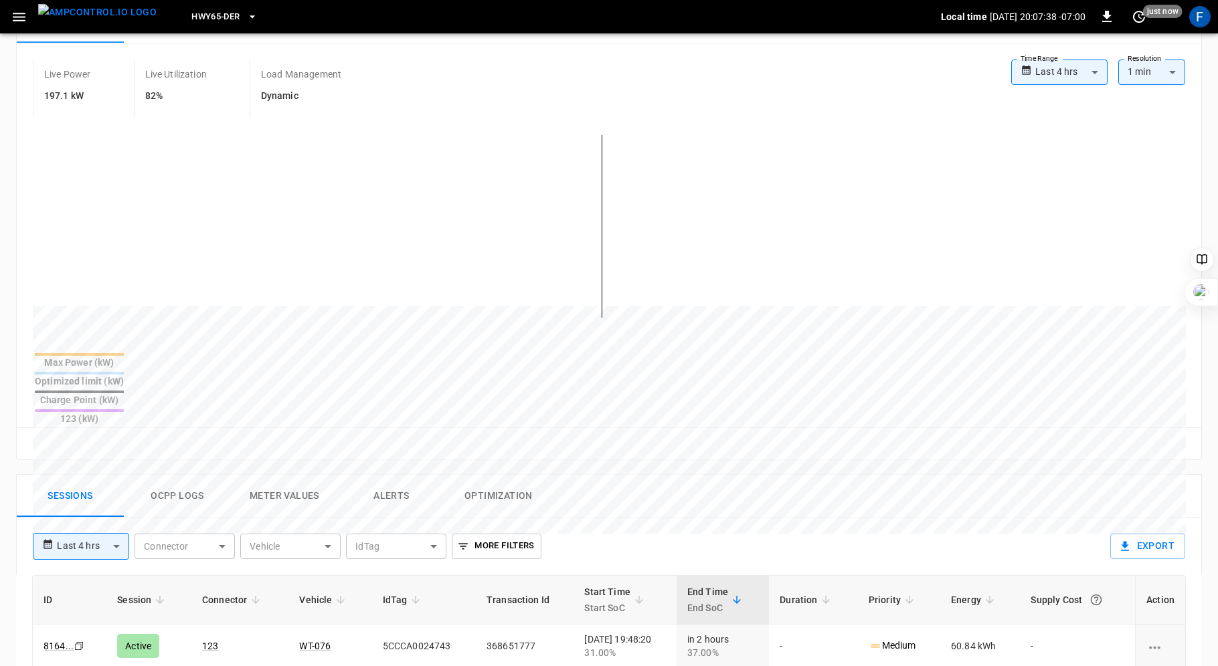
scroll to position [428, 0]
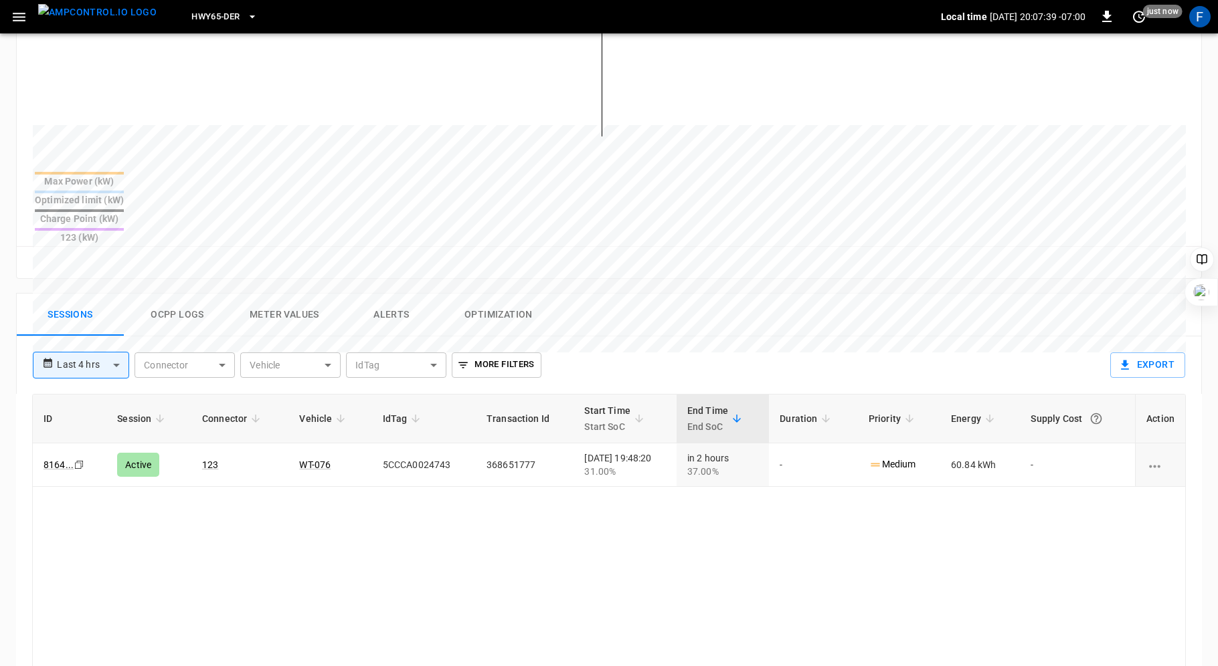
click at [167, 294] on button "Ocpp logs" at bounding box center [177, 315] width 107 height 43
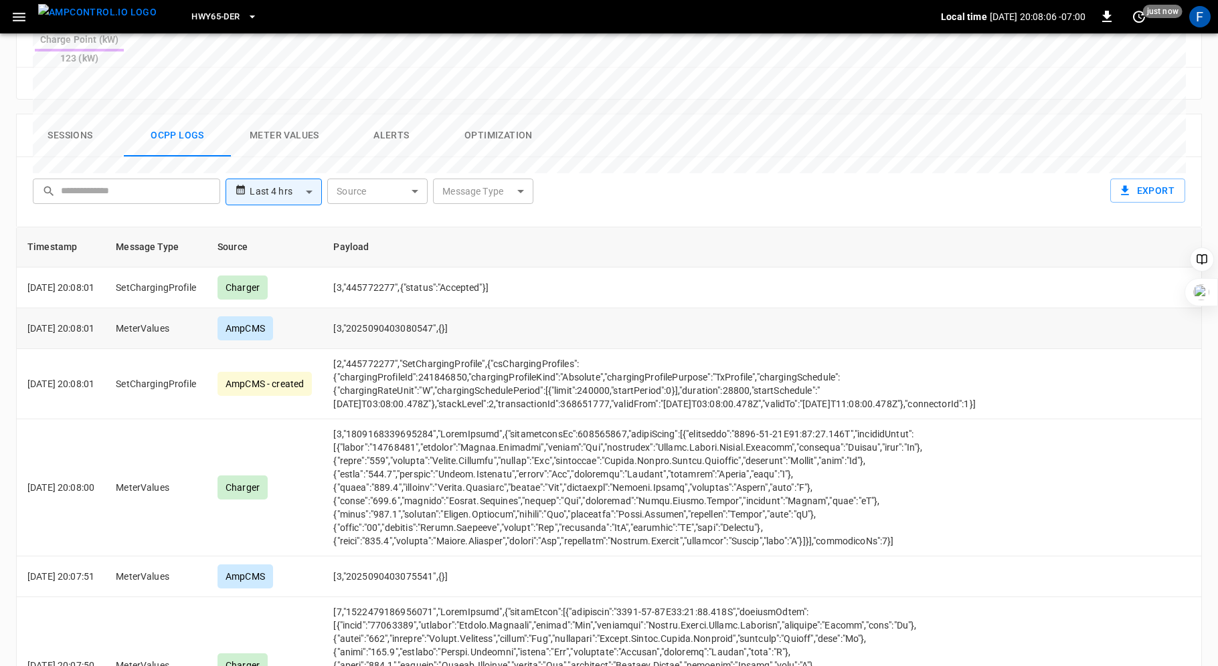
scroll to position [604, 0]
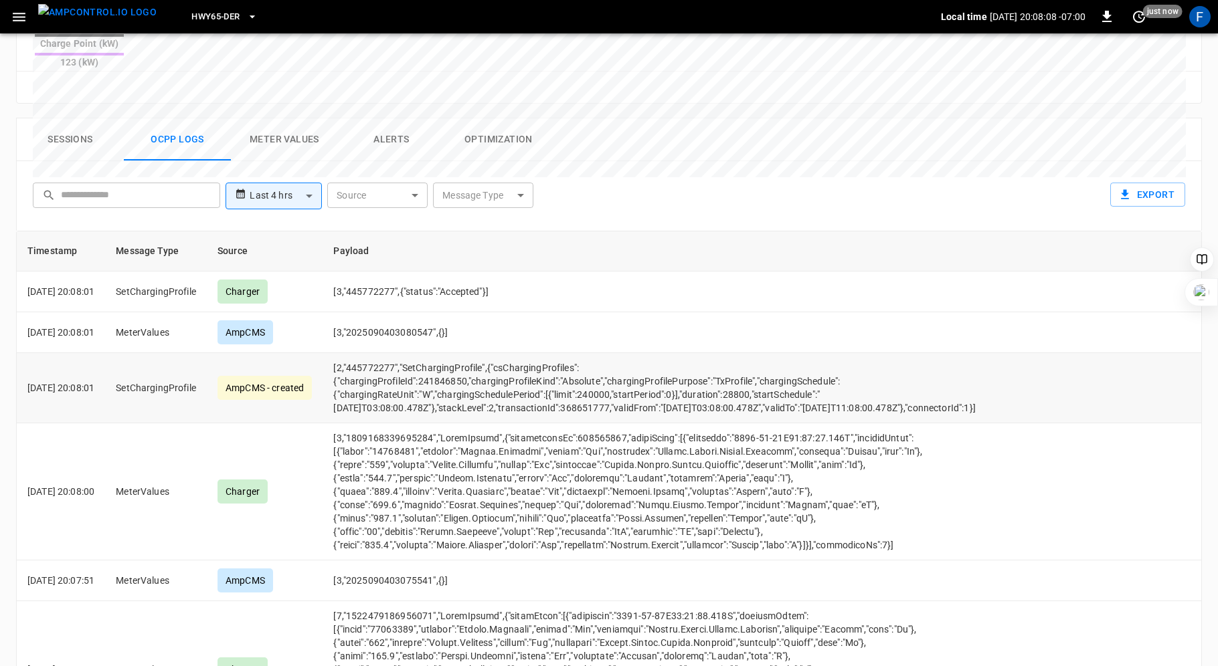
click at [487, 359] on td "[2,"445772277","SetChargingProfile",{"csChargingProfiles":{"chargingProfileId":…" at bounding box center [673, 388] width 702 height 70
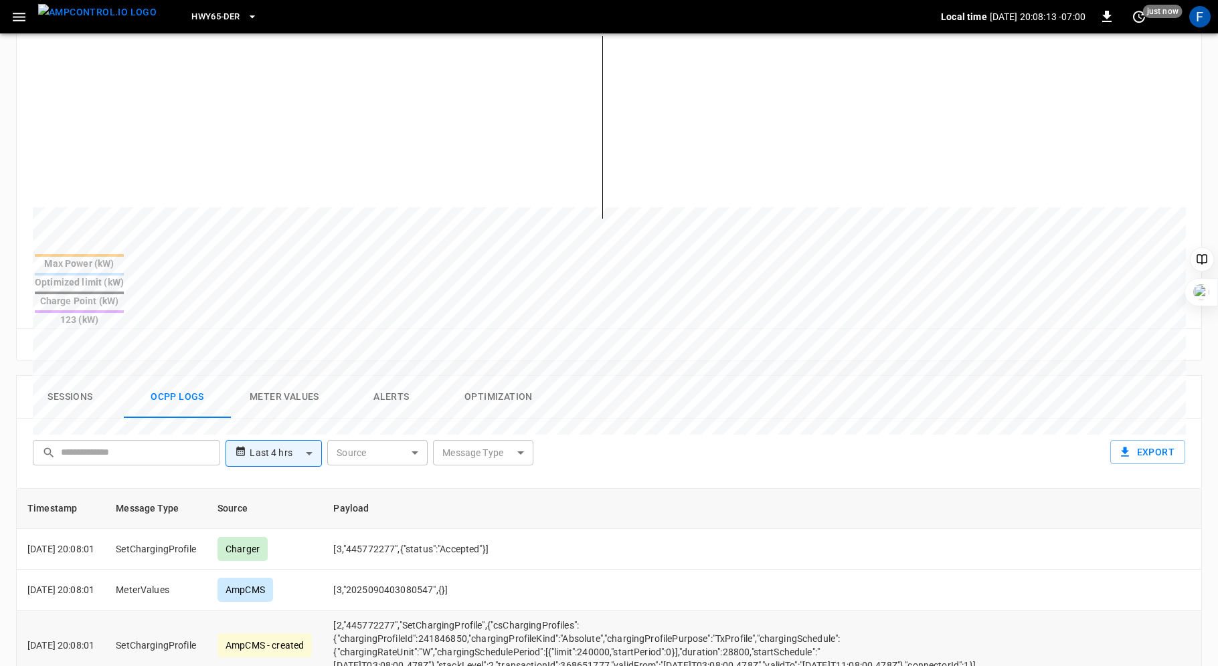
scroll to position [373, 0]
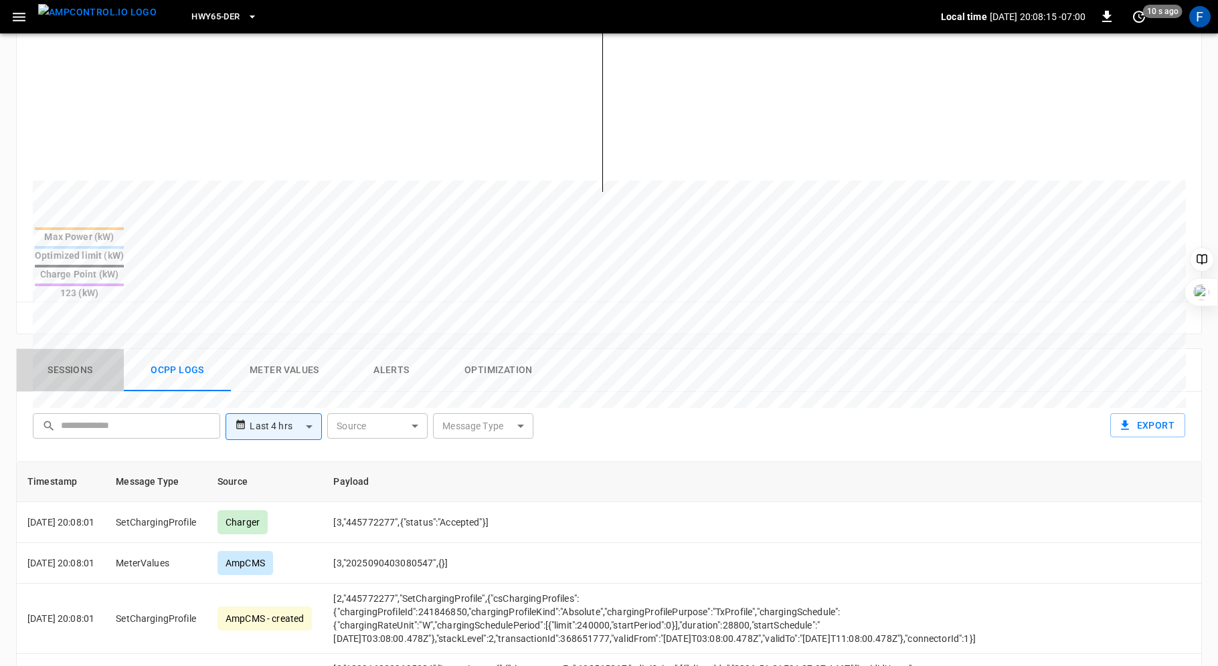
click at [54, 349] on button "Sessions" at bounding box center [70, 370] width 107 height 43
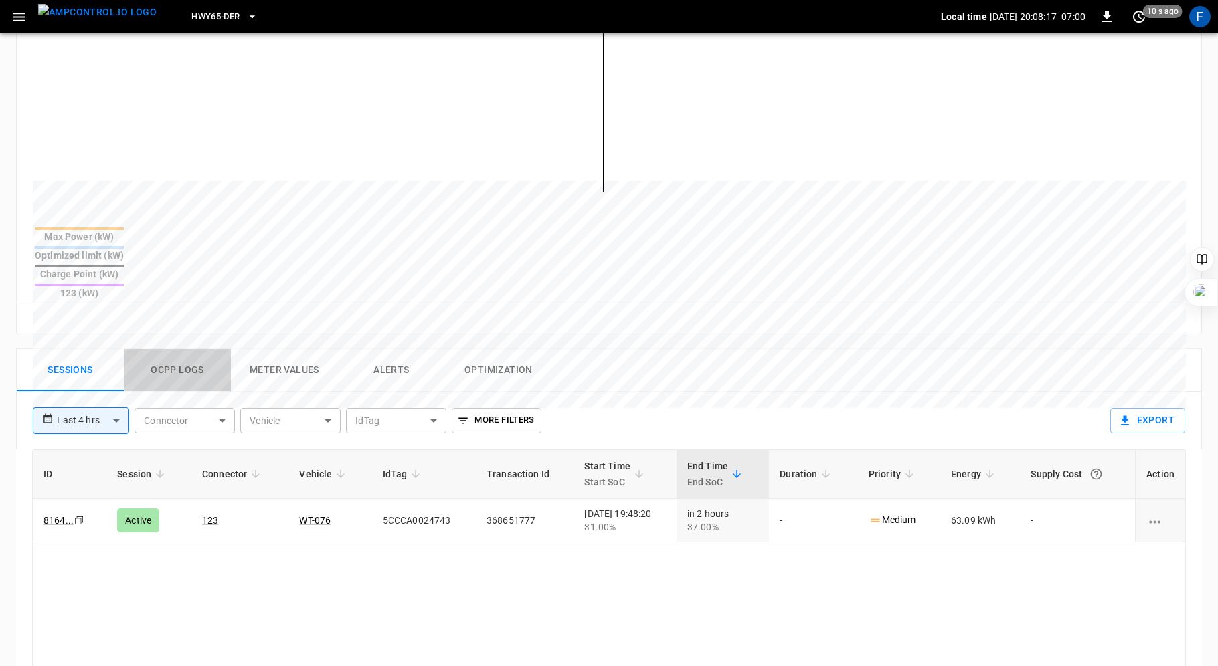
click at [151, 349] on button "Ocpp logs" at bounding box center [177, 370] width 107 height 43
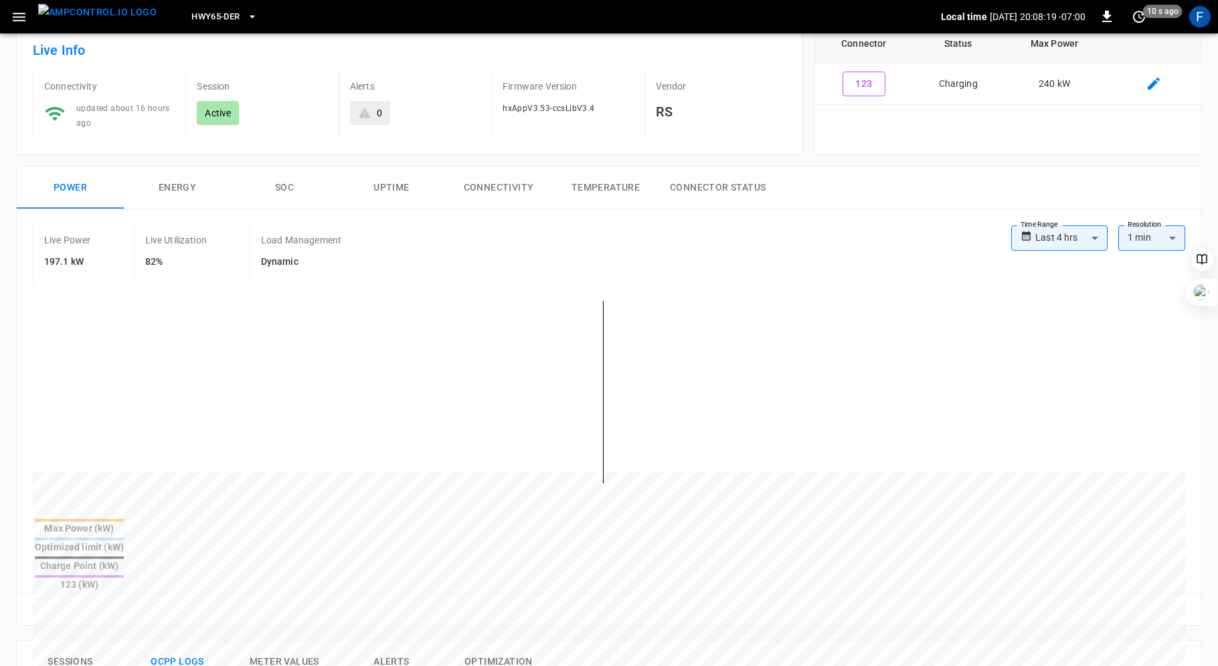
scroll to position [70, 0]
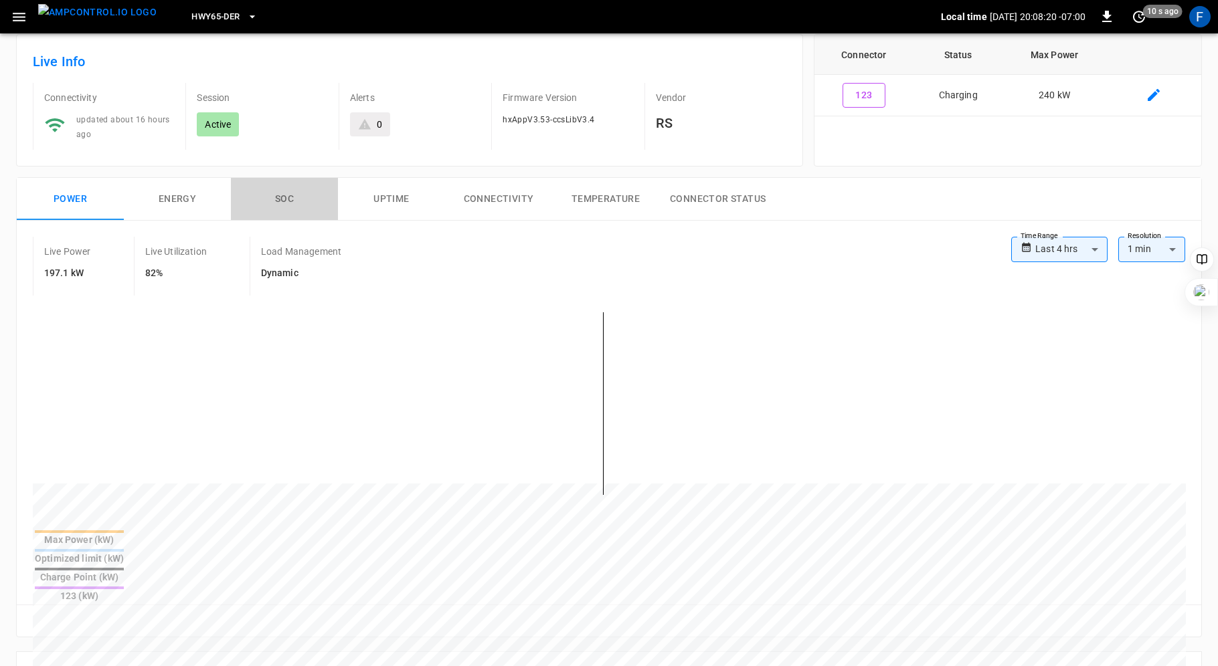
click at [295, 187] on button "SOC" at bounding box center [284, 199] width 107 height 43
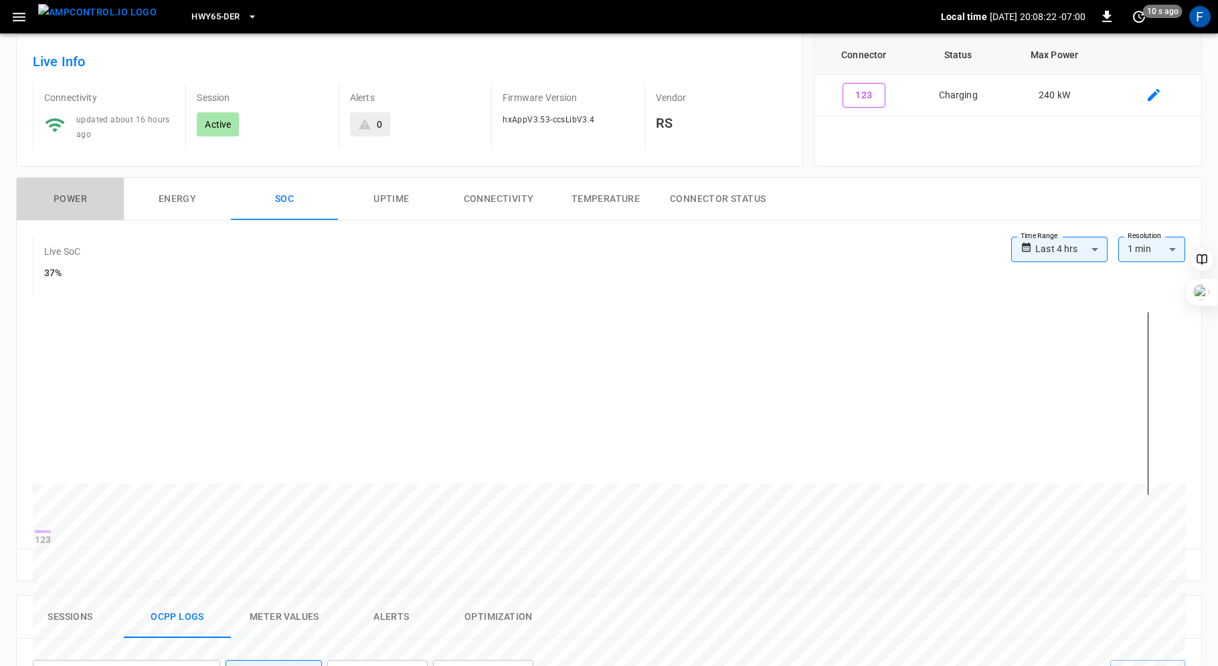
click at [67, 193] on button "Power" at bounding box center [70, 199] width 107 height 43
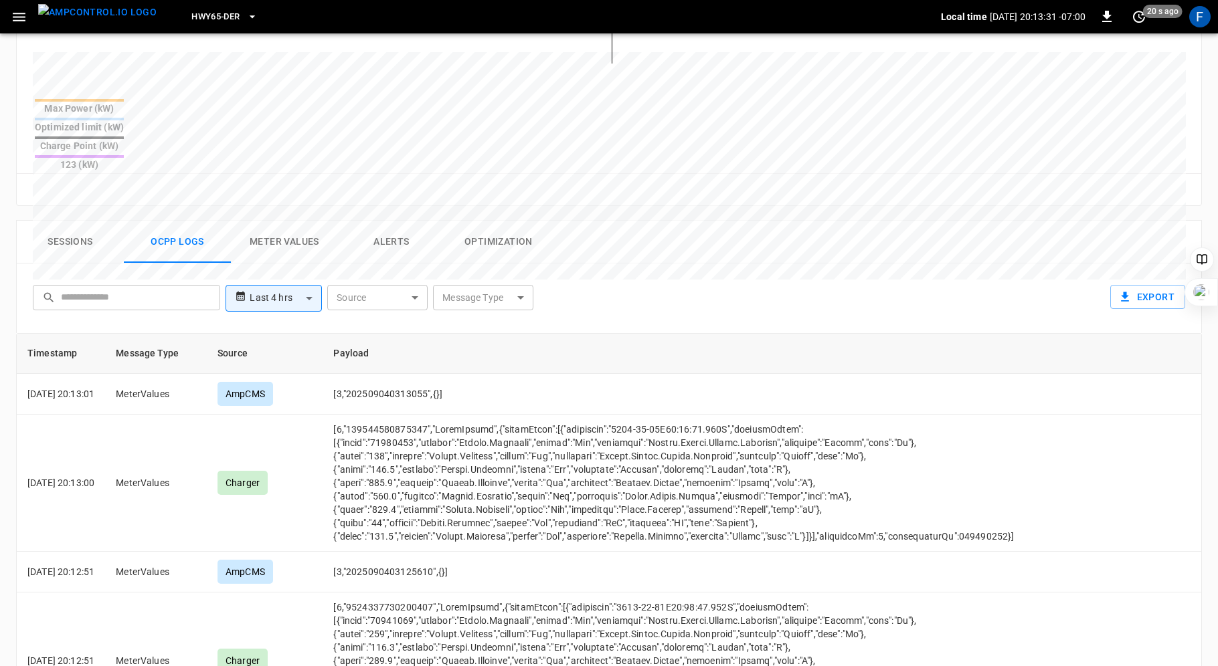
scroll to position [491, 0]
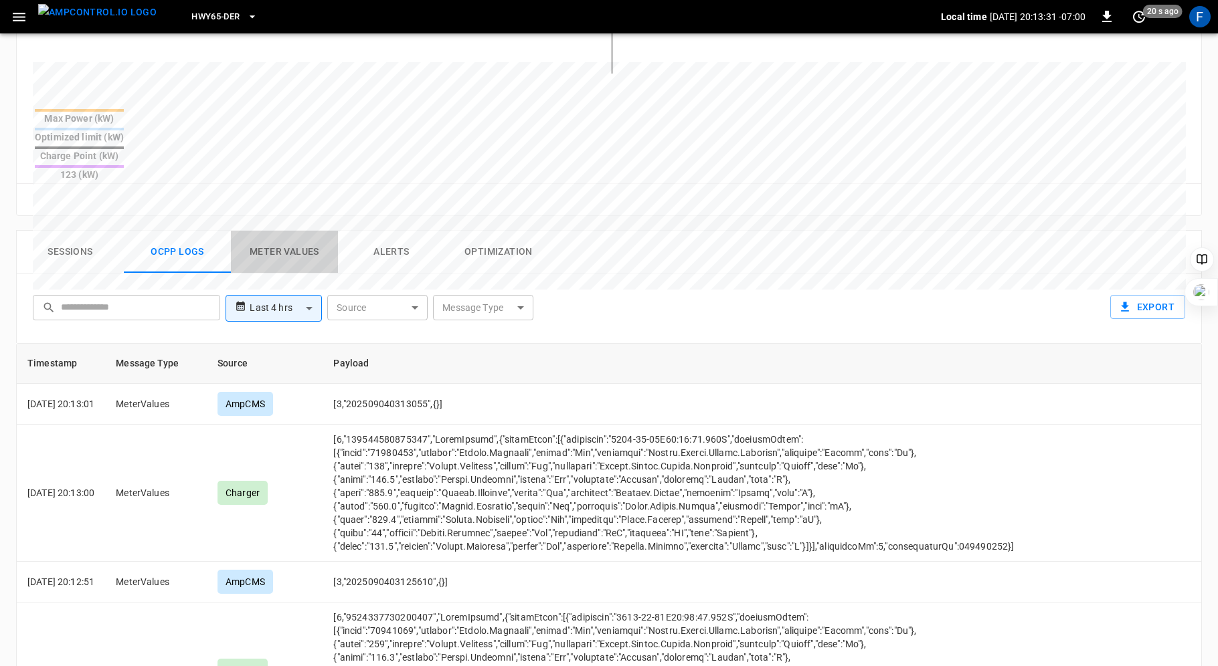
click at [306, 231] on button "Meter Values" at bounding box center [284, 252] width 107 height 43
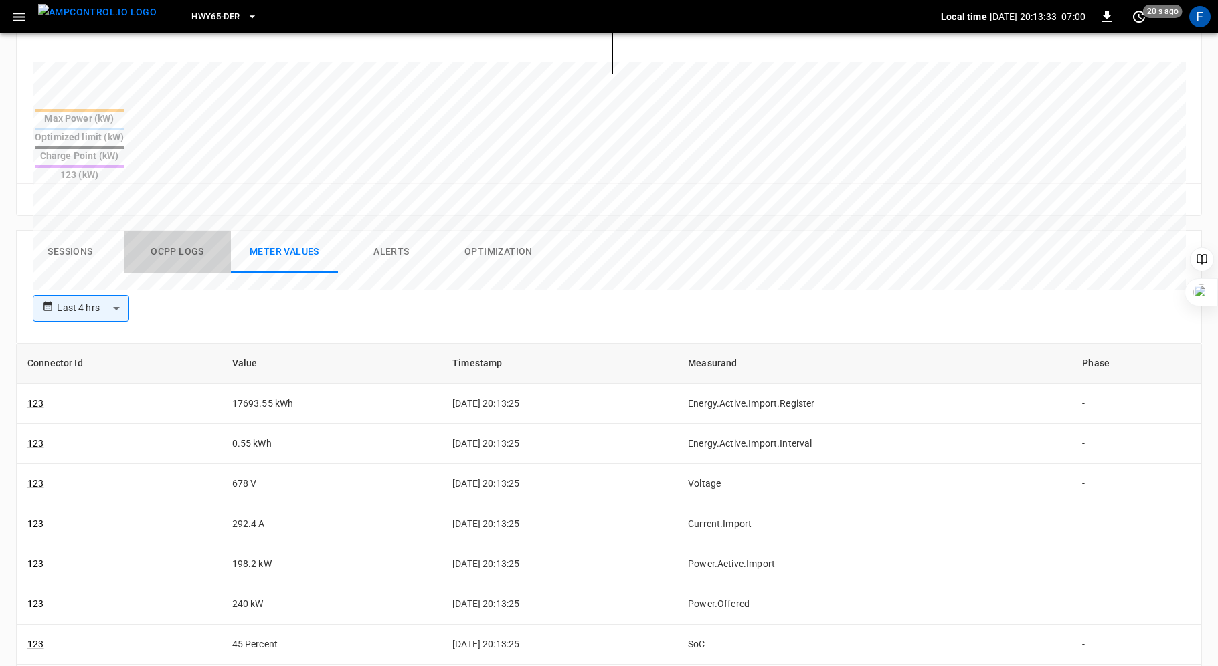
click at [171, 231] on button "Ocpp logs" at bounding box center [177, 252] width 107 height 43
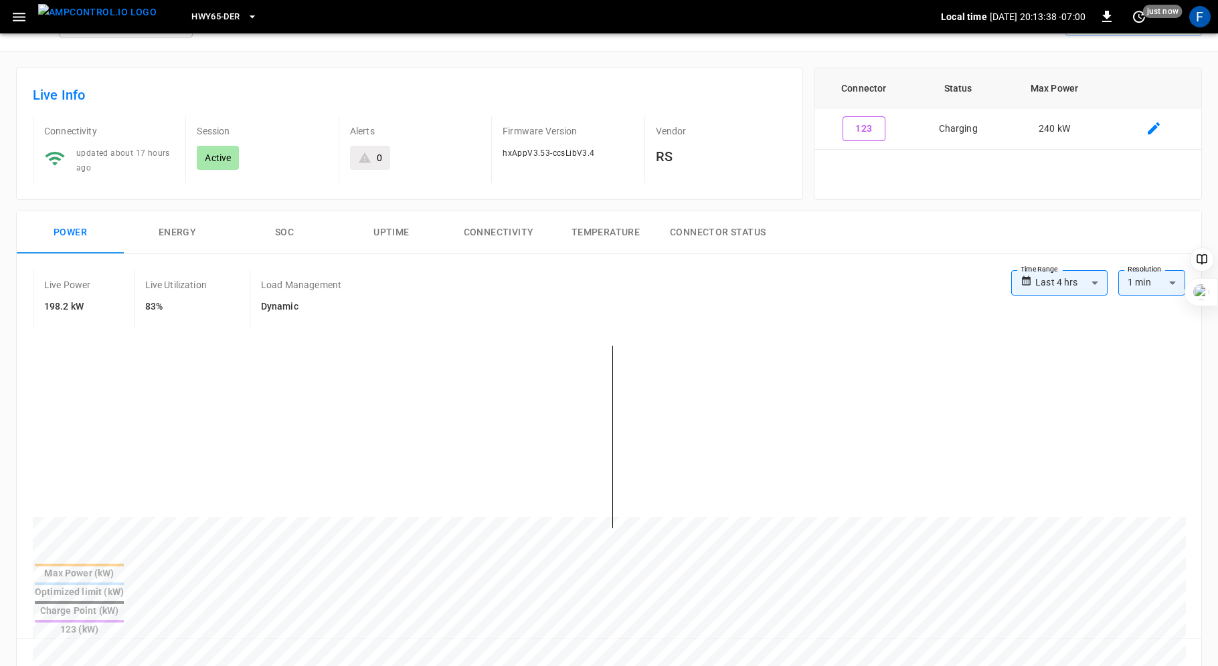
scroll to position [0, 0]
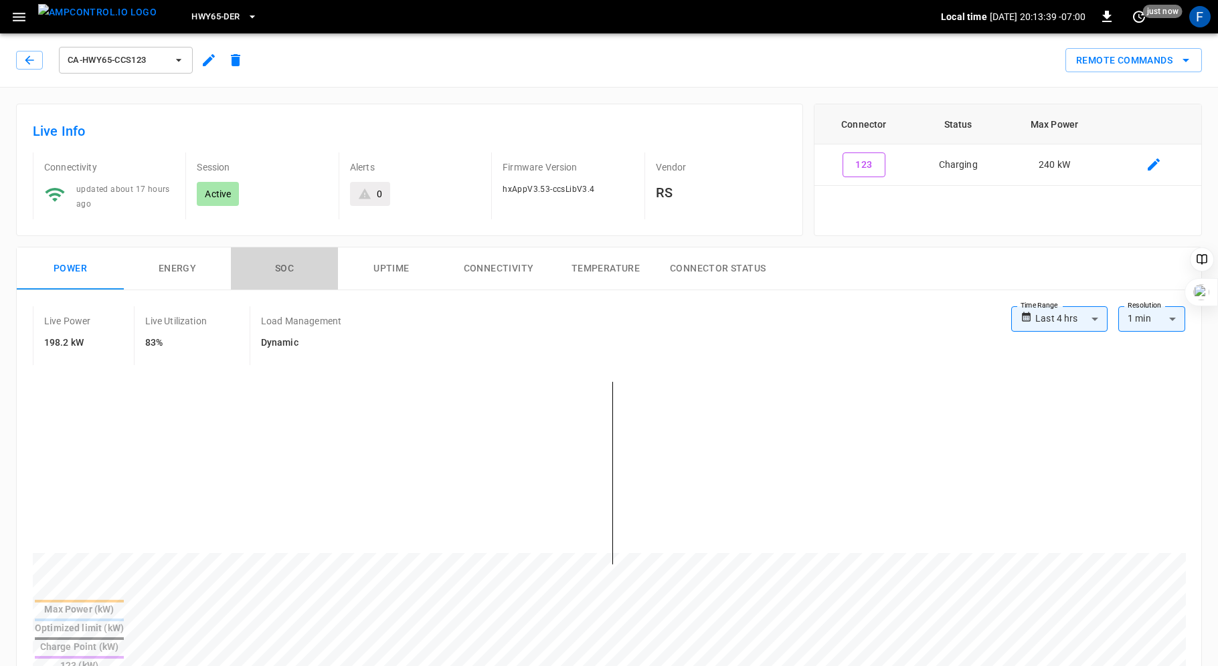
click at [265, 262] on button "SOC" at bounding box center [284, 269] width 107 height 43
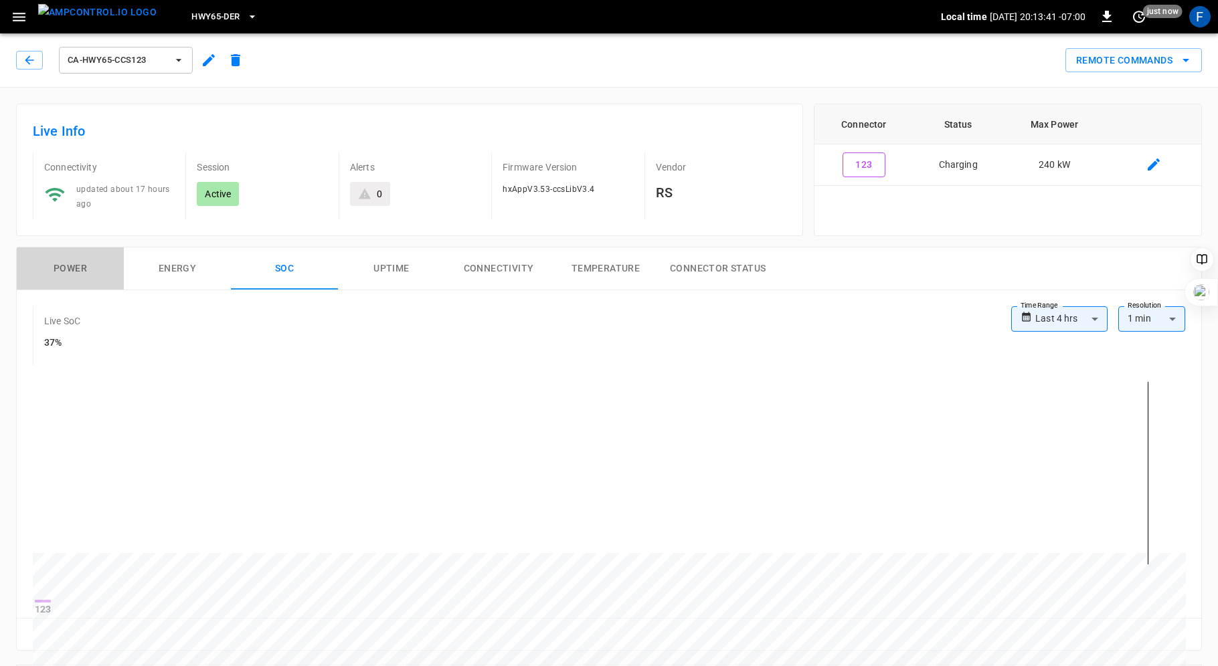
click at [53, 262] on button "Power" at bounding box center [70, 269] width 107 height 43
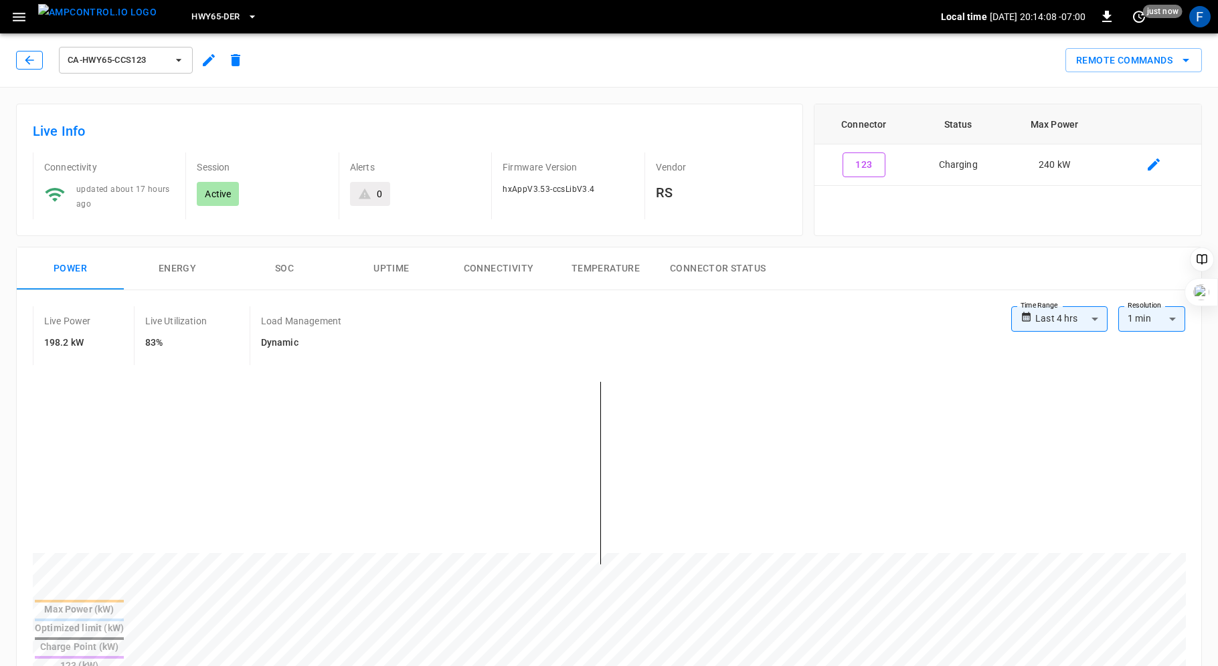
click at [23, 60] on icon "button" at bounding box center [29, 60] width 13 height 13
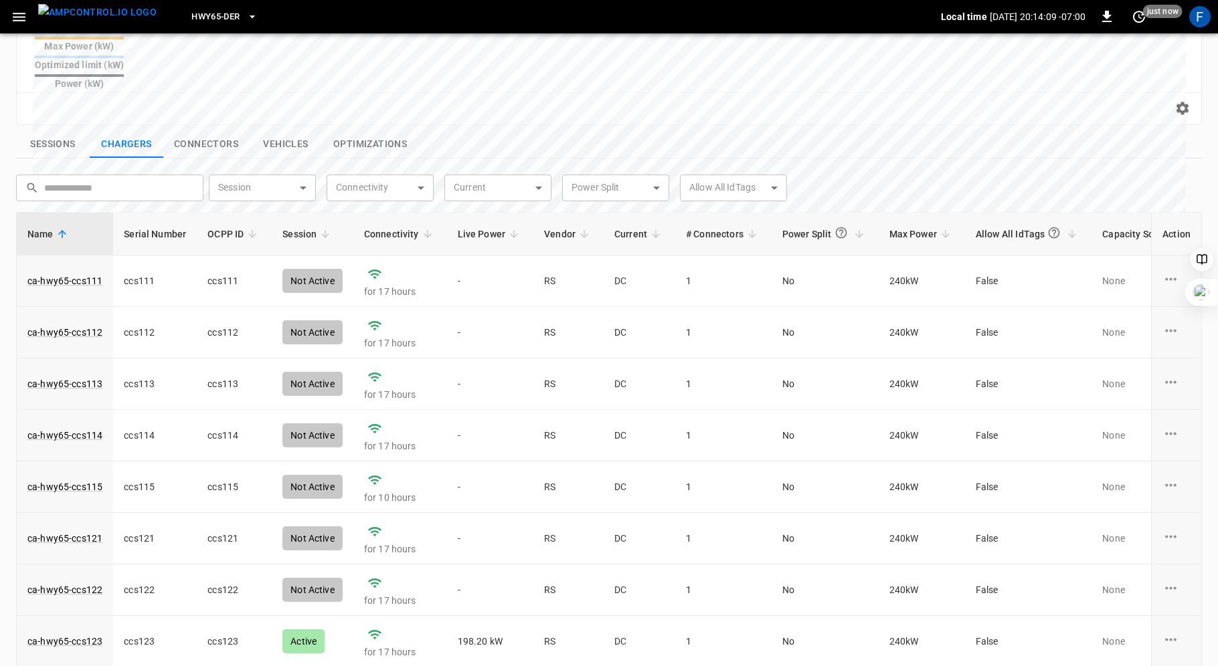
scroll to position [456, 0]
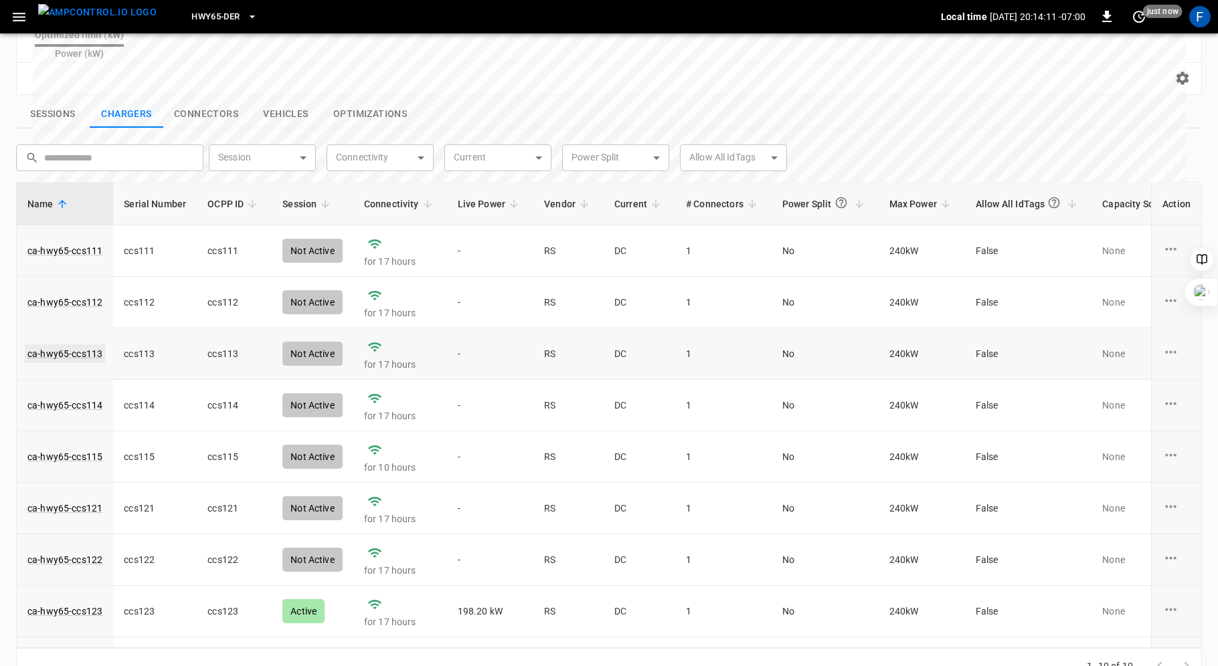
click at [73, 345] on link "ca-hwy65-ccs113" at bounding box center [65, 354] width 80 height 19
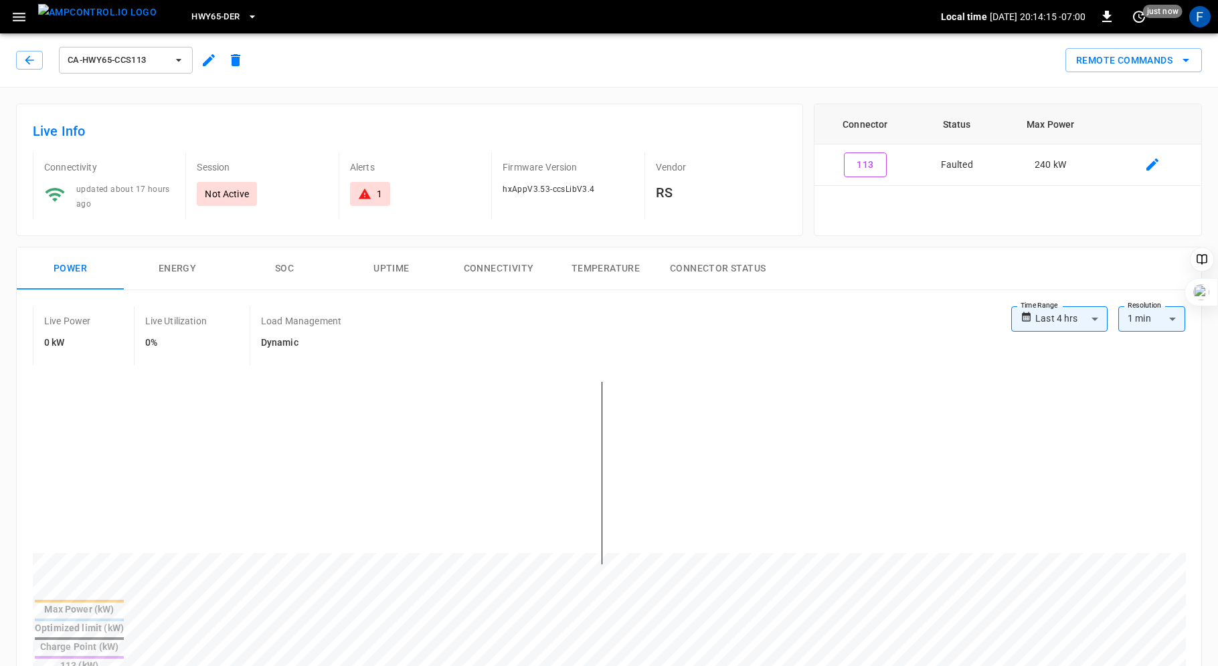
click at [356, 190] on div "1" at bounding box center [370, 194] width 40 height 24
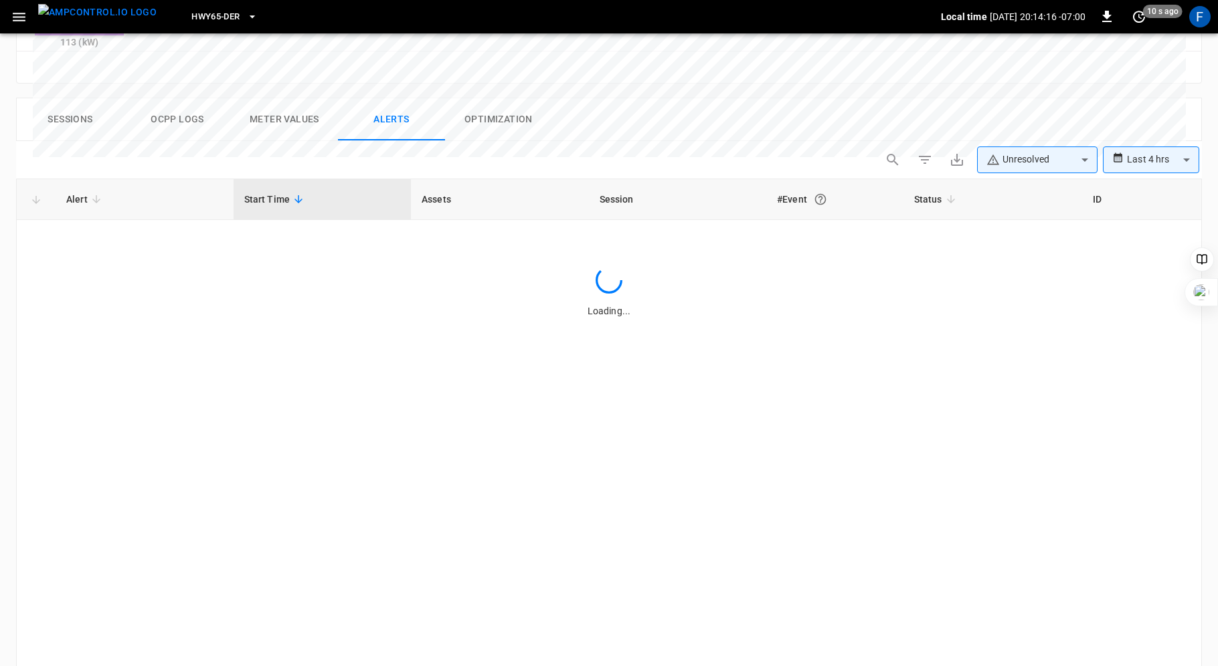
scroll to position [624, 0]
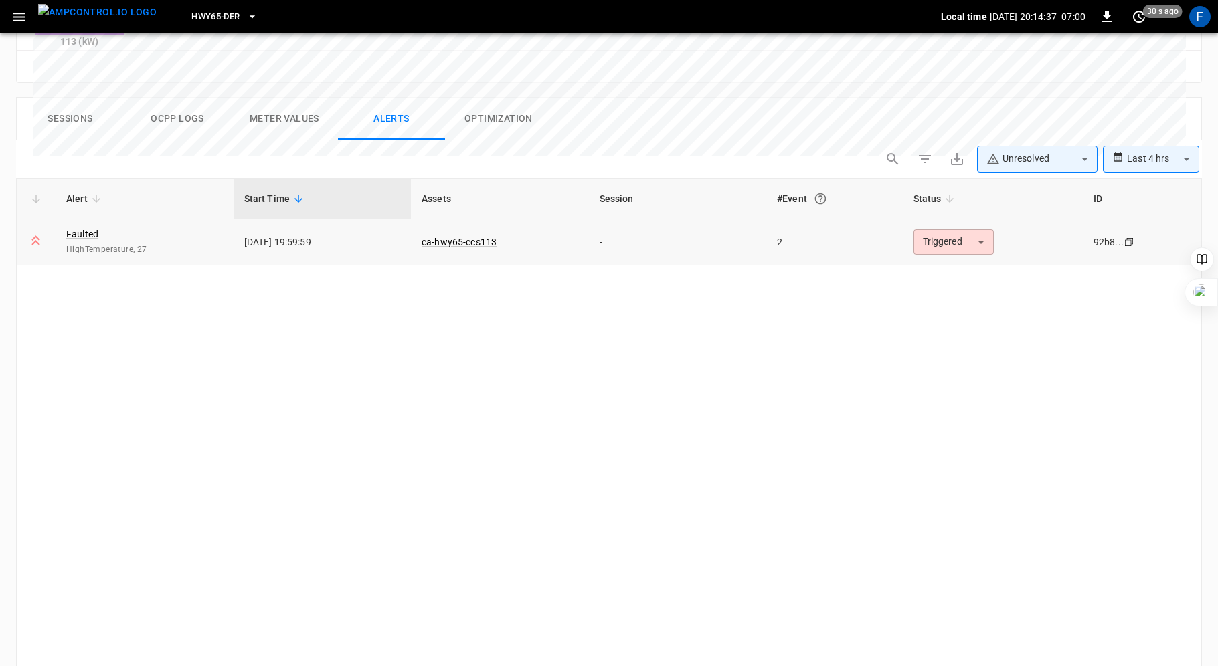
click at [84, 227] on div "Faulted HighTemperature, 27" at bounding box center [144, 241] width 157 height 29
click at [86, 225] on link "Faulted" at bounding box center [82, 234] width 37 height 19
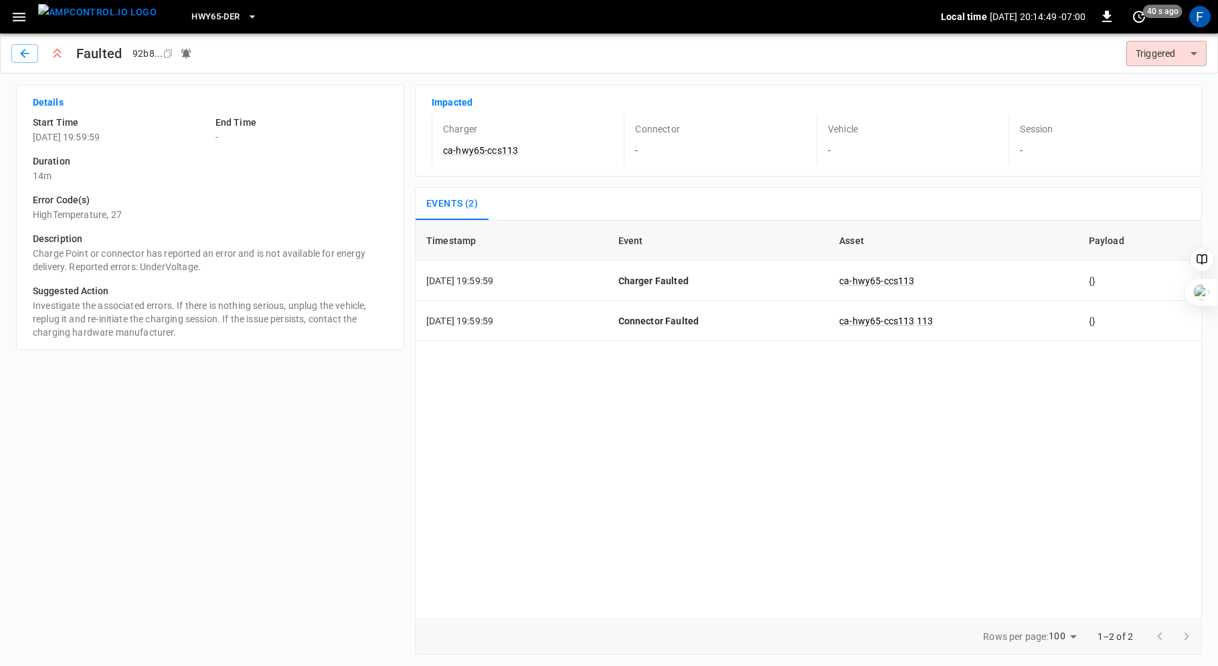
click at [101, 212] on p "HighTemperature, 27" at bounding box center [210, 214] width 355 height 13
click at [45, 173] on p "14m" at bounding box center [210, 175] width 355 height 13
click at [68, 137] on p "[DATE] 19:59:59" at bounding box center [119, 136] width 172 height 13
click at [27, 54] on icon "button" at bounding box center [24, 53] width 13 height 13
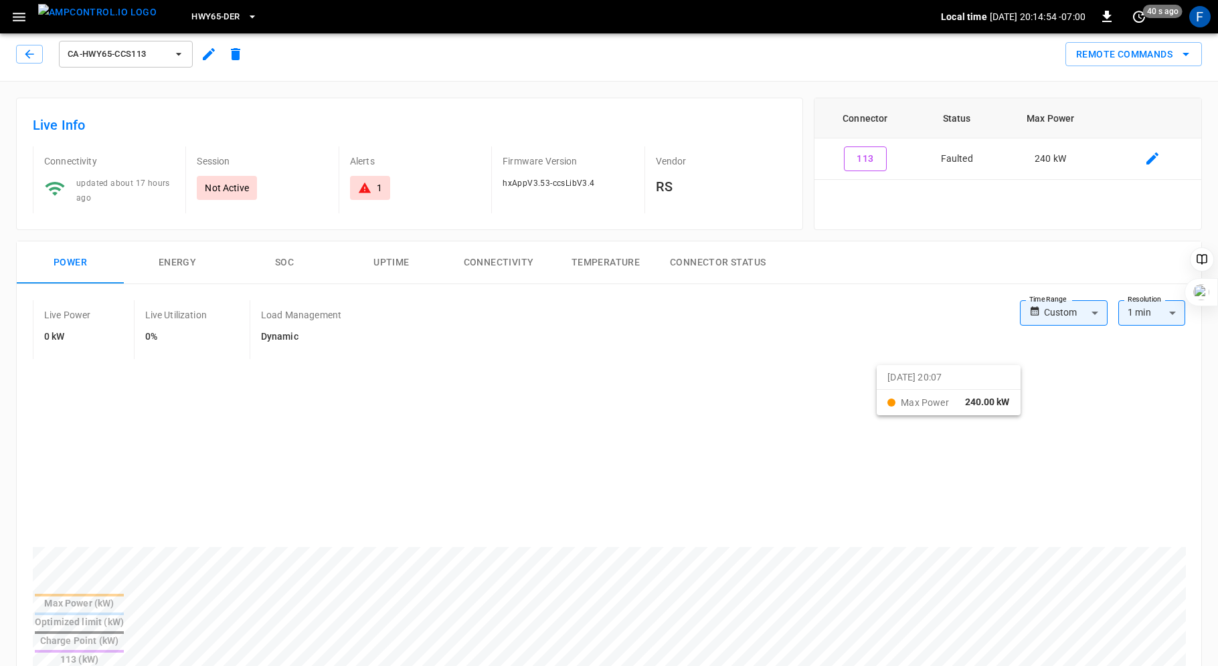
scroll to position [356, 0]
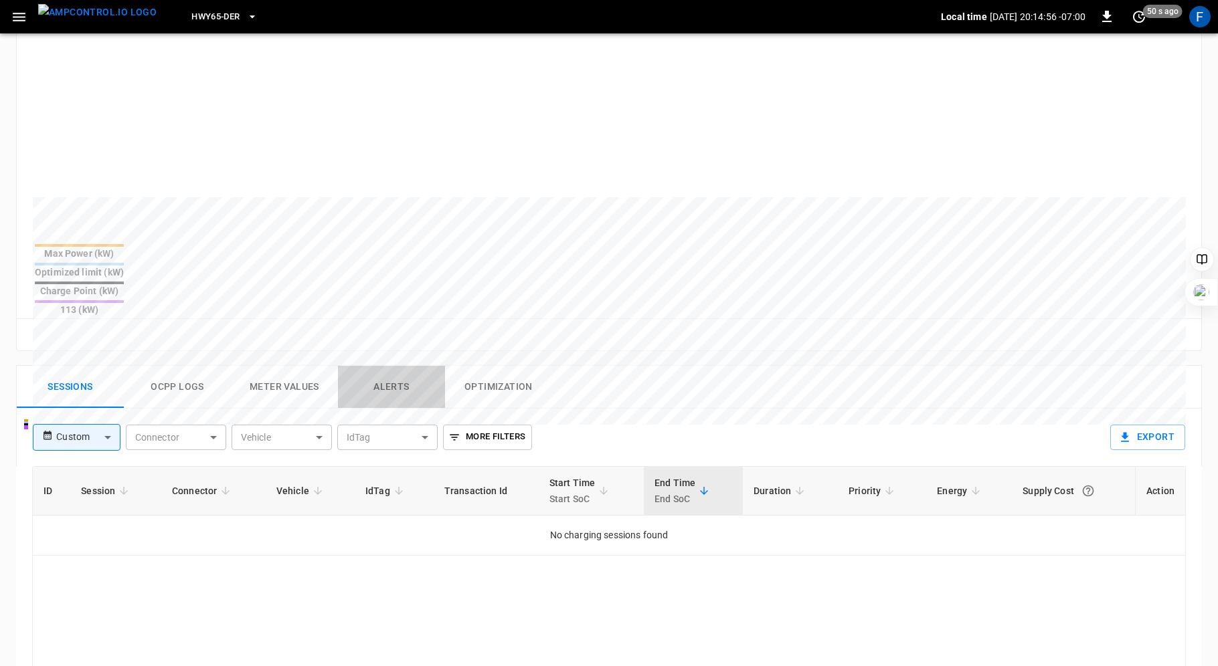
click at [377, 366] on button "Alerts" at bounding box center [391, 387] width 107 height 43
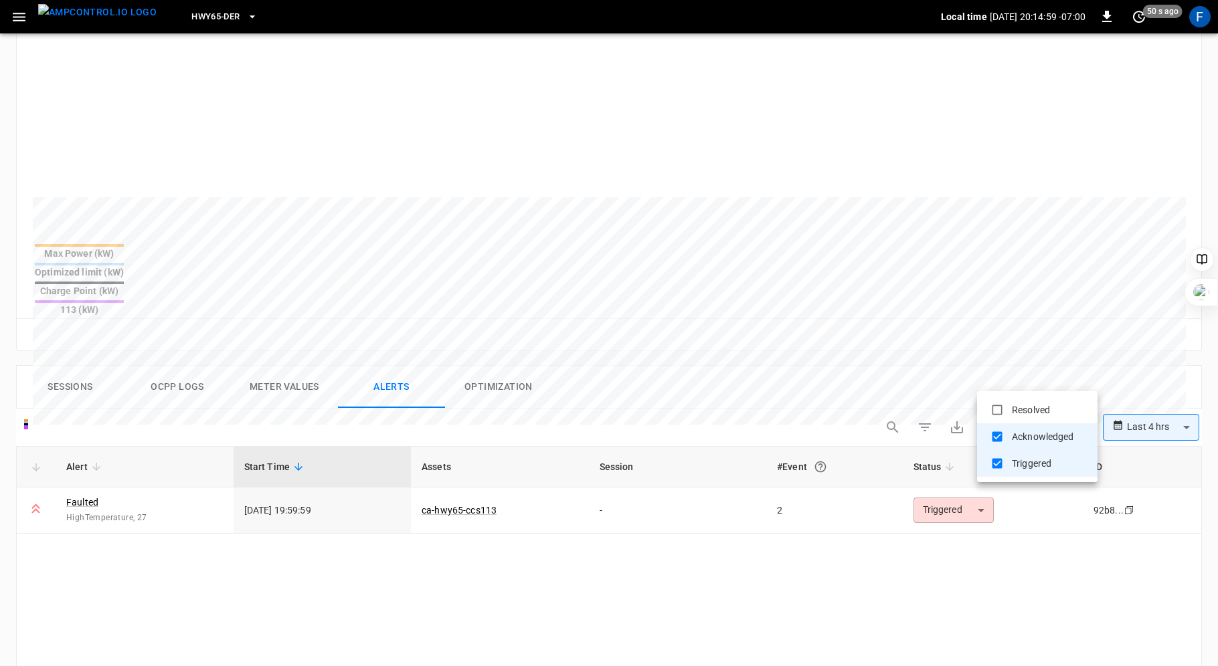
click at [1020, 369] on body "**********" at bounding box center [609, 329] width 1218 height 1371
click at [1018, 415] on li "Resolved" at bounding box center [1037, 410] width 120 height 27
type input "**********"
click at [872, 559] on div at bounding box center [609, 333] width 1218 height 666
click at [1142, 375] on body "**********" at bounding box center [609, 329] width 1218 height 1371
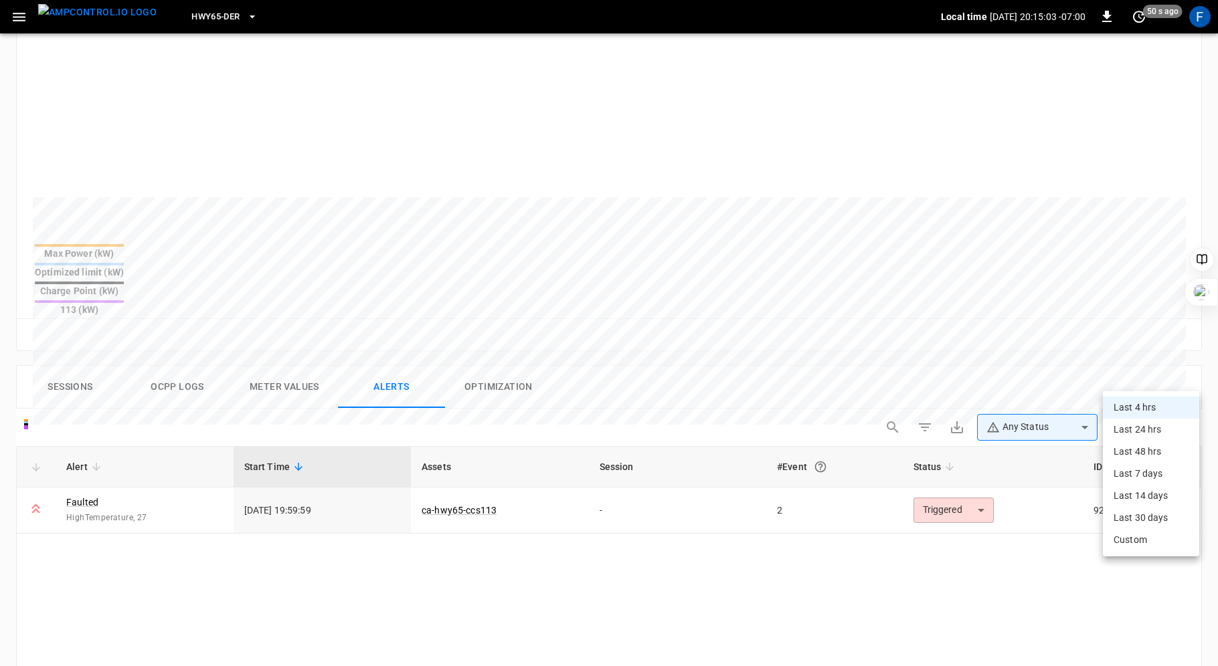
click at [1134, 428] on li "Last 24 hrs" at bounding box center [1151, 430] width 96 height 22
type input "**********"
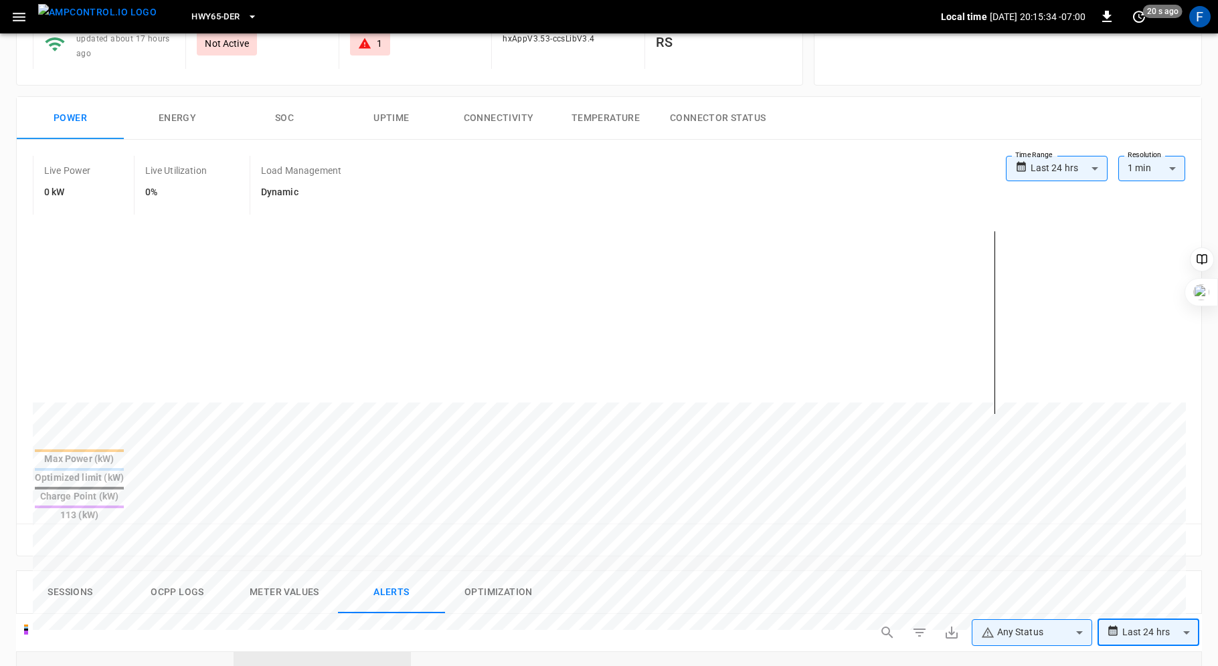
scroll to position [0, 0]
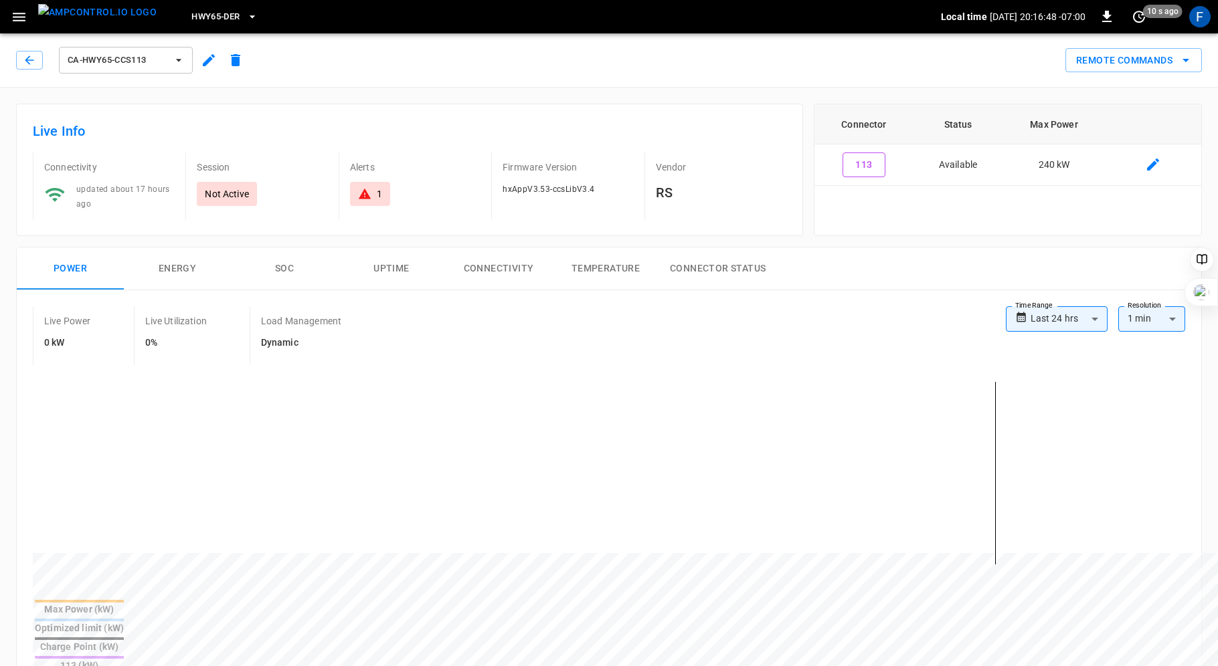
type input "********"
